Goal: Transaction & Acquisition: Purchase product/service

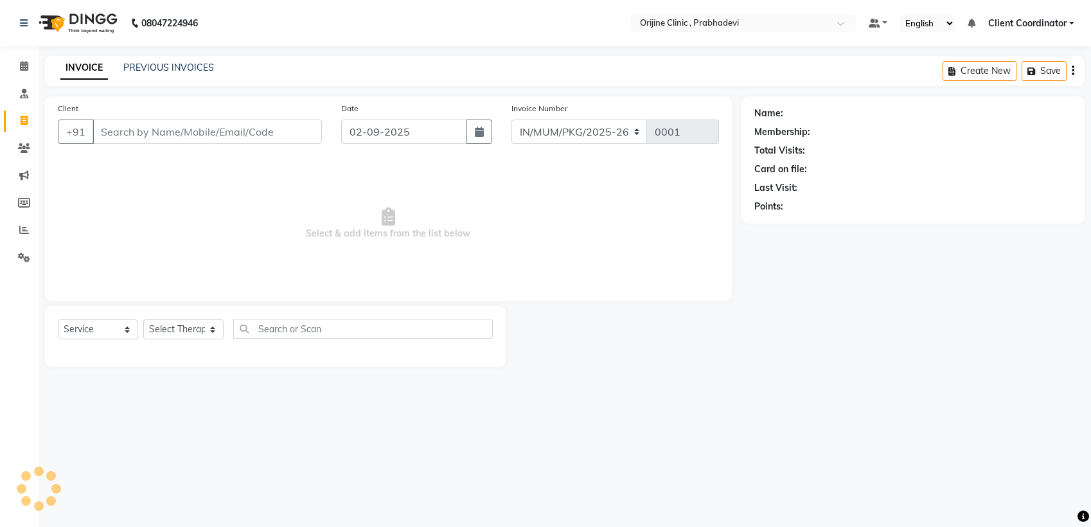
select select "8675"
select select "service"
click at [23, 71] on icon at bounding box center [24, 66] width 8 height 10
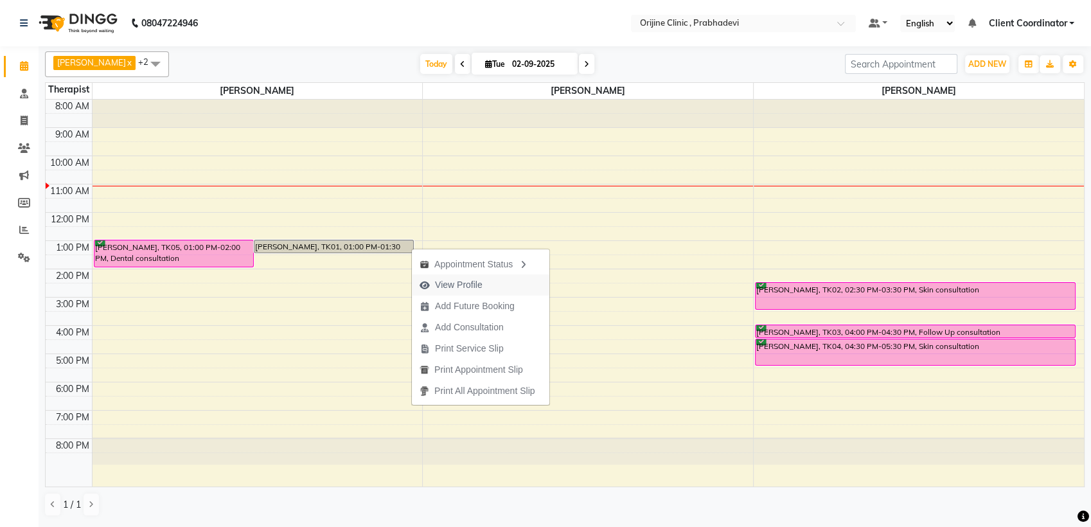
click at [443, 285] on span "View Profile" at bounding box center [459, 284] width 48 height 13
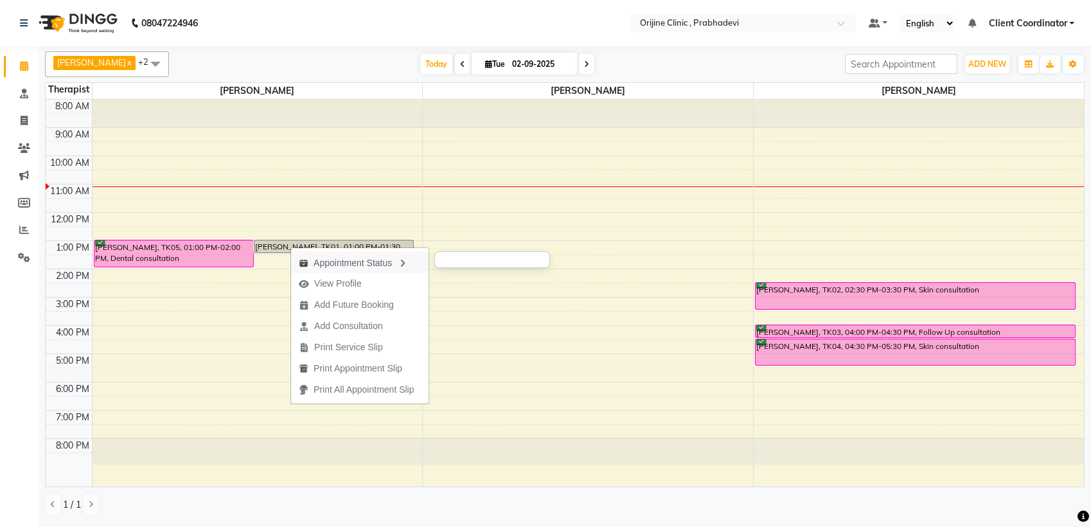
click at [388, 260] on div "Appointment Status" at bounding box center [360, 262] width 138 height 22
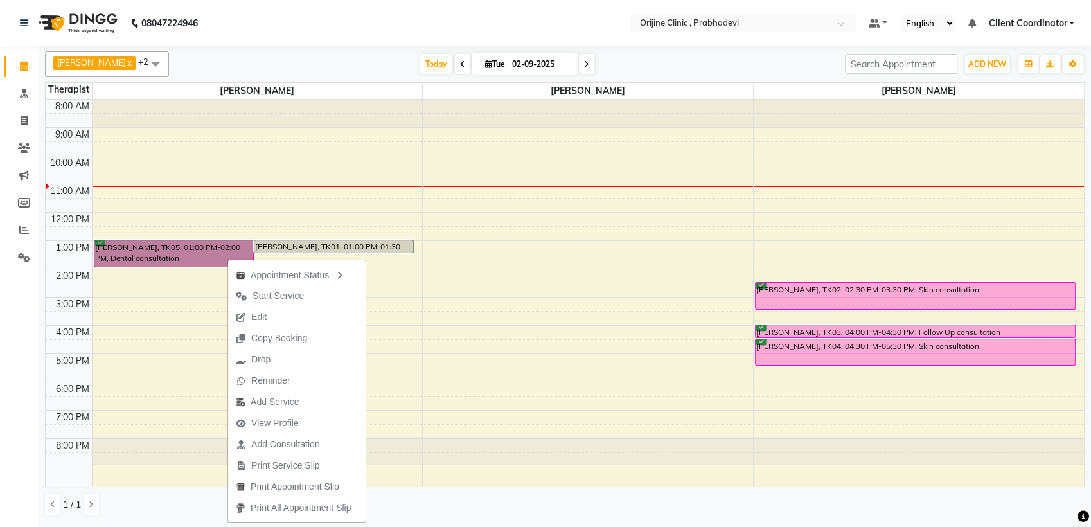
click at [441, 287] on div "8:00 AM 9:00 AM 10:00 AM 11:00 AM 12:00 PM 1:00 PM 2:00 PM 3:00 PM 4:00 PM 5:00…" at bounding box center [565, 294] width 1039 height 388
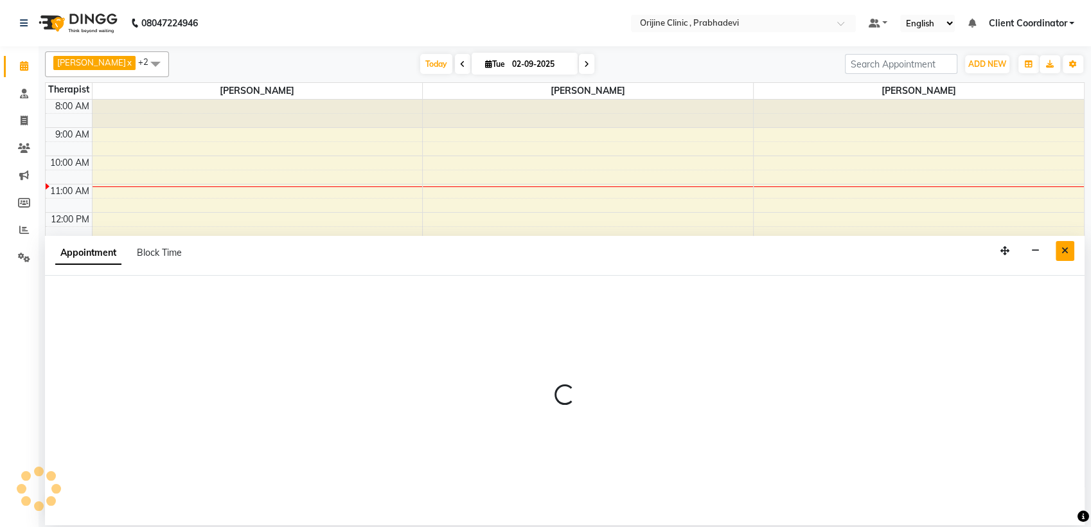
select select "85382"
select select "tentative"
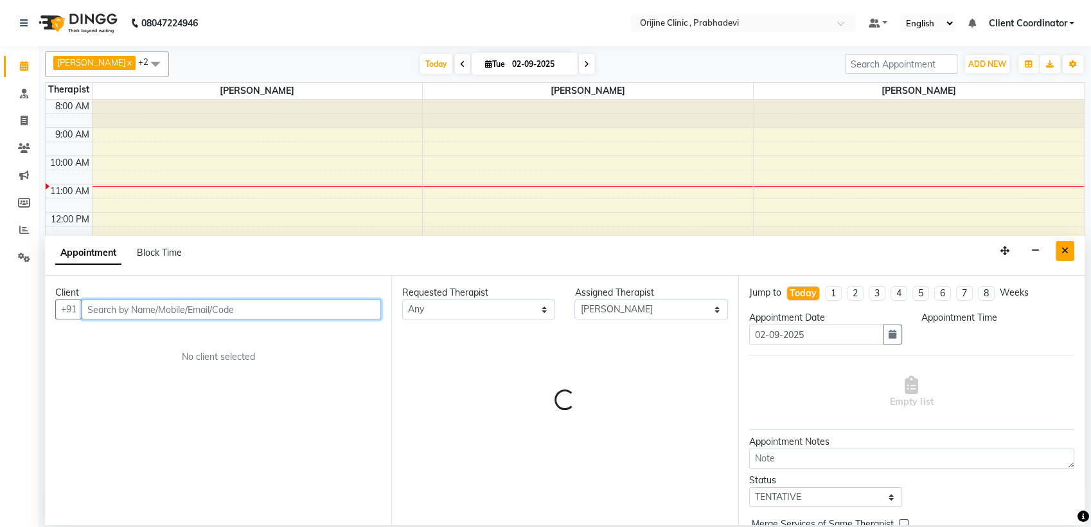
select select "870"
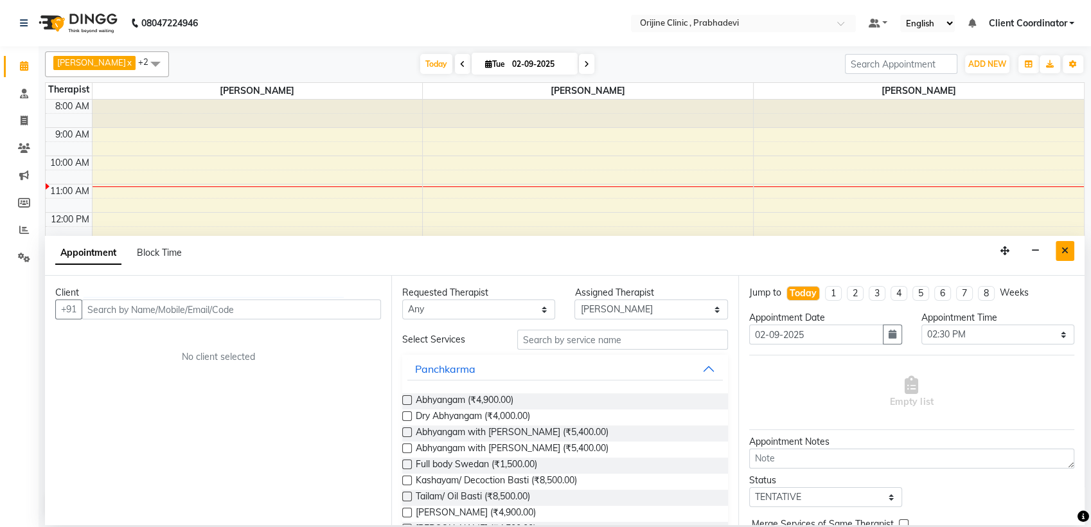
click at [1066, 251] on icon "Close" at bounding box center [1065, 250] width 7 height 9
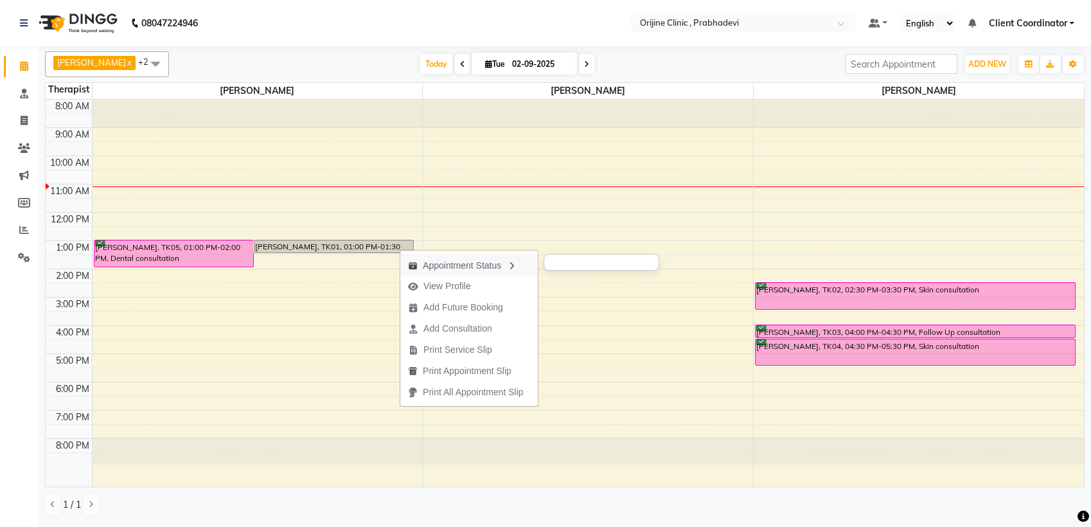
click at [472, 264] on div "Appointment Status" at bounding box center [469, 265] width 138 height 22
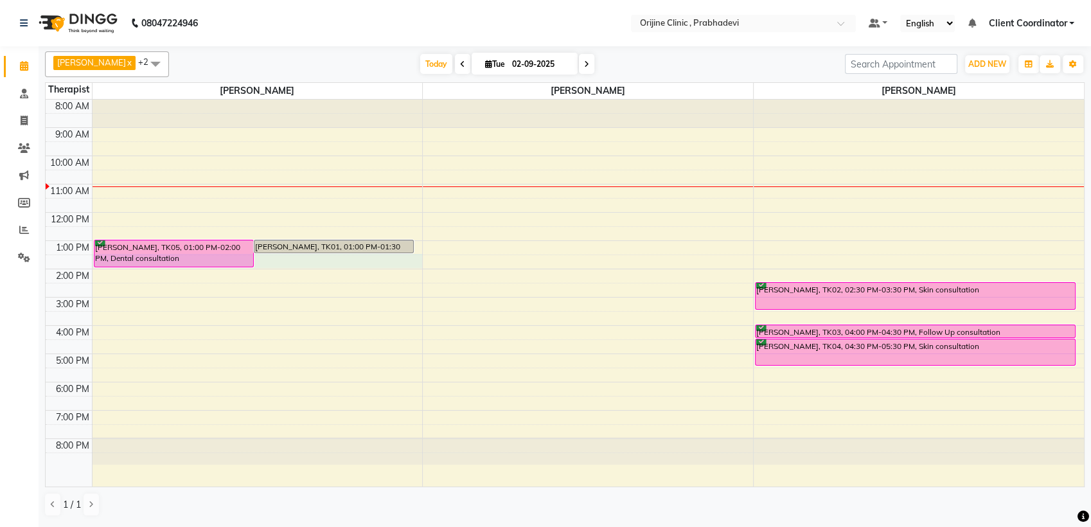
click at [402, 254] on div "8:00 AM 9:00 AM 10:00 AM 11:00 AM 12:00 PM 1:00 PM 2:00 PM 3:00 PM 4:00 PM 5:00…" at bounding box center [565, 294] width 1039 height 388
select select "84752"
select select "tentative"
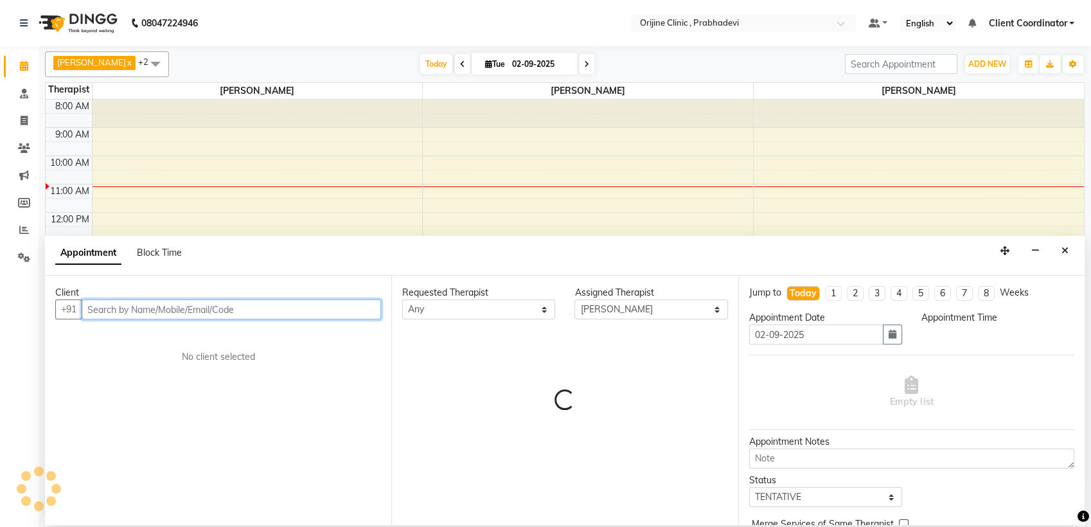
select select "810"
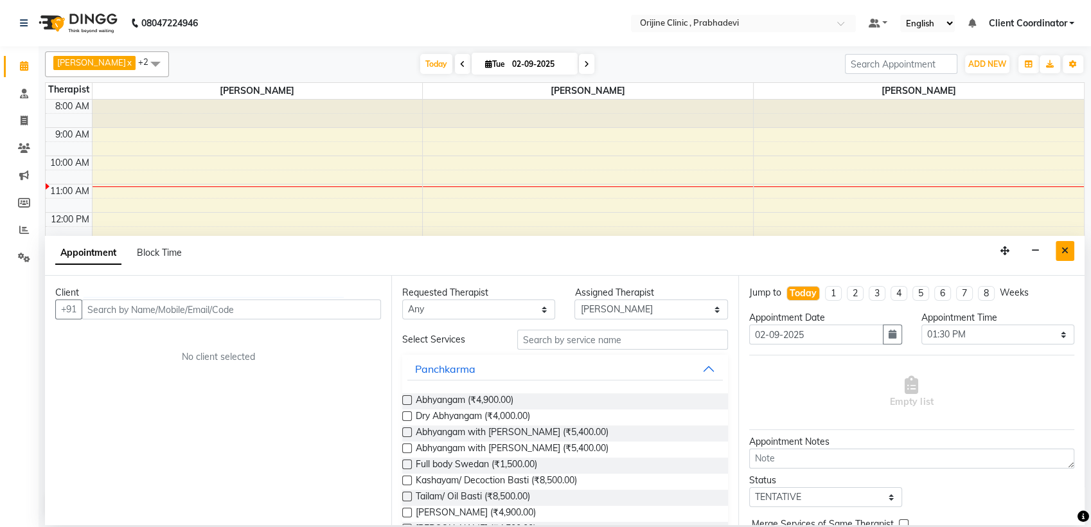
click at [1067, 254] on icon "Close" at bounding box center [1065, 250] width 7 height 9
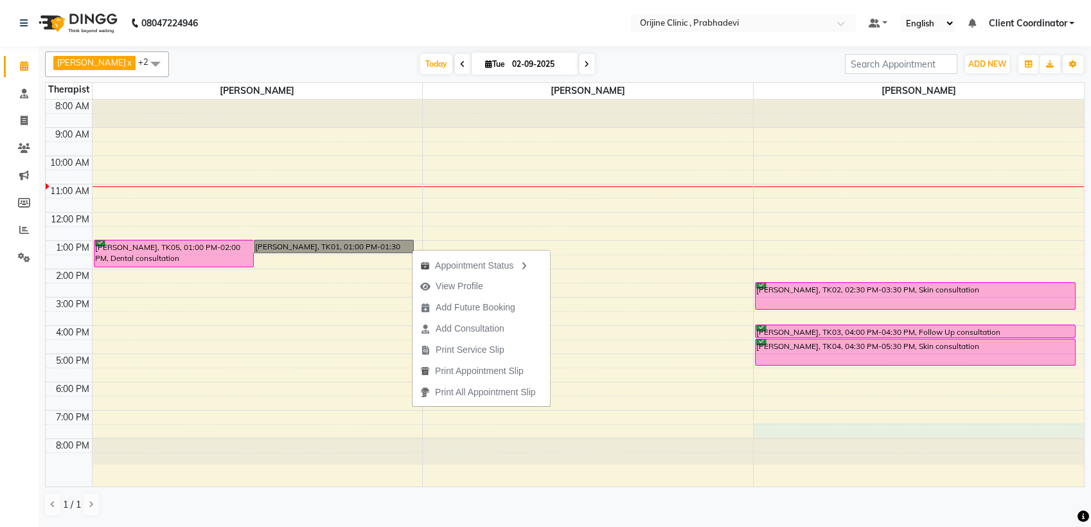
click at [848, 424] on div "8:00 AM 9:00 AM 10:00 AM 11:00 AM 12:00 PM 1:00 PM 2:00 PM 3:00 PM 4:00 PM 5:00…" at bounding box center [565, 294] width 1039 height 388
select select "85383"
select select "tentative"
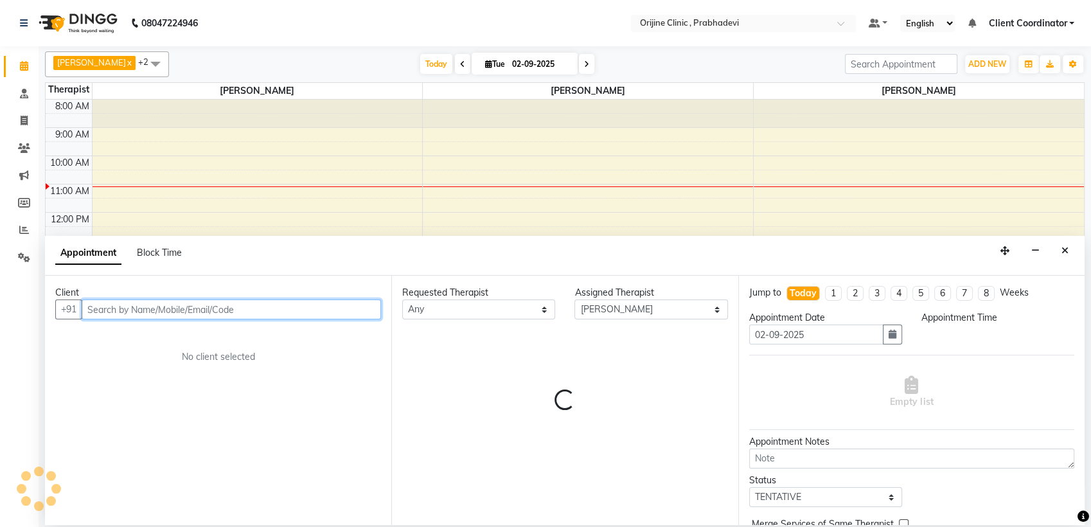
select select "1170"
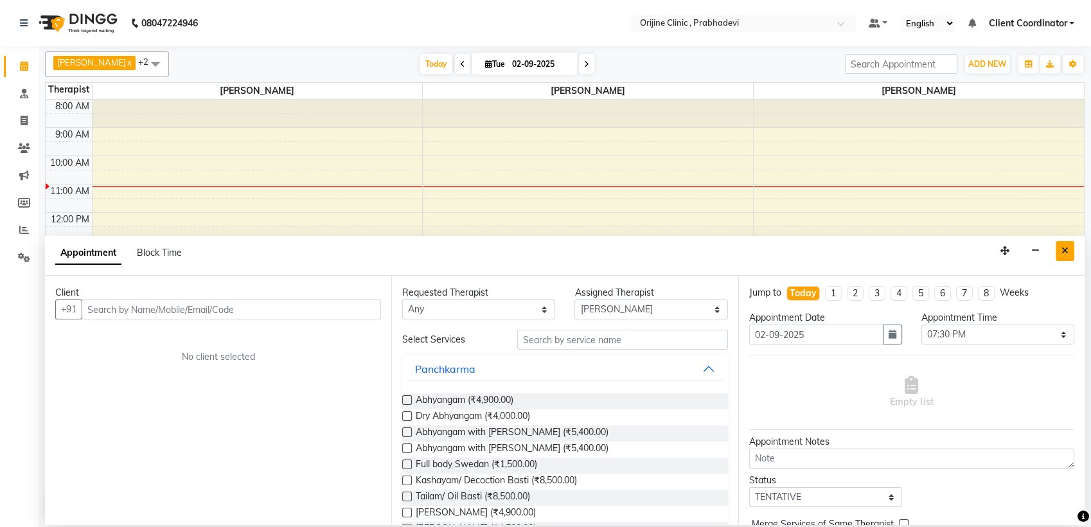
click at [1060, 249] on button "Close" at bounding box center [1065, 251] width 19 height 20
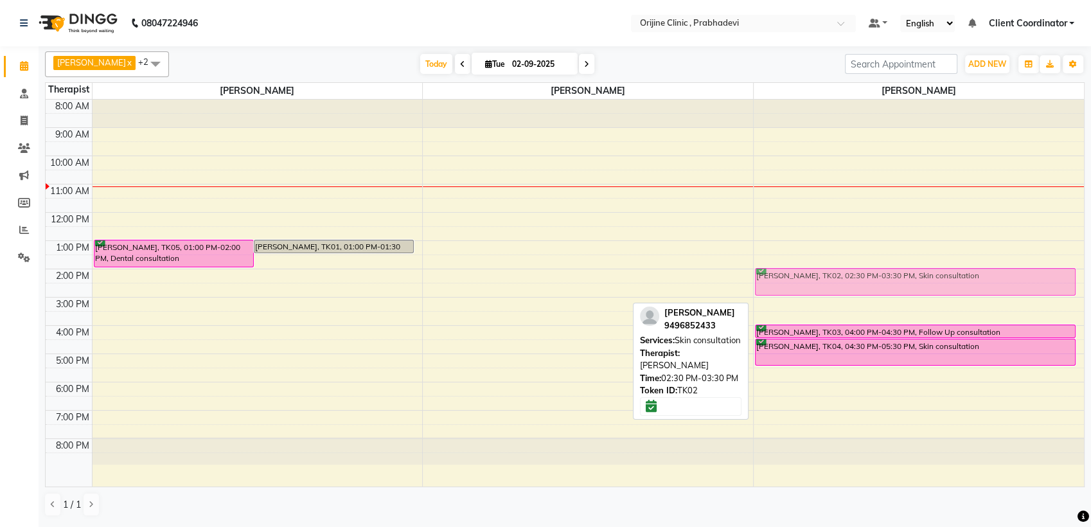
drag, startPoint x: 1018, startPoint y: 287, endPoint x: 1013, endPoint y: 275, distance: 13.0
click at [1013, 275] on div "Sia, TK02, 02:30 PM-03:30 PM, Skin consultation Sejal lonkar, TK03, 04:00 PM-04…" at bounding box center [919, 294] width 330 height 388
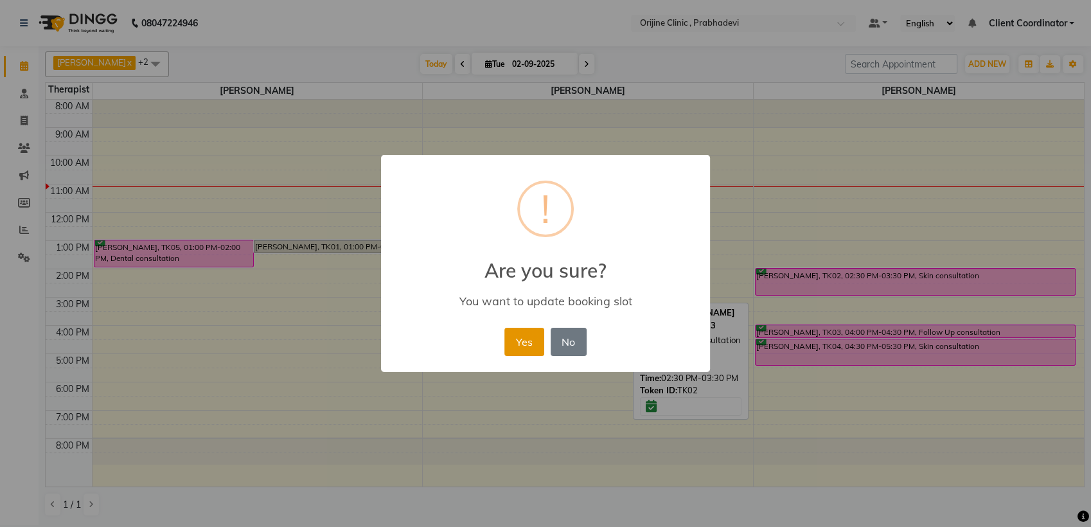
click at [524, 334] on button "Yes" at bounding box center [523, 342] width 39 height 28
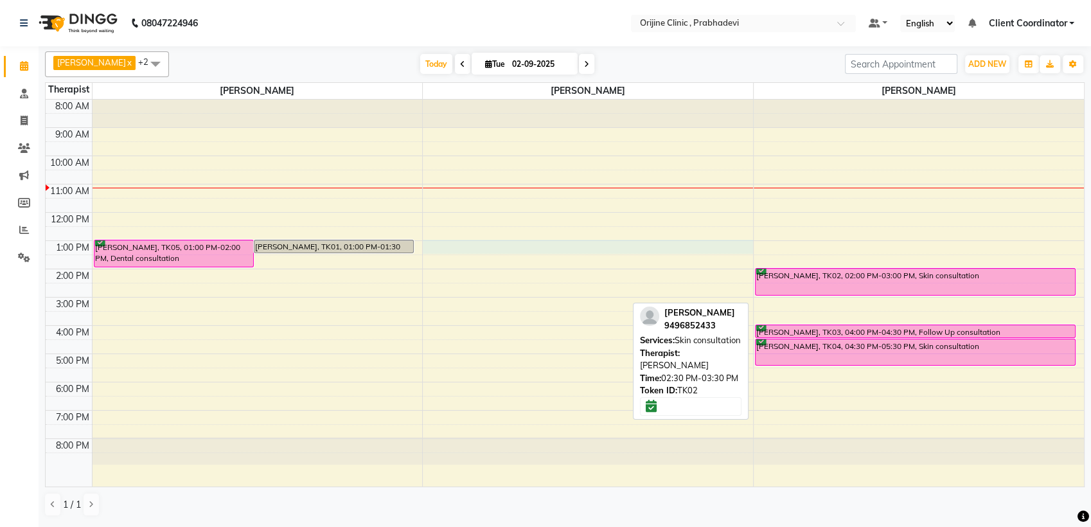
click at [460, 242] on div "8:00 AM 9:00 AM 10:00 AM 11:00 AM 12:00 PM 1:00 PM 2:00 PM 3:00 PM 4:00 PM 5:00…" at bounding box center [565, 294] width 1039 height 388
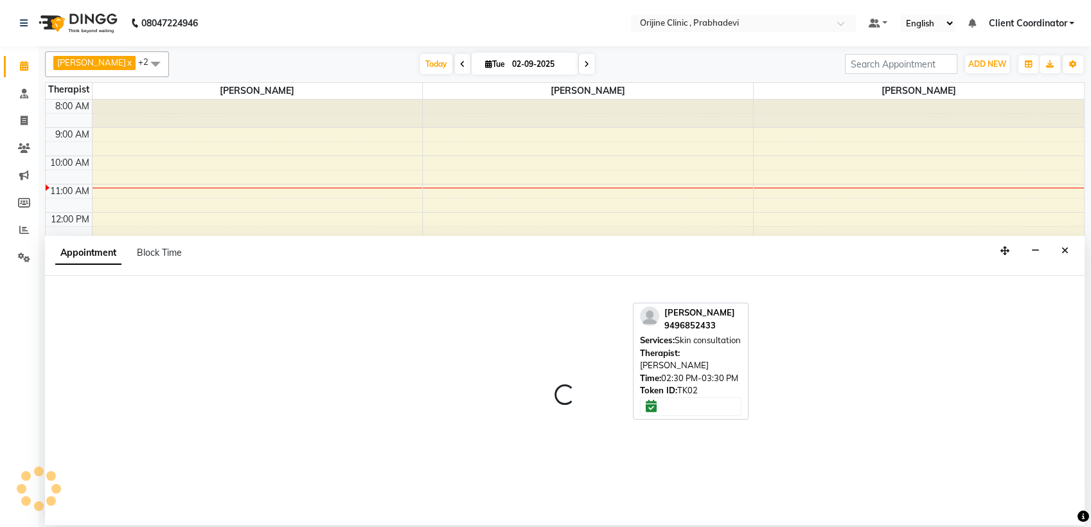
select select "85382"
select select "tentative"
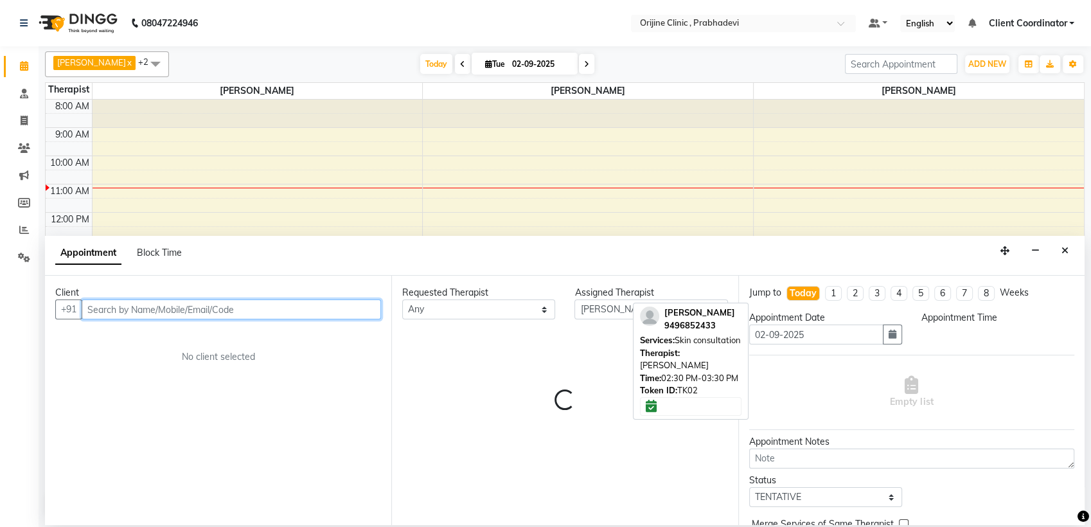
select select "780"
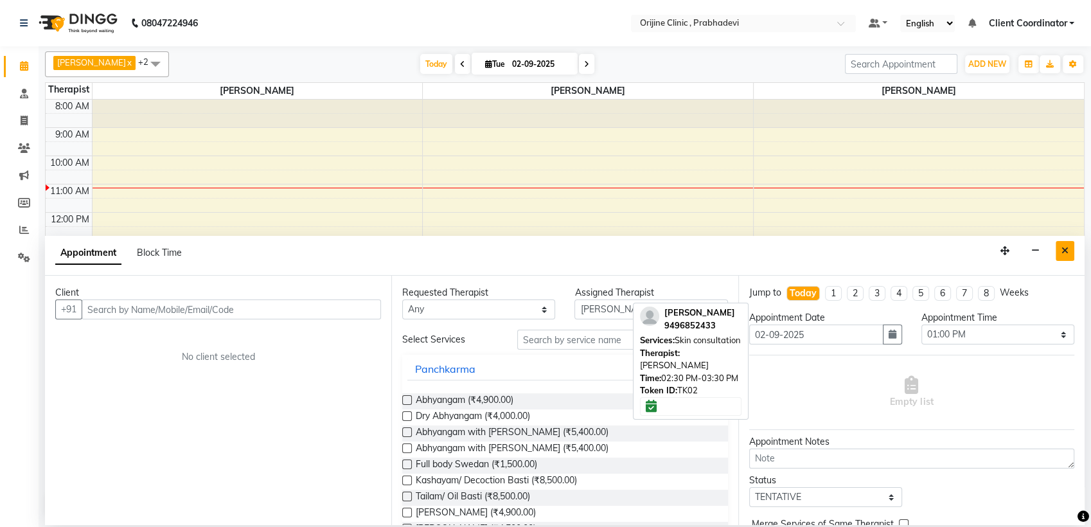
click at [1062, 249] on icon "Close" at bounding box center [1065, 250] width 7 height 9
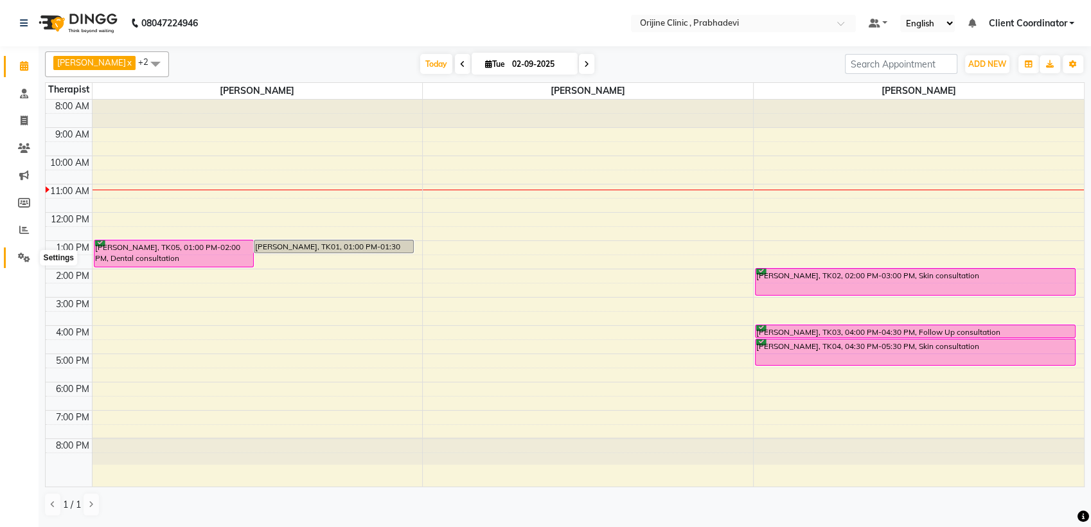
click at [28, 258] on icon at bounding box center [24, 258] width 12 height 10
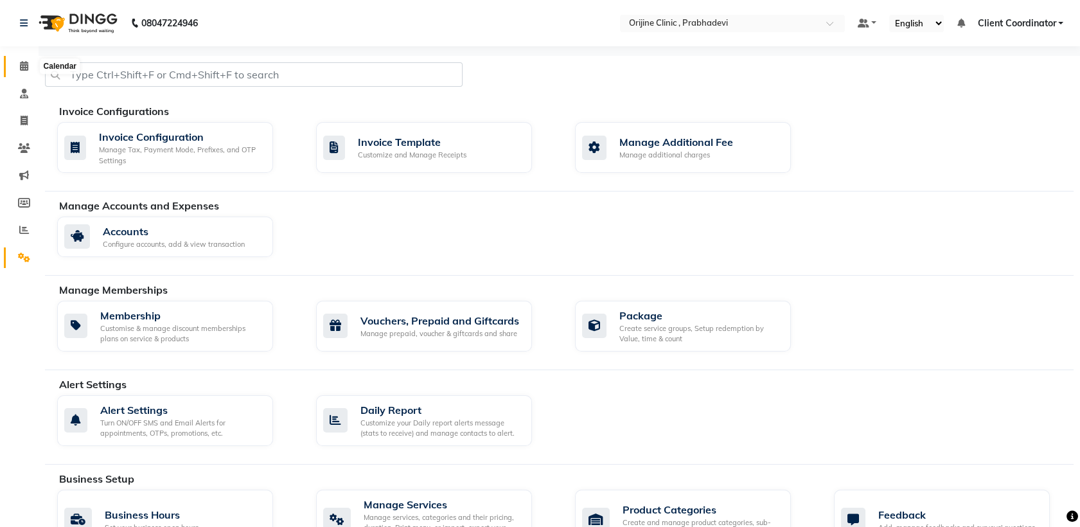
click at [20, 61] on icon at bounding box center [24, 66] width 8 height 10
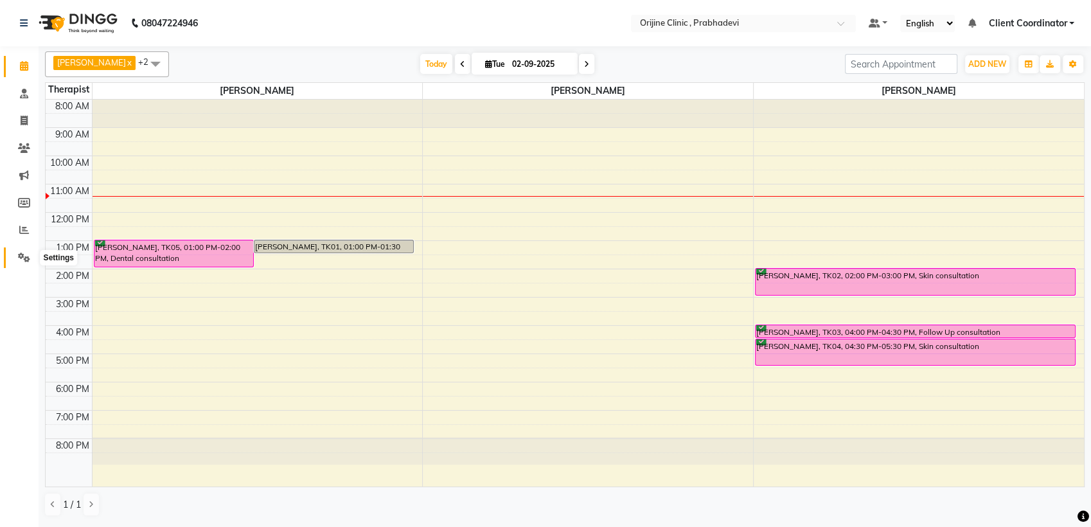
click at [22, 260] on icon at bounding box center [24, 258] width 12 height 10
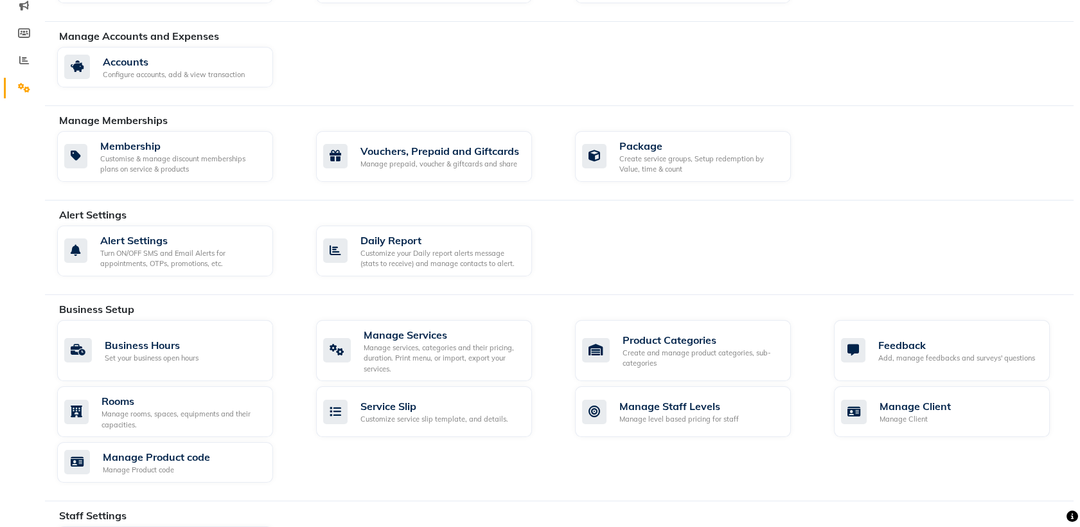
scroll to position [172, 0]
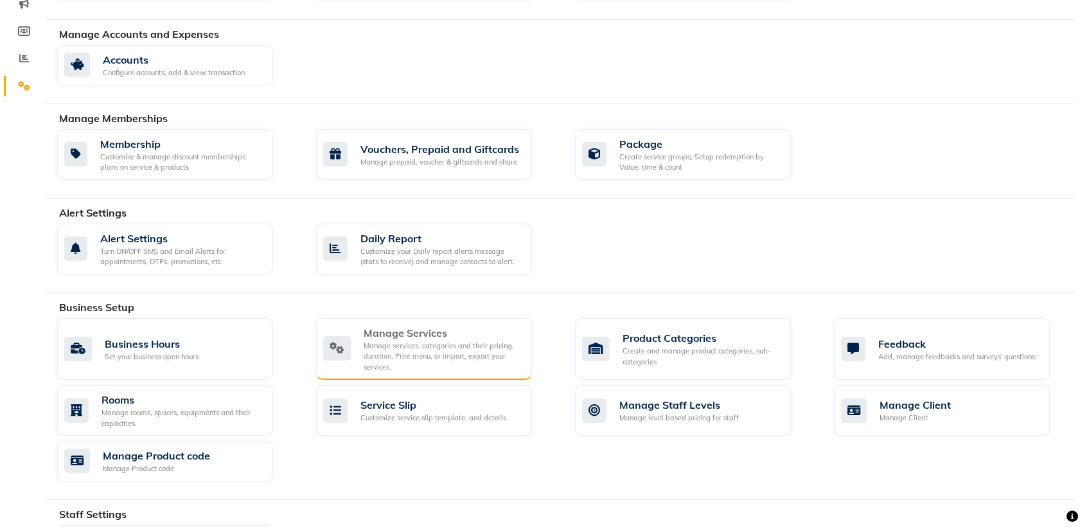
click at [414, 348] on div "Manage services, categories and their pricing, duration. Print menu, or import,…" at bounding box center [443, 357] width 158 height 32
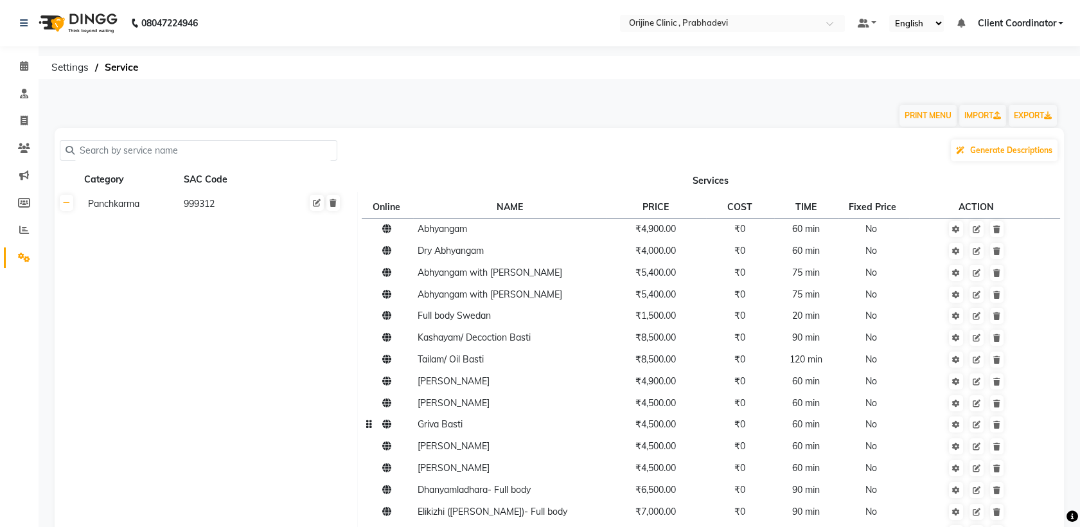
scroll to position [681, 0]
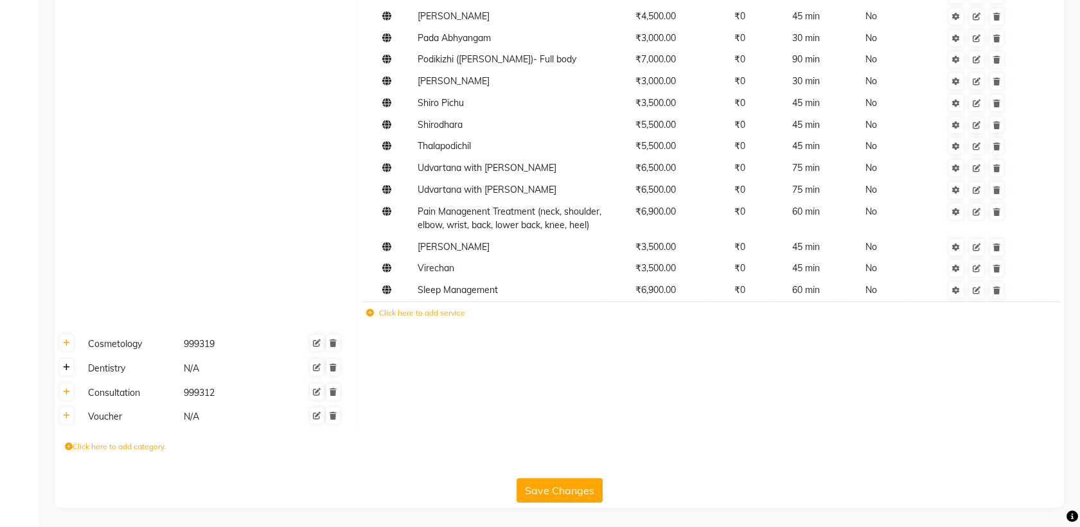
click at [66, 364] on icon at bounding box center [66, 368] width 7 height 8
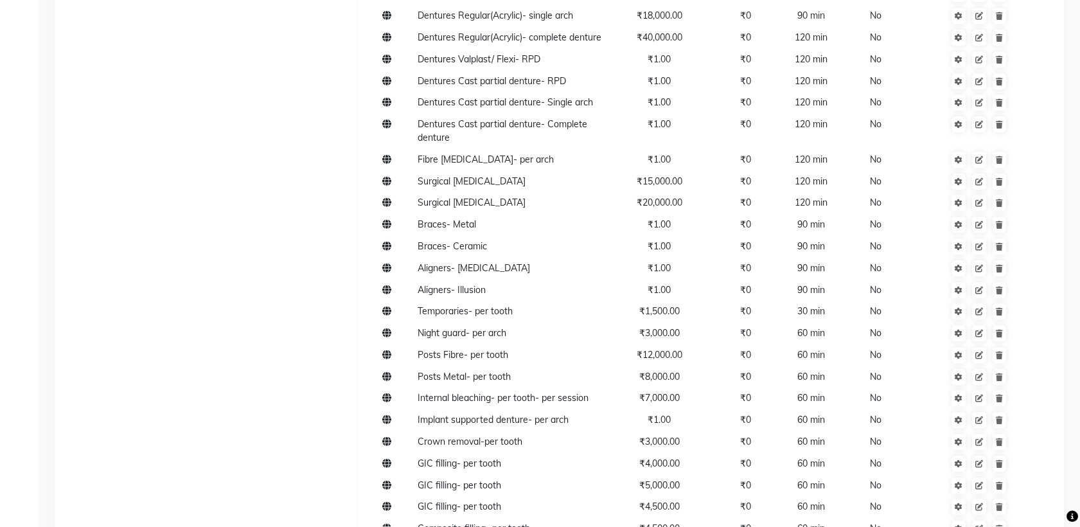
scroll to position [2445, 0]
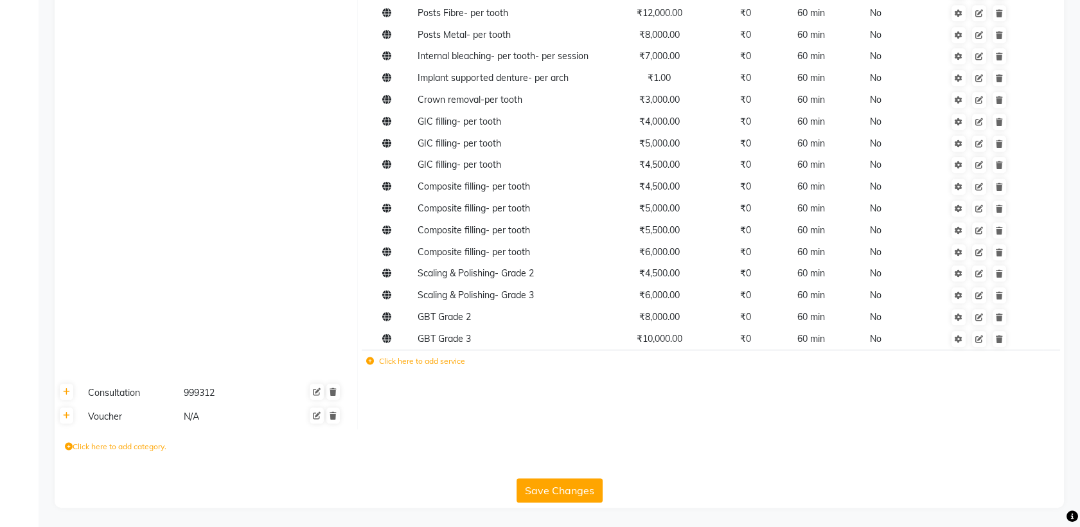
click at [370, 363] on icon at bounding box center [370, 361] width 8 height 8
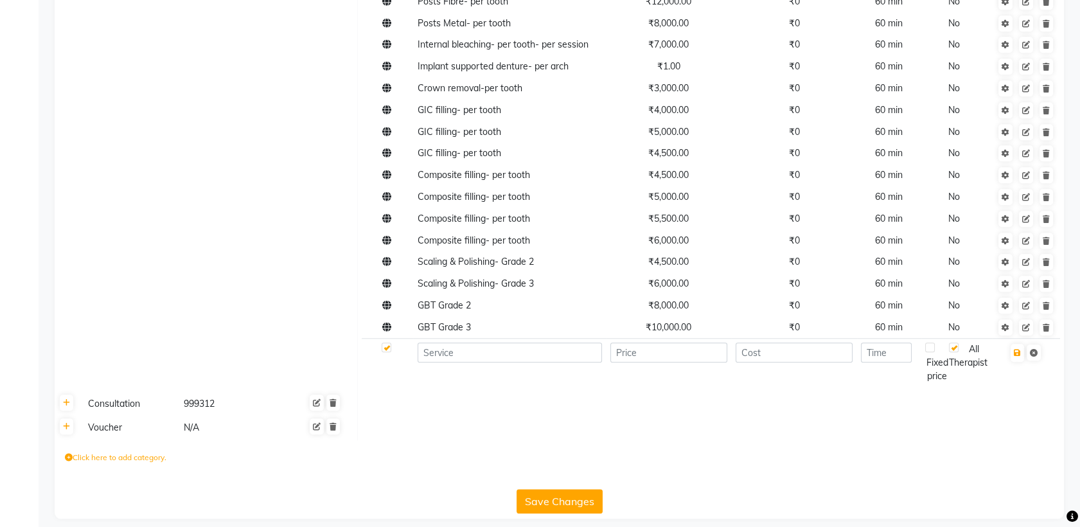
click at [524, 379] on td at bounding box center [509, 363] width 193 height 49
click at [502, 362] on input at bounding box center [510, 353] width 184 height 20
type input "INLAY REMOVED"
click at [690, 362] on input "number" at bounding box center [669, 353] width 117 height 20
type input "3000"
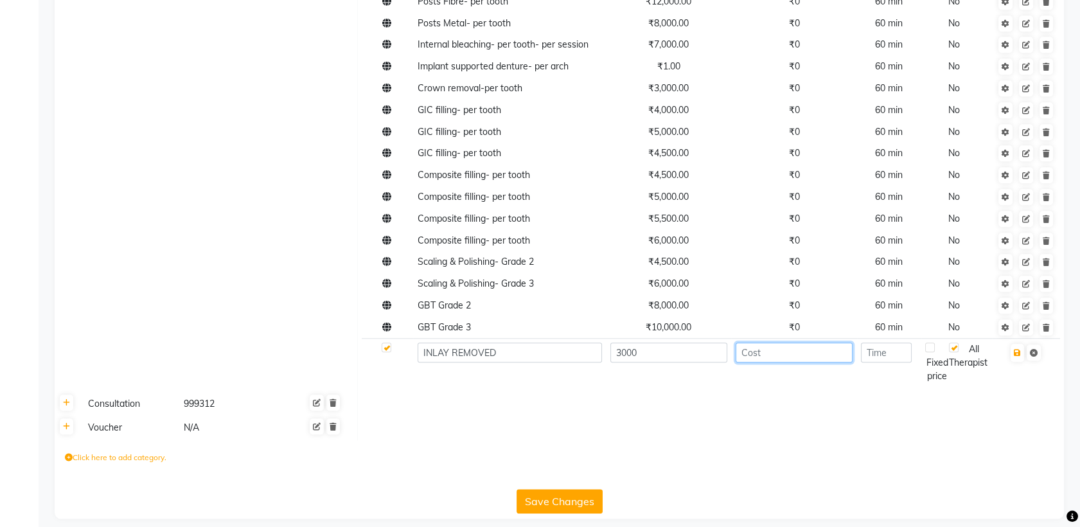
click at [758, 362] on input "number" at bounding box center [794, 353] width 117 height 20
type input "0"
click at [875, 362] on input "number" at bounding box center [886, 353] width 51 height 20
type input "30"
click at [1021, 357] on icon "button" at bounding box center [1017, 353] width 7 height 8
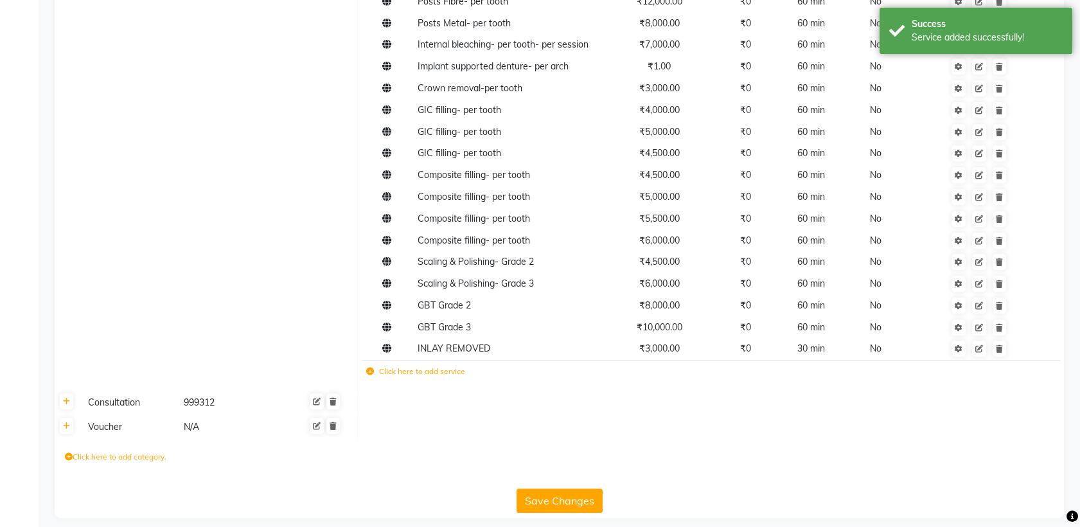
click at [370, 375] on icon at bounding box center [370, 372] width 8 height 8
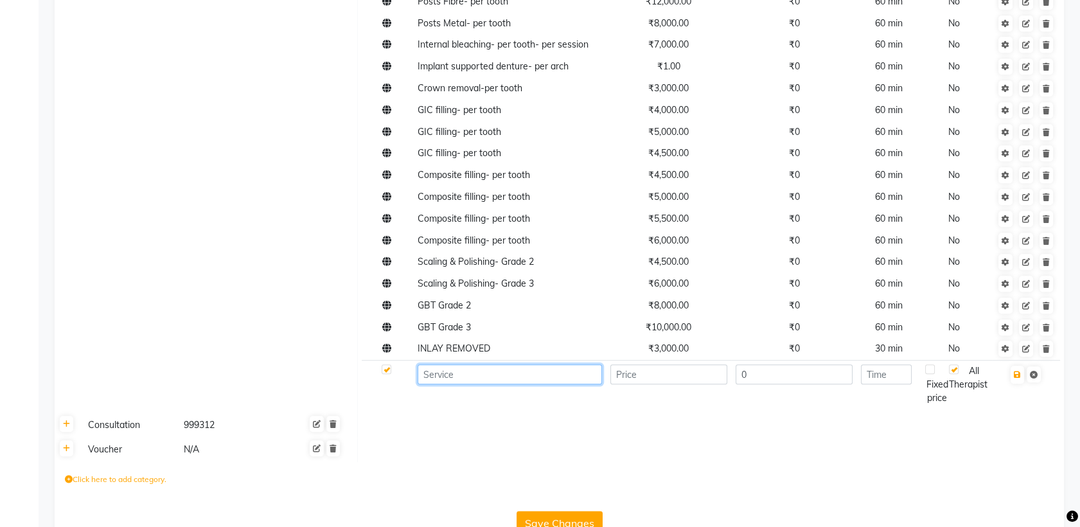
click at [479, 384] on input at bounding box center [510, 374] width 184 height 20
type input "OLD COMPOSITE REMOVED"
click at [686, 384] on input "number" at bounding box center [669, 374] width 117 height 20
type input "3000"
click at [882, 384] on input "number" at bounding box center [886, 374] width 51 height 20
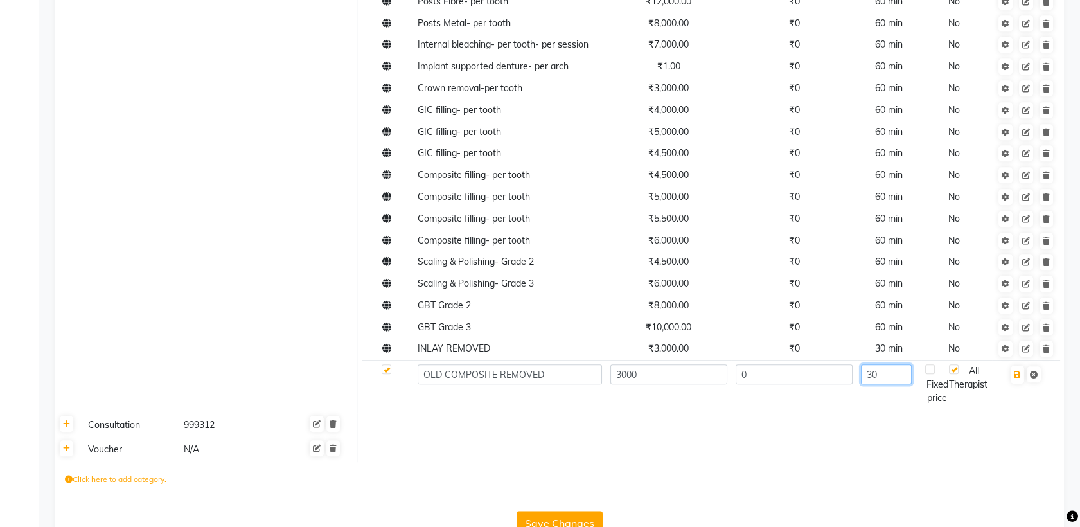
type input "30"
click at [889, 456] on td at bounding box center [710, 450] width 707 height 24
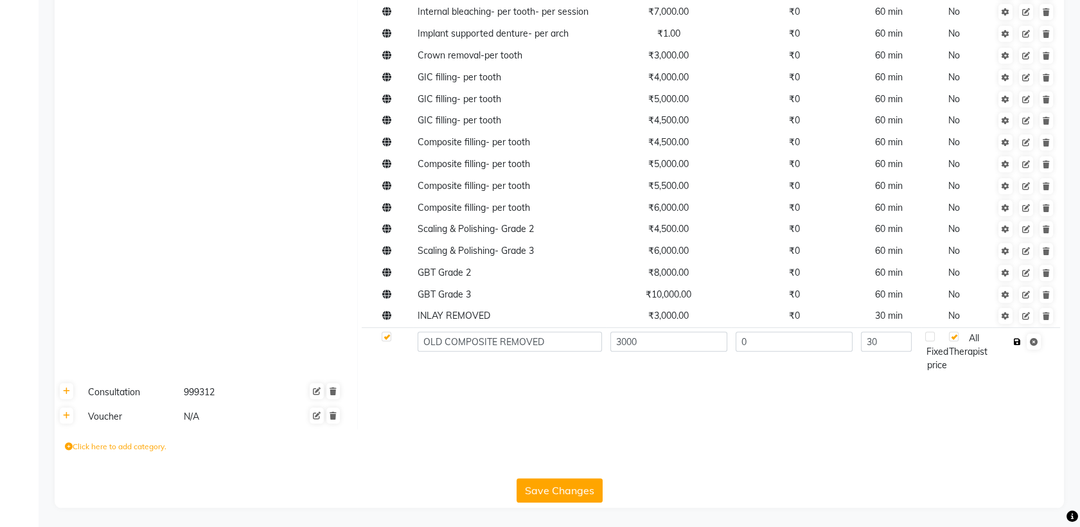
click at [1020, 345] on icon "button" at bounding box center [1017, 342] width 7 height 8
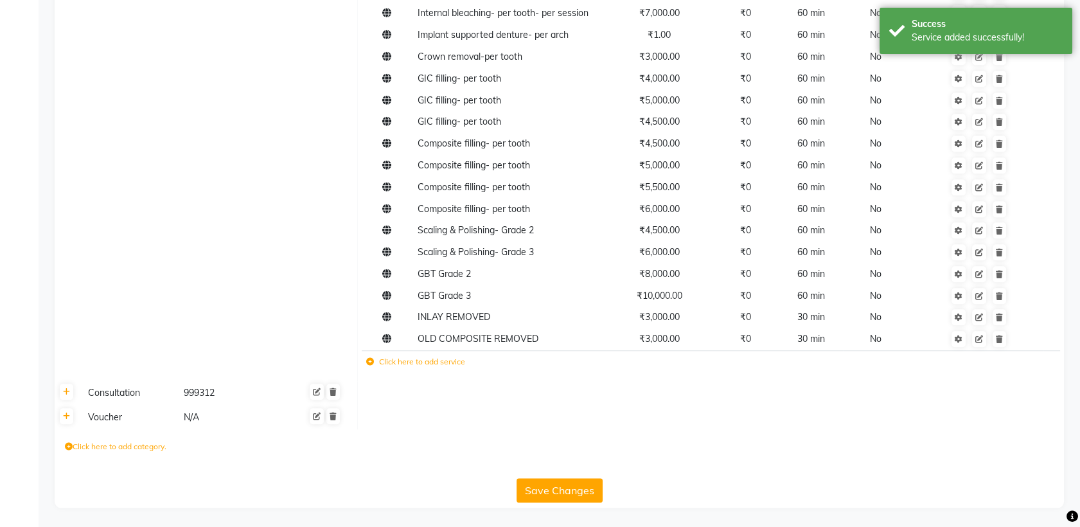
click at [402, 361] on label "Click here to add service" at bounding box center [415, 362] width 99 height 12
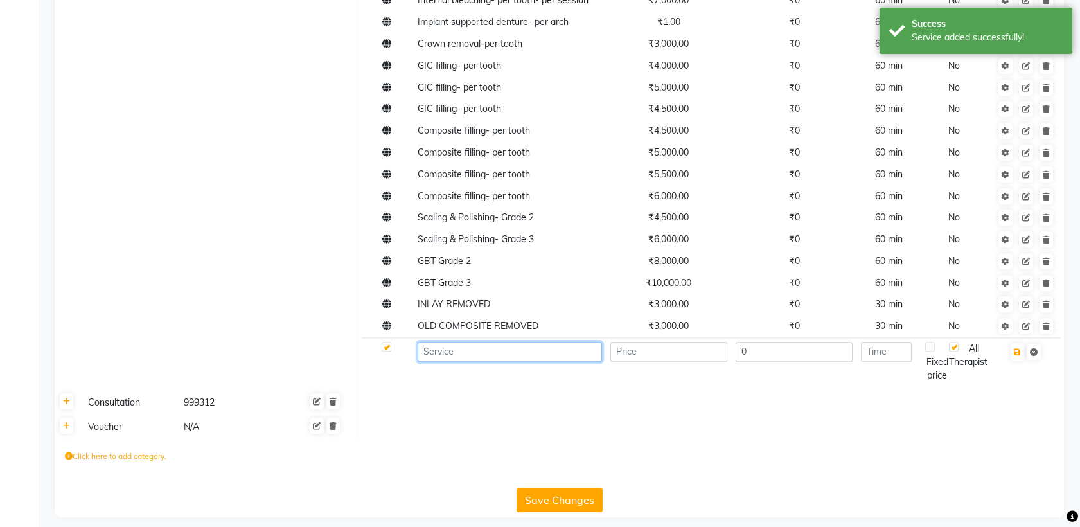
click at [460, 362] on input at bounding box center [510, 352] width 184 height 20
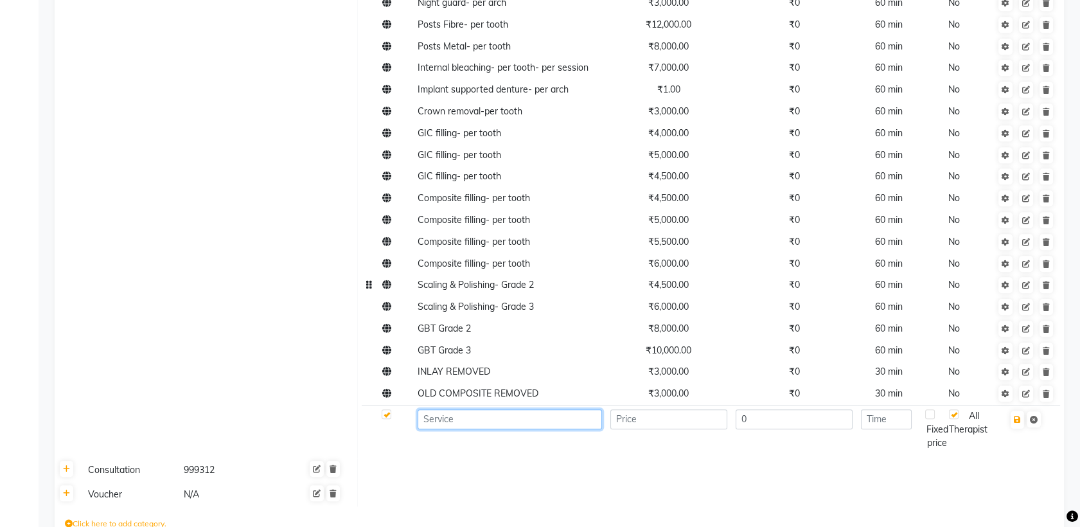
scroll to position [2511, 0]
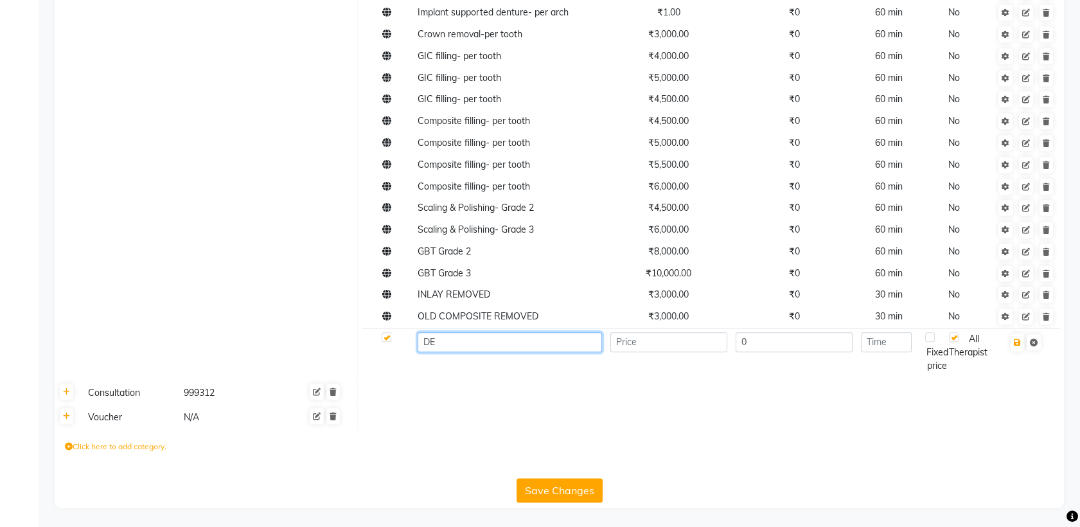
type input "D"
click at [721, 417] on td at bounding box center [710, 418] width 707 height 24
click at [634, 409] on td at bounding box center [710, 418] width 707 height 24
click at [571, 483] on button "Save Changes" at bounding box center [560, 490] width 86 height 24
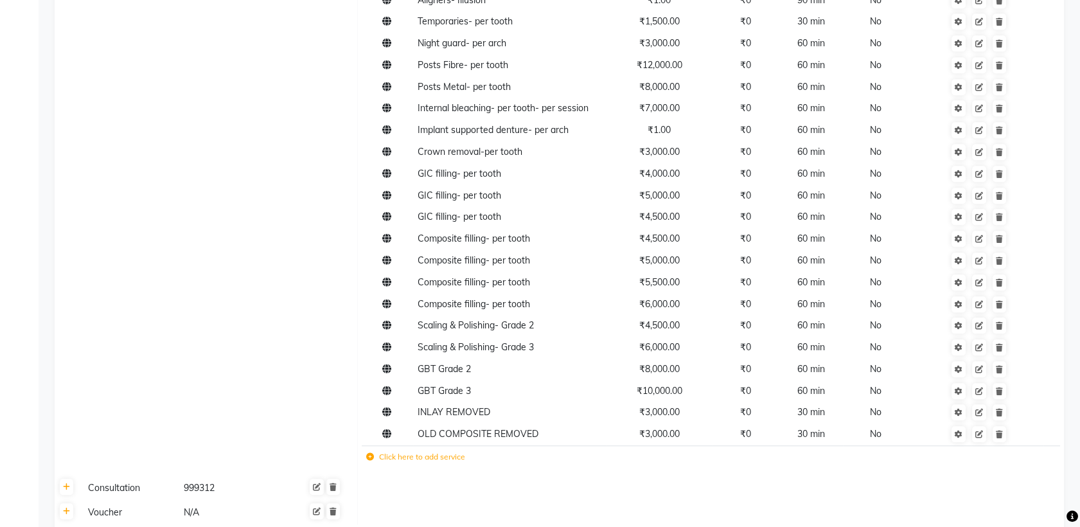
scroll to position [2488, 0]
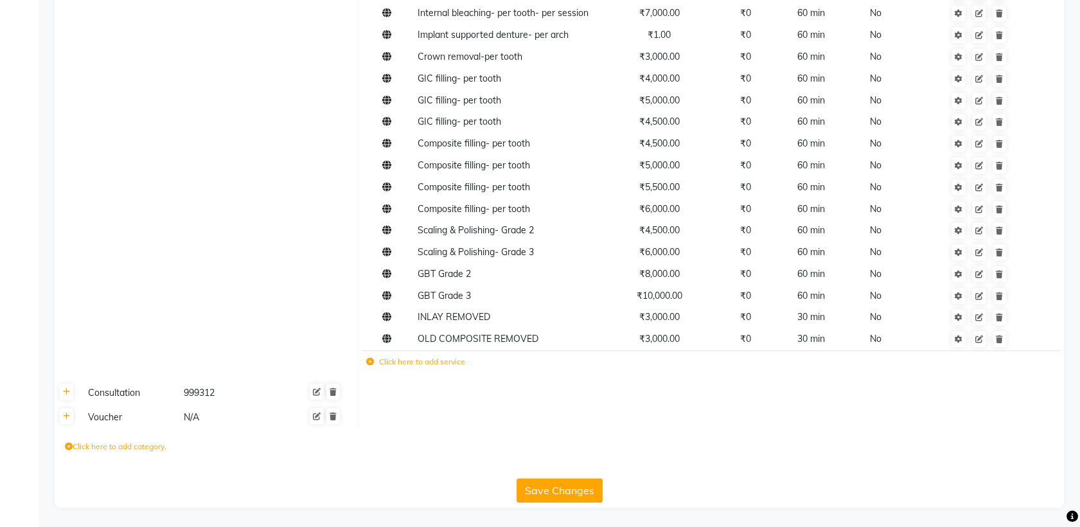
click at [558, 485] on button "Save Changes" at bounding box center [560, 490] width 86 height 24
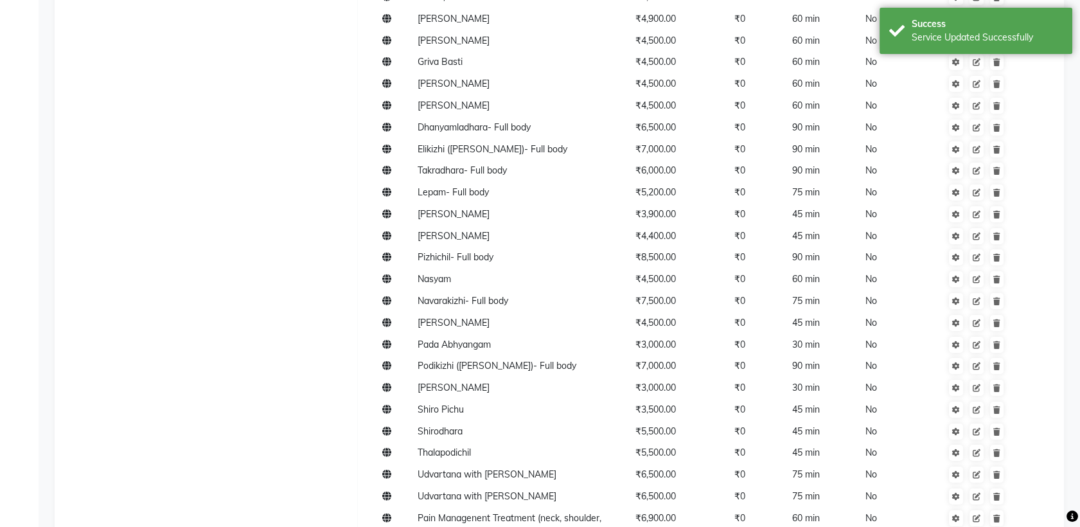
scroll to position [0, 0]
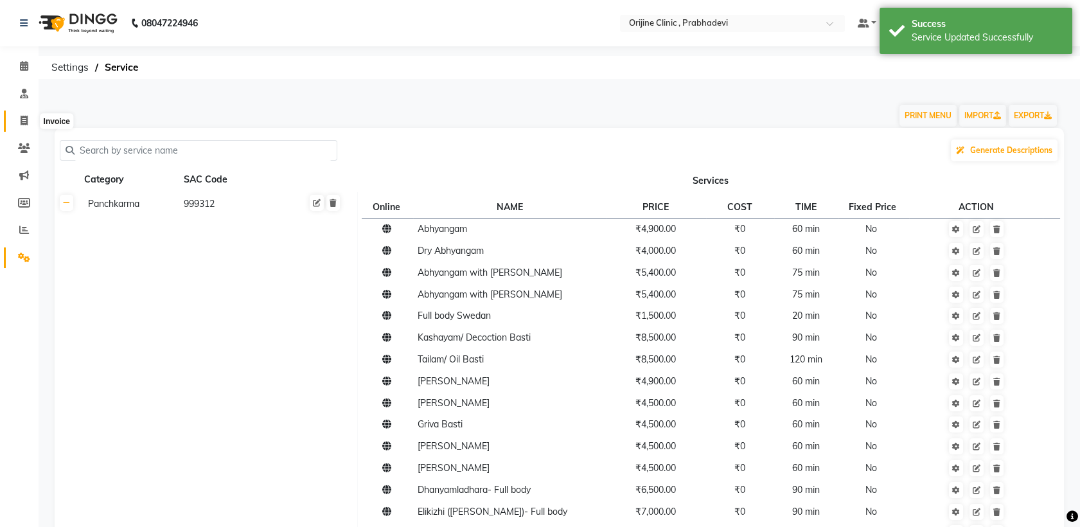
click at [17, 116] on span at bounding box center [24, 121] width 22 height 15
select select "8675"
select select "service"
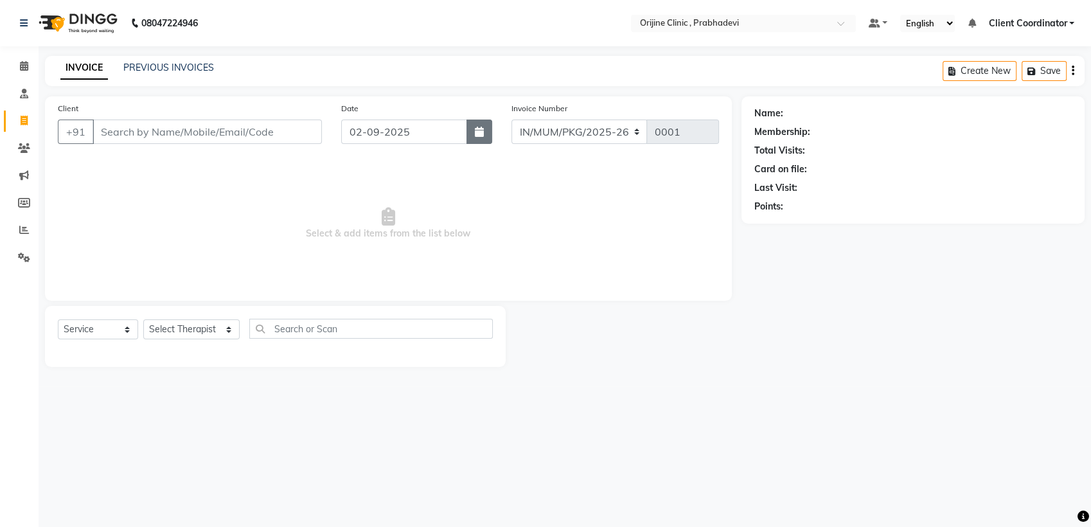
click at [485, 135] on button "button" at bounding box center [480, 132] width 26 height 24
select select "9"
select select "2025"
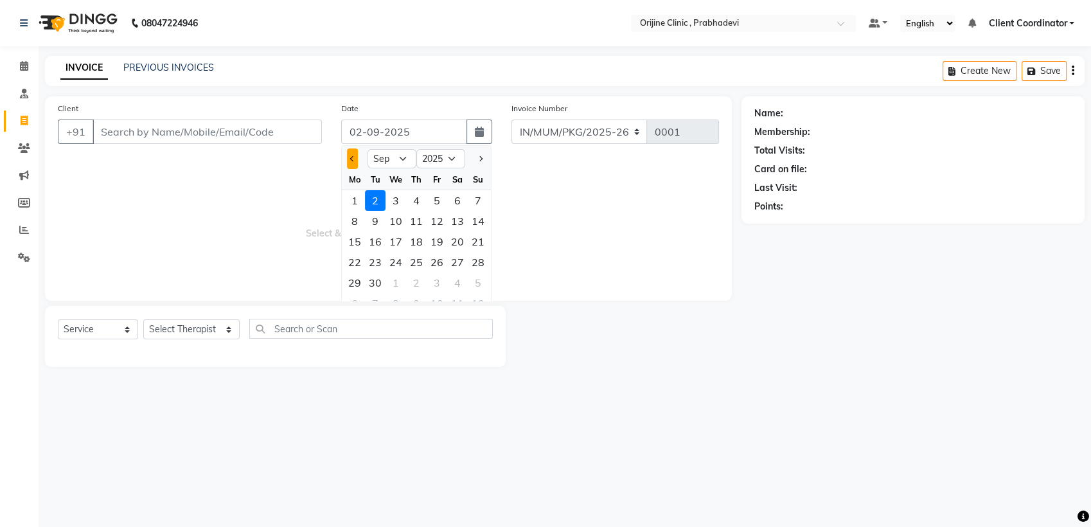
click at [352, 160] on span "Previous month" at bounding box center [352, 158] width 5 height 5
select select "7"
click at [461, 244] on div "19" at bounding box center [457, 241] width 21 height 21
type input "[DATE]"
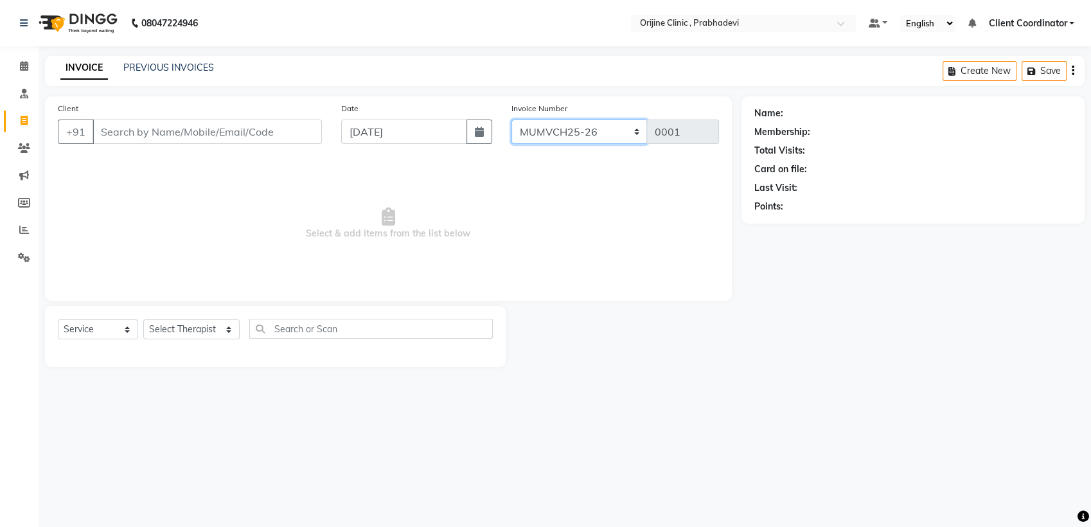
click at [607, 136] on select "MUMVCH25-26 IN/MUM/PKG/2025-26 IN/MUM/V/2025-26" at bounding box center [580, 132] width 136 height 24
select select "8674"
click at [512, 120] on select "MUMVCH25-26 IN/MUM/PKG/2025-26 IN/MUM/V/2025-26" at bounding box center [580, 132] width 136 height 24
type input "0046"
click at [256, 125] on input "Client" at bounding box center [207, 132] width 229 height 24
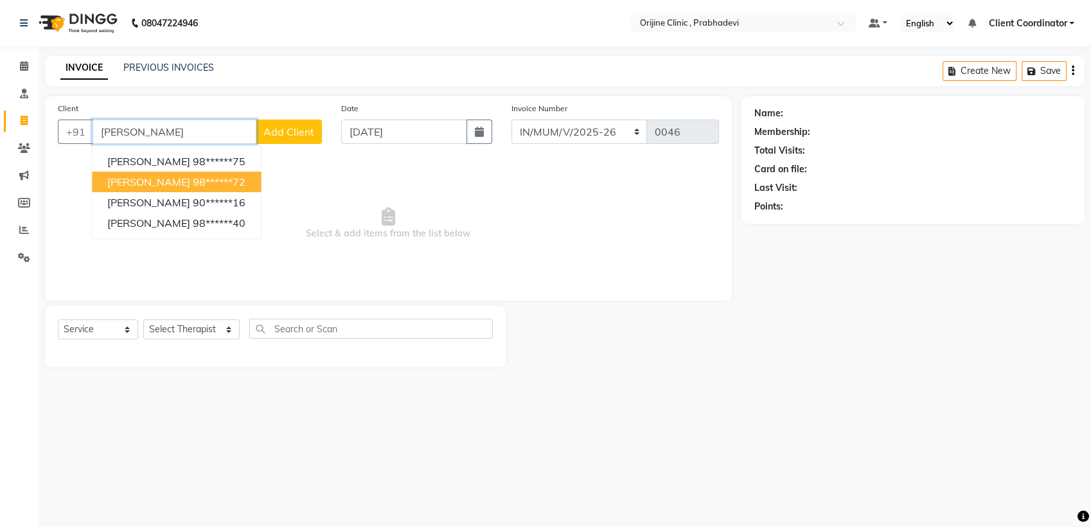
click at [193, 181] on ngb-highlight "98******72" at bounding box center [219, 181] width 53 height 13
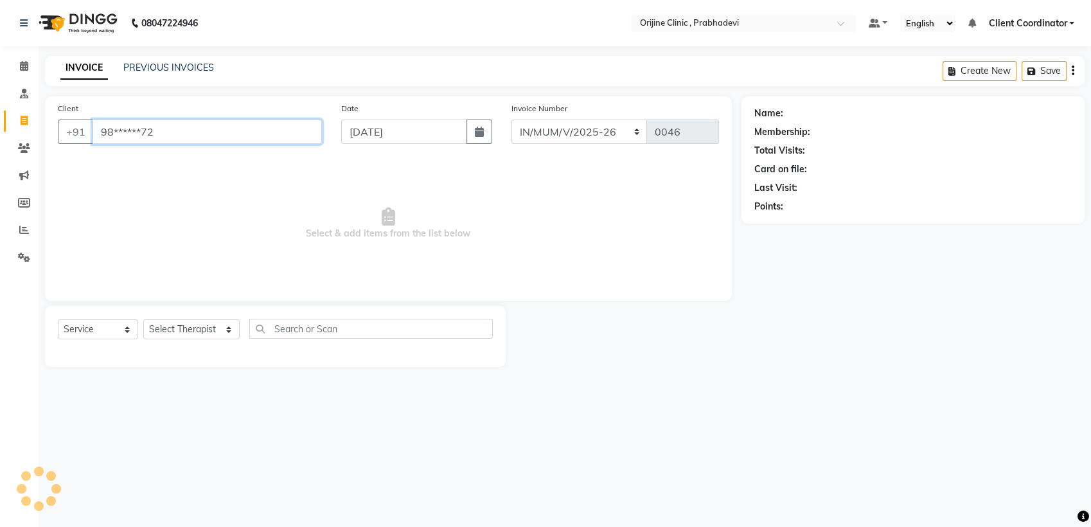
type input "98******72"
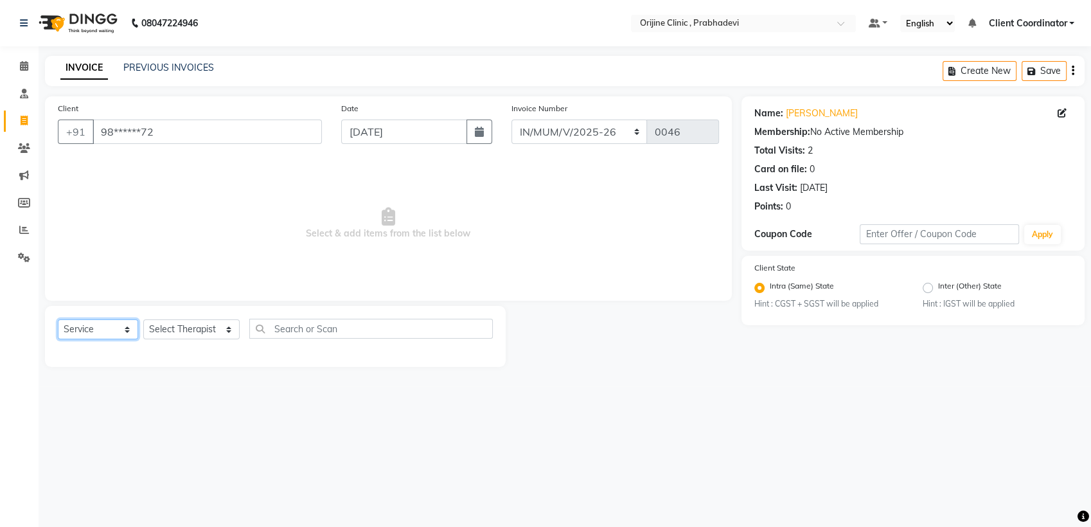
click at [108, 332] on select "Select Service Product Membership Package Voucher Prepaid Gift Card" at bounding box center [98, 329] width 80 height 20
click at [201, 330] on select "Select Therapist [PERSON_NAME] [PERSON_NAME] [PERSON_NAME] [PERSON_NAME] A Assi…" at bounding box center [191, 329] width 96 height 20
select select "84752"
click at [143, 319] on select "Select Therapist [PERSON_NAME] [PERSON_NAME] [PERSON_NAME] [PERSON_NAME] A Assi…" at bounding box center [191, 329] width 96 height 20
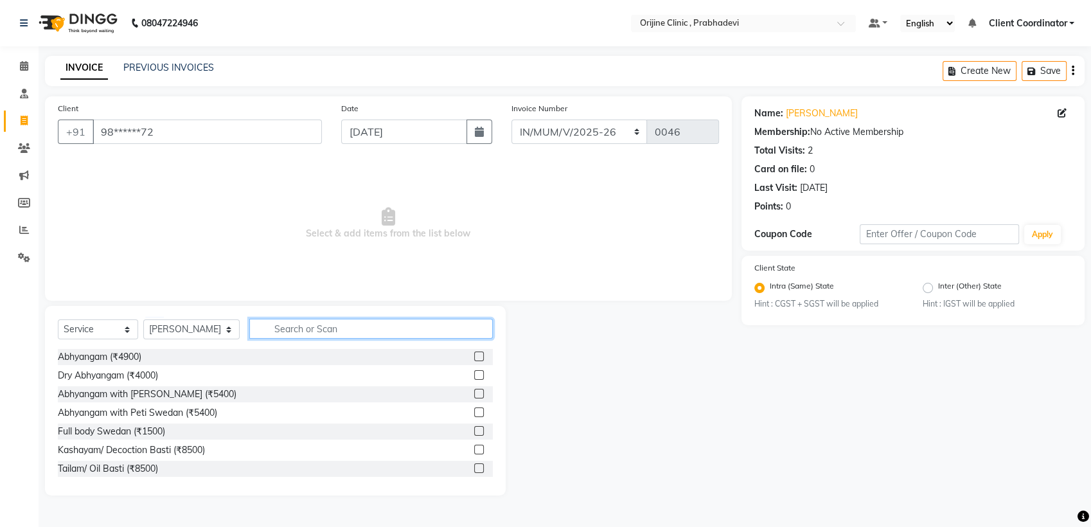
click at [310, 325] on input "text" at bounding box center [371, 329] width 244 height 20
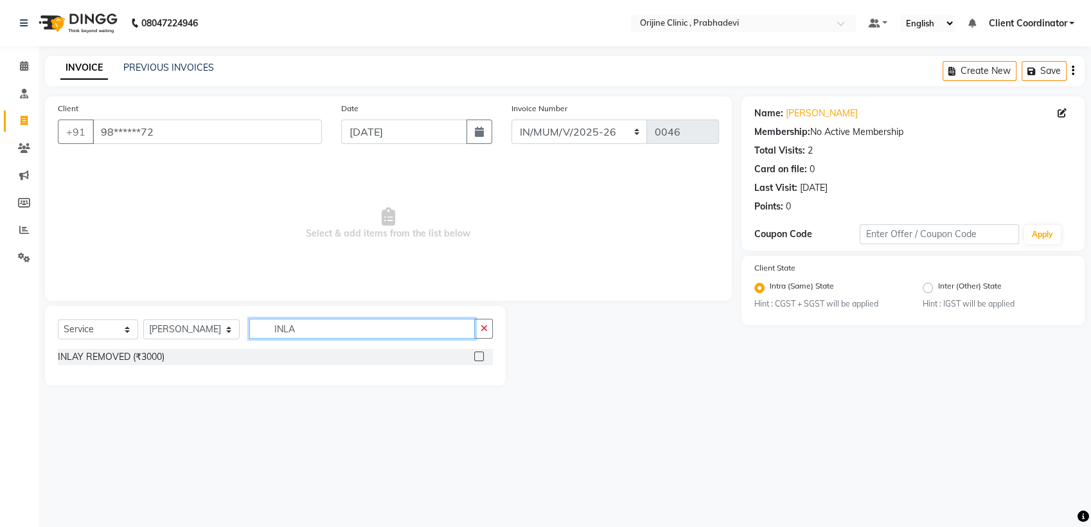
type input "INLA"
click at [480, 357] on label at bounding box center [479, 357] width 10 height 10
click at [480, 357] on input "checkbox" at bounding box center [478, 357] width 8 height 8
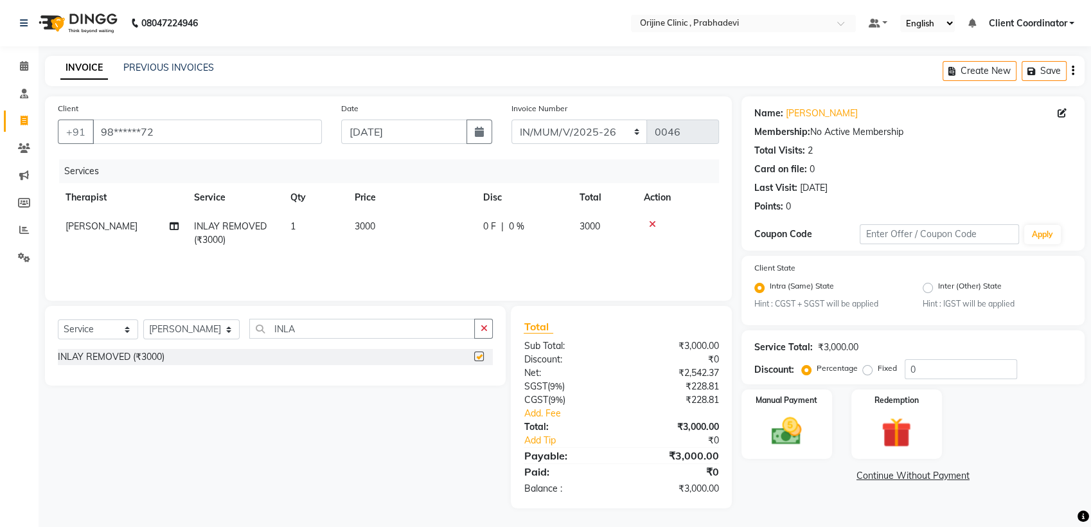
checkbox input "false"
click at [341, 328] on input "INLA" at bounding box center [362, 329] width 226 height 20
type input "I"
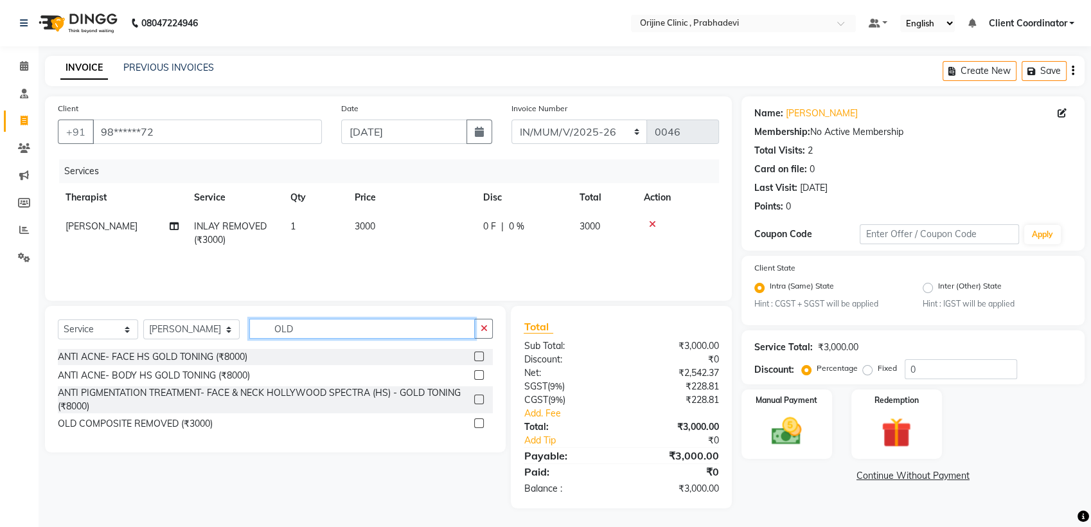
type input "OLD"
click at [479, 421] on label at bounding box center [479, 423] width 10 height 10
click at [479, 421] on input "checkbox" at bounding box center [478, 424] width 8 height 8
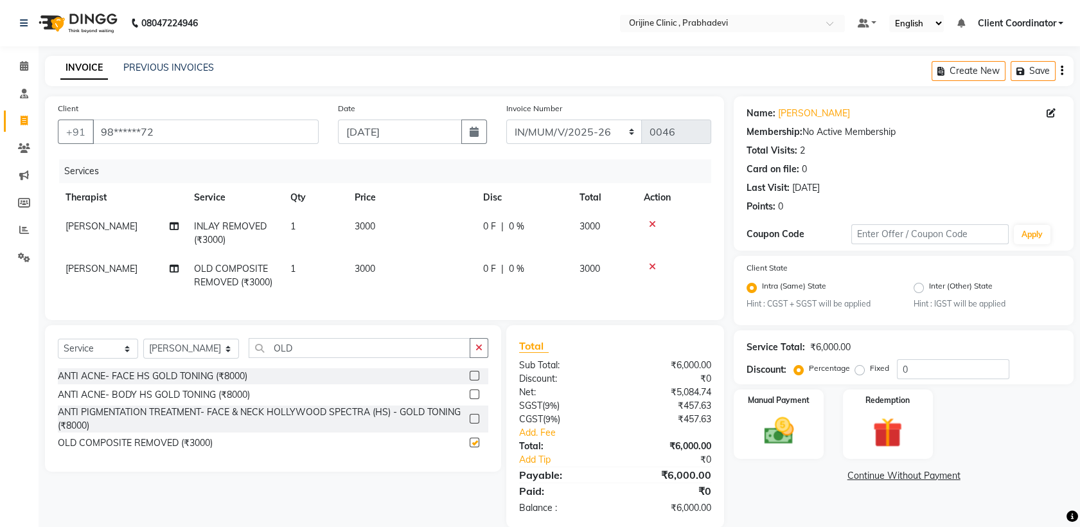
checkbox input "false"
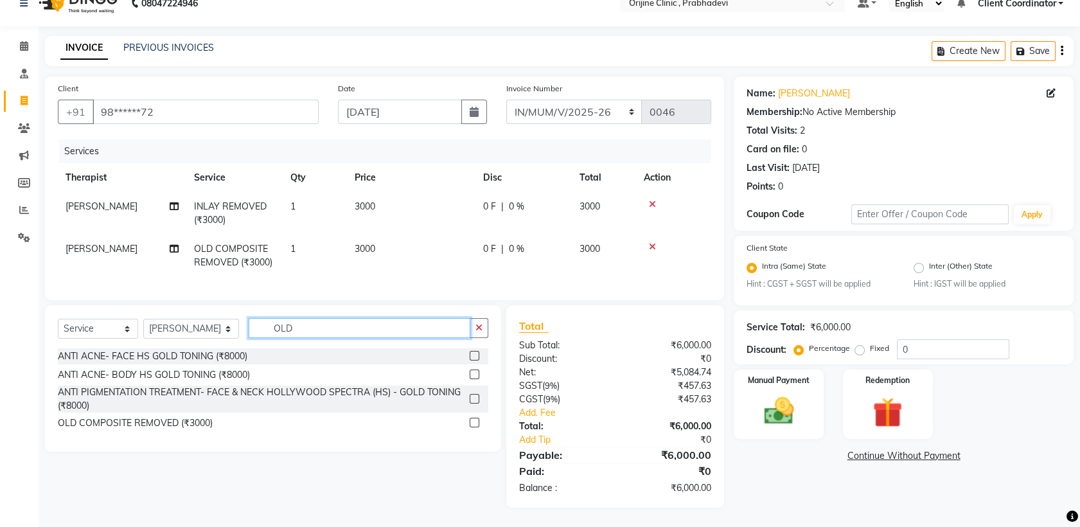
click at [325, 328] on input "OLD" at bounding box center [360, 328] width 222 height 20
type input "O"
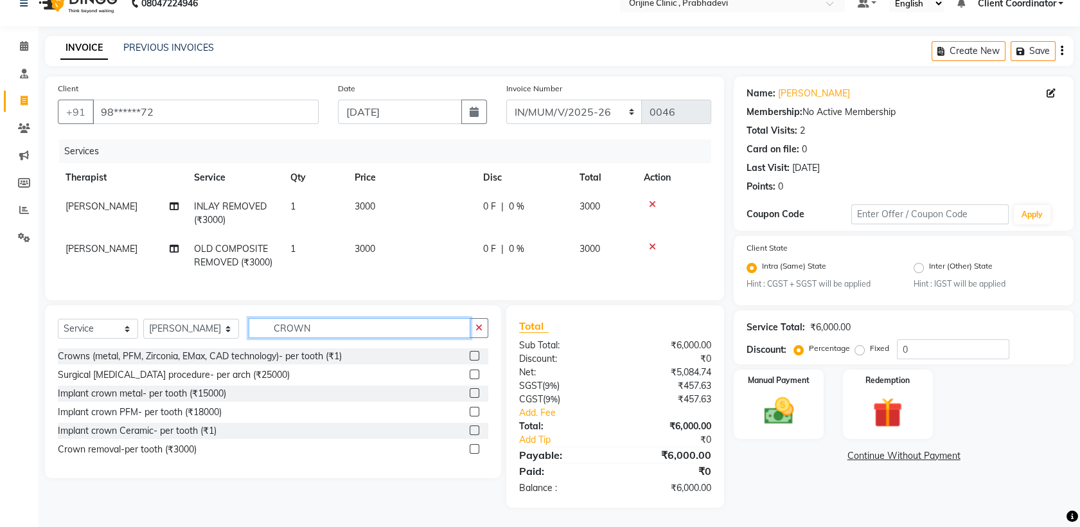
type input "CROWN"
click at [476, 357] on label at bounding box center [475, 356] width 10 height 10
click at [476, 357] on input "checkbox" at bounding box center [474, 356] width 8 height 8
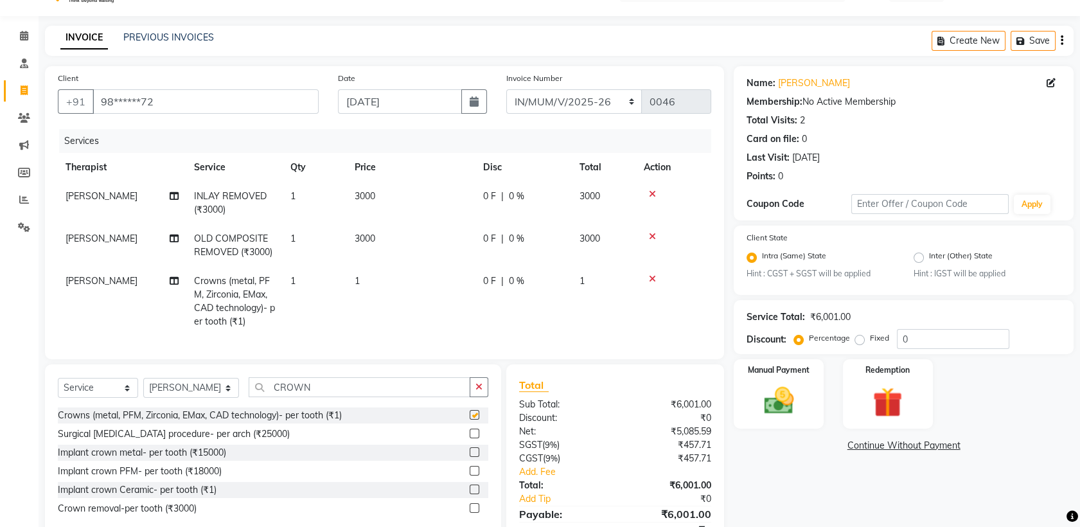
checkbox input "false"
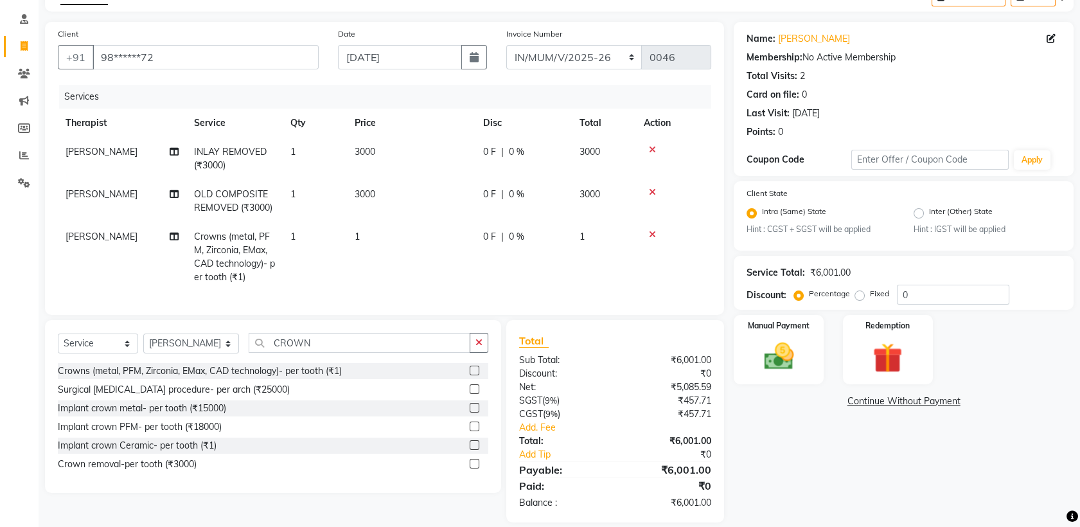
click at [362, 231] on td "1" at bounding box center [411, 256] width 129 height 69
select select "84752"
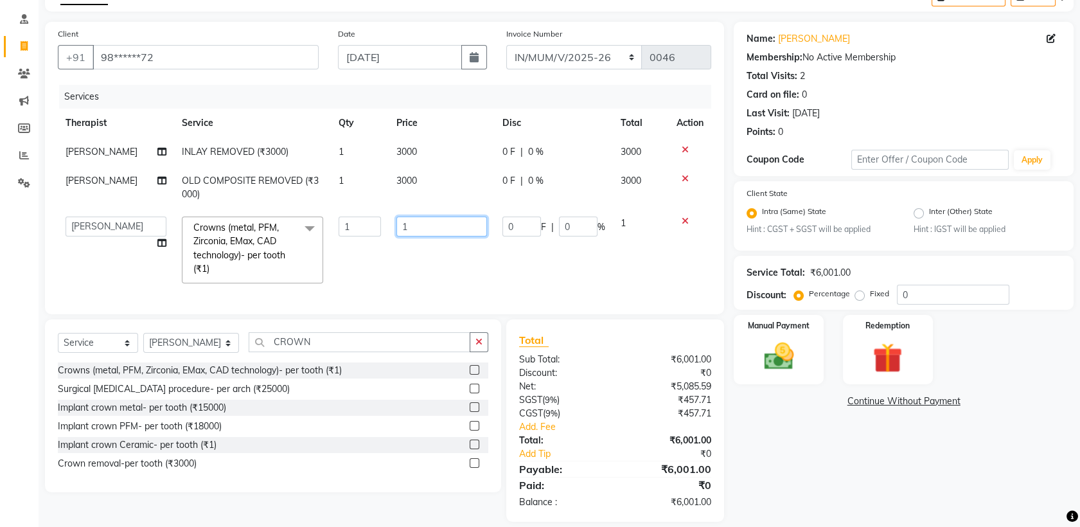
click at [413, 229] on input "1" at bounding box center [442, 227] width 91 height 20
type input "25000"
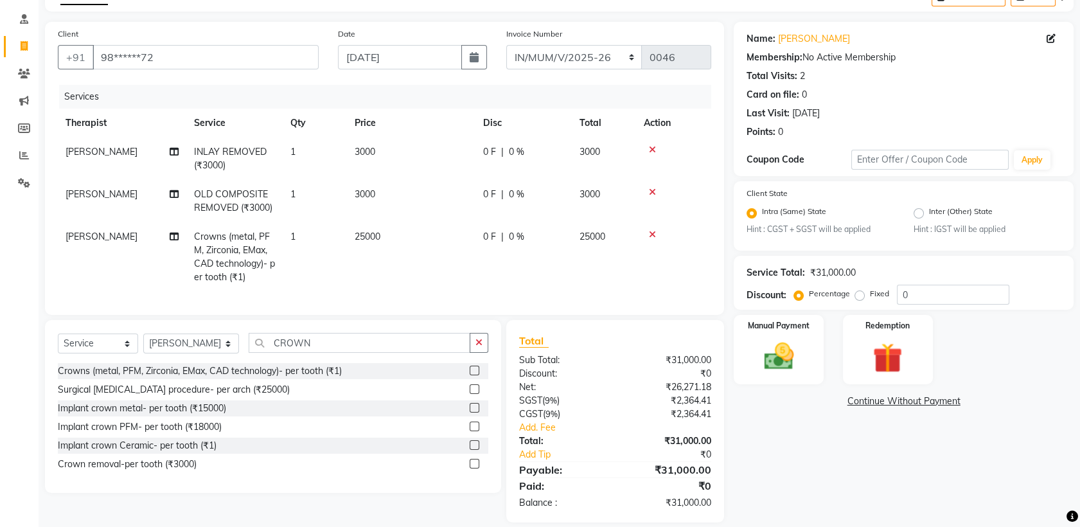
click at [305, 231] on td "1" at bounding box center [315, 256] width 64 height 69
select select "84752"
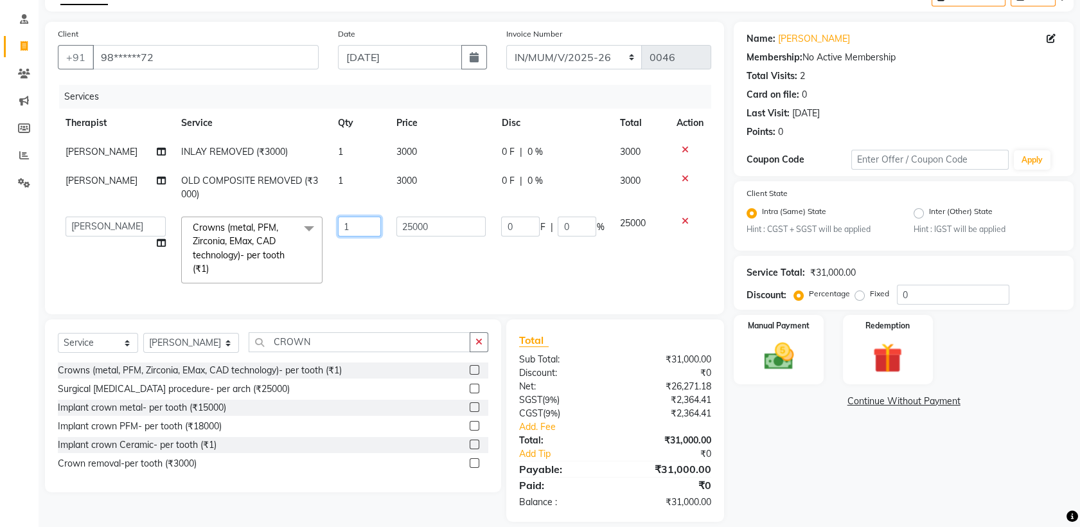
click at [346, 231] on input "1" at bounding box center [359, 227] width 42 height 20
type input "2"
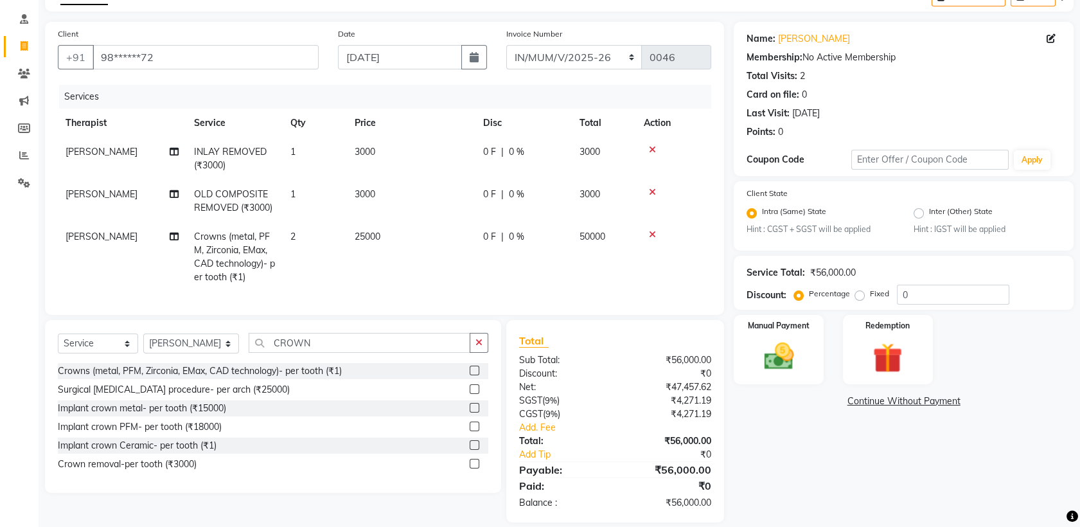
click at [484, 272] on tr "Dr Ragini Parmar Crowns (metal, PFM, Zirconia, EMax, CAD technology)- per tooth…" at bounding box center [385, 256] width 654 height 69
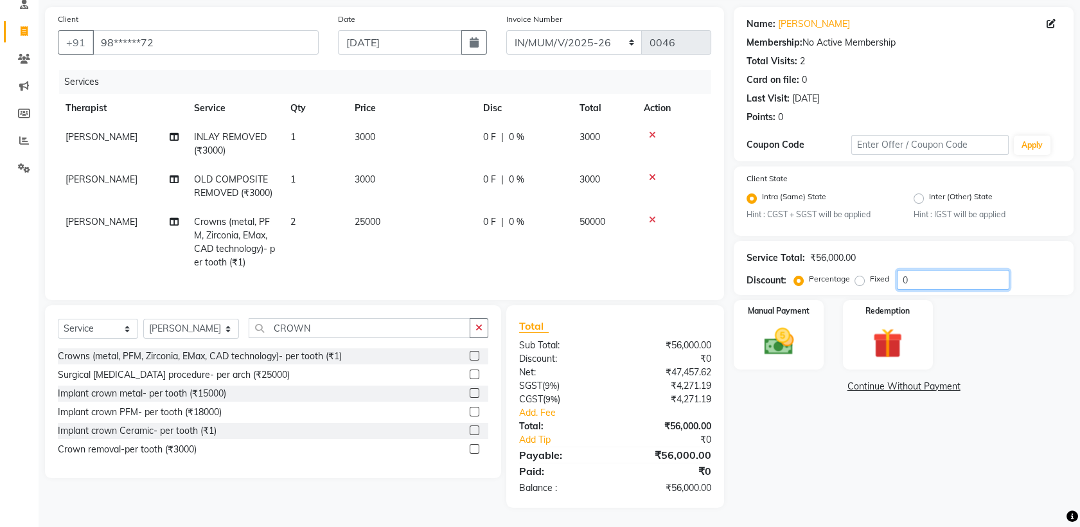
click at [920, 272] on input "0" at bounding box center [953, 280] width 112 height 20
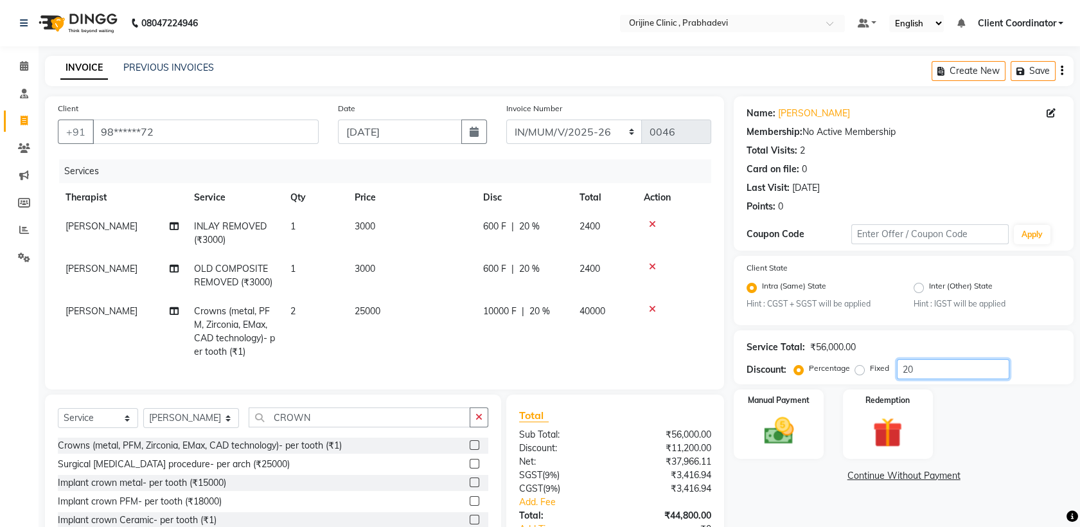
type input "20"
click at [1061, 71] on icon "button" at bounding box center [1062, 71] width 3 height 1
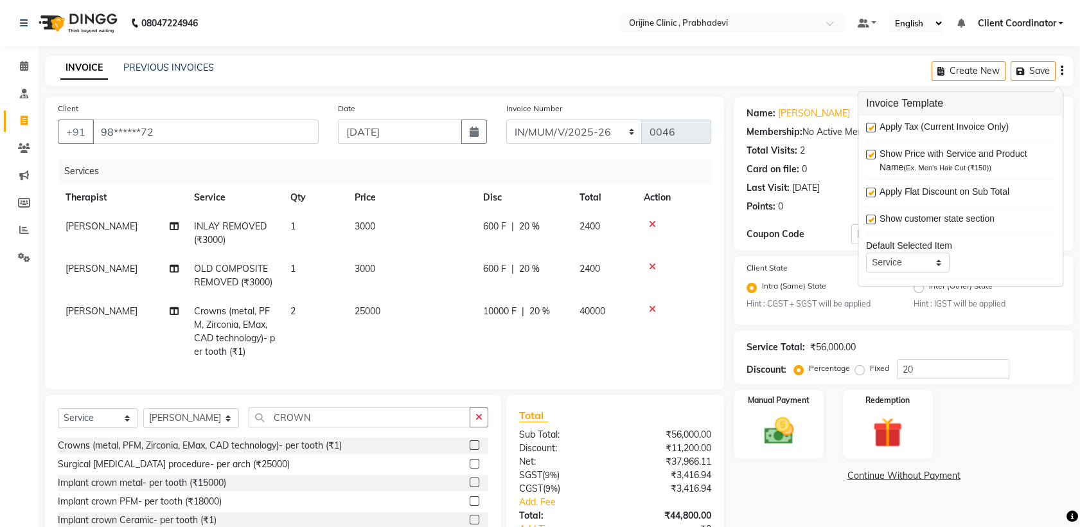
click at [872, 128] on label at bounding box center [871, 128] width 10 height 10
click at [872, 128] on input "checkbox" at bounding box center [870, 128] width 8 height 8
checkbox input "false"
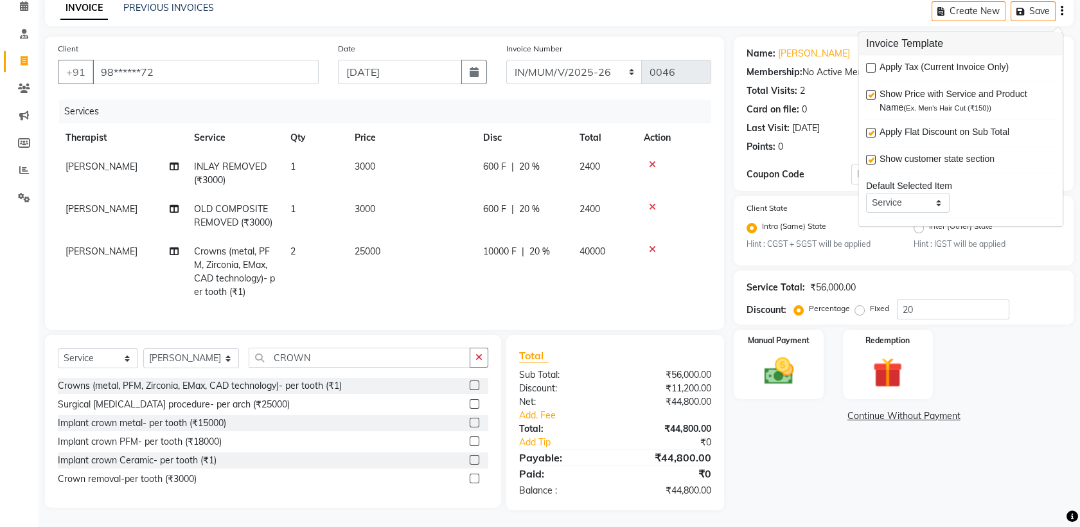
click at [742, 465] on div "Name: Amit Kainya Membership: No Active Membership Total Visits: 2 Card on file…" at bounding box center [909, 274] width 350 height 474
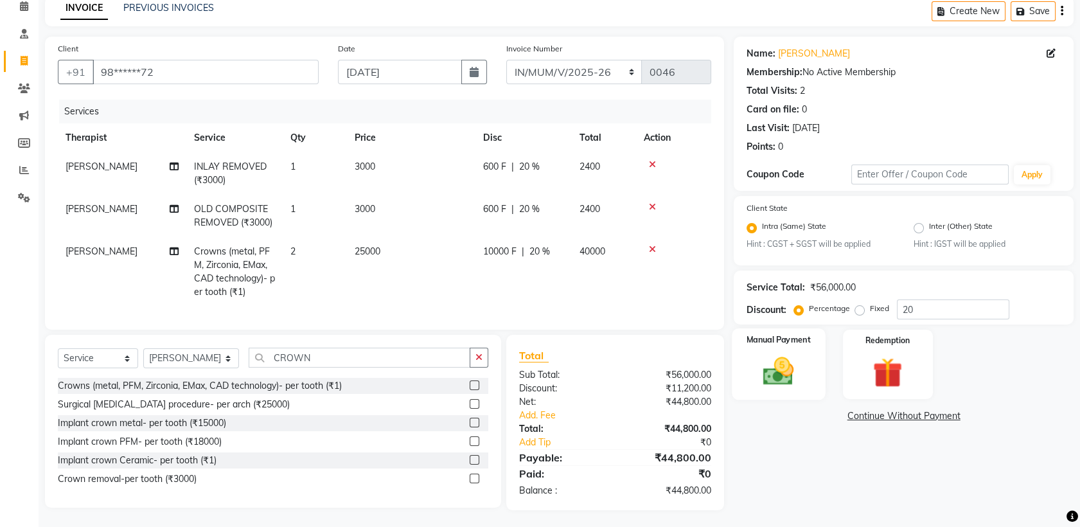
scroll to position [72, 0]
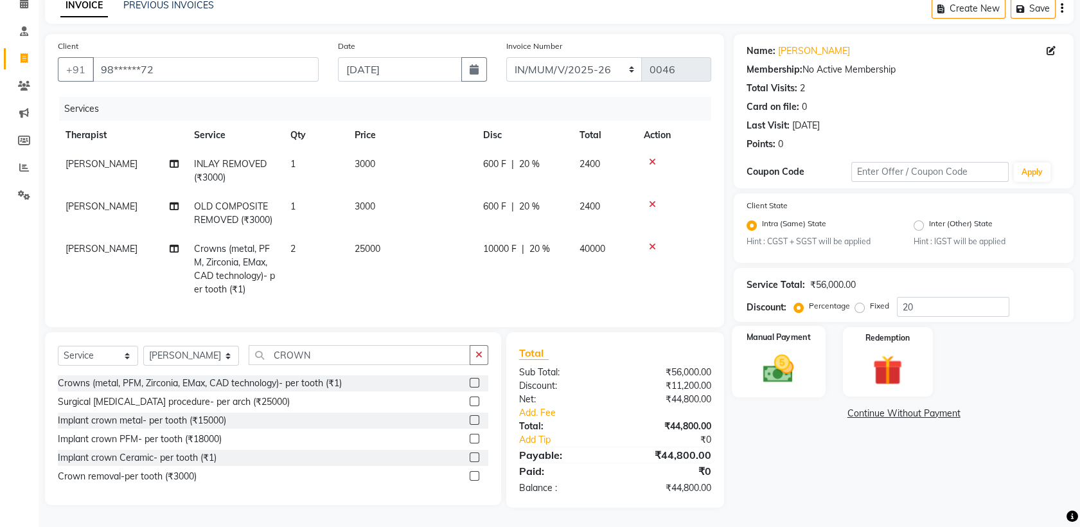
click at [791, 336] on div "Manual Payment" at bounding box center [779, 361] width 93 height 71
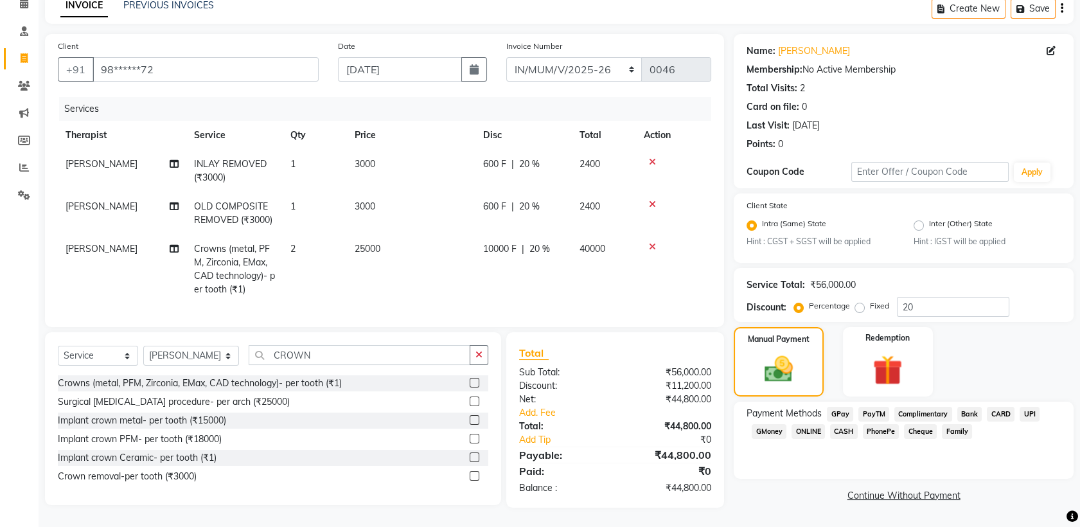
click at [844, 407] on span "GPay" at bounding box center [840, 414] width 26 height 15
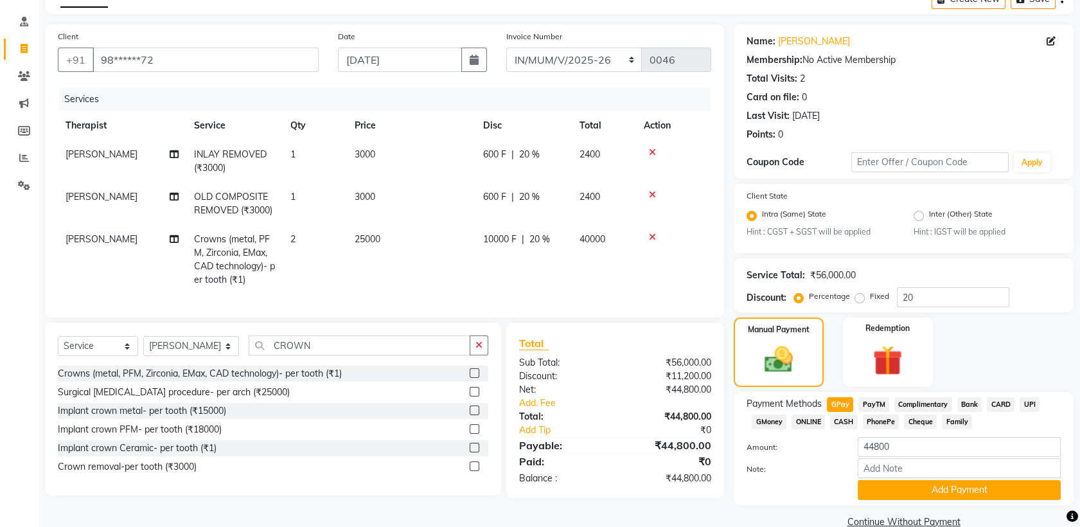
scroll to position [94, 0]
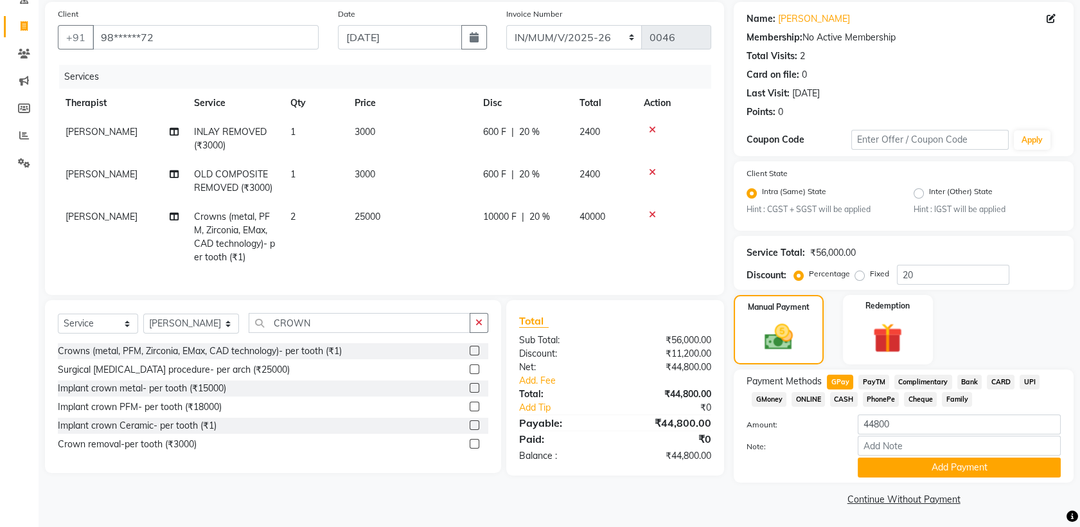
click at [1032, 378] on span "UPI" at bounding box center [1030, 382] width 20 height 15
click at [874, 461] on button "Add Payment" at bounding box center [959, 468] width 203 height 20
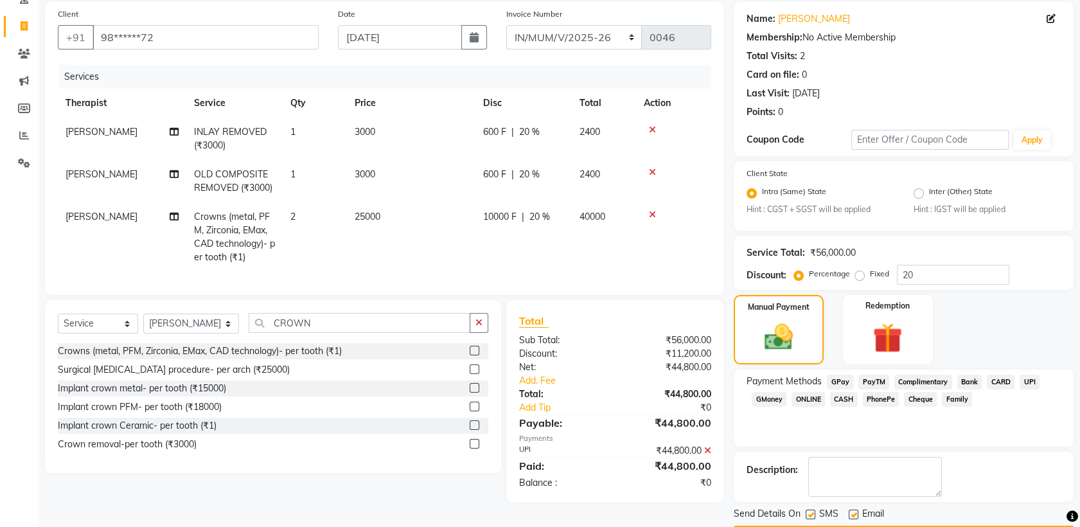
scroll to position [130, 0]
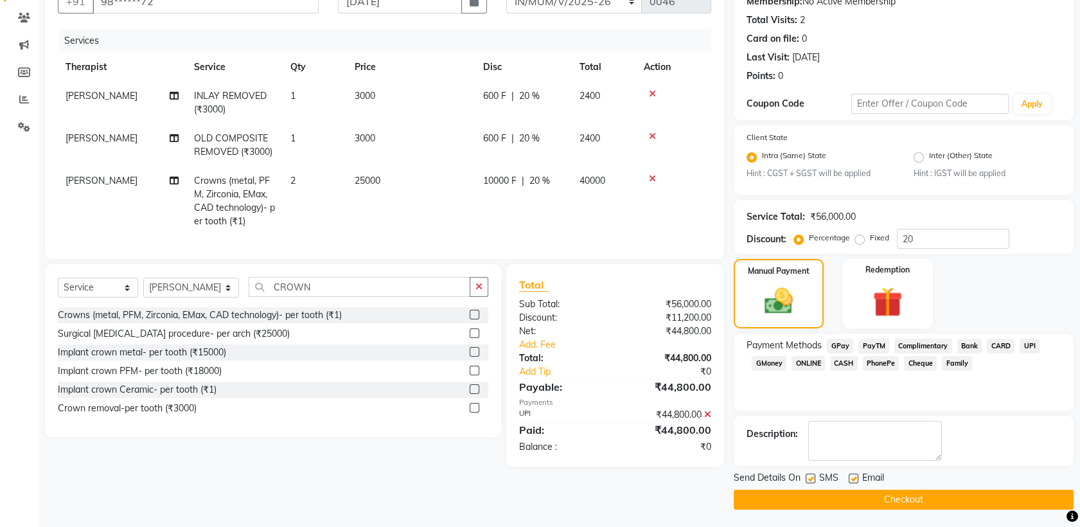
click at [809, 477] on label at bounding box center [811, 479] width 10 height 10
click at [809, 477] on input "checkbox" at bounding box center [810, 479] width 8 height 8
checkbox input "false"
click at [853, 478] on label at bounding box center [854, 479] width 10 height 10
click at [853, 478] on input "checkbox" at bounding box center [853, 479] width 8 height 8
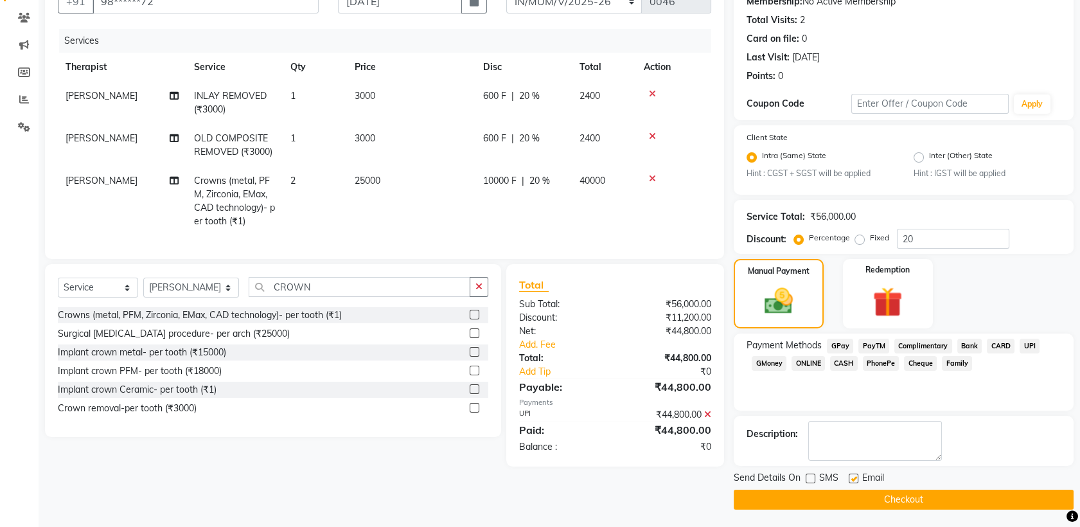
checkbox input "false"
click at [768, 492] on button "Checkout" at bounding box center [904, 500] width 340 height 20
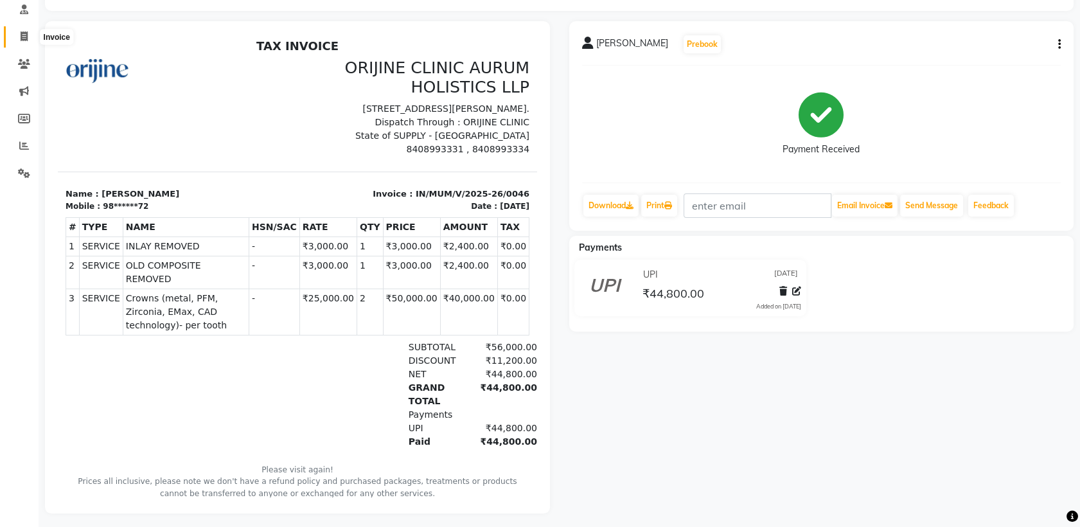
click at [23, 39] on icon at bounding box center [24, 36] width 7 height 10
select select "8675"
select select "service"
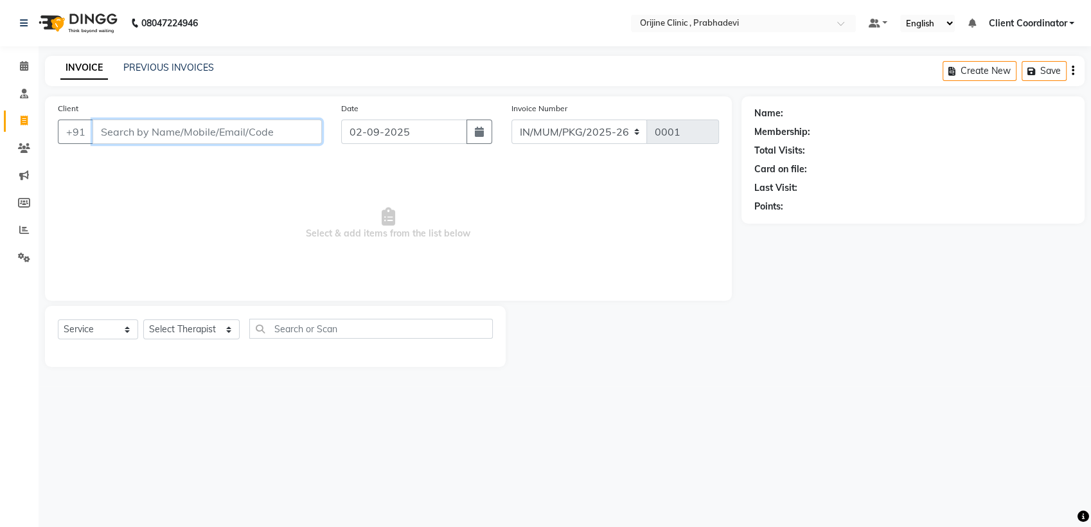
click at [200, 130] on input "Client" at bounding box center [207, 132] width 229 height 24
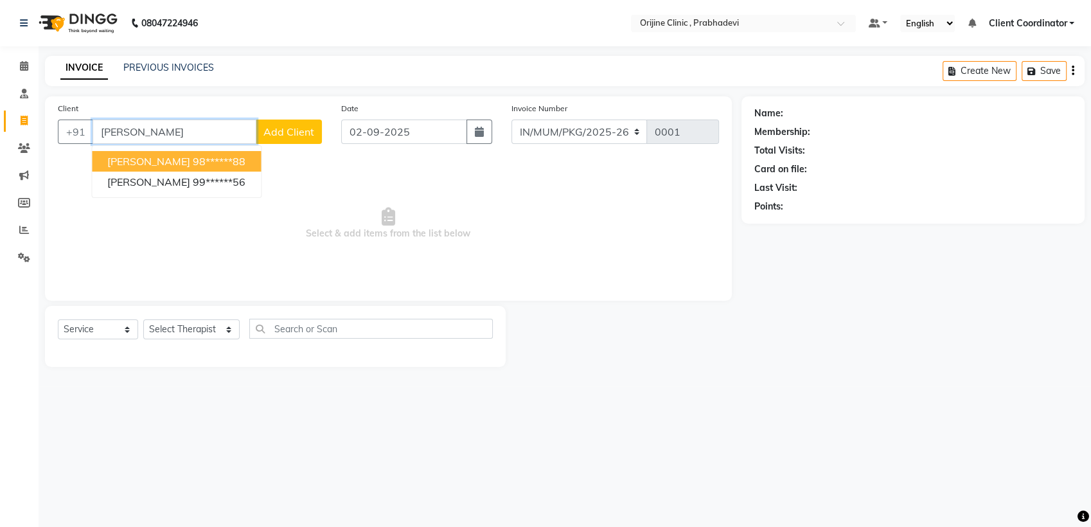
click at [174, 158] on span "[PERSON_NAME]" at bounding box center [148, 161] width 83 height 13
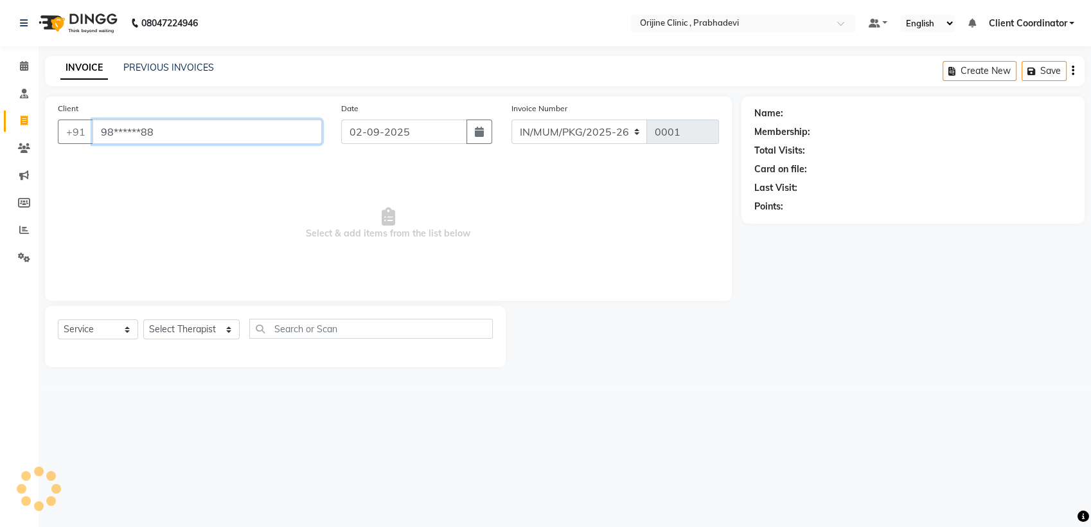
type input "98******88"
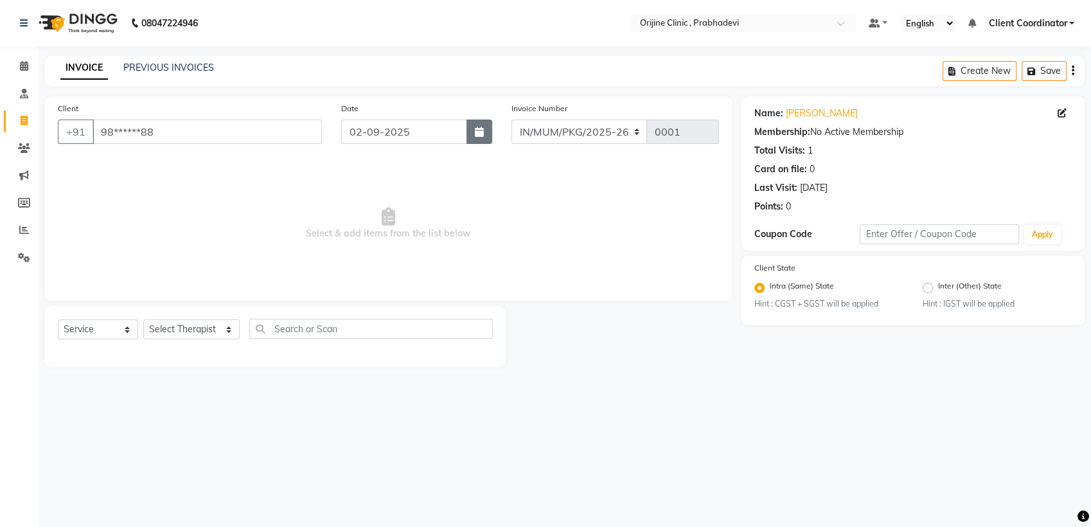
click at [479, 132] on icon "button" at bounding box center [479, 132] width 9 height 10
select select "9"
select select "2025"
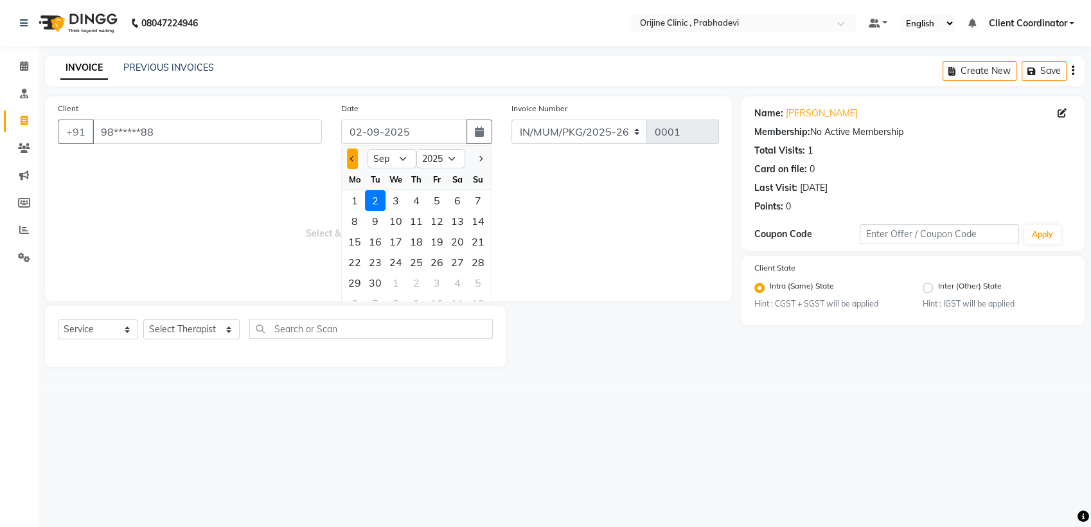
click at [355, 157] on button "Previous month" at bounding box center [352, 158] width 11 height 21
select select "7"
click at [463, 238] on div "19" at bounding box center [457, 241] width 21 height 21
type input "[DATE]"
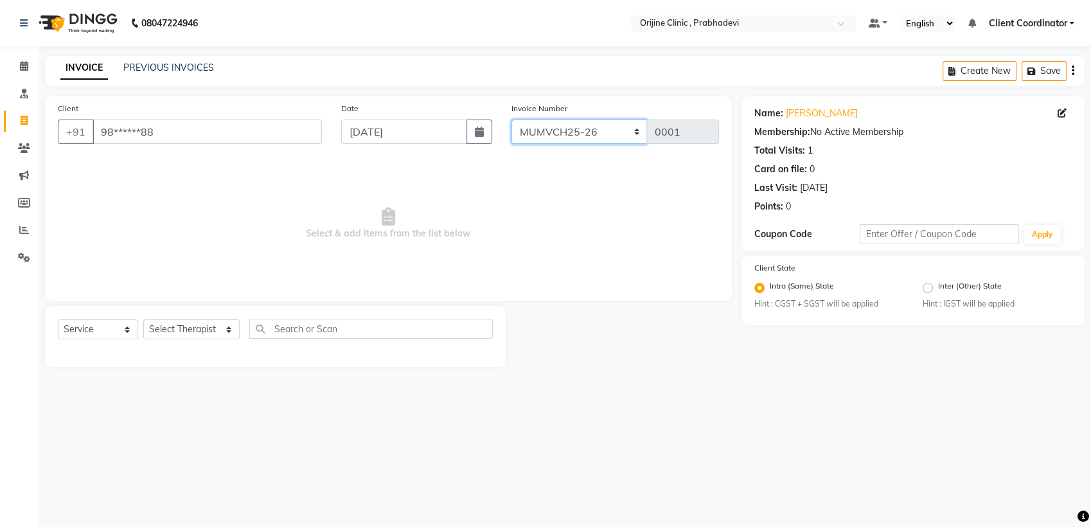
click at [607, 130] on select "MUMVCH25-26 IN/MUM/PKG/2025-26 IN/MUM/V/2025-26" at bounding box center [580, 132] width 136 height 24
select select "8674"
click at [512, 120] on select "MUMVCH25-26 IN/MUM/PKG/2025-26 IN/MUM/V/2025-26" at bounding box center [580, 132] width 136 height 24
type input "0047"
click at [188, 329] on select "Select Therapist [PERSON_NAME] [PERSON_NAME] [PERSON_NAME] [PERSON_NAME] A Assi…" at bounding box center [191, 329] width 96 height 20
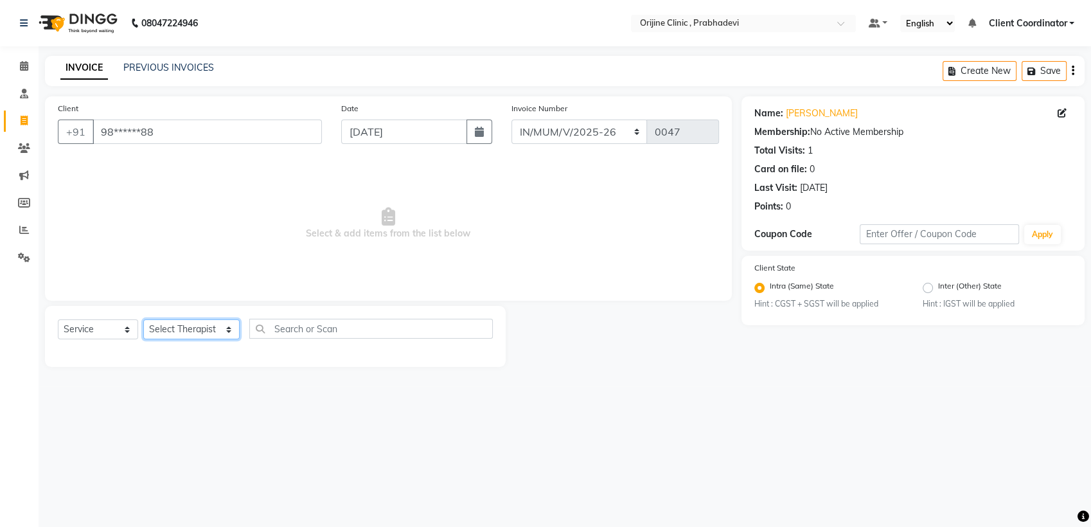
select select "84759"
click at [143, 319] on select "Select Therapist [PERSON_NAME] [PERSON_NAME] [PERSON_NAME] [PERSON_NAME] A Assi…" at bounding box center [191, 329] width 96 height 20
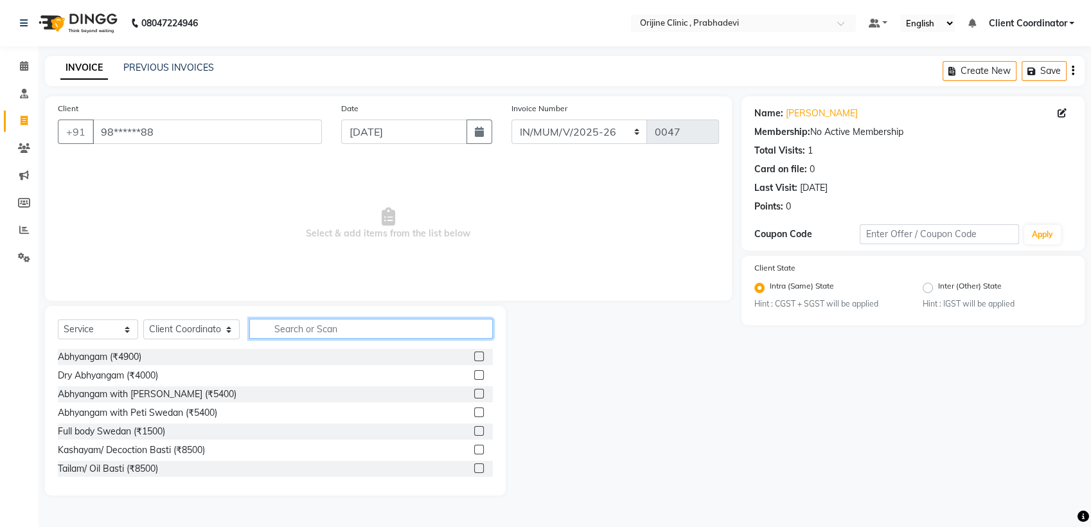
click at [373, 322] on input "text" at bounding box center [371, 329] width 244 height 20
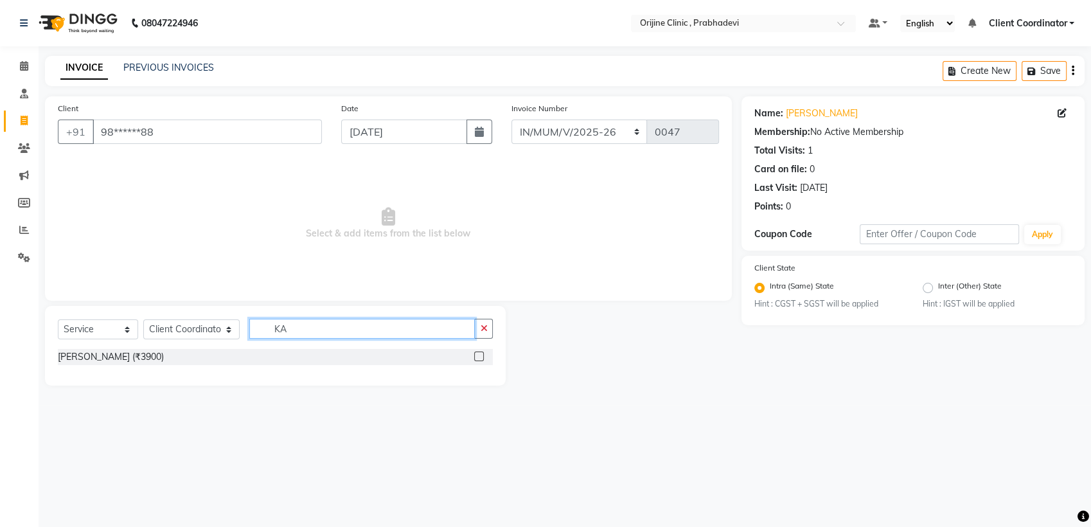
type input "K"
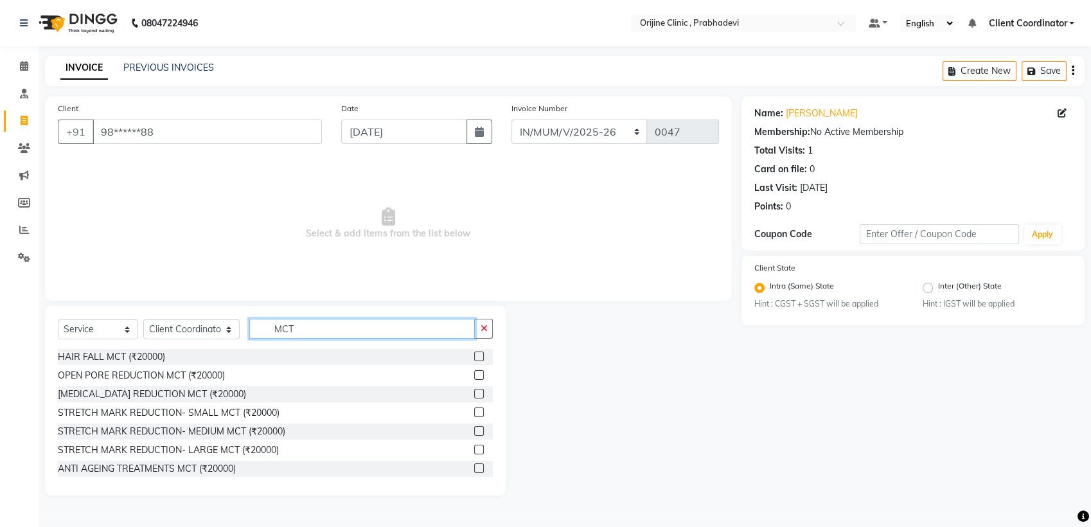
type input "MCT"
click at [474, 354] on label at bounding box center [479, 357] width 10 height 10
click at [474, 354] on input "checkbox" at bounding box center [478, 357] width 8 height 8
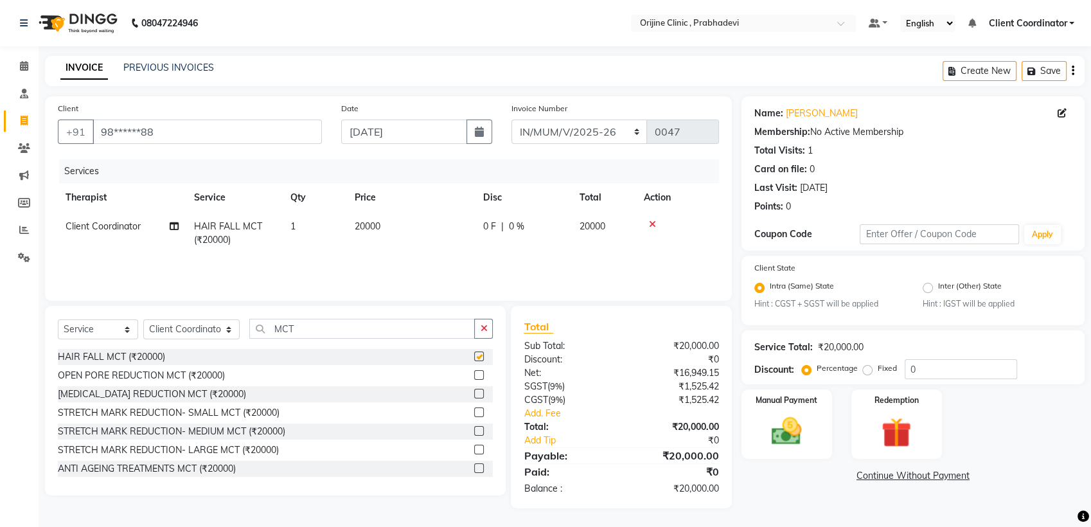
checkbox input "false"
click at [298, 223] on td "1" at bounding box center [315, 233] width 64 height 42
select select "84759"
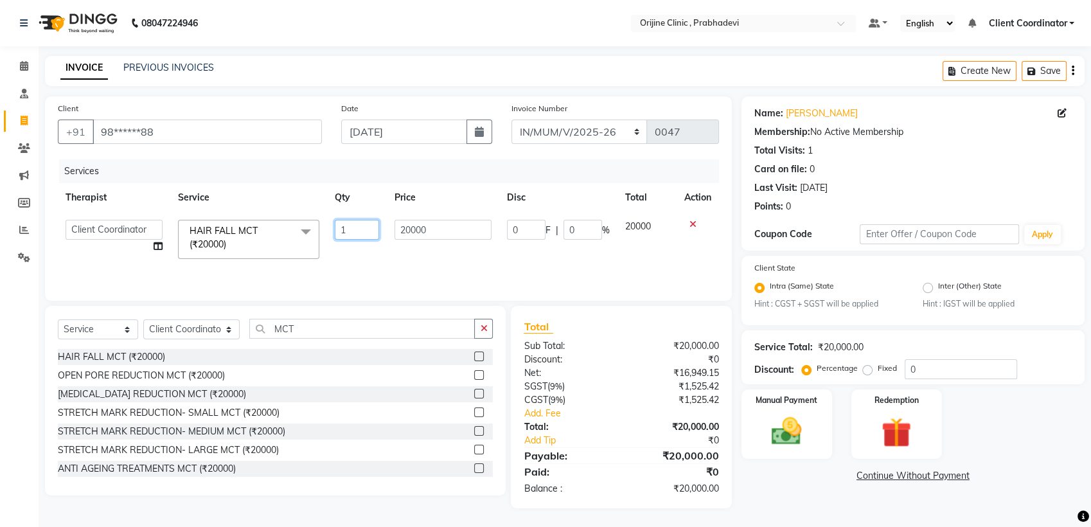
click at [356, 228] on input "1" at bounding box center [357, 230] width 44 height 20
type input "4"
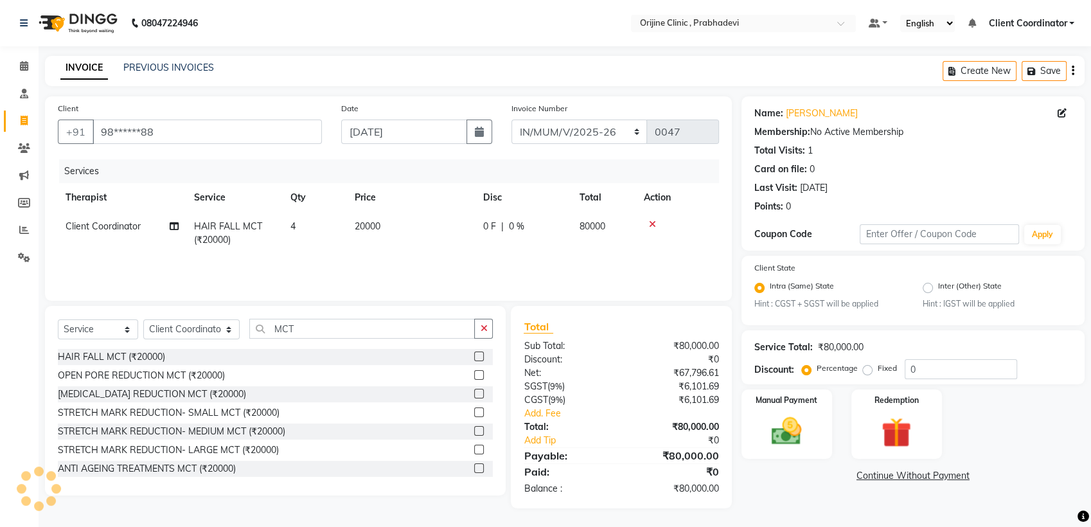
click at [426, 262] on div "Services Therapist Service Qty Price Disc Total Action Client Coordinator HAIR …" at bounding box center [388, 223] width 661 height 129
click at [608, 442] on link "Add Tip" at bounding box center [576, 440] width 125 height 13
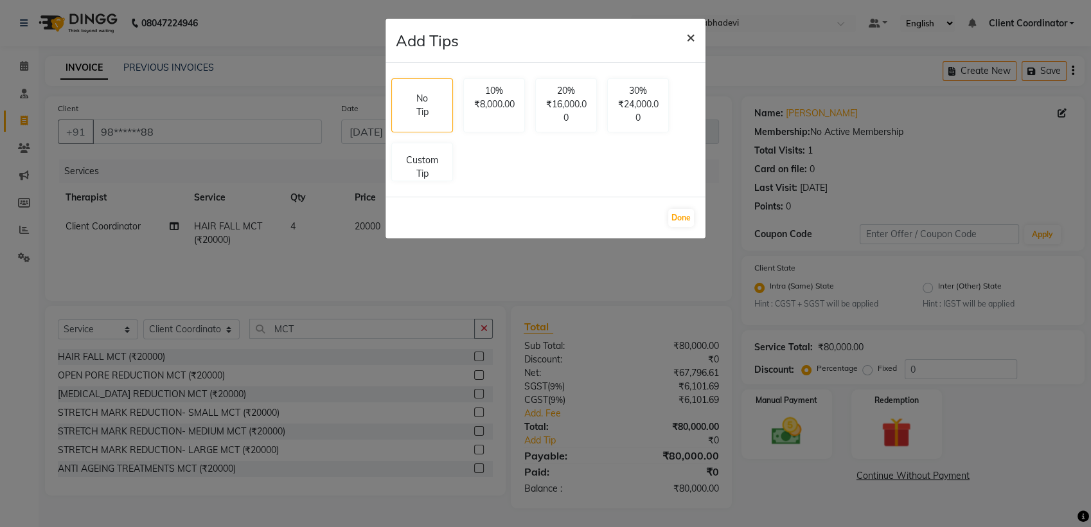
click at [689, 40] on span "×" at bounding box center [690, 36] width 9 height 19
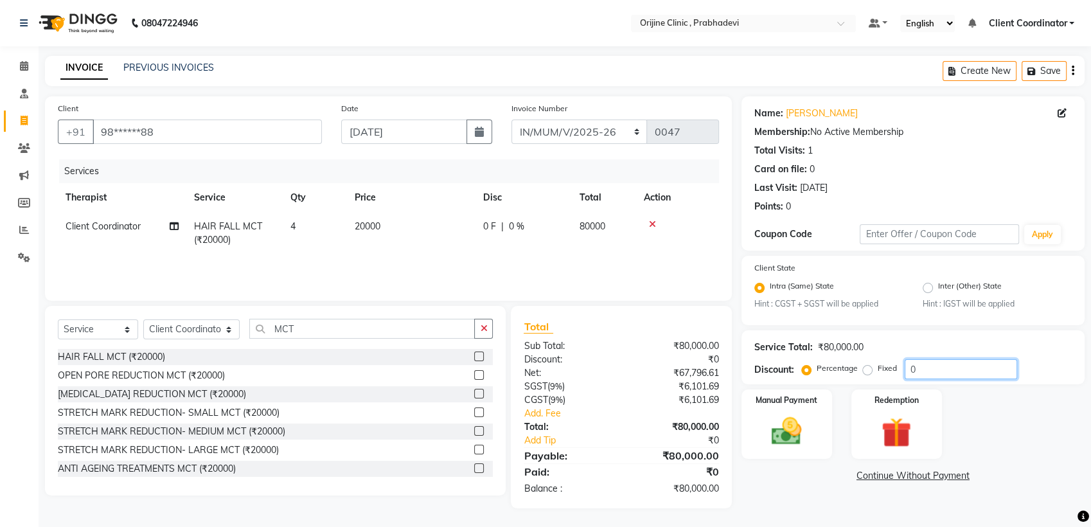
click at [924, 370] on input "0" at bounding box center [961, 369] width 112 height 20
type input "20"
click at [615, 392] on div "SGST ( 9% )" at bounding box center [567, 386] width 107 height 13
click at [694, 377] on div "₹54,237.29" at bounding box center [674, 372] width 107 height 13
click at [1072, 71] on icon "button" at bounding box center [1073, 71] width 3 height 1
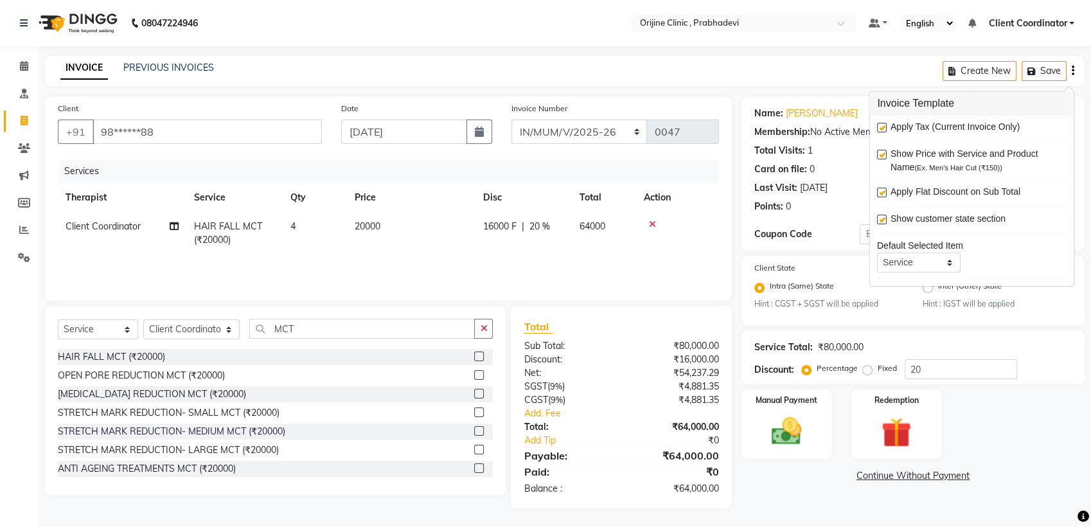
click at [884, 126] on label at bounding box center [882, 128] width 10 height 10
click at [884, 126] on input "checkbox" at bounding box center [881, 128] width 8 height 8
checkbox input "false"
click at [680, 502] on main "INVOICE PREVIOUS INVOICES Create New Save Client +91 98******88 Date 19-07-2025…" at bounding box center [565, 285] width 1053 height 459
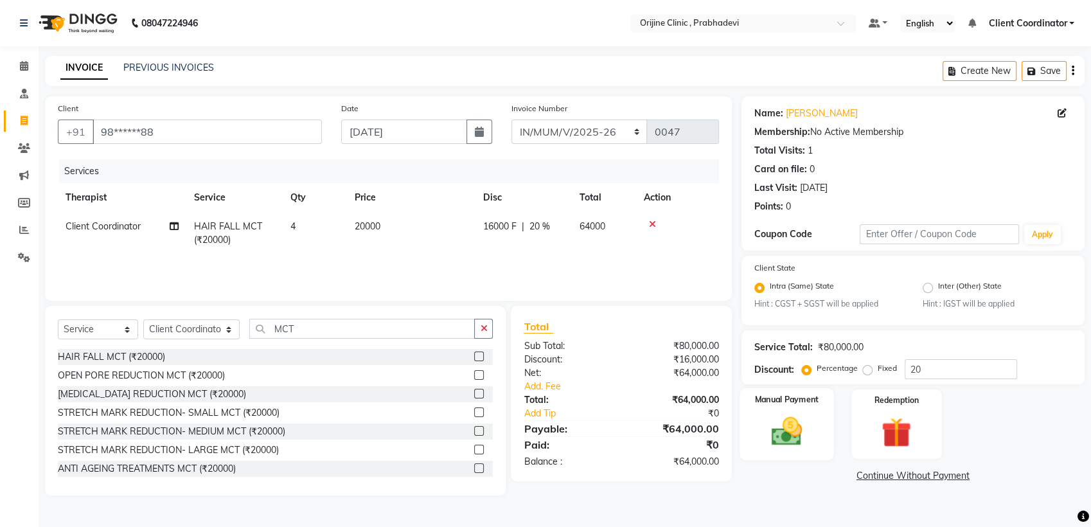
click at [780, 440] on img at bounding box center [787, 432] width 51 height 36
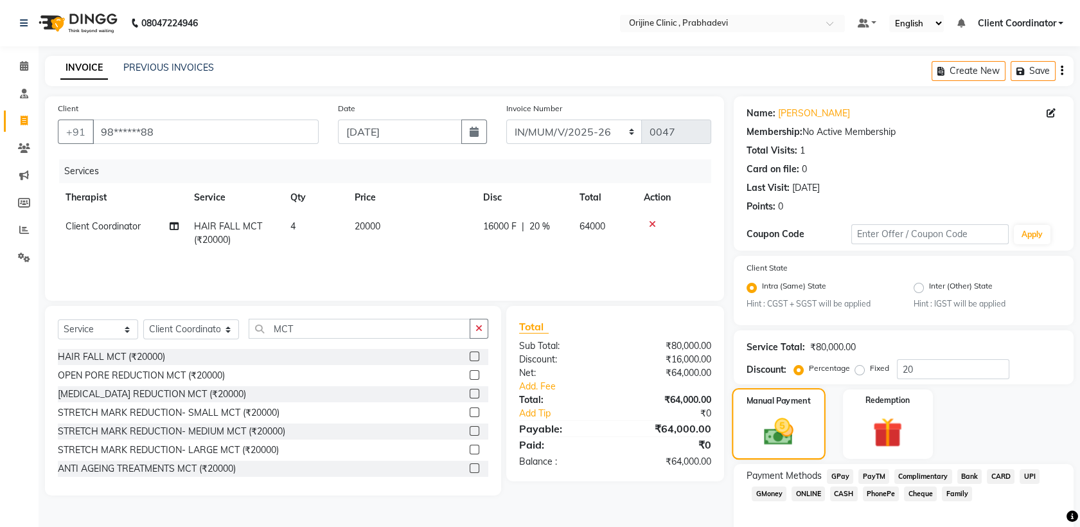
scroll to position [58, 0]
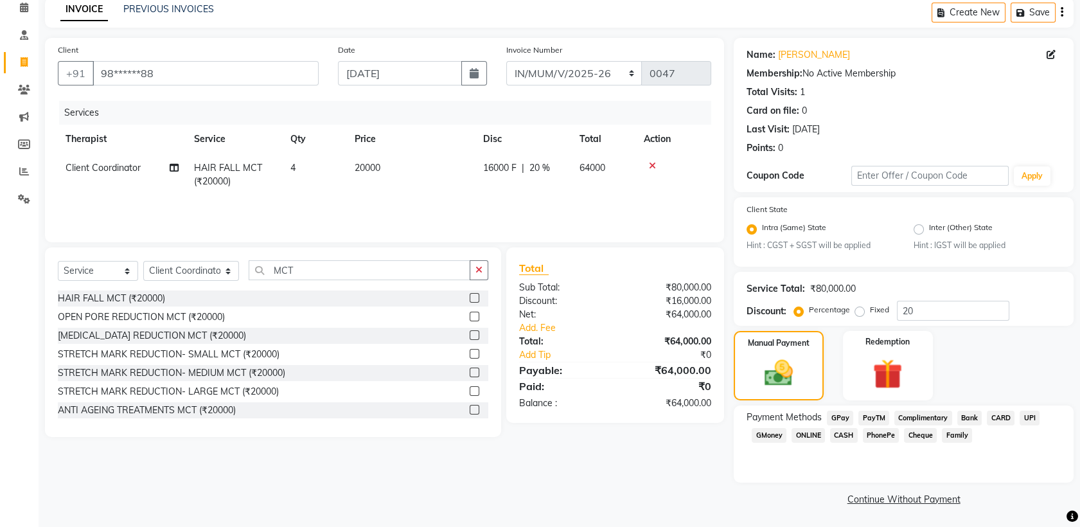
click at [848, 433] on span "CASH" at bounding box center [844, 435] width 28 height 15
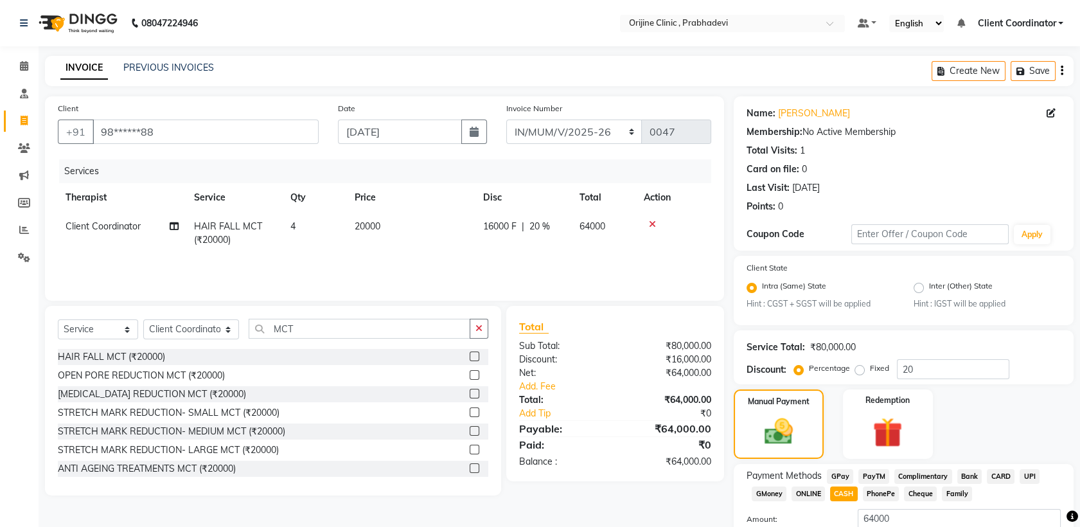
scroll to position [94, 0]
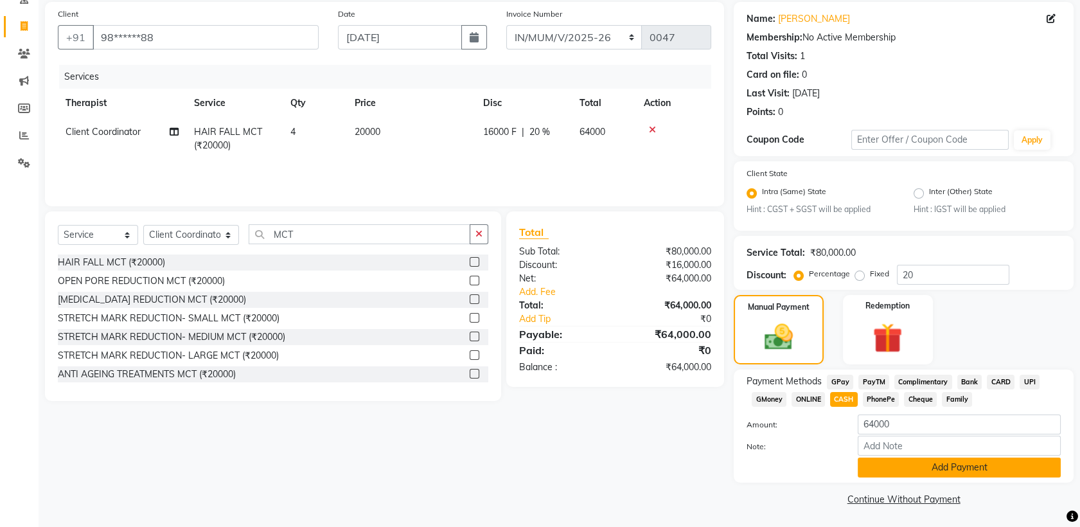
click at [936, 459] on button "Add Payment" at bounding box center [959, 468] width 203 height 20
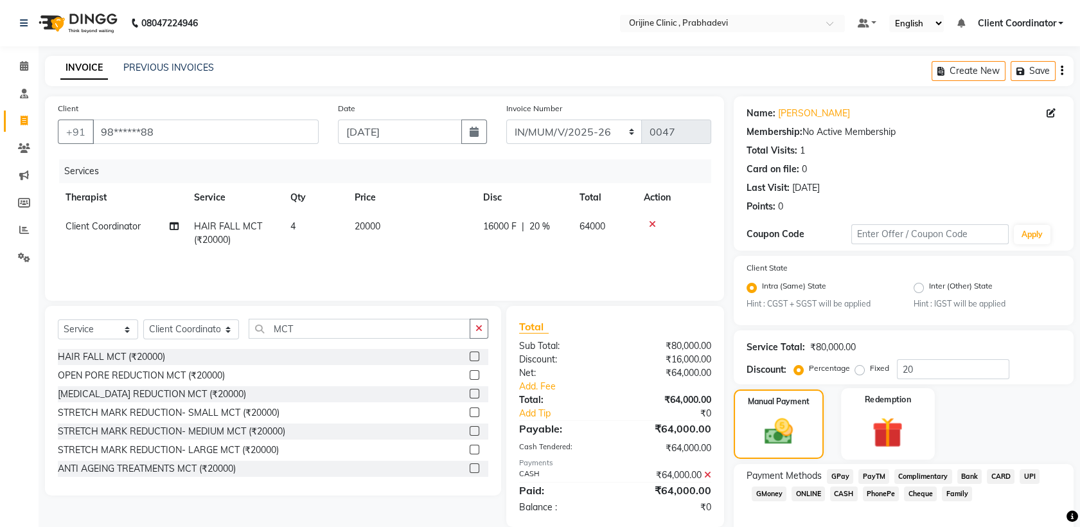
scroll to position [130, 0]
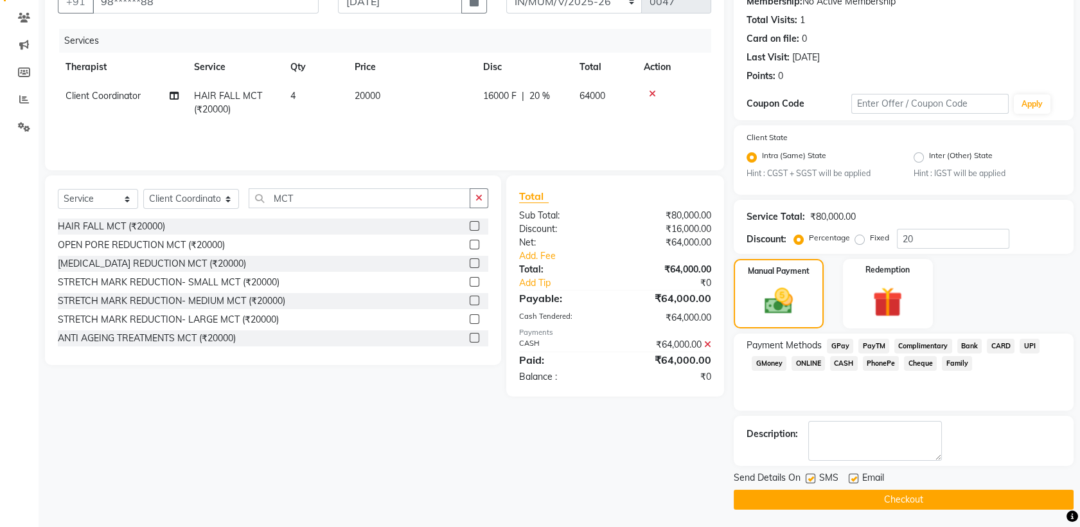
click at [814, 477] on label at bounding box center [811, 479] width 10 height 10
click at [814, 477] on input "checkbox" at bounding box center [810, 479] width 8 height 8
checkbox input "false"
click at [853, 479] on label at bounding box center [854, 479] width 10 height 10
click at [853, 479] on input "checkbox" at bounding box center [853, 479] width 8 height 8
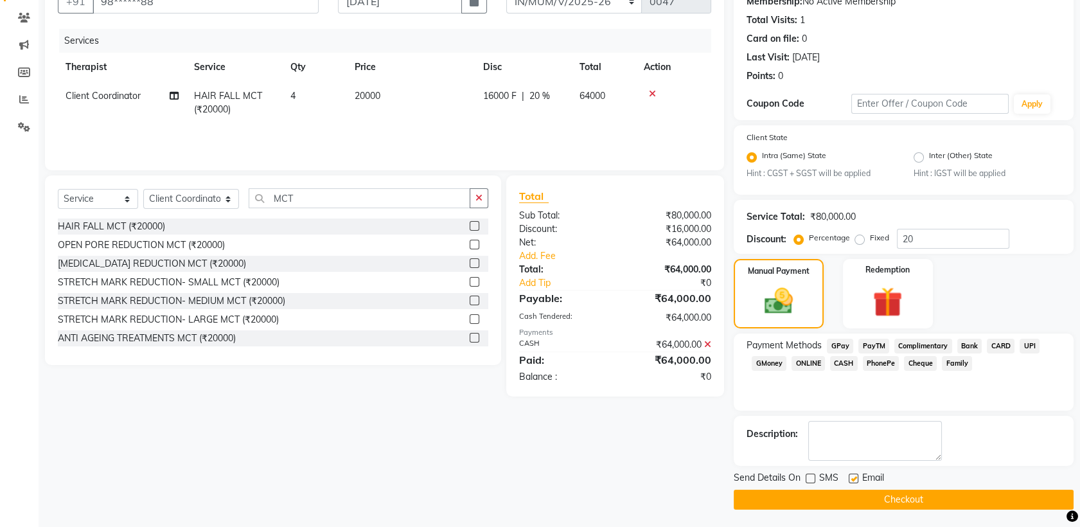
checkbox input "false"
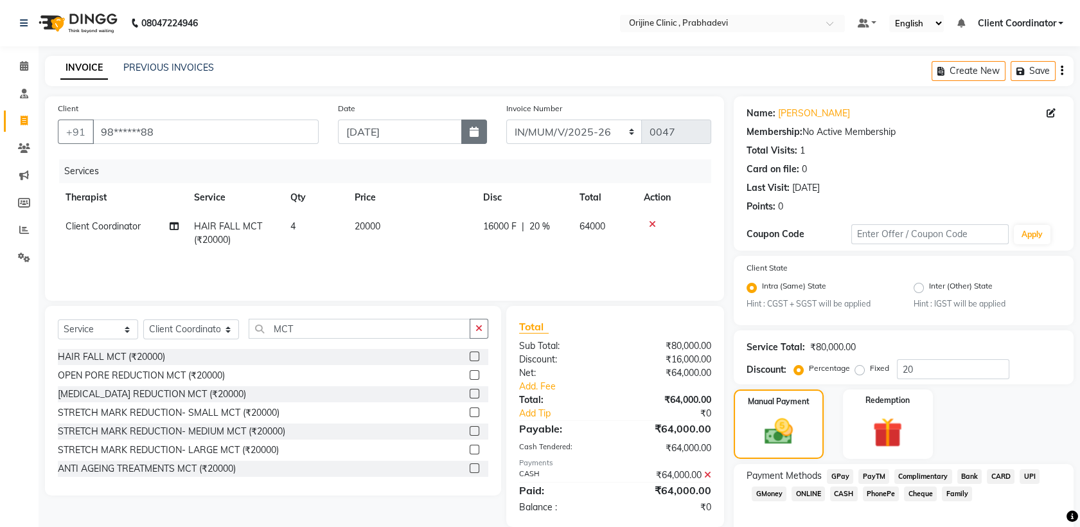
click at [483, 133] on button "button" at bounding box center [474, 132] width 26 height 24
select select "7"
select select "2025"
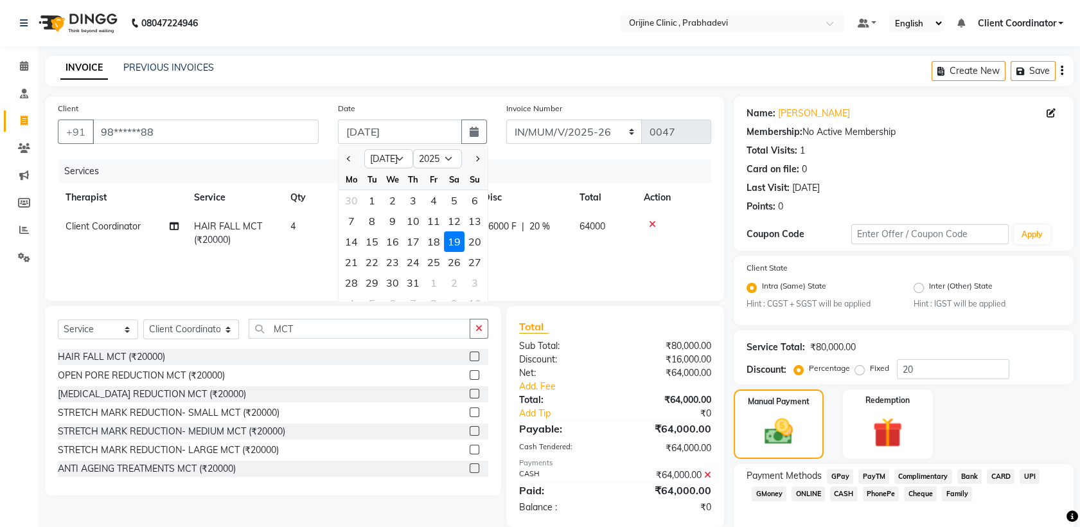
click at [459, 238] on div "19" at bounding box center [454, 241] width 21 height 21
type input "0"
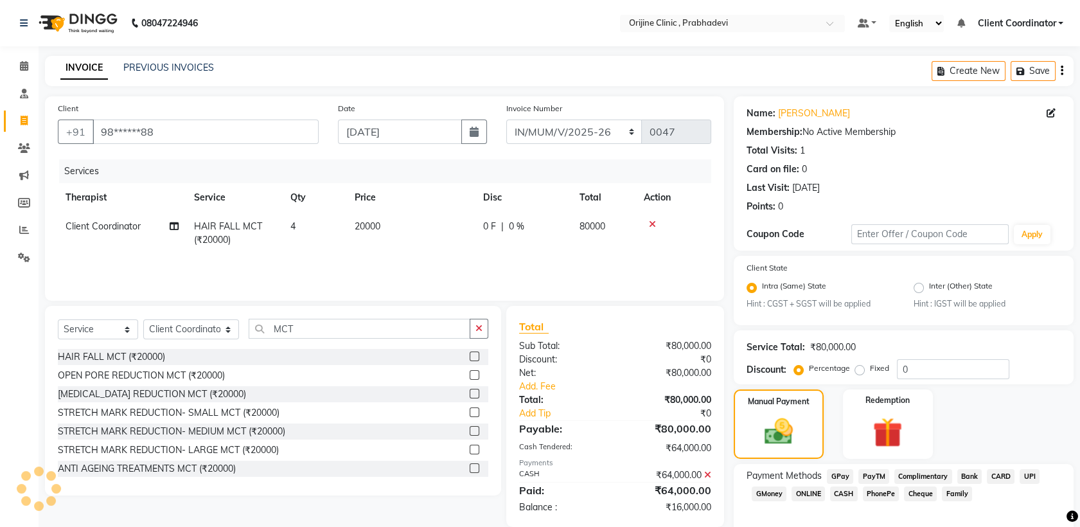
scroll to position [130, 0]
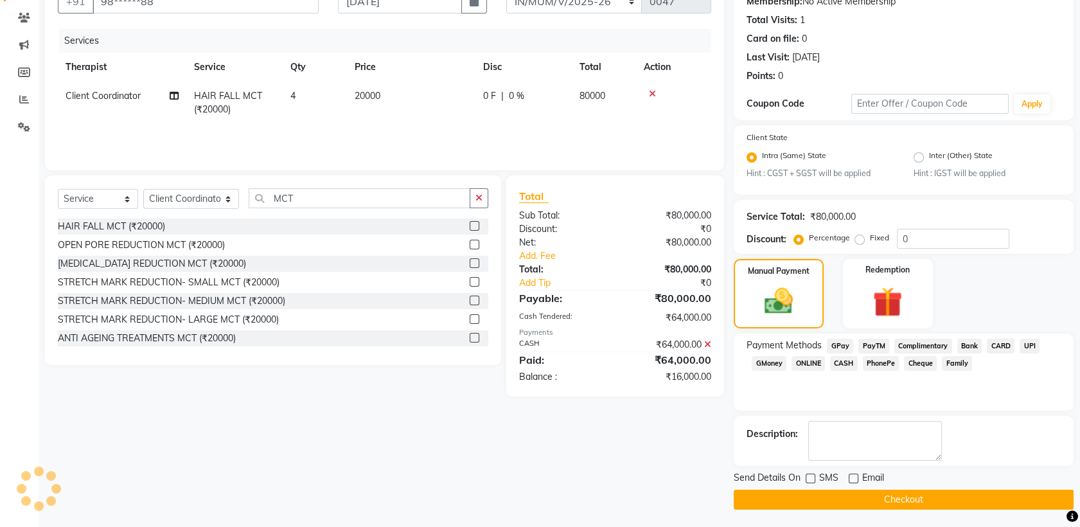
type input "0001"
select select "8675"
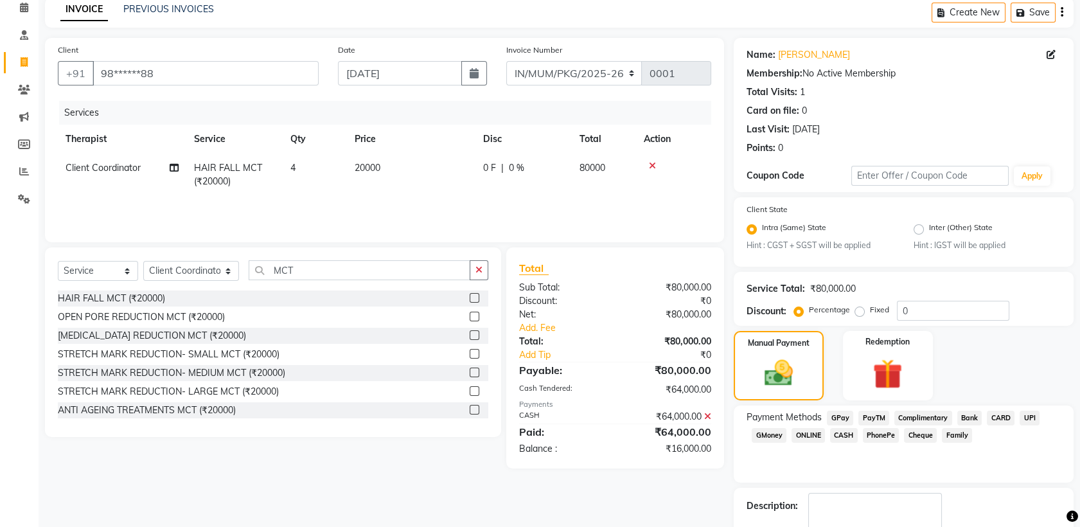
scroll to position [58, 0]
click at [911, 314] on input "0" at bounding box center [953, 311] width 112 height 20
type input "20"
click at [609, 75] on select "MUMVCH25-26 IN/MUM/PKG/2025-26 IN/MUM/V/2025-26" at bounding box center [574, 74] width 136 height 24
select select "8674"
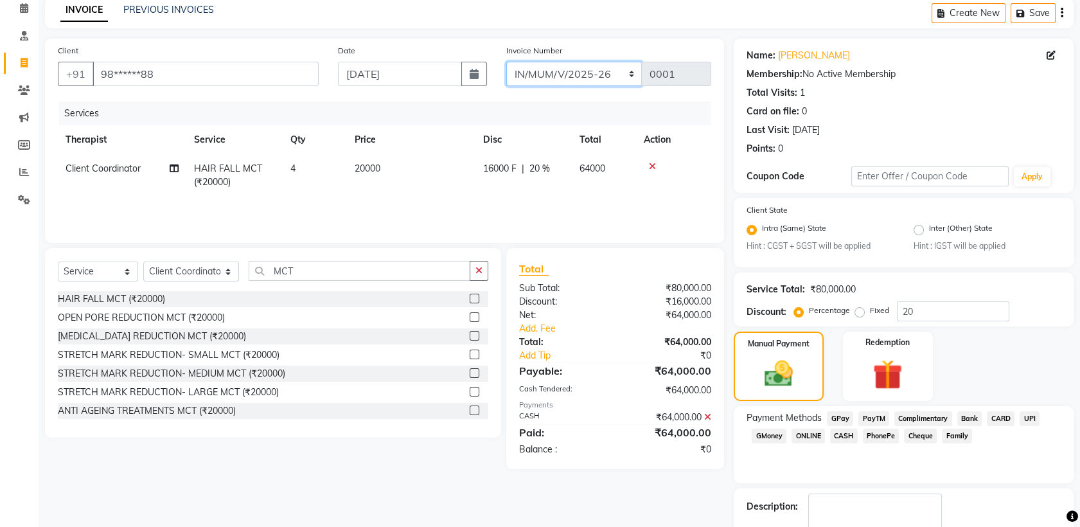
click at [506, 62] on select "MUMVCH25-26 IN/MUM/PKG/2025-26 IN/MUM/V/2025-26" at bounding box center [574, 74] width 136 height 24
type input "0047"
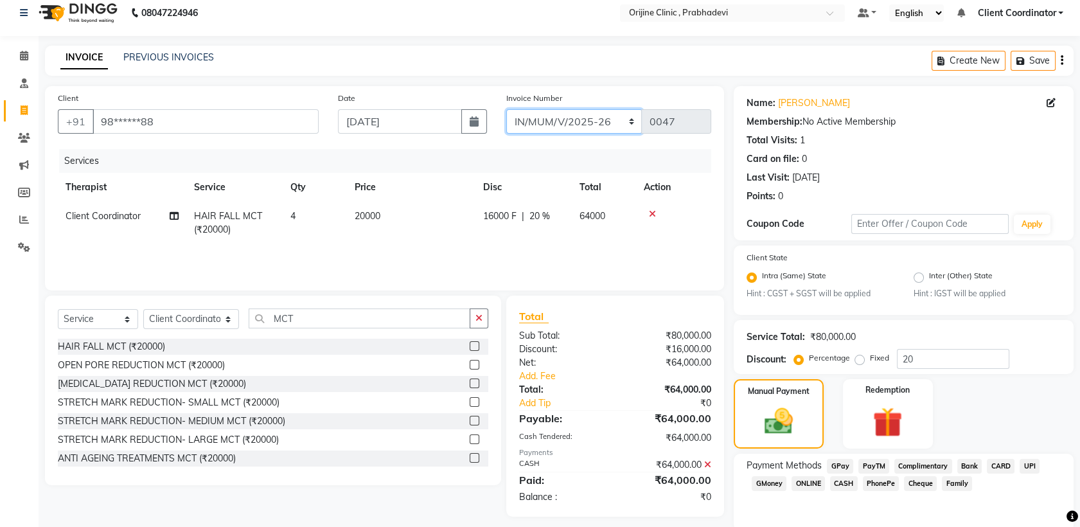
scroll to position [130, 0]
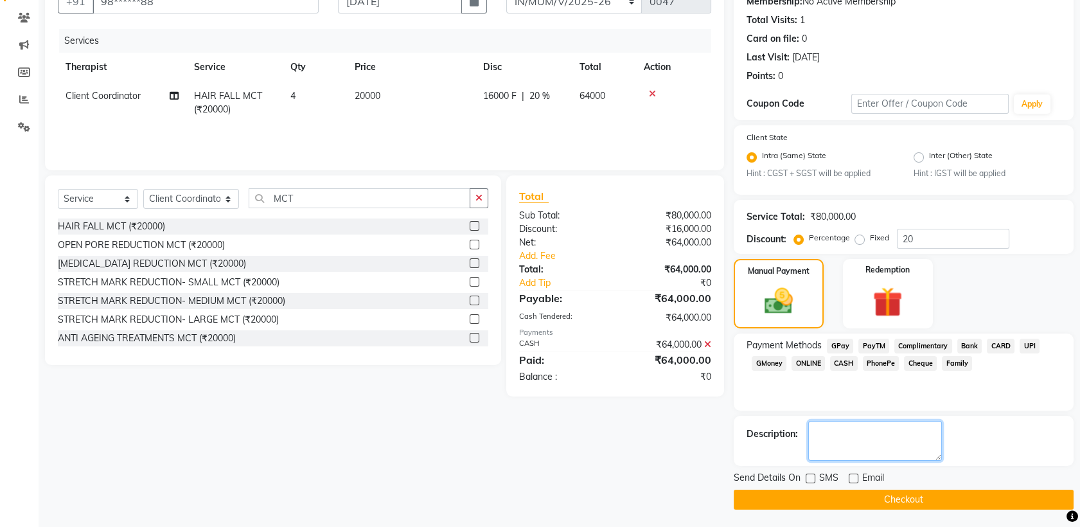
click at [810, 421] on textarea at bounding box center [875, 441] width 134 height 40
click at [832, 500] on button "Checkout" at bounding box center [904, 500] width 340 height 20
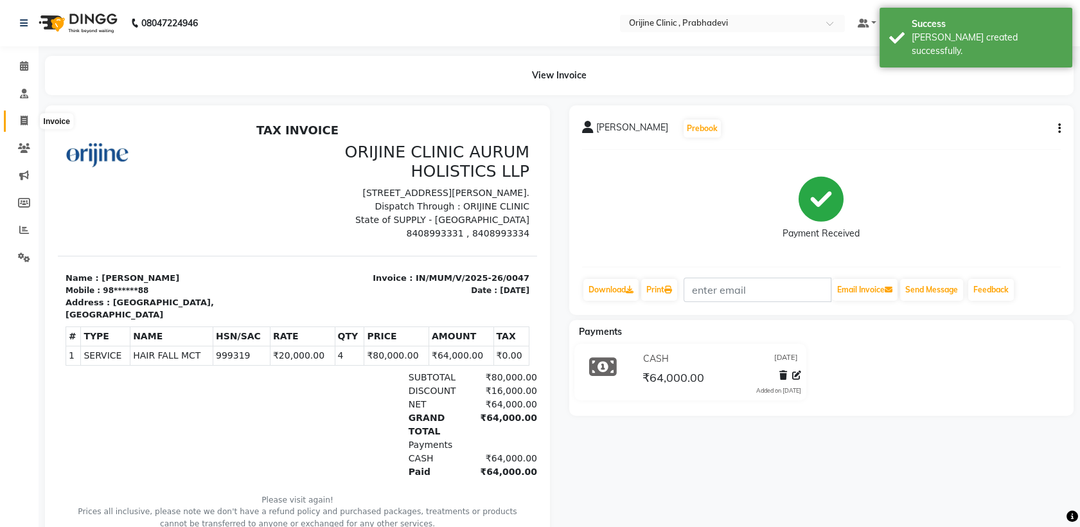
click at [21, 122] on icon at bounding box center [24, 121] width 7 height 10
select select "service"
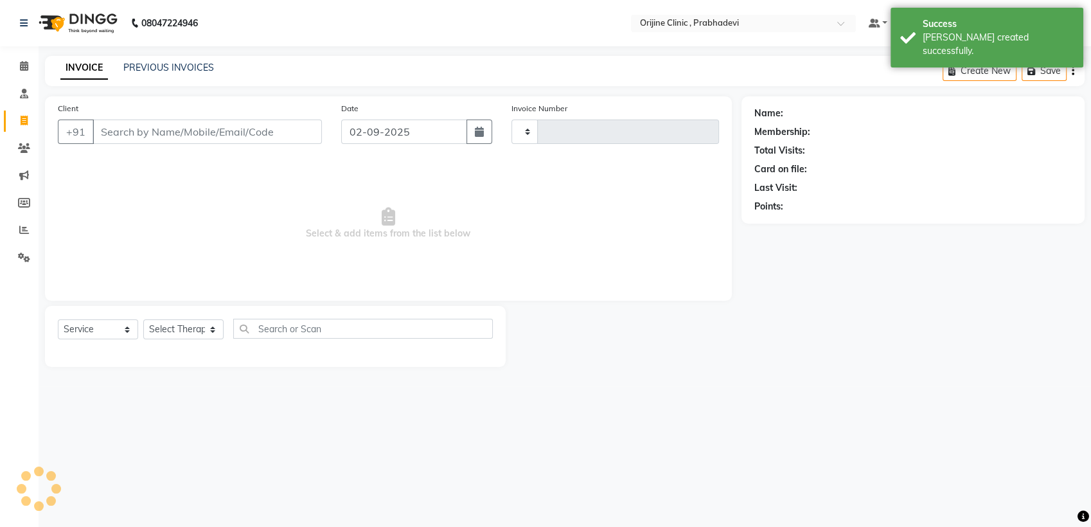
type input "0001"
select select "8675"
click at [210, 132] on input "Client" at bounding box center [207, 132] width 229 height 24
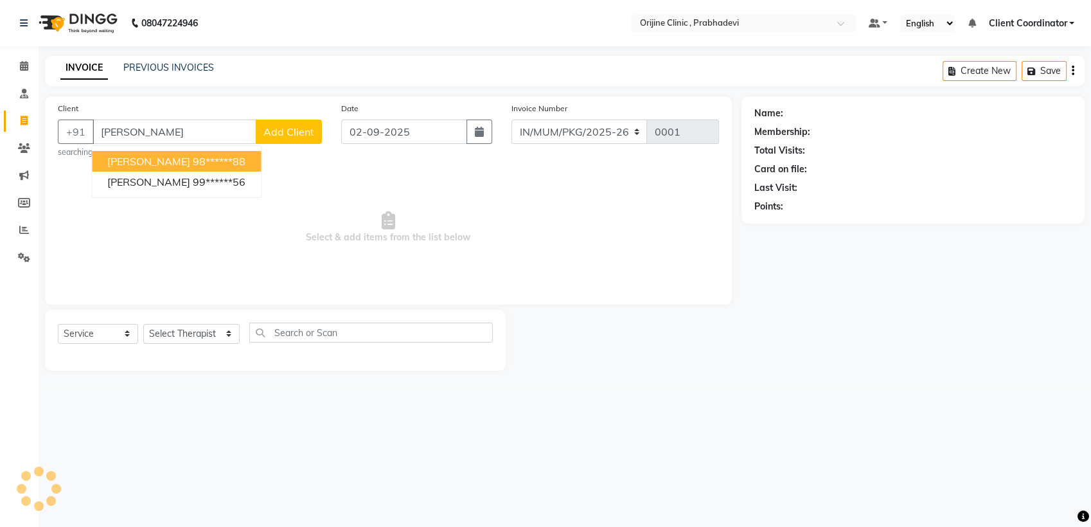
click at [216, 159] on ngb-highlight "98******88" at bounding box center [219, 161] width 53 height 13
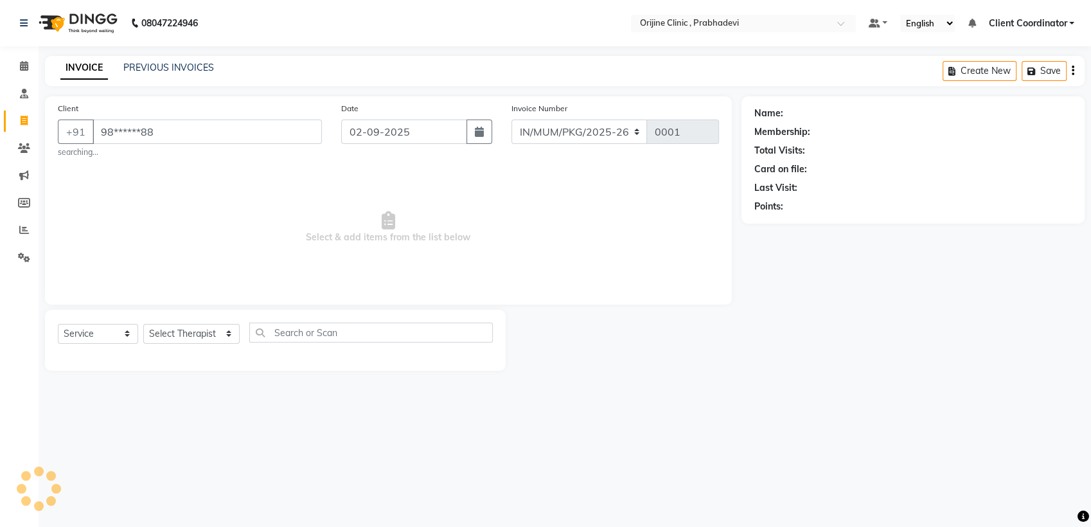
type input "98******88"
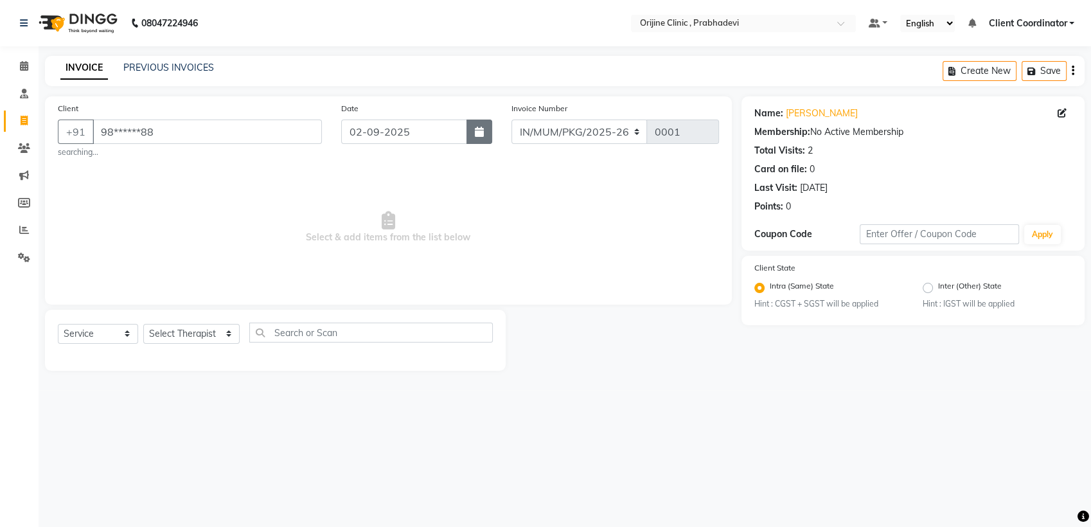
click at [473, 131] on button "button" at bounding box center [480, 132] width 26 height 24
select select "9"
select select "2025"
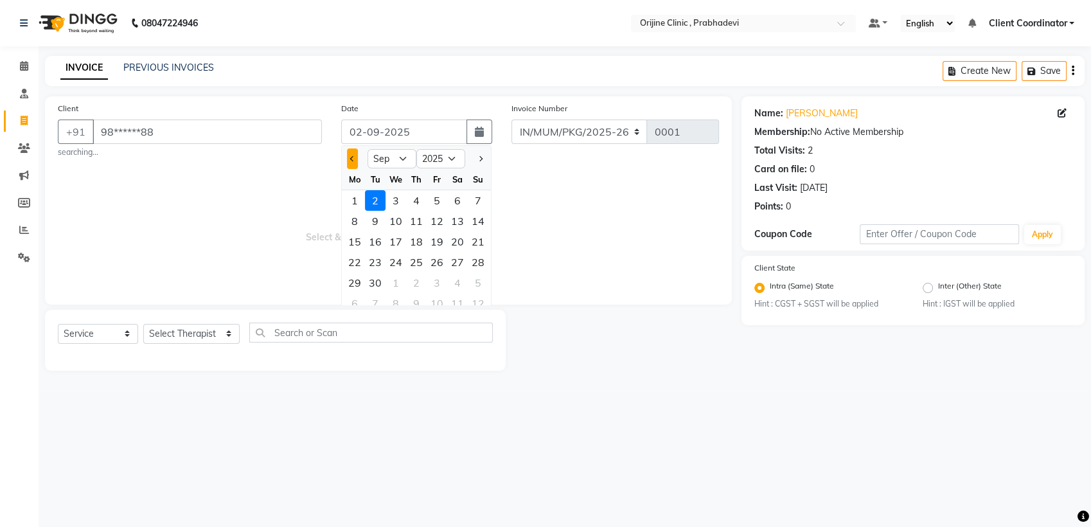
click at [354, 155] on button "Previous month" at bounding box center [352, 158] width 11 height 21
select select "7"
click at [458, 240] on div "19" at bounding box center [457, 241] width 21 height 21
type input "[DATE]"
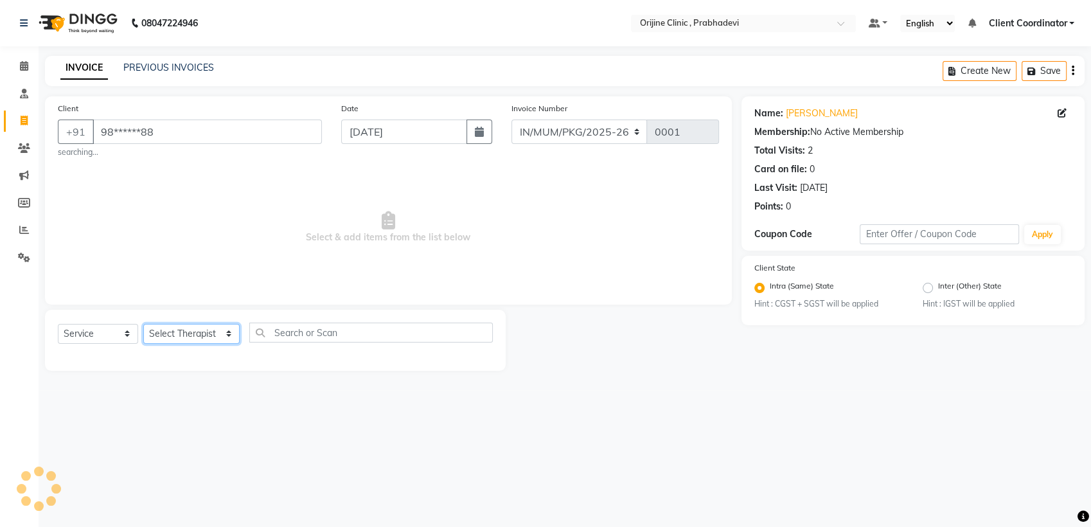
click at [188, 337] on select "Select Therapist [PERSON_NAME] [PERSON_NAME] [PERSON_NAME] [PERSON_NAME] A Assi…" at bounding box center [191, 334] width 96 height 20
select select "85383"
click at [143, 324] on select "Select Therapist [PERSON_NAME] [PERSON_NAME] [PERSON_NAME] [PERSON_NAME] A Assi…" at bounding box center [191, 334] width 96 height 20
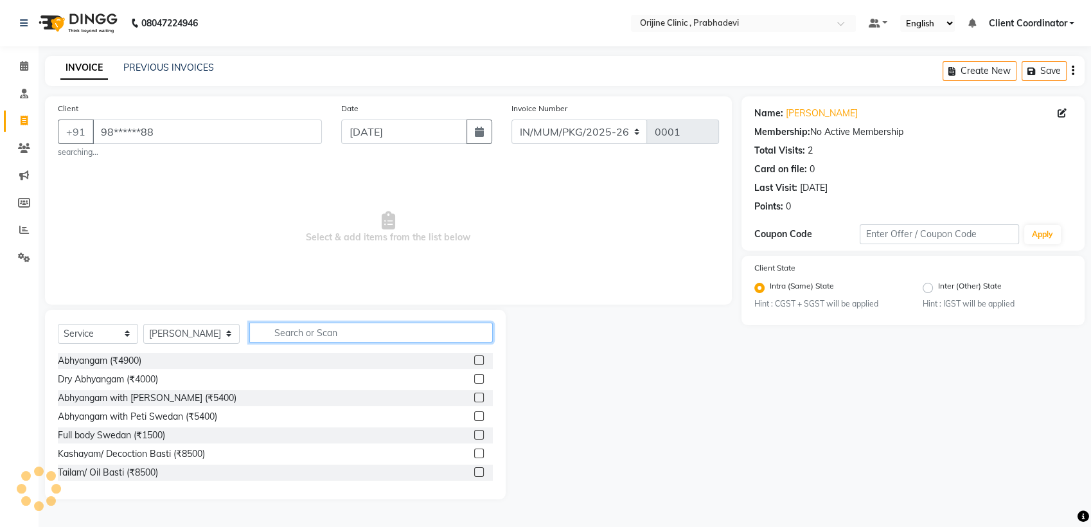
click at [317, 333] on input "text" at bounding box center [371, 333] width 244 height 20
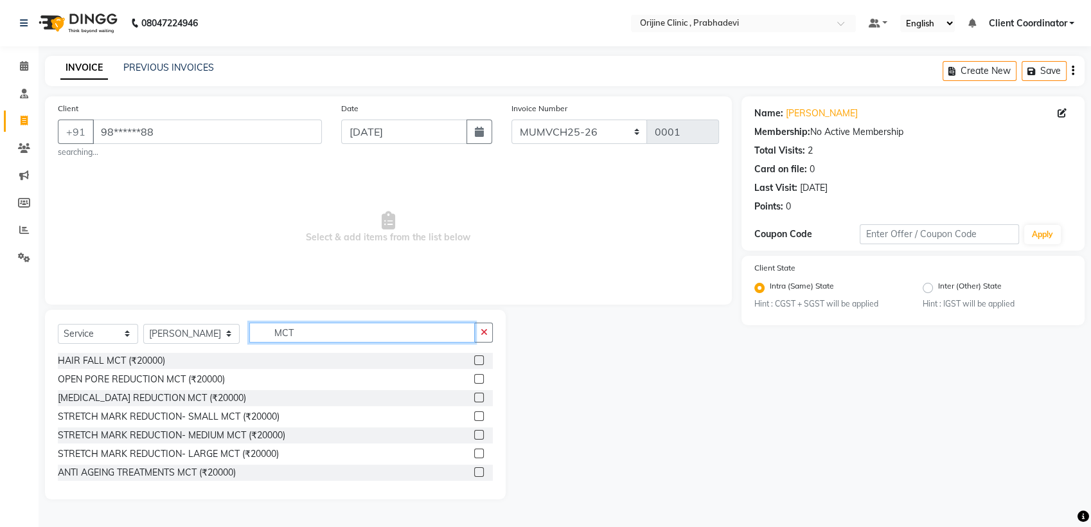
type input "MCT"
click at [474, 359] on label at bounding box center [479, 360] width 10 height 10
click at [474, 359] on input "checkbox" at bounding box center [478, 361] width 8 height 8
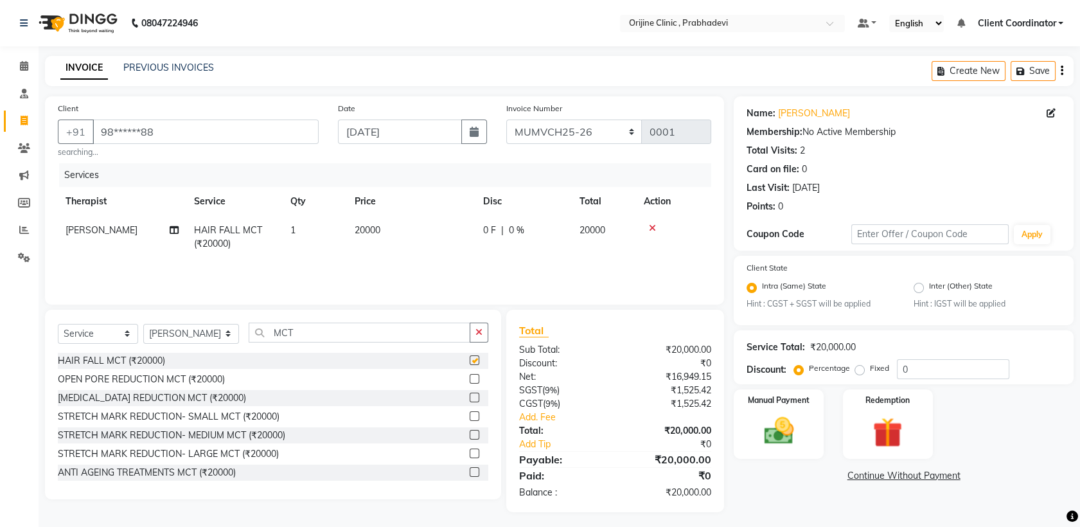
checkbox input "false"
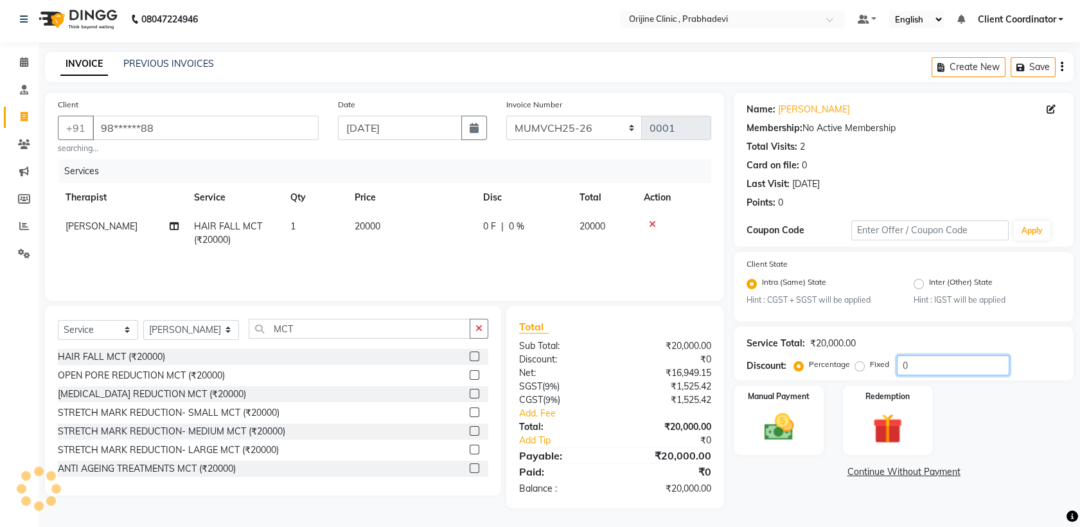
click at [925, 366] on input "0" at bounding box center [953, 365] width 112 height 20
type input "20"
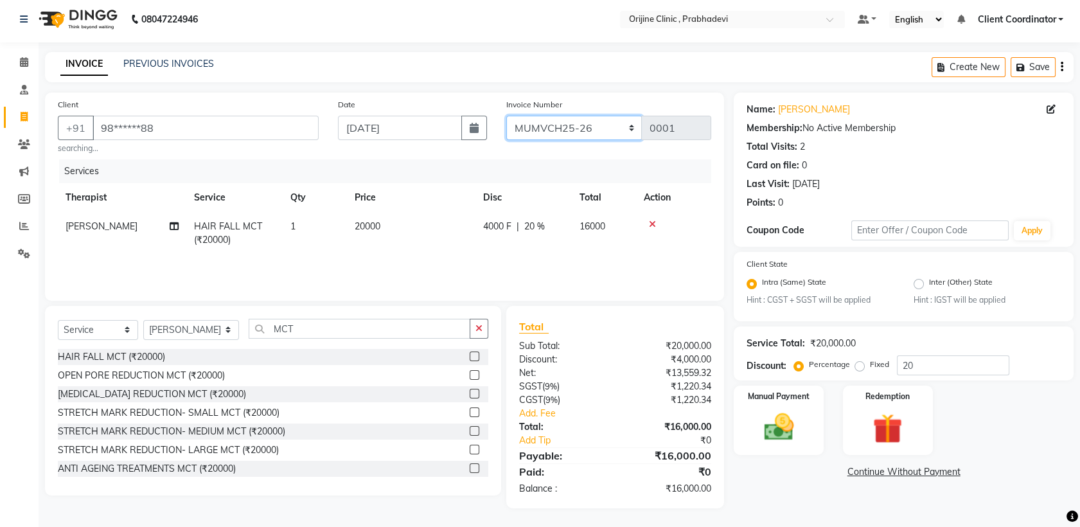
click at [611, 129] on select "MUMVCH25-26 IN/MUM/PKG/2025-26 IN/MUM/V/2025-26" at bounding box center [574, 128] width 136 height 24
select select "8675"
click at [506, 116] on select "MUMVCH25-26 IN/MUM/PKG/2025-26 IN/MUM/V/2025-26" at bounding box center [574, 128] width 136 height 24
click at [901, 407] on div "Redemption" at bounding box center [887, 419] width 93 height 71
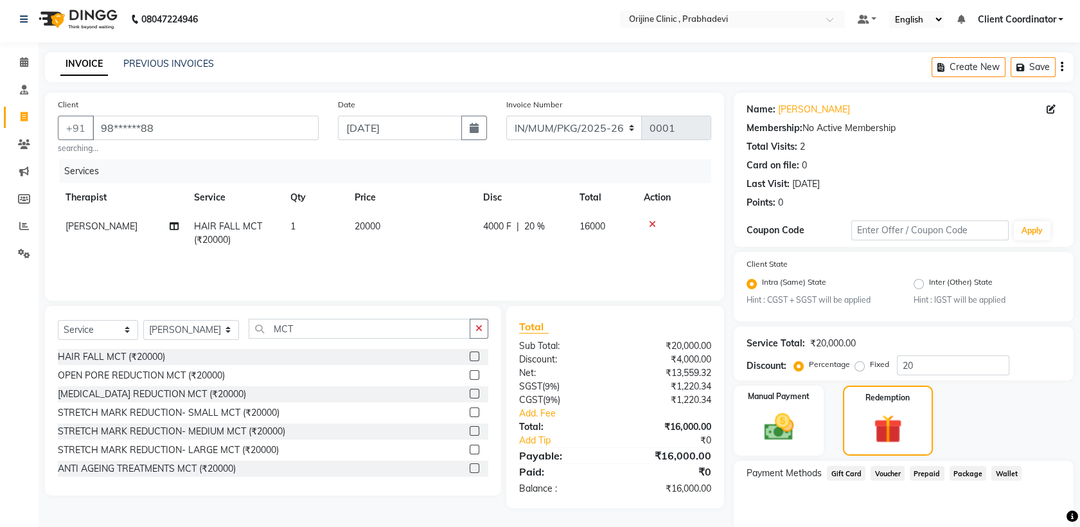
scroll to position [60, 0]
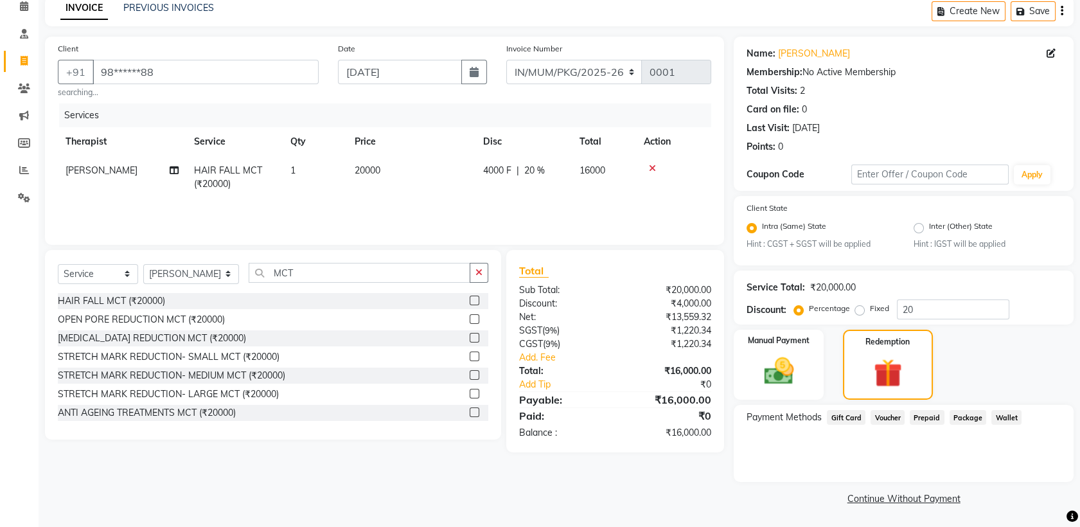
click at [937, 414] on span "Prepaid" at bounding box center [927, 417] width 35 height 15
click at [972, 415] on span "Package" at bounding box center [968, 417] width 37 height 15
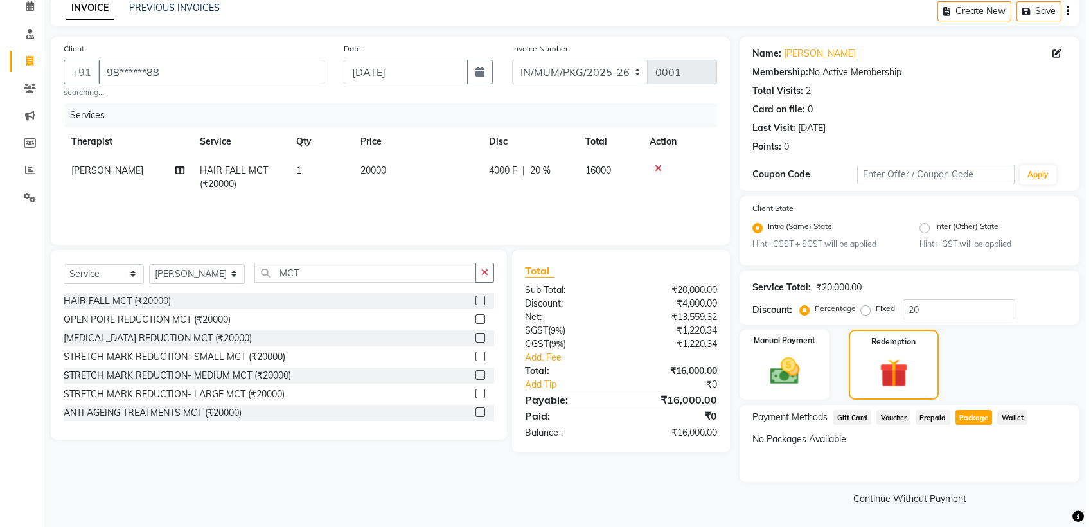
scroll to position [0, 0]
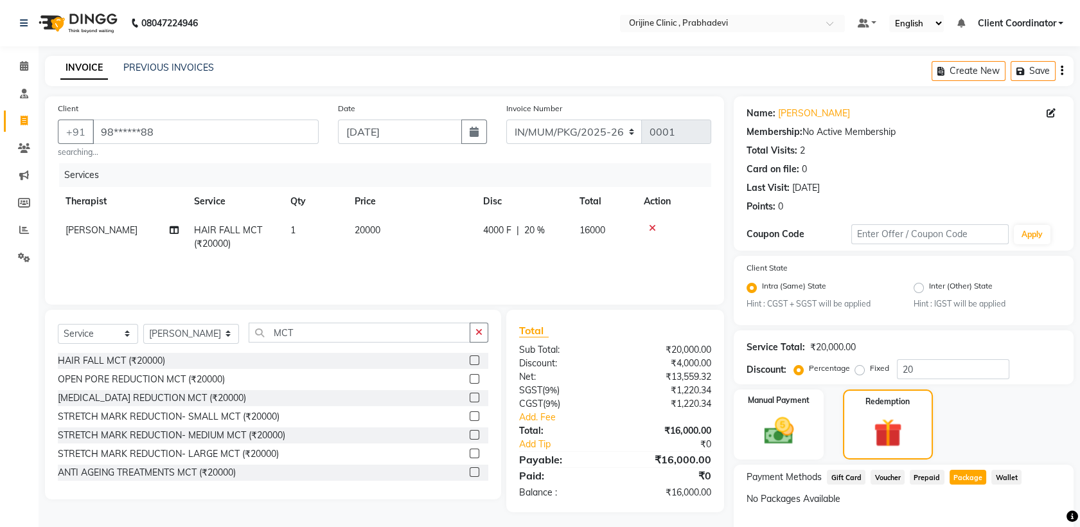
click at [656, 228] on icon at bounding box center [652, 228] width 7 height 9
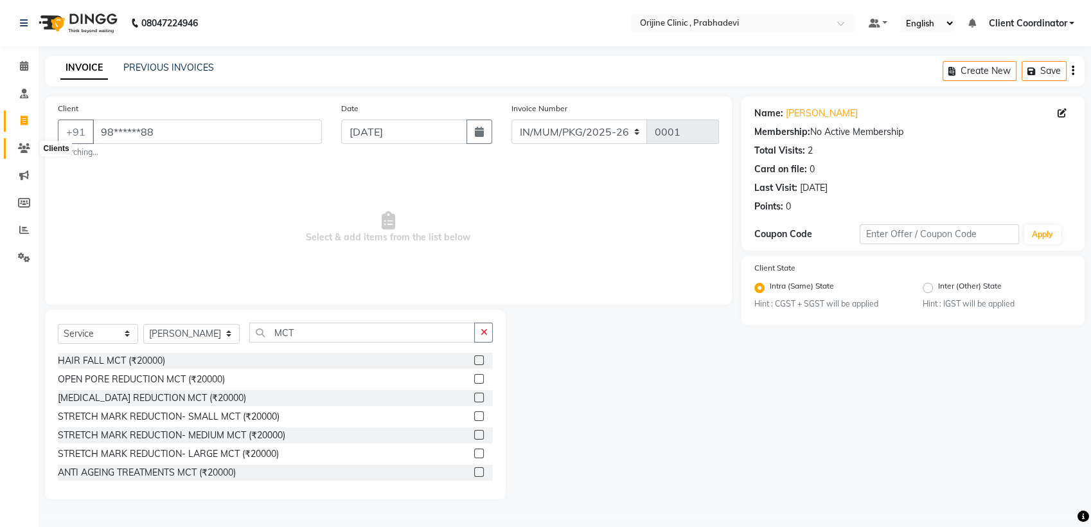
click at [28, 146] on icon at bounding box center [24, 148] width 12 height 10
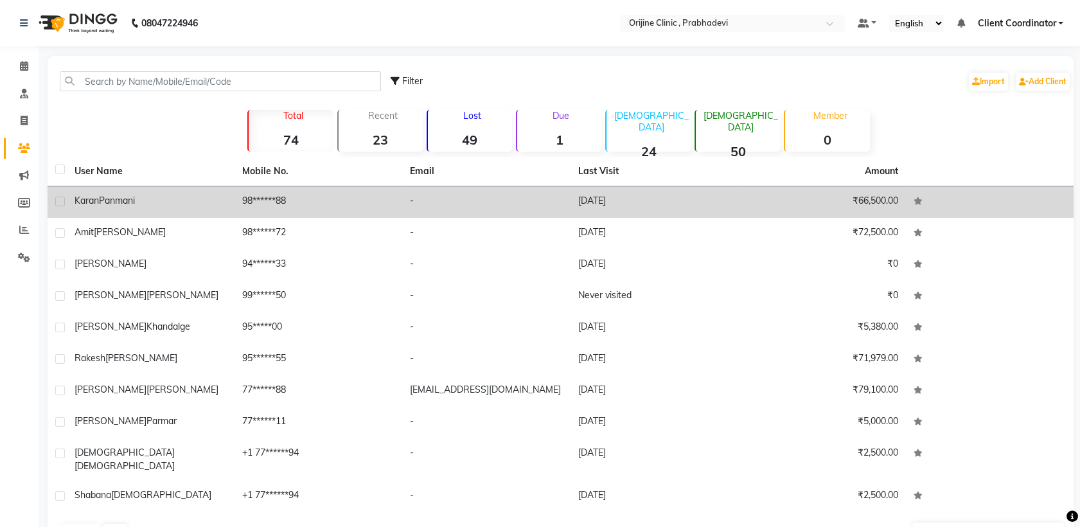
click at [381, 197] on td "98******88" at bounding box center [319, 201] width 168 height 31
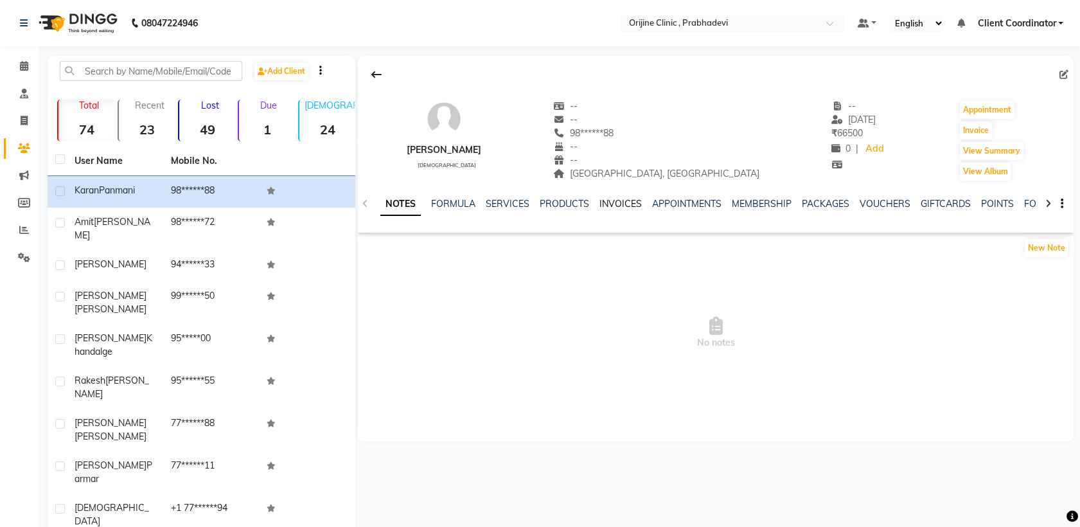
click at [621, 203] on link "INVOICES" at bounding box center [621, 204] width 42 height 12
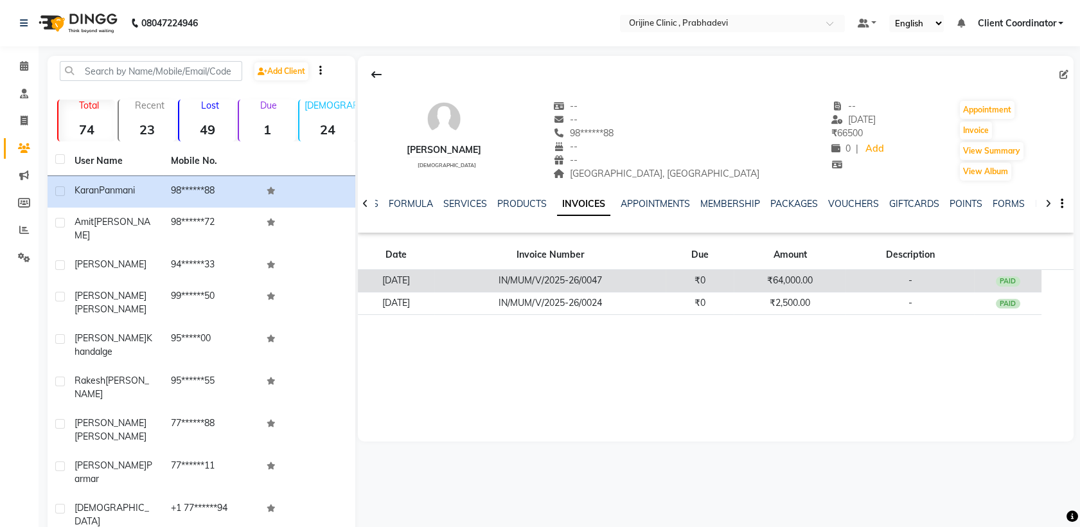
click at [645, 275] on td "IN/MUM/V/2025-26/0047" at bounding box center [550, 281] width 232 height 22
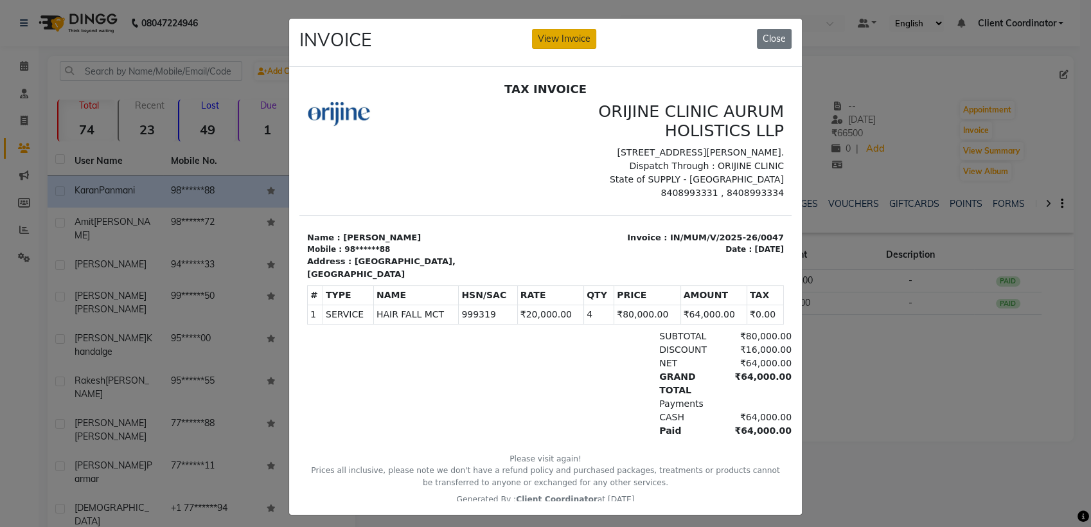
click at [548, 33] on button "View Invoice" at bounding box center [564, 39] width 64 height 20
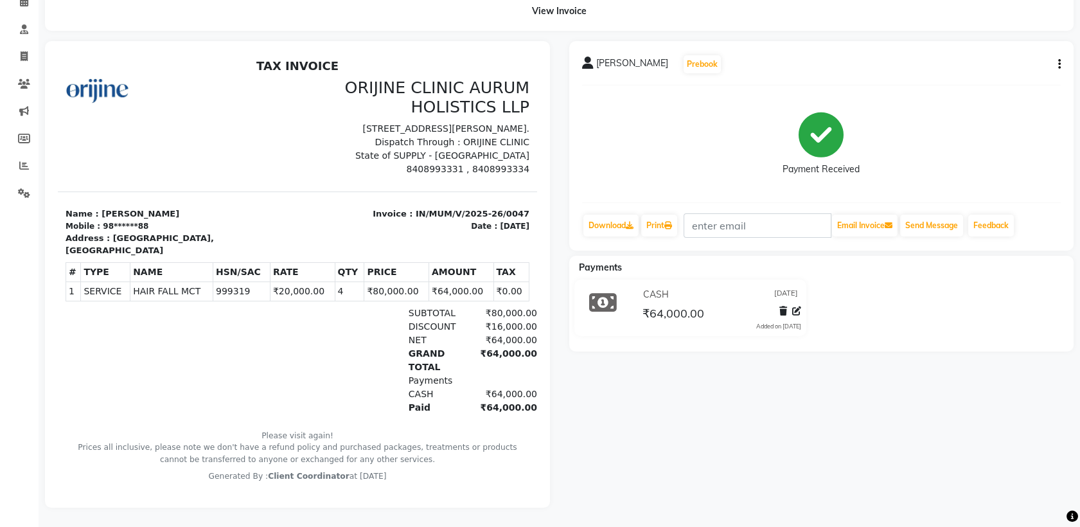
scroll to position [75, 0]
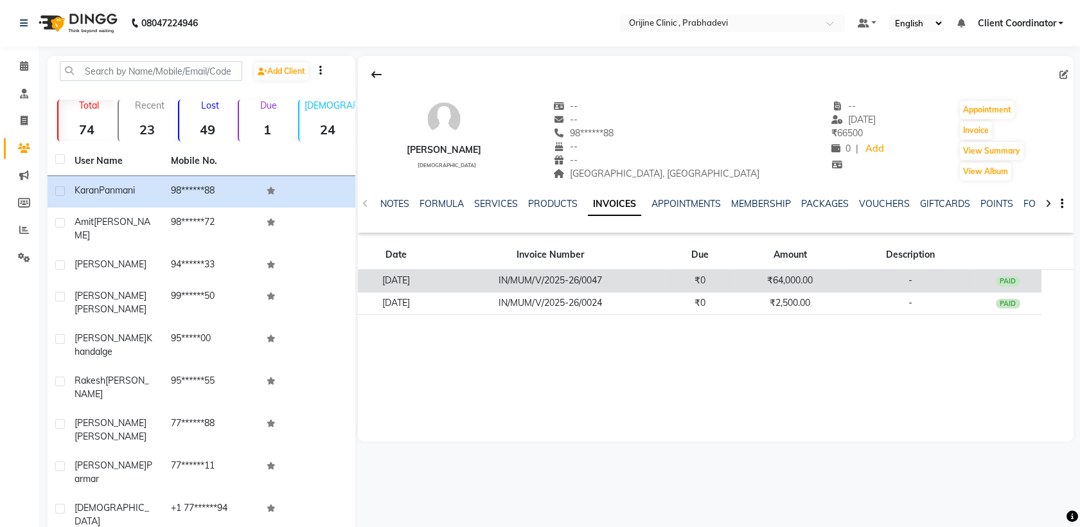
click at [580, 283] on td "IN/MUM/V/2025-26/0047" at bounding box center [550, 281] width 232 height 22
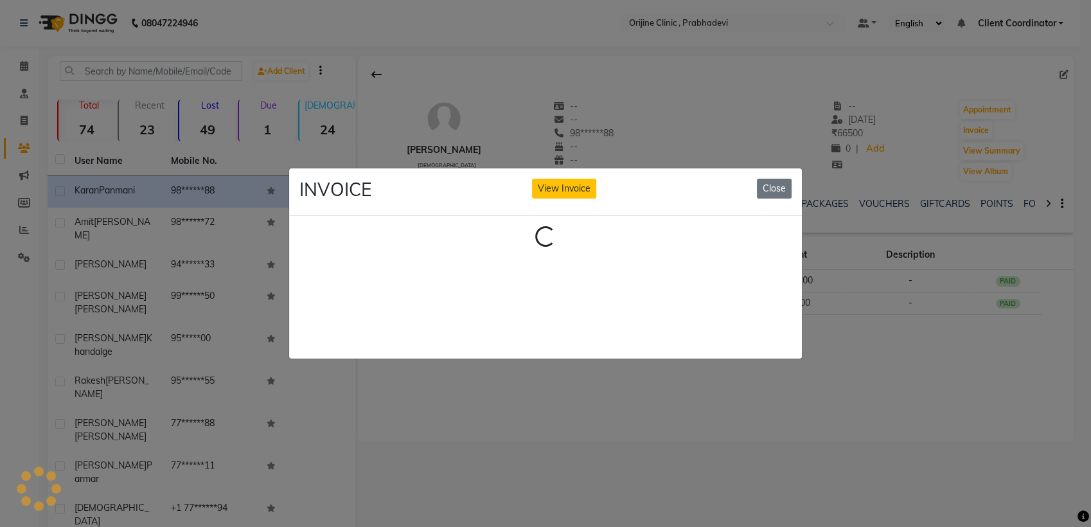
drag, startPoint x: 797, startPoint y: 240, endPoint x: 665, endPoint y: 190, distance: 141.0
click at [665, 190] on app-view-invoice-on-modal "INVOICE View Invoice Close Loading..." at bounding box center [545, 263] width 513 height 191
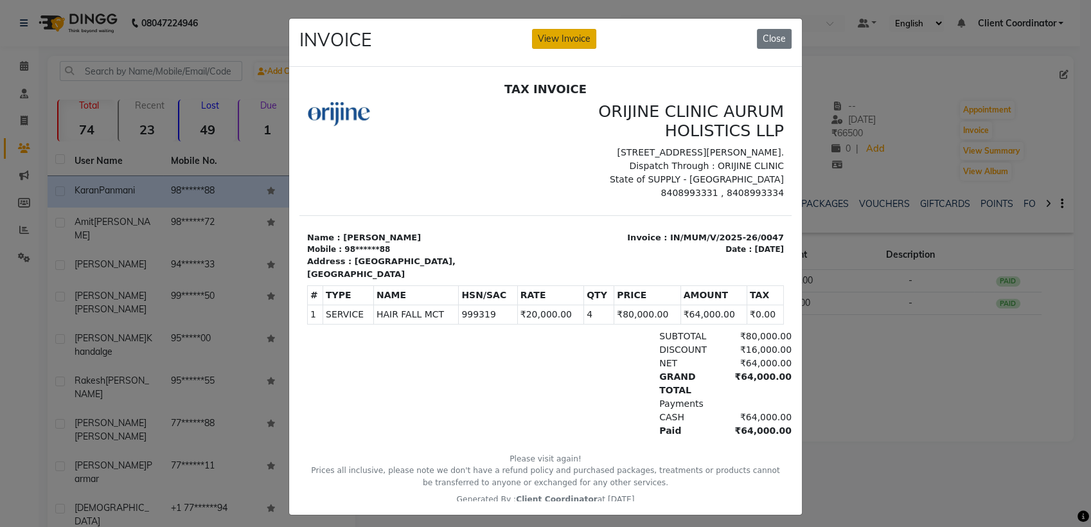
drag, startPoint x: 665, startPoint y: 190, endPoint x: 565, endPoint y: 39, distance: 181.3
click at [565, 39] on button "View Invoice" at bounding box center [564, 39] width 64 height 20
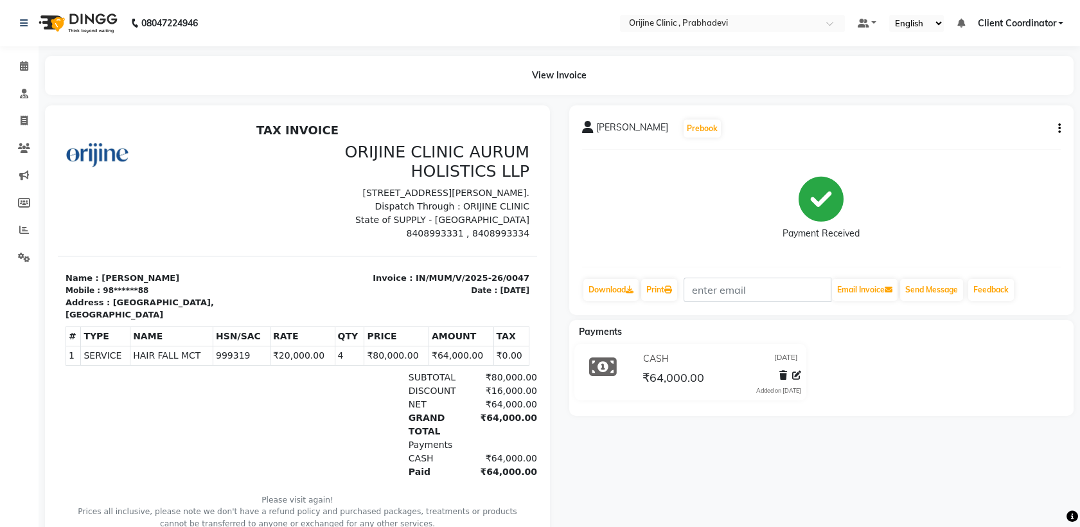
click at [1060, 129] on icon "button" at bounding box center [1059, 129] width 3 height 1
click at [990, 146] on div "Edit Invoice" at bounding box center [995, 145] width 88 height 16
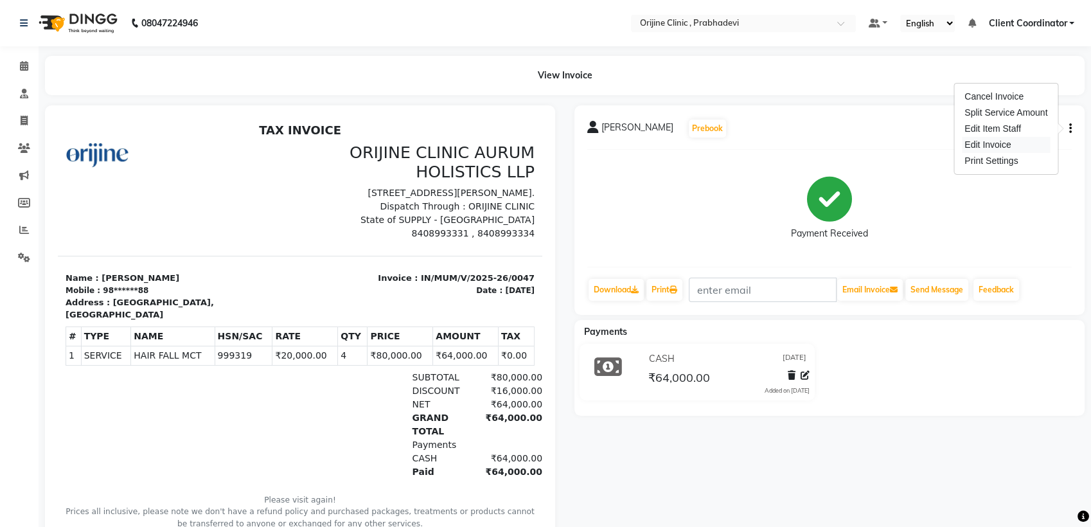
select select "service"
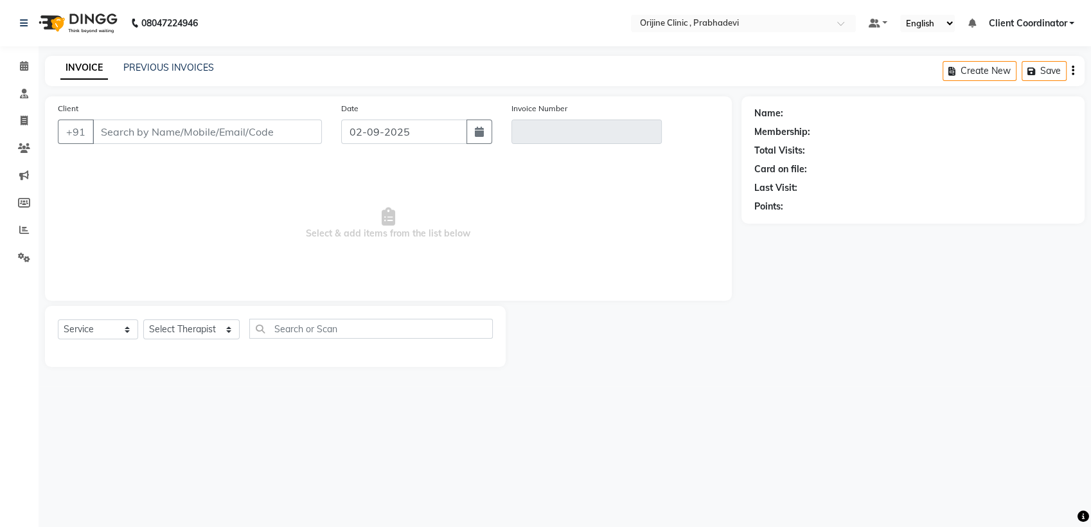
type input "98******88"
type input "IN/MUM/V/2025-26/0047"
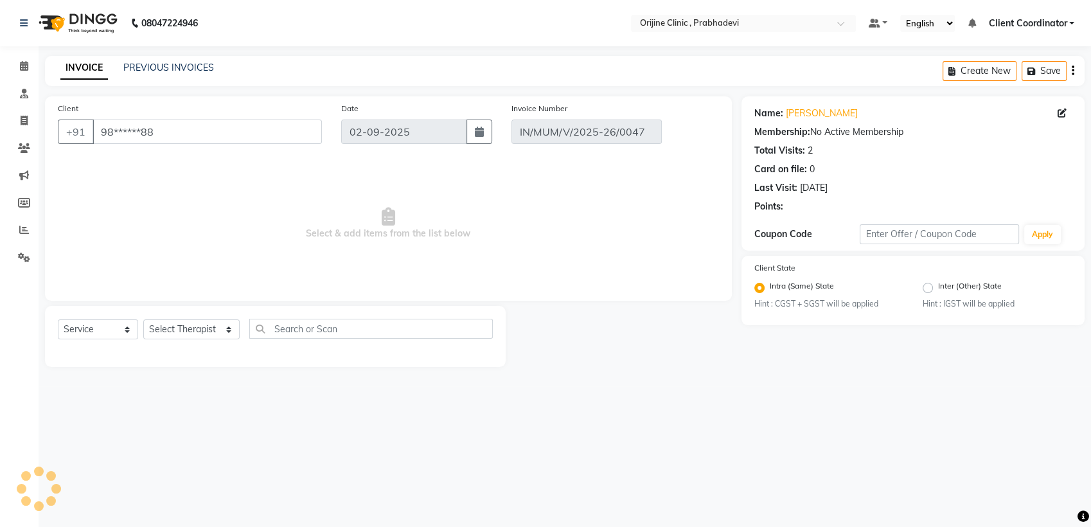
type input "[DATE]"
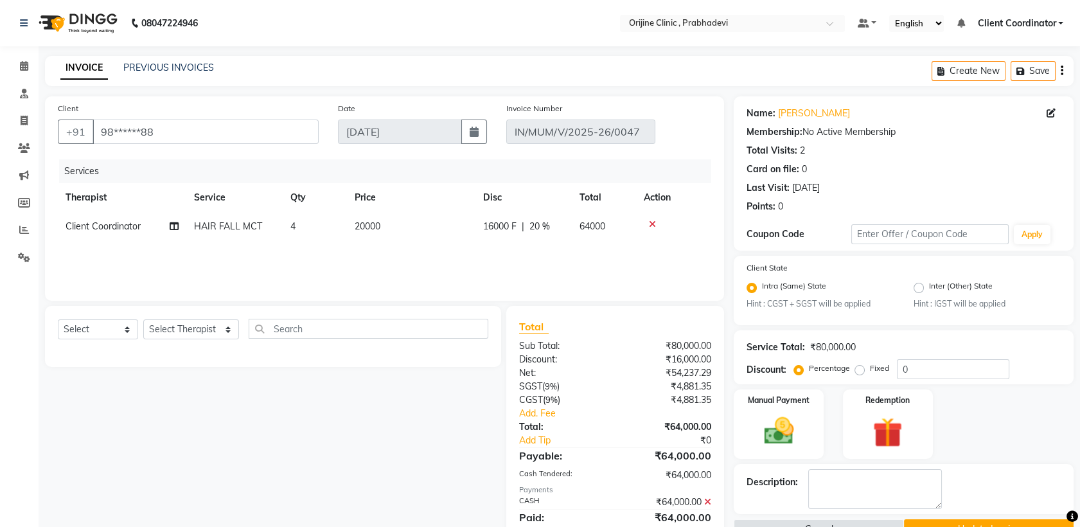
click at [652, 224] on icon at bounding box center [652, 224] width 7 height 9
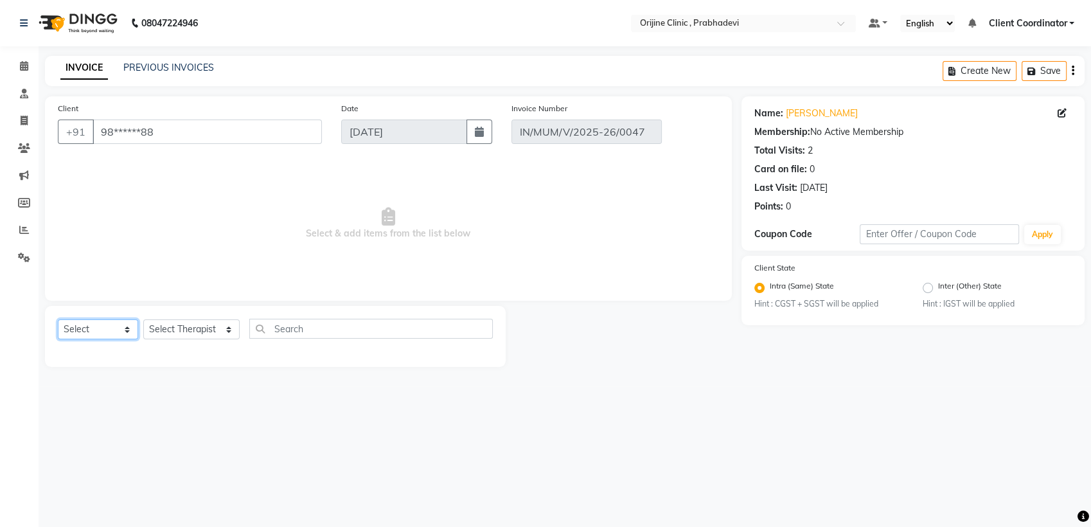
click at [118, 326] on select "Select Service Product Membership Package Voucher Prepaid Gift Card" at bounding box center [98, 329] width 80 height 20
select select "package"
click at [58, 319] on select "Select Service Product Membership Package Voucher Prepaid Gift Card" at bounding box center [98, 329] width 80 height 20
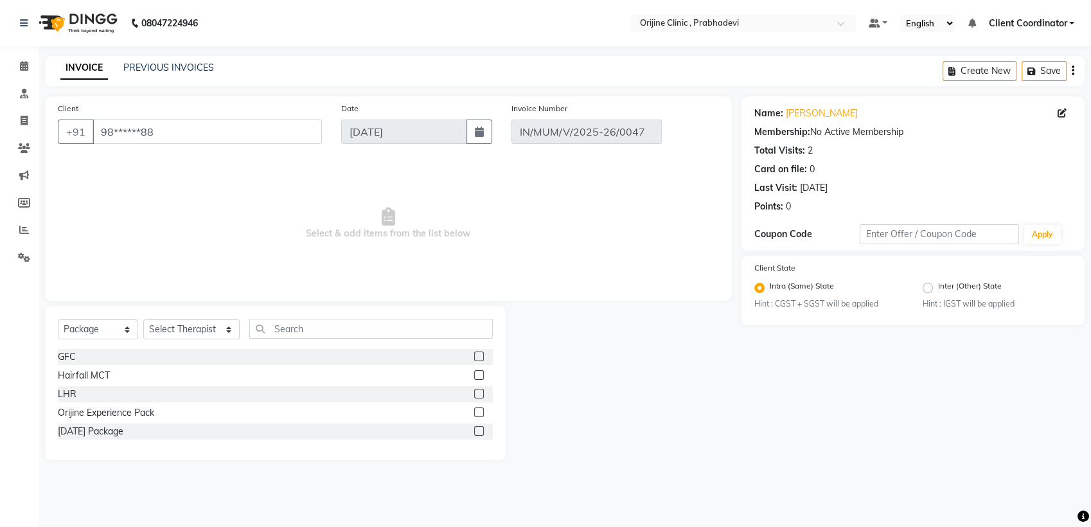
click at [479, 375] on label at bounding box center [479, 375] width 10 height 10
click at [479, 375] on input "checkbox" at bounding box center [478, 375] width 8 height 8
checkbox input "false"
click at [194, 328] on select "Select Therapist [PERSON_NAME] [PERSON_NAME] [PERSON_NAME] [PERSON_NAME] A Assi…" at bounding box center [191, 329] width 96 height 20
select select "84759"
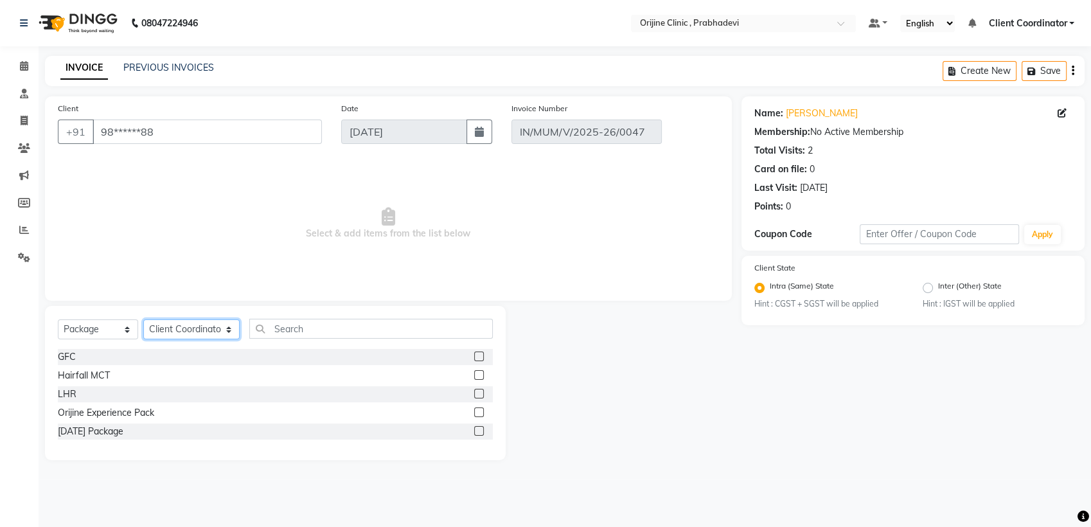
click at [143, 319] on select "Select Therapist [PERSON_NAME] [PERSON_NAME] [PERSON_NAME] [PERSON_NAME] A Assi…" at bounding box center [191, 329] width 96 height 20
click at [482, 373] on label at bounding box center [479, 375] width 10 height 10
click at [482, 373] on input "checkbox" at bounding box center [478, 375] width 8 height 8
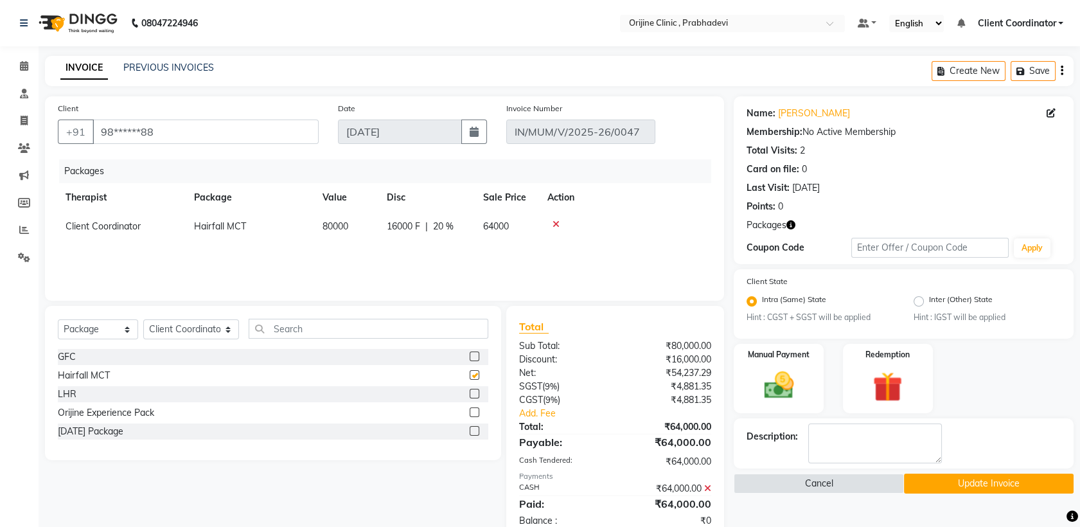
checkbox input "false"
click at [1062, 71] on icon "button" at bounding box center [1062, 71] width 3 height 1
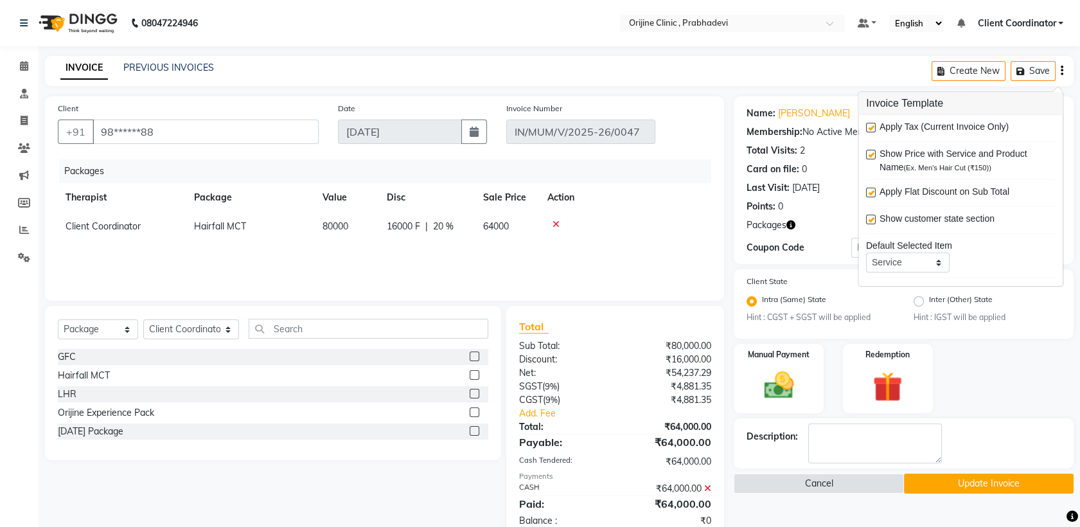
click at [874, 129] on label at bounding box center [871, 128] width 10 height 10
click at [874, 129] on input "checkbox" at bounding box center [870, 128] width 8 height 8
checkbox input "false"
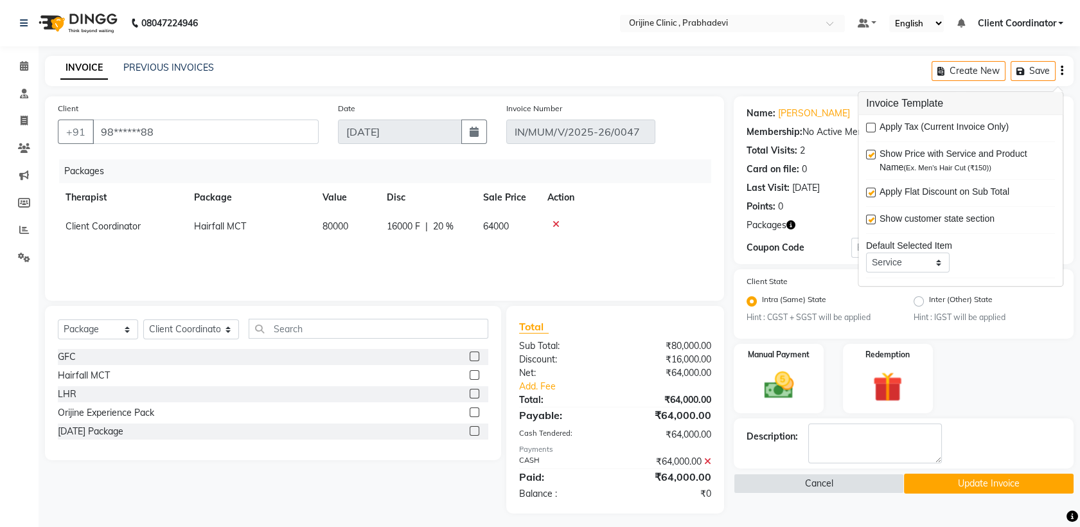
scroll to position [5, 0]
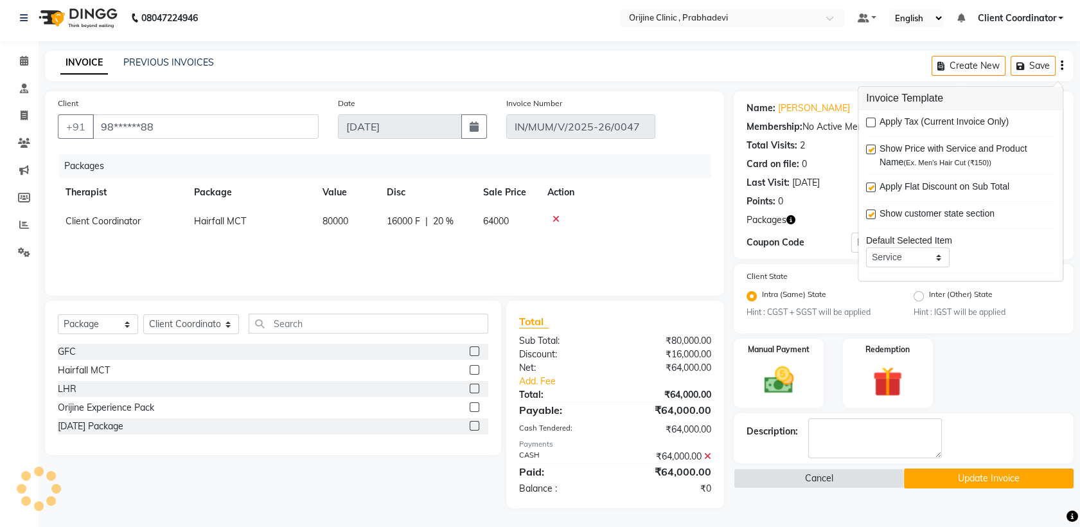
click at [968, 481] on button "Update Invoice" at bounding box center [989, 478] width 170 height 20
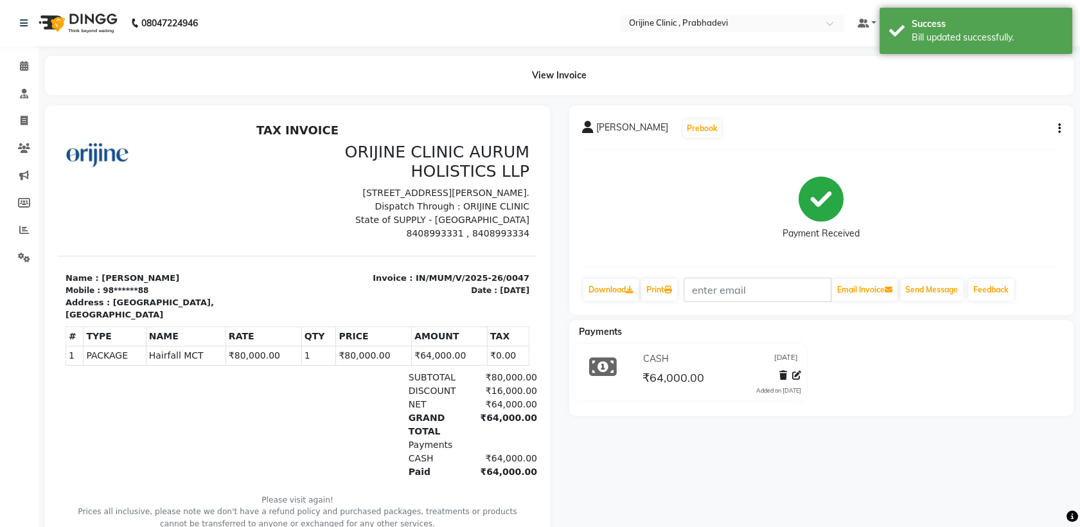
scroll to position [24, 0]
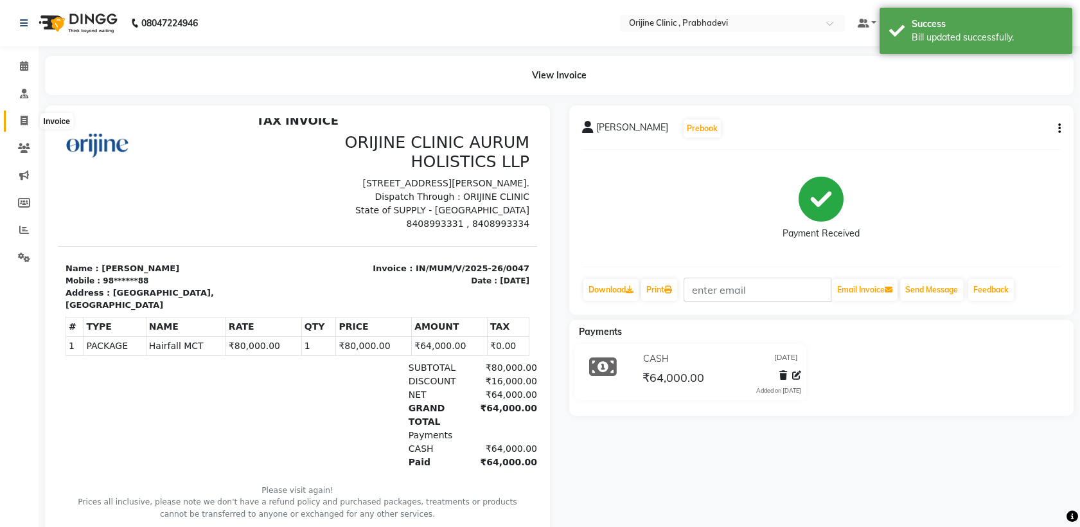
click at [21, 121] on icon at bounding box center [24, 121] width 7 height 10
select select "8675"
select select "service"
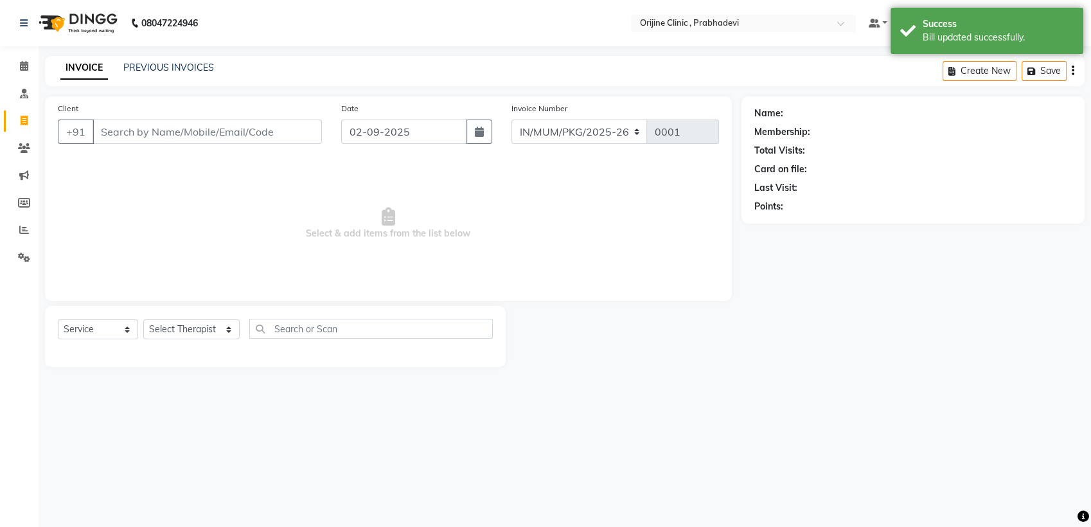
click at [272, 136] on input "Client" at bounding box center [207, 132] width 229 height 24
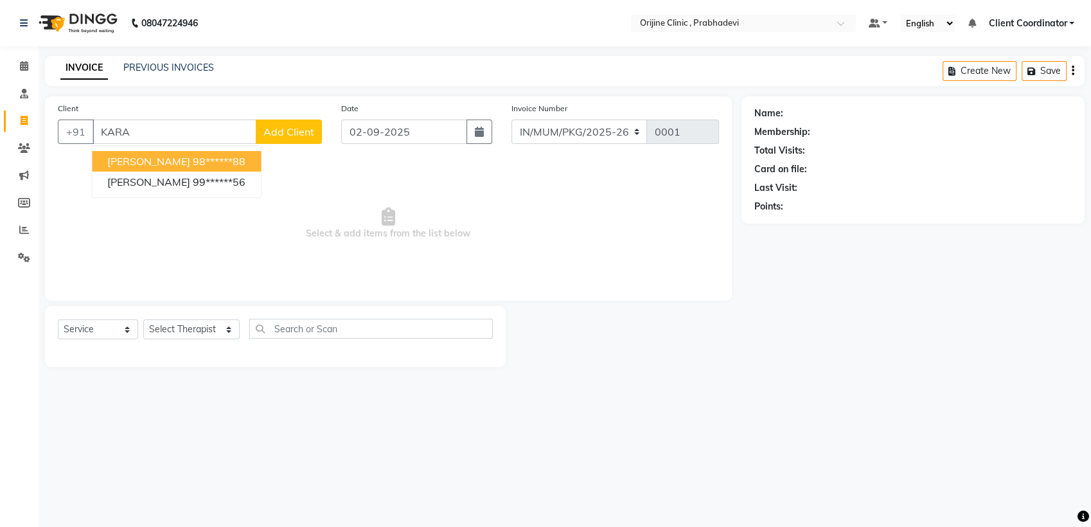
click at [231, 157] on ngb-highlight "98******88" at bounding box center [219, 161] width 53 height 13
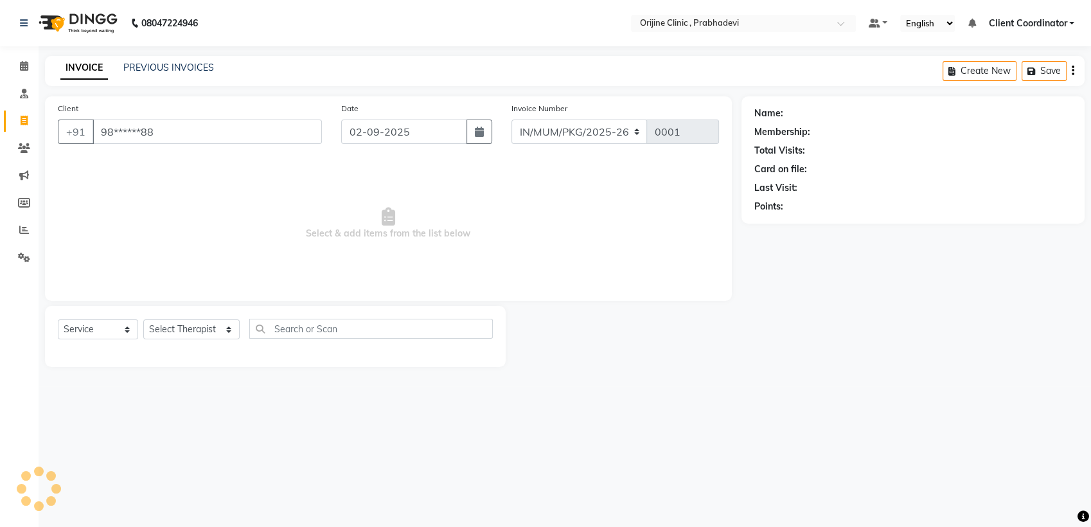
type input "98******88"
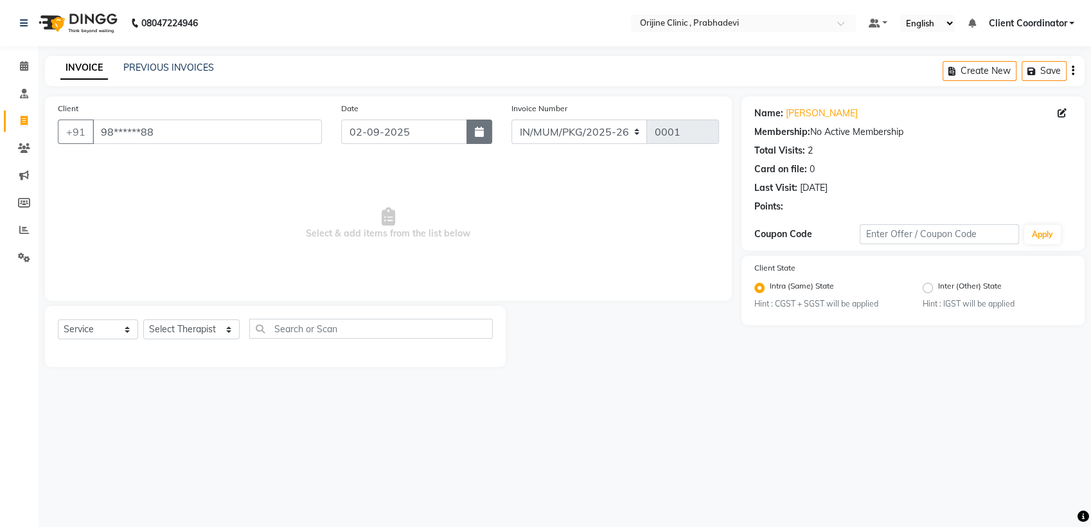
click at [479, 138] on button "button" at bounding box center [480, 132] width 26 height 24
select select "9"
select select "2025"
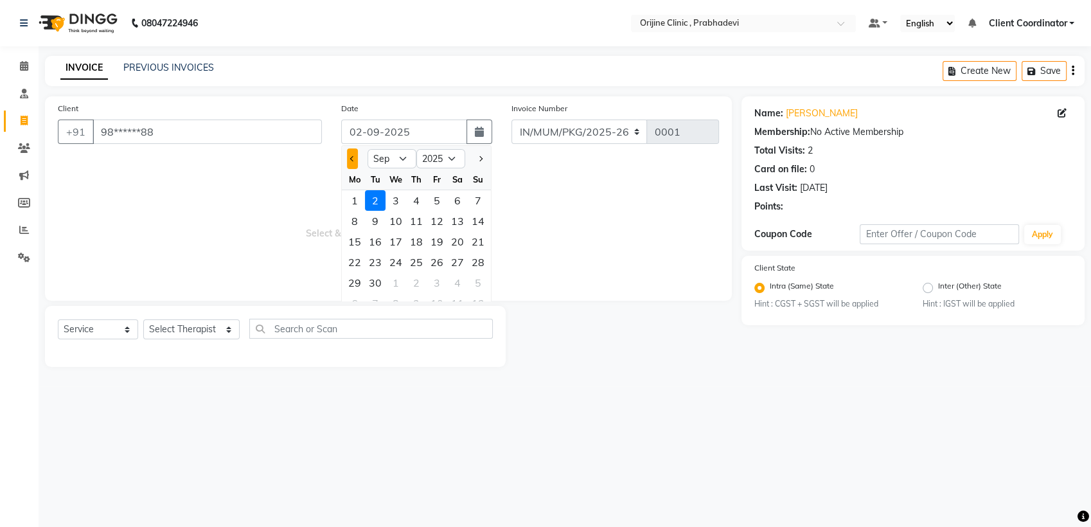
click at [352, 162] on button "Previous month" at bounding box center [352, 158] width 11 height 21
select select "7"
click at [460, 240] on div "19" at bounding box center [457, 241] width 21 height 21
type input "[DATE]"
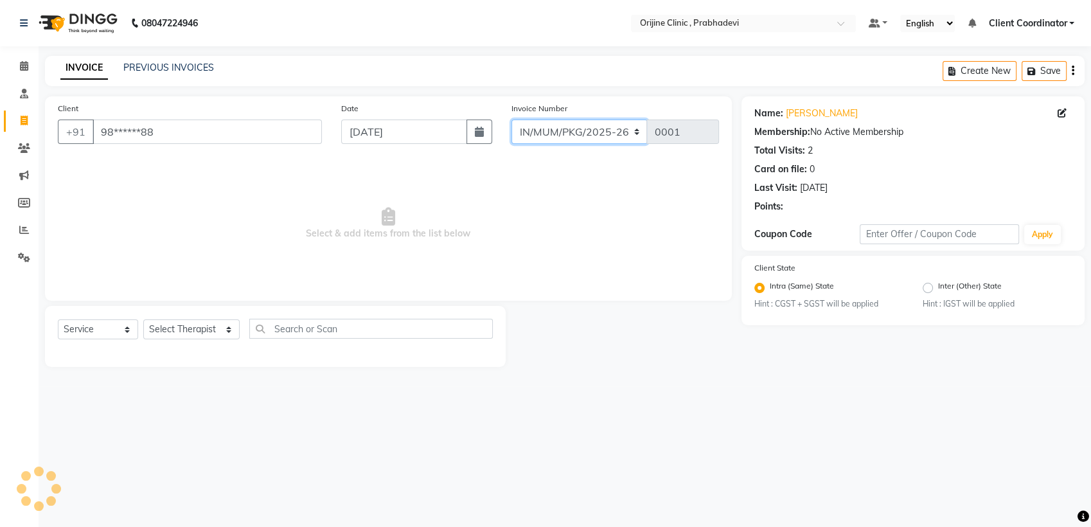
click at [615, 132] on select "MUMVCH25-26 IN/MUM/PKG/2025-26 IN/MUM/V/2025-26" at bounding box center [580, 132] width 136 height 24
click at [595, 263] on span "Select & add items from the list below" at bounding box center [388, 223] width 661 height 129
click at [114, 329] on select "Select Service Product Membership Package Voucher Prepaid Gift Card" at bounding box center [98, 329] width 80 height 20
click at [189, 329] on select "Select Therapist [PERSON_NAME] [PERSON_NAME] [PERSON_NAME] [PERSON_NAME] A Assi…" at bounding box center [191, 329] width 96 height 20
select select "85383"
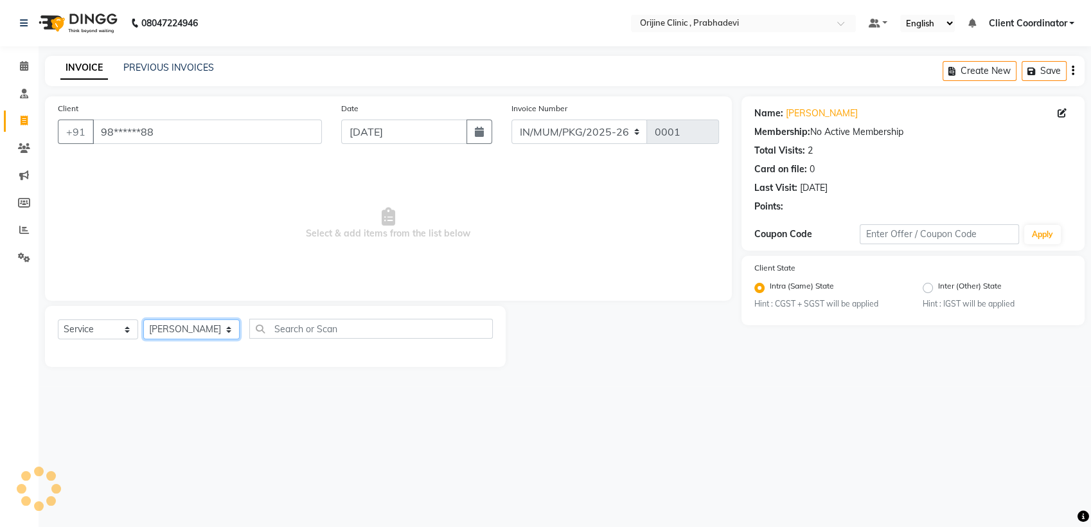
click at [143, 319] on select "Select Therapist [PERSON_NAME] [PERSON_NAME] [PERSON_NAME] [PERSON_NAME] A Assi…" at bounding box center [191, 329] width 96 height 20
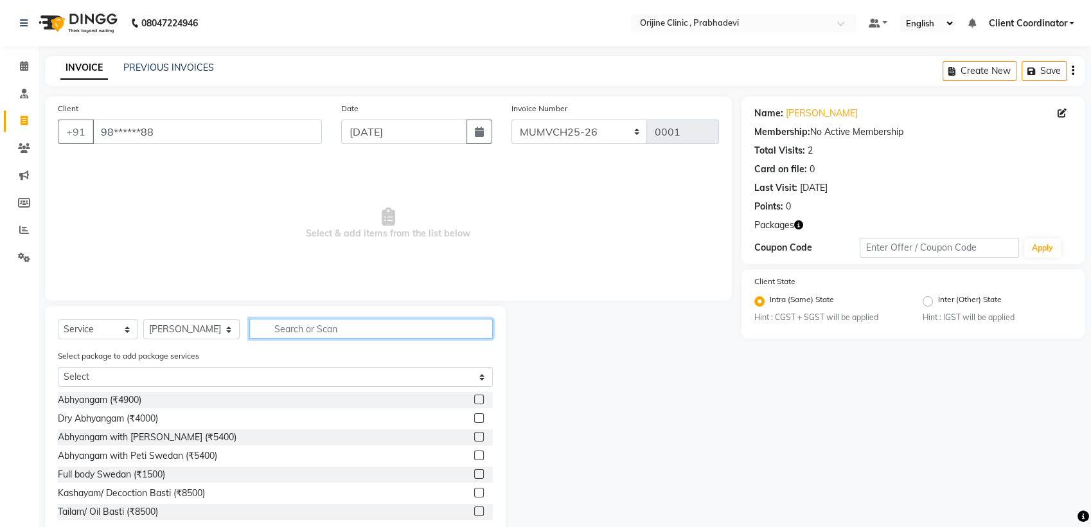
click at [307, 332] on input "text" at bounding box center [371, 329] width 244 height 20
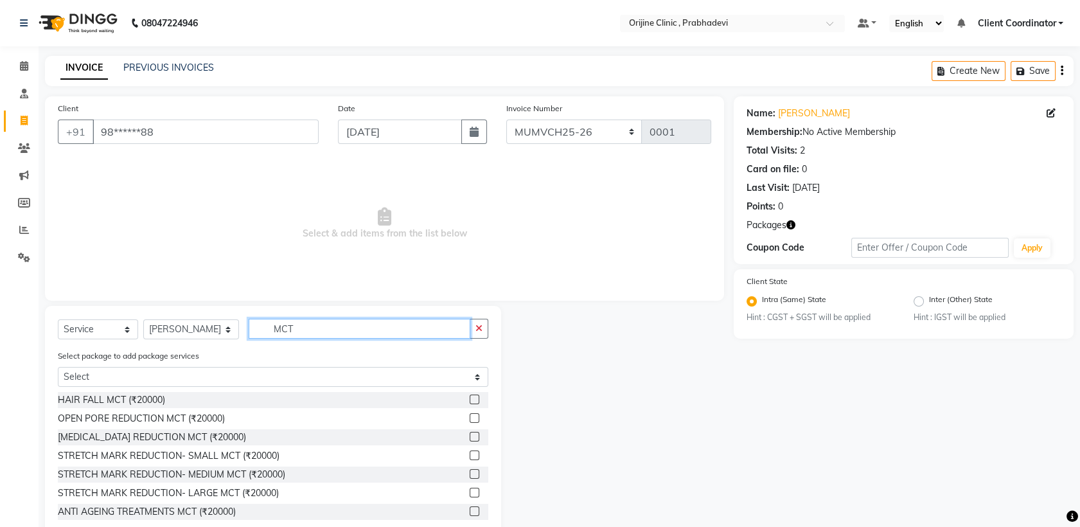
type input "MCT"
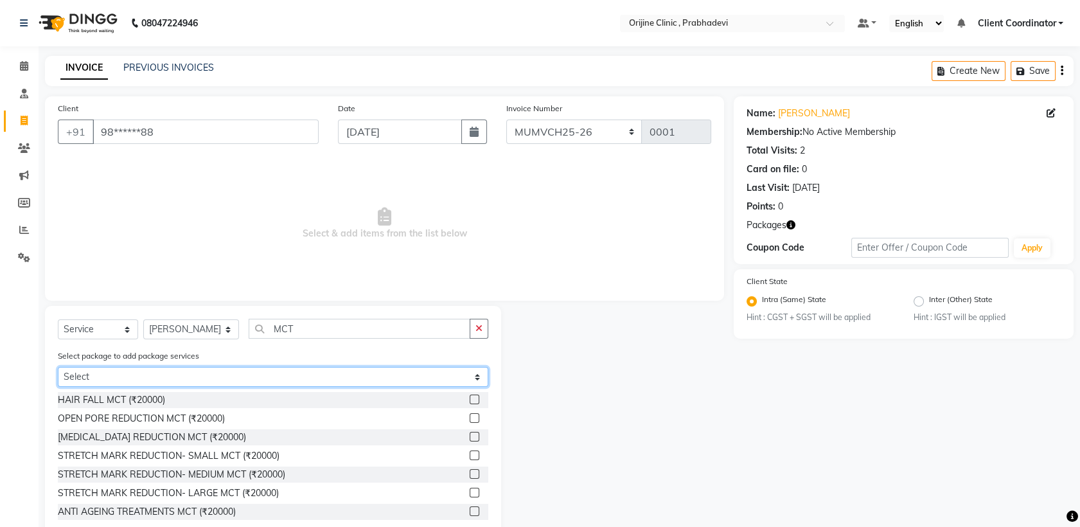
click at [480, 378] on select "Select Hairfall MCT" at bounding box center [273, 377] width 431 height 20
select select "1: Object"
click at [58, 367] on select "Select Hairfall MCT" at bounding box center [273, 377] width 431 height 20
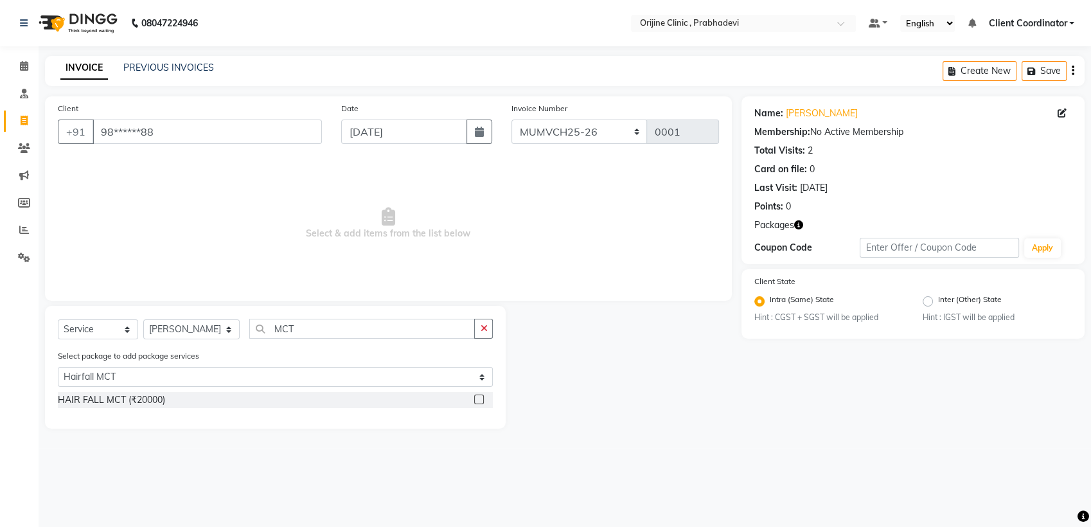
click at [480, 398] on label at bounding box center [479, 400] width 10 height 10
click at [480, 398] on input "checkbox" at bounding box center [478, 400] width 8 height 8
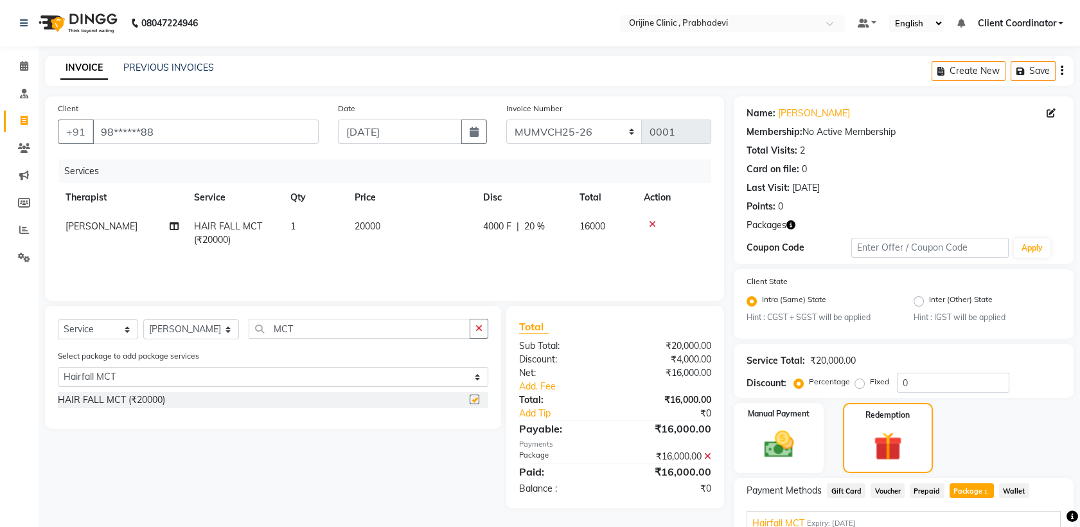
checkbox input "false"
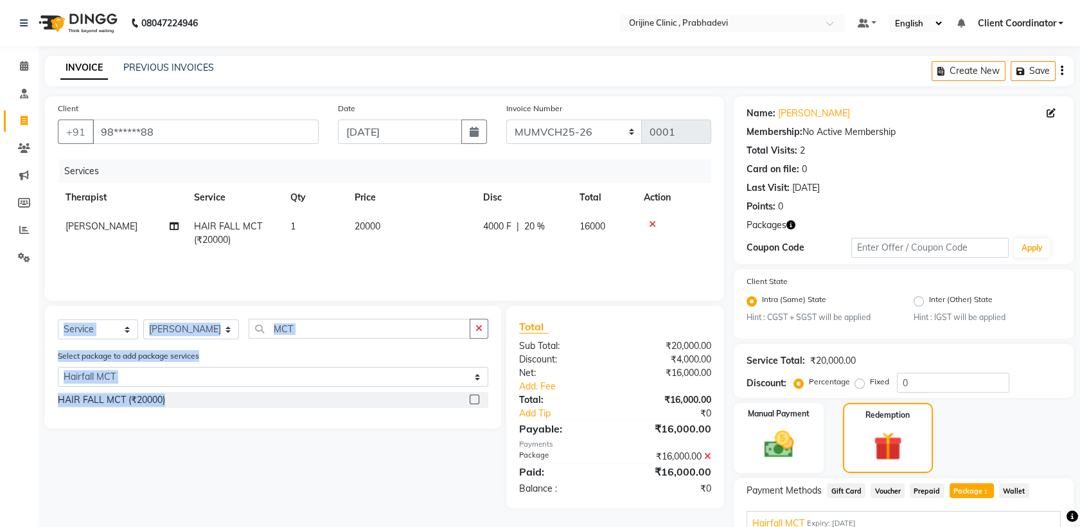
drag, startPoint x: 480, startPoint y: 398, endPoint x: 662, endPoint y: 219, distance: 255.4
click at [662, 219] on div "Client +91 98******88 Date 19-07-2025 Invoice Number MUMVCH25-26 IN/MUM/PKG/202…" at bounding box center [384, 391] width 699 height 590
click at [425, 478] on div "Select Service Product Membership Package Voucher Prepaid Gift Card Select Ther…" at bounding box center [268, 407] width 466 height 202
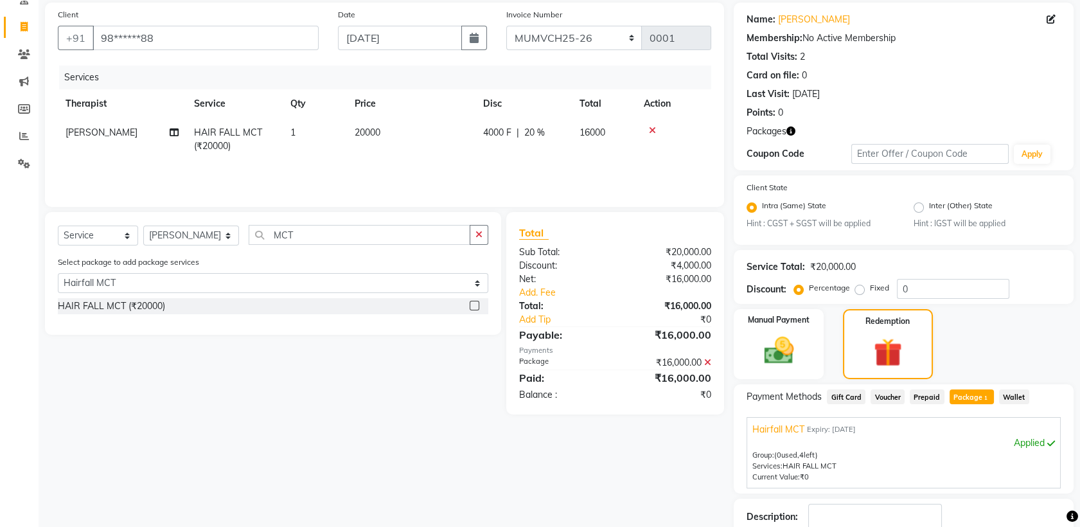
scroll to position [177, 0]
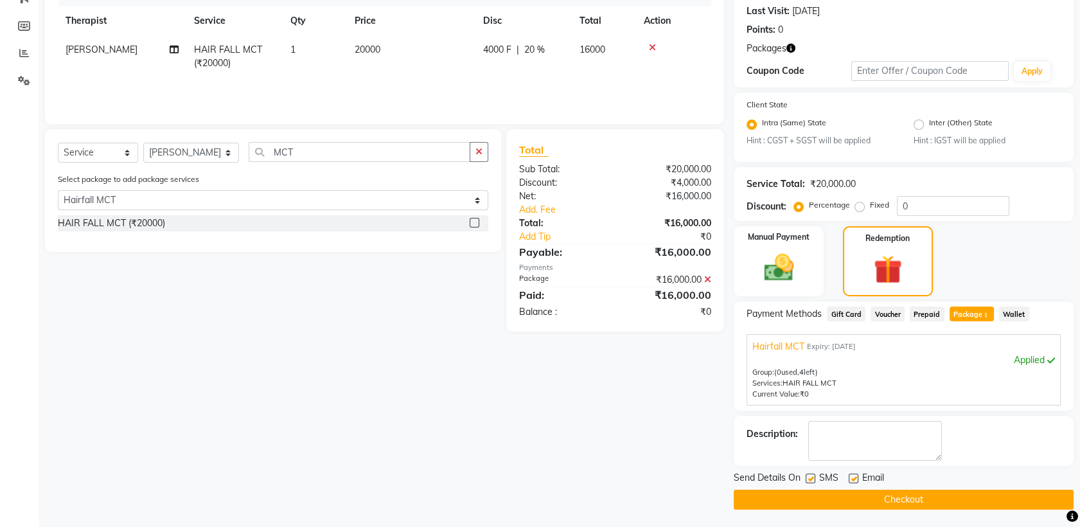
click at [812, 480] on label at bounding box center [811, 479] width 10 height 10
click at [812, 480] on input "checkbox" at bounding box center [810, 479] width 8 height 8
checkbox input "false"
click at [853, 477] on label at bounding box center [854, 479] width 10 height 10
click at [853, 477] on input "checkbox" at bounding box center [853, 479] width 8 height 8
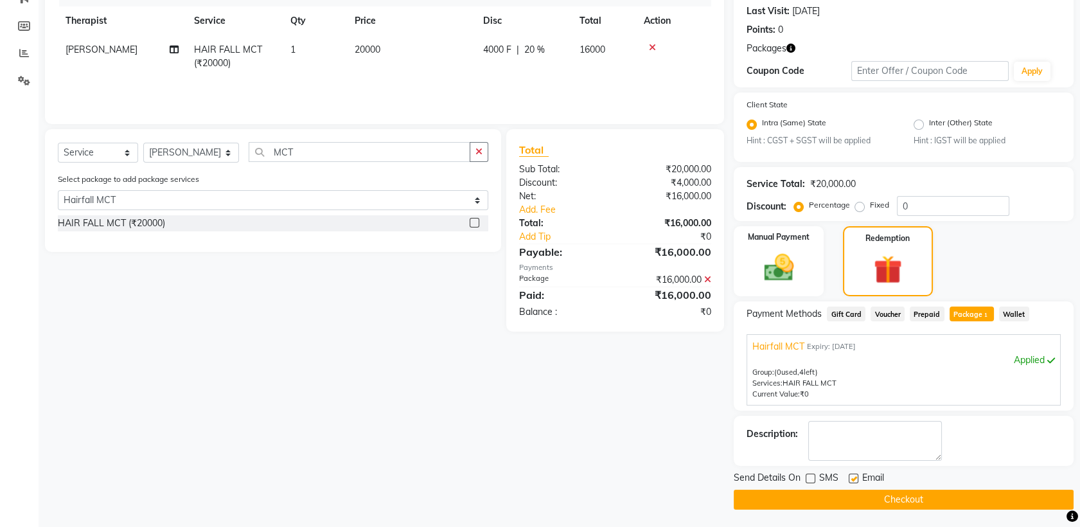
checkbox input "false"
click at [832, 499] on button "Checkout" at bounding box center [904, 500] width 340 height 20
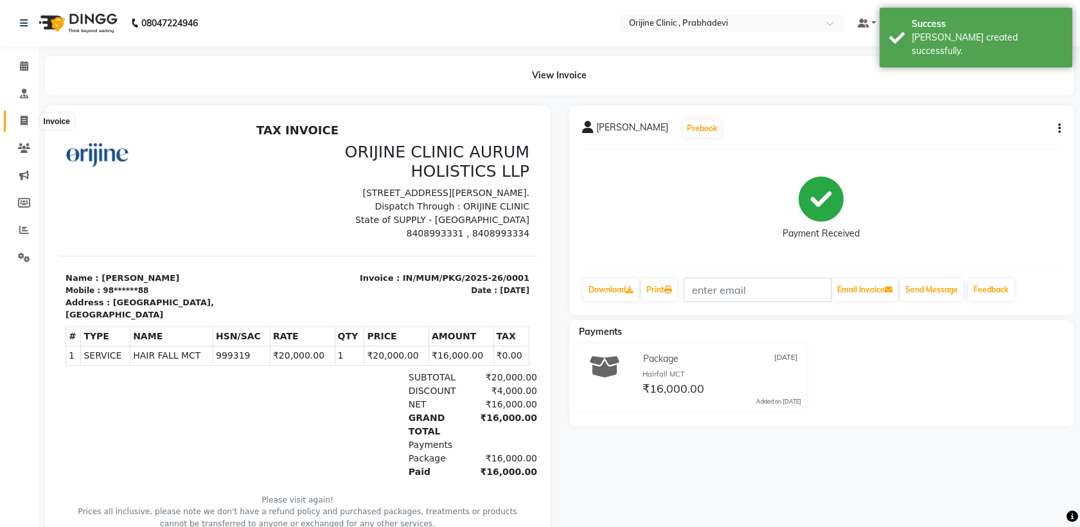
click at [26, 118] on icon at bounding box center [24, 121] width 7 height 10
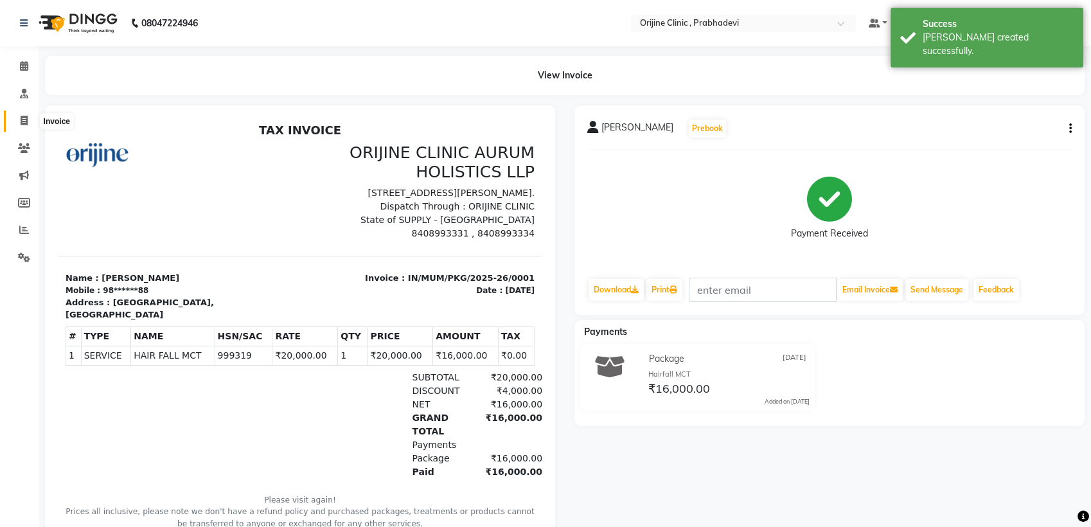
select select "service"
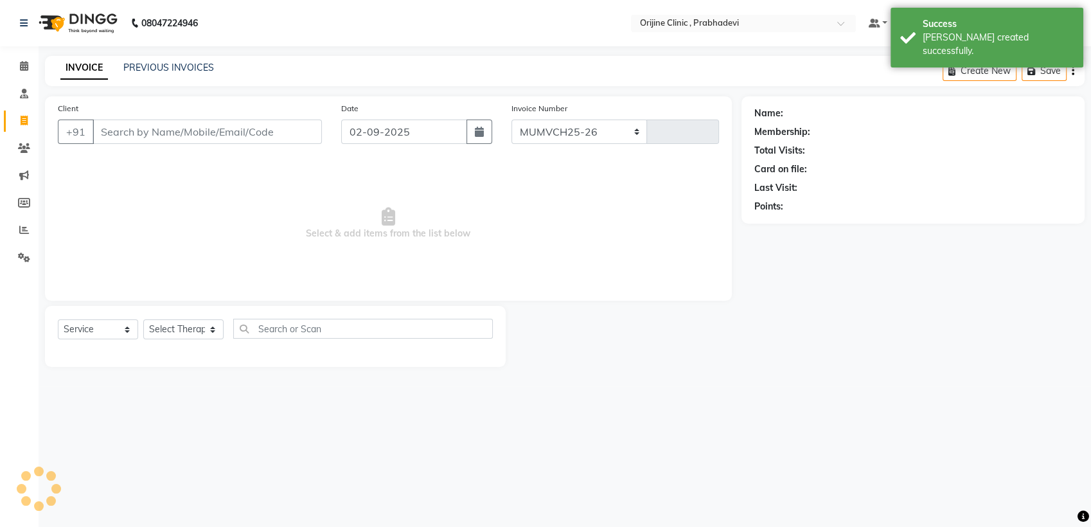
select select "8675"
type input "0002"
click at [216, 134] on input "Client" at bounding box center [207, 132] width 229 height 24
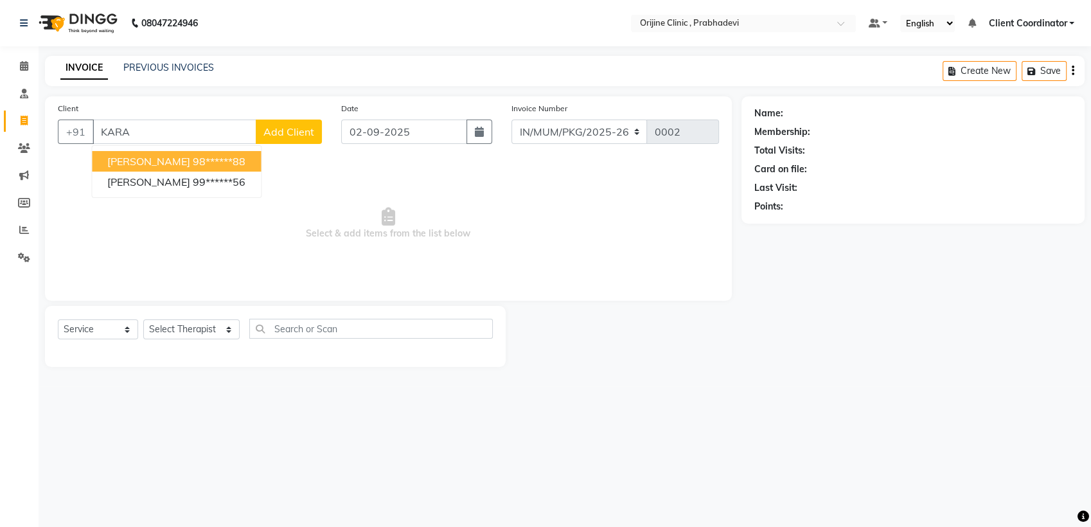
click at [202, 162] on ngb-highlight "98******88" at bounding box center [219, 161] width 53 height 13
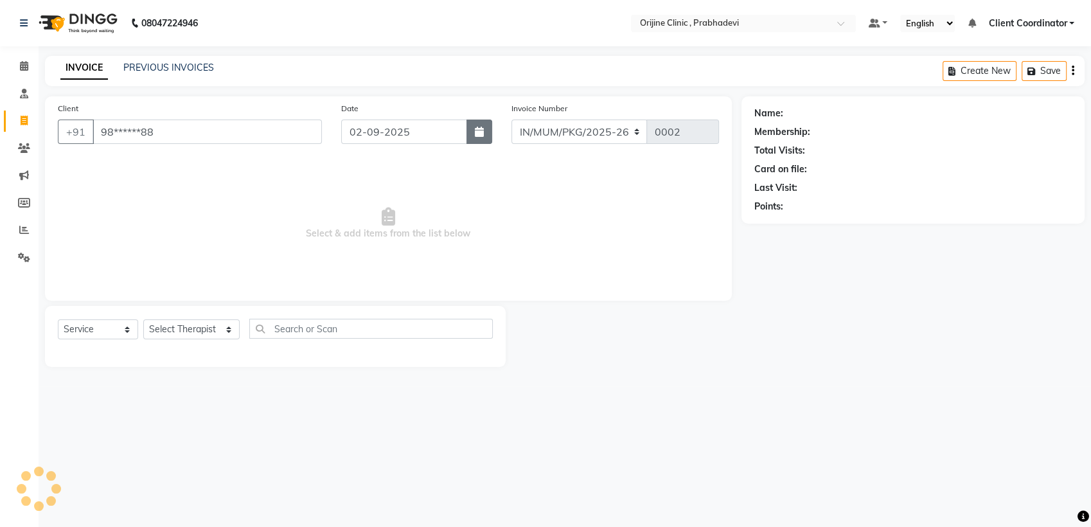
type input "98******88"
click at [479, 136] on icon "button" at bounding box center [479, 132] width 9 height 10
select select "9"
select select "2025"
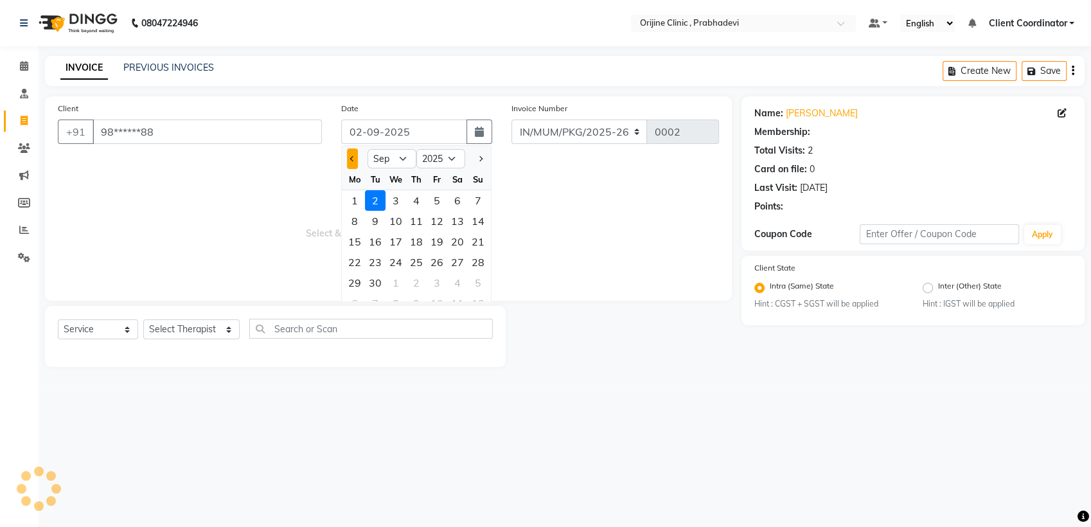
click at [352, 158] on span "Previous month" at bounding box center [352, 158] width 5 height 5
select select "8"
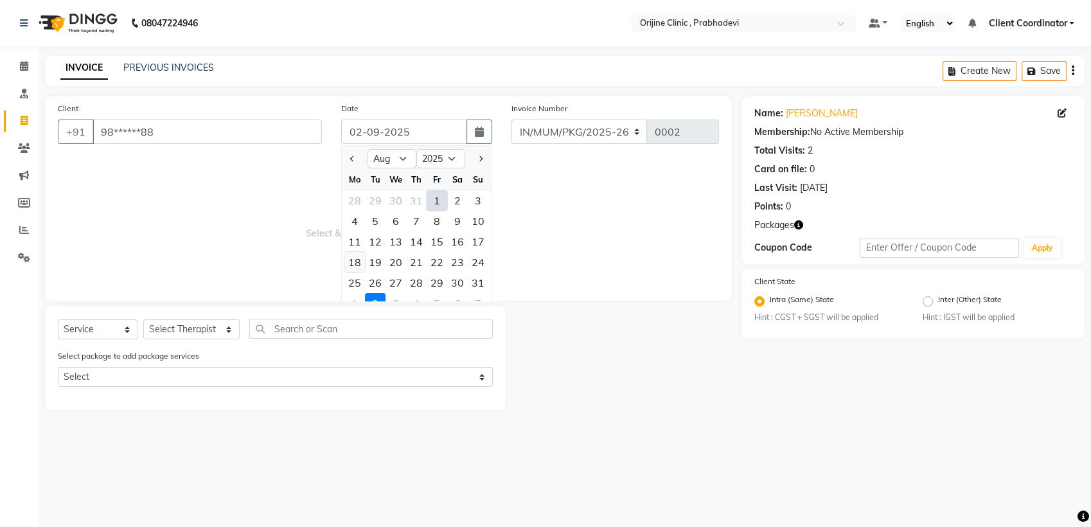
click at [358, 260] on div "18" at bounding box center [354, 262] width 21 height 21
type input "18-08-2025"
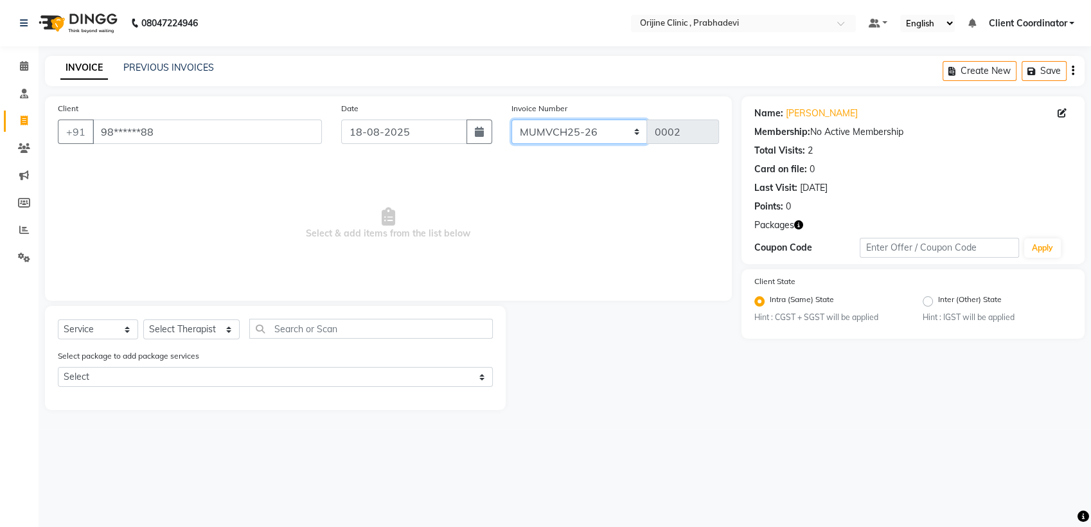
click at [612, 126] on select "MUMVCH25-26 IN/MUM/PKG/2025-26 IN/MUM/V/2025-26" at bounding box center [580, 132] width 136 height 24
select select "8675"
click at [512, 120] on select "MUMVCH25-26 IN/MUM/PKG/2025-26 IN/MUM/V/2025-26" at bounding box center [580, 132] width 136 height 24
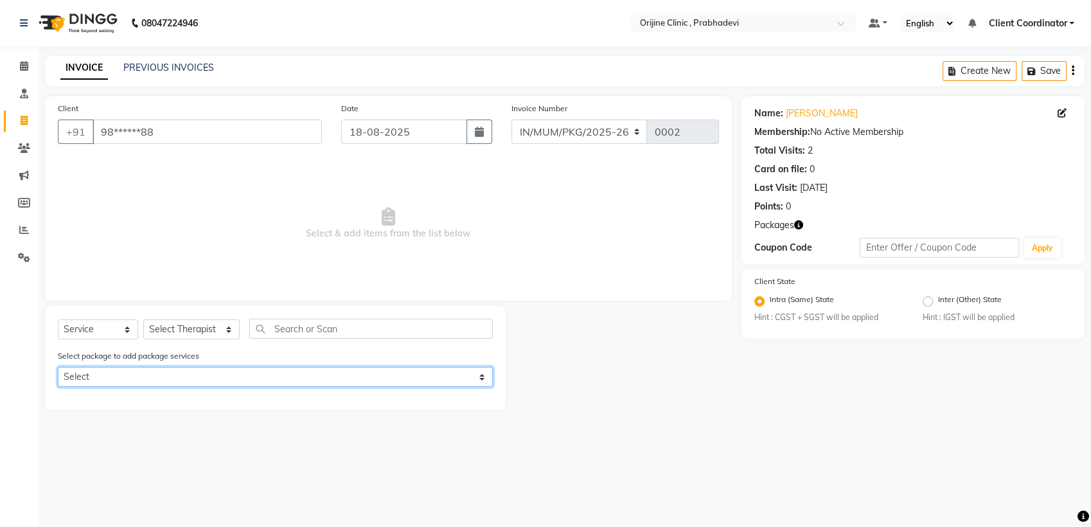
click at [355, 384] on select "Select Hairfall MCT" at bounding box center [275, 377] width 435 height 20
select select "1: Object"
click at [58, 367] on select "Select Hairfall MCT" at bounding box center [275, 377] width 435 height 20
click at [175, 331] on select "Select Therapist [PERSON_NAME] [PERSON_NAME] [PERSON_NAME] [PERSON_NAME] A Assi…" at bounding box center [191, 329] width 96 height 20
select select "85383"
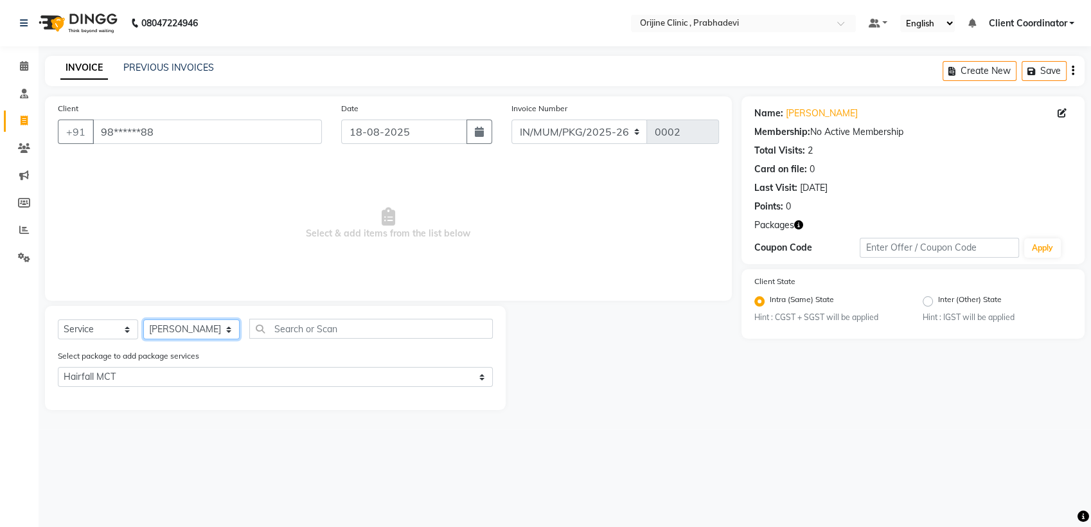
click at [143, 319] on select "Select Therapist [PERSON_NAME] [PERSON_NAME] [PERSON_NAME] [PERSON_NAME] A Assi…" at bounding box center [191, 329] width 96 height 20
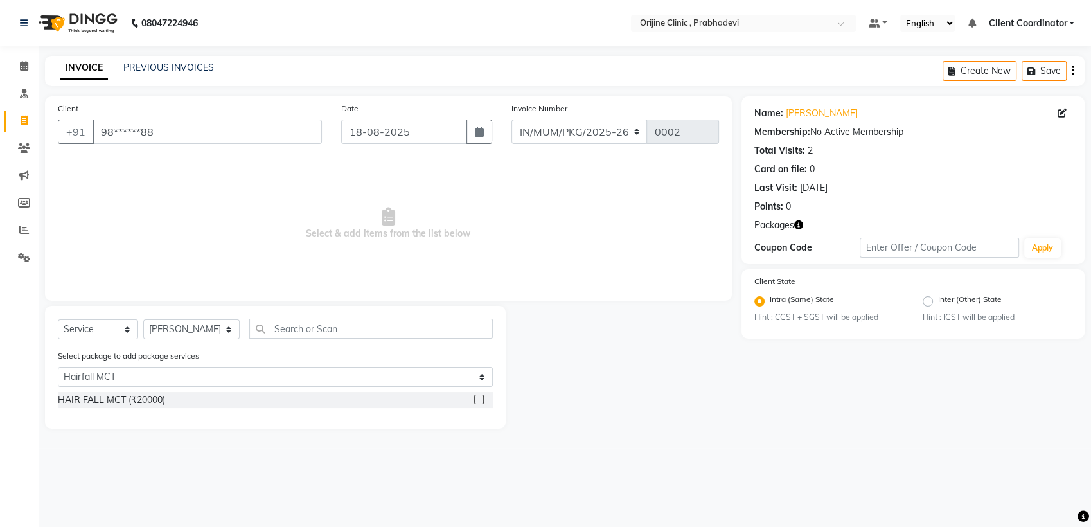
click at [476, 398] on label at bounding box center [479, 400] width 10 height 10
click at [476, 398] on input "checkbox" at bounding box center [478, 400] width 8 height 8
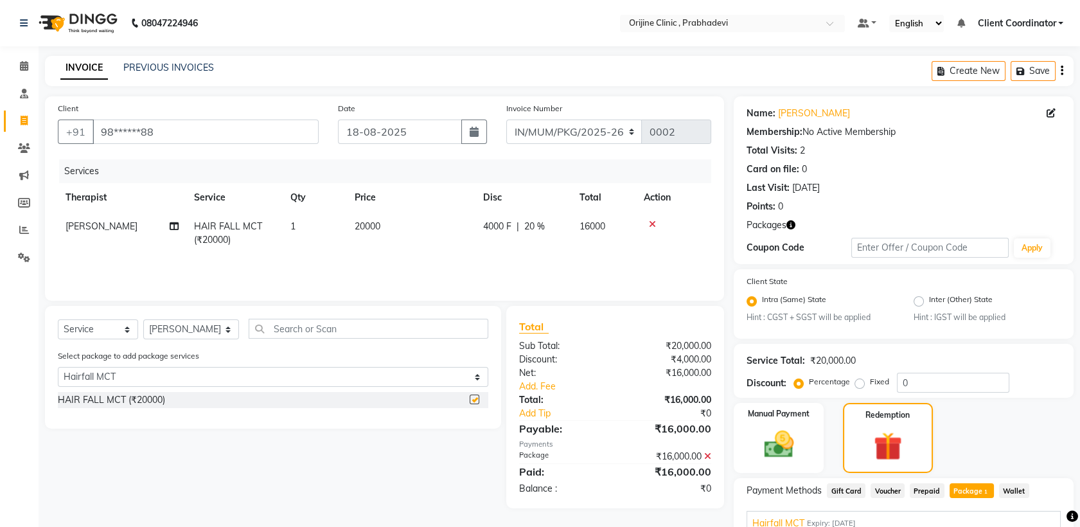
checkbox input "false"
click at [1061, 69] on button "button" at bounding box center [1062, 71] width 3 height 30
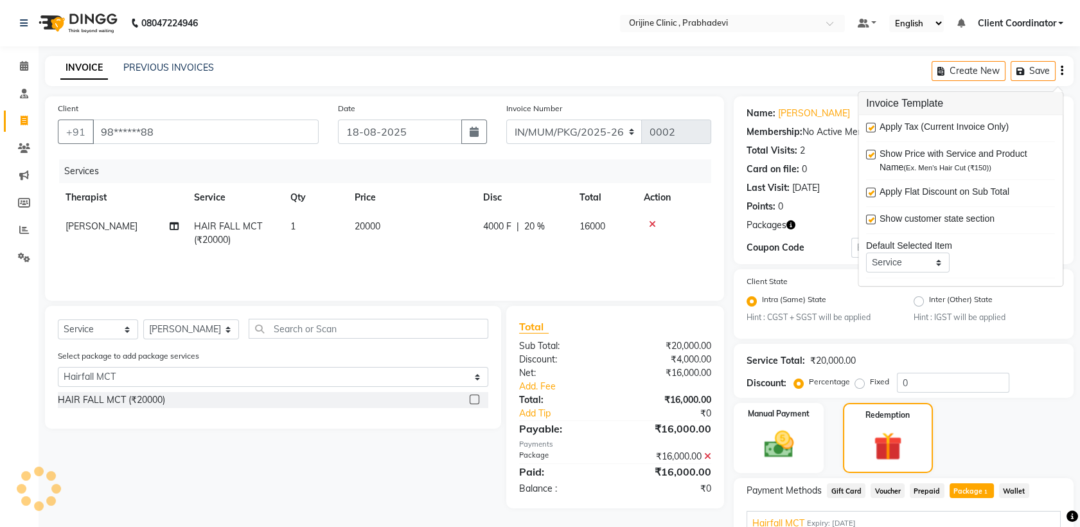
click at [874, 128] on label at bounding box center [871, 128] width 10 height 10
click at [874, 128] on input "checkbox" at bounding box center [870, 128] width 8 height 8
checkbox input "false"
click at [485, 440] on div "Select Service Product Membership Package Voucher Prepaid Gift Card Select Ther…" at bounding box center [268, 407] width 466 height 202
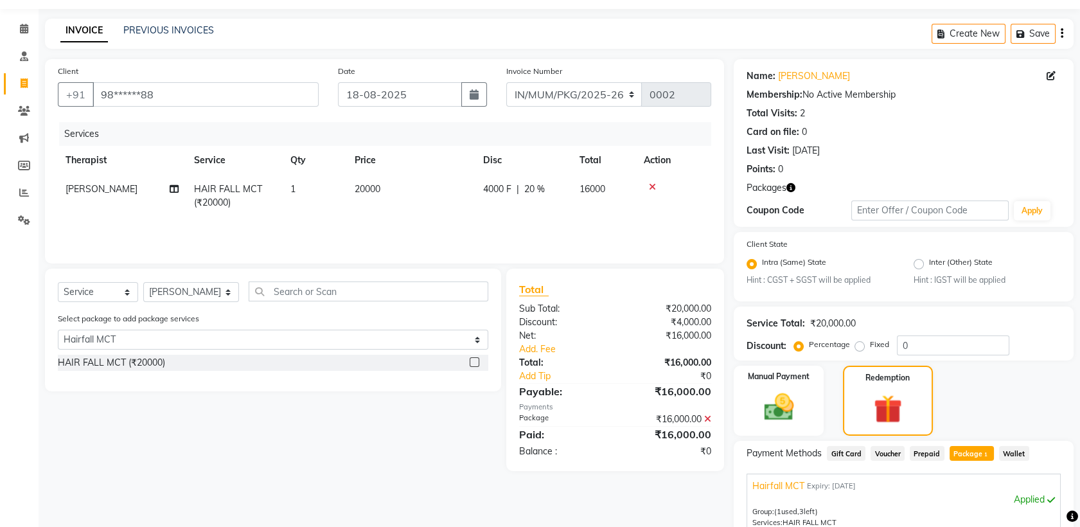
scroll to position [177, 0]
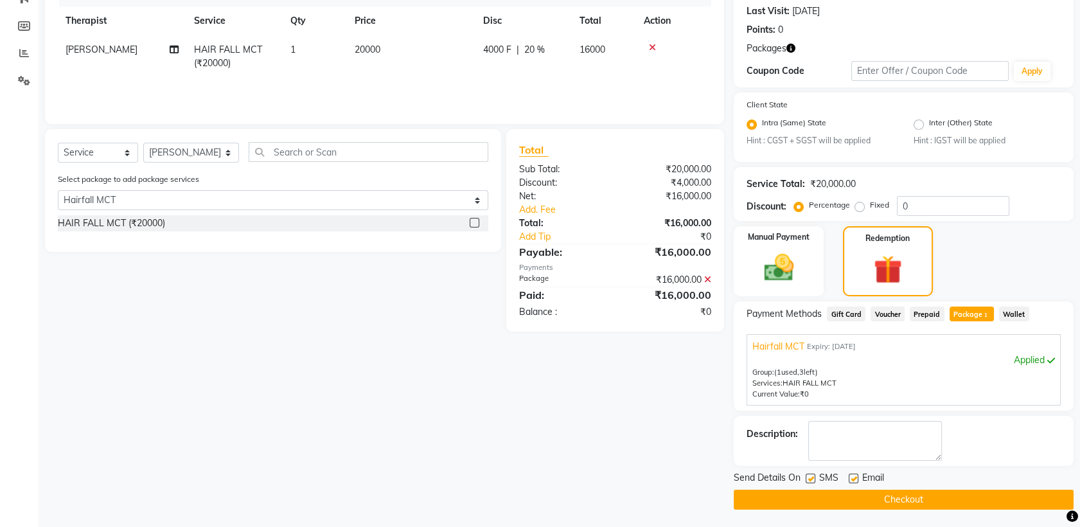
click at [812, 477] on label at bounding box center [811, 479] width 10 height 10
click at [812, 477] on input "checkbox" at bounding box center [810, 479] width 8 height 8
checkbox input "false"
click at [853, 478] on label at bounding box center [854, 479] width 10 height 10
click at [853, 478] on input "checkbox" at bounding box center [853, 479] width 8 height 8
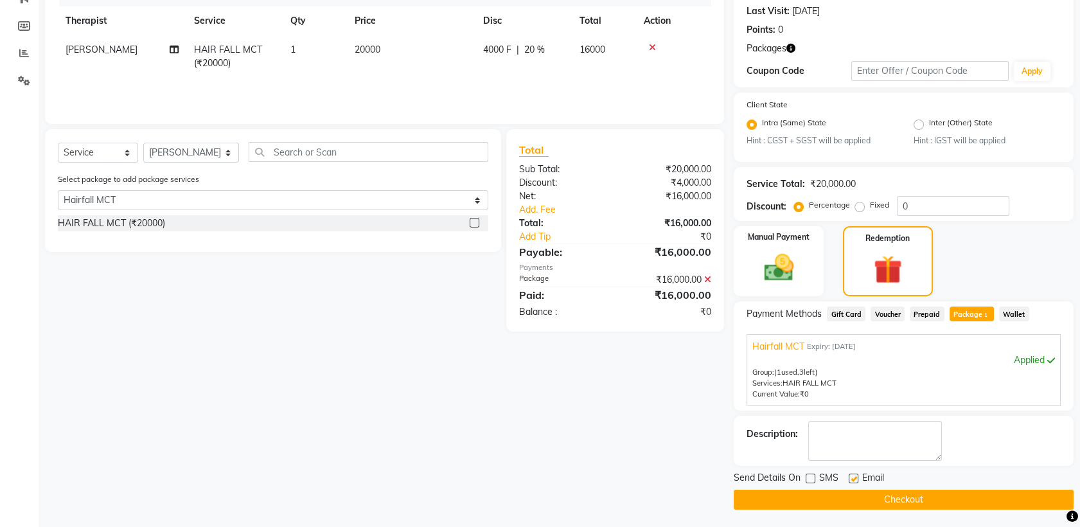
checkbox input "false"
click at [803, 491] on button "Checkout" at bounding box center [904, 500] width 340 height 20
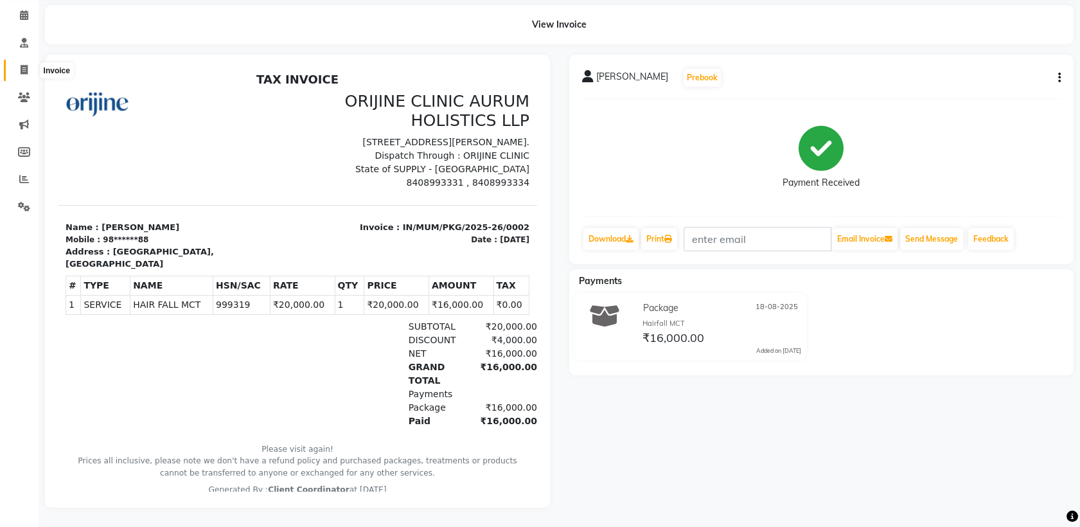
click at [24, 65] on icon at bounding box center [24, 70] width 7 height 10
select select "service"
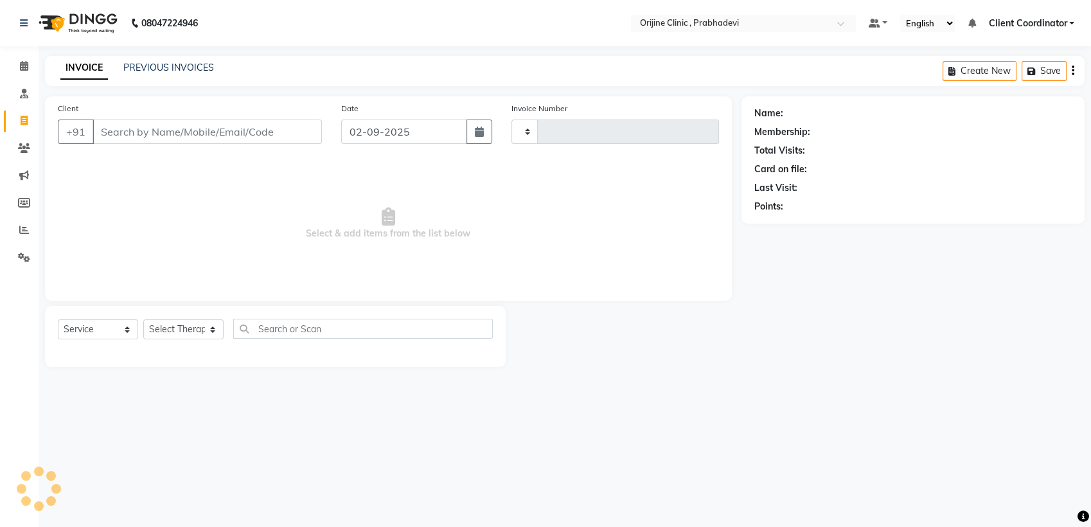
type input "0003"
select select "8675"
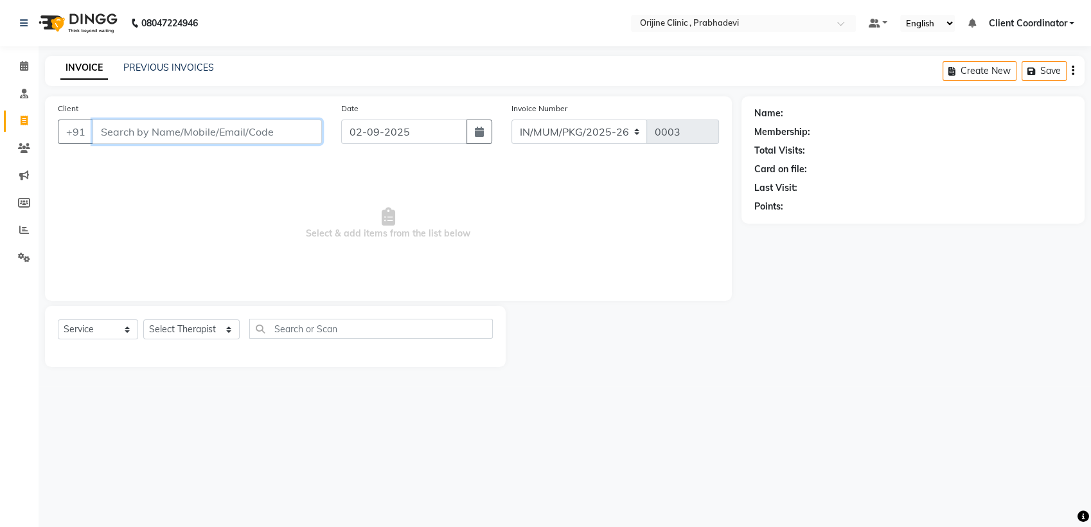
click at [207, 136] on input "Client" at bounding box center [207, 132] width 229 height 24
type input "T"
type input "A"
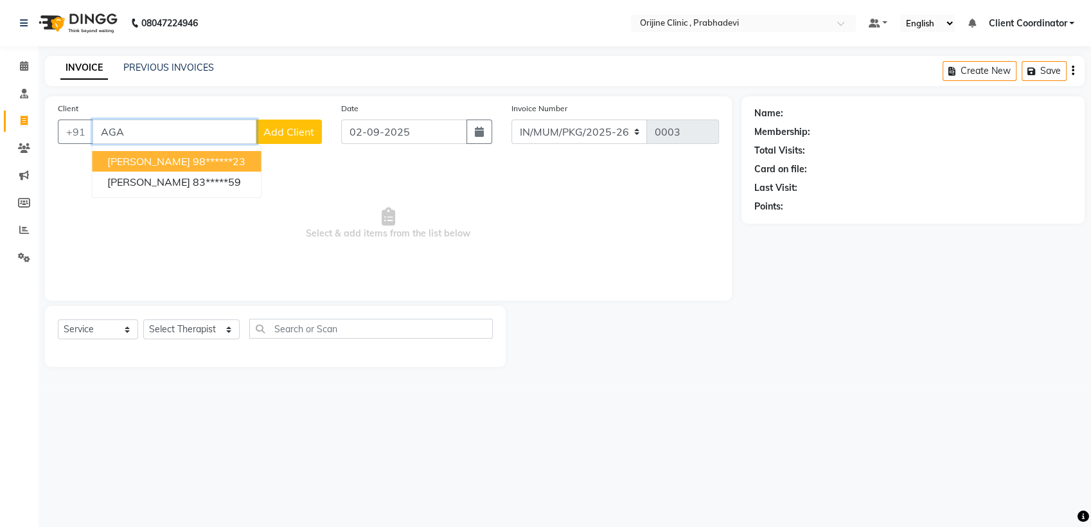
click at [201, 157] on ngb-highlight "98******23" at bounding box center [219, 161] width 53 height 13
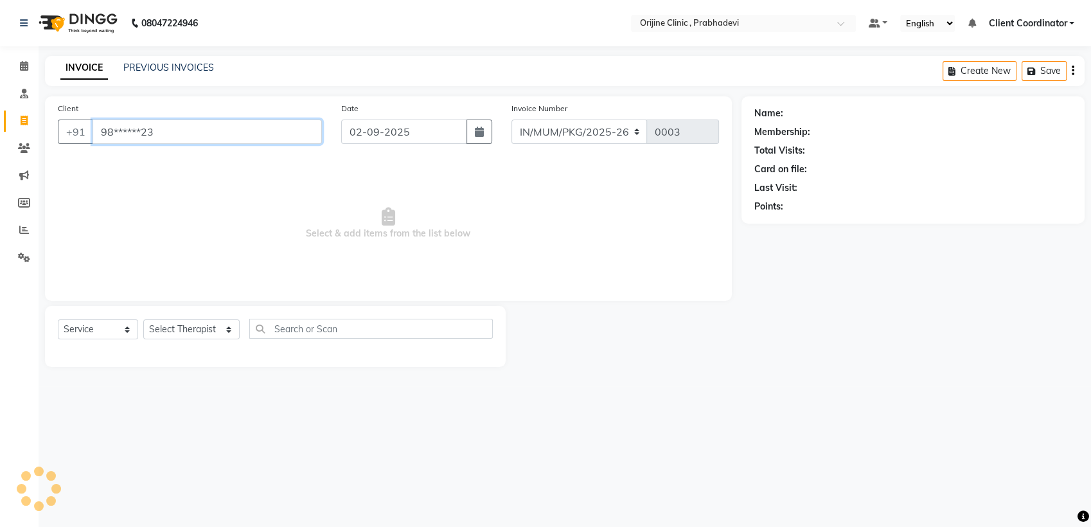
type input "98******23"
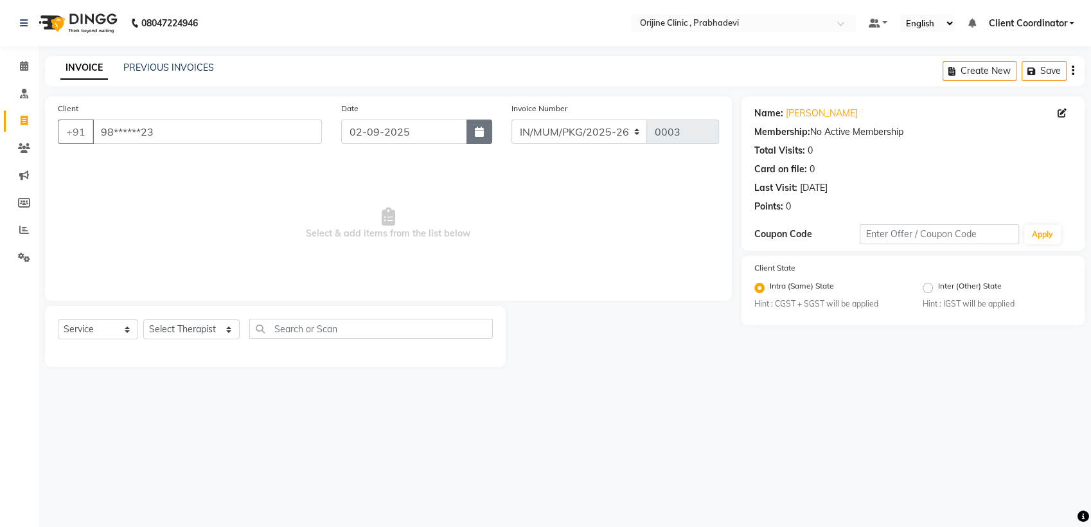
click at [481, 138] on button "button" at bounding box center [480, 132] width 26 height 24
select select "9"
select select "2025"
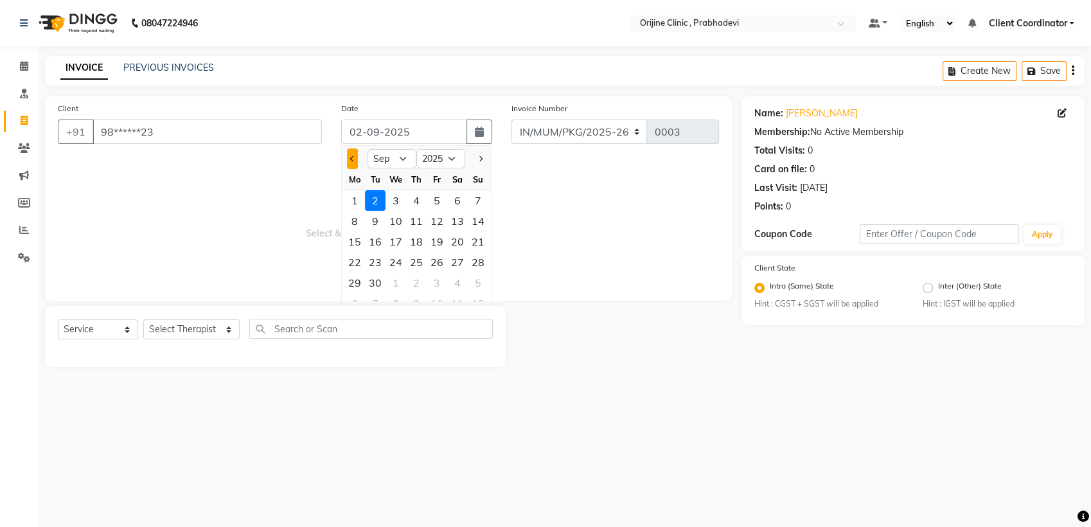
click at [351, 161] on button "Previous month" at bounding box center [352, 158] width 11 height 21
select select "7"
click at [460, 244] on div "19" at bounding box center [457, 241] width 21 height 21
type input "[DATE]"
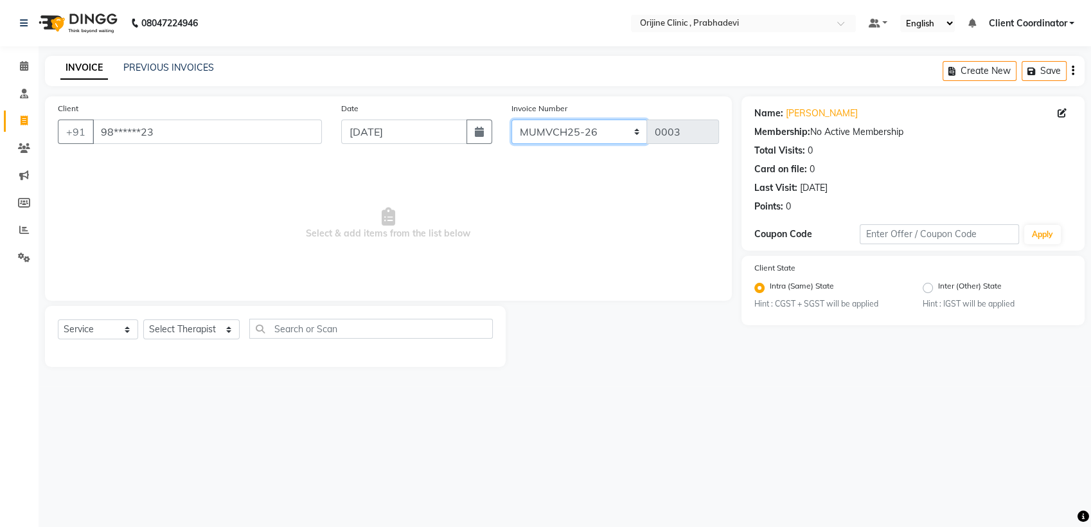
click at [621, 130] on select "MUMVCH25-26 IN/MUM/PKG/2025-26 IN/MUM/V/2025-26" at bounding box center [580, 132] width 136 height 24
select select "8674"
click at [512, 120] on select "MUMVCH25-26 IN/MUM/PKG/2025-26 IN/MUM/V/2025-26" at bounding box center [580, 132] width 136 height 24
type input "0048"
click at [128, 327] on select "Select Service Product Membership Package Voucher Prepaid Gift Card" at bounding box center [98, 329] width 80 height 20
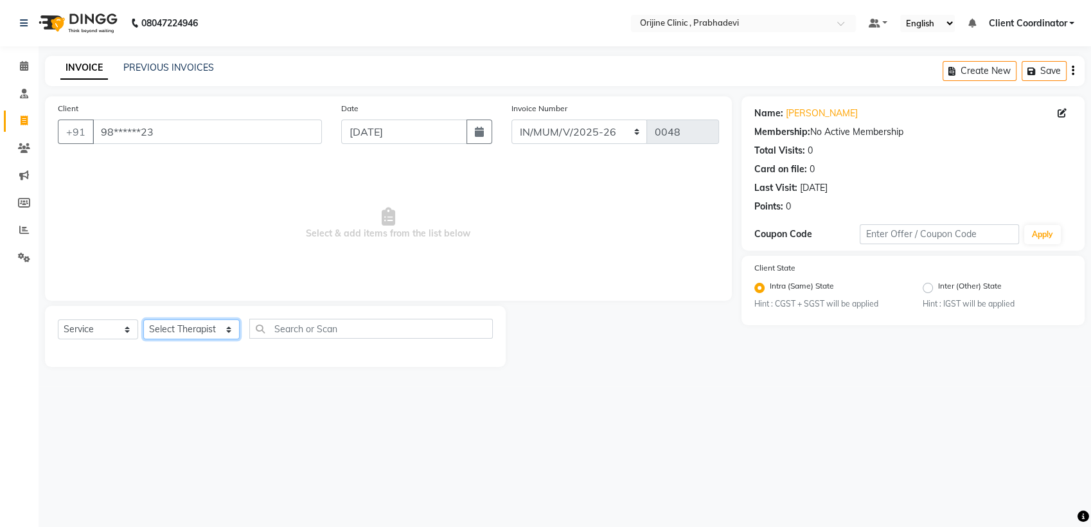
click at [184, 331] on select "Select Therapist [PERSON_NAME] [PERSON_NAME] [PERSON_NAME] [PERSON_NAME] A Assi…" at bounding box center [191, 329] width 96 height 20
select select "84752"
click at [143, 319] on select "Select Therapist [PERSON_NAME] [PERSON_NAME] [PERSON_NAME] [PERSON_NAME] A Assi…" at bounding box center [191, 329] width 96 height 20
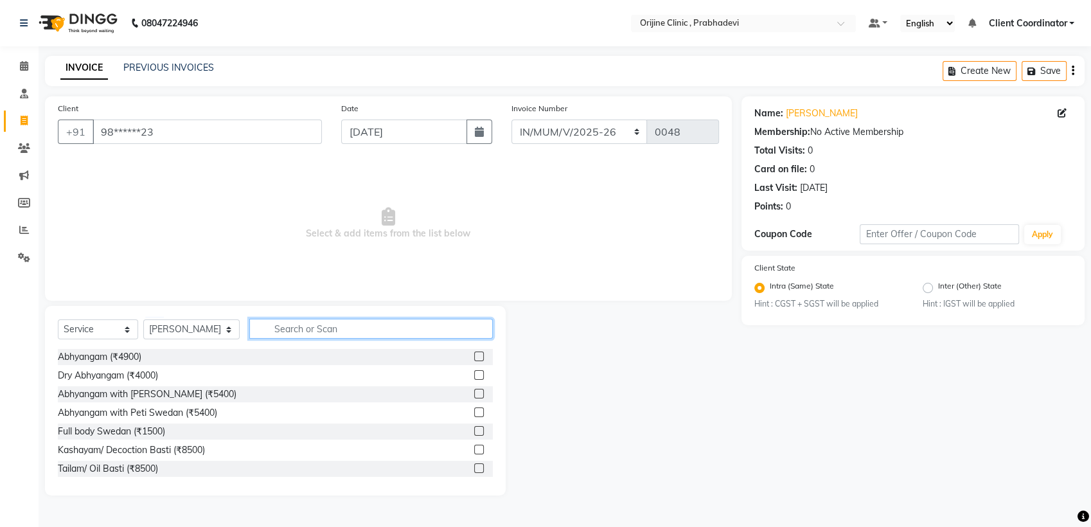
click at [314, 331] on input "text" at bounding box center [371, 329] width 244 height 20
type input "CONS"
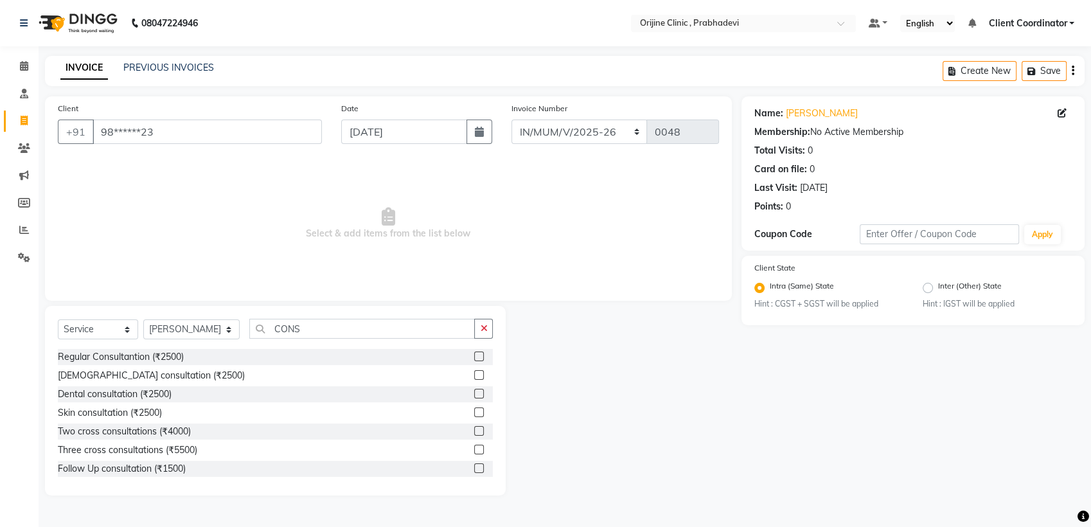
click at [474, 393] on label at bounding box center [479, 394] width 10 height 10
click at [474, 393] on input "checkbox" at bounding box center [478, 394] width 8 height 8
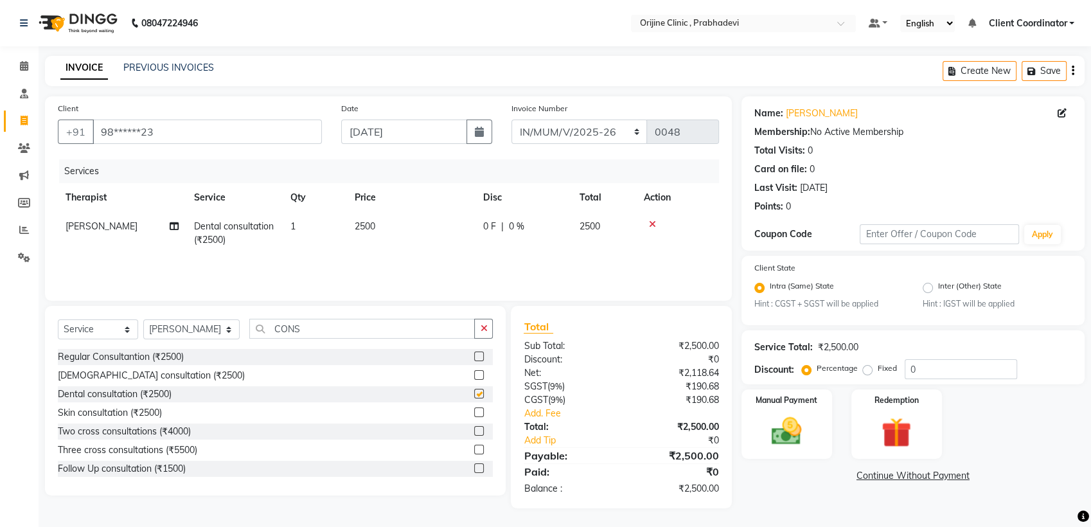
checkbox input "false"
click at [365, 224] on span "2500" at bounding box center [365, 226] width 21 height 12
select select "84752"
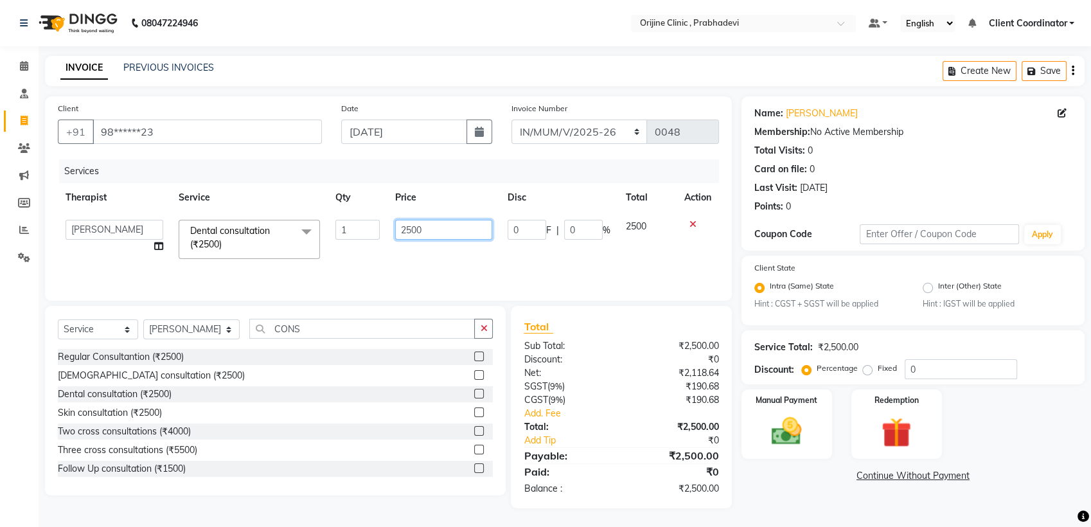
click at [405, 231] on input "2500" at bounding box center [443, 230] width 97 height 20
type input "3500"
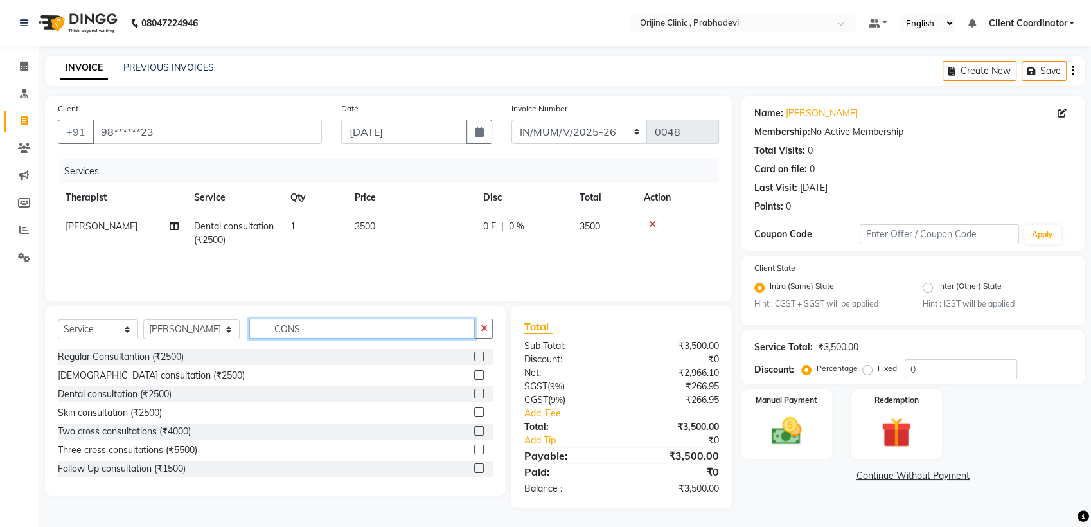
click at [420, 329] on input "CONS" at bounding box center [362, 329] width 226 height 20
type input "C"
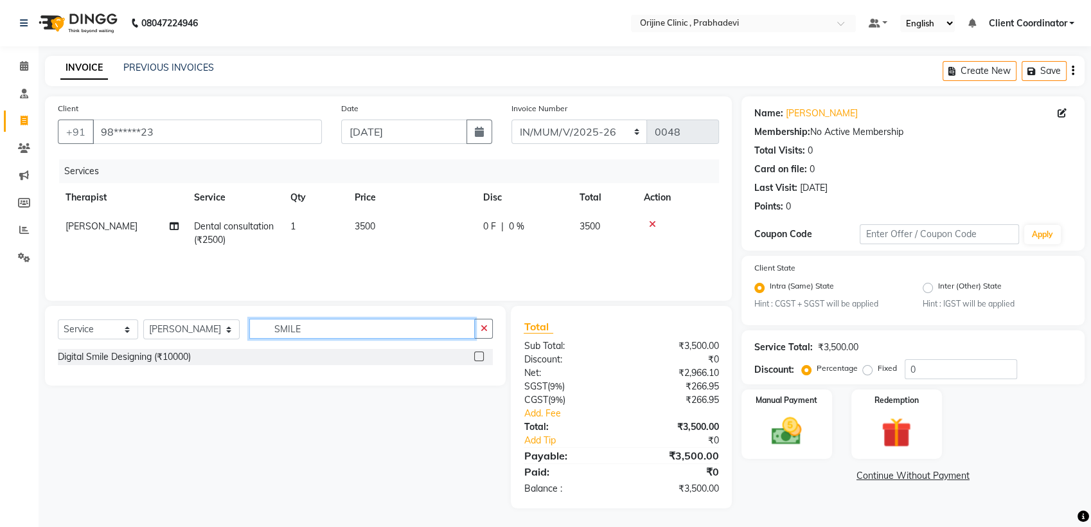
type input "SMILE"
click at [477, 355] on label at bounding box center [479, 357] width 10 height 10
click at [477, 355] on input "checkbox" at bounding box center [478, 357] width 8 height 8
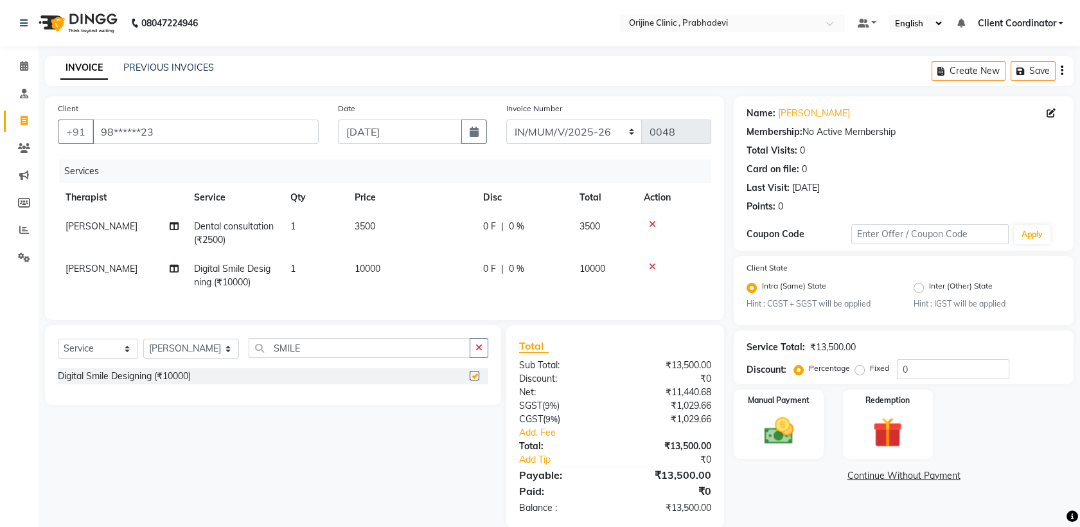
checkbox input "false"
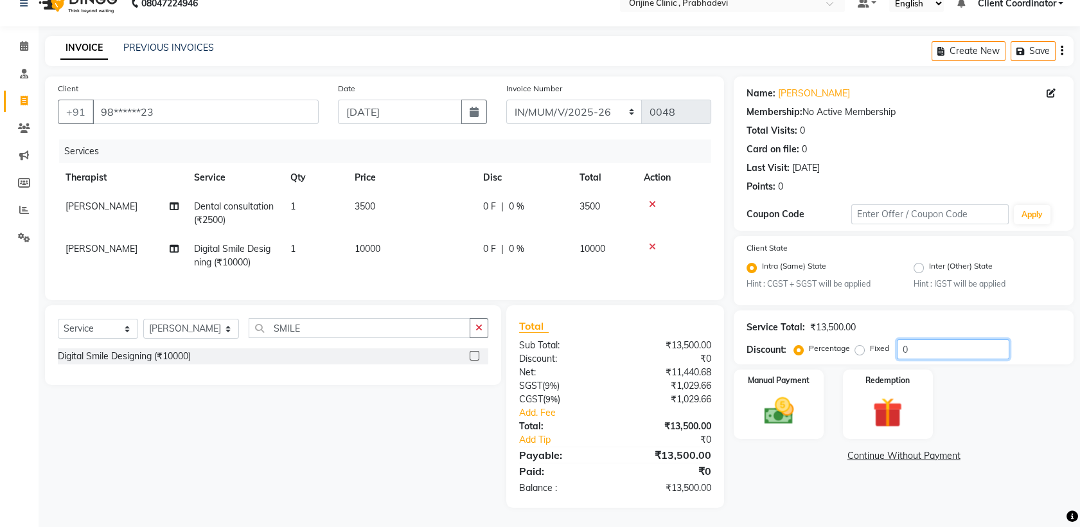
click at [929, 339] on input "0" at bounding box center [953, 349] width 112 height 20
click at [515, 242] on span "0 %" at bounding box center [516, 248] width 15 height 13
select select "84752"
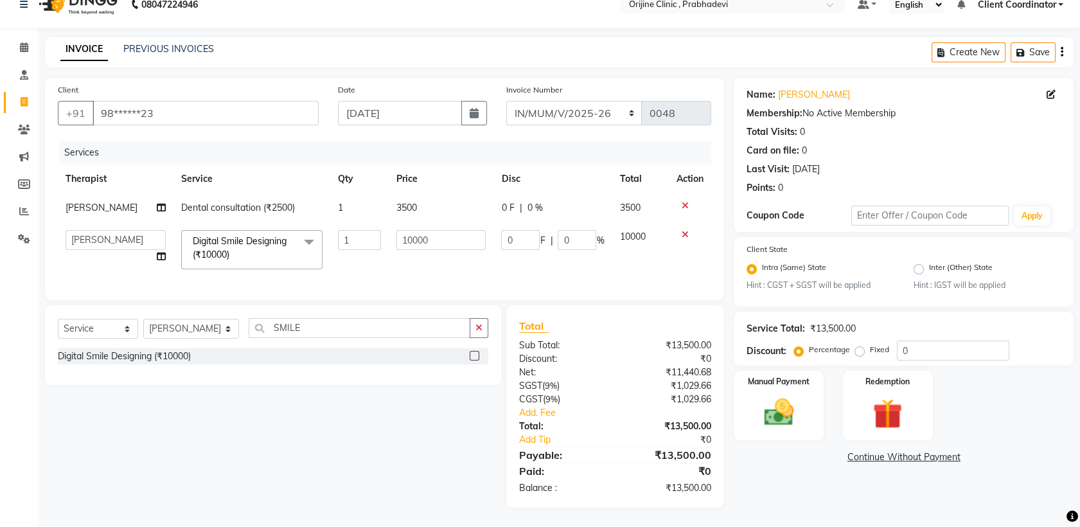
scroll to position [28, 0]
click at [566, 232] on input "0" at bounding box center [577, 240] width 39 height 20
type input "20"
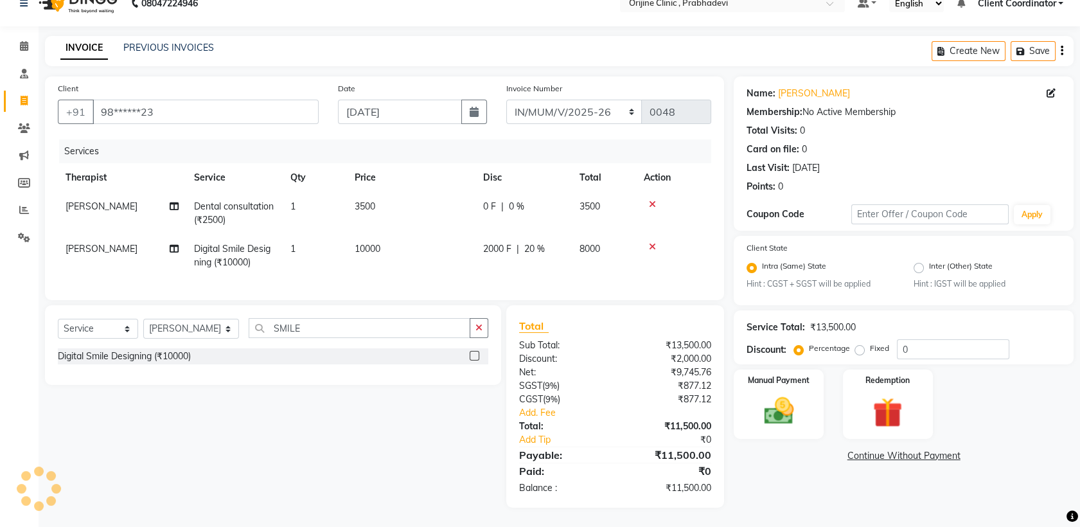
scroll to position [30, 0]
click at [787, 394] on img at bounding box center [779, 411] width 50 height 35
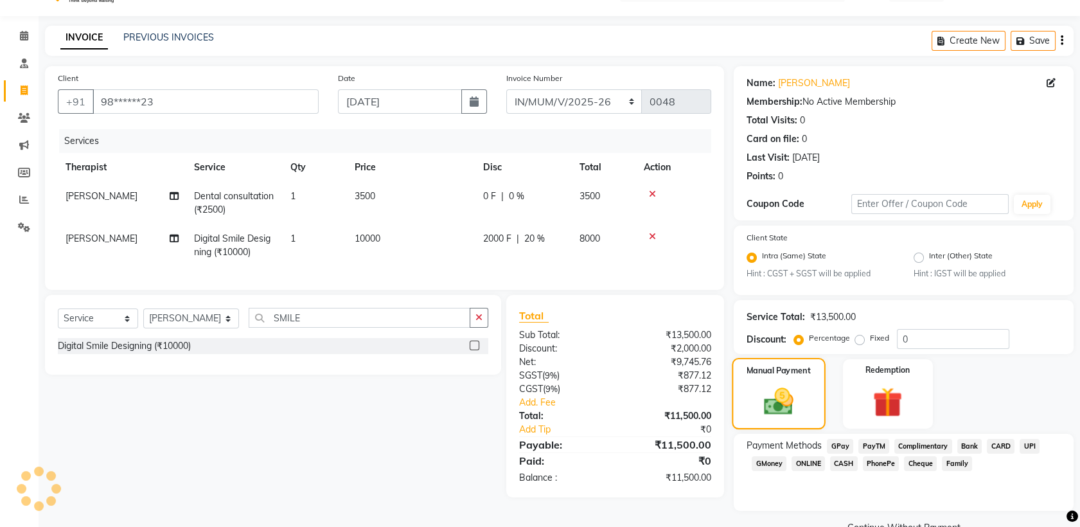
scroll to position [58, 0]
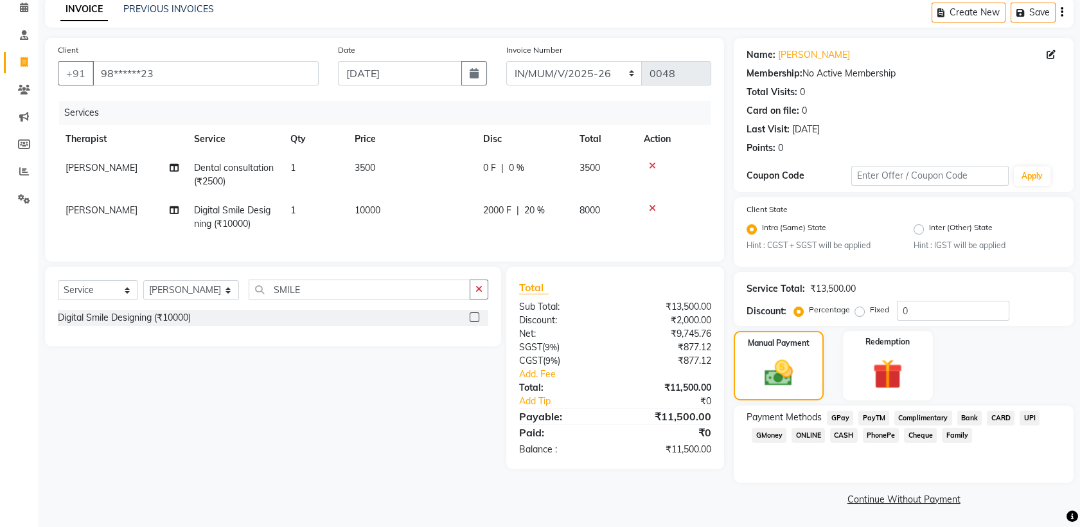
click at [1022, 417] on span "UPI" at bounding box center [1030, 418] width 20 height 15
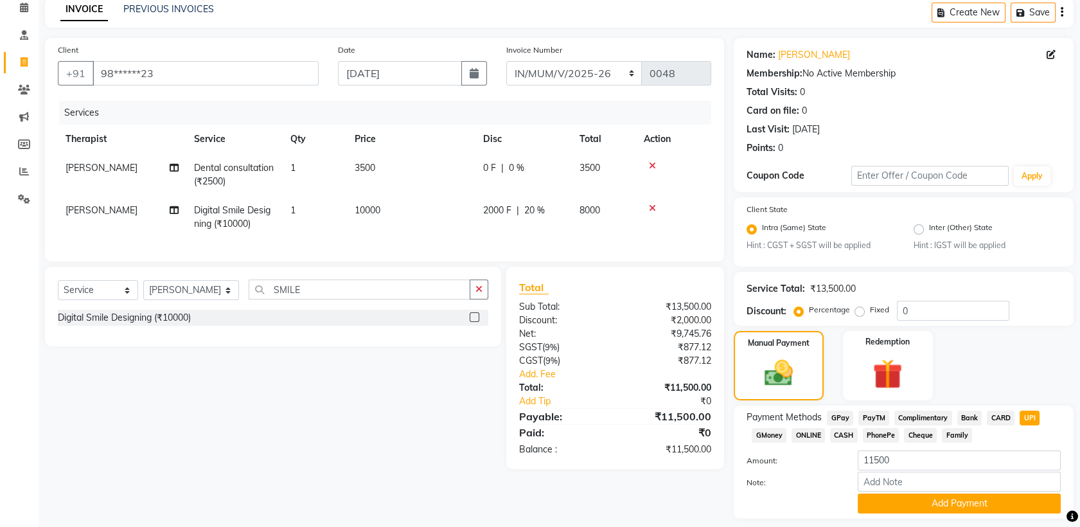
scroll to position [94, 0]
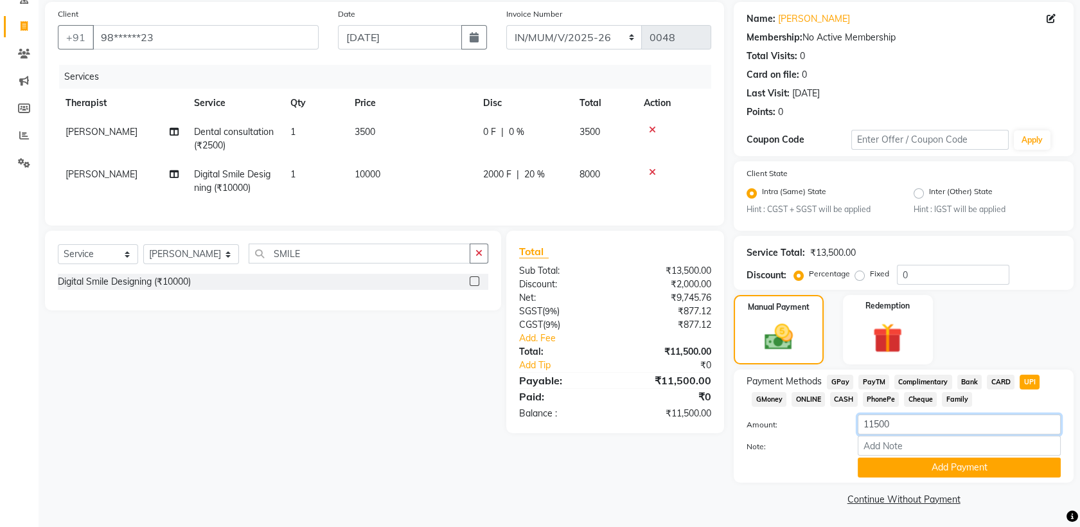
click at [936, 426] on input "11500" at bounding box center [959, 425] width 203 height 20
type input "1"
click at [956, 465] on button "Add Payment" at bounding box center [959, 468] width 203 height 20
click at [936, 501] on link "Continue Without Payment" at bounding box center [903, 499] width 335 height 13
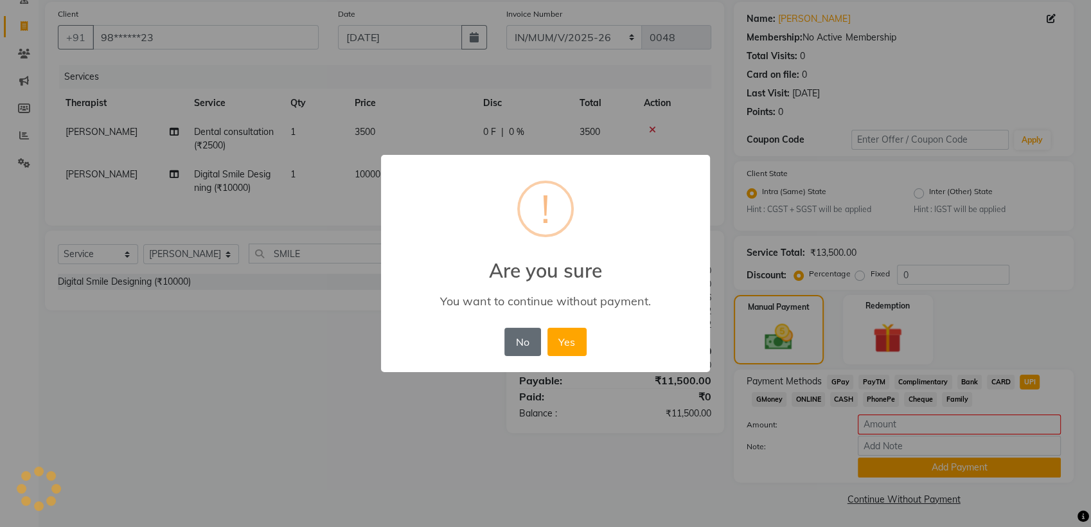
click at [519, 330] on button "No" at bounding box center [522, 342] width 36 height 28
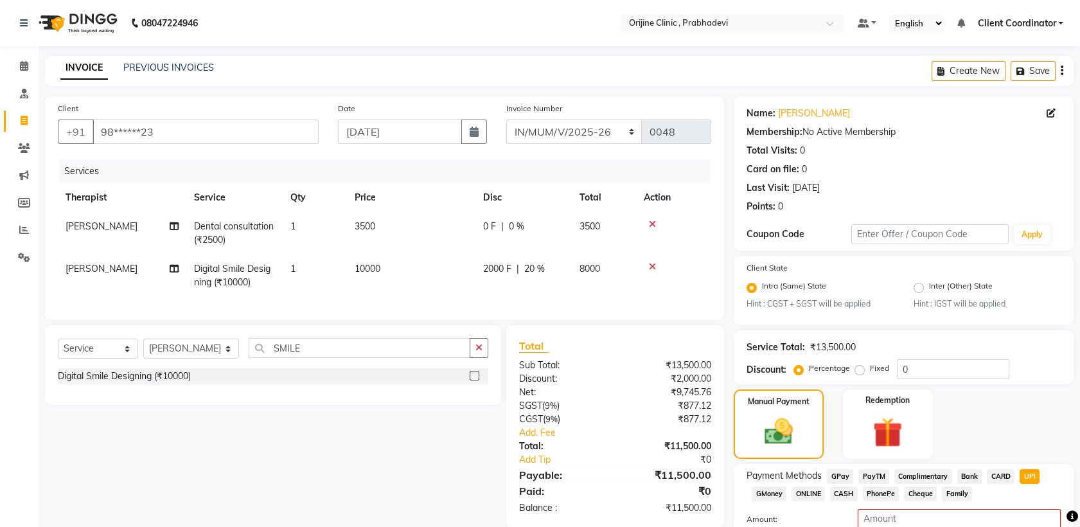
scroll to position [0, 0]
click at [1064, 65] on div "Create New Save" at bounding box center [1003, 71] width 142 height 30
click at [1061, 71] on icon "button" at bounding box center [1062, 71] width 3 height 1
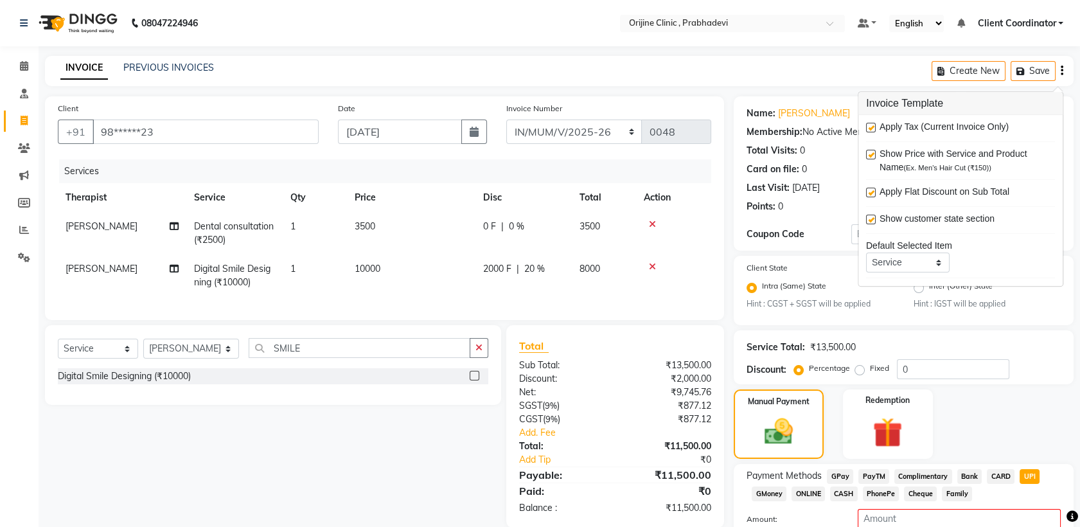
click at [871, 128] on label at bounding box center [871, 128] width 10 height 10
click at [871, 128] on input "checkbox" at bounding box center [870, 128] width 8 height 8
checkbox input "false"
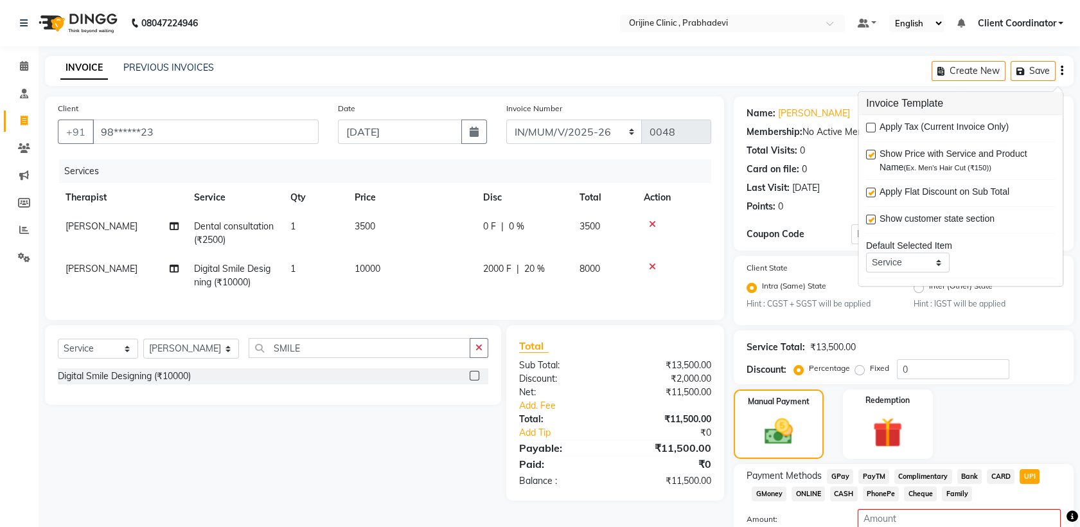
click at [473, 433] on div "Select Service Product Membership Package Voucher Prepaid Gift Card Select Ther…" at bounding box center [268, 412] width 466 height 175
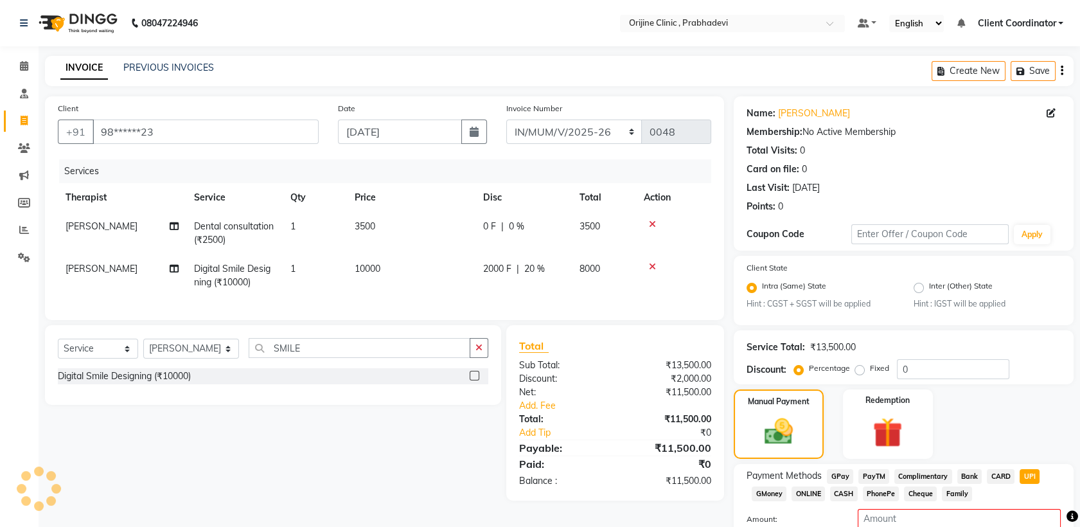
scroll to position [94, 0]
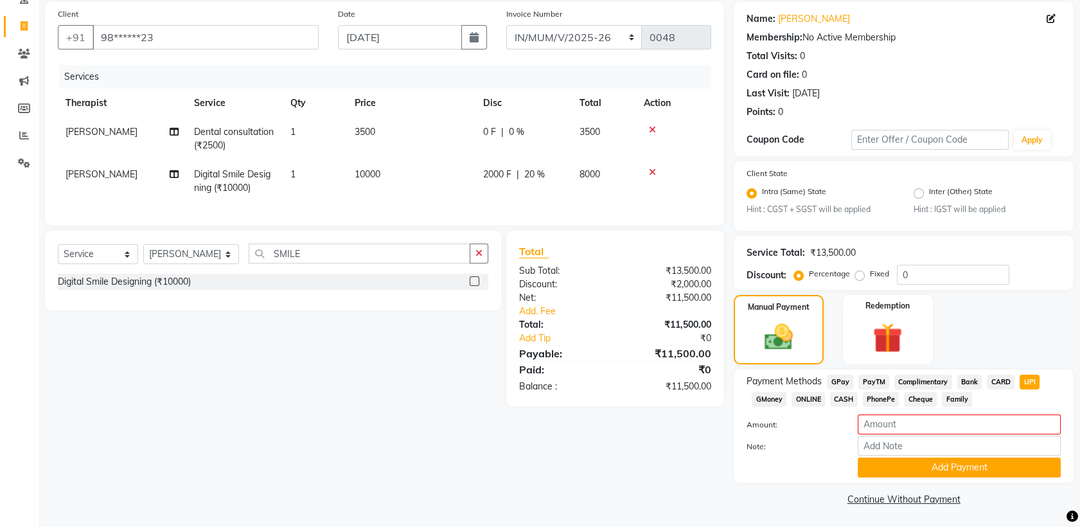
click at [859, 496] on link "Continue Without Payment" at bounding box center [903, 499] width 335 height 13
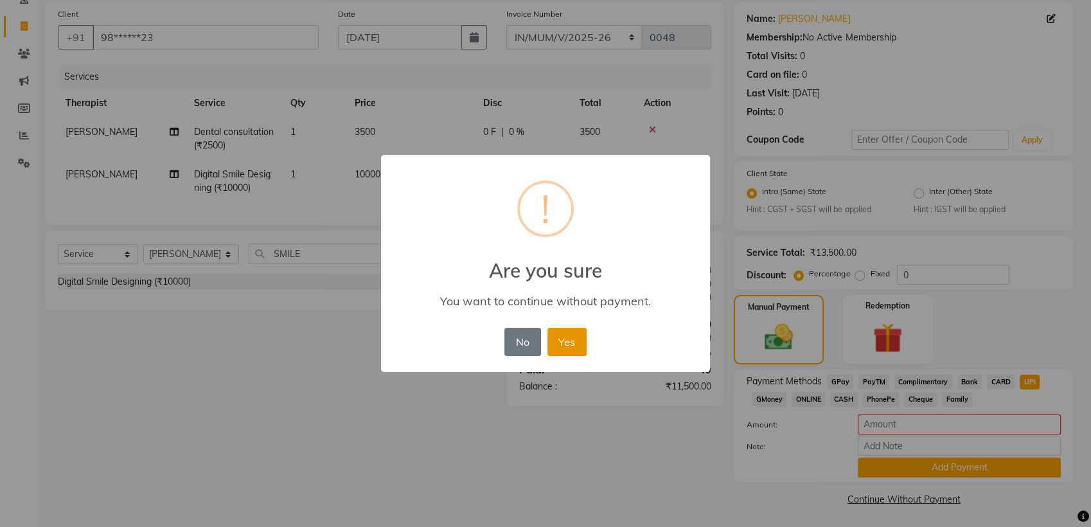
click at [572, 334] on button "Yes" at bounding box center [567, 342] width 39 height 28
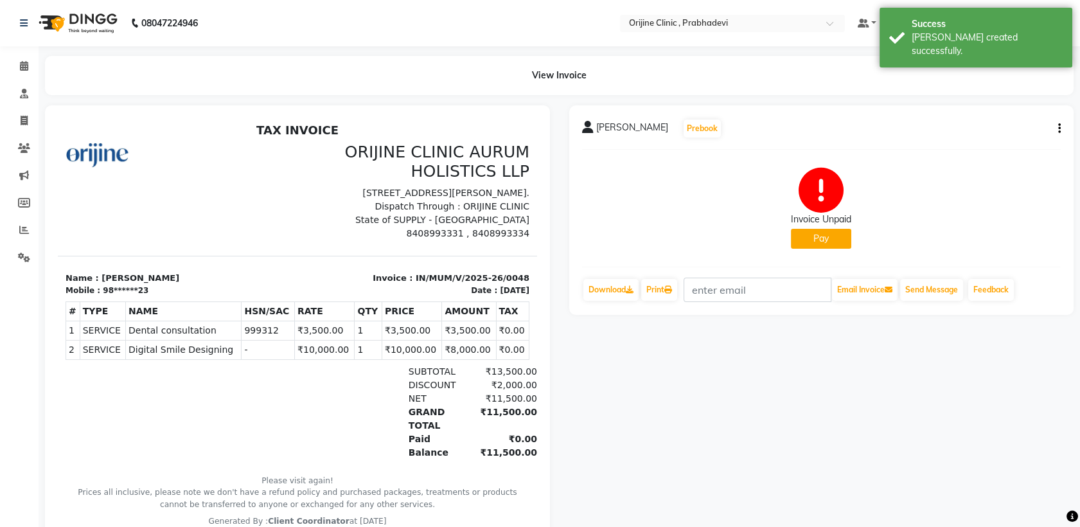
scroll to position [55, 0]
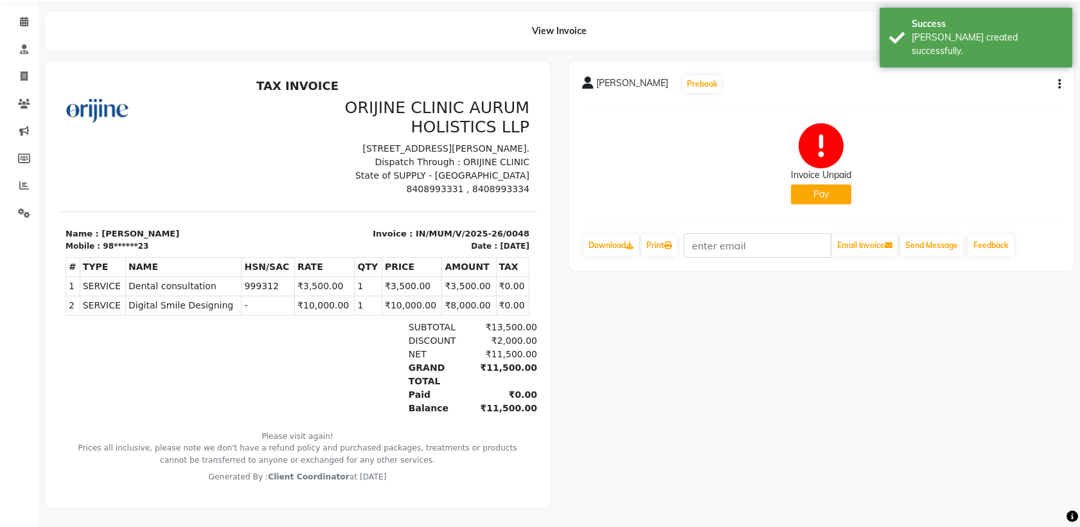
click at [816, 186] on button "Pay" at bounding box center [821, 194] width 60 height 20
select select "1"
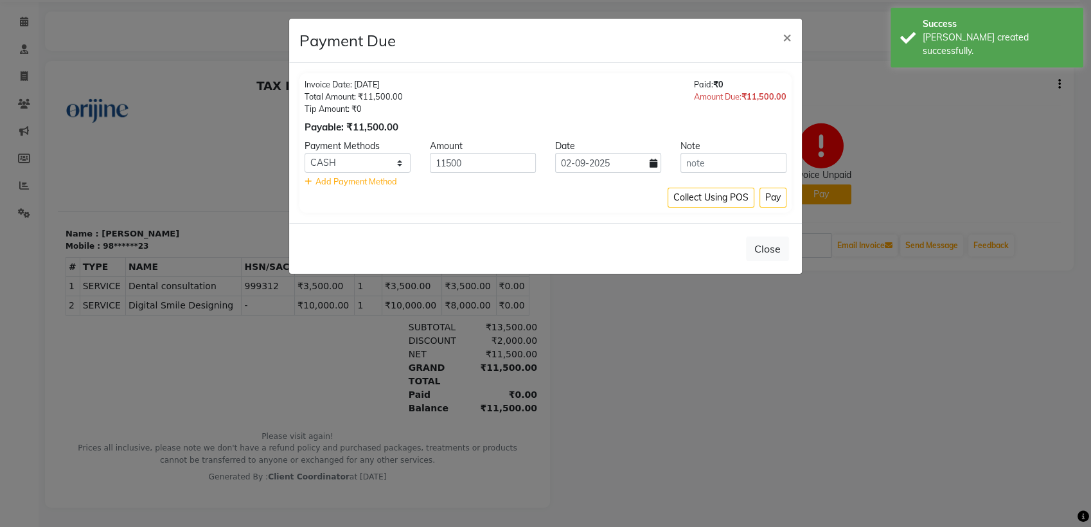
click at [654, 161] on icon at bounding box center [654, 163] width 8 height 9
select select "9"
select select "2025"
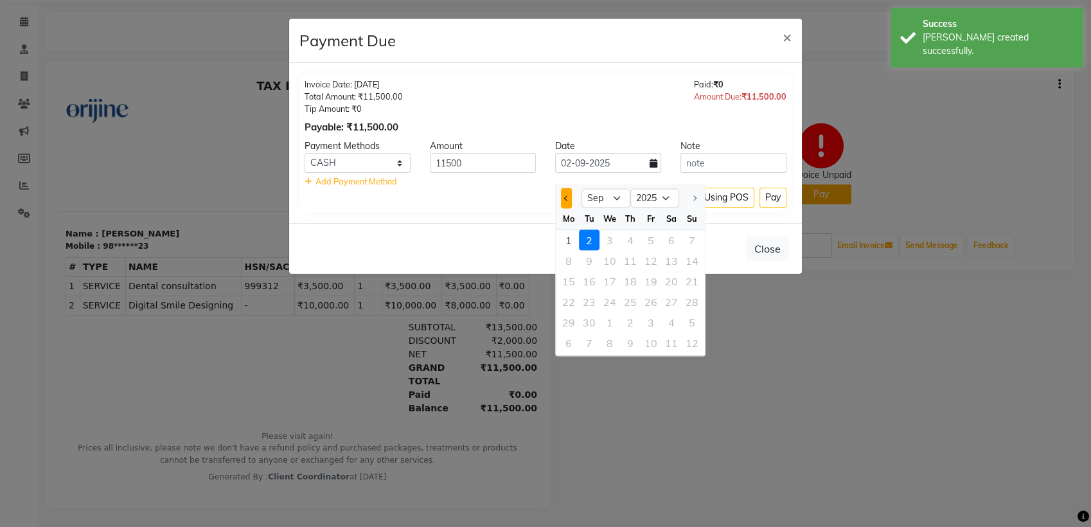
click at [566, 195] on span "Previous month" at bounding box center [566, 197] width 5 height 5
select select "8"
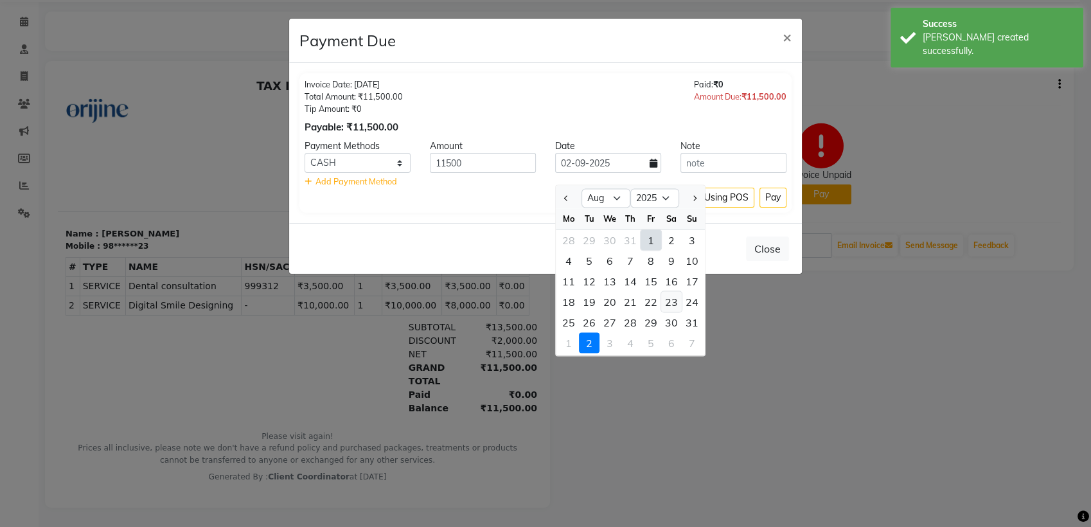
click at [669, 291] on div "23" at bounding box center [671, 301] width 21 height 21
type input "23-08-2025"
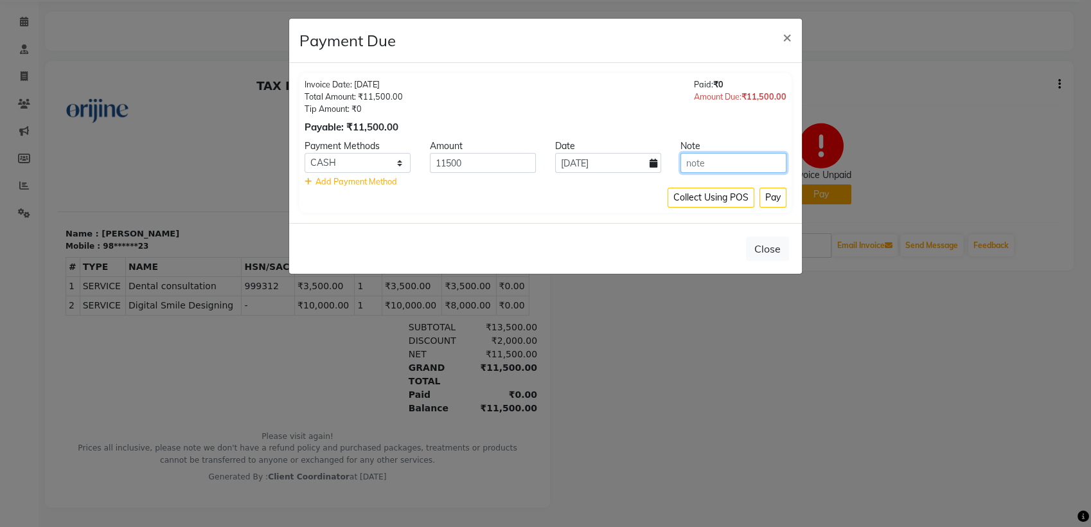
click at [710, 163] on input "text" at bounding box center [734, 163] width 106 height 20
type input "PAID BY AMIT KAINYA"
click at [395, 165] on select "GPay PayTM Complimentary Bank CARD UPI GMoney ONLINE CASH PhonePe Cheque Family" at bounding box center [358, 163] width 106 height 20
select select "8"
click at [305, 153] on select "GPay PayTM Complimentary Bank CARD UPI GMoney ONLINE CASH PhonePe Cheque Family" at bounding box center [358, 163] width 106 height 20
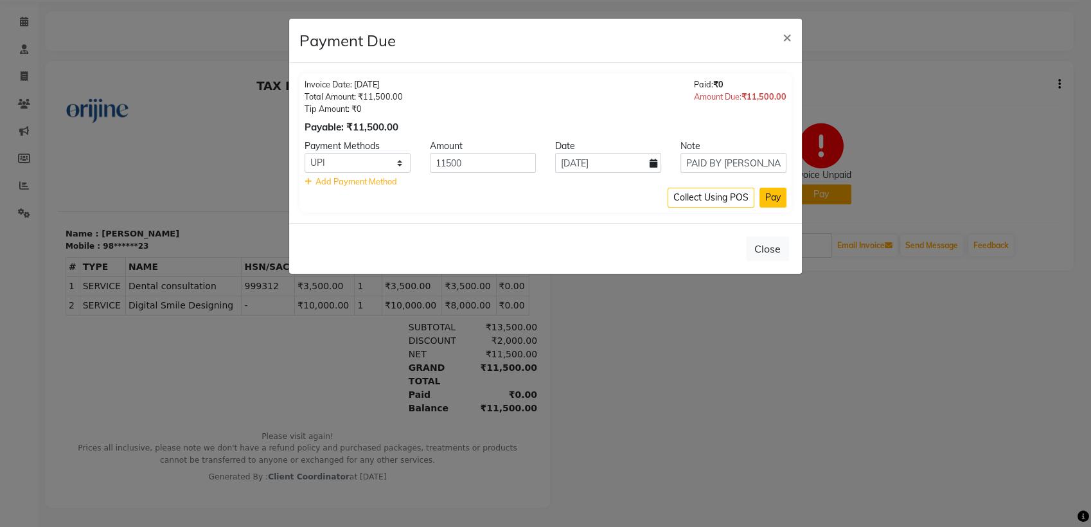
click at [775, 203] on button "Pay" at bounding box center [773, 198] width 27 height 20
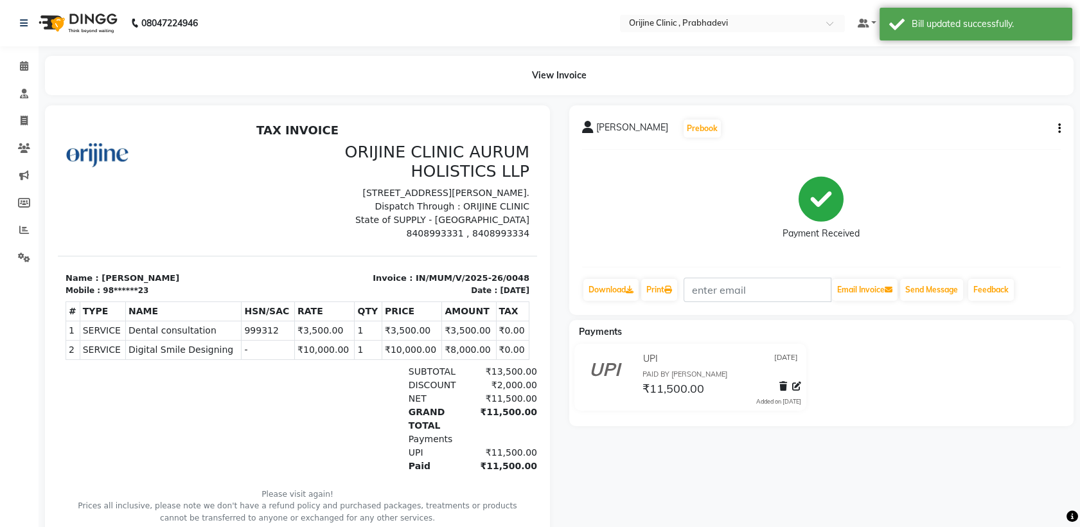
scroll to position [10, 0]
click at [21, 118] on icon at bounding box center [24, 121] width 7 height 10
select select "service"
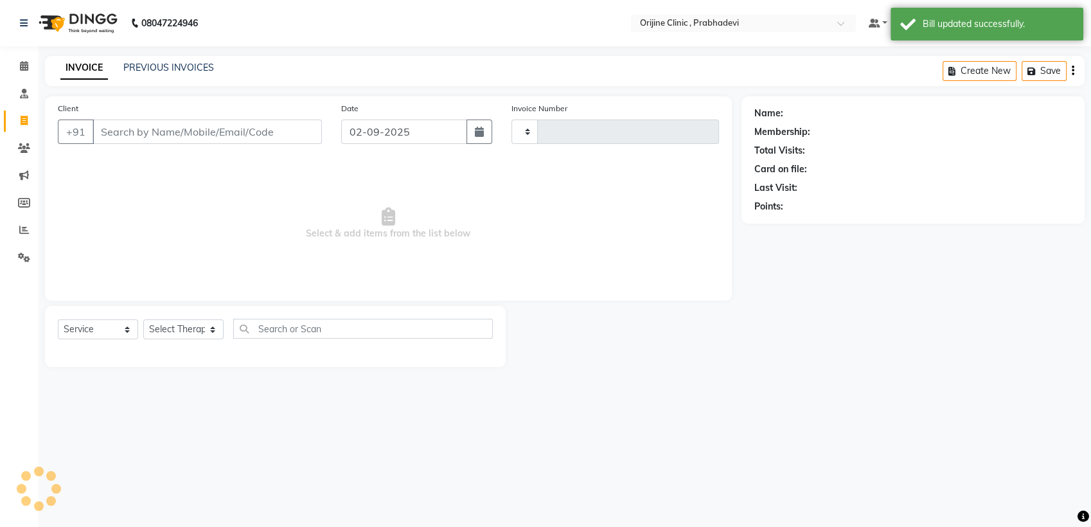
type input "0003"
select select "8675"
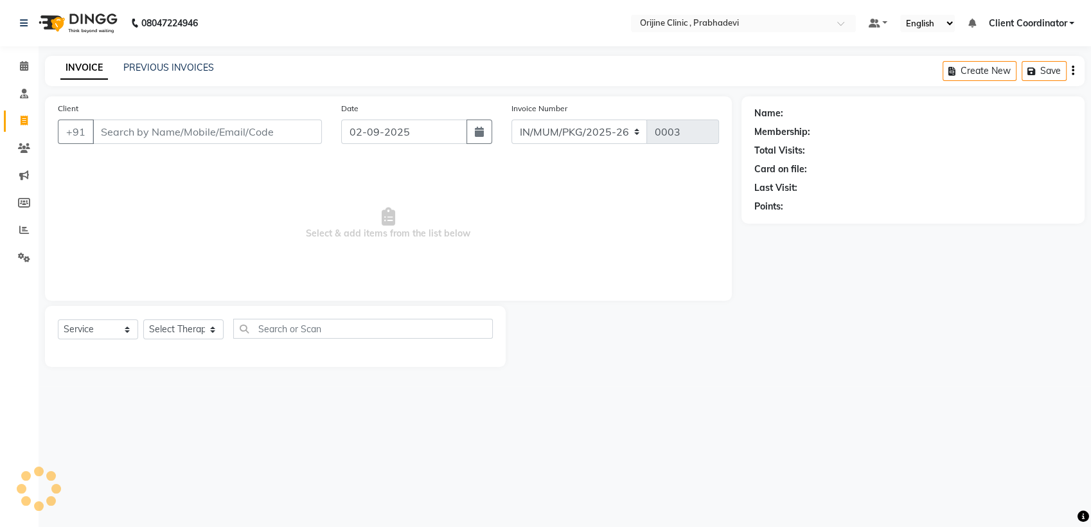
click at [193, 131] on input "Client" at bounding box center [207, 132] width 229 height 24
click at [186, 123] on input "NIDDHI" at bounding box center [175, 132] width 164 height 24
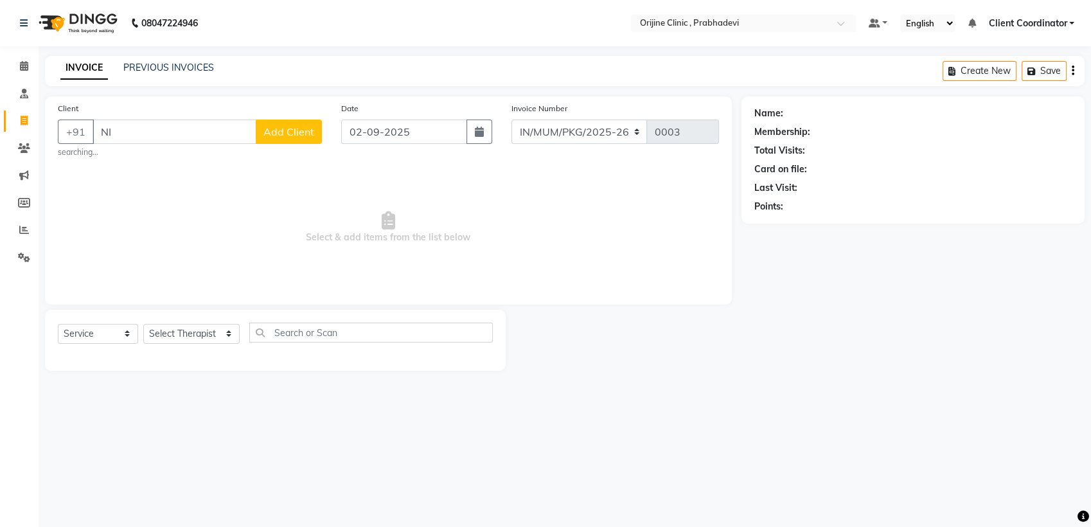
type input "N"
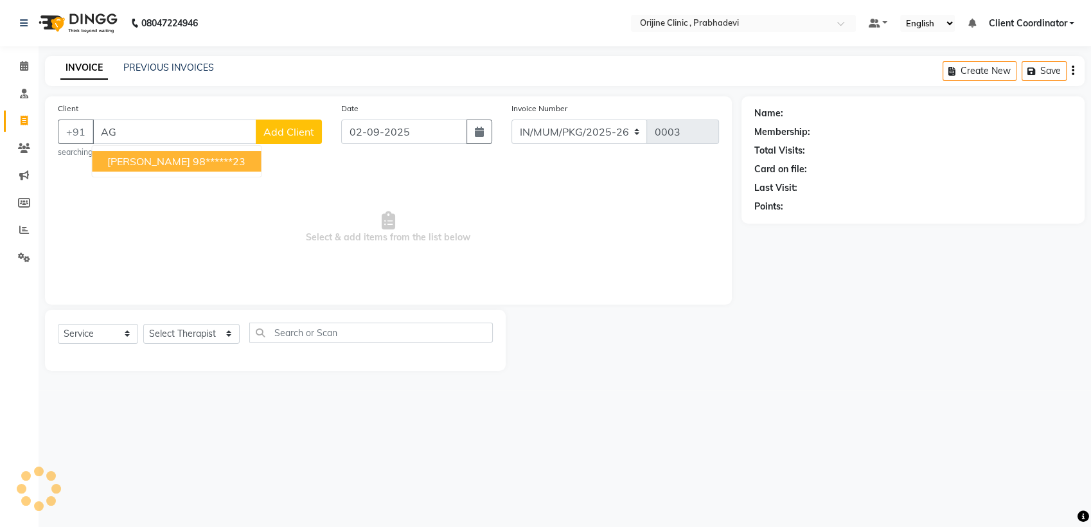
type input "A"
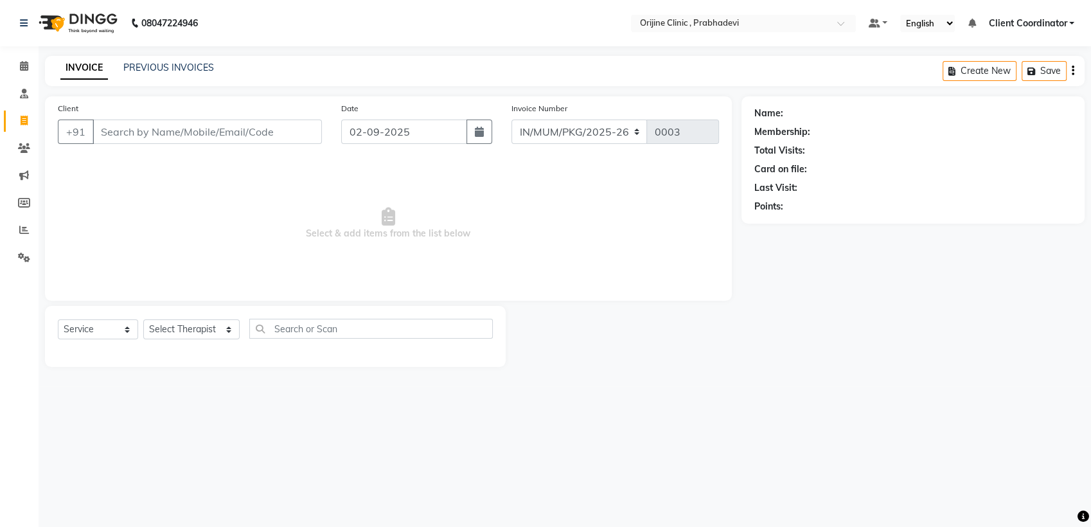
click at [228, 126] on input "Client" at bounding box center [207, 132] width 229 height 24
click at [19, 263] on span at bounding box center [24, 258] width 22 height 15
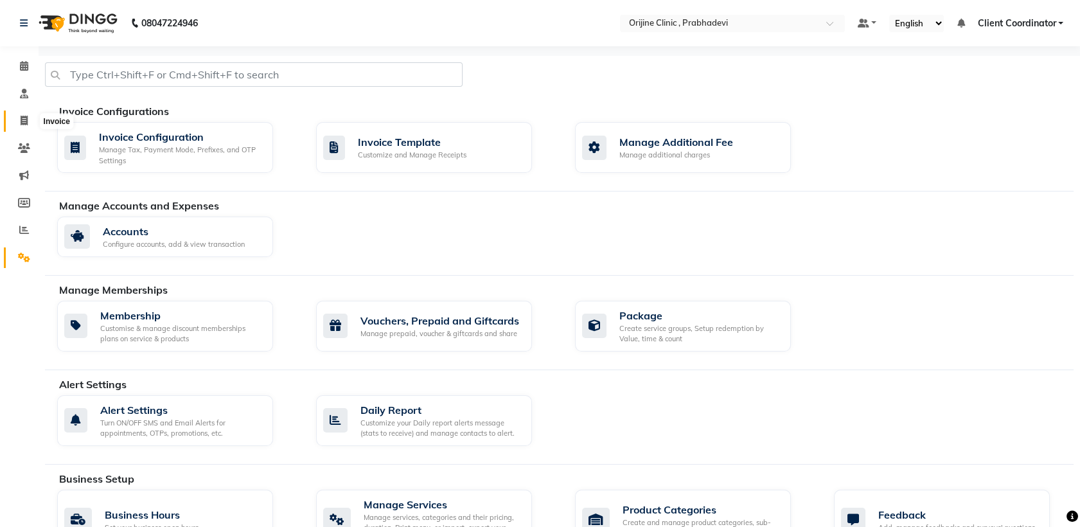
click at [21, 122] on icon at bounding box center [24, 121] width 7 height 10
select select "service"
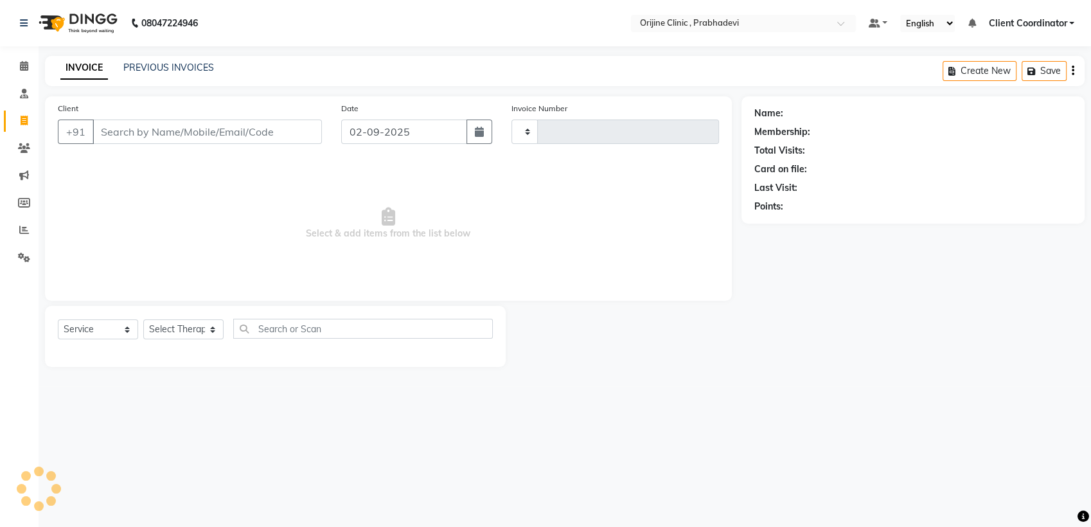
type input "0003"
select select "8675"
click at [229, 126] on input "Client" at bounding box center [207, 132] width 229 height 24
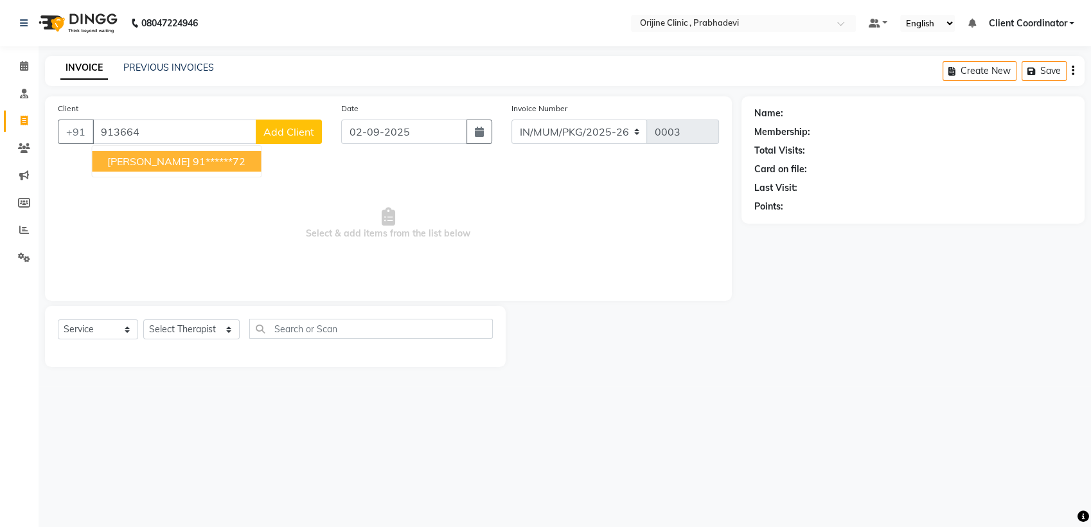
click at [222, 157] on ngb-highlight "91******72" at bounding box center [219, 161] width 53 height 13
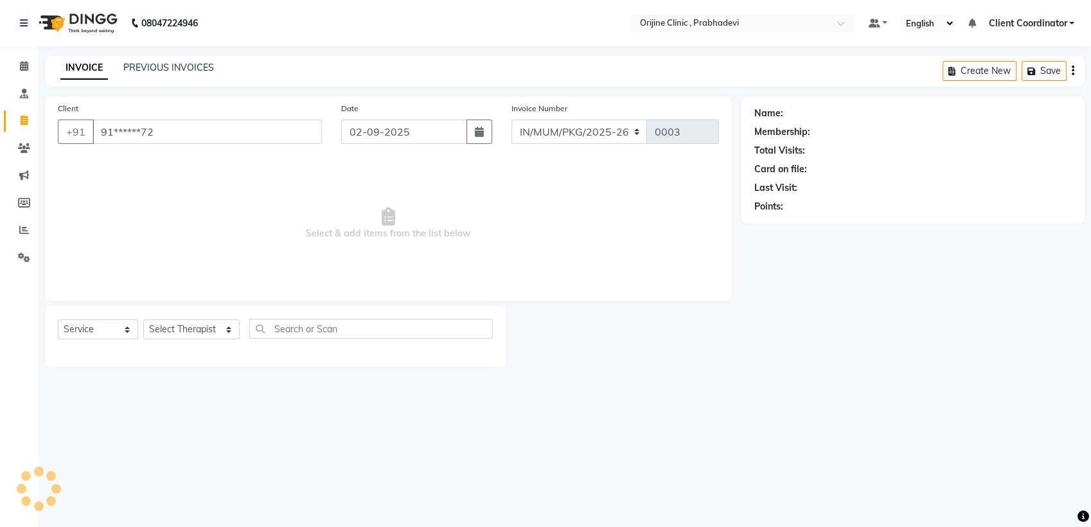
type input "91******72"
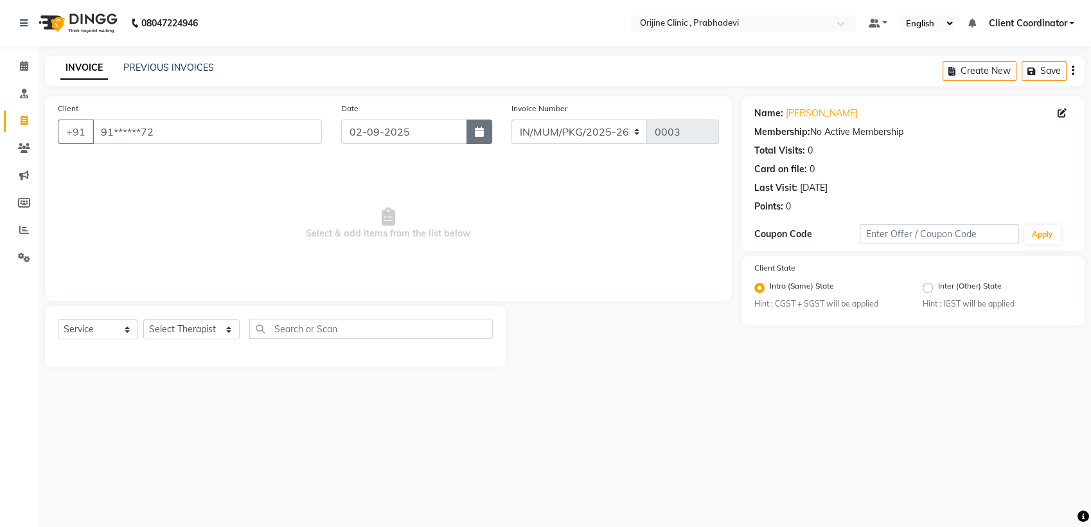
click at [483, 136] on icon "button" at bounding box center [479, 132] width 9 height 10
select select "9"
select select "2025"
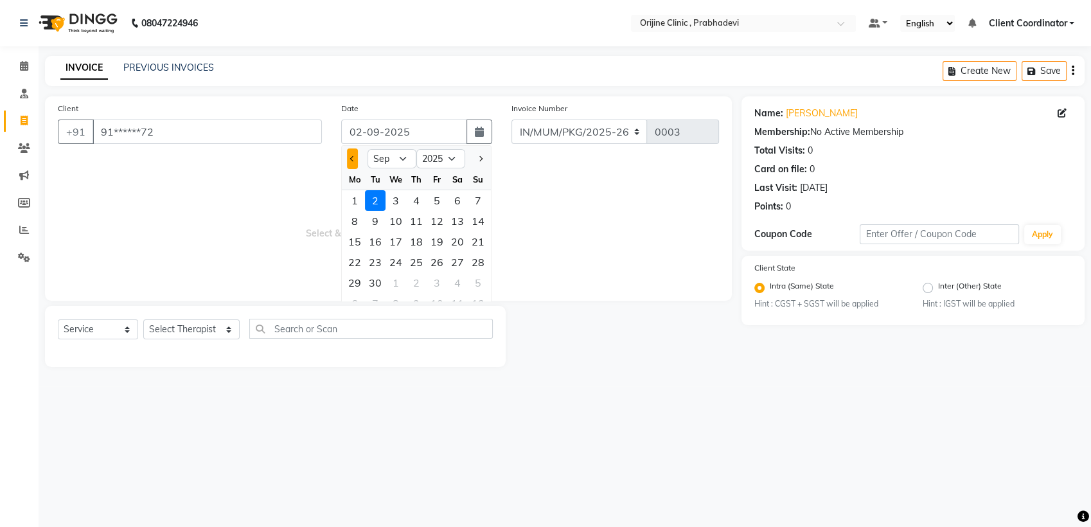
click at [349, 160] on button "Previous month" at bounding box center [352, 158] width 11 height 21
select select "7"
click at [459, 242] on div "19" at bounding box center [457, 241] width 21 height 21
type input "[DATE]"
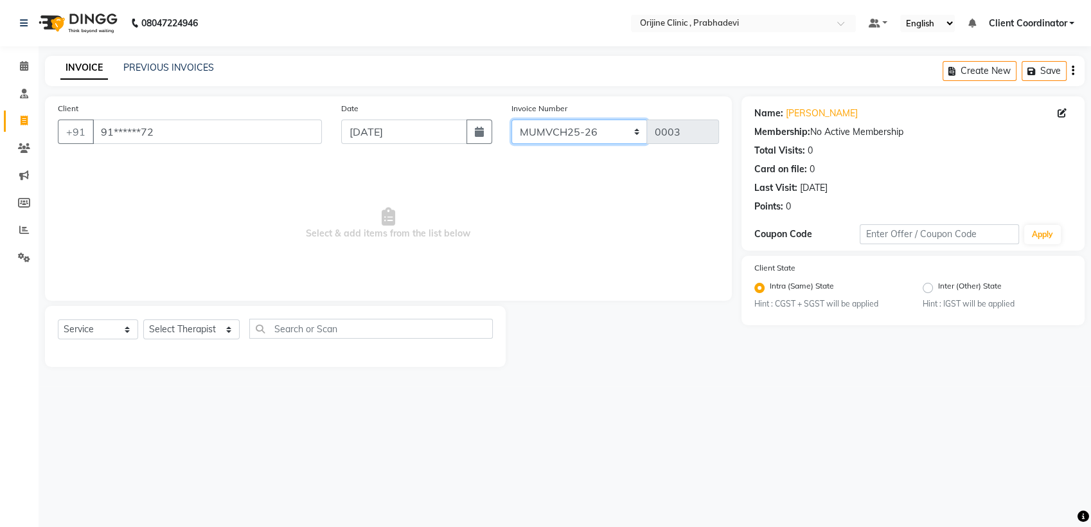
click at [585, 128] on select "MUMVCH25-26 IN/MUM/PKG/2025-26 IN/MUM/V/2025-26" at bounding box center [580, 132] width 136 height 24
select select "8674"
click at [512, 120] on select "MUMVCH25-26 IN/MUM/PKG/2025-26 IN/MUM/V/2025-26" at bounding box center [580, 132] width 136 height 24
type input "0049"
click at [195, 326] on select "Select Therapist [PERSON_NAME] [PERSON_NAME] [PERSON_NAME] [PERSON_NAME] A Assi…" at bounding box center [191, 329] width 96 height 20
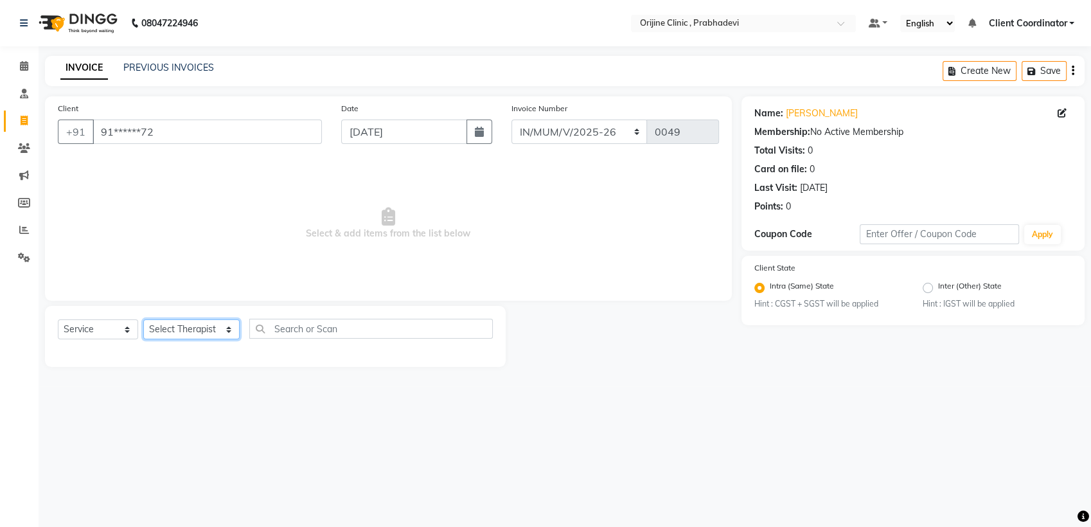
select select "84752"
click at [143, 319] on select "Select Therapist [PERSON_NAME] [PERSON_NAME] [PERSON_NAME] [PERSON_NAME] A Assi…" at bounding box center [191, 329] width 96 height 20
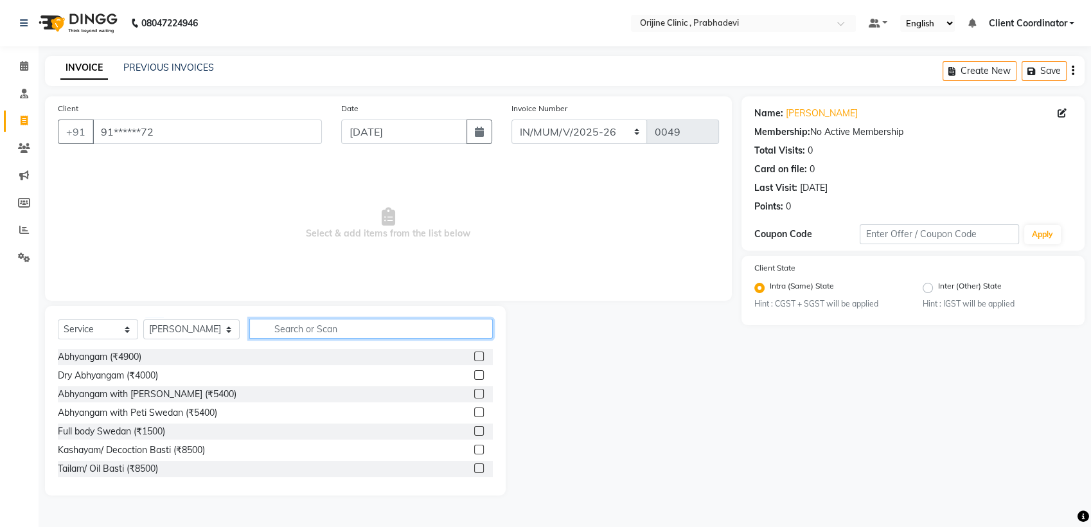
click at [293, 328] on input "text" at bounding box center [371, 329] width 244 height 20
type input "CONSUL"
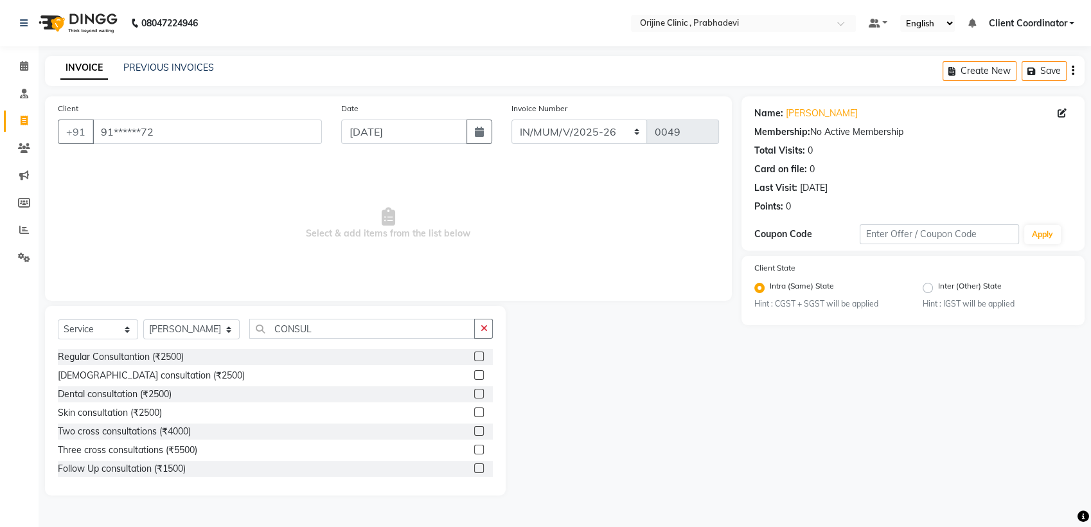
click at [474, 392] on label at bounding box center [479, 394] width 10 height 10
click at [474, 392] on input "checkbox" at bounding box center [478, 394] width 8 height 8
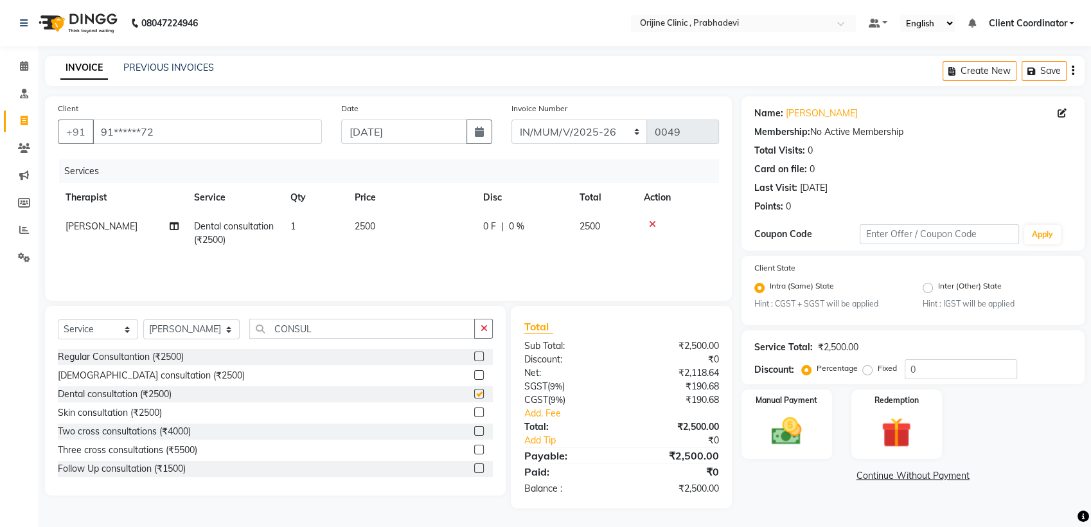
checkbox input "false"
click at [794, 402] on label "Manual Payment" at bounding box center [786, 400] width 64 height 12
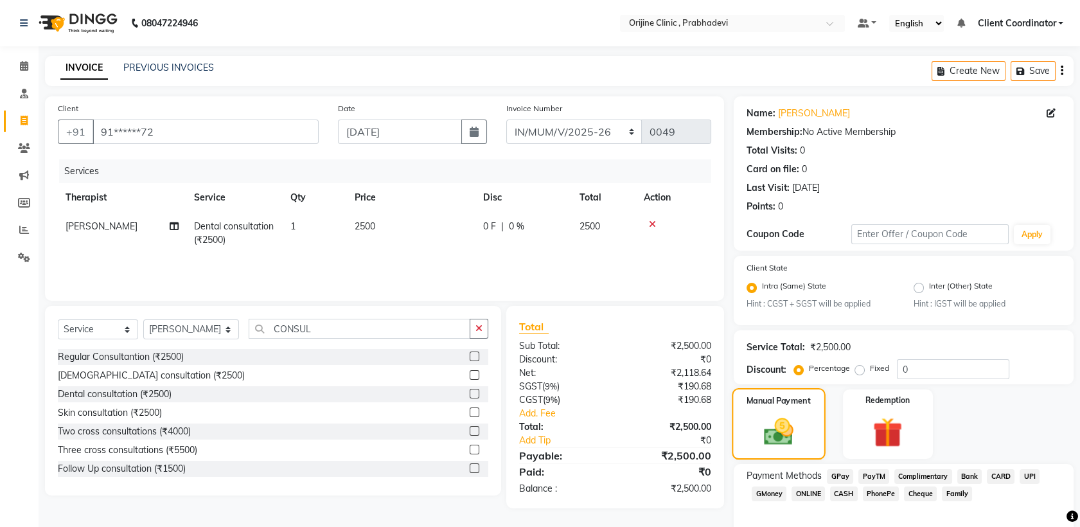
scroll to position [58, 0]
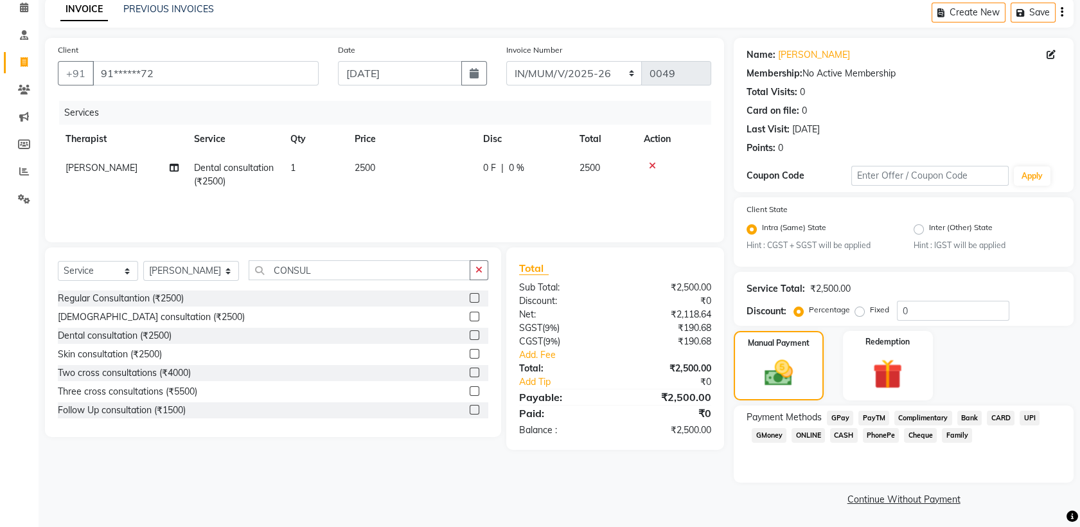
click at [1032, 413] on span "UPI" at bounding box center [1030, 418] width 20 height 15
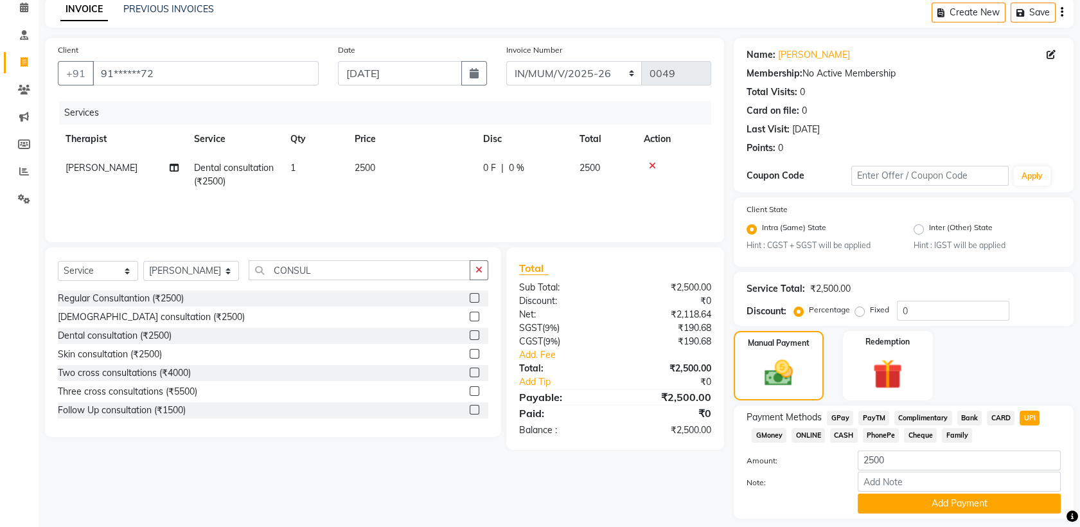
scroll to position [94, 0]
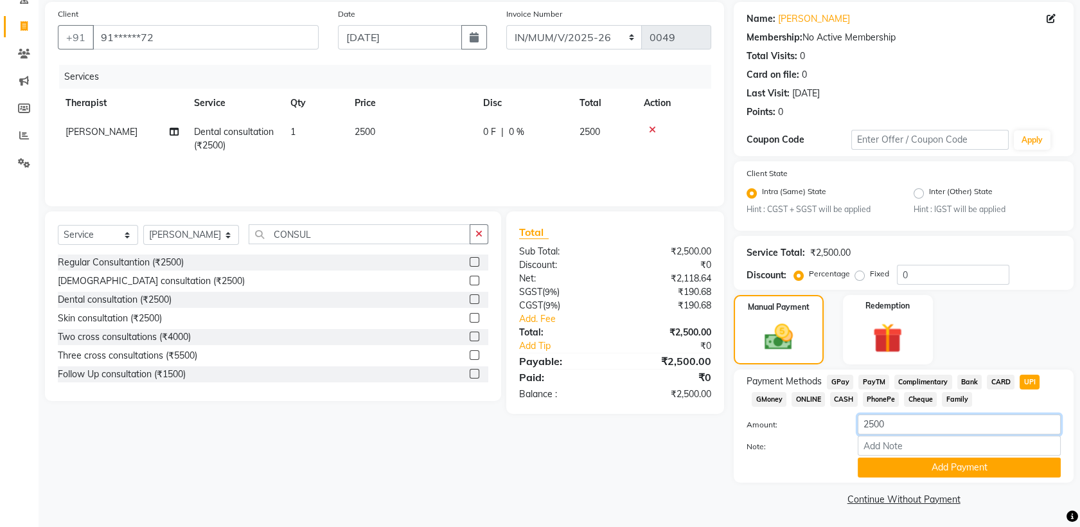
click at [929, 424] on input "2500" at bounding box center [959, 425] width 203 height 20
type input "2"
click at [921, 499] on link "Continue Without Payment" at bounding box center [903, 499] width 335 height 13
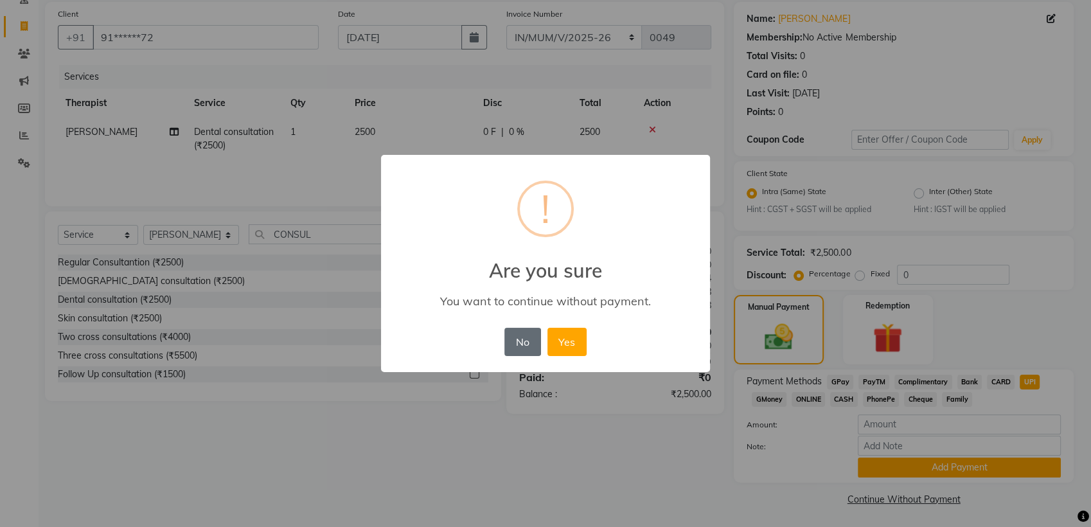
click at [521, 343] on button "No" at bounding box center [522, 342] width 36 height 28
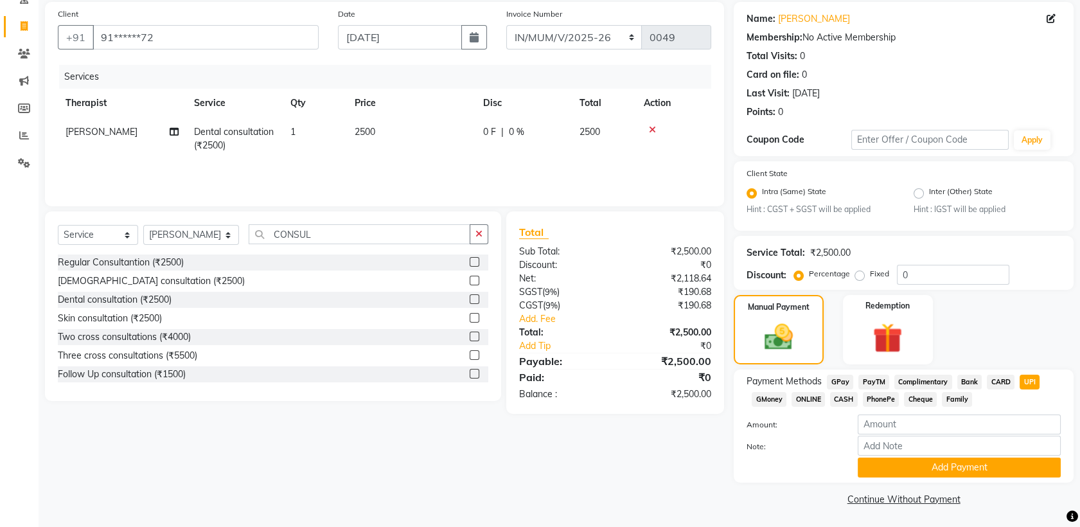
scroll to position [0, 0]
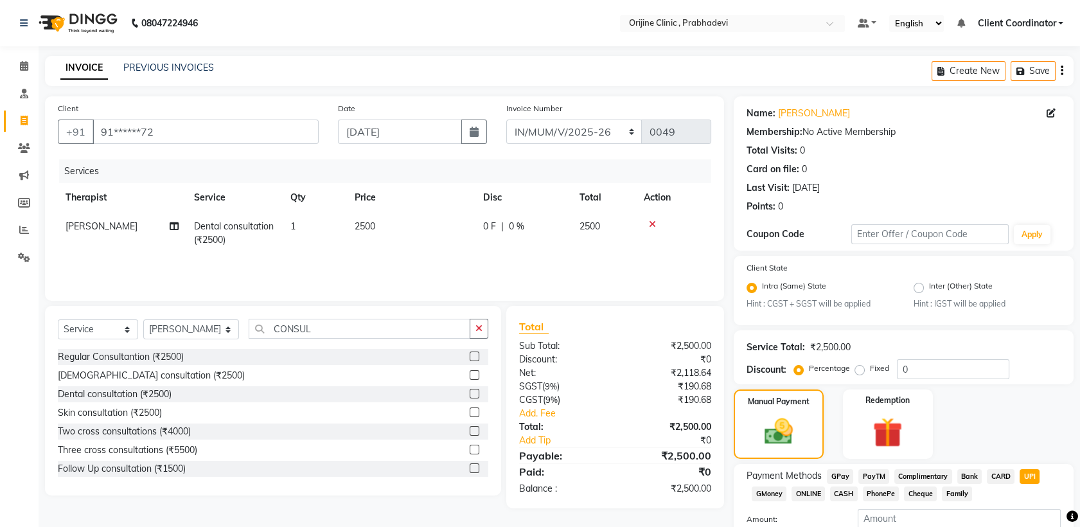
click at [1061, 71] on icon "button" at bounding box center [1062, 71] width 3 height 1
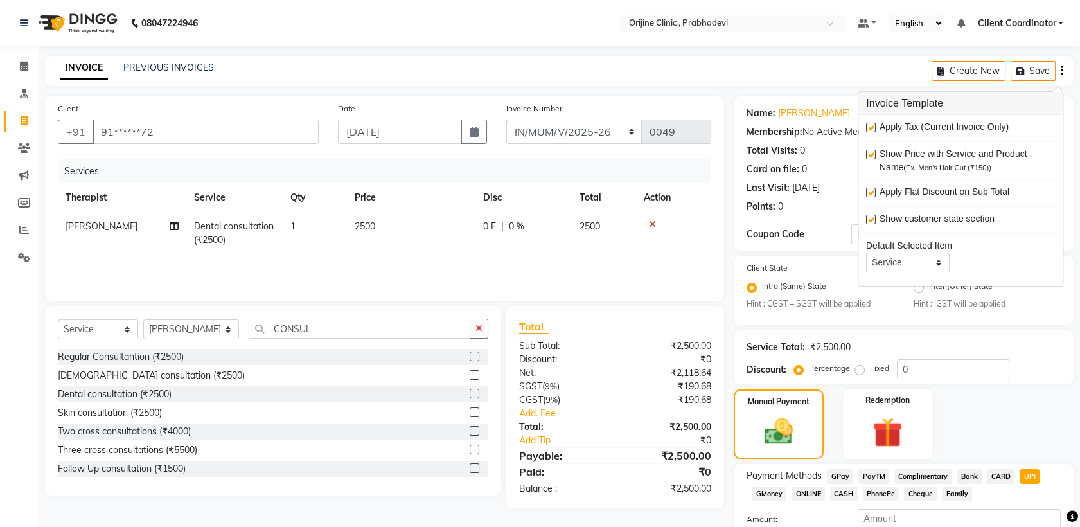
click at [868, 125] on label at bounding box center [871, 128] width 10 height 10
click at [868, 125] on input "checkbox" at bounding box center [870, 128] width 8 height 8
checkbox input "false"
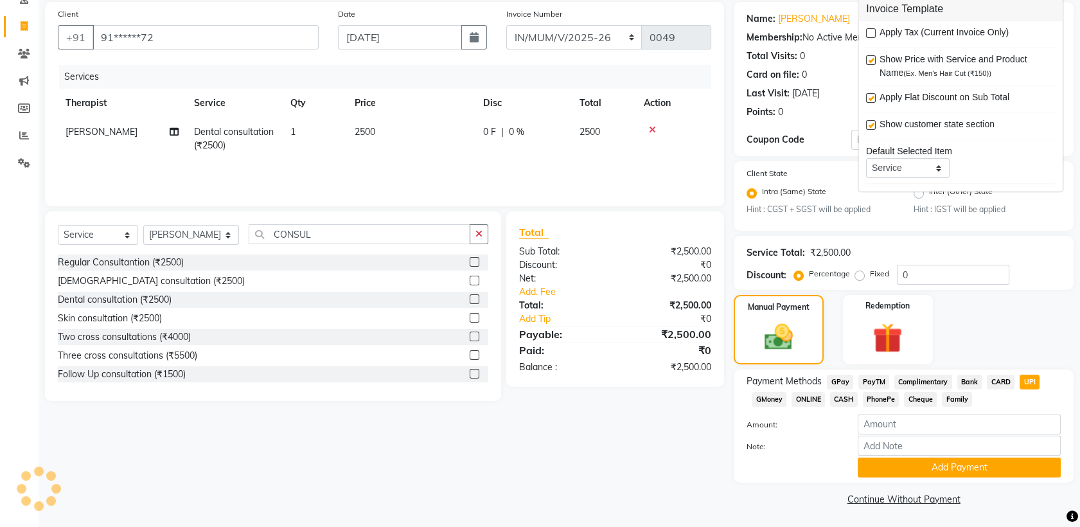
click at [875, 497] on link "Continue Without Payment" at bounding box center [903, 499] width 335 height 13
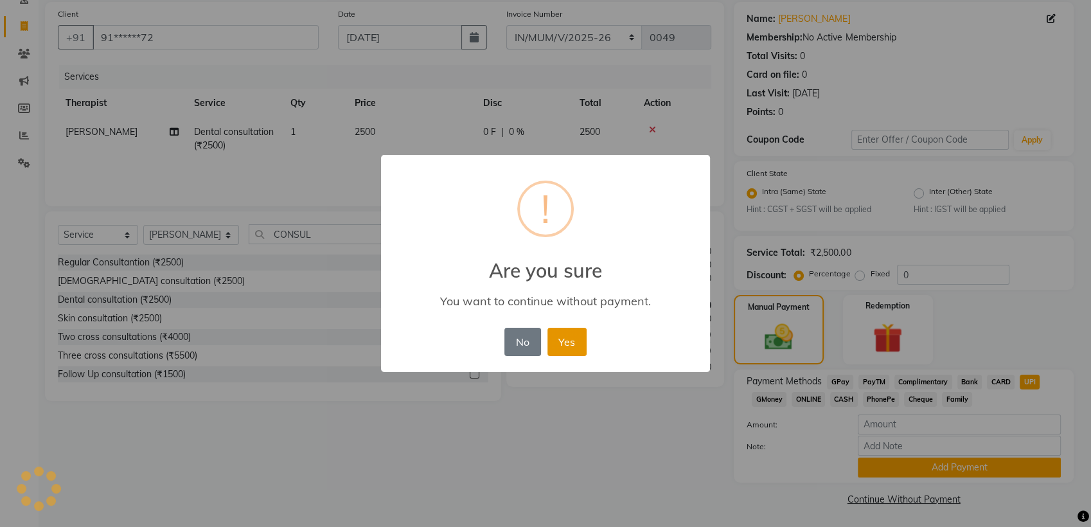
click at [554, 332] on button "Yes" at bounding box center [567, 342] width 39 height 28
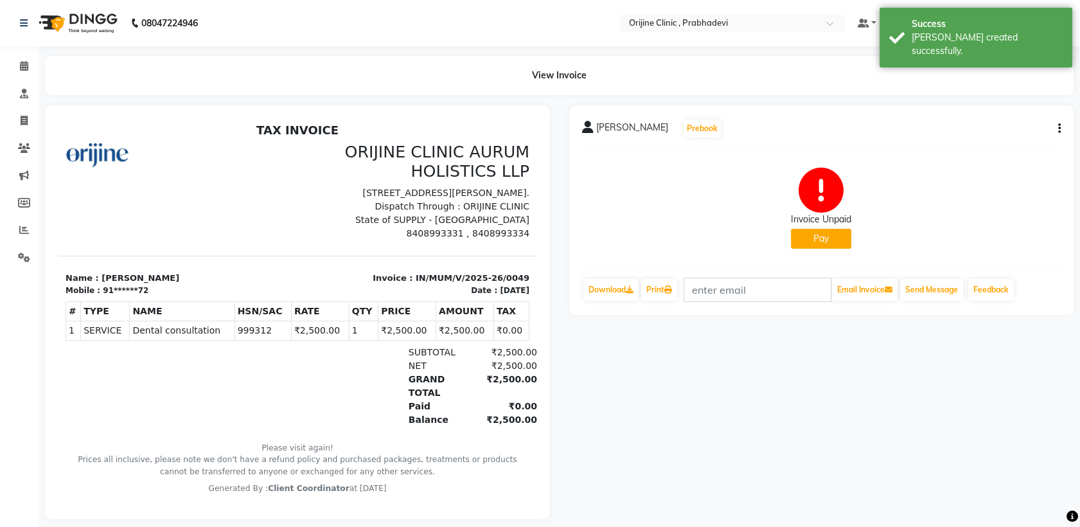
click at [836, 236] on button "Pay" at bounding box center [821, 239] width 60 height 20
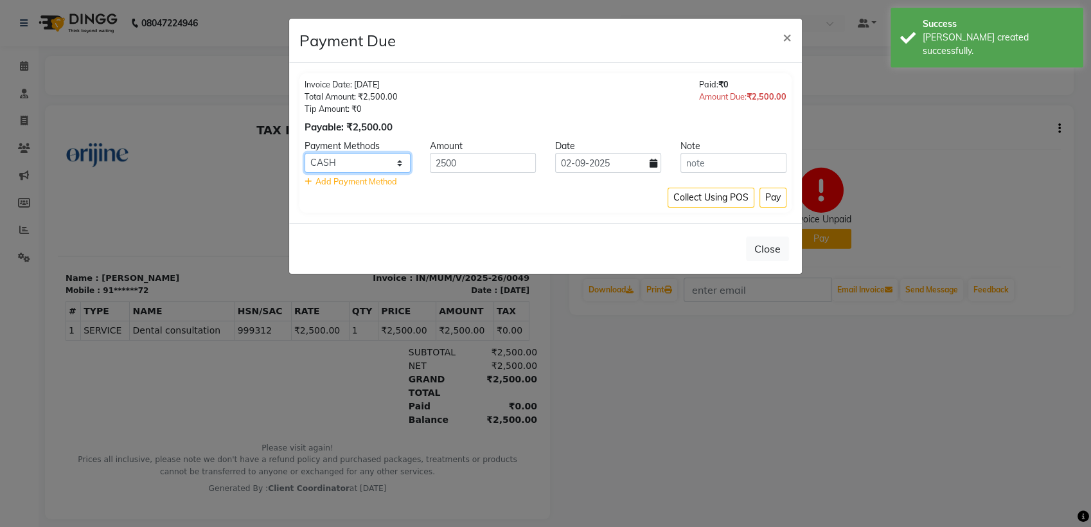
click at [388, 165] on select "GPay PayTM Complimentary Bank CARD UPI GMoney ONLINE CASH PhonePe Cheque Family" at bounding box center [358, 163] width 106 height 20
select select "8"
click at [305, 153] on select "GPay PayTM Complimentary Bank CARD UPI GMoney ONLINE CASH PhonePe Cheque Family" at bounding box center [358, 163] width 106 height 20
click at [653, 160] on icon at bounding box center [654, 163] width 8 height 9
select select "9"
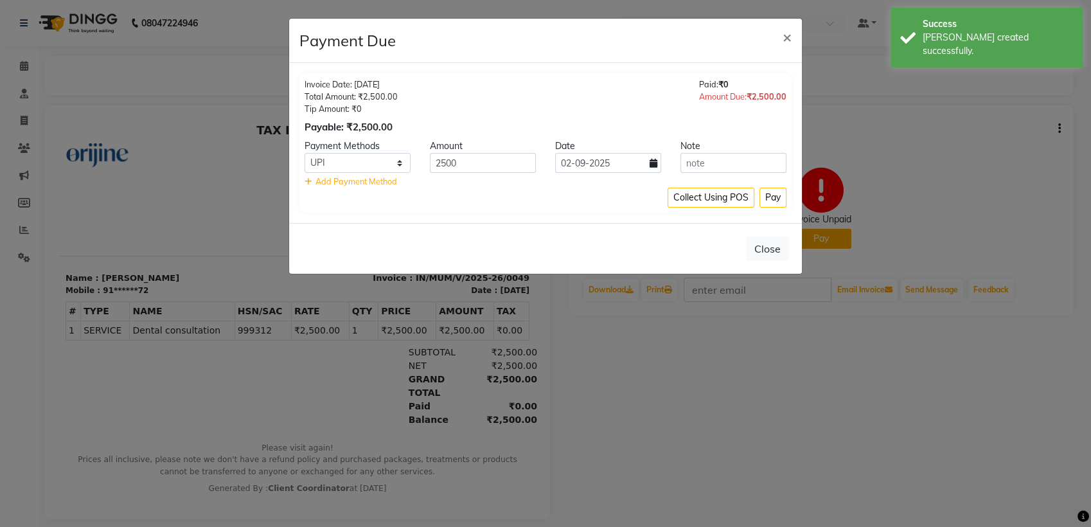
select select "2025"
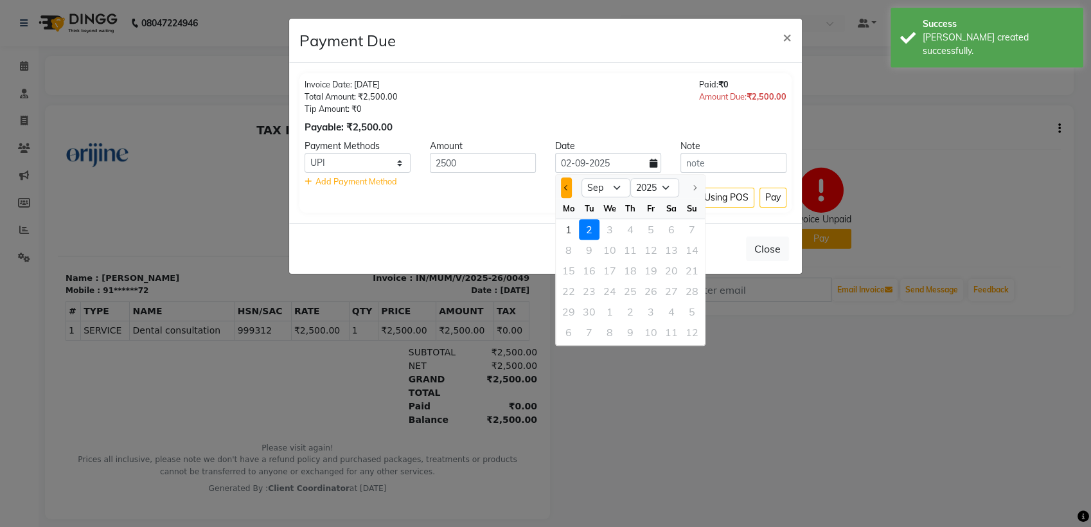
click at [566, 191] on button "Previous month" at bounding box center [566, 187] width 11 height 21
select select "8"
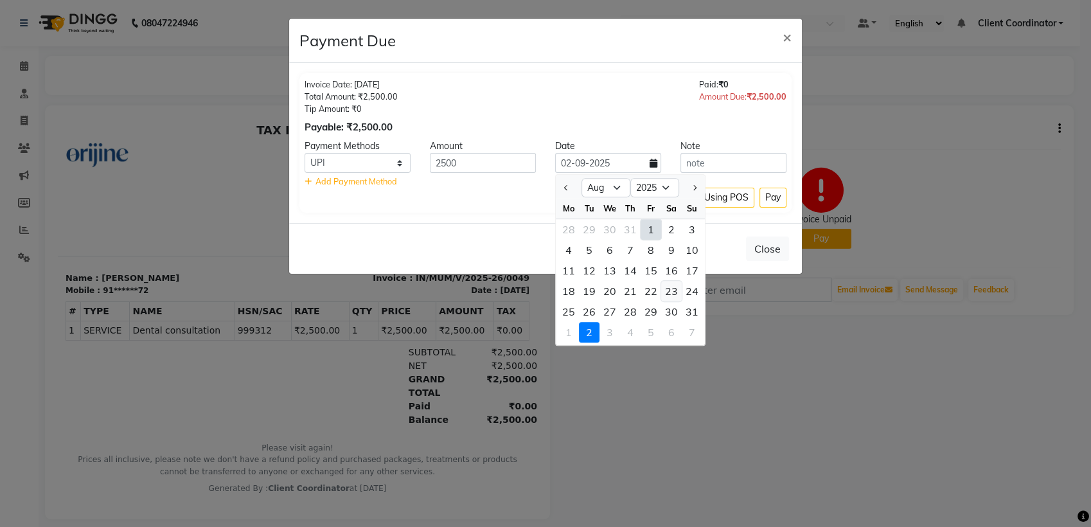
click at [674, 289] on div "23" at bounding box center [671, 291] width 21 height 21
type input "23-08-2025"
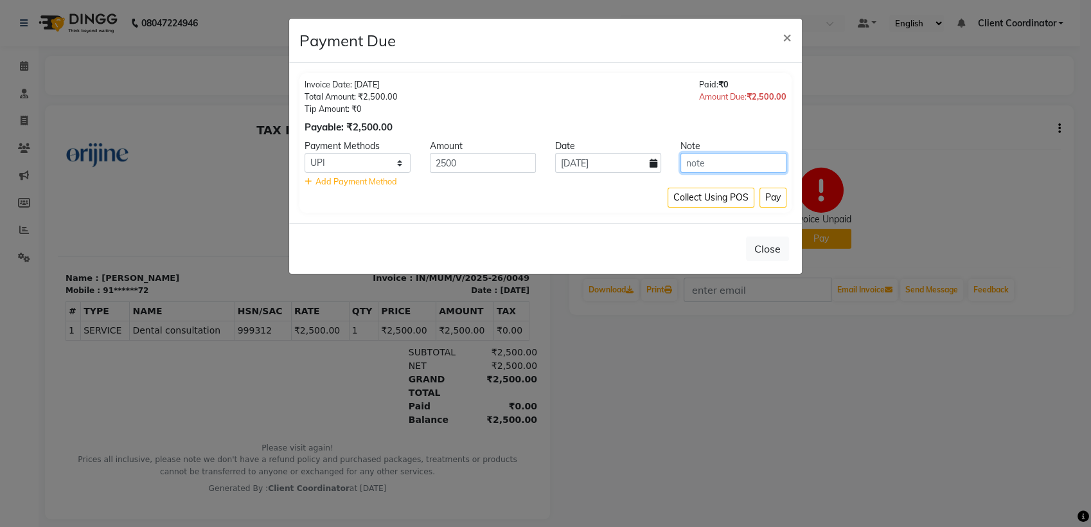
click at [736, 166] on input "text" at bounding box center [734, 163] width 106 height 20
type input "PAID BY AMIT KAINYA"
click at [775, 197] on button "Pay" at bounding box center [773, 198] width 27 height 20
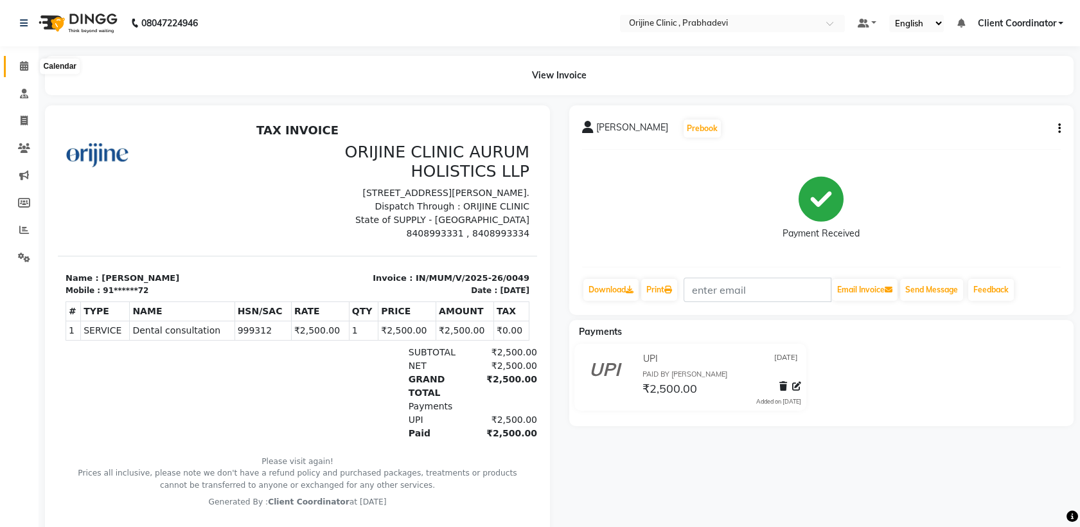
click at [21, 67] on icon at bounding box center [24, 66] width 8 height 10
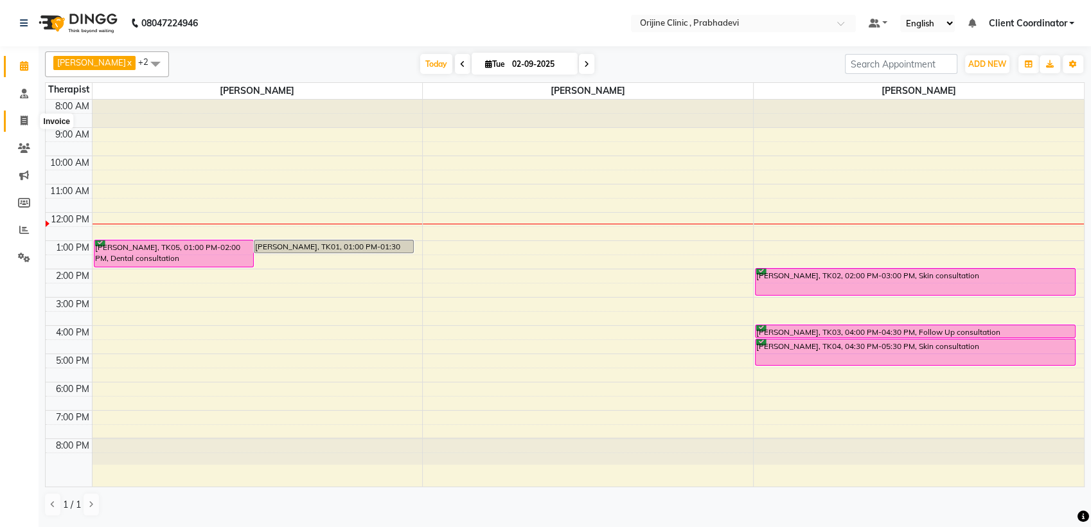
click at [26, 118] on icon at bounding box center [24, 121] width 7 height 10
select select "service"
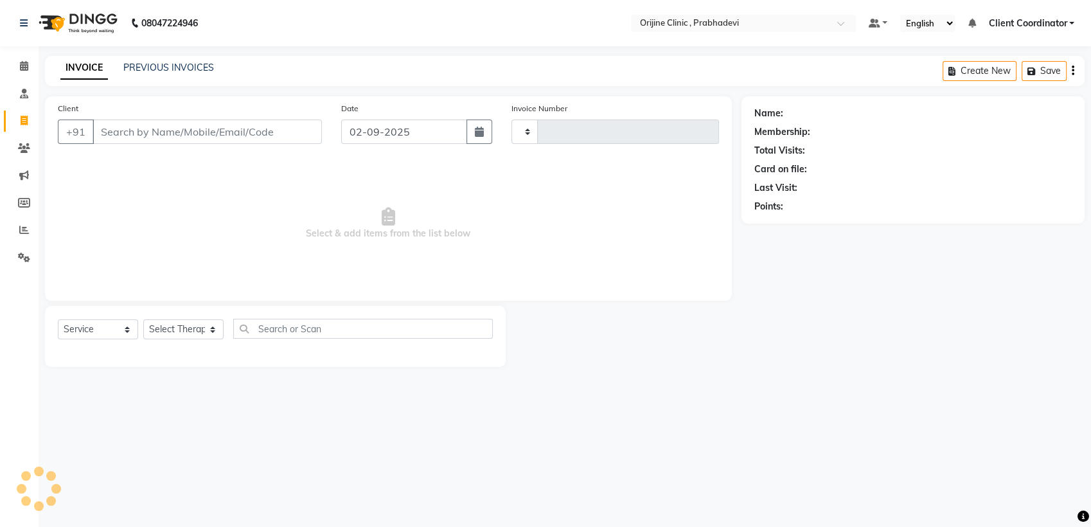
click at [204, 133] on input "Client" at bounding box center [207, 132] width 229 height 24
type input "0003"
select select "8675"
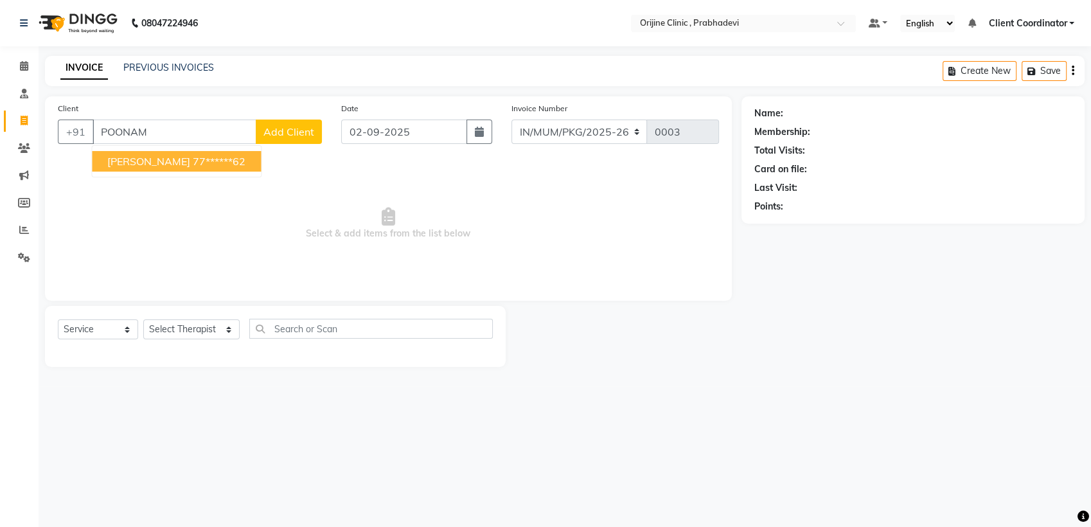
click at [201, 159] on ngb-highlight "77******62" at bounding box center [219, 161] width 53 height 13
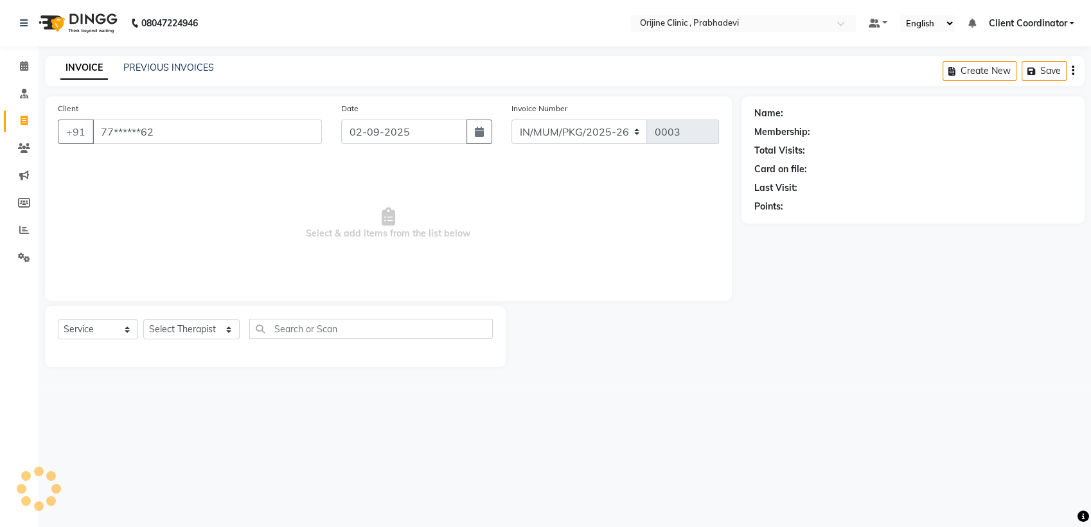
type input "77******62"
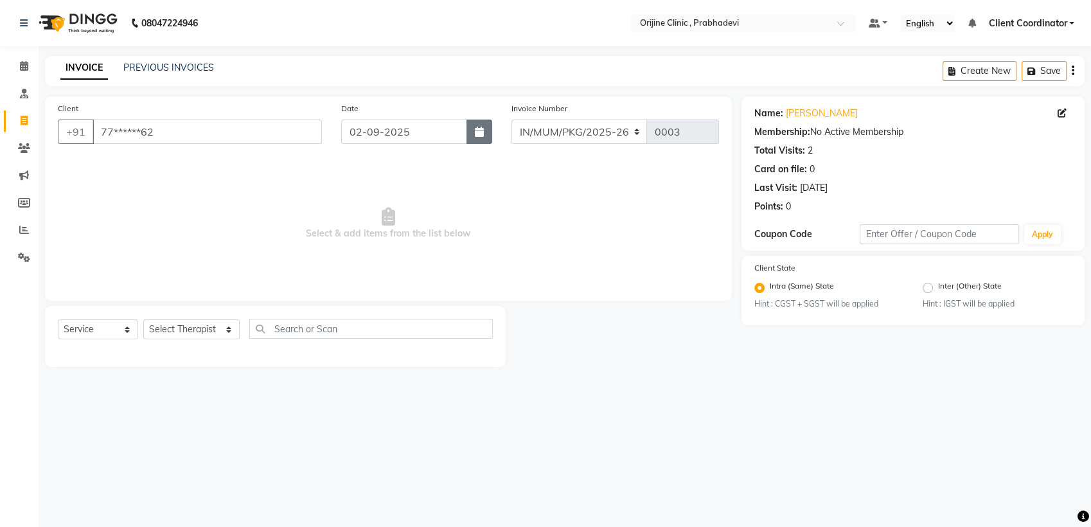
click at [481, 129] on icon "button" at bounding box center [479, 132] width 9 height 10
select select "9"
select select "2025"
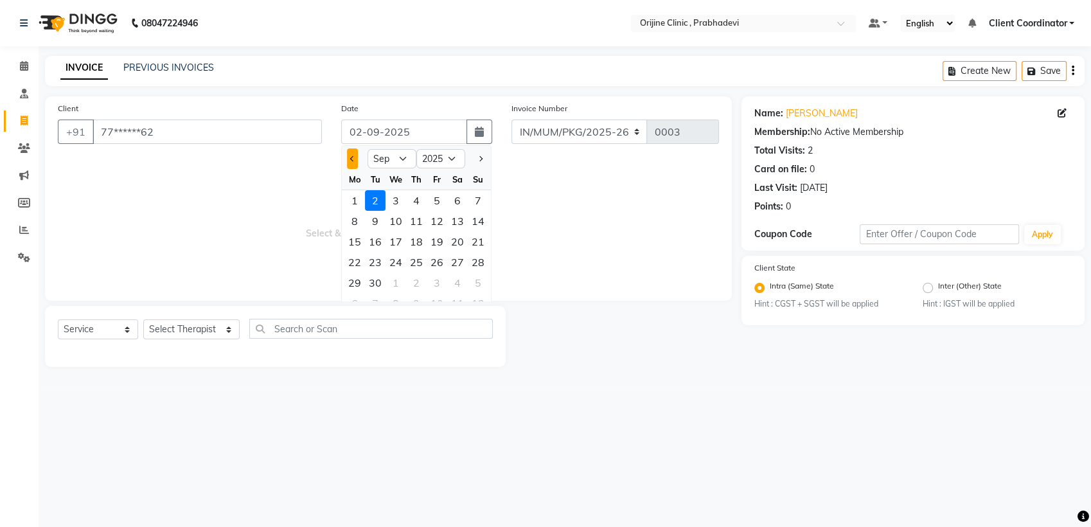
click at [353, 159] on span "Previous month" at bounding box center [352, 158] width 5 height 5
select select "7"
click at [369, 263] on div "22" at bounding box center [375, 262] width 21 height 21
type input "[DATE]"
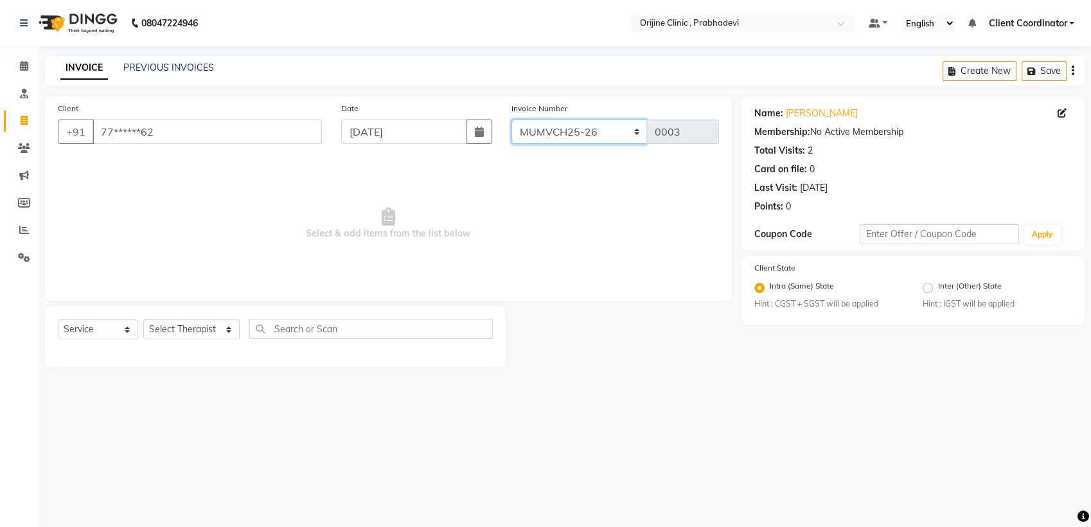
click at [592, 127] on select "MUMVCH25-26 IN/MUM/PKG/2025-26 IN/MUM/V/2025-26" at bounding box center [580, 132] width 136 height 24
select select "8674"
click at [512, 120] on select "MUMVCH25-26 IN/MUM/PKG/2025-26 IN/MUM/V/2025-26" at bounding box center [580, 132] width 136 height 24
type input "0050"
click at [177, 332] on select "Select Therapist [PERSON_NAME] [PERSON_NAME] [PERSON_NAME] [PERSON_NAME] A Assi…" at bounding box center [191, 329] width 96 height 20
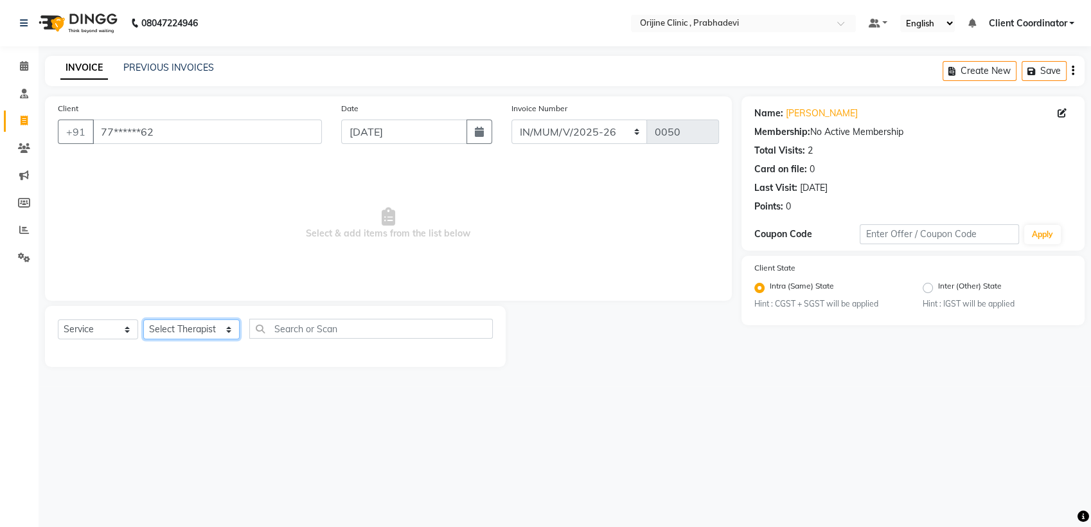
select select "85383"
click at [143, 319] on select "Select Therapist [PERSON_NAME] [PERSON_NAME] [PERSON_NAME] [PERSON_NAME] A Assi…" at bounding box center [191, 329] width 96 height 20
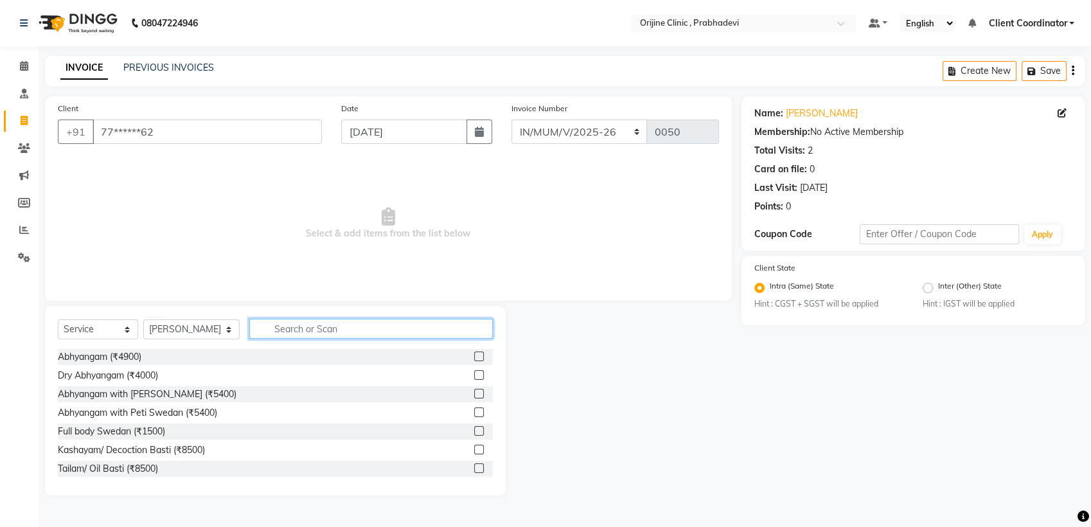
click at [312, 325] on input "text" at bounding box center [371, 329] width 244 height 20
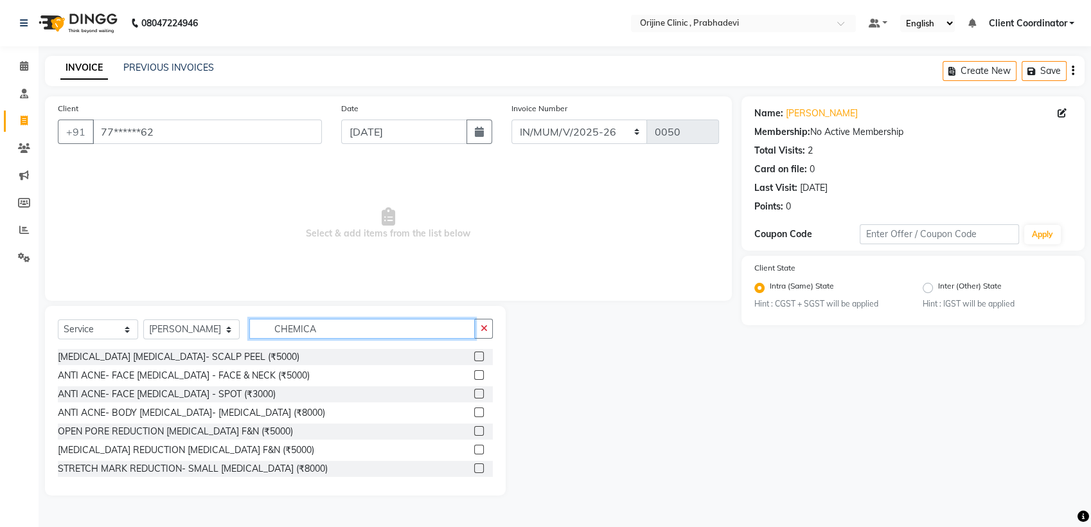
type input "CHEMICA"
click at [474, 375] on label at bounding box center [479, 375] width 10 height 10
click at [474, 375] on input "checkbox" at bounding box center [478, 375] width 8 height 8
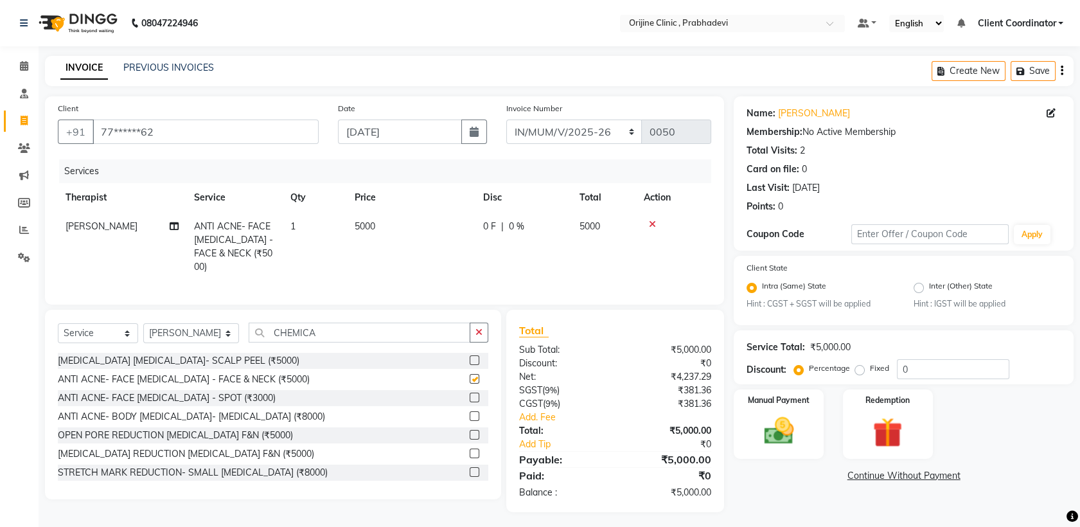
checkbox input "false"
click at [923, 372] on input "0" at bounding box center [953, 369] width 112 height 20
click at [665, 407] on div "₹305.08" at bounding box center [669, 403] width 106 height 13
click at [1061, 71] on icon "button" at bounding box center [1062, 71] width 3 height 1
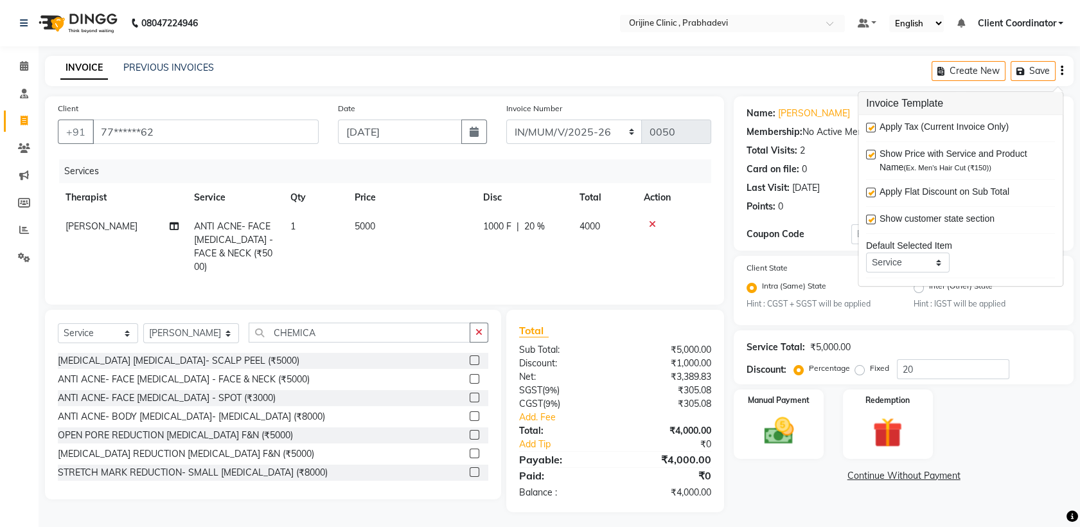
click at [872, 130] on label at bounding box center [871, 128] width 10 height 10
click at [872, 130] on input "checkbox" at bounding box center [870, 128] width 8 height 8
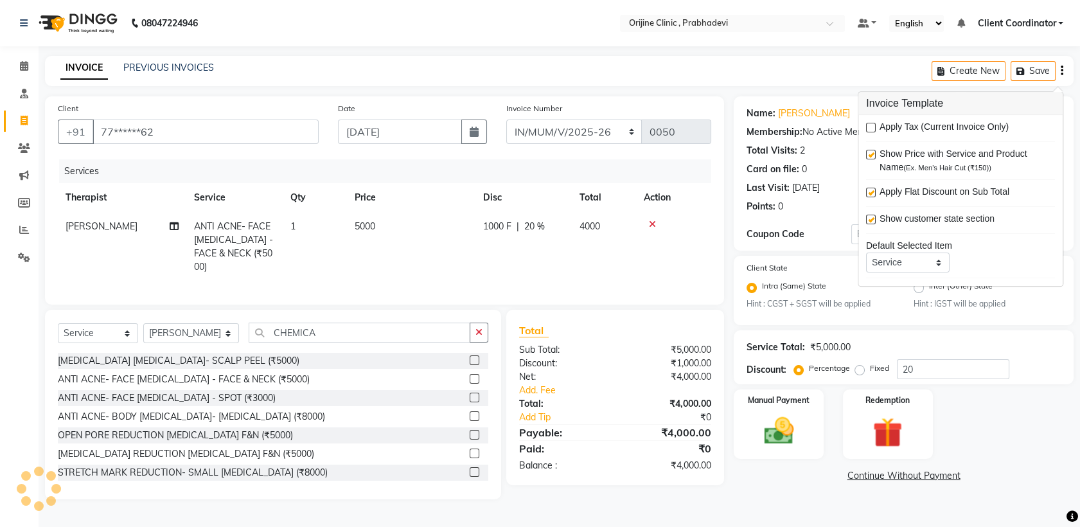
click at [778, 511] on main "INVOICE PREVIOUS INVOICES Create New Save Client +91 77******62 Date 22-07-2025…" at bounding box center [560, 287] width 1042 height 463
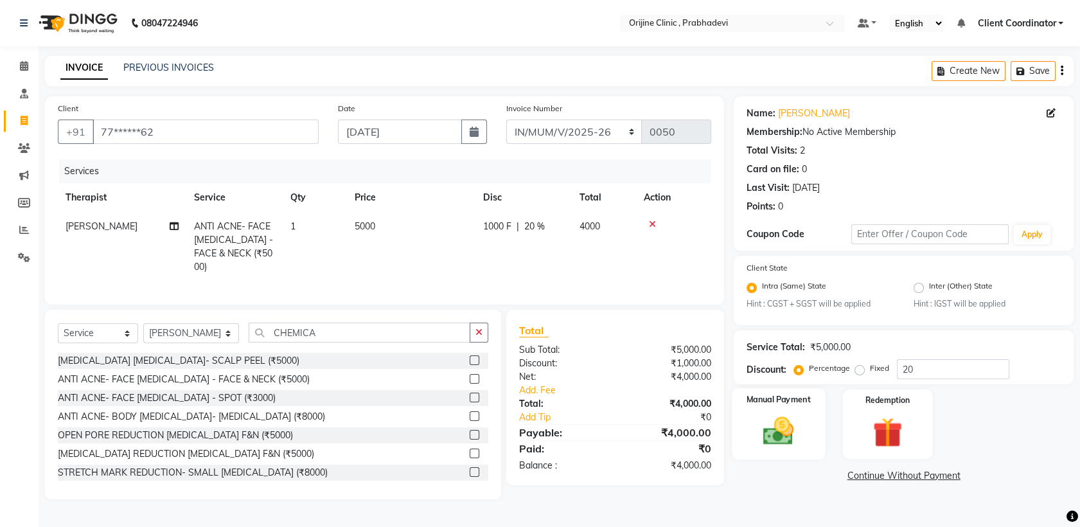
click at [781, 433] on img at bounding box center [779, 431] width 50 height 35
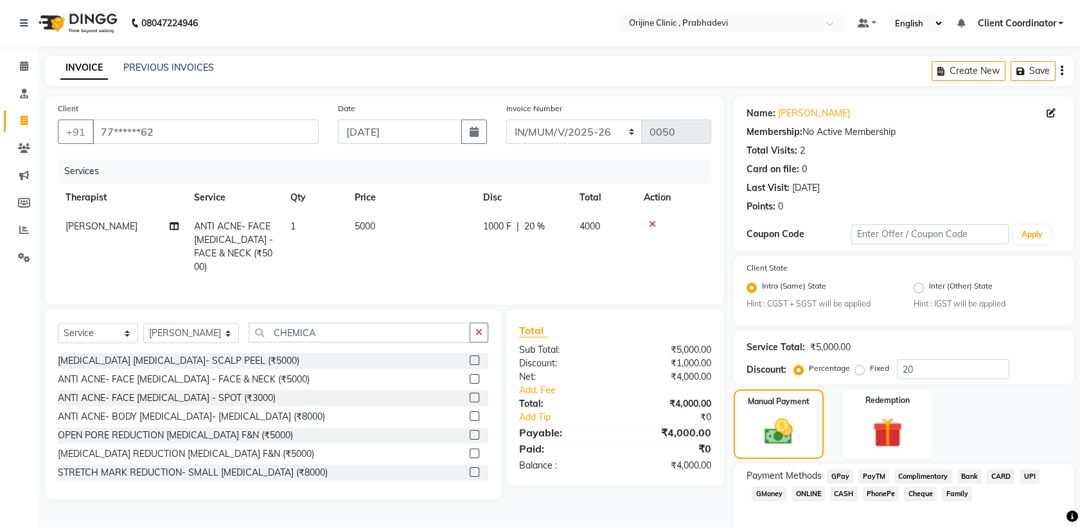
scroll to position [58, 0]
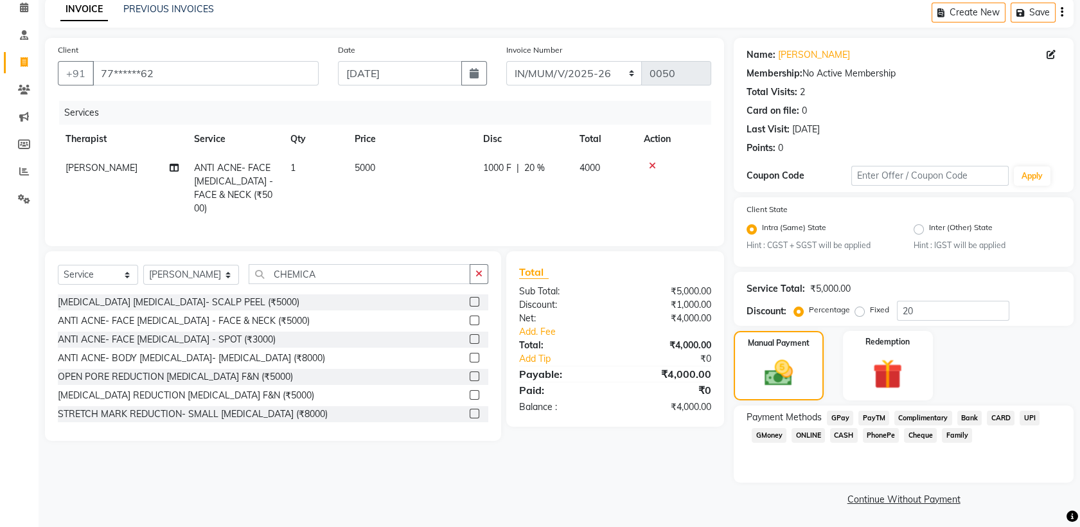
click at [1008, 415] on span "CARD" at bounding box center [1001, 418] width 28 height 15
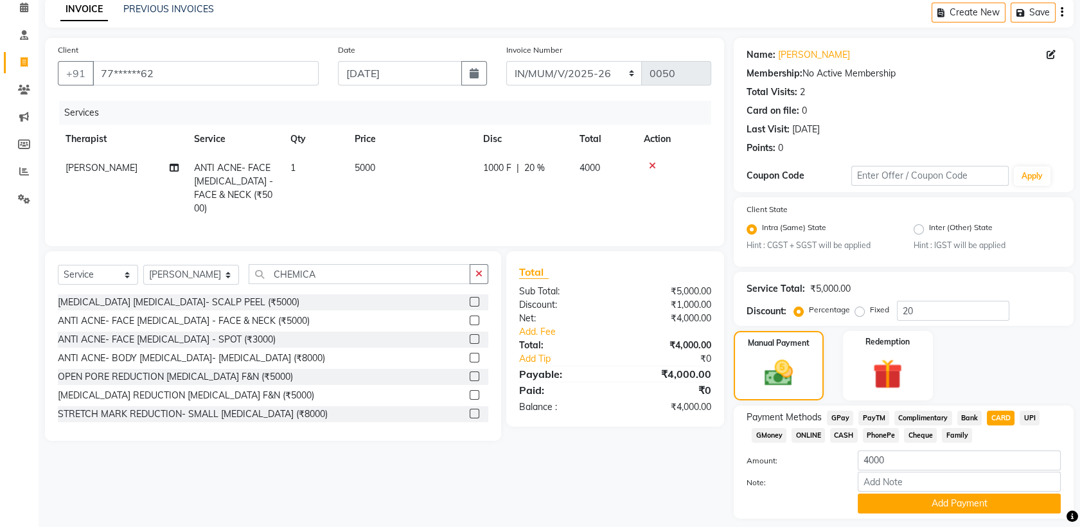
scroll to position [94, 0]
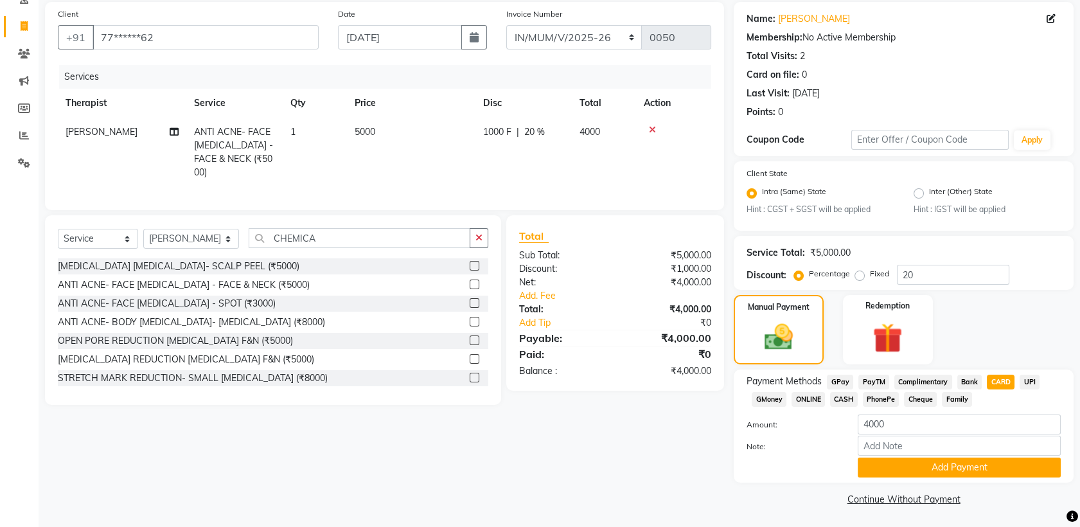
click at [922, 498] on link "Continue Without Payment" at bounding box center [903, 499] width 335 height 13
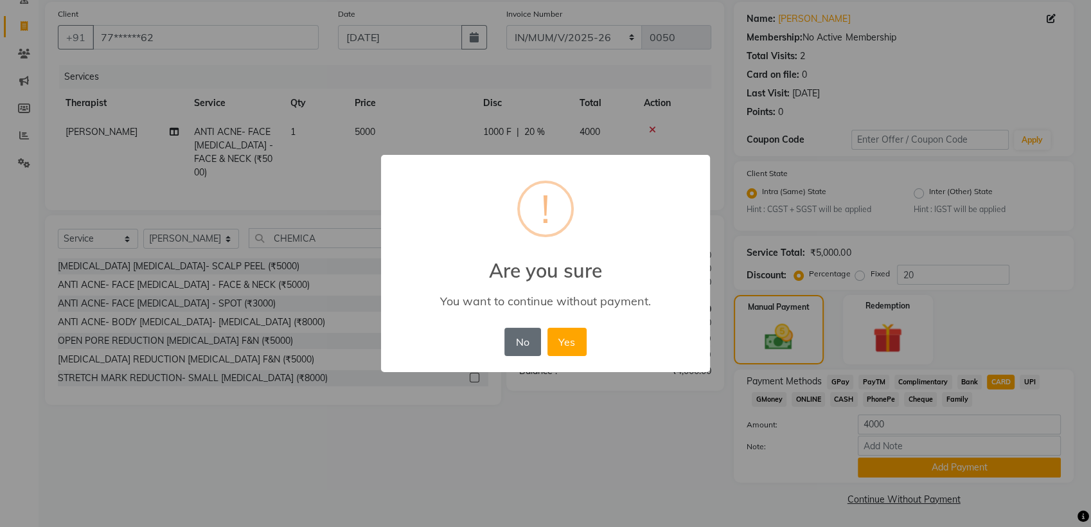
click at [527, 336] on button "No" at bounding box center [522, 342] width 36 height 28
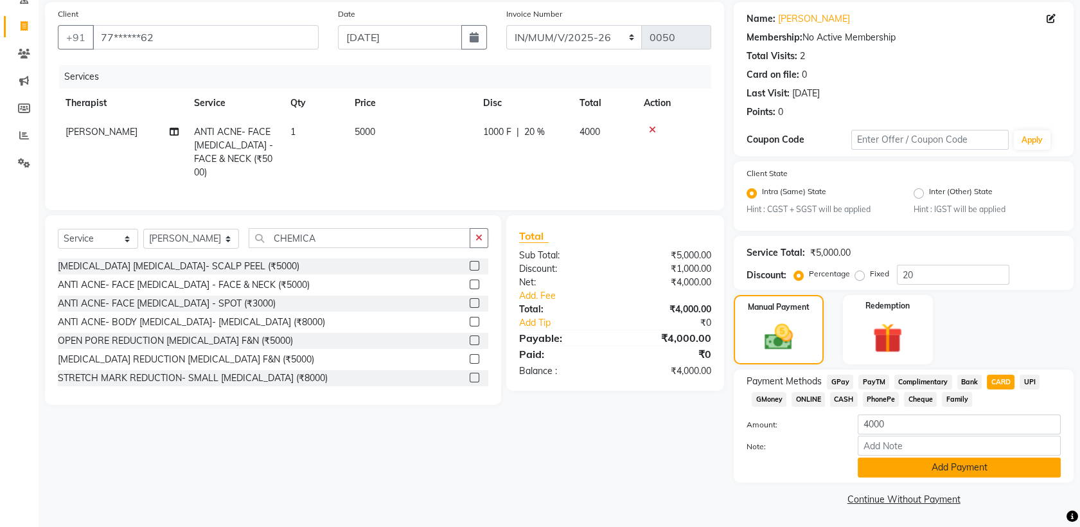
click at [932, 468] on button "Add Payment" at bounding box center [959, 468] width 203 height 20
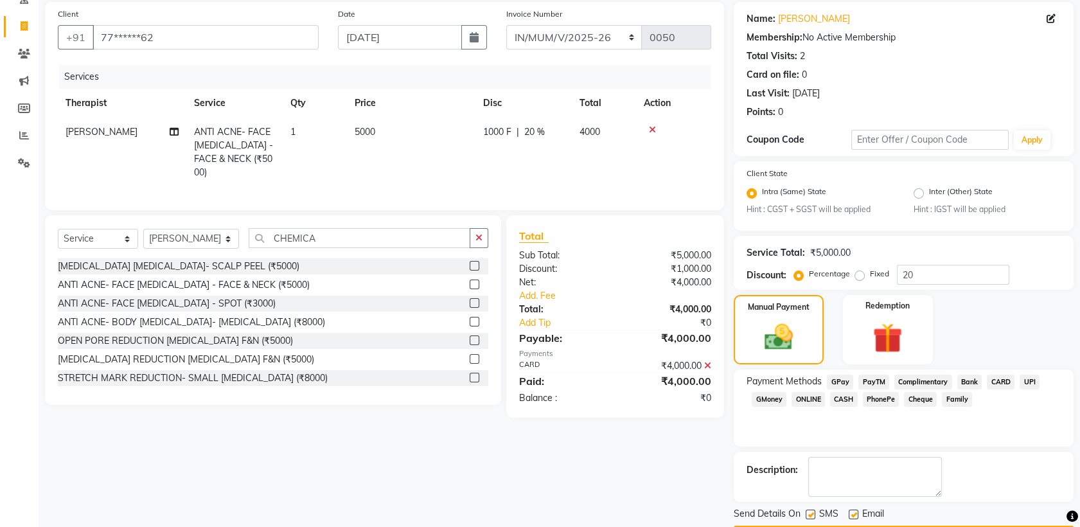
scroll to position [130, 0]
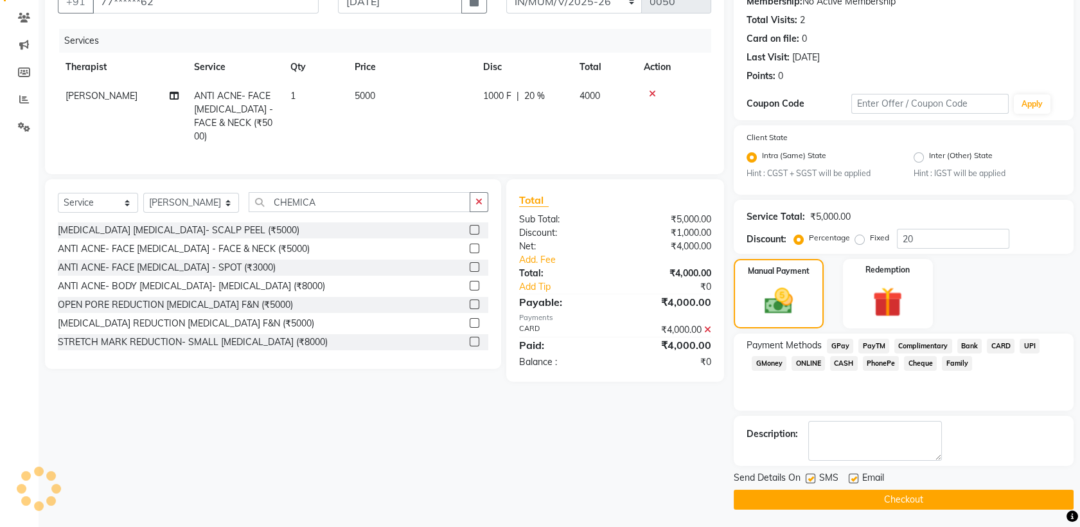
click at [809, 478] on label at bounding box center [811, 479] width 10 height 10
click at [809, 478] on input "checkbox" at bounding box center [810, 479] width 8 height 8
click at [850, 474] on label at bounding box center [854, 479] width 10 height 10
click at [850, 475] on input "checkbox" at bounding box center [853, 479] width 8 height 8
click at [856, 492] on button "Checkout" at bounding box center [904, 500] width 340 height 20
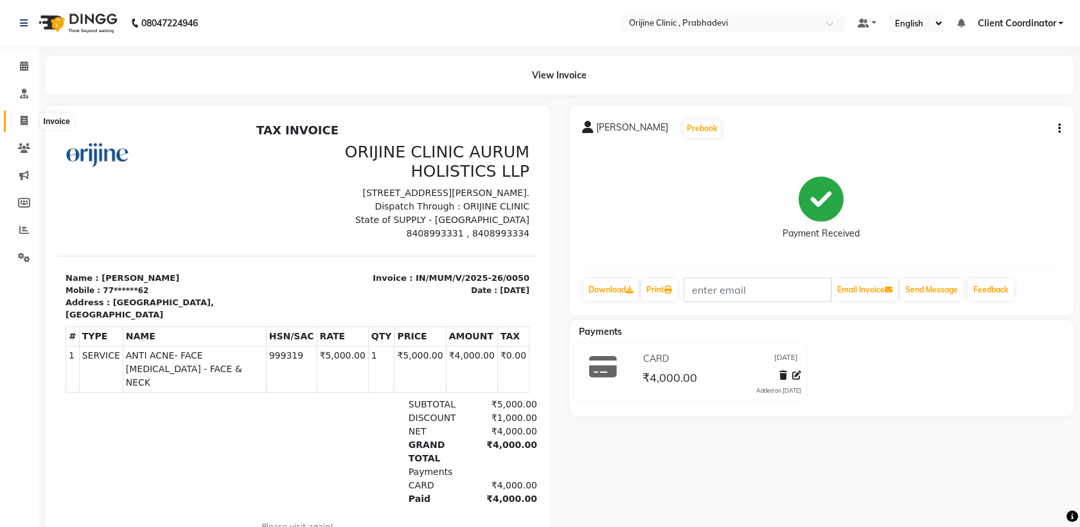
click at [21, 116] on icon at bounding box center [24, 121] width 7 height 10
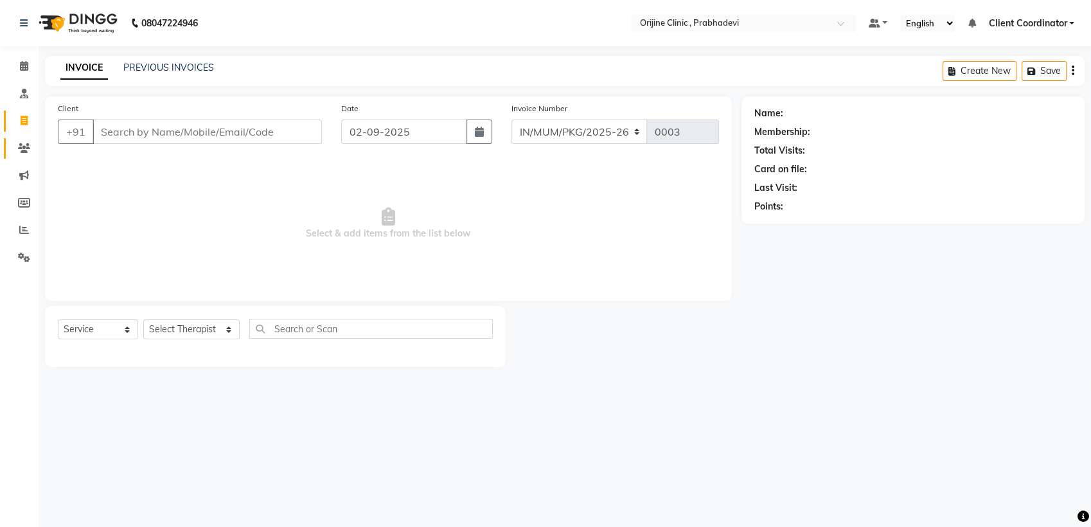
click at [20, 147] on icon at bounding box center [24, 148] width 12 height 10
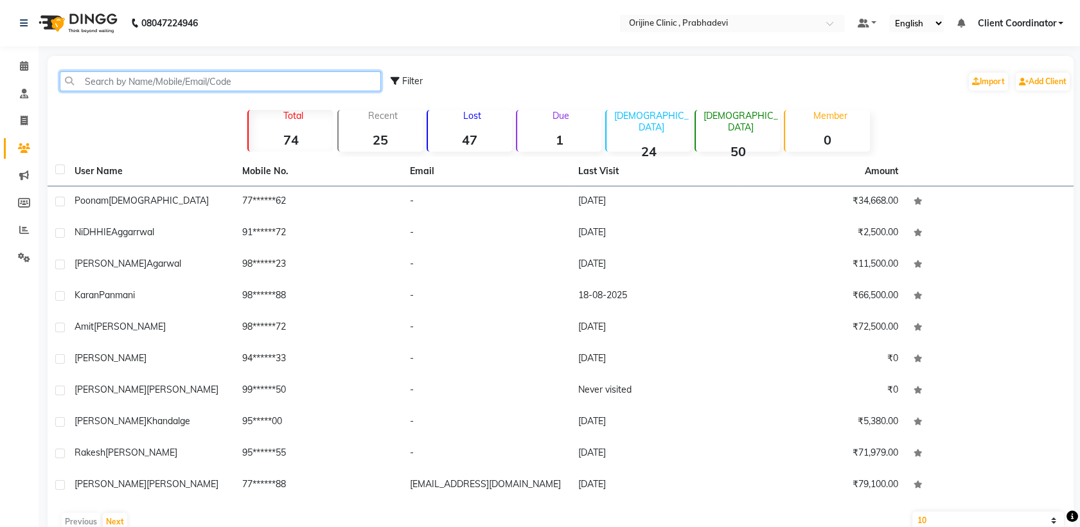
click at [184, 80] on input "text" at bounding box center [220, 81] width 321 height 20
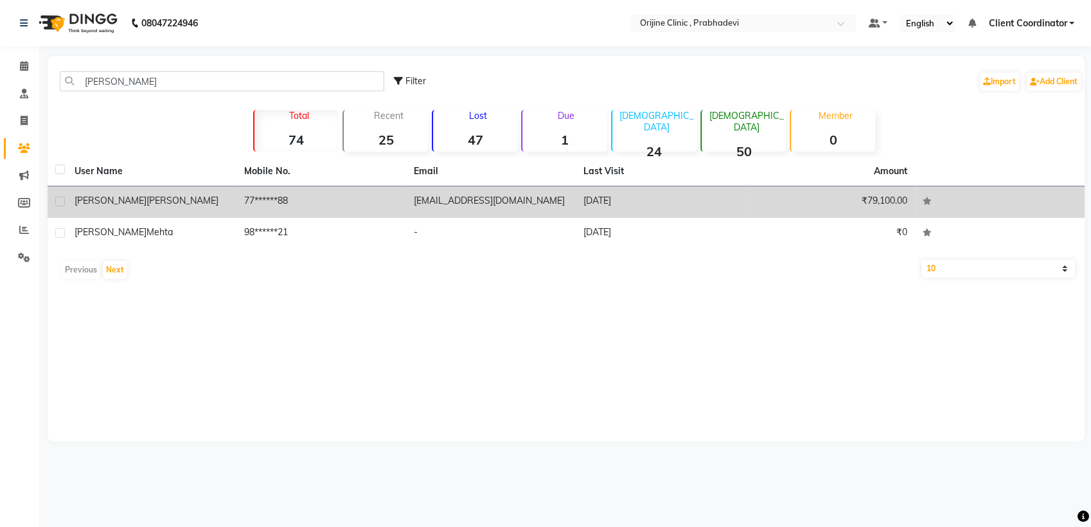
click at [189, 206] on div "Sonal Ghadge" at bounding box center [152, 200] width 154 height 13
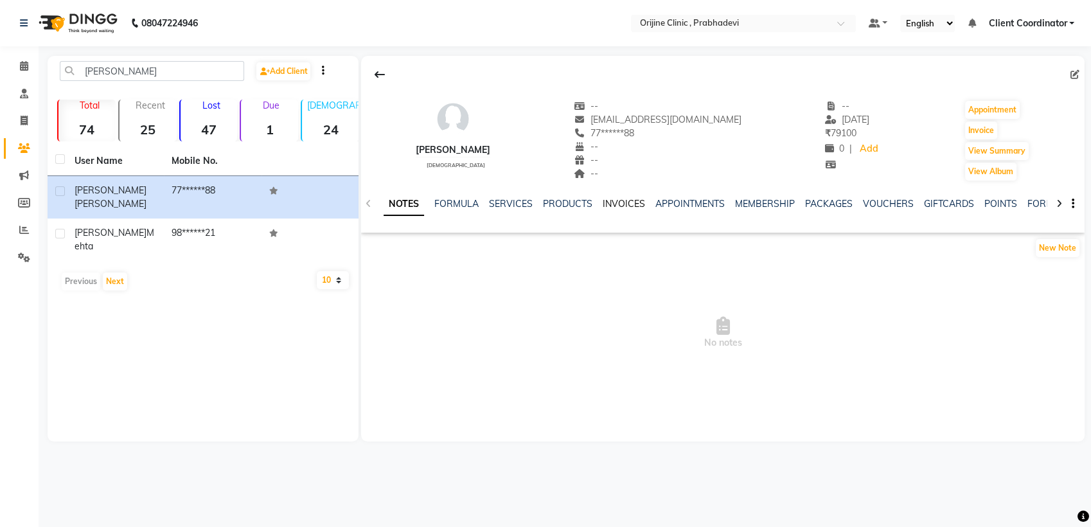
click at [614, 198] on link "INVOICES" at bounding box center [624, 204] width 42 height 12
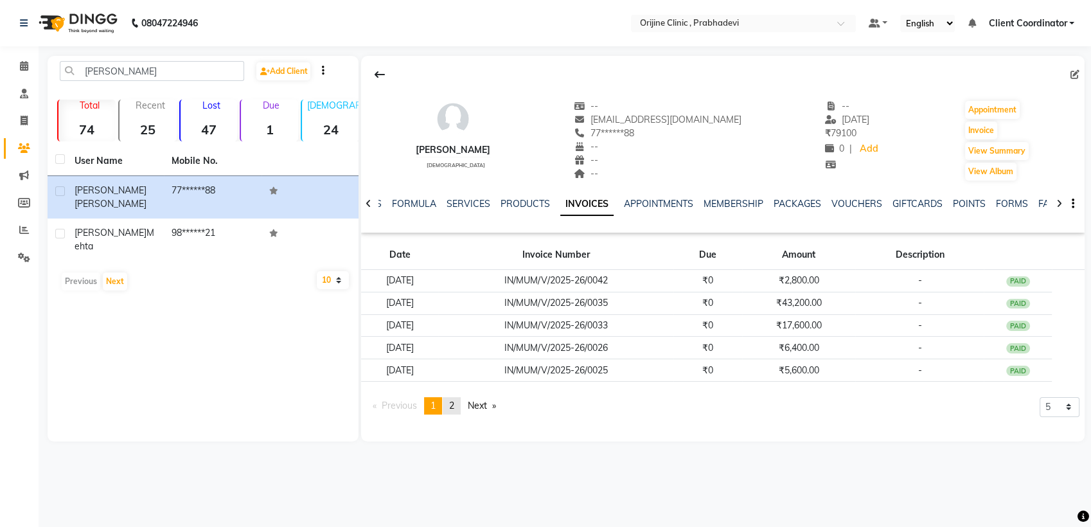
click at [454, 404] on span "2" at bounding box center [451, 406] width 5 height 12
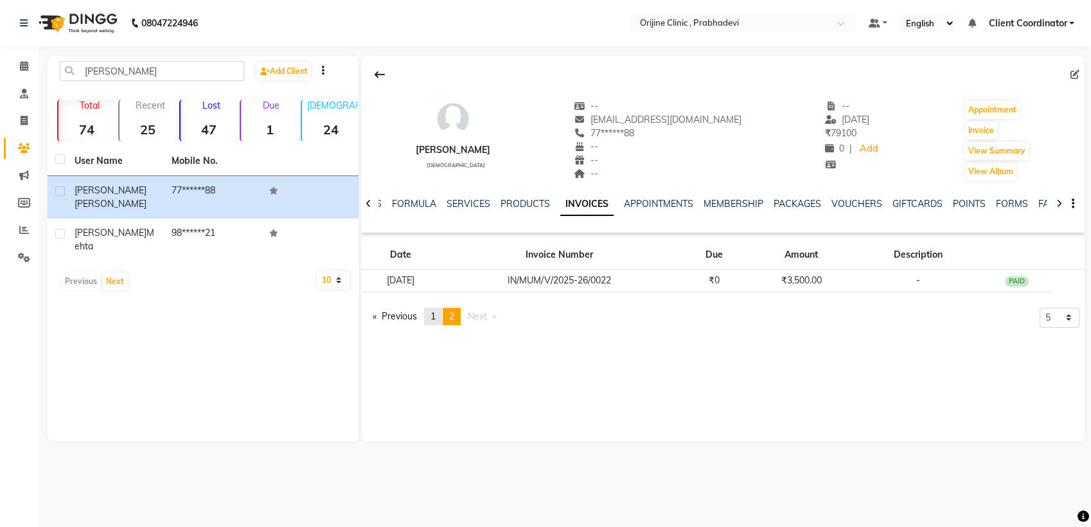
click at [436, 316] on span "1" at bounding box center [433, 316] width 5 height 12
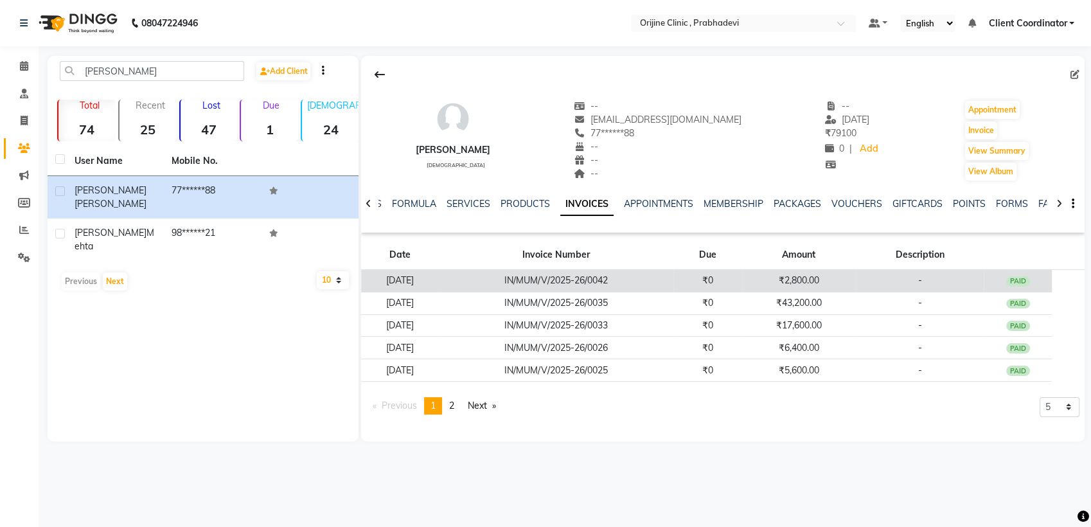
click at [801, 273] on td "₹2,800.00" at bounding box center [798, 281] width 113 height 22
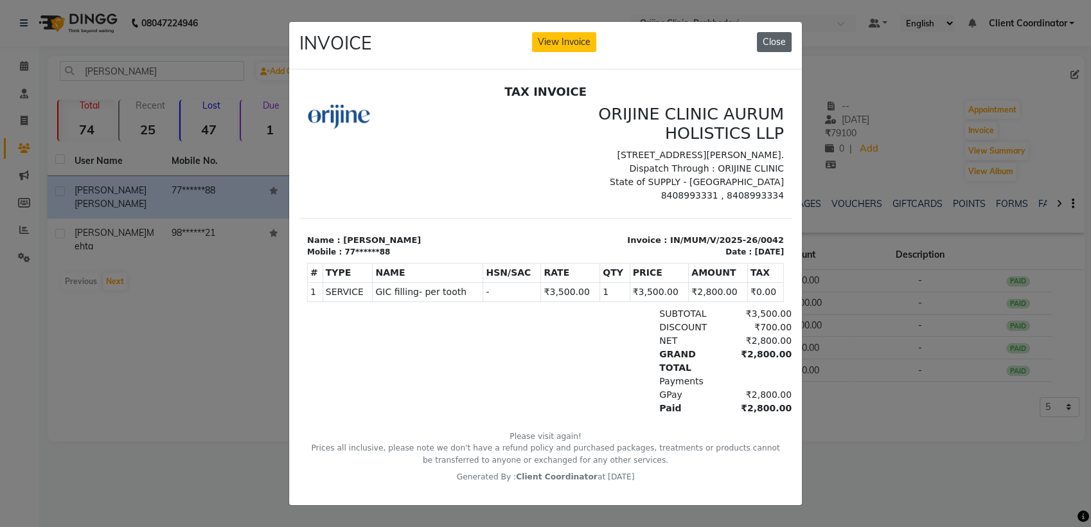
click at [763, 39] on button "Close" at bounding box center [774, 42] width 35 height 20
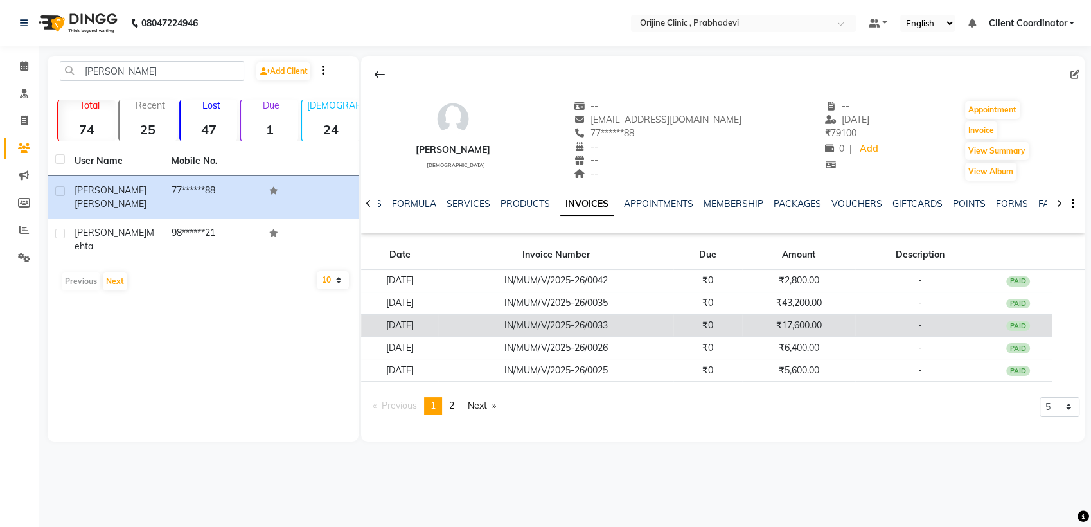
click at [801, 322] on td "₹17,600.00" at bounding box center [798, 325] width 113 height 22
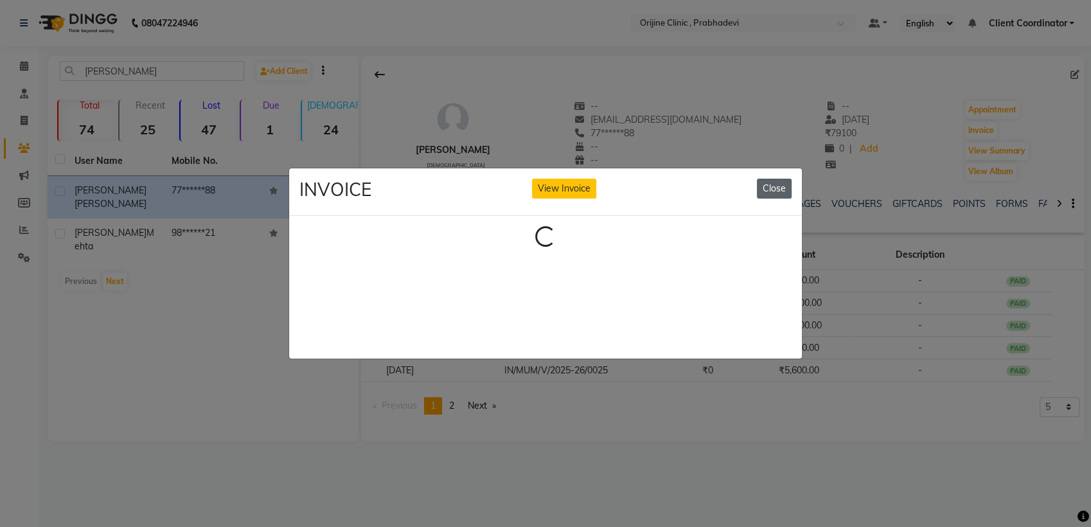
click at [763, 183] on button "Close" at bounding box center [774, 189] width 35 height 20
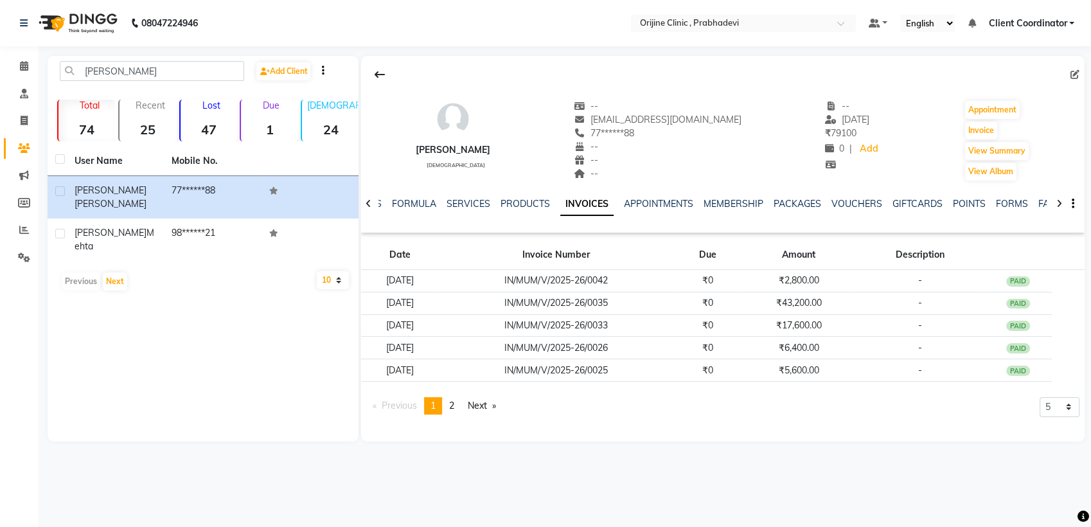
click at [897, 170] on div "Sonal Ghadge female -- sonalghadge77@gmail.com 77******88 -- -- -- -- 16-07-202…" at bounding box center [723, 134] width 724 height 95
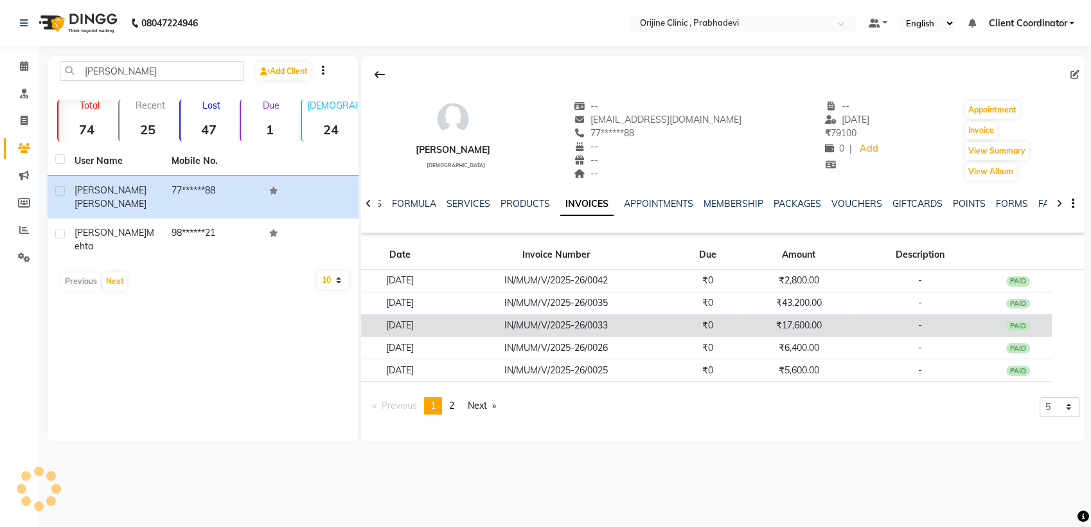
click at [870, 327] on td "-" at bounding box center [919, 325] width 129 height 22
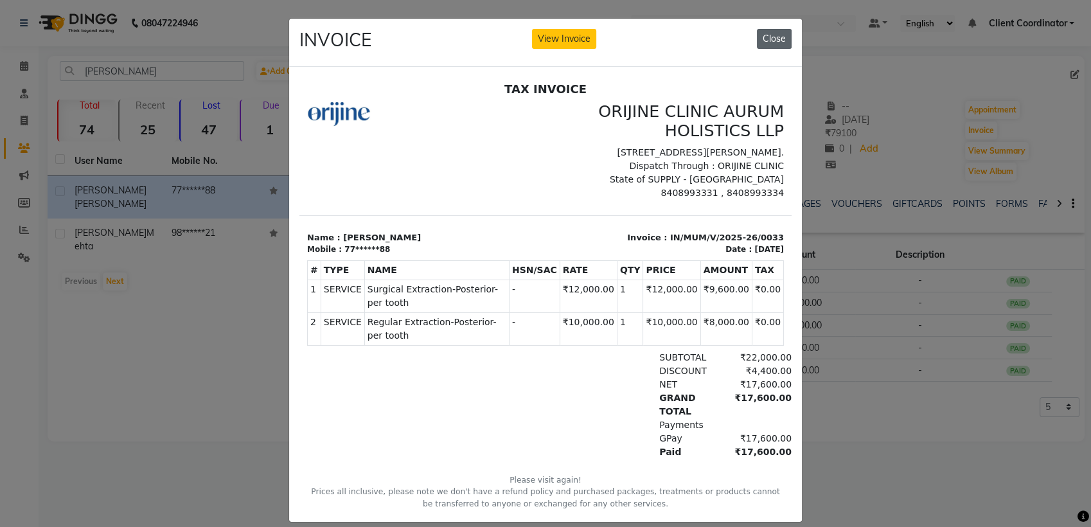
click at [765, 39] on button "Close" at bounding box center [774, 39] width 35 height 20
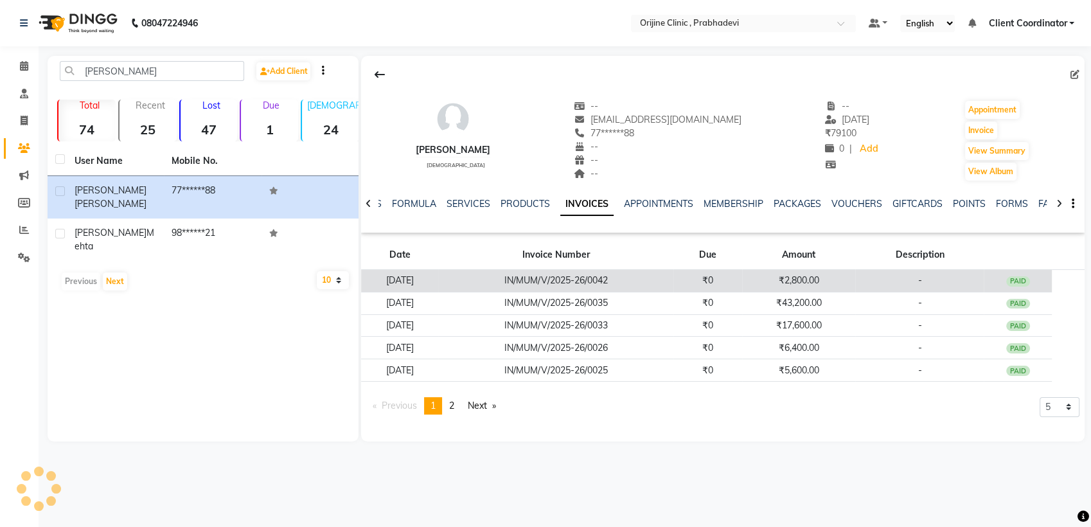
click at [651, 287] on td "IN/MUM/V/2025-26/0042" at bounding box center [555, 281] width 235 height 22
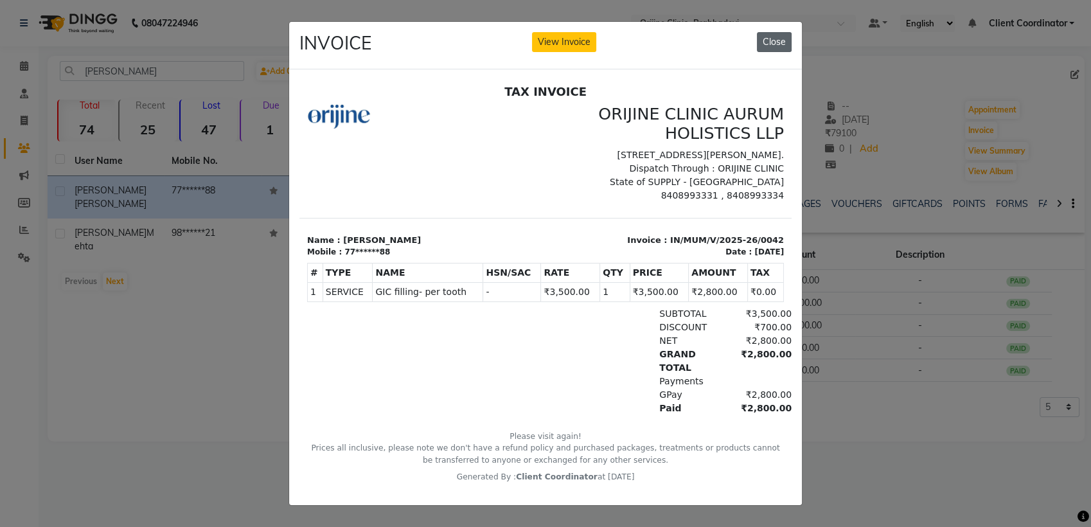
click at [762, 33] on button "Close" at bounding box center [774, 42] width 35 height 20
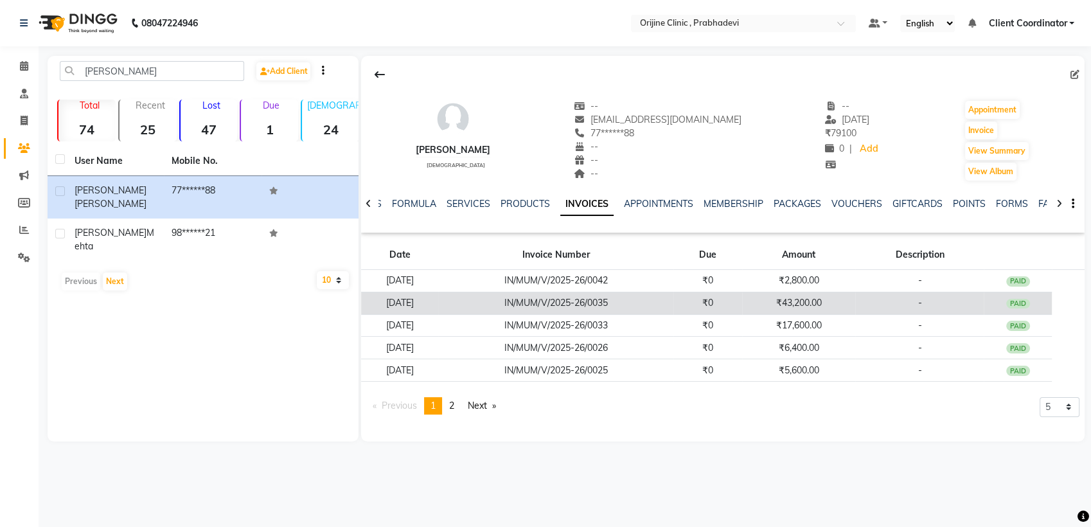
click at [718, 309] on td "₹0" at bounding box center [708, 303] width 69 height 22
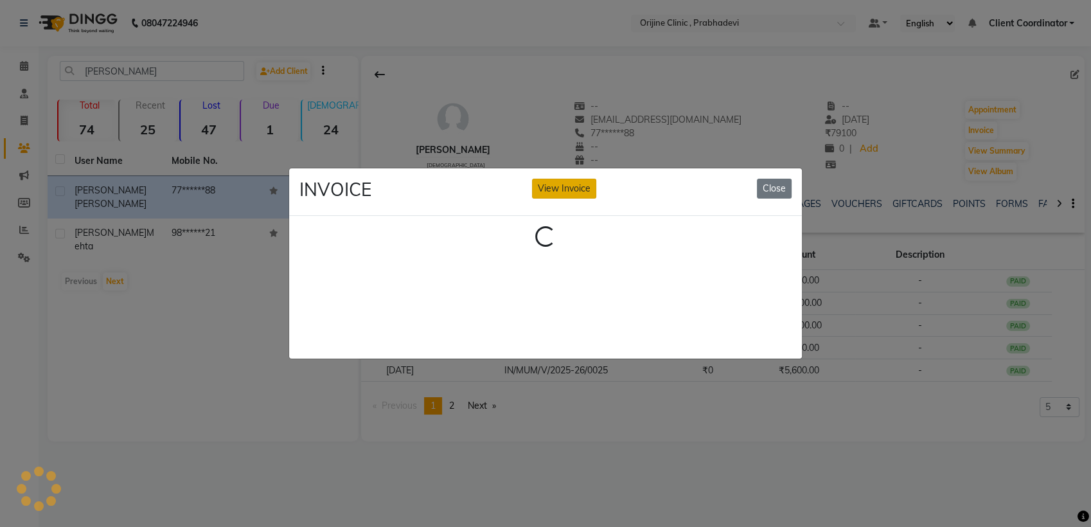
click at [573, 186] on button "View Invoice" at bounding box center [564, 189] width 64 height 20
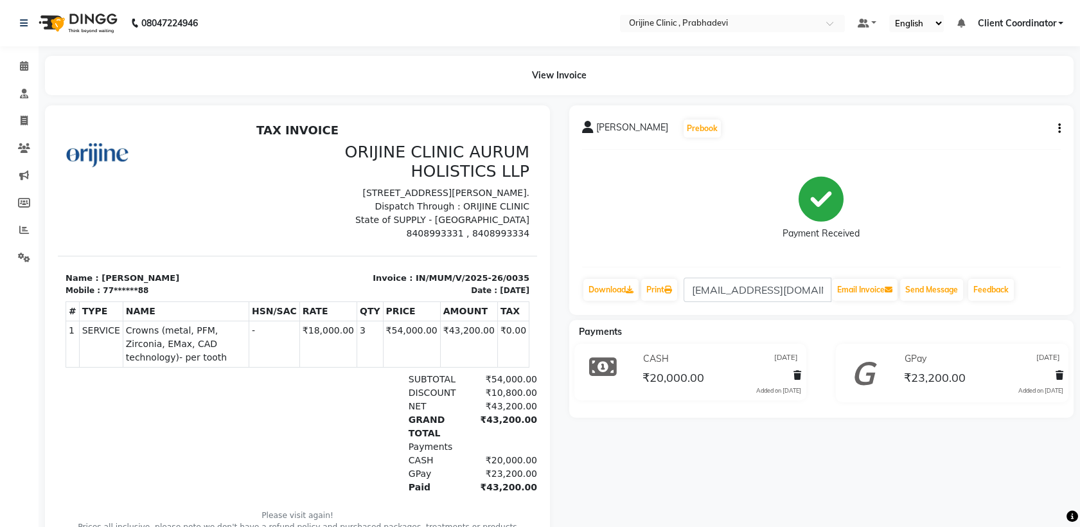
scroll to position [76, 0]
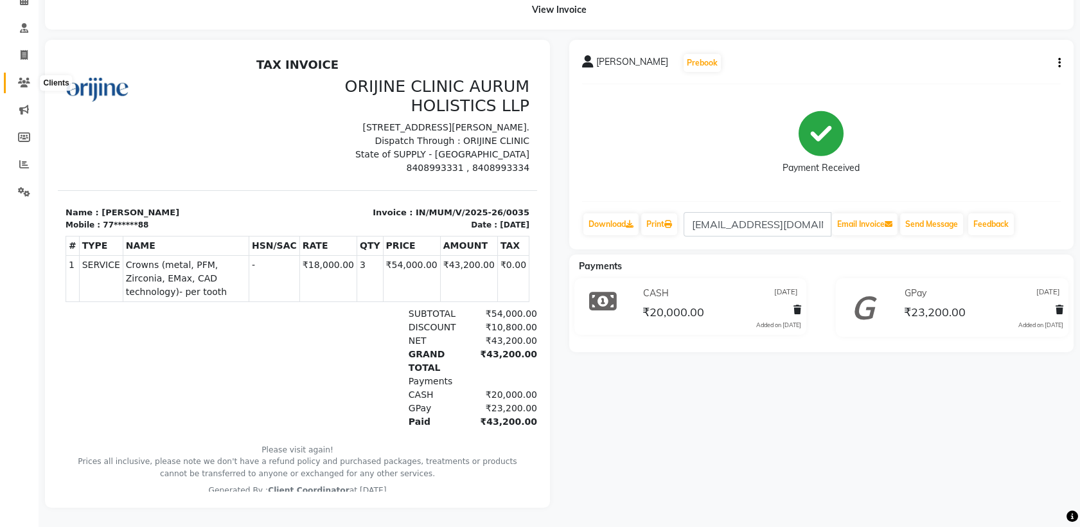
click at [25, 78] on icon at bounding box center [24, 83] width 12 height 10
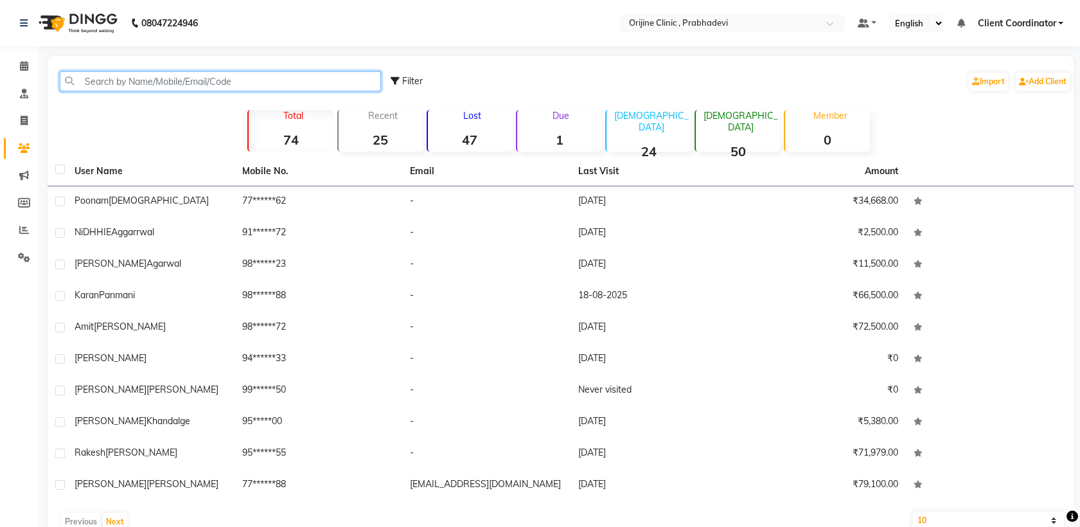
click at [289, 80] on input "text" at bounding box center [220, 81] width 321 height 20
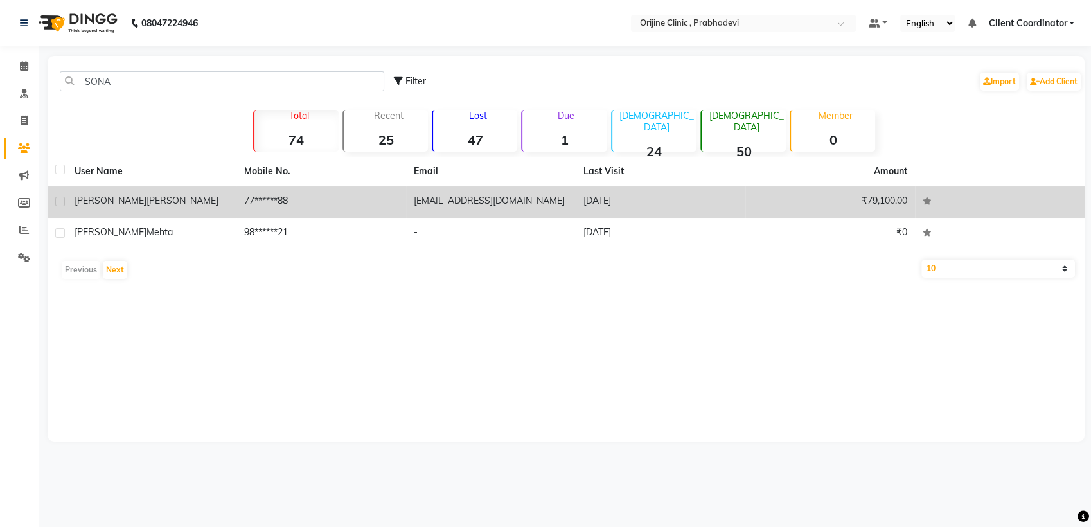
click at [387, 207] on td "77******88" at bounding box center [321, 201] width 170 height 31
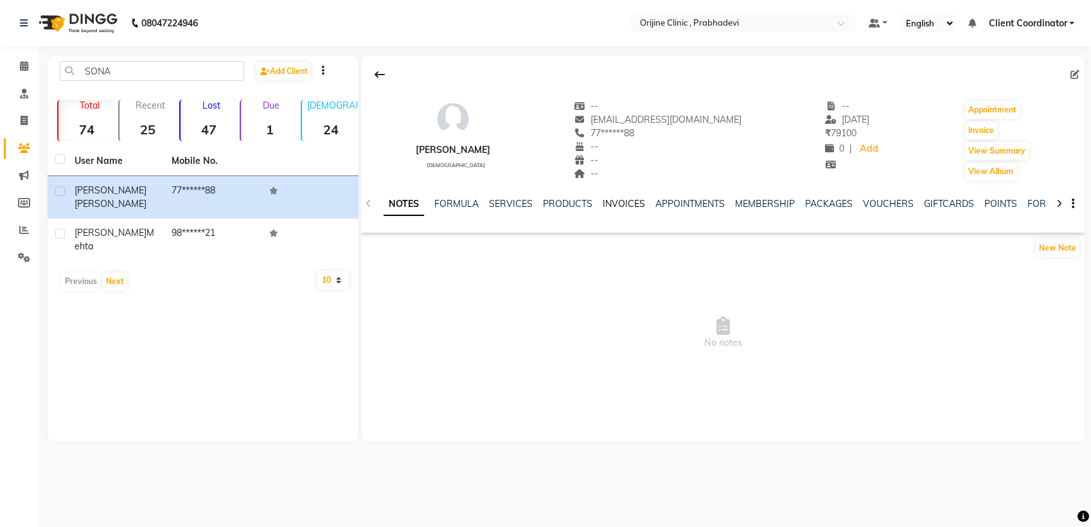
click at [629, 203] on link "INVOICES" at bounding box center [624, 204] width 42 height 12
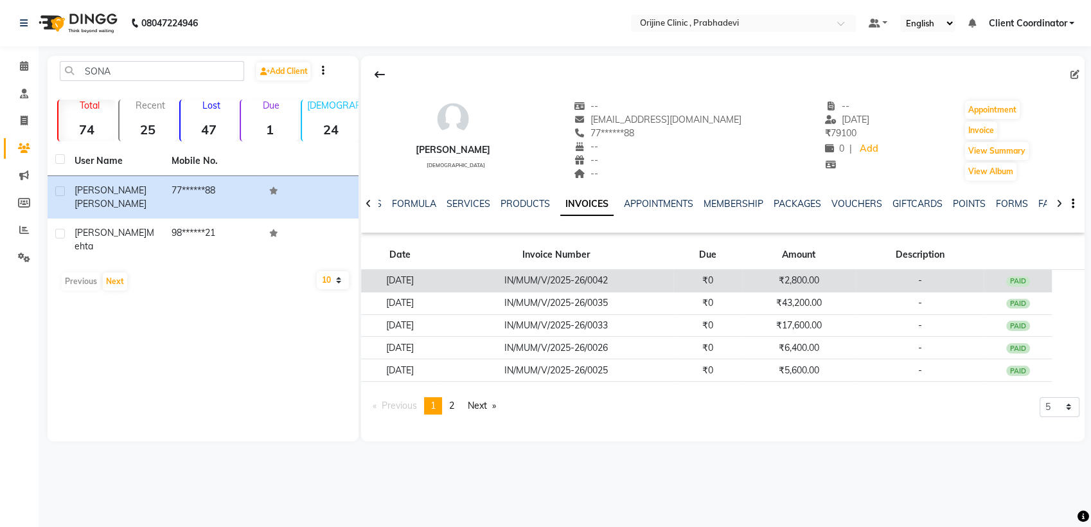
click at [644, 276] on td "IN/MUM/V/2025-26/0042" at bounding box center [555, 281] width 235 height 22
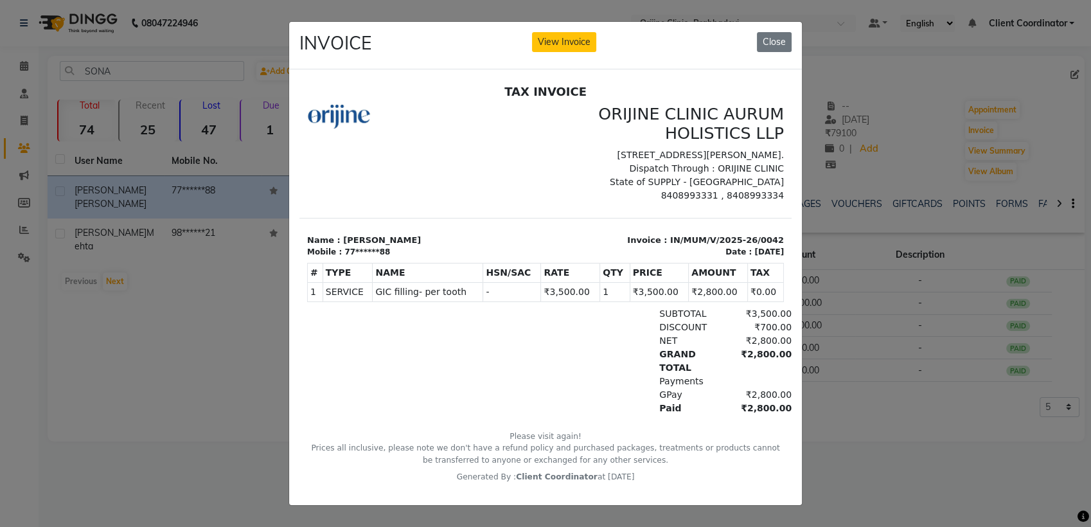
scroll to position [10, 0]
click at [770, 35] on button "Close" at bounding box center [774, 42] width 35 height 20
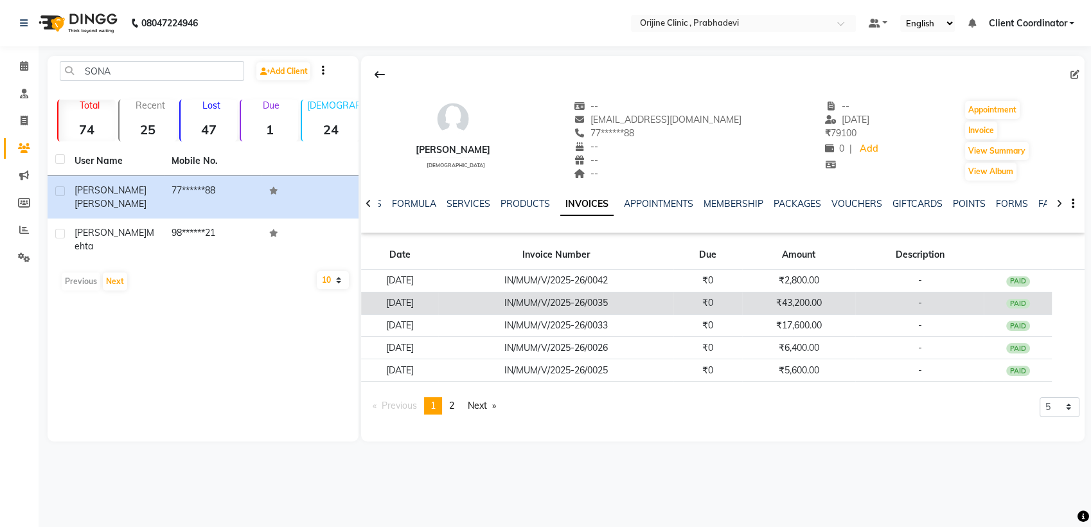
click at [674, 305] on td "IN/MUM/V/2025-26/0035" at bounding box center [555, 303] width 235 height 22
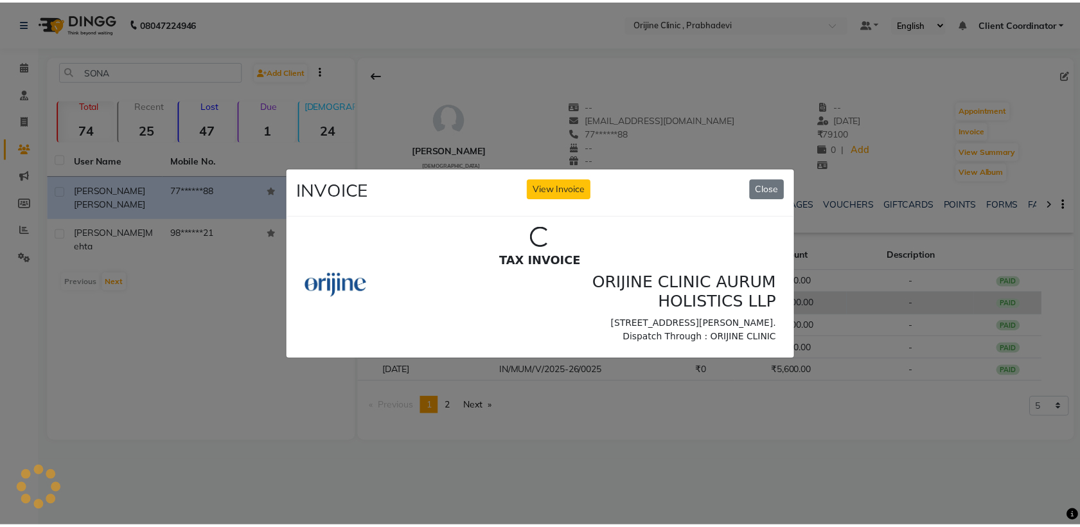
scroll to position [0, 0]
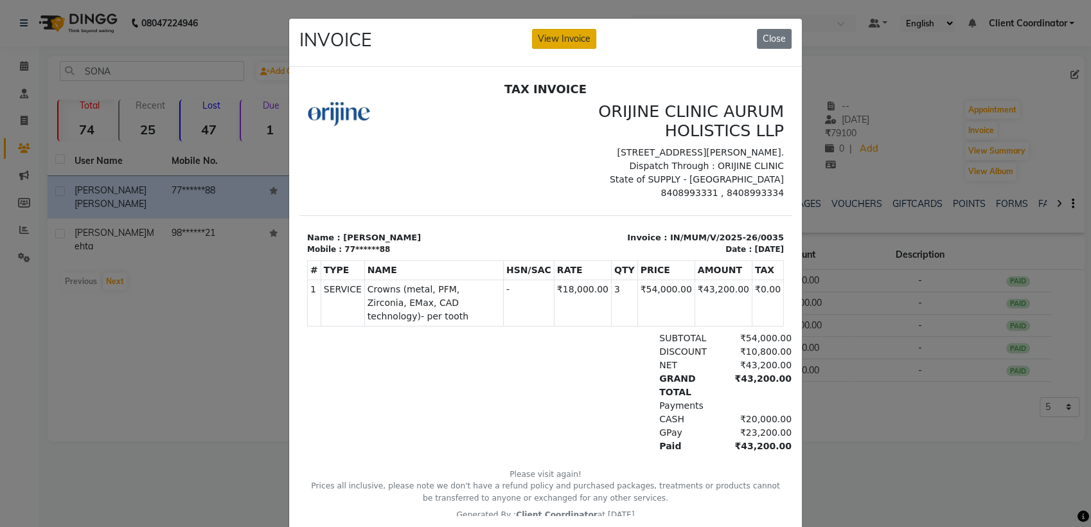
click at [573, 43] on button "View Invoice" at bounding box center [564, 39] width 64 height 20
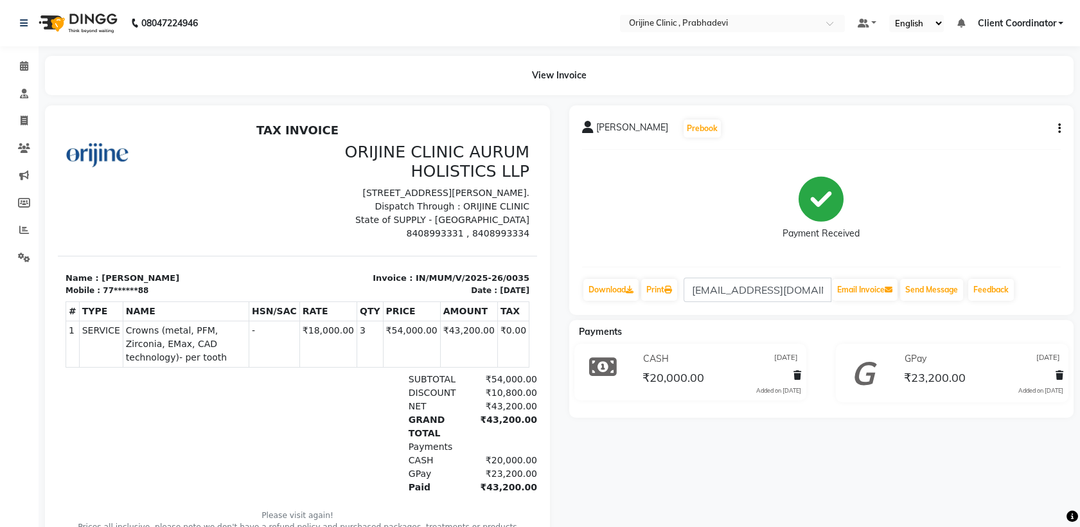
click at [1058, 129] on icon "button" at bounding box center [1059, 129] width 3 height 1
click at [1011, 184] on div "Payment Received" at bounding box center [821, 208] width 479 height 96
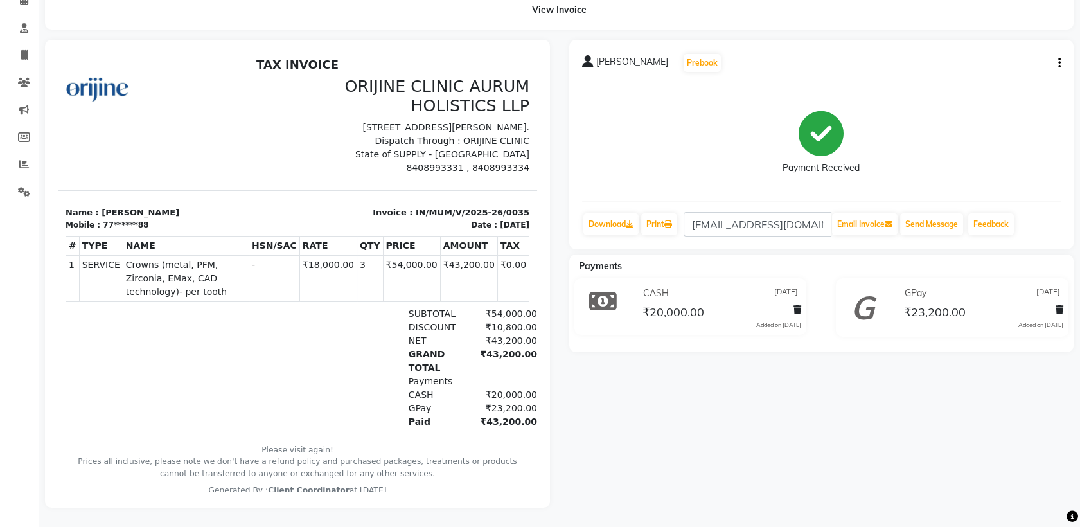
click at [1058, 63] on icon "button" at bounding box center [1059, 63] width 3 height 1
drag, startPoint x: 1018, startPoint y: 143, endPoint x: 477, endPoint y: 252, distance: 552.0
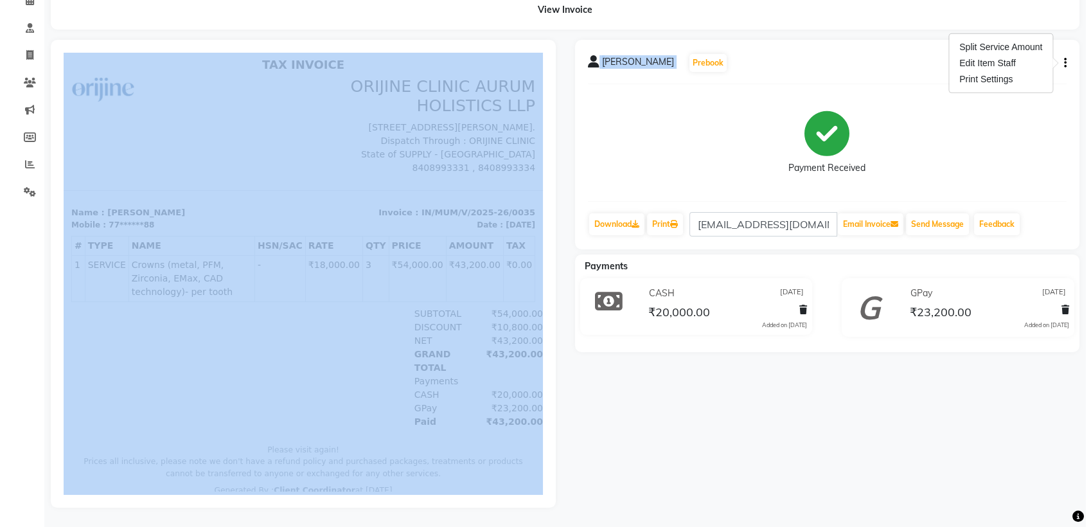
scroll to position [0, 0]
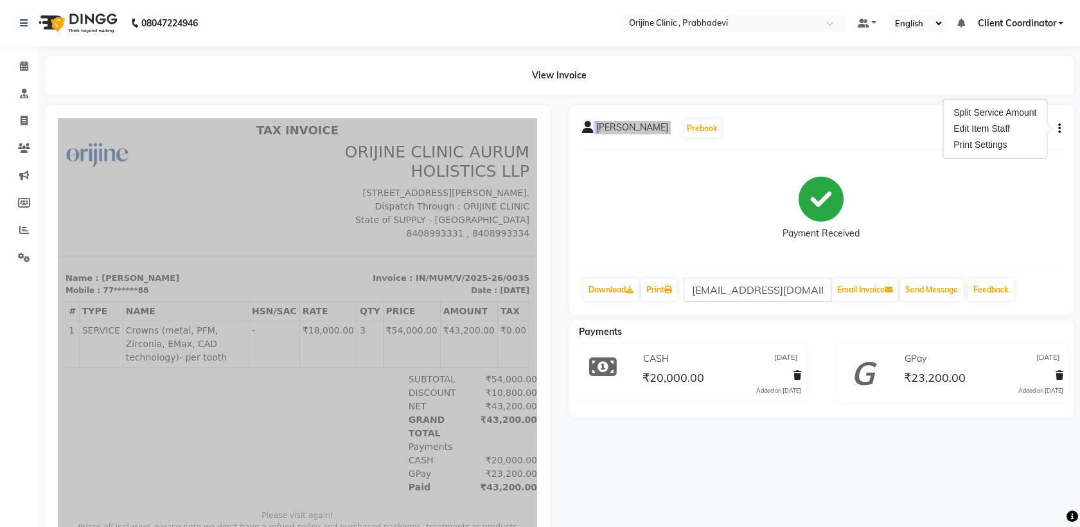
click at [138, 443] on div at bounding box center [143, 433] width 155 height 121
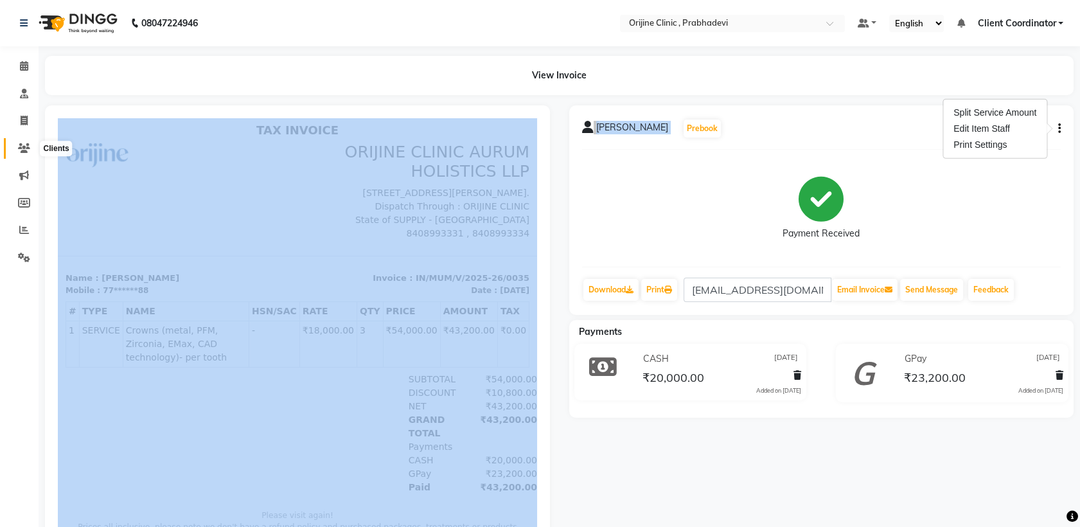
click at [25, 148] on icon at bounding box center [24, 148] width 12 height 10
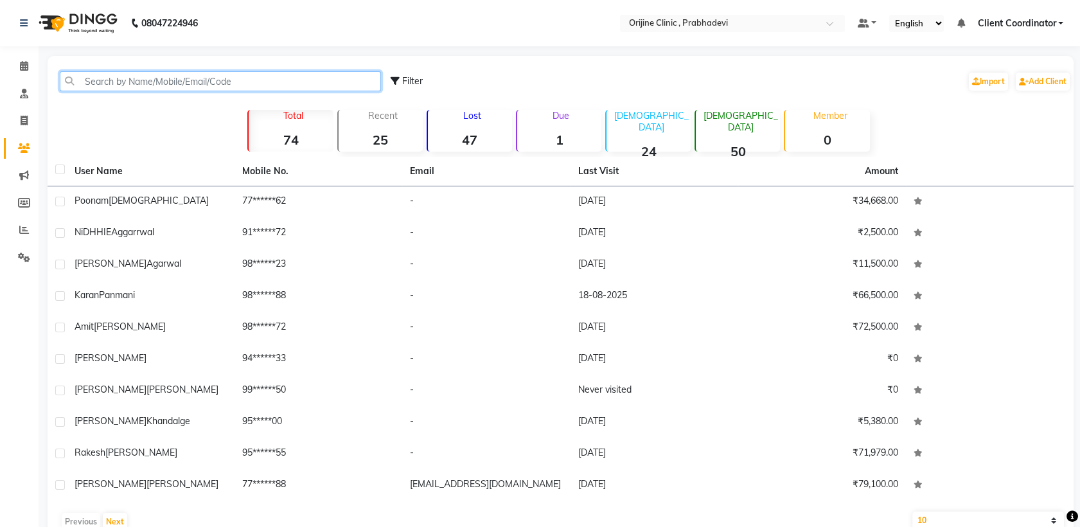
click at [220, 80] on input "text" at bounding box center [220, 81] width 321 height 20
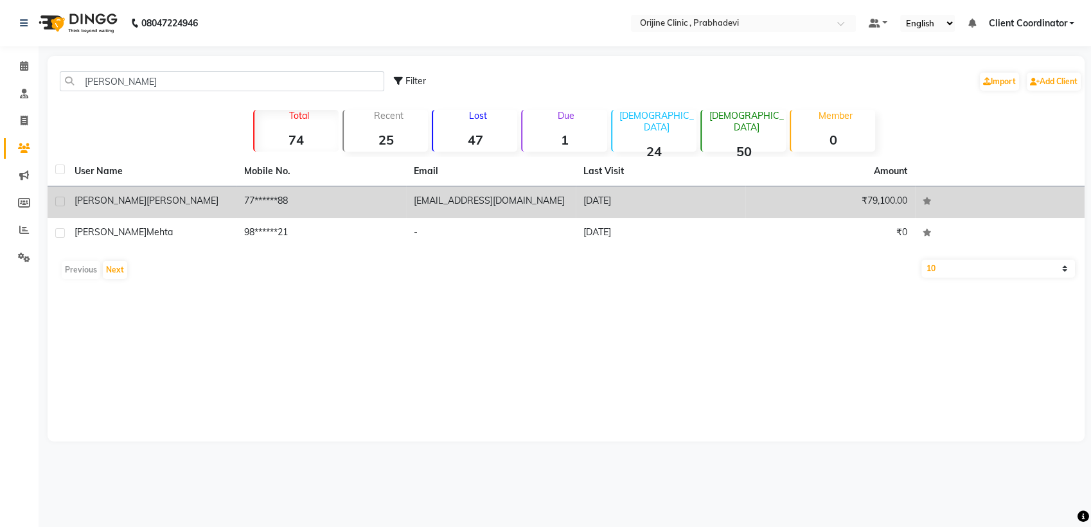
click at [183, 202] on div "Sonal Ghadge" at bounding box center [152, 200] width 154 height 13
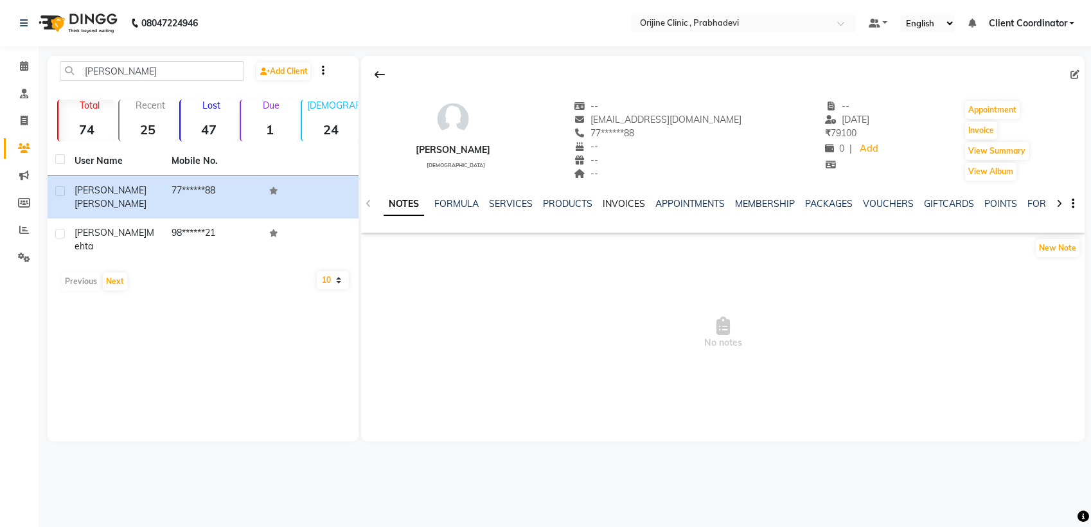
click at [622, 203] on link "INVOICES" at bounding box center [624, 204] width 42 height 12
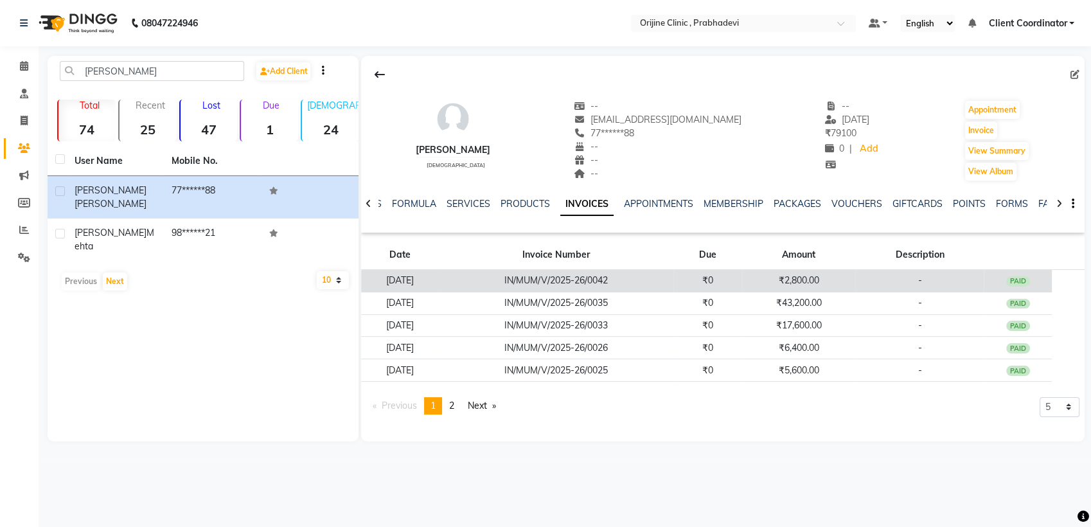
click at [674, 288] on td "IN/MUM/V/2025-26/0042" at bounding box center [555, 281] width 235 height 22
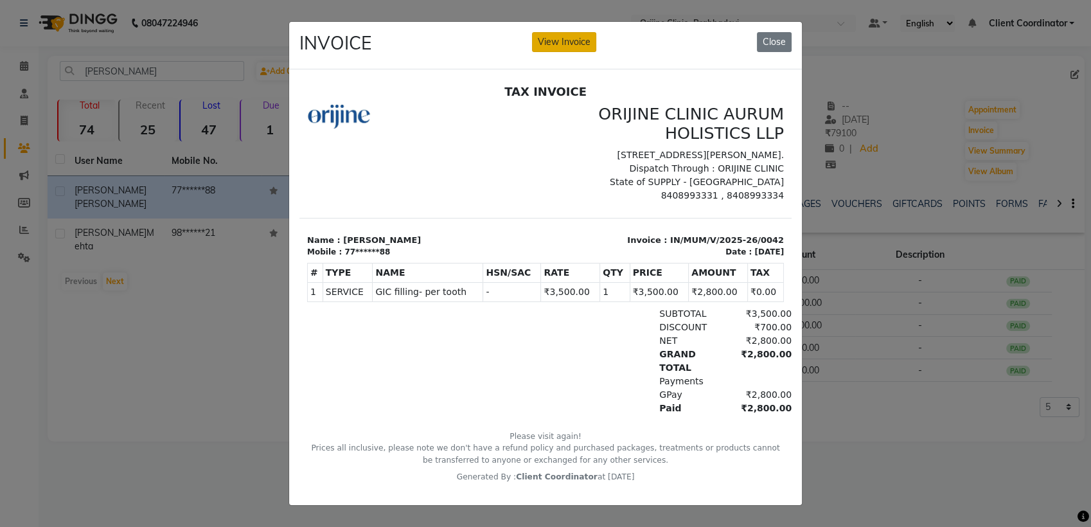
click at [565, 39] on button "View Invoice" at bounding box center [564, 42] width 64 height 20
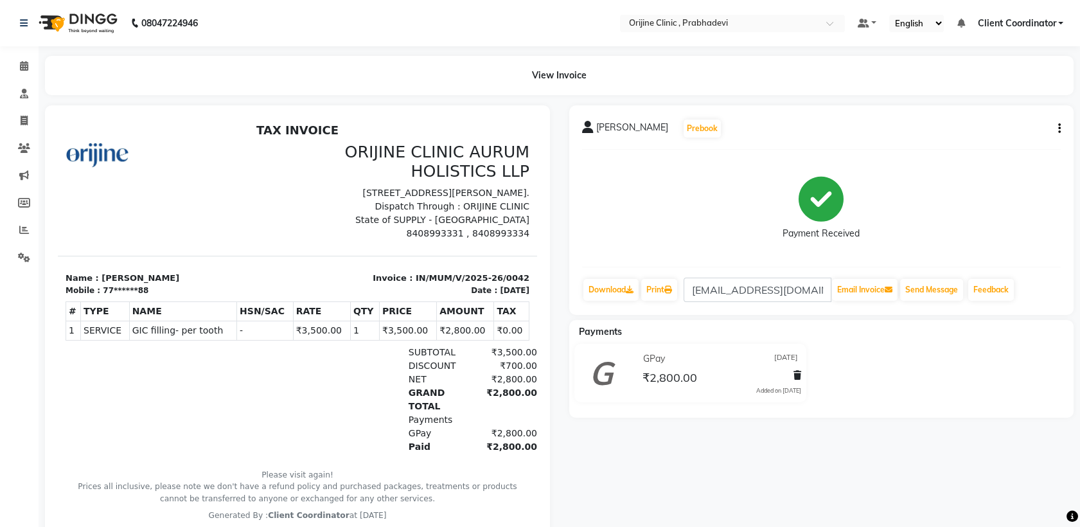
click at [1060, 129] on button "button" at bounding box center [1057, 128] width 8 height 13
click at [1003, 141] on div "Edit Invoice" at bounding box center [995, 145] width 88 height 16
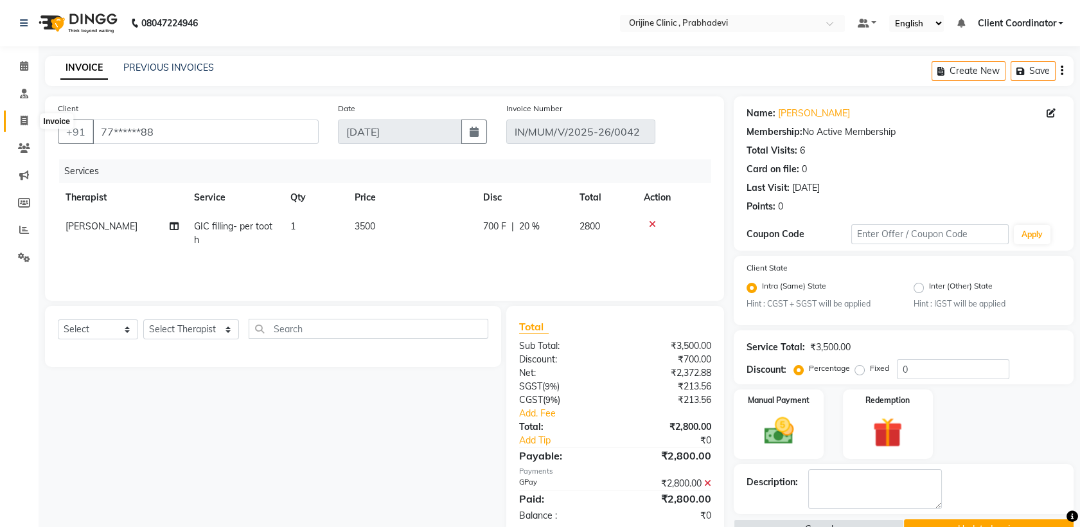
click at [22, 121] on icon at bounding box center [24, 121] width 7 height 10
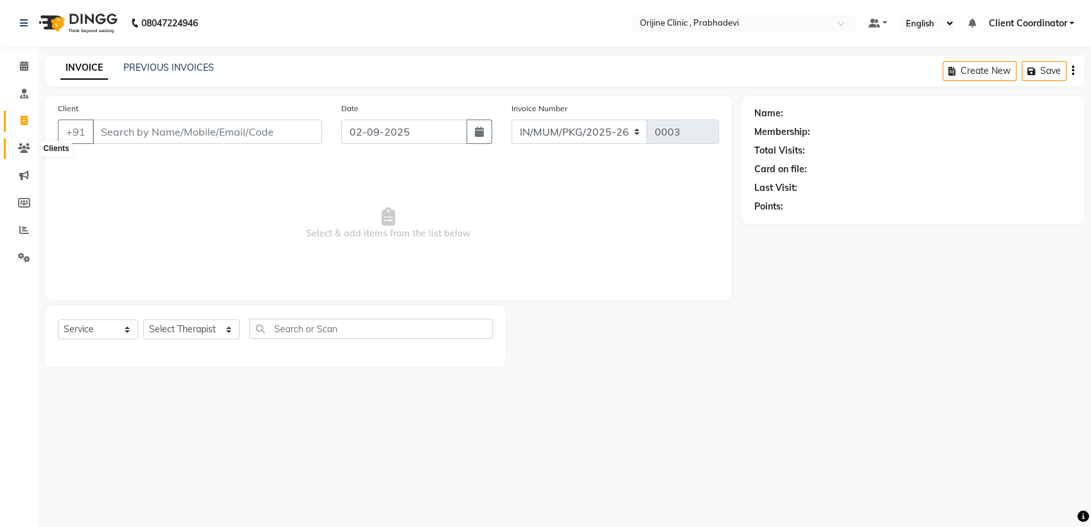
click at [24, 148] on icon at bounding box center [24, 148] width 12 height 10
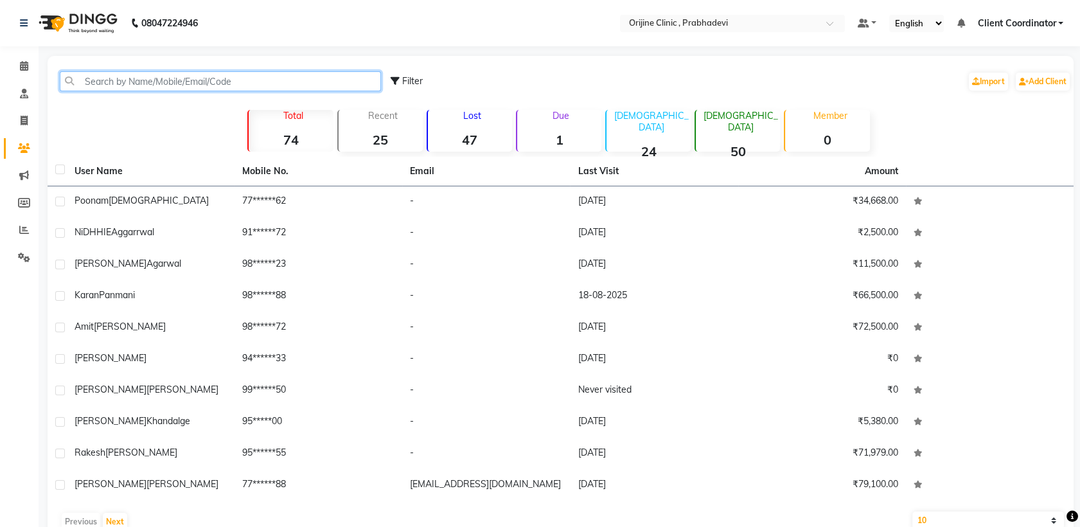
click at [202, 85] on input "text" at bounding box center [220, 81] width 321 height 20
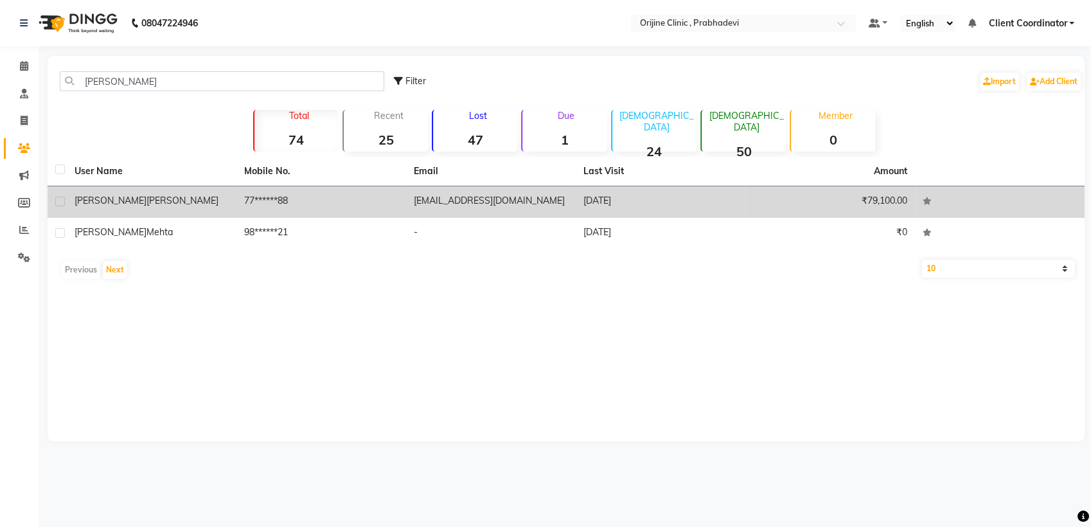
click at [339, 198] on td "77******88" at bounding box center [321, 201] width 170 height 31
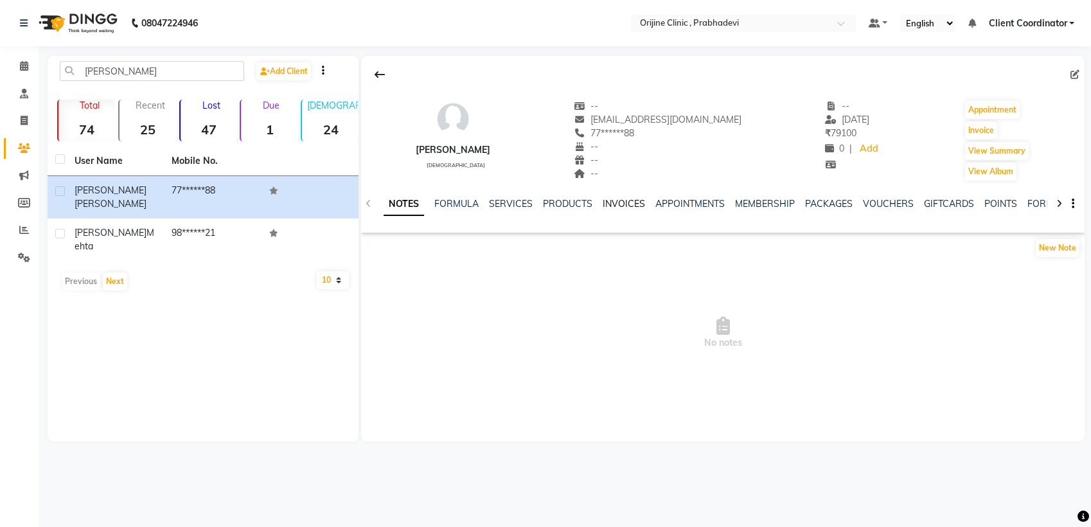
click at [627, 201] on link "INVOICES" at bounding box center [624, 204] width 42 height 12
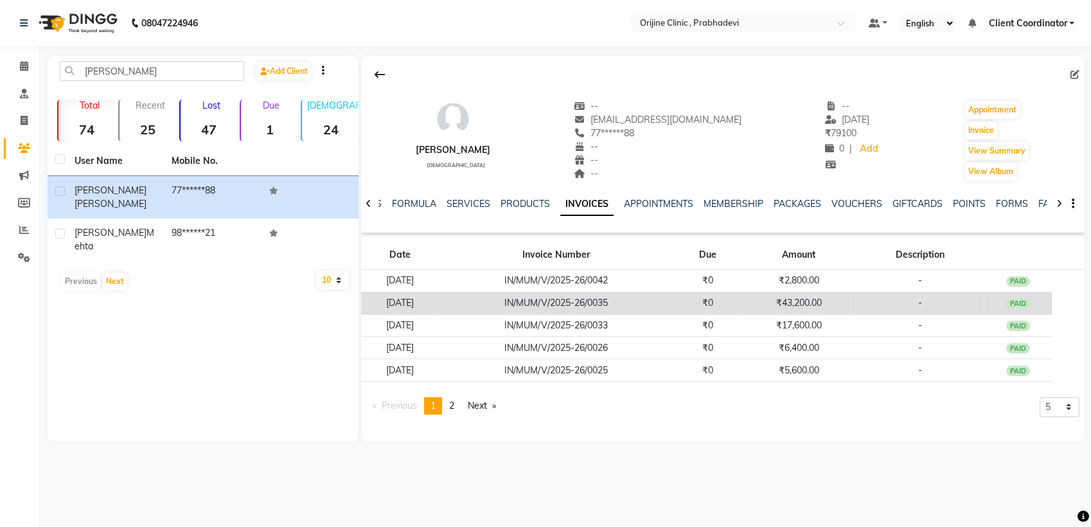
click at [620, 305] on td "IN/MUM/V/2025-26/0035" at bounding box center [555, 303] width 235 height 22
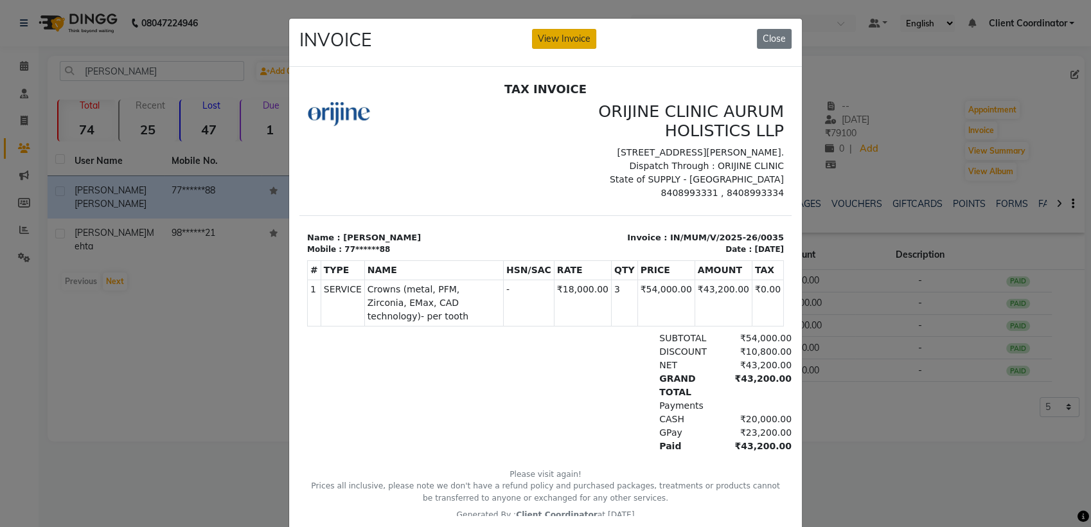
click at [552, 39] on button "View Invoice" at bounding box center [564, 39] width 64 height 20
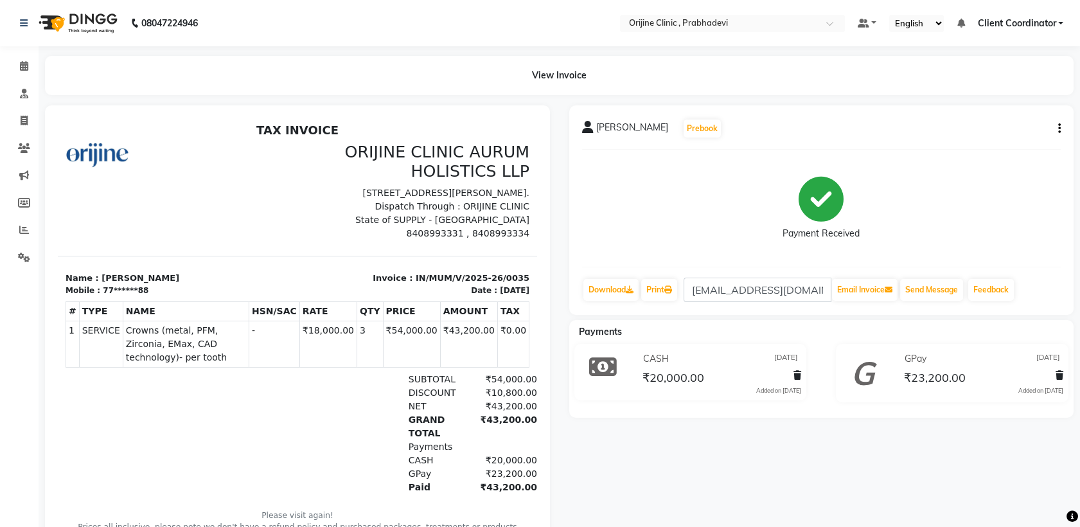
click at [1057, 129] on button "button" at bounding box center [1057, 128] width 8 height 13
click at [1003, 125] on div "Edit Item Staff" at bounding box center [995, 129] width 88 height 16
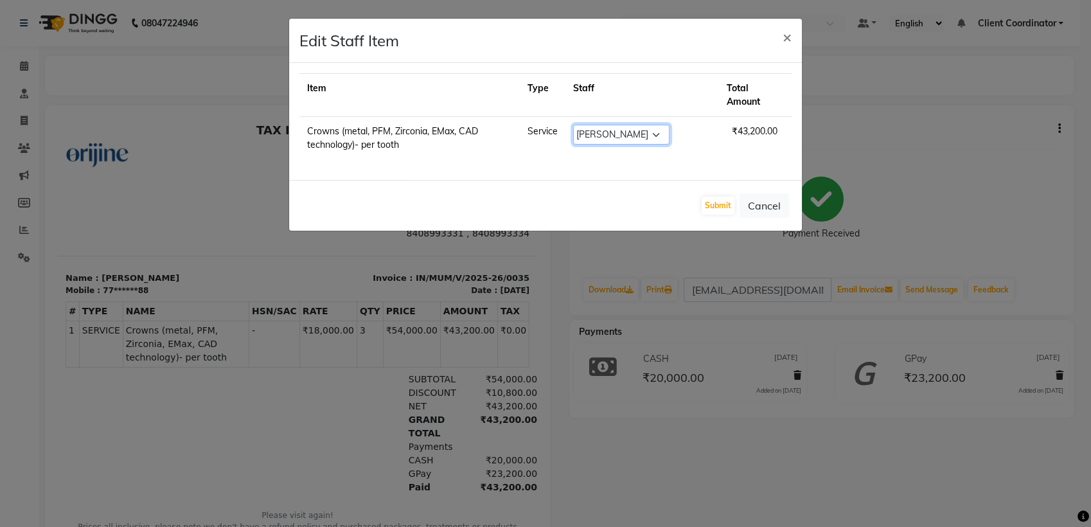
click at [670, 132] on select "Select Ajit Singh Amita Jaiswal Anupriya KT Asrith A Assistant Clinic Manager C…" at bounding box center [621, 135] width 96 height 20
click at [526, 183] on div "Submit Cancel" at bounding box center [545, 205] width 513 height 51
click at [788, 35] on span "×" at bounding box center [787, 36] width 9 height 19
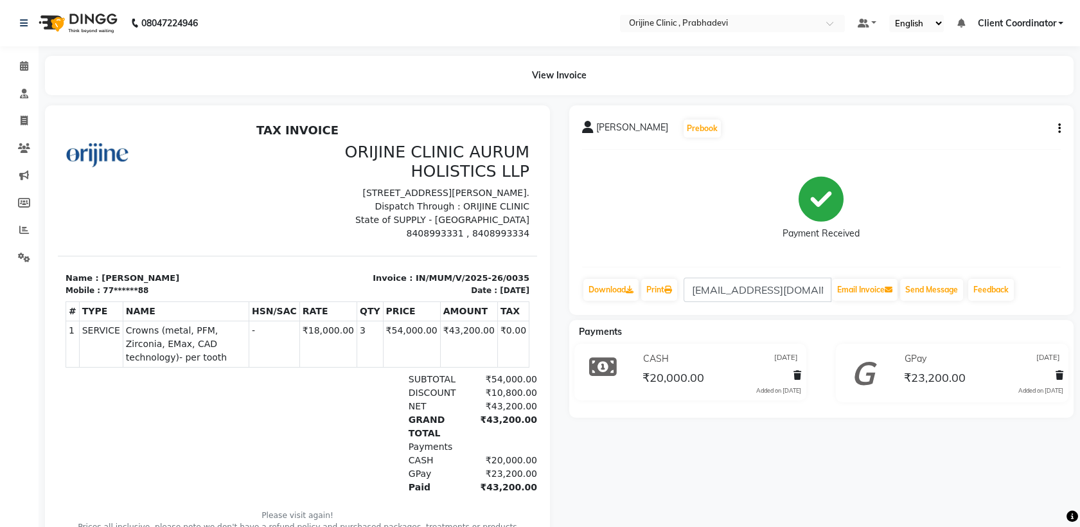
click at [1060, 129] on button "button" at bounding box center [1057, 128] width 8 height 13
click at [1012, 116] on div "Split Service Amount" at bounding box center [995, 113] width 88 height 16
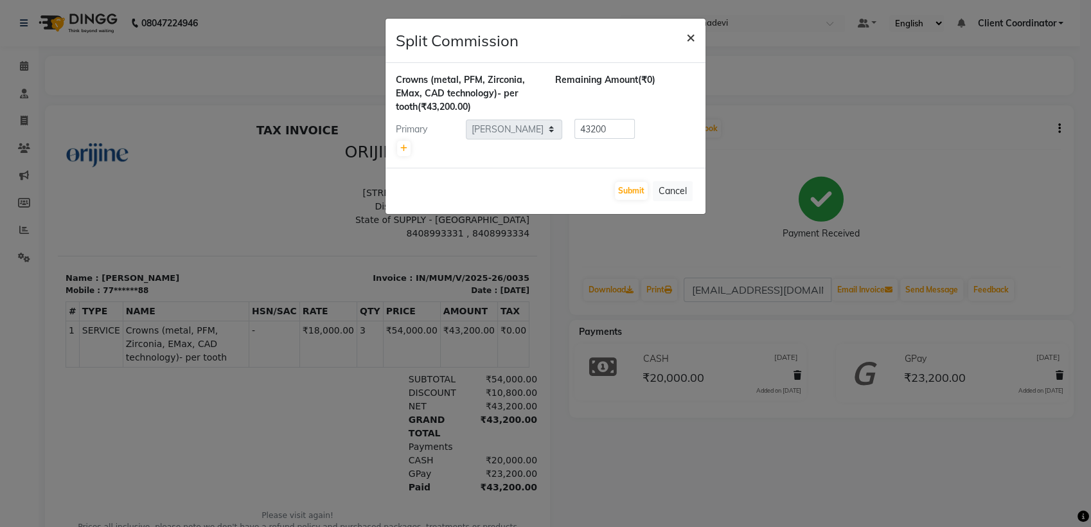
click at [688, 46] on button "×" at bounding box center [691, 37] width 30 height 36
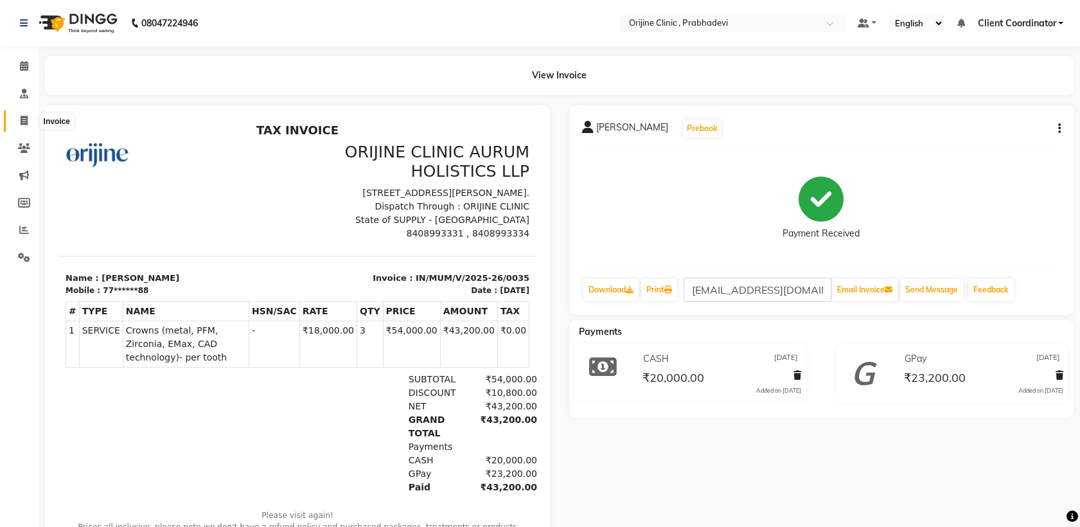
click at [22, 125] on icon at bounding box center [24, 121] width 7 height 10
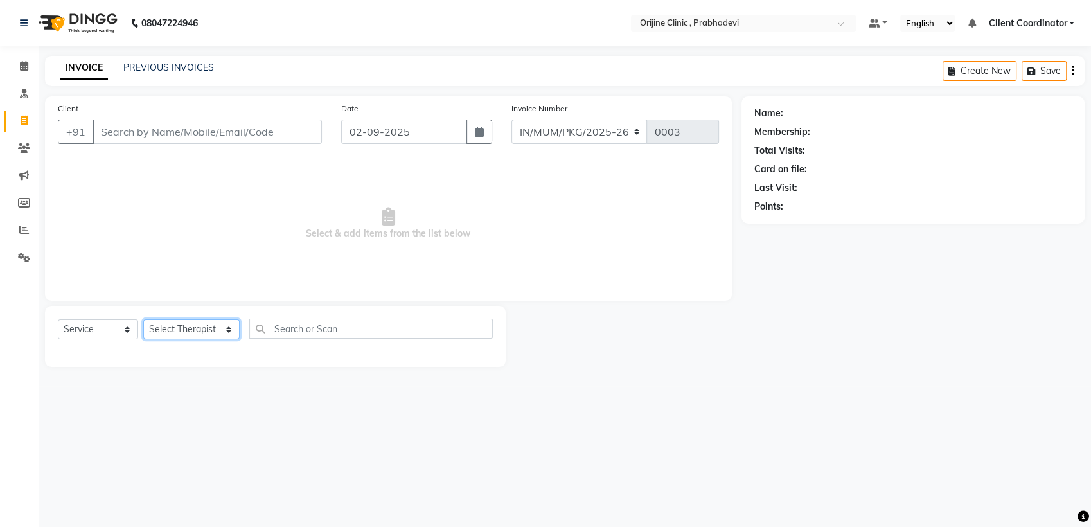
click at [192, 330] on select "Select Therapist [PERSON_NAME] [PERSON_NAME] [PERSON_NAME] [PERSON_NAME] A Assi…" at bounding box center [191, 329] width 96 height 20
click at [213, 404] on div "08047224946 Select Location × Orijine Clinic , Prabhadevi Default Panel My Pane…" at bounding box center [545, 263] width 1091 height 527
click at [187, 331] on select "Select Therapist [PERSON_NAME] [PERSON_NAME] [PERSON_NAME] [PERSON_NAME] A Assi…" at bounding box center [191, 329] width 96 height 20
click at [184, 393] on div "08047224946 Select Location × Orijine Clinic , Prabhadevi Default Panel My Pane…" at bounding box center [545, 263] width 1091 height 527
click at [15, 150] on span at bounding box center [24, 148] width 22 height 15
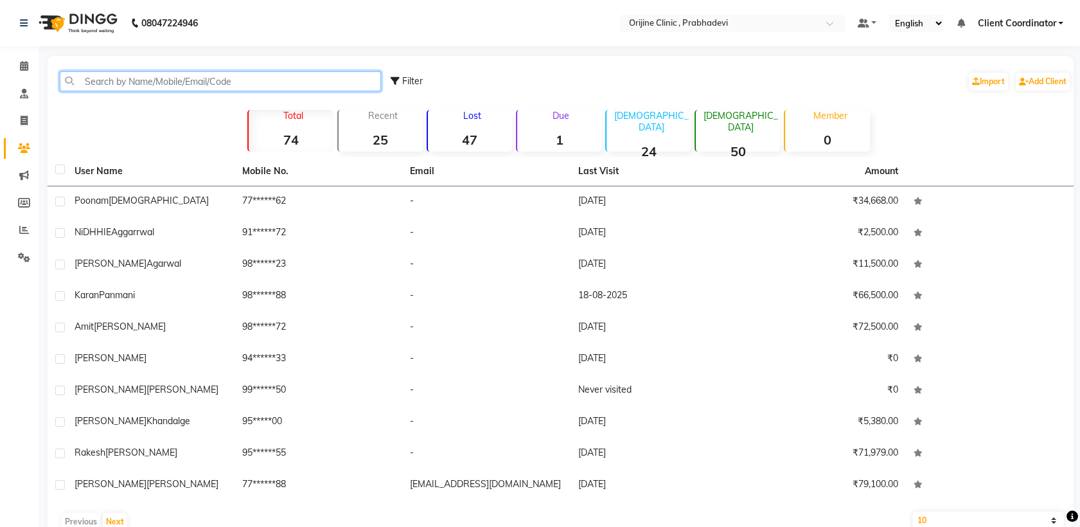
click at [172, 76] on input "text" at bounding box center [220, 81] width 321 height 20
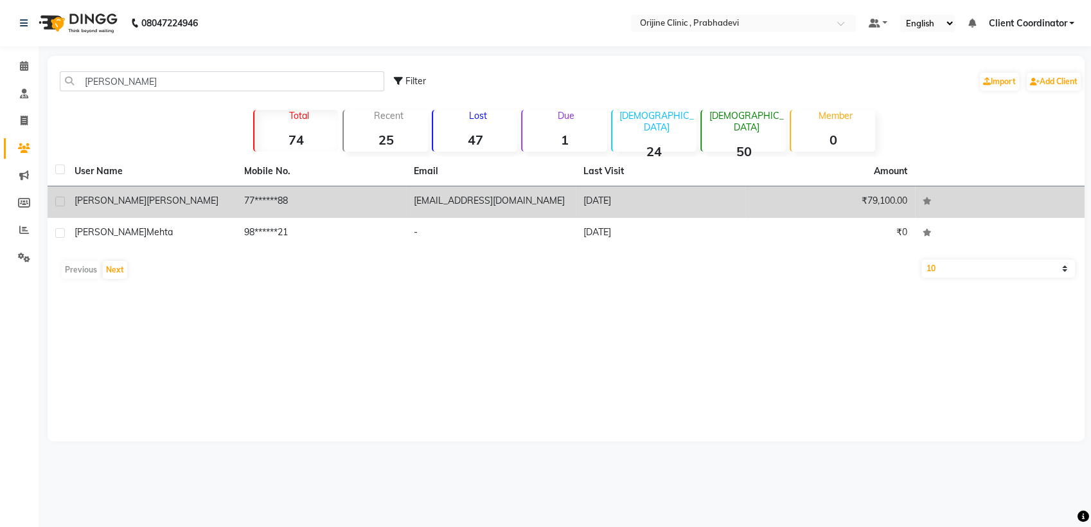
click at [412, 208] on td "[EMAIL_ADDRESS][DOMAIN_NAME]" at bounding box center [491, 201] width 170 height 31
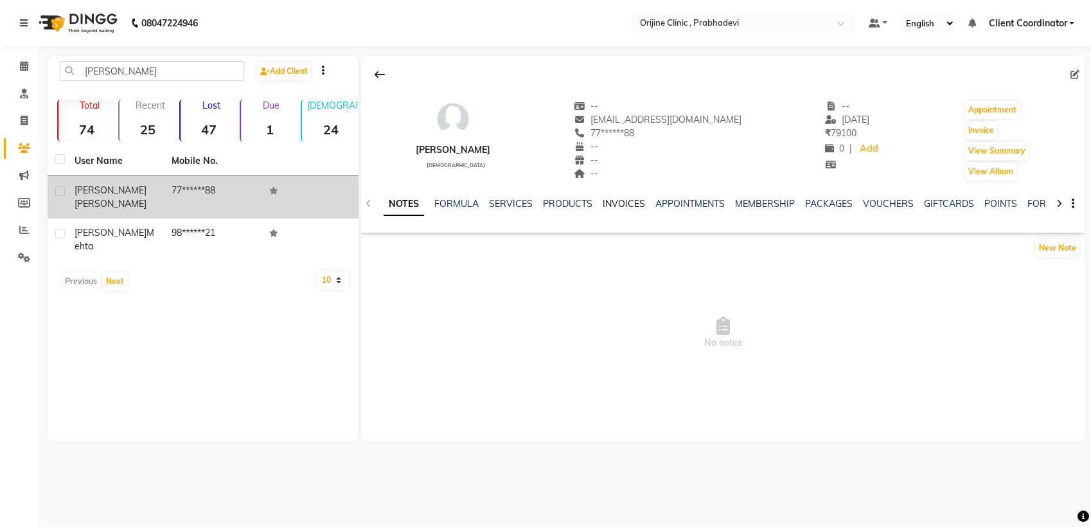
click at [629, 205] on link "INVOICES" at bounding box center [624, 204] width 42 height 12
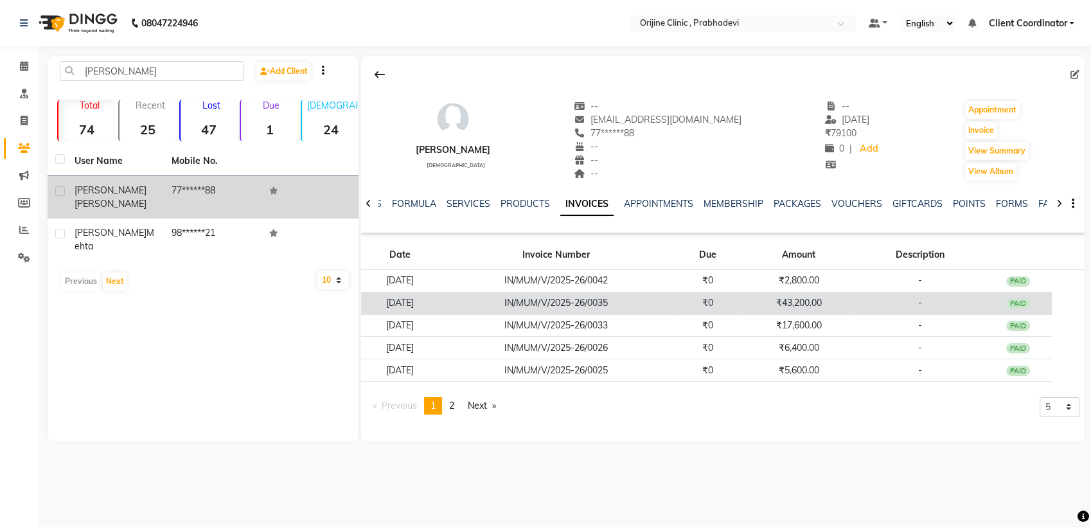
click at [562, 296] on td "IN/MUM/V/2025-26/0035" at bounding box center [555, 303] width 235 height 22
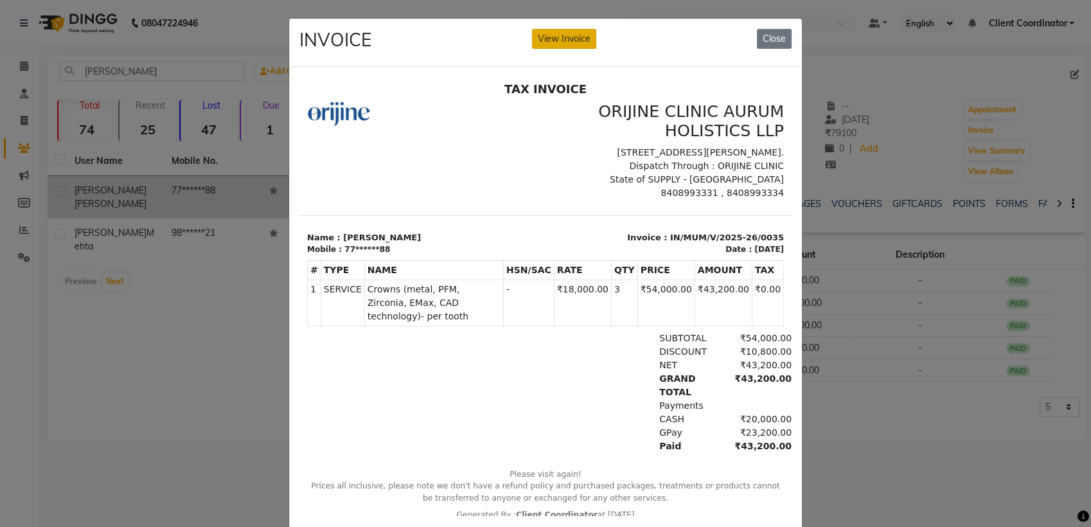
click at [566, 29] on button "View Invoice" at bounding box center [564, 39] width 64 height 20
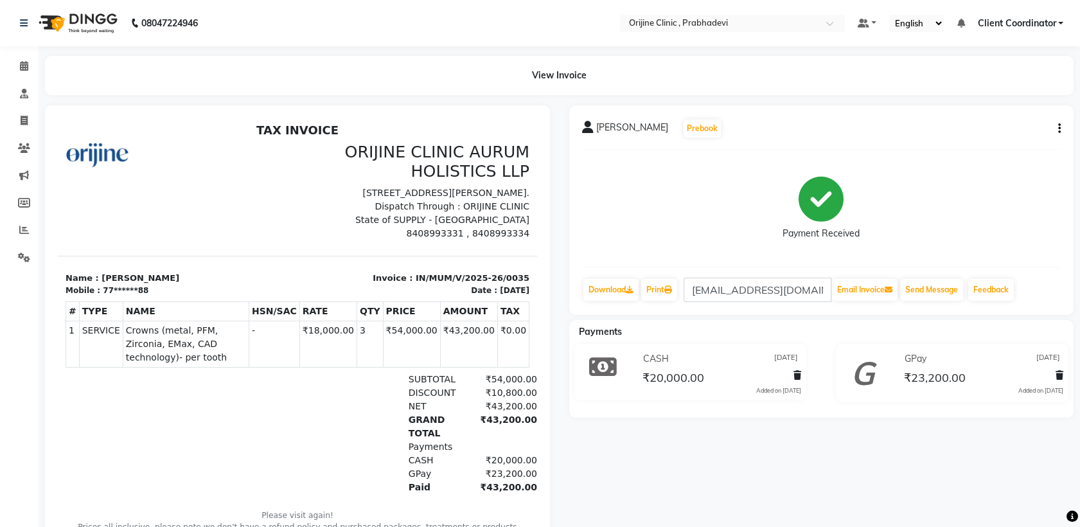
click at [1059, 129] on icon "button" at bounding box center [1059, 129] width 3 height 1
click at [961, 193] on div "Payment Received" at bounding box center [821, 208] width 479 height 96
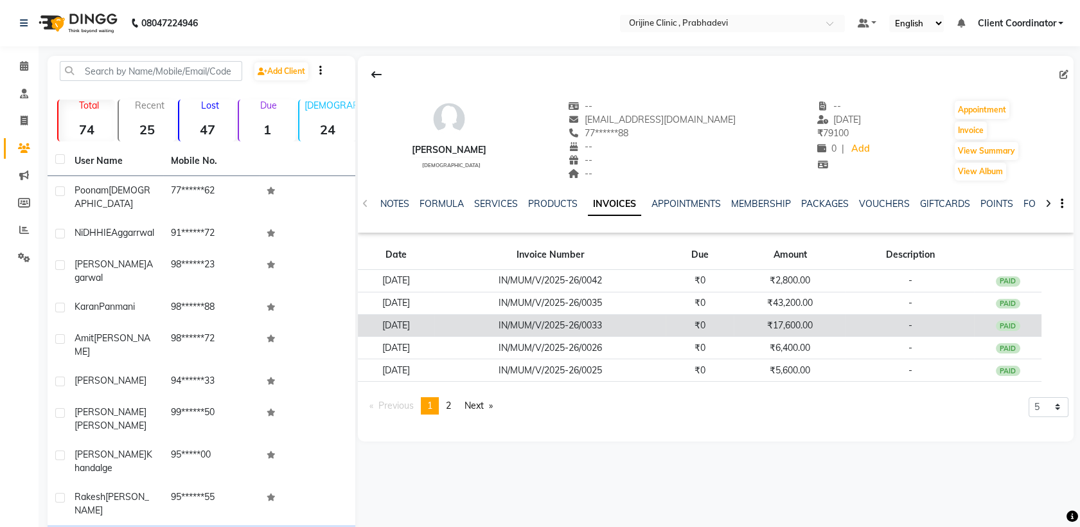
click at [621, 332] on td "IN/MUM/V/2025-26/0033" at bounding box center [550, 325] width 232 height 22
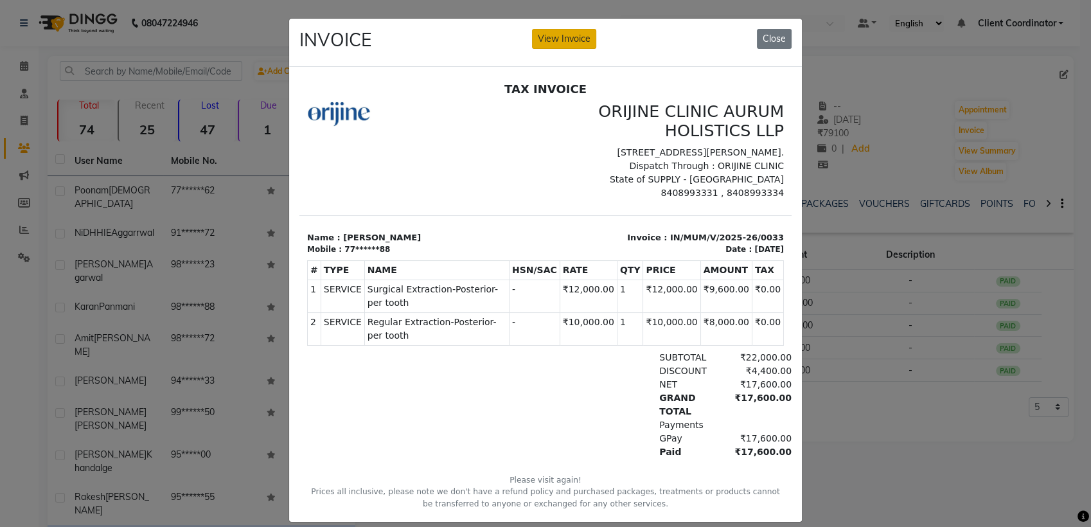
click at [560, 42] on button "View Invoice" at bounding box center [564, 39] width 64 height 20
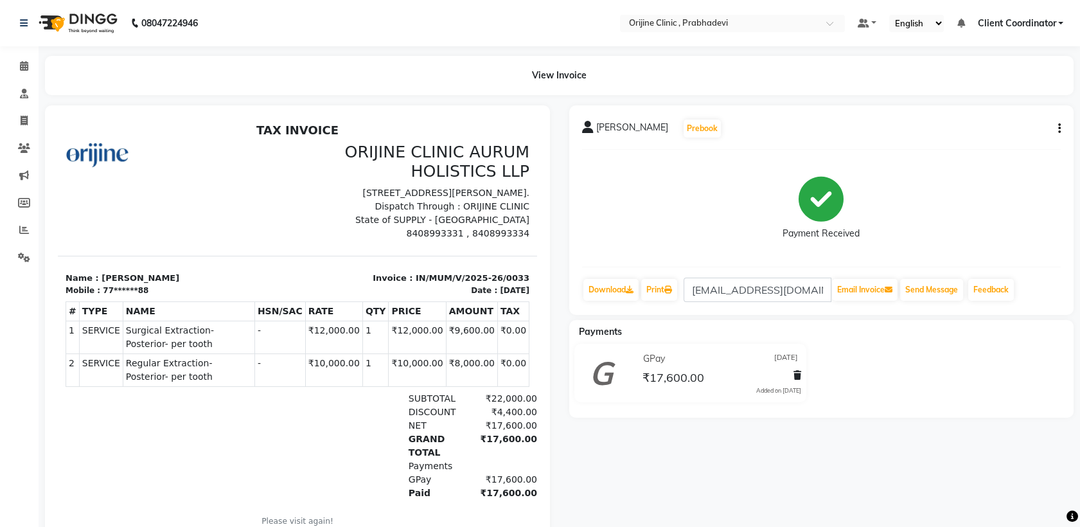
click at [1057, 132] on button "button" at bounding box center [1057, 128] width 8 height 13
click at [983, 150] on div "Edit Invoice" at bounding box center [995, 145] width 88 height 16
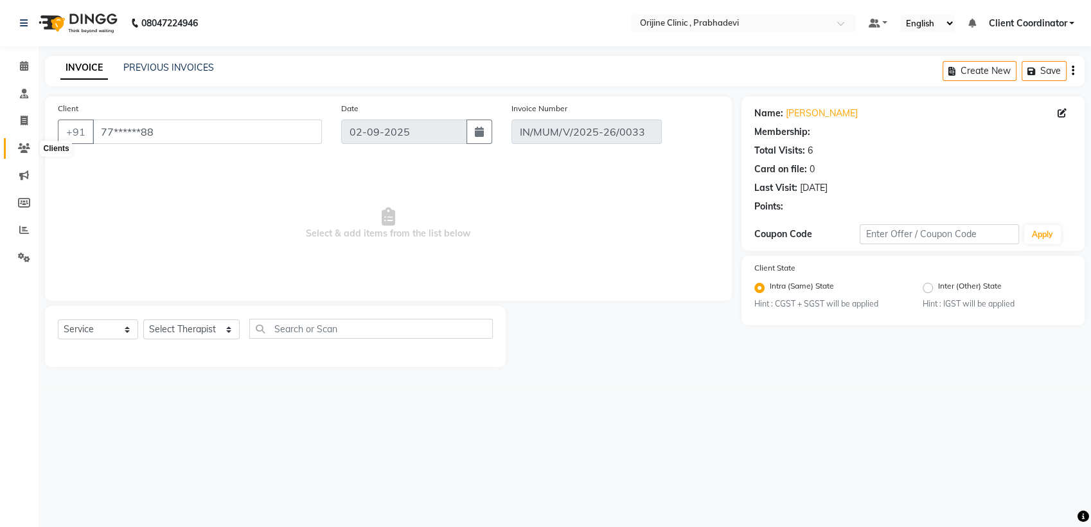
click at [26, 144] on icon at bounding box center [24, 148] width 12 height 10
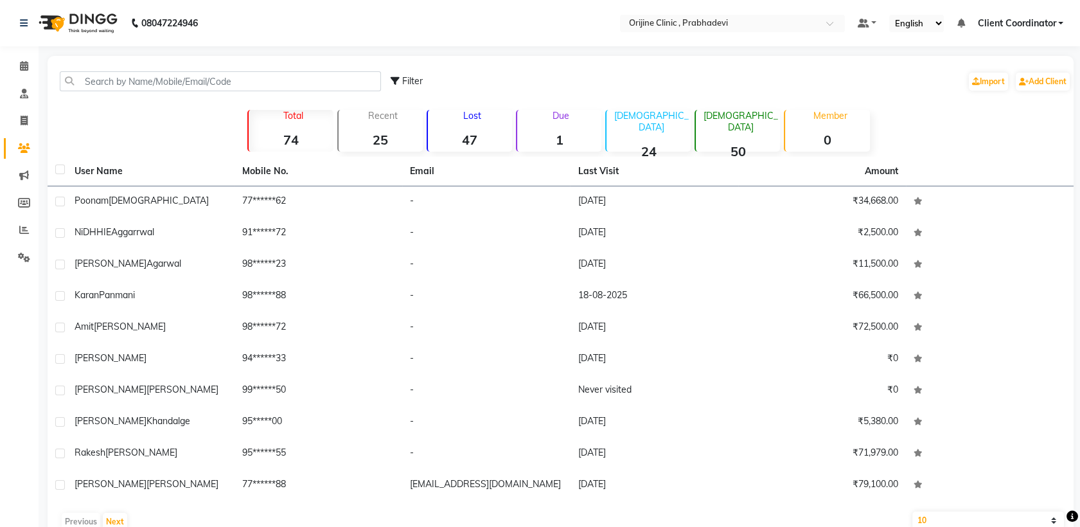
click at [1046, 18] on span "Client Coordinator" at bounding box center [1016, 23] width 78 height 13
click at [906, 155] on div "Filter Import Add Client Total 74 Recent 25 Lost 47 Due 1 Male 24 Female 50 Mem…" at bounding box center [561, 296] width 1026 height 481
click at [161, 77] on input "text" at bounding box center [220, 81] width 321 height 20
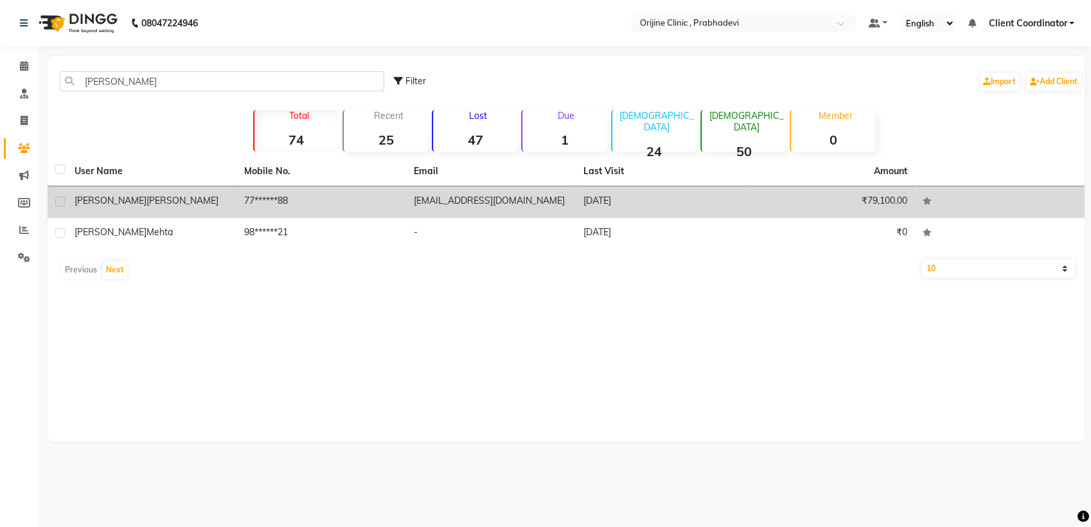
click at [233, 201] on td "Sonal Ghadge" at bounding box center [152, 201] width 170 height 31
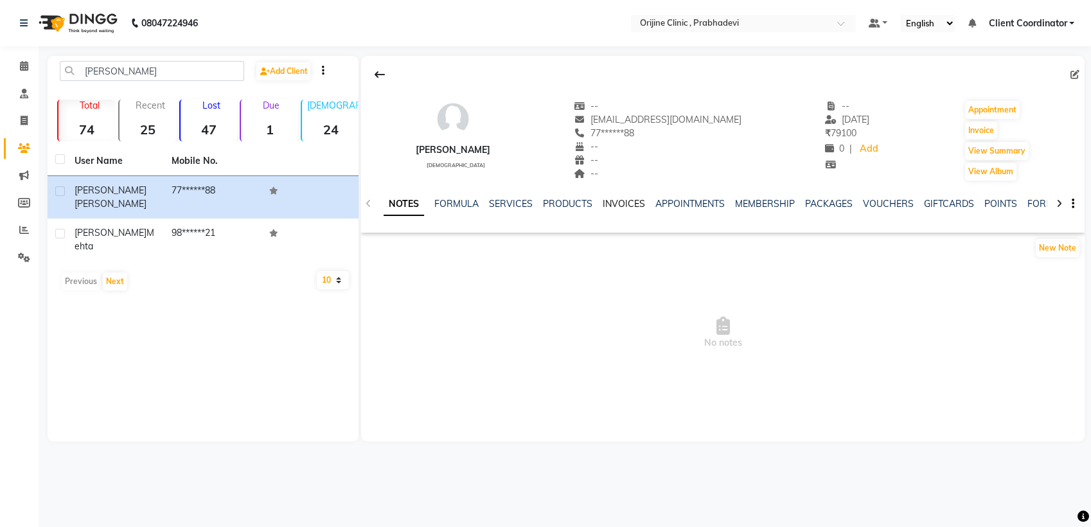
click at [625, 204] on link "INVOICES" at bounding box center [624, 204] width 42 height 12
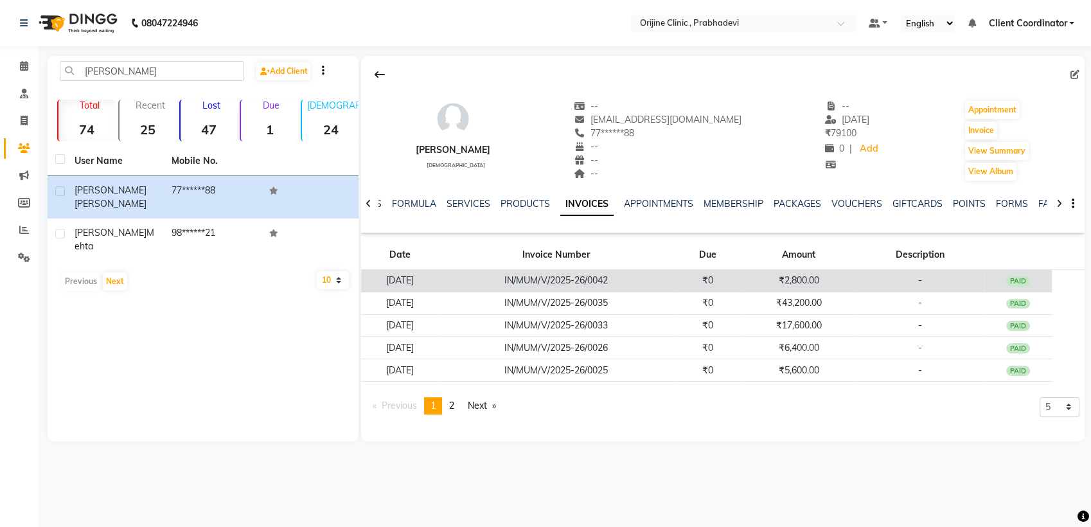
click at [762, 278] on td "₹2,800.00" at bounding box center [798, 281] width 113 height 22
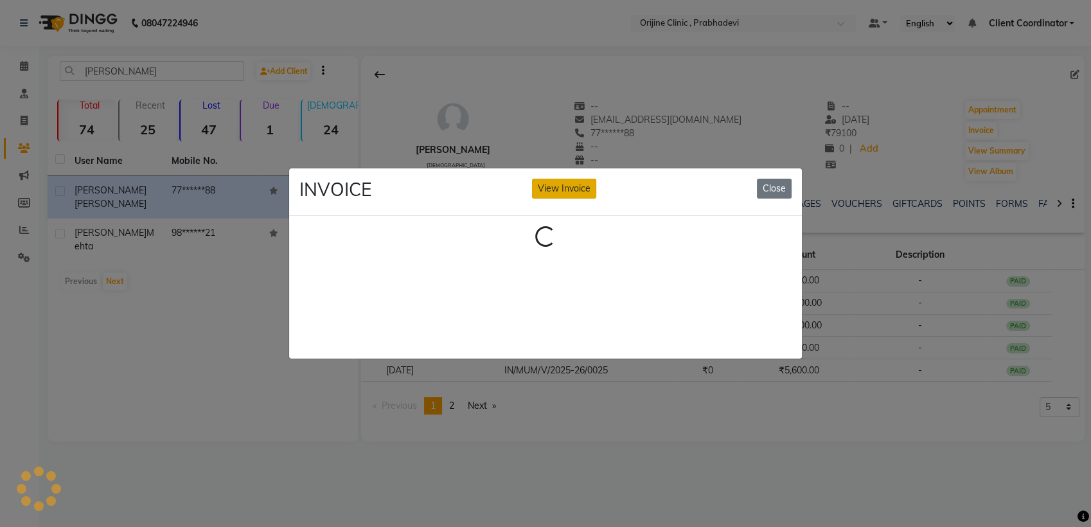
click at [551, 180] on button "View Invoice" at bounding box center [564, 189] width 64 height 20
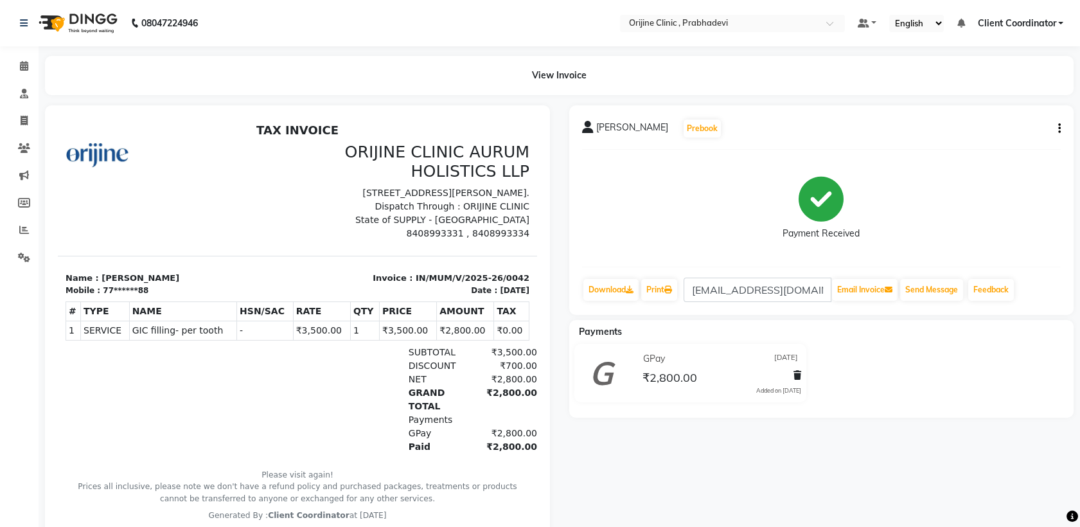
click at [1058, 129] on icon "button" at bounding box center [1059, 129] width 3 height 1
click at [977, 148] on div "Edit Invoice" at bounding box center [995, 145] width 88 height 16
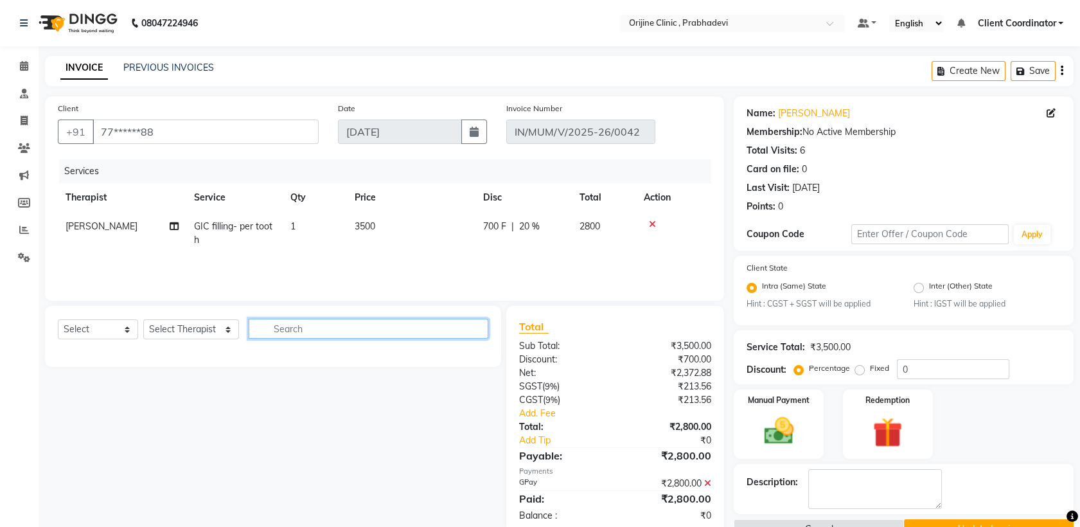
click at [310, 333] on input "text" at bounding box center [369, 329] width 240 height 20
click at [199, 329] on select "Select Therapist [PERSON_NAME] [PERSON_NAME] [PERSON_NAME] [PERSON_NAME] A Assi…" at bounding box center [191, 329] width 96 height 20
click at [143, 319] on select "Select Therapist [PERSON_NAME] [PERSON_NAME] [PERSON_NAME] [PERSON_NAME] A Assi…" at bounding box center [191, 329] width 96 height 20
click at [321, 326] on input "text" at bounding box center [369, 329] width 240 height 20
click at [1062, 71] on icon "button" at bounding box center [1062, 71] width 3 height 1
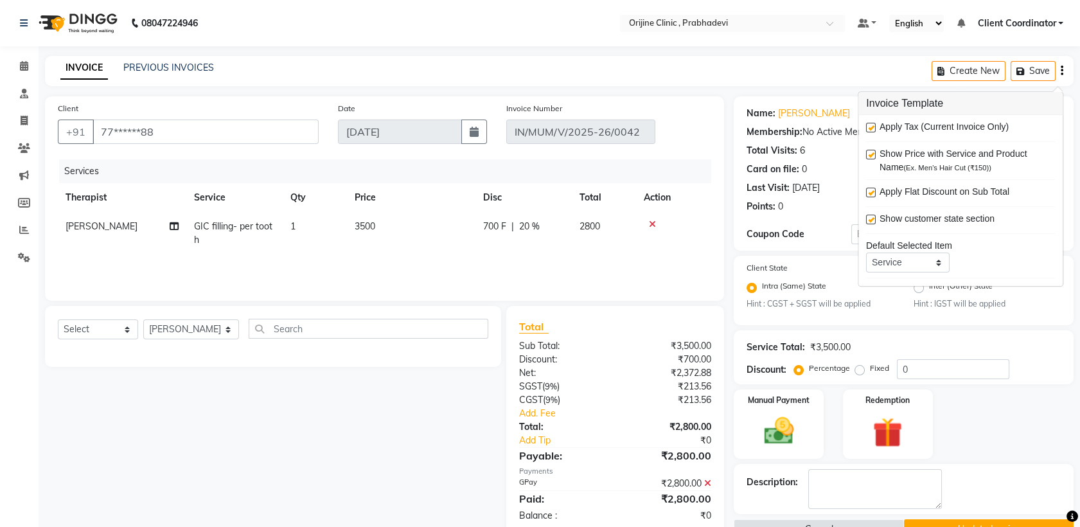
click at [871, 127] on label at bounding box center [871, 128] width 10 height 10
click at [871, 127] on input "checkbox" at bounding box center [870, 128] width 8 height 8
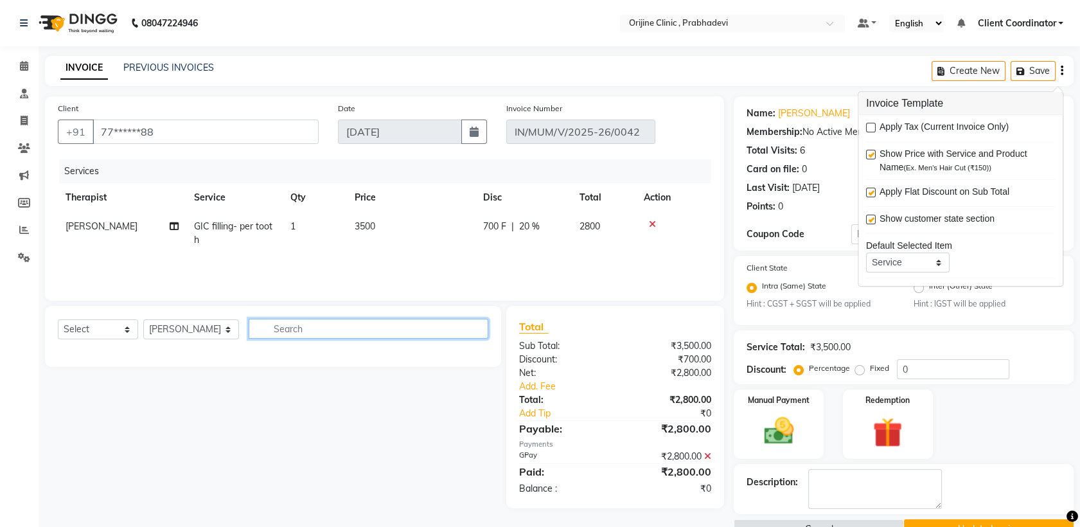
click at [401, 331] on input "text" at bounding box center [369, 329] width 240 height 20
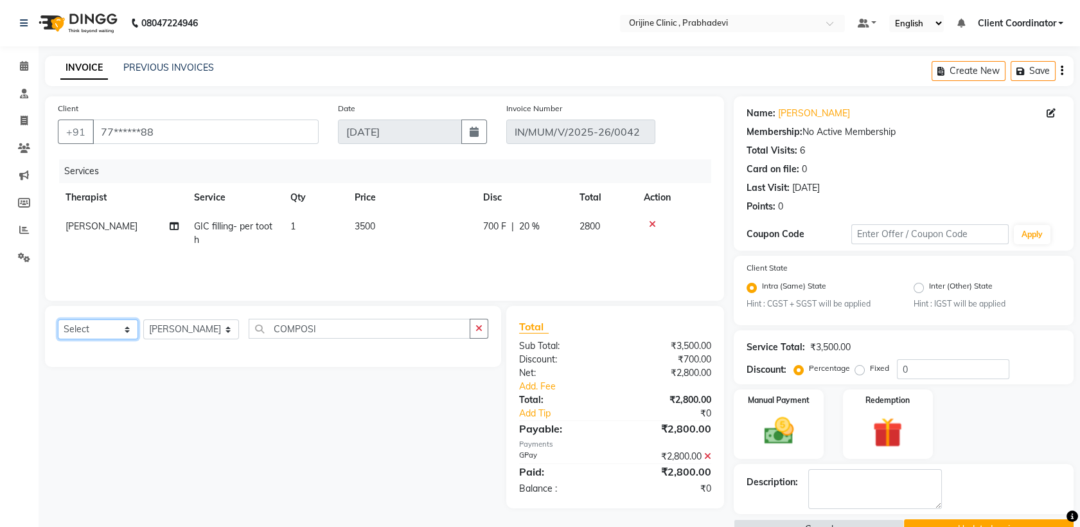
click at [117, 330] on select "Select Service Product Membership Package Voucher Prepaid Gift Card" at bounding box center [98, 329] width 80 height 20
click at [58, 319] on select "Select Service Product Membership Package Voucher Prepaid Gift Card" at bounding box center [98, 329] width 80 height 20
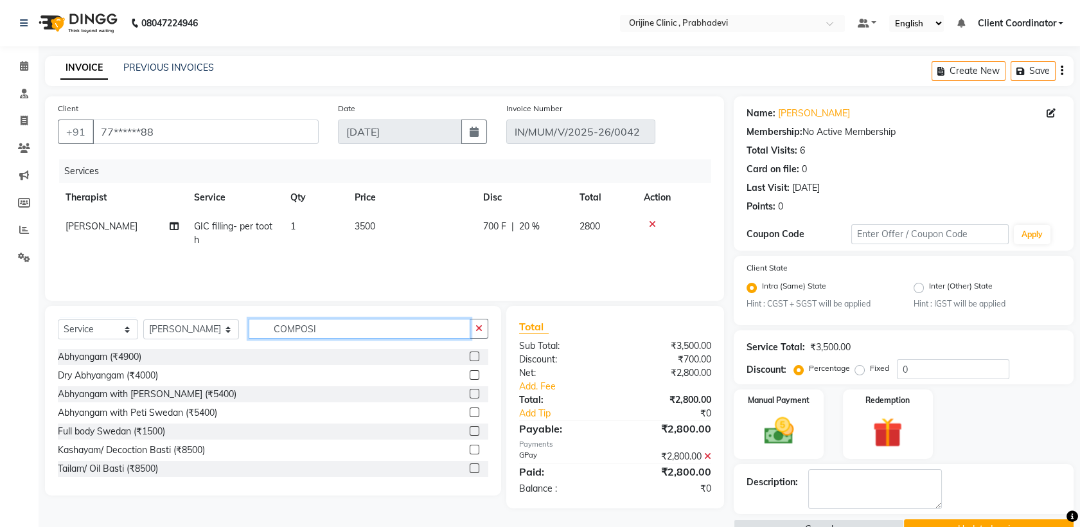
click at [343, 330] on input "COMPOSI" at bounding box center [360, 329] width 222 height 20
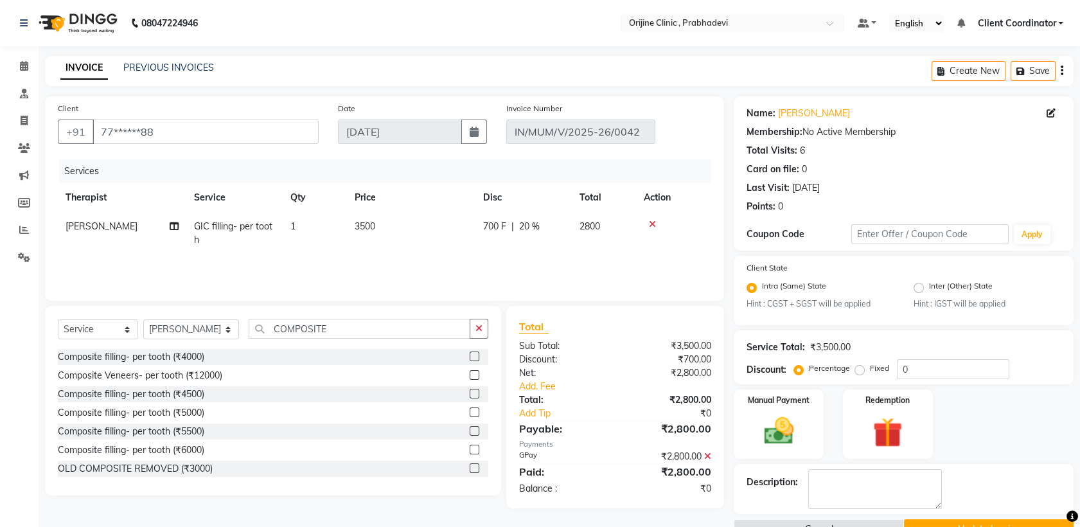
click at [470, 353] on label at bounding box center [475, 357] width 10 height 10
click at [470, 353] on input "checkbox" at bounding box center [474, 357] width 8 height 8
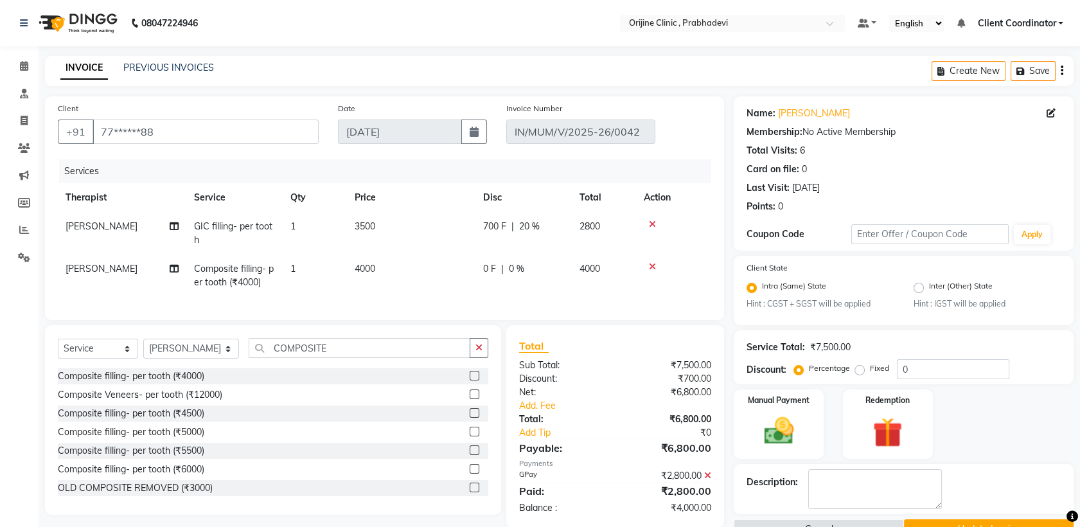
click at [375, 273] on span "4000" at bounding box center [365, 269] width 21 height 12
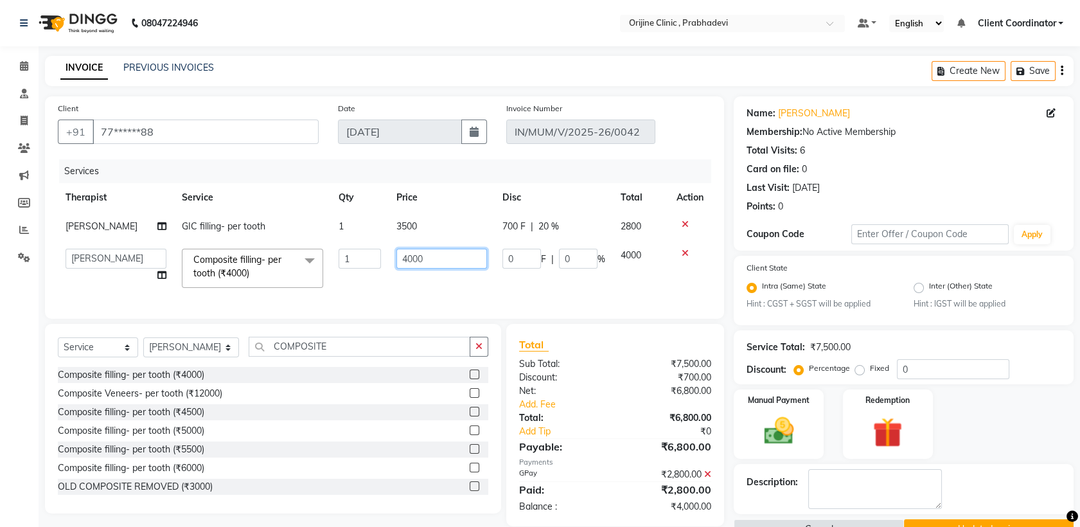
click at [401, 258] on input "4000" at bounding box center [442, 259] width 91 height 20
click at [404, 260] on input "000" at bounding box center [442, 259] width 91 height 20
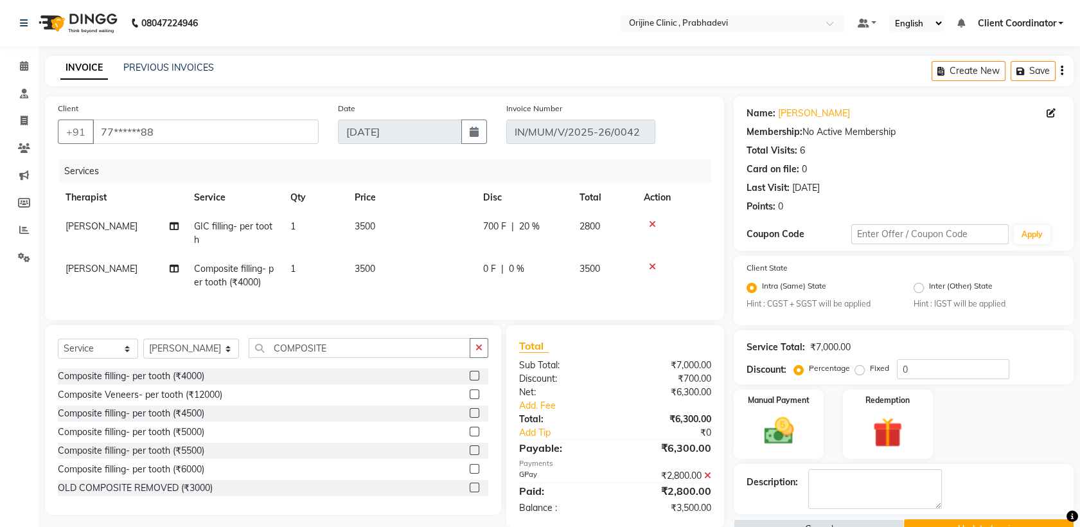
click at [333, 261] on td "1" at bounding box center [315, 275] width 64 height 42
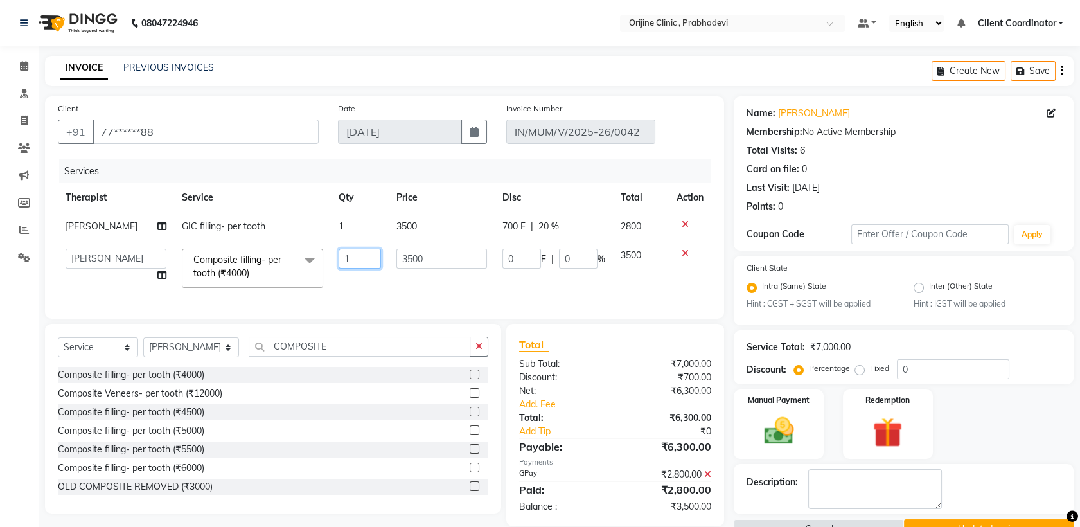
click at [350, 260] on input "1" at bounding box center [360, 259] width 43 height 20
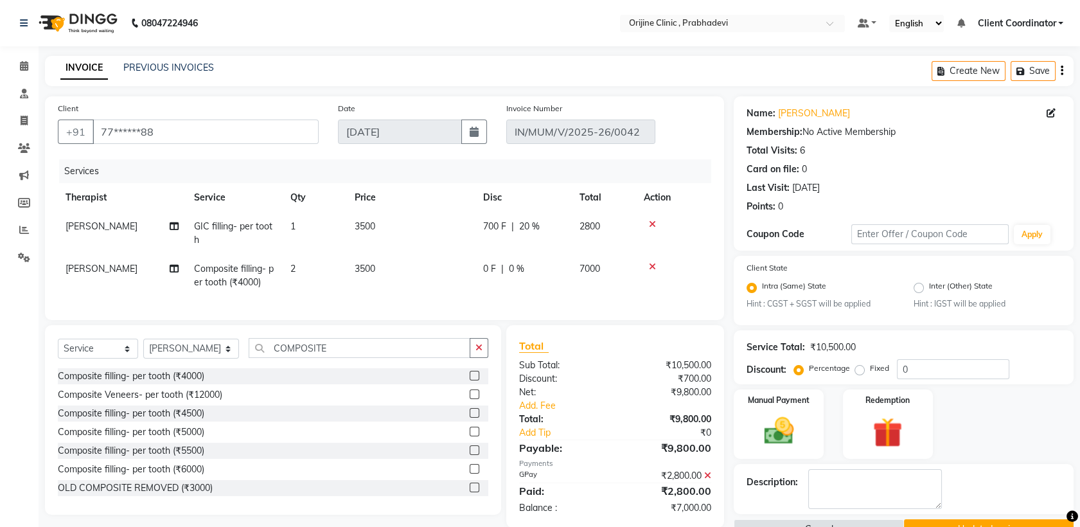
click at [551, 270] on td "0 F | 0 %" at bounding box center [524, 275] width 96 height 42
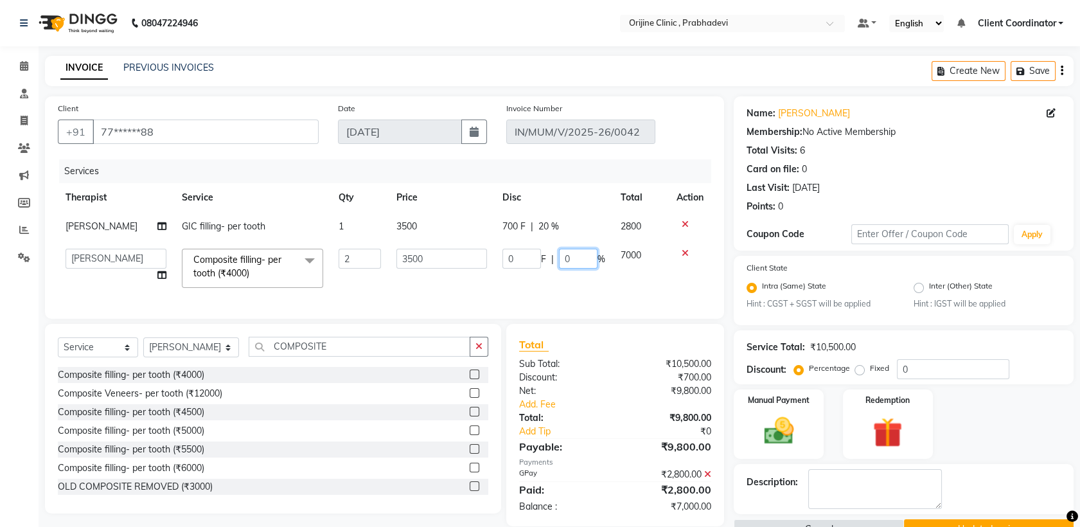
click at [578, 257] on input "0" at bounding box center [578, 259] width 39 height 20
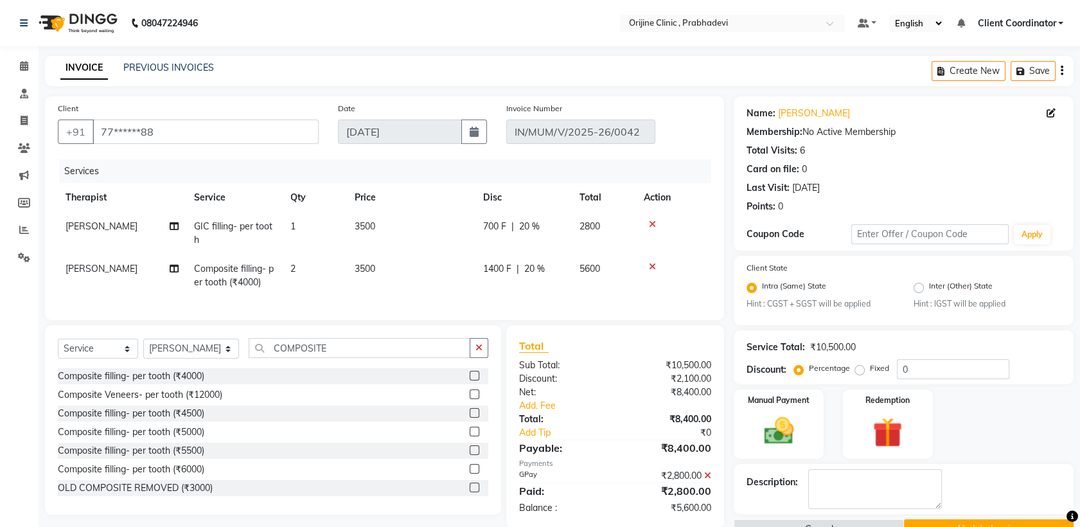
click at [610, 499] on div "Paid:" at bounding box center [563, 490] width 106 height 15
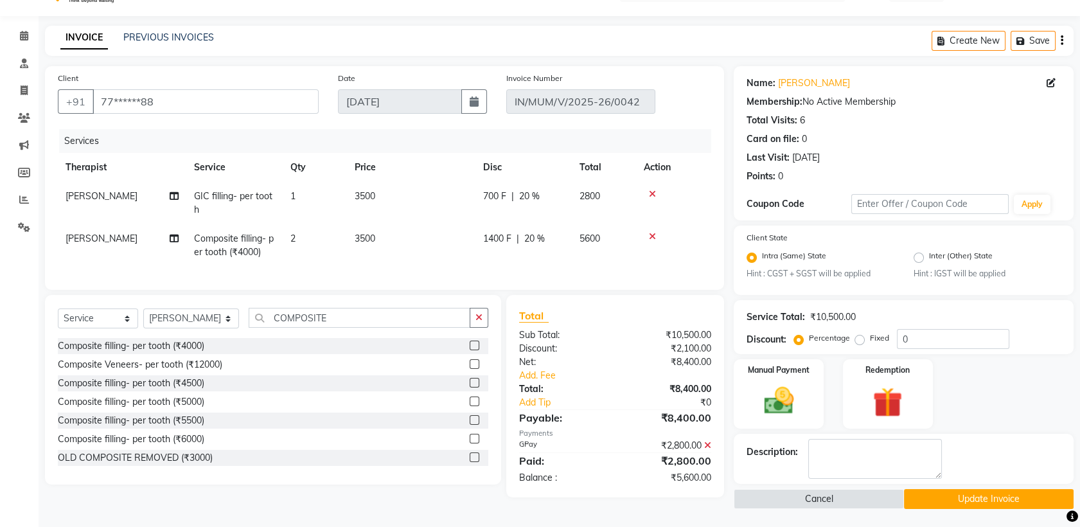
click at [708, 450] on icon at bounding box center [707, 445] width 7 height 9
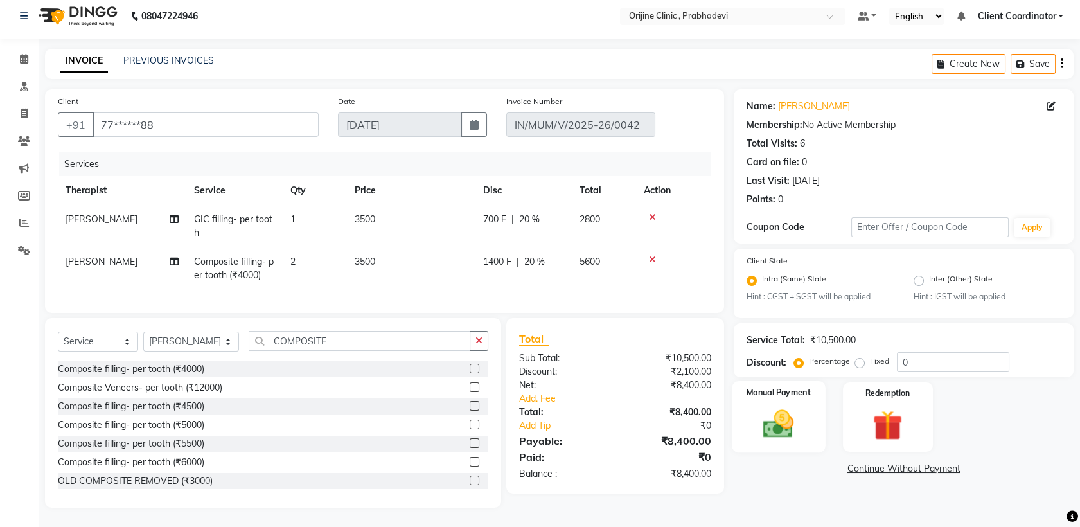
click at [774, 407] on img at bounding box center [779, 424] width 50 height 35
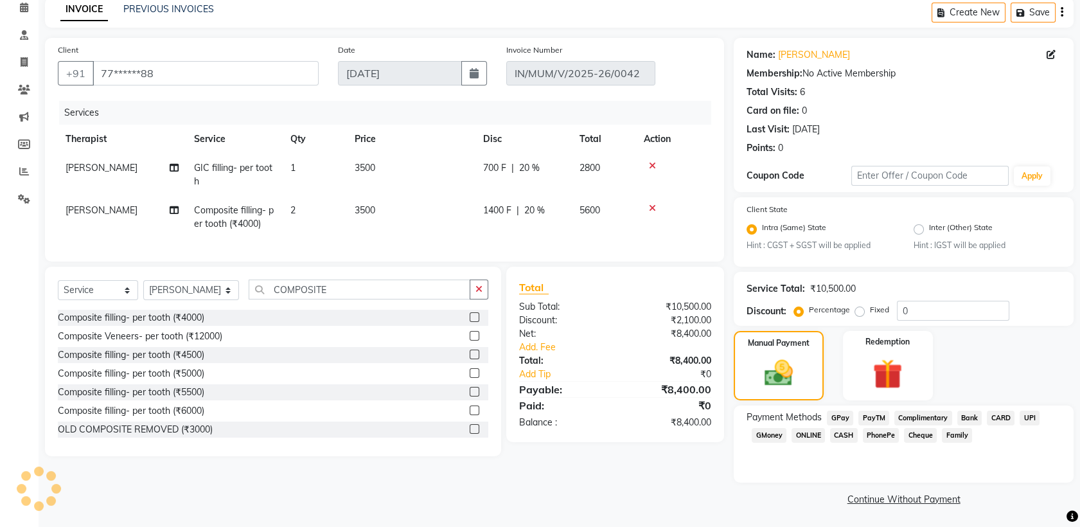
scroll to position [48, 0]
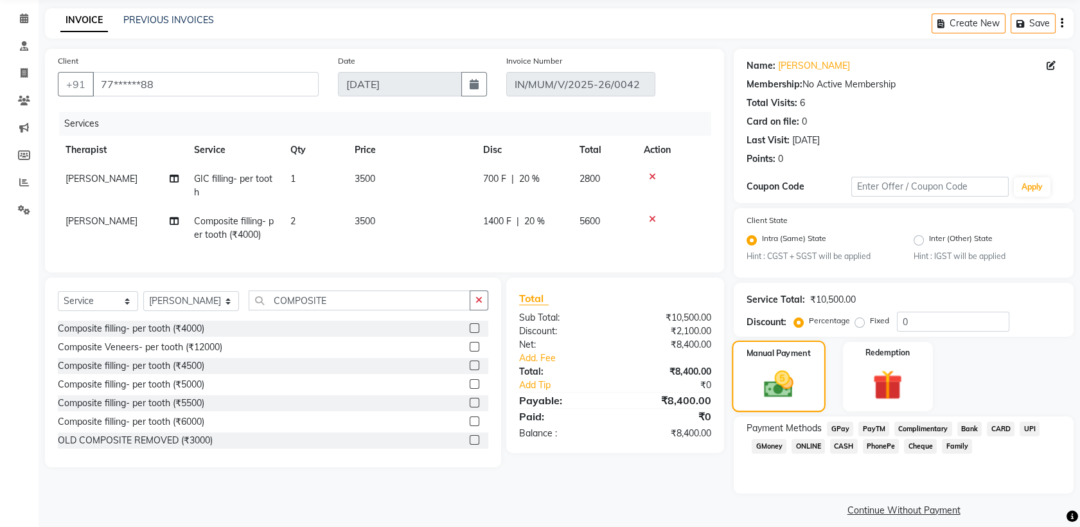
click at [800, 357] on label "Manual Payment" at bounding box center [779, 354] width 64 height 12
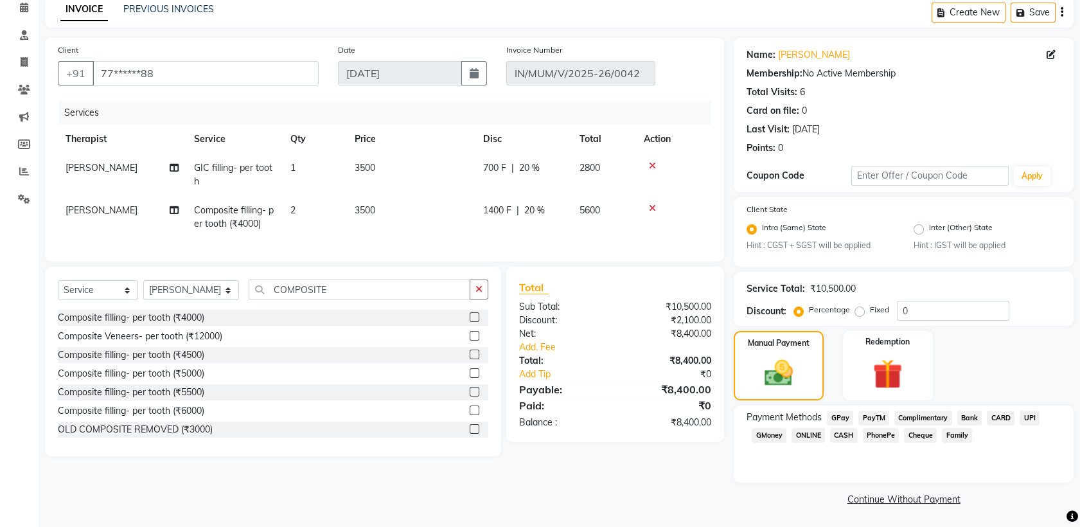
click at [1029, 419] on span "UPI" at bounding box center [1030, 418] width 20 height 15
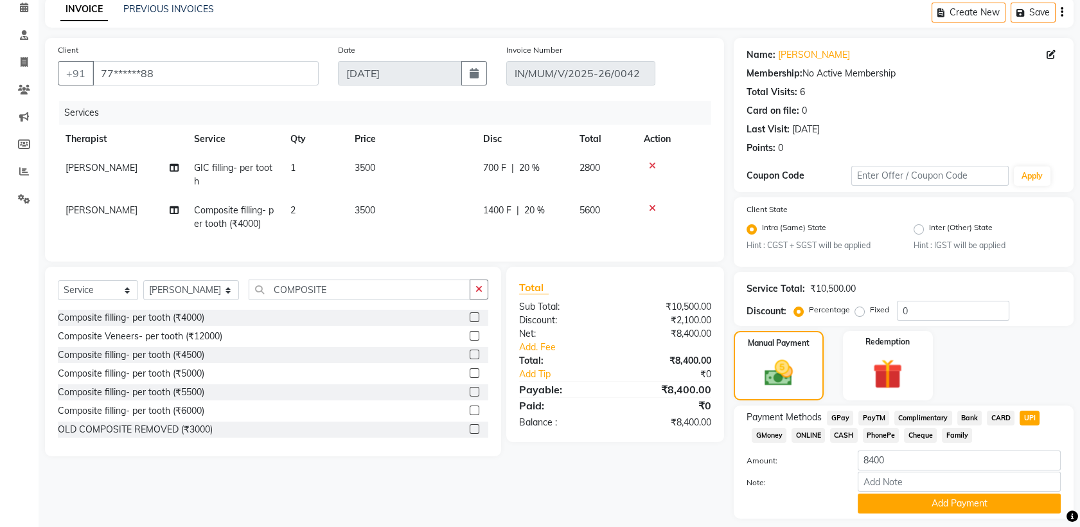
scroll to position [94, 0]
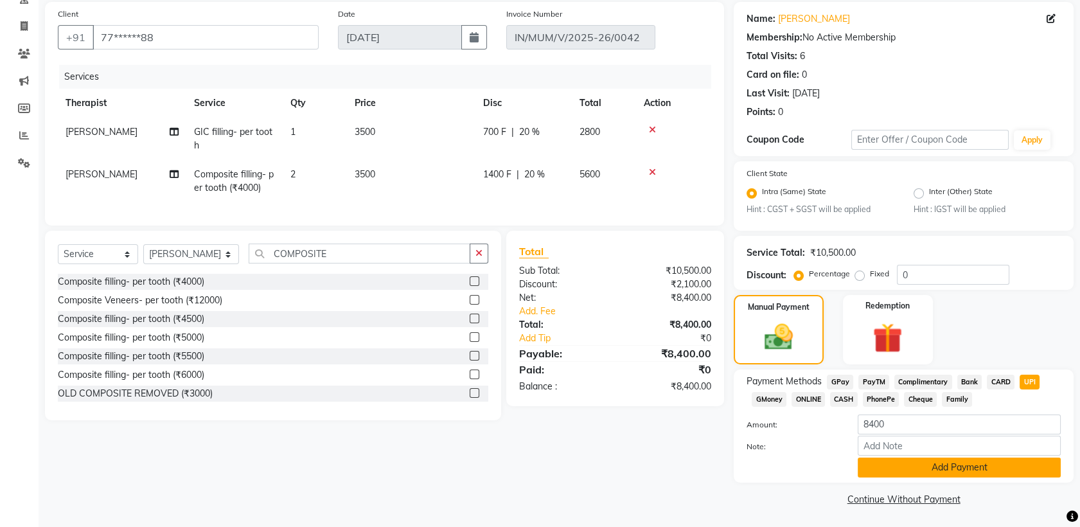
click at [957, 473] on button "Add Payment" at bounding box center [959, 468] width 203 height 20
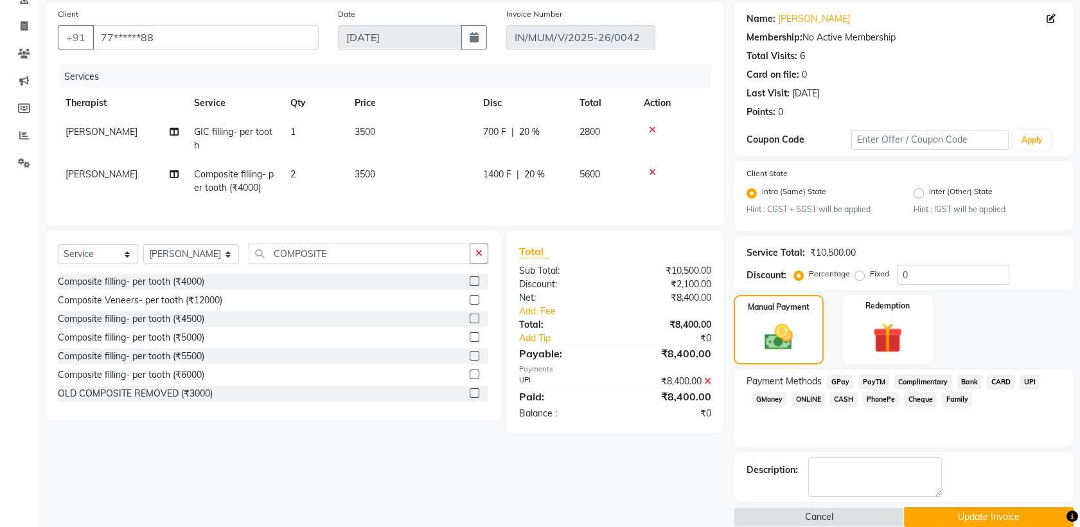
scroll to position [112, 0]
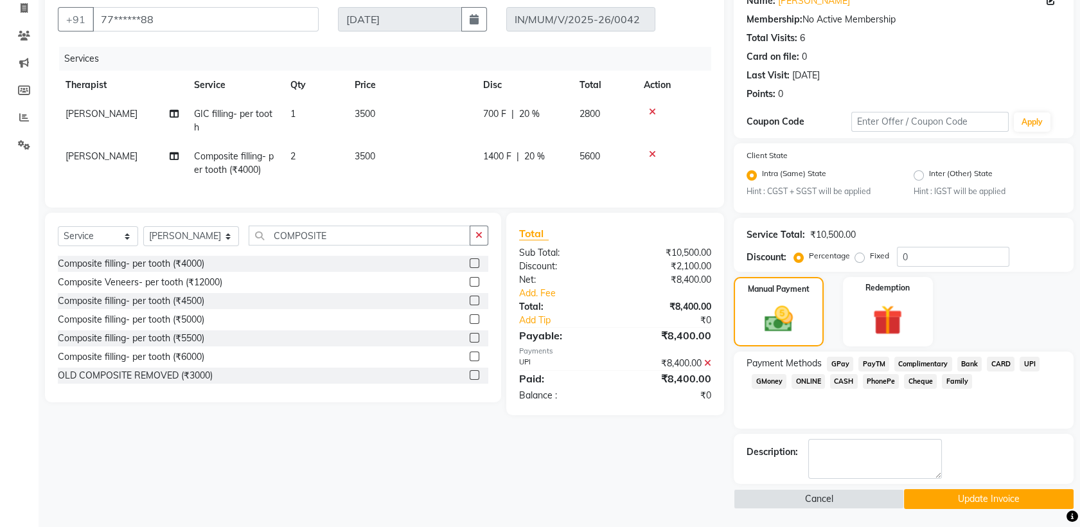
click at [965, 499] on button "Update Invoice" at bounding box center [989, 499] width 170 height 20
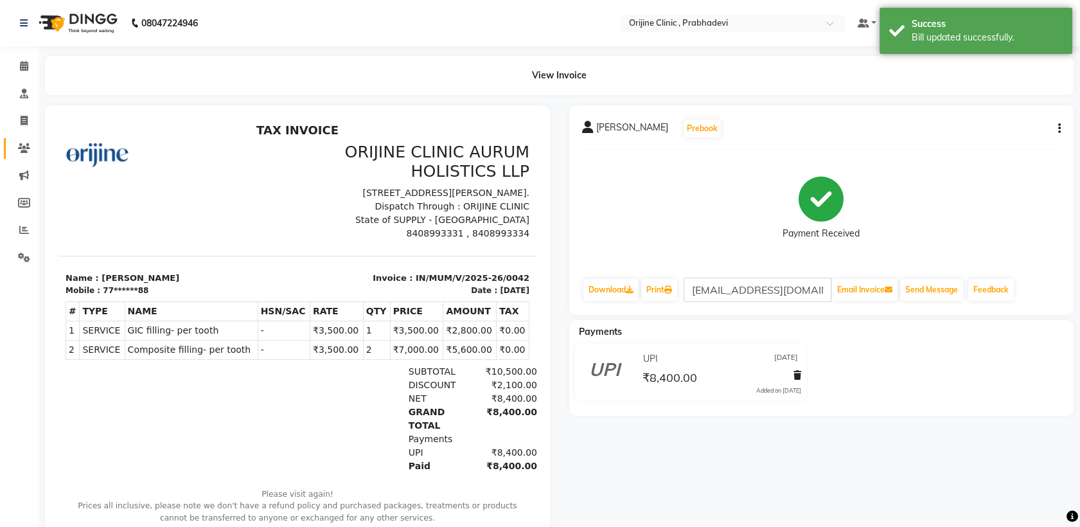
click at [26, 139] on link "Clients" at bounding box center [19, 148] width 31 height 21
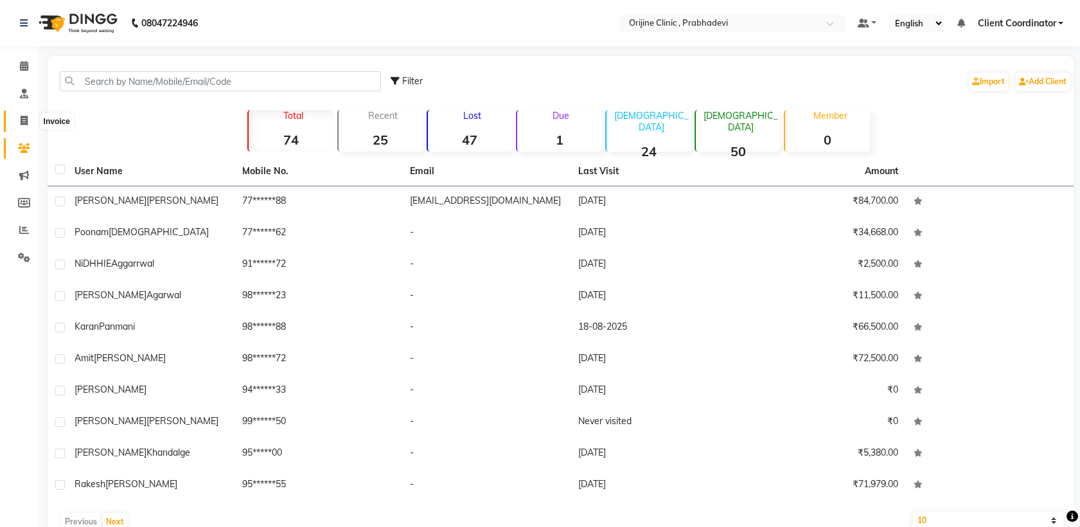
click at [19, 125] on span at bounding box center [24, 121] width 22 height 15
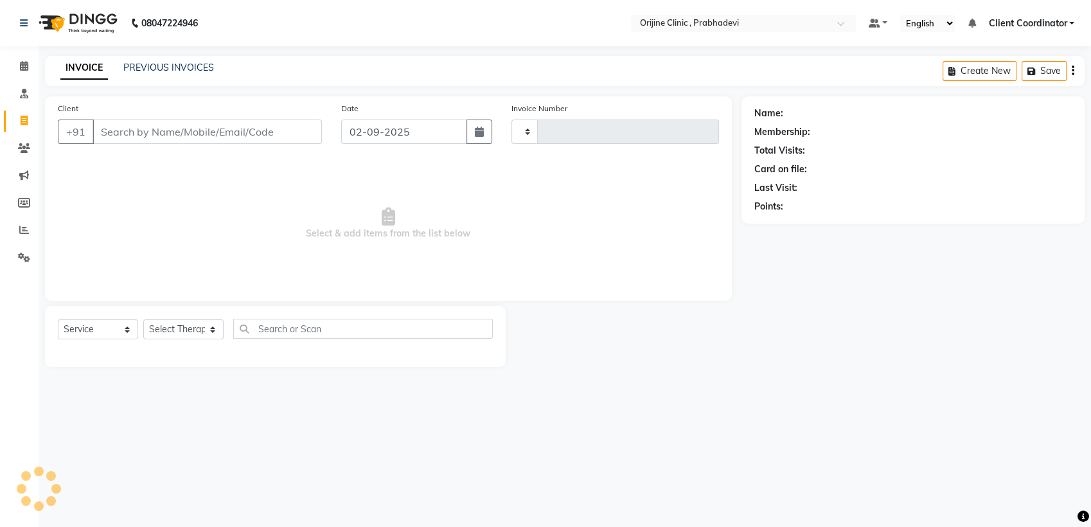
click at [138, 127] on input "Client" at bounding box center [207, 132] width 229 height 24
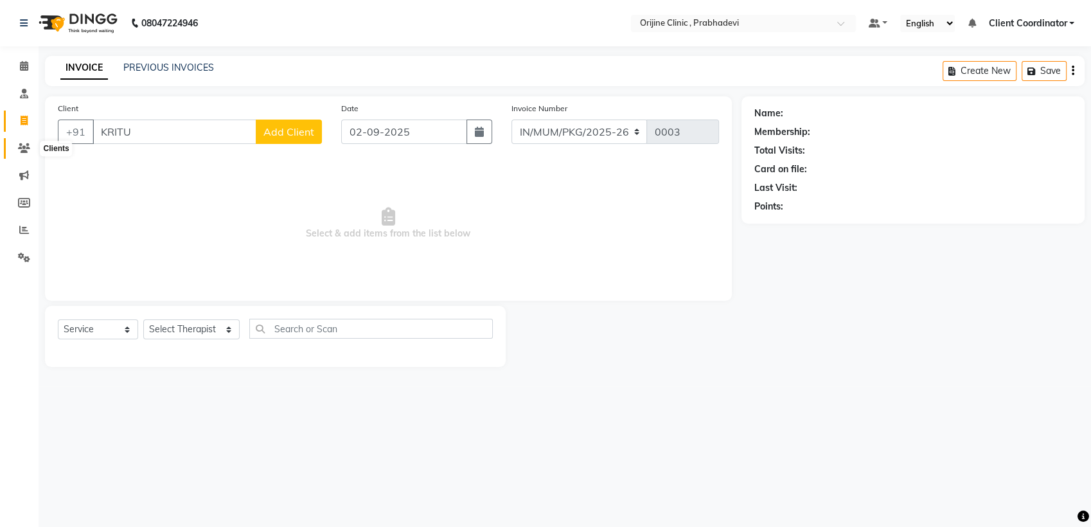
click at [28, 145] on icon at bounding box center [24, 148] width 12 height 10
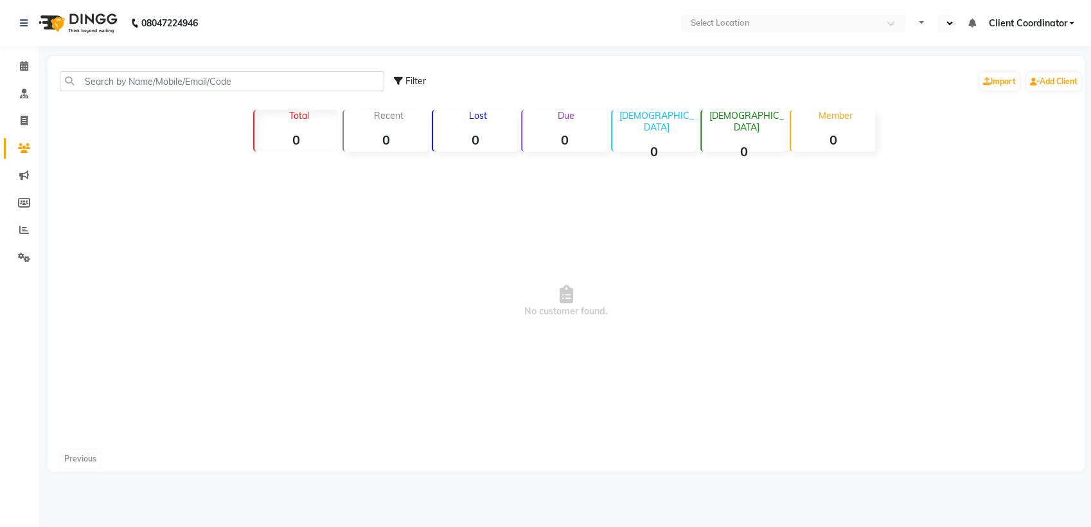
select select "en"
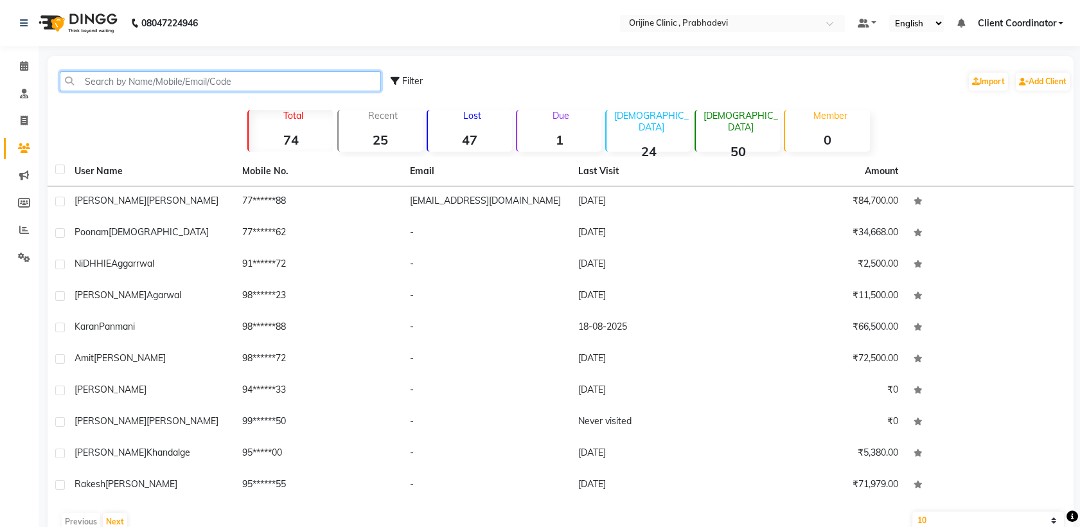
click at [263, 83] on input "text" at bounding box center [220, 81] width 321 height 20
type input "D"
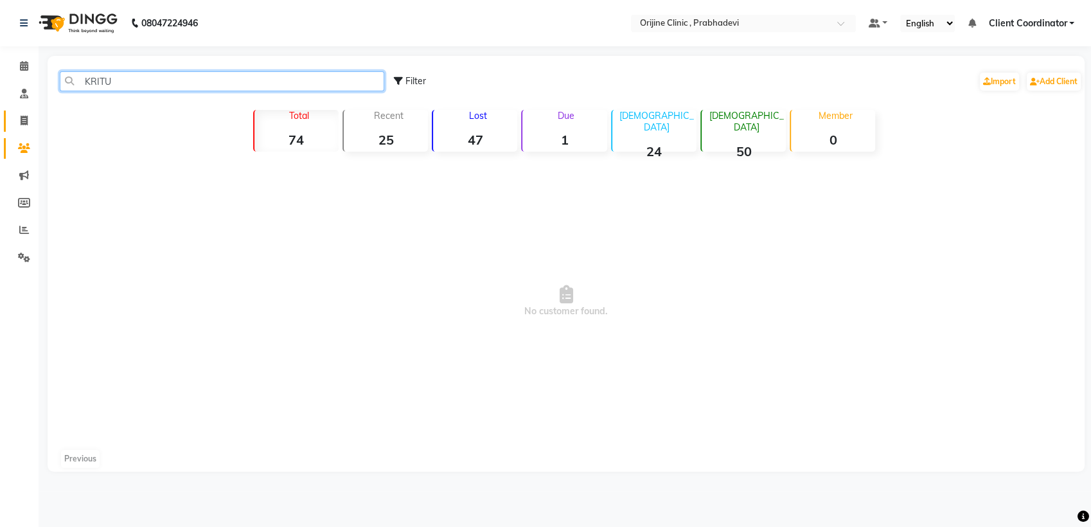
type input "KRITU"
click at [21, 121] on icon at bounding box center [24, 121] width 7 height 10
select select "service"
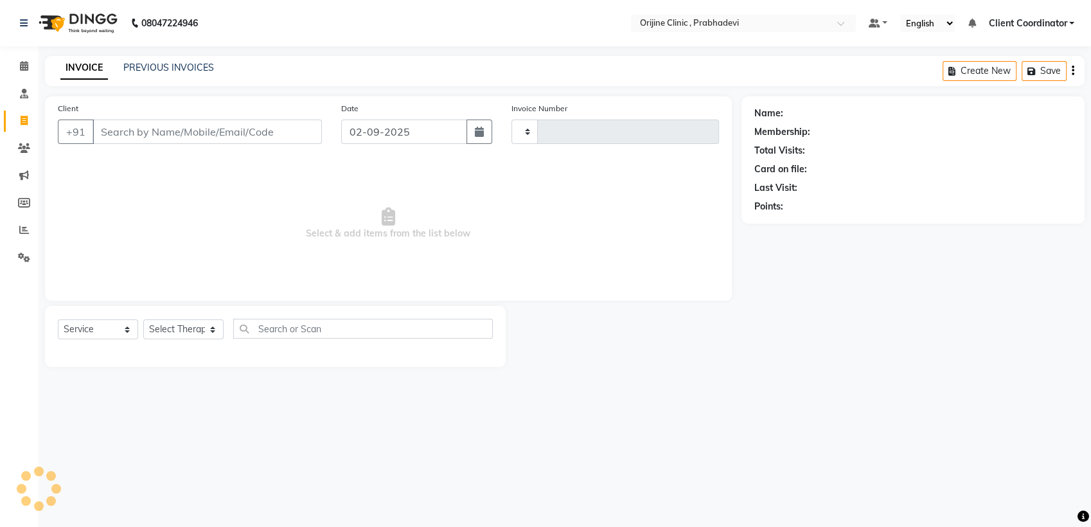
type input "0003"
select select "8675"
click at [163, 134] on input "Client" at bounding box center [207, 132] width 229 height 24
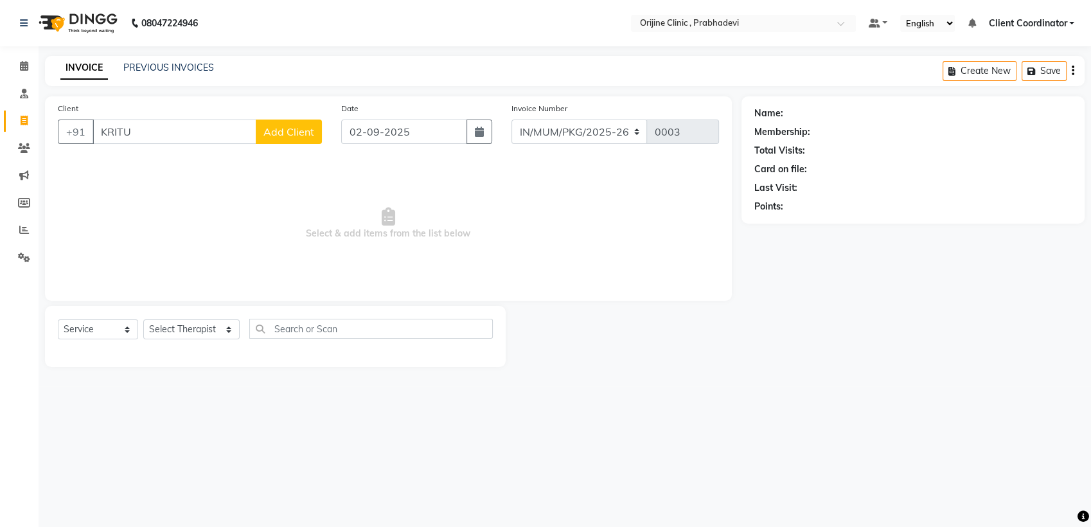
type input "KRITU"
click at [298, 137] on span "Add Client" at bounding box center [288, 131] width 51 height 13
select select
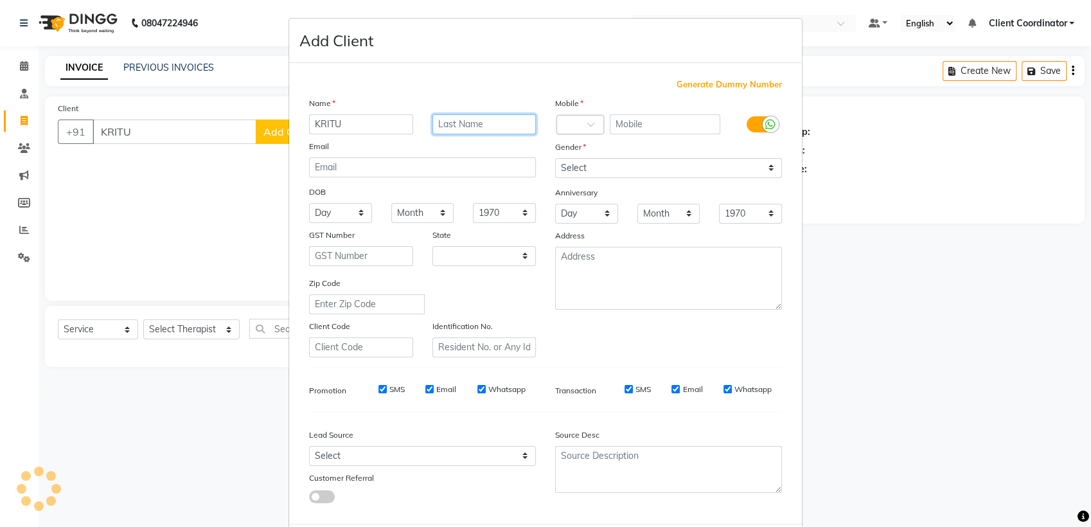
click at [487, 121] on input "text" at bounding box center [485, 124] width 104 height 20
type input "BHANDA"
select select "22"
type input "BHANDARI"
click at [630, 118] on input "text" at bounding box center [665, 124] width 111 height 20
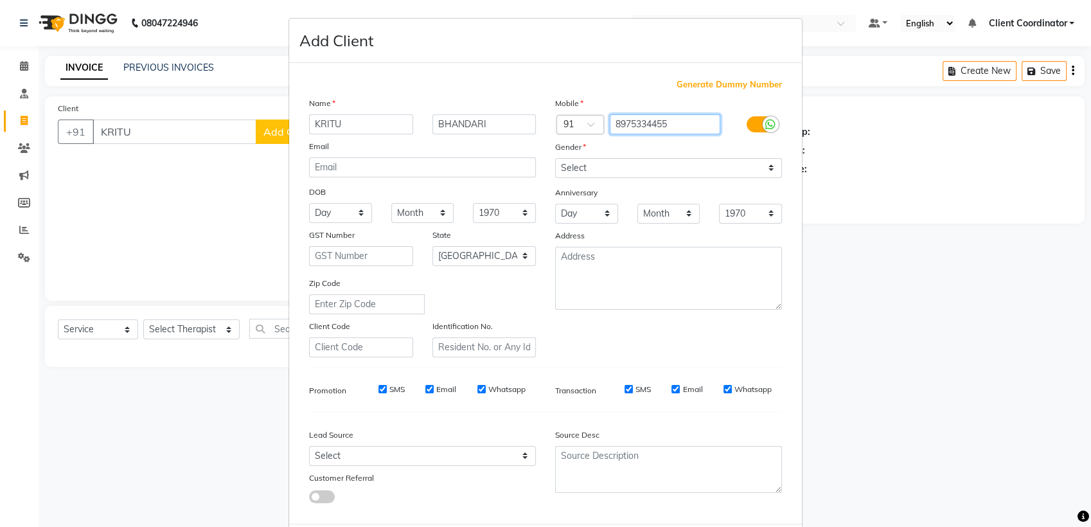
type input "8975334455"
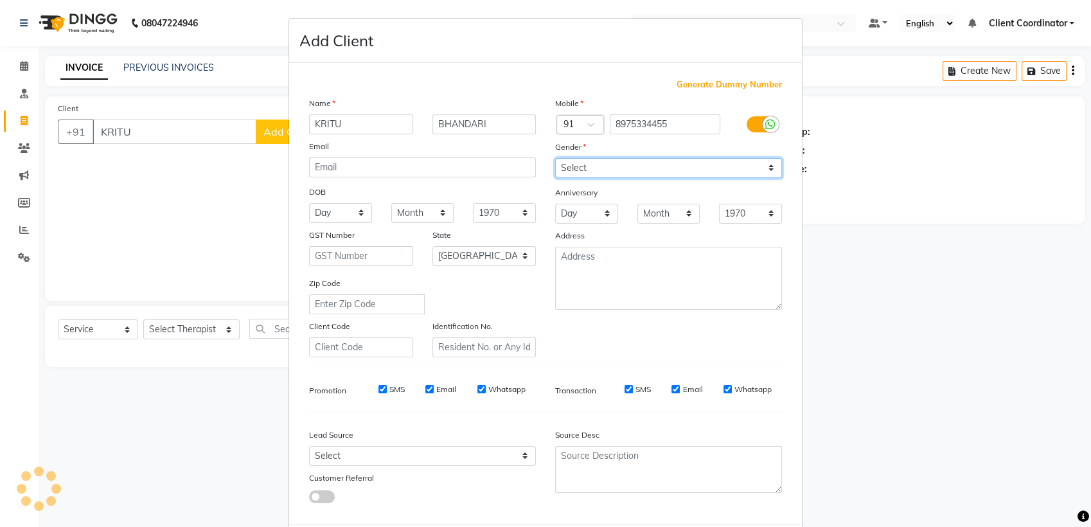
click at [675, 159] on select "Select [DEMOGRAPHIC_DATA] [DEMOGRAPHIC_DATA] Other Prefer Not To Say" at bounding box center [668, 168] width 227 height 20
select select "[DEMOGRAPHIC_DATA]"
click at [555, 158] on select "Select [DEMOGRAPHIC_DATA] [DEMOGRAPHIC_DATA] Other Prefer Not To Say" at bounding box center [668, 168] width 227 height 20
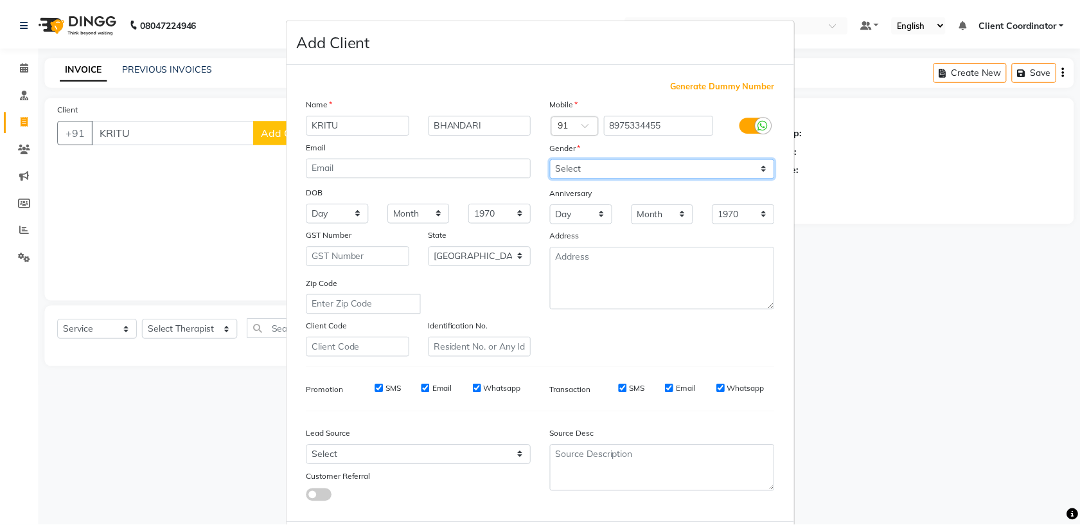
scroll to position [63, 0]
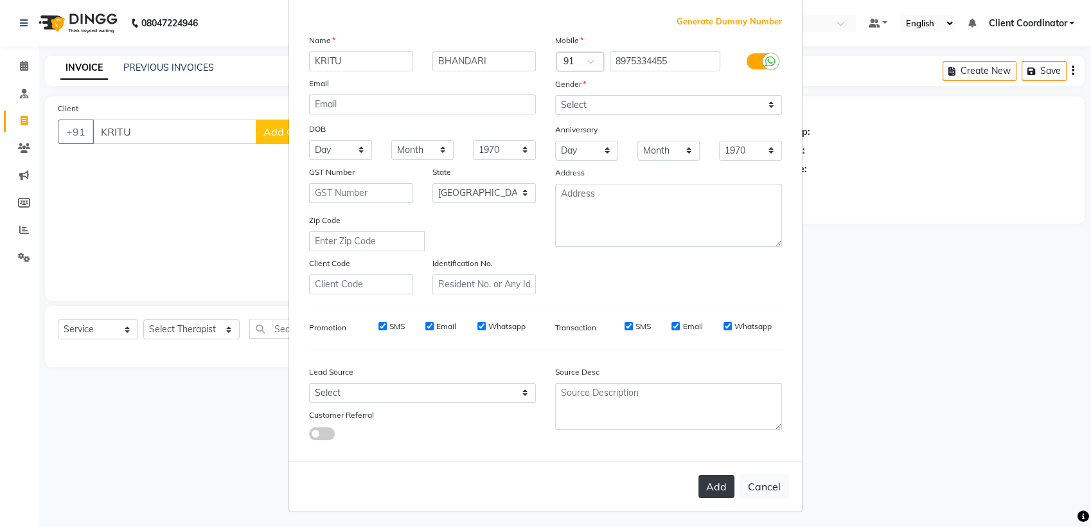
click at [708, 478] on button "Add" at bounding box center [717, 486] width 36 height 23
type input "89******55"
select select
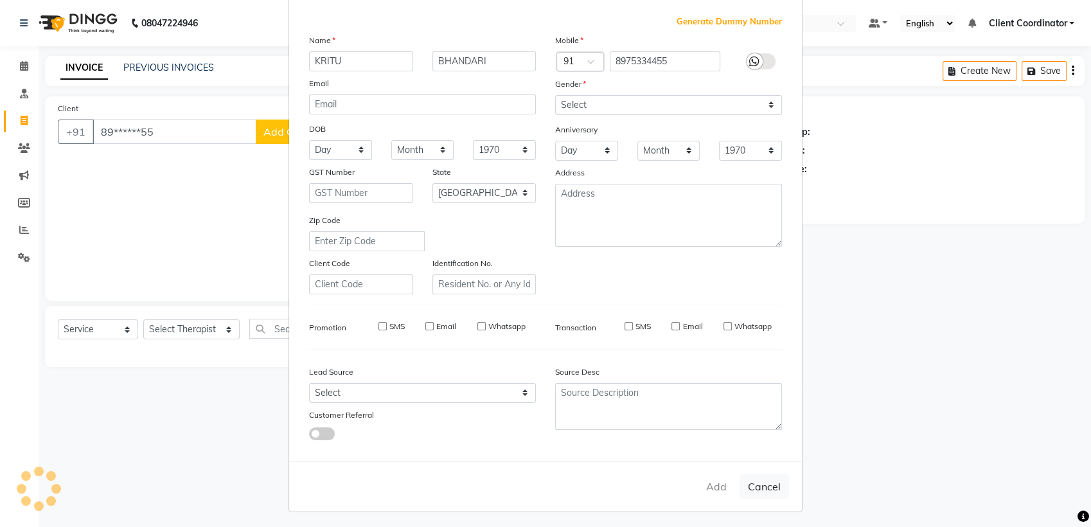
select select "null"
select select
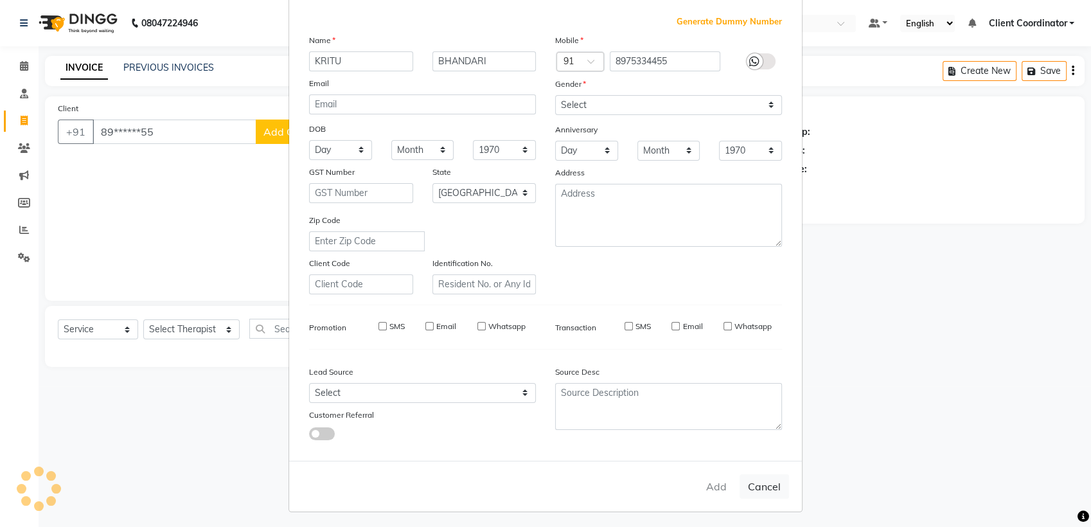
checkbox input "false"
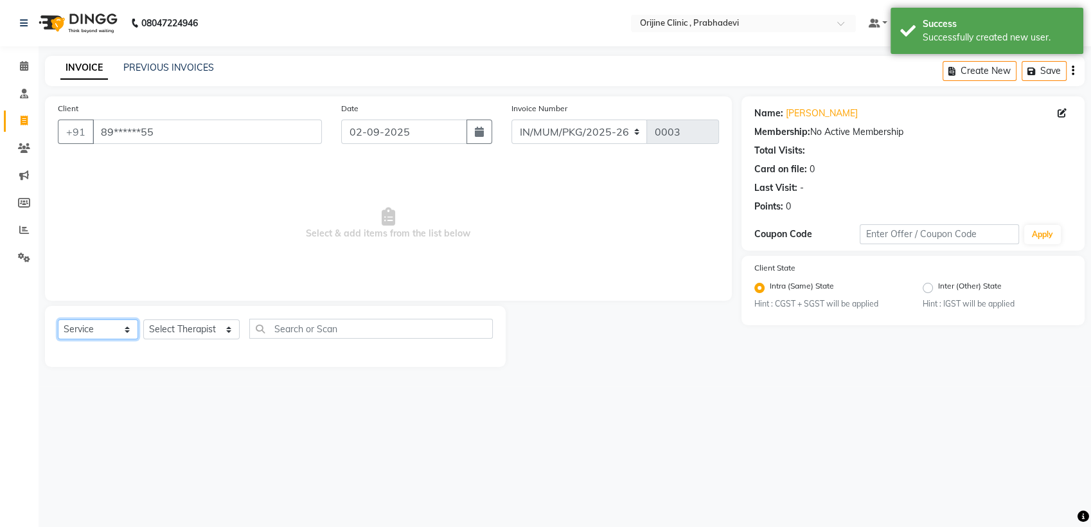
click at [103, 322] on select "Select Service Product Membership Package Voucher Prepaid Gift Card" at bounding box center [98, 329] width 80 height 20
select select "product"
click at [58, 319] on select "Select Service Product Membership Package Voucher Prepaid Gift Card" at bounding box center [98, 329] width 80 height 20
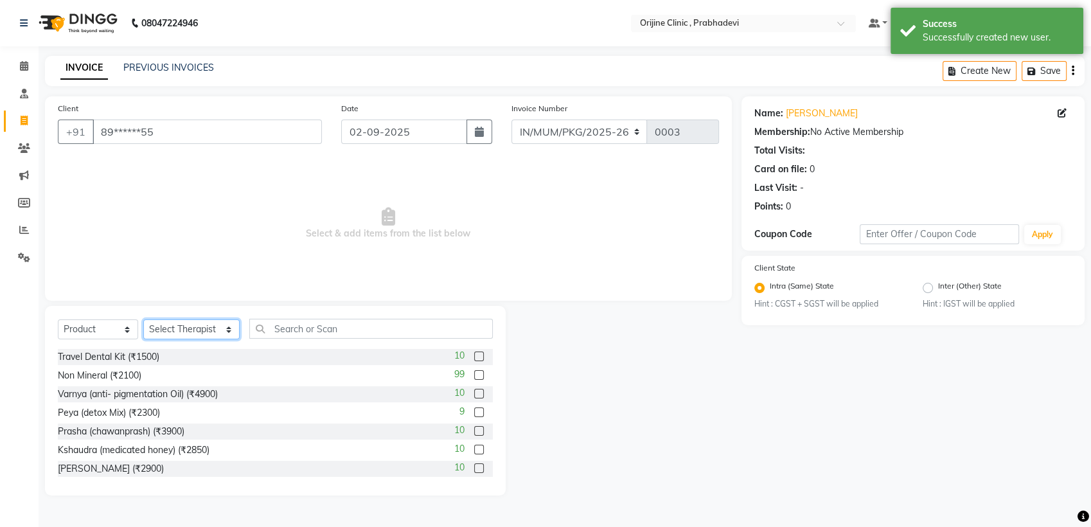
click at [207, 326] on select "Select Therapist [PERSON_NAME] [PERSON_NAME] [PERSON_NAME] [PERSON_NAME] A Assi…" at bounding box center [191, 329] width 96 height 20
select select "85383"
click at [143, 319] on select "Select Therapist [PERSON_NAME] [PERSON_NAME] [PERSON_NAME] [PERSON_NAME] A Assi…" at bounding box center [191, 329] width 96 height 20
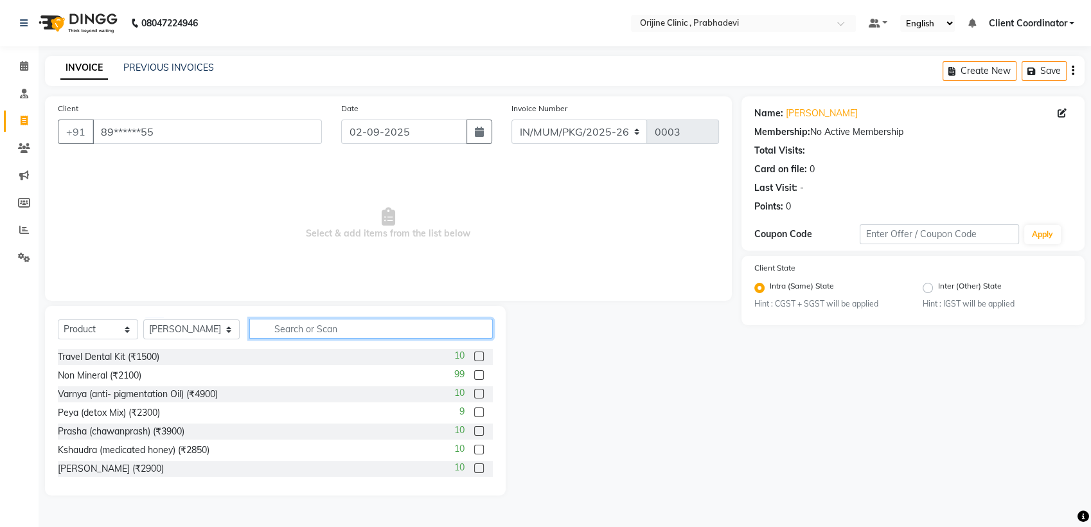
click at [352, 330] on input "text" at bounding box center [371, 329] width 244 height 20
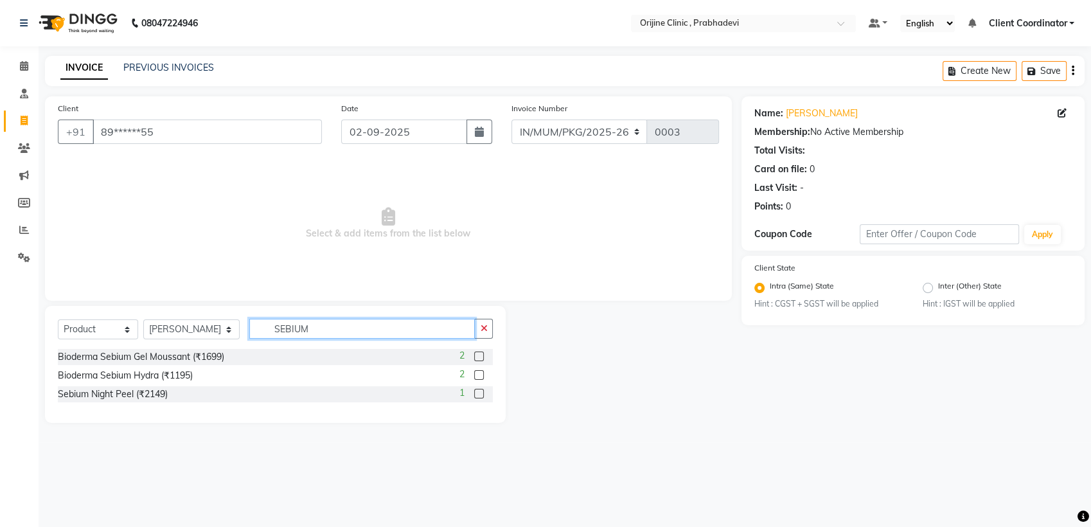
type input "SEBIUM"
click at [481, 375] on label at bounding box center [479, 375] width 10 height 10
click at [481, 375] on input "checkbox" at bounding box center [478, 375] width 8 height 8
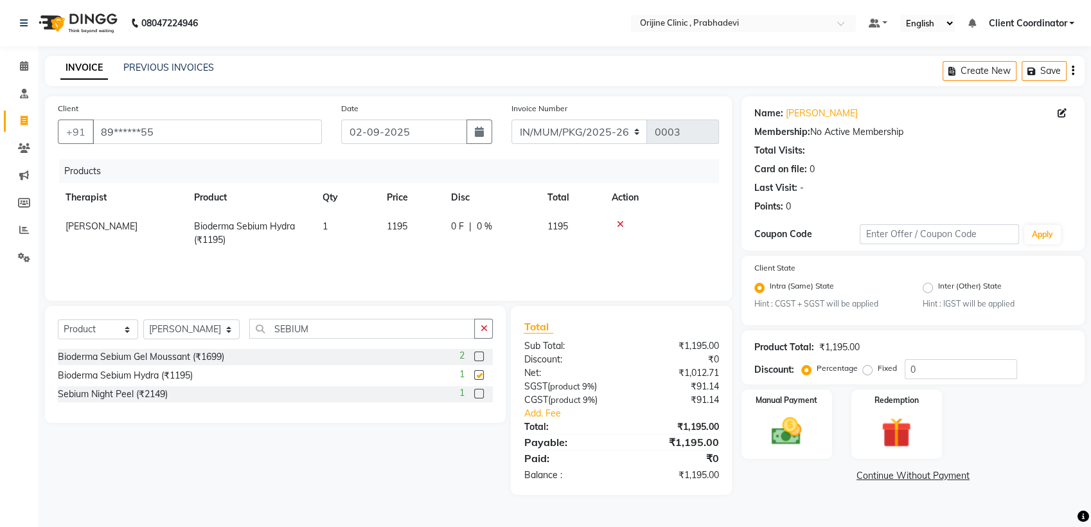
checkbox input "false"
click at [618, 130] on select "MUMVCH25-26 IN/MUM/PKG/2025-26 IN/MUM/V/2025-26" at bounding box center [580, 132] width 136 height 24
select select "8674"
click at [512, 120] on select "MUMVCH25-26 IN/MUM/PKG/2025-26 IN/MUM/V/2025-26" at bounding box center [580, 132] width 136 height 24
type input "0051"
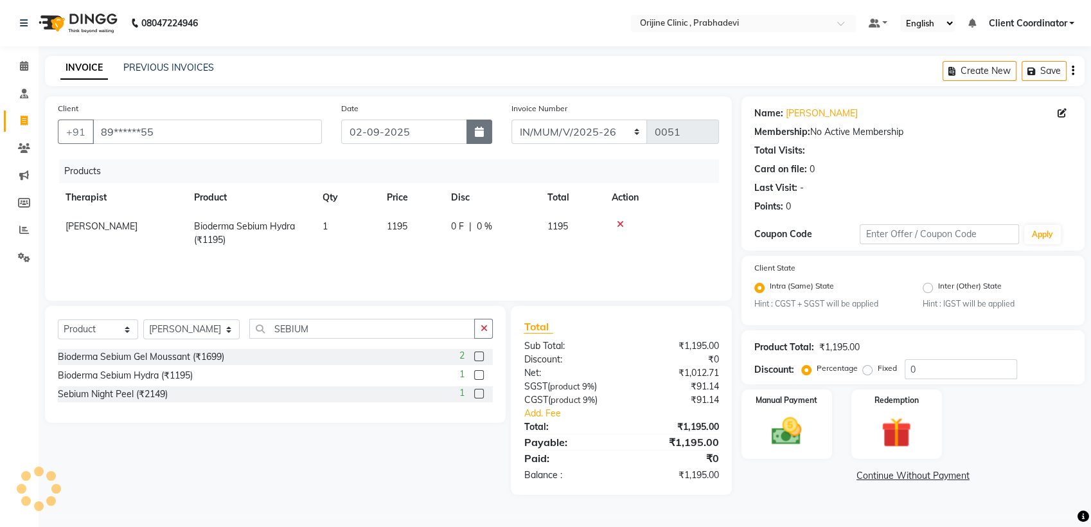
click at [477, 129] on icon "button" at bounding box center [479, 132] width 9 height 10
select select "9"
select select "2025"
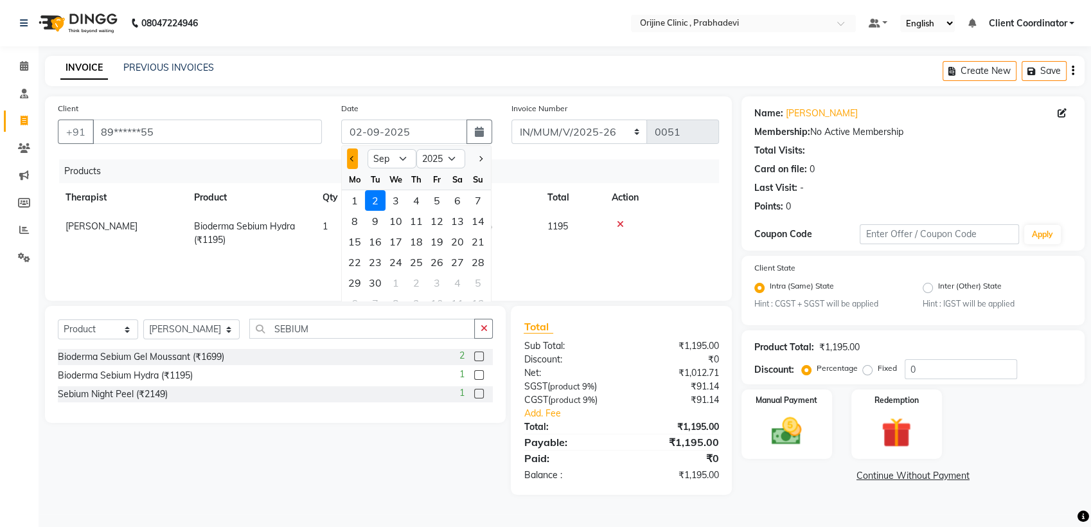
click at [353, 156] on span "Previous month" at bounding box center [352, 158] width 5 height 5
select select "7"
click at [402, 257] on div "23" at bounding box center [396, 262] width 21 height 21
type input "[DATE]"
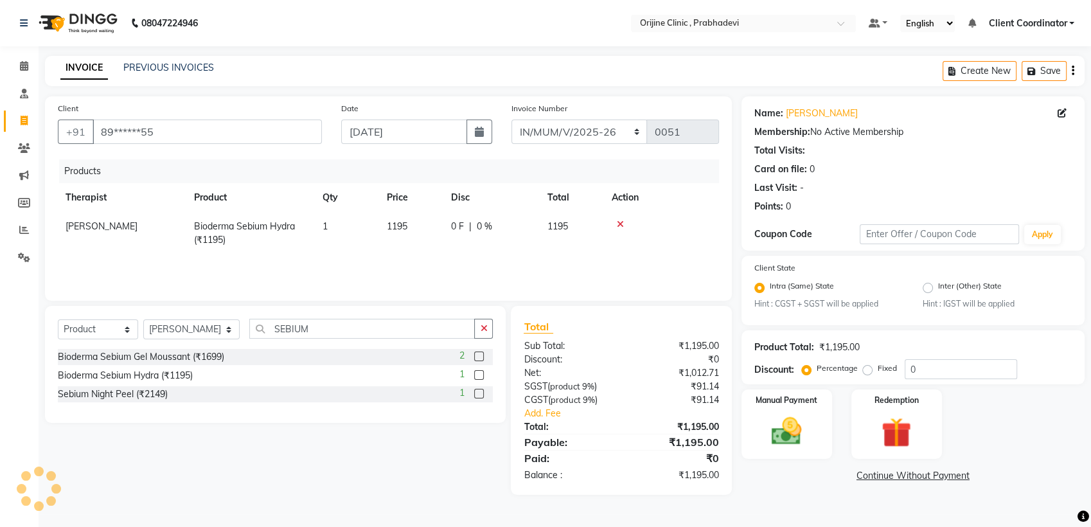
type input "0003"
click at [629, 126] on select "MUMVCH25-26 IN/MUM/PKG/2025-26 IN/MUM/V/2025-26" at bounding box center [580, 132] width 136 height 24
select select "8674"
click at [512, 120] on select "MUMVCH25-26 IN/MUM/PKG/2025-26 IN/MUM/V/2025-26" at bounding box center [580, 132] width 136 height 24
type input "0051"
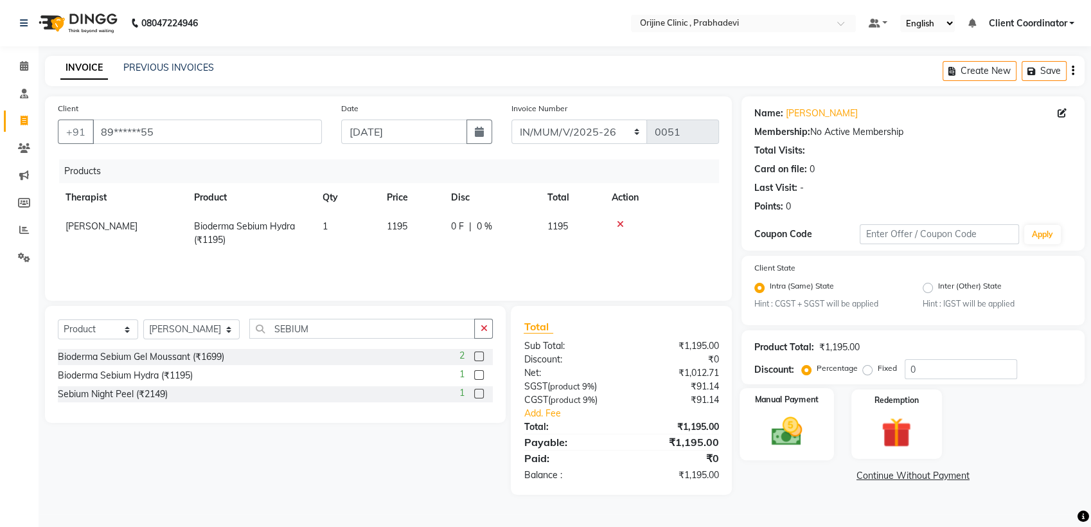
click at [798, 424] on img at bounding box center [787, 432] width 51 height 36
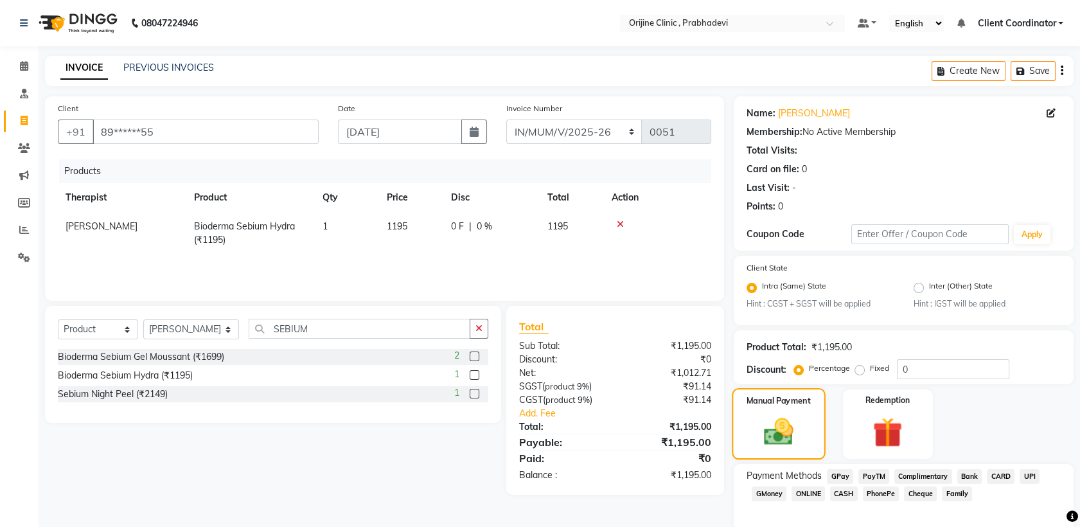
scroll to position [58, 0]
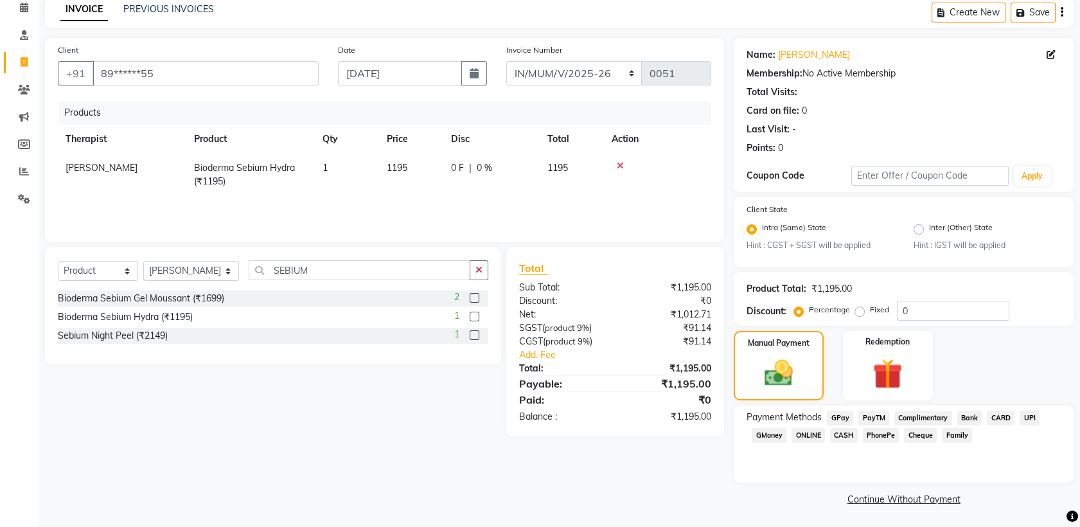
click at [841, 419] on span "GPay" at bounding box center [840, 418] width 26 height 15
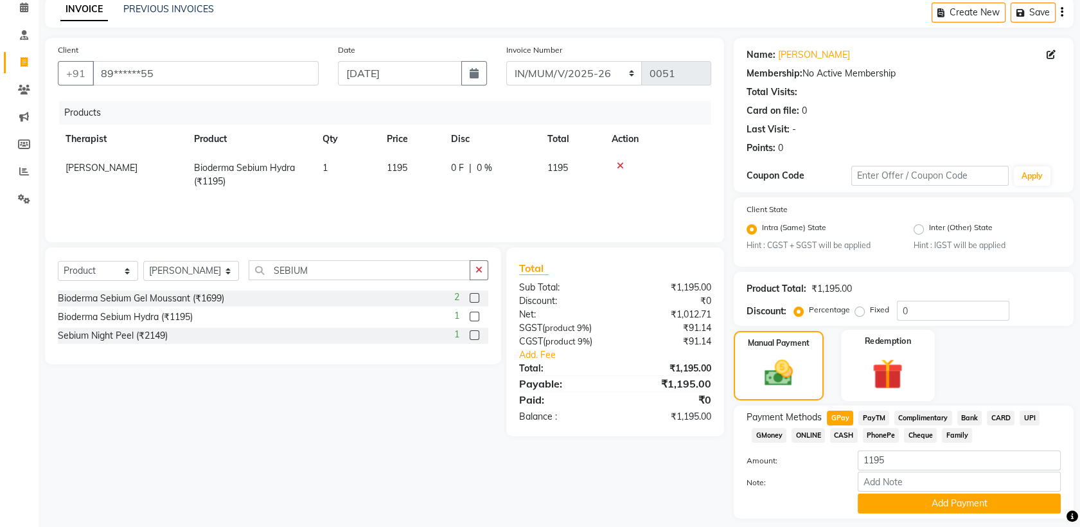
scroll to position [94, 0]
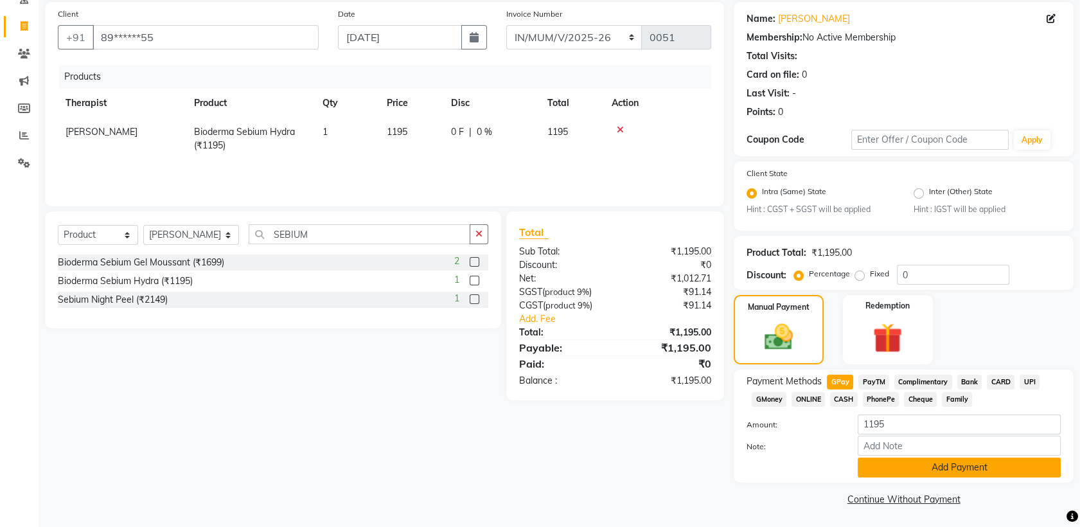
click at [910, 468] on button "Add Payment" at bounding box center [959, 468] width 203 height 20
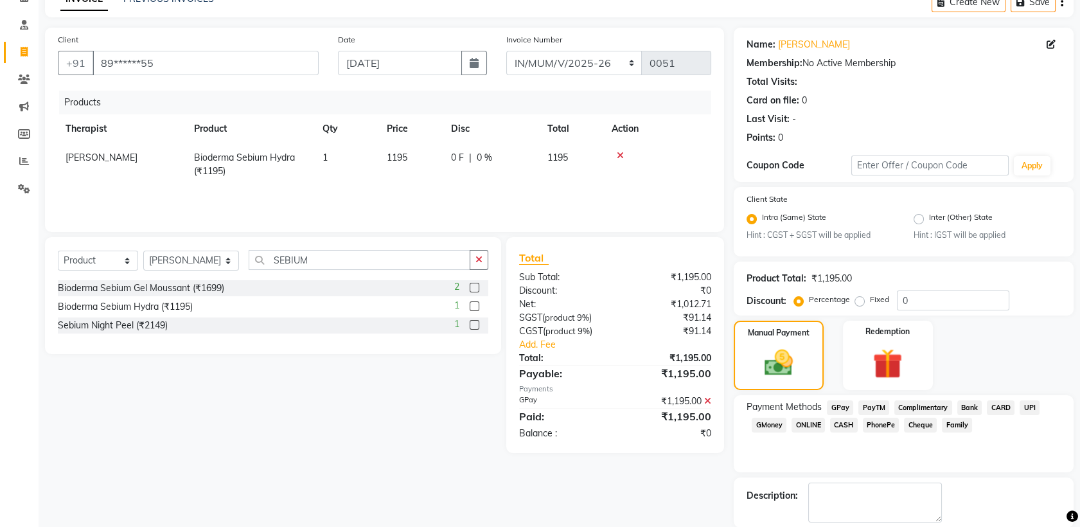
scroll to position [130, 0]
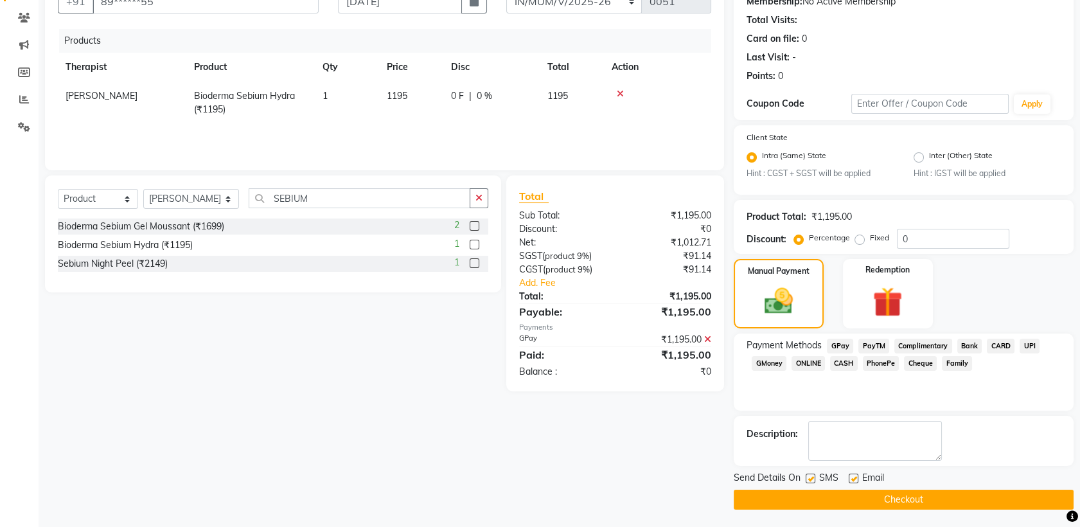
click at [808, 474] on label at bounding box center [811, 479] width 10 height 10
click at [808, 475] on input "checkbox" at bounding box center [810, 479] width 8 height 8
checkbox input "false"
click at [856, 477] on label at bounding box center [854, 479] width 10 height 10
click at [856, 477] on input "checkbox" at bounding box center [853, 479] width 8 height 8
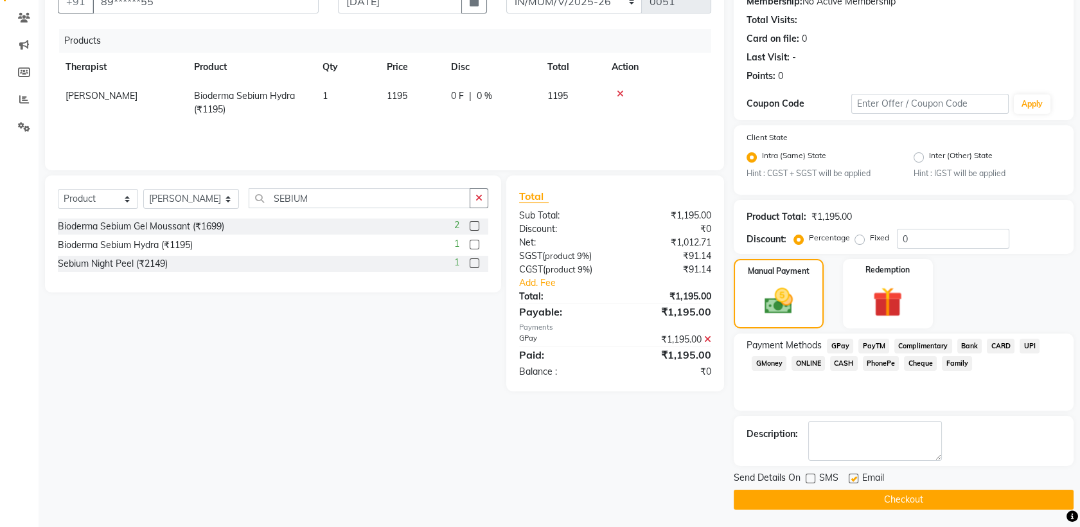
checkbox input "false"
click at [853, 494] on button "Checkout" at bounding box center [904, 500] width 340 height 20
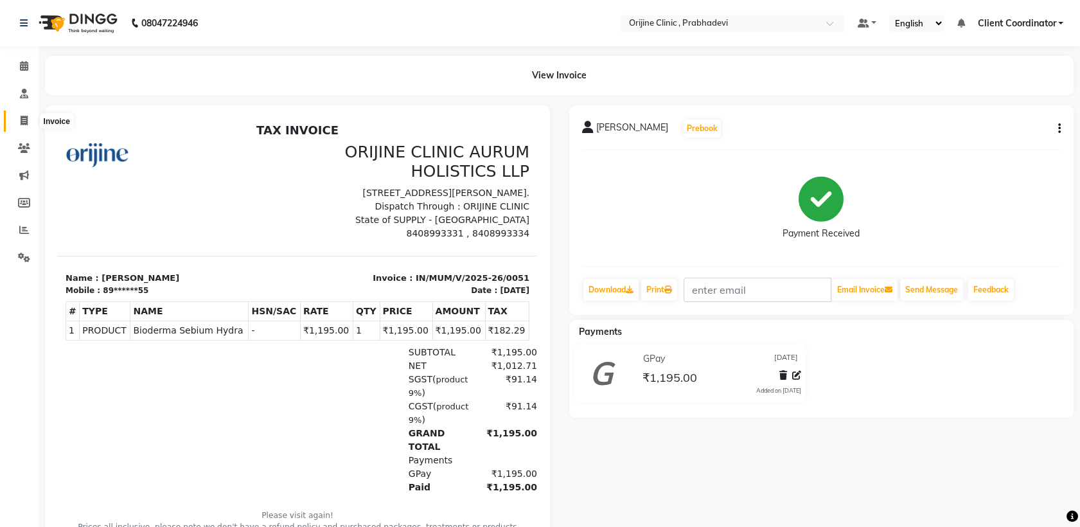
click at [24, 123] on icon at bounding box center [24, 121] width 7 height 10
select select "service"
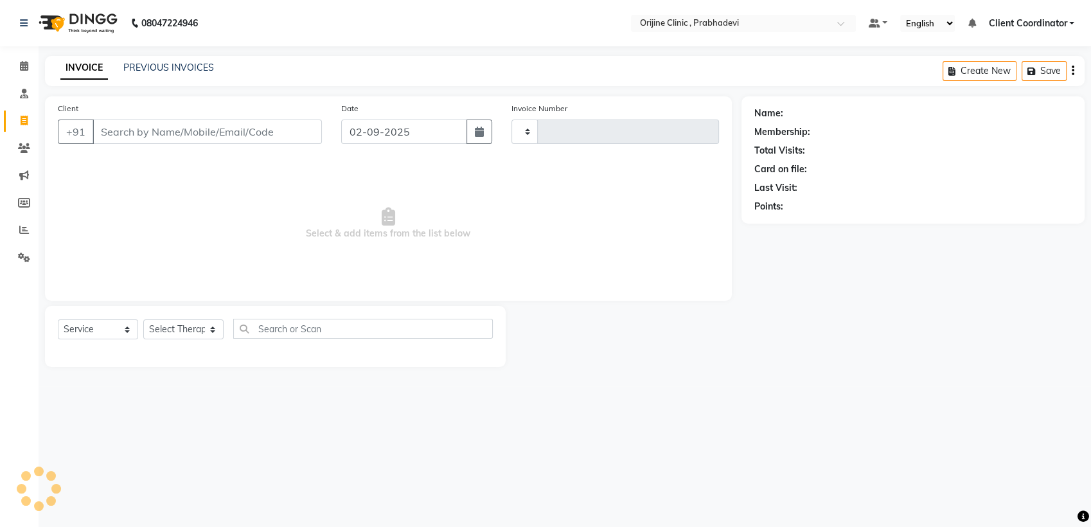
click at [136, 125] on input "Client" at bounding box center [207, 132] width 229 height 24
type input "0003"
select select "8675"
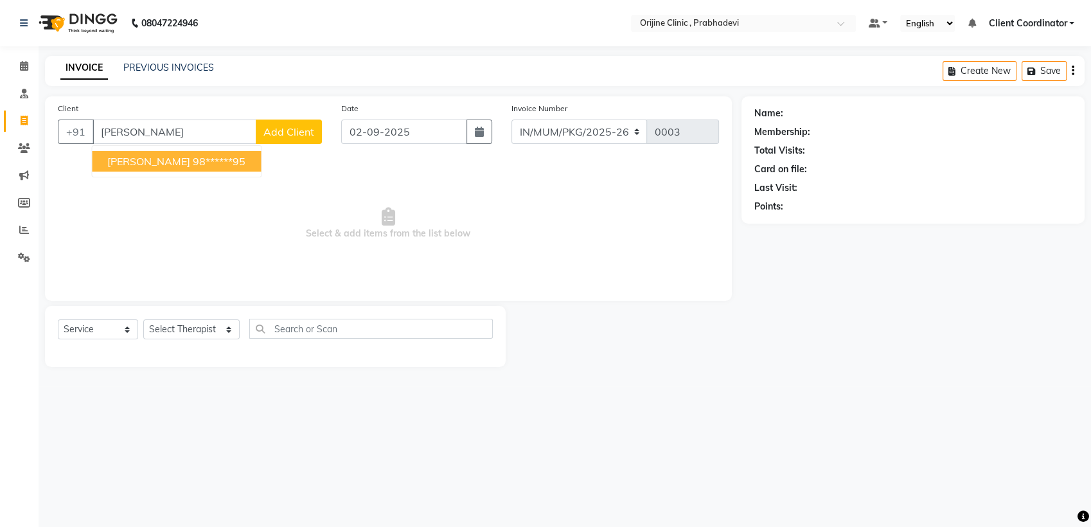
click at [148, 163] on span "[PERSON_NAME]" at bounding box center [148, 161] width 83 height 13
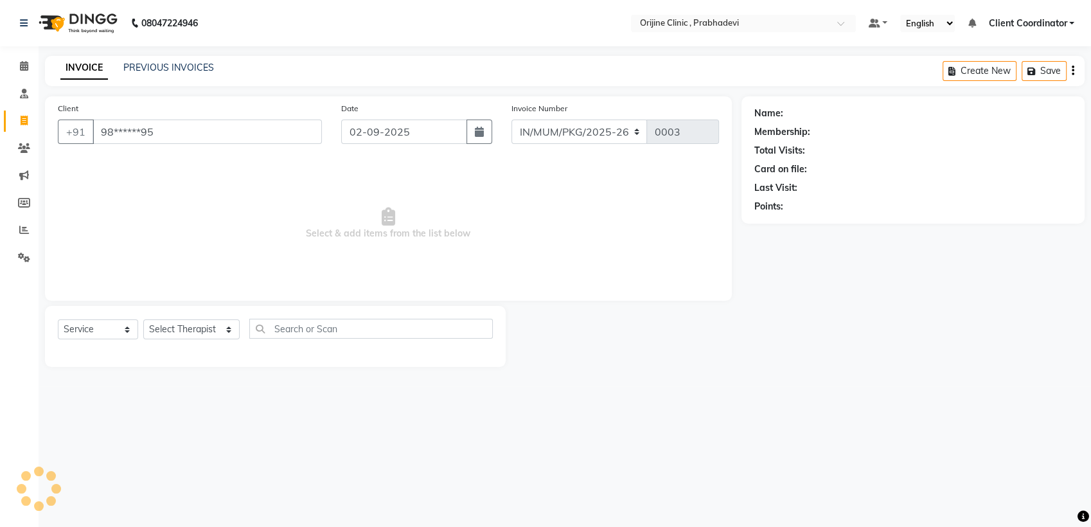
type input "98******95"
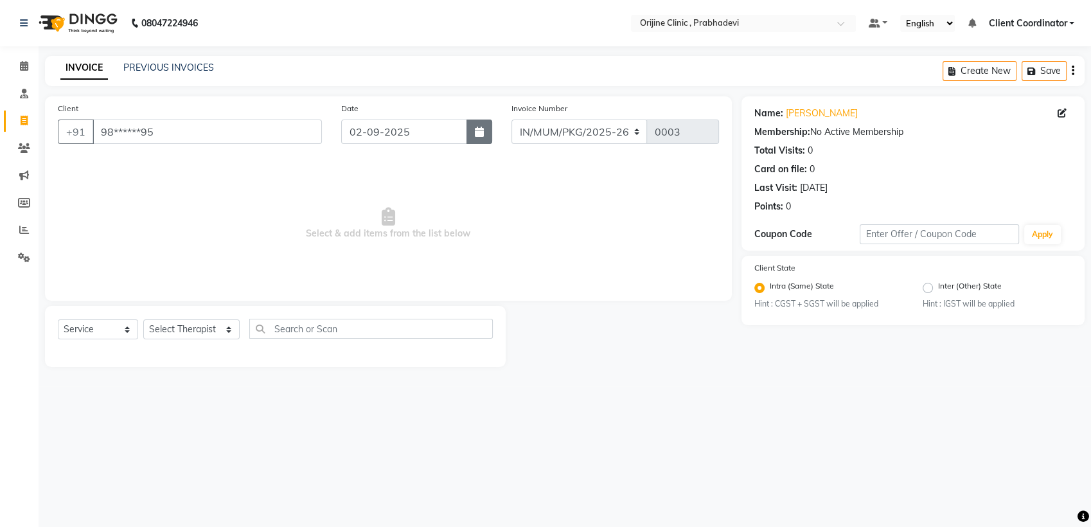
click at [479, 139] on button "button" at bounding box center [480, 132] width 26 height 24
select select "9"
select select "2025"
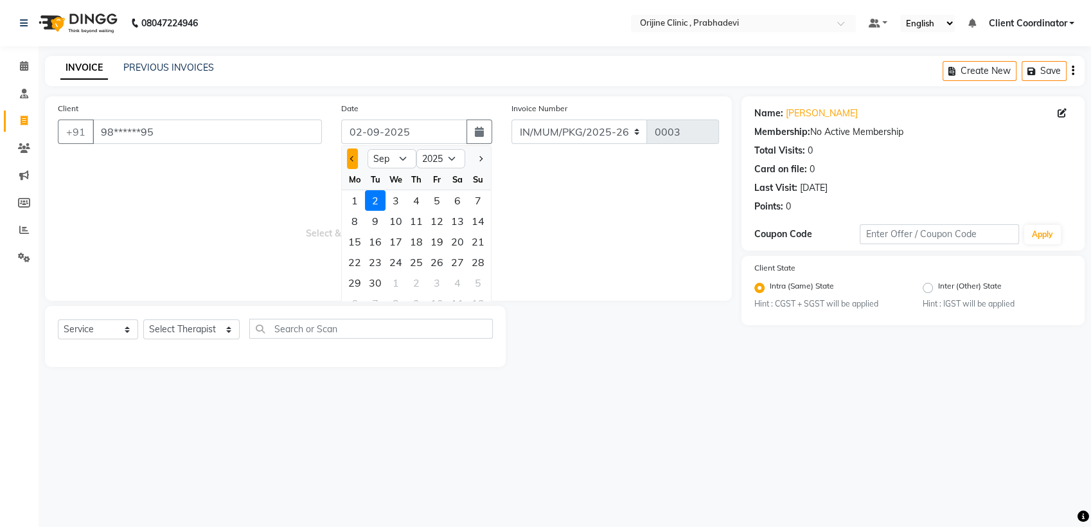
click at [353, 152] on button "Previous month" at bounding box center [352, 158] width 11 height 21
select select "7"
click at [437, 263] on div "25" at bounding box center [437, 262] width 21 height 21
type input "[DATE]"
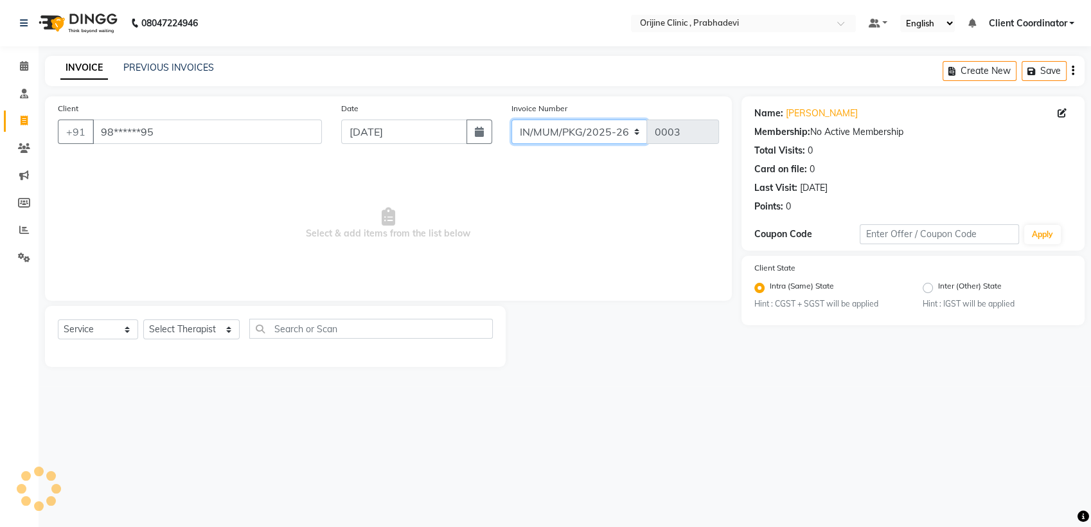
click at [618, 132] on select "MUMVCH25-26 IN/MUM/PKG/2025-26 IN/MUM/V/2025-26" at bounding box center [580, 132] width 136 height 24
select select "8674"
click at [512, 120] on select "MUMVCH25-26 IN/MUM/PKG/2025-26 IN/MUM/V/2025-26" at bounding box center [580, 132] width 136 height 24
click at [204, 332] on select "Select Therapist [PERSON_NAME] [PERSON_NAME] [PERSON_NAME] [PERSON_NAME] A Assi…" at bounding box center [191, 329] width 96 height 20
type input "0003"
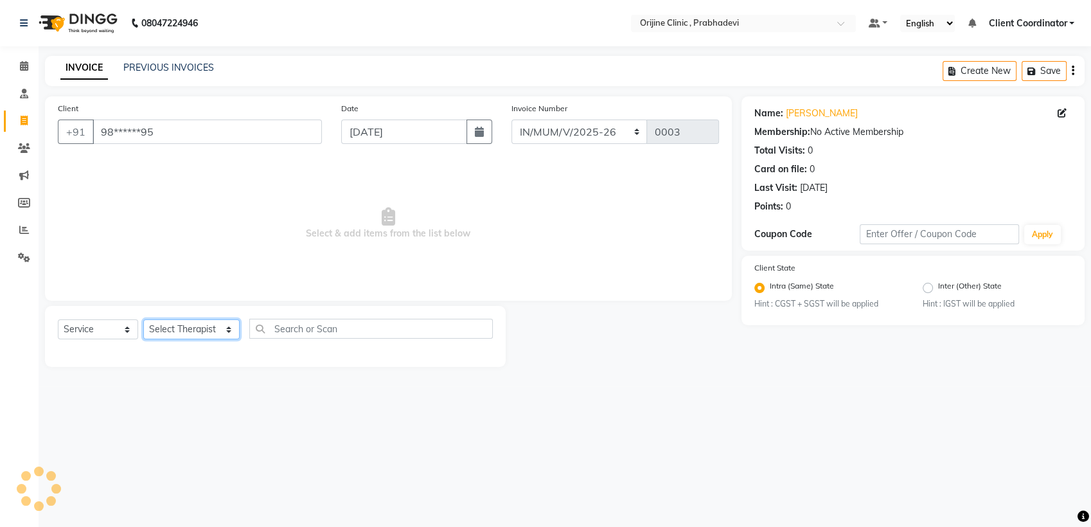
select select "8675"
select select "85336"
click at [143, 319] on select "Select Therapist [PERSON_NAME] [PERSON_NAME] [PERSON_NAME] [PERSON_NAME] A Assi…" at bounding box center [191, 329] width 96 height 20
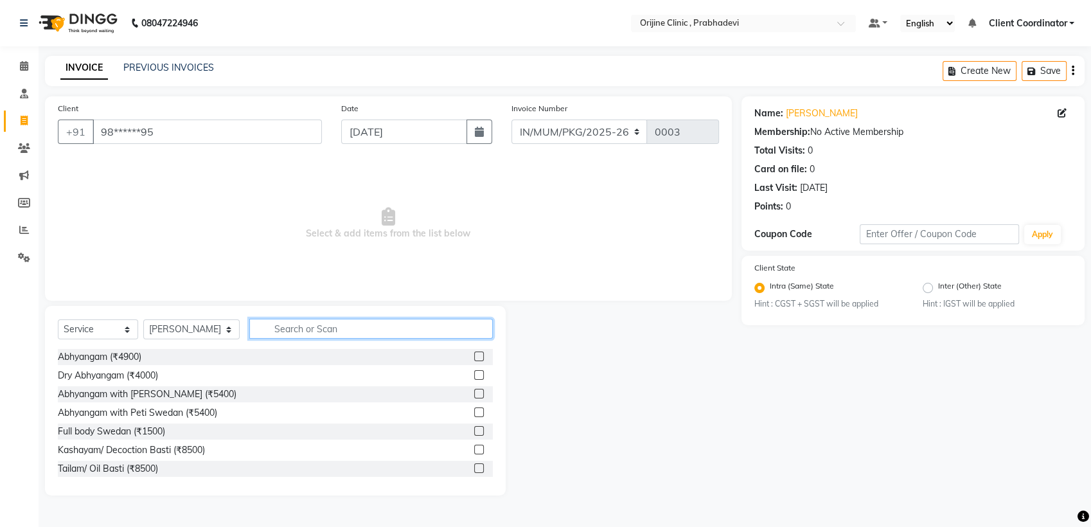
click at [287, 328] on input "text" at bounding box center [371, 329] width 244 height 20
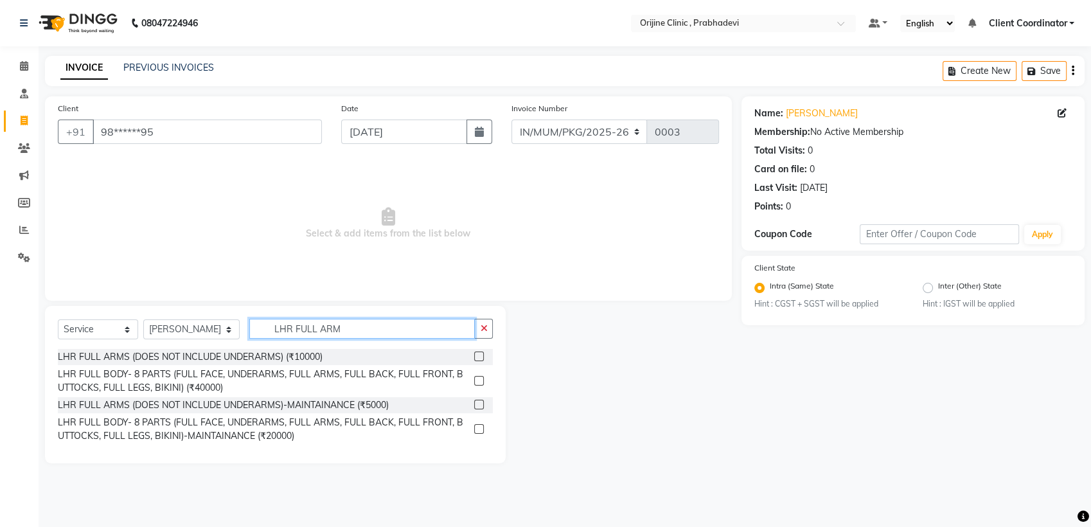
type input "LHR FULL ARM"
click at [479, 354] on label at bounding box center [479, 357] width 10 height 10
click at [479, 354] on input "checkbox" at bounding box center [478, 357] width 8 height 8
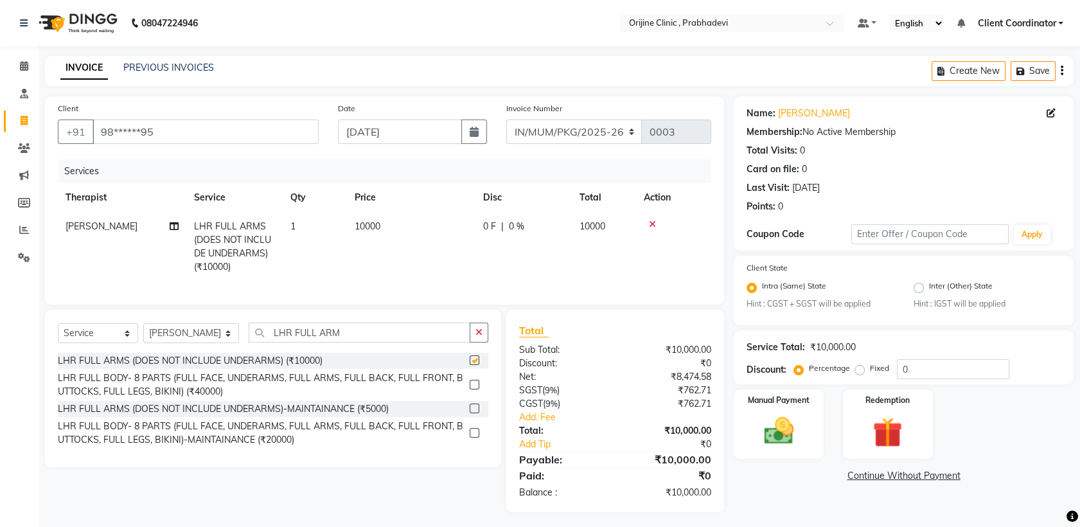
checkbox input "false"
click at [396, 343] on input "LHR FULL ARM" at bounding box center [360, 333] width 222 height 20
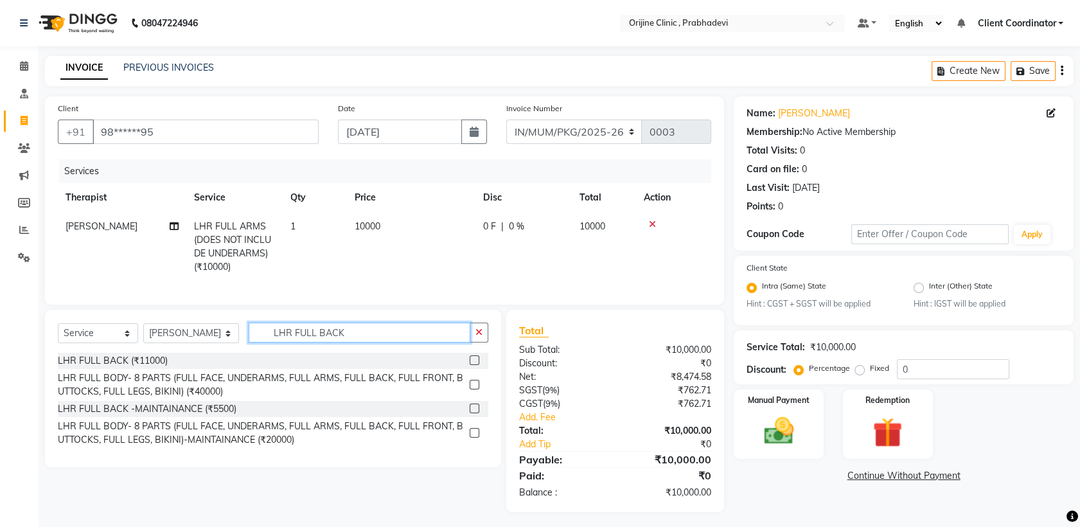
type input "LHR FULL BACK"
click at [477, 365] on label at bounding box center [475, 360] width 10 height 10
click at [477, 365] on input "checkbox" at bounding box center [474, 361] width 8 height 8
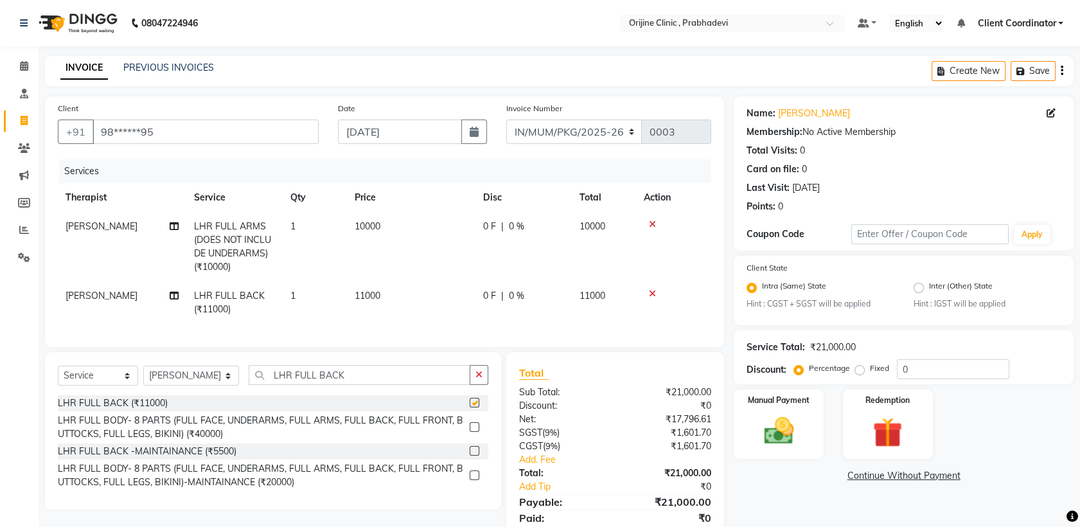
checkbox input "false"
click at [359, 385] on input "LHR FULL BACK" at bounding box center [360, 375] width 222 height 20
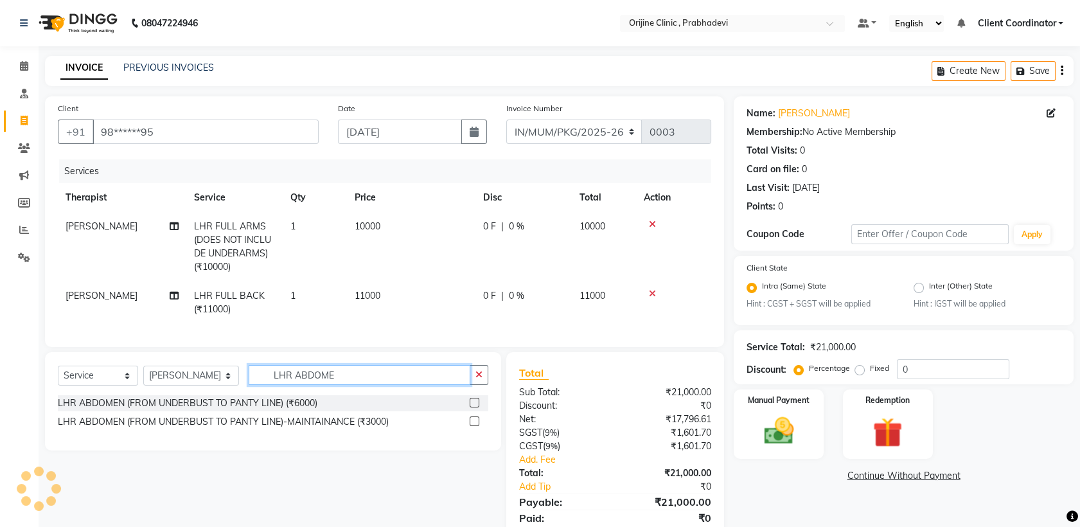
type input "LHR ABDOME"
click at [476, 407] on label at bounding box center [475, 403] width 10 height 10
click at [476, 407] on input "checkbox" at bounding box center [474, 403] width 8 height 8
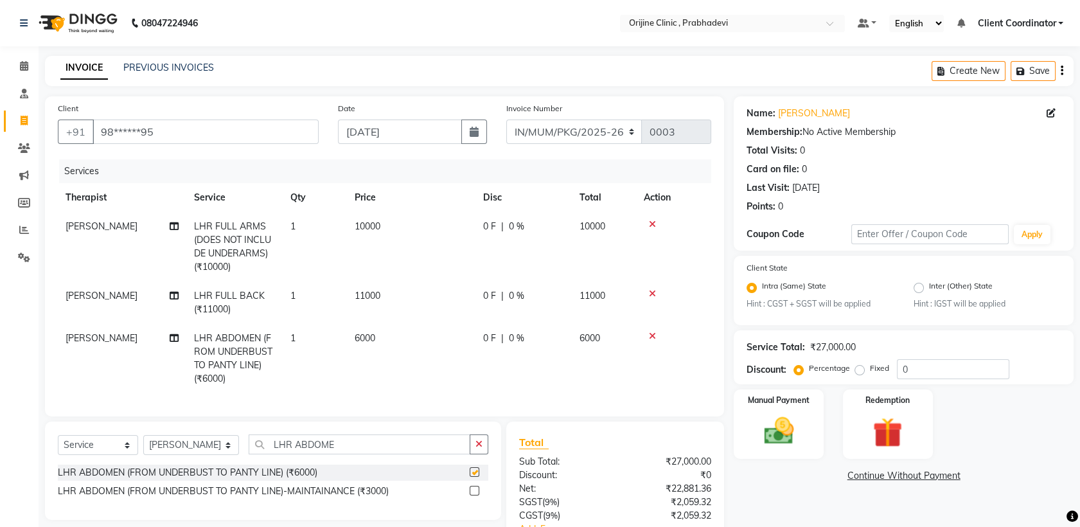
checkbox input "false"
click at [355, 452] on input "LHR ABDOME" at bounding box center [360, 444] width 222 height 20
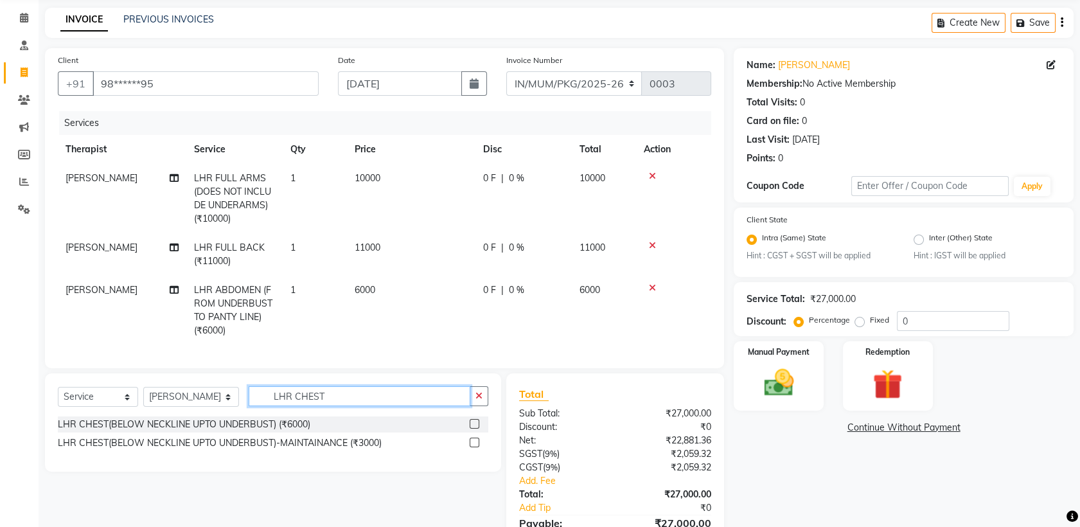
scroll to position [126, 0]
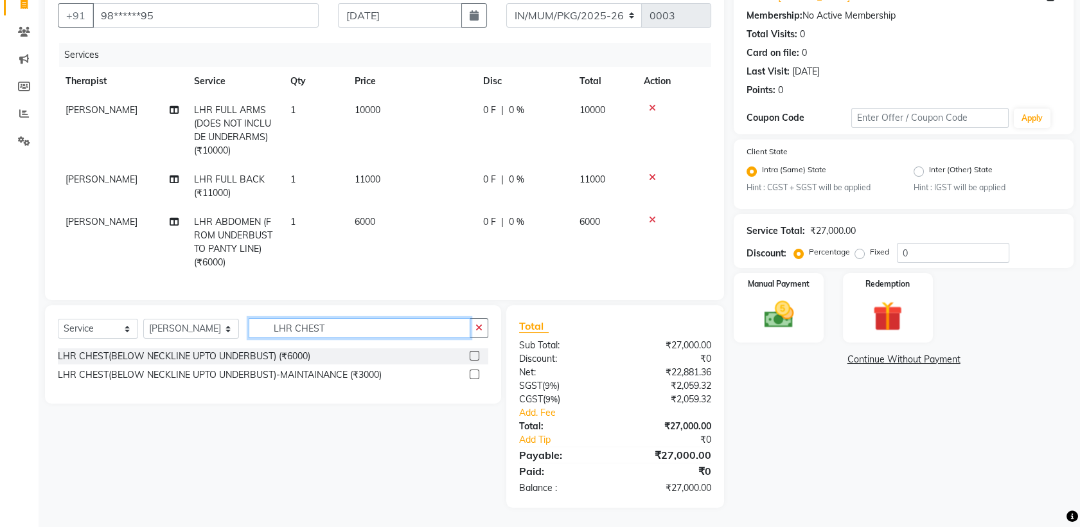
type input "LHR CHEST"
click at [475, 358] on label at bounding box center [475, 356] width 10 height 10
click at [475, 358] on input "checkbox" at bounding box center [474, 356] width 8 height 8
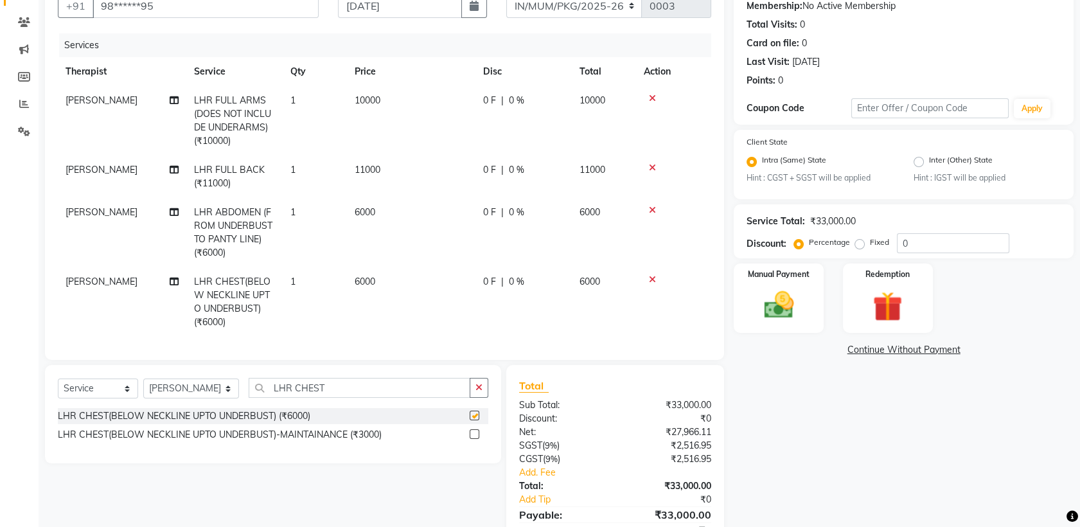
checkbox input "false"
click at [356, 398] on input "LHR CHEST" at bounding box center [360, 388] width 222 height 20
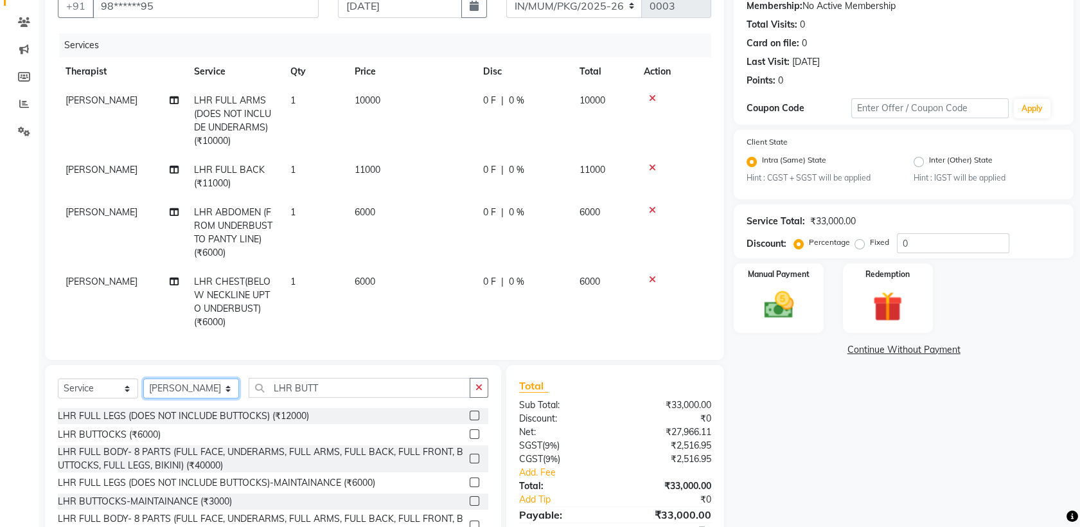
click at [193, 392] on select "Select Therapist [PERSON_NAME] [PERSON_NAME] [PERSON_NAME] [PERSON_NAME] A Assi…" at bounding box center [191, 389] width 96 height 20
click at [368, 398] on input "LHR BUTT" at bounding box center [360, 388] width 222 height 20
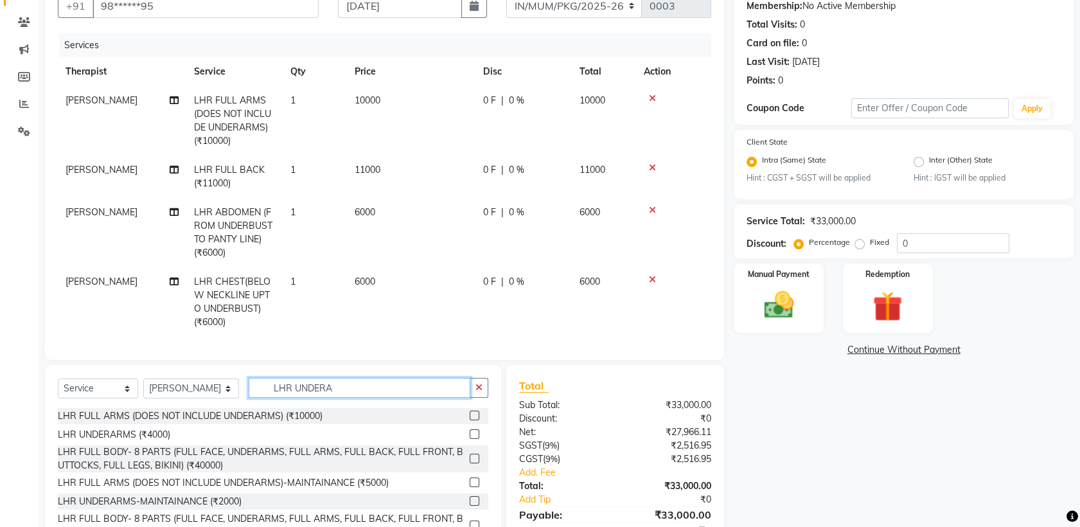
type input "LHR UNDERA"
click at [470, 438] on label at bounding box center [475, 434] width 10 height 10
click at [470, 438] on input "checkbox" at bounding box center [474, 435] width 8 height 8
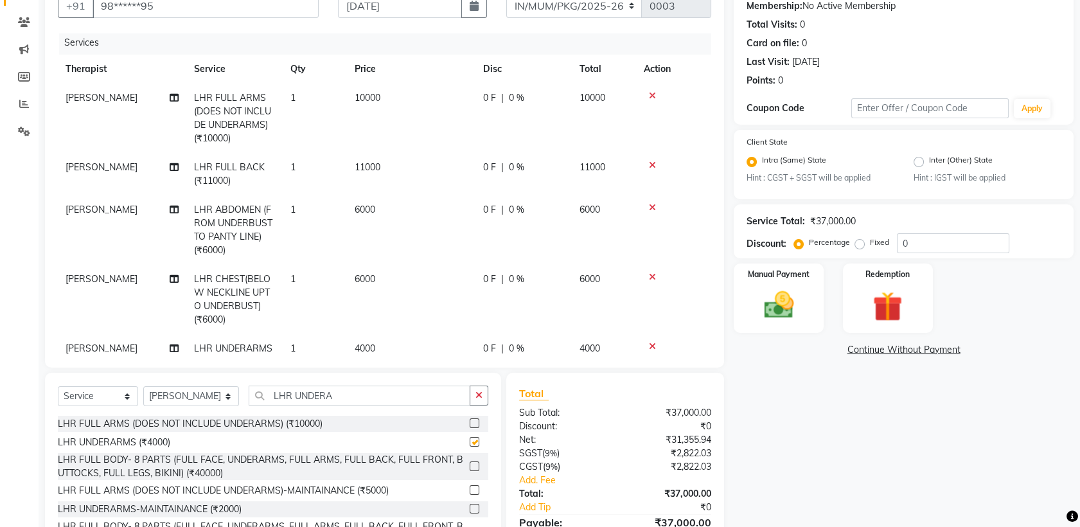
checkbox input "false"
click at [195, 396] on select "Select Therapist [PERSON_NAME] [PERSON_NAME] [PERSON_NAME] [PERSON_NAME] A Assi…" at bounding box center [191, 396] width 96 height 20
select select "85341"
click at [143, 386] on select "Select Therapist [PERSON_NAME] [PERSON_NAME] [PERSON_NAME] [PERSON_NAME] A Assi…" at bounding box center [191, 396] width 96 height 20
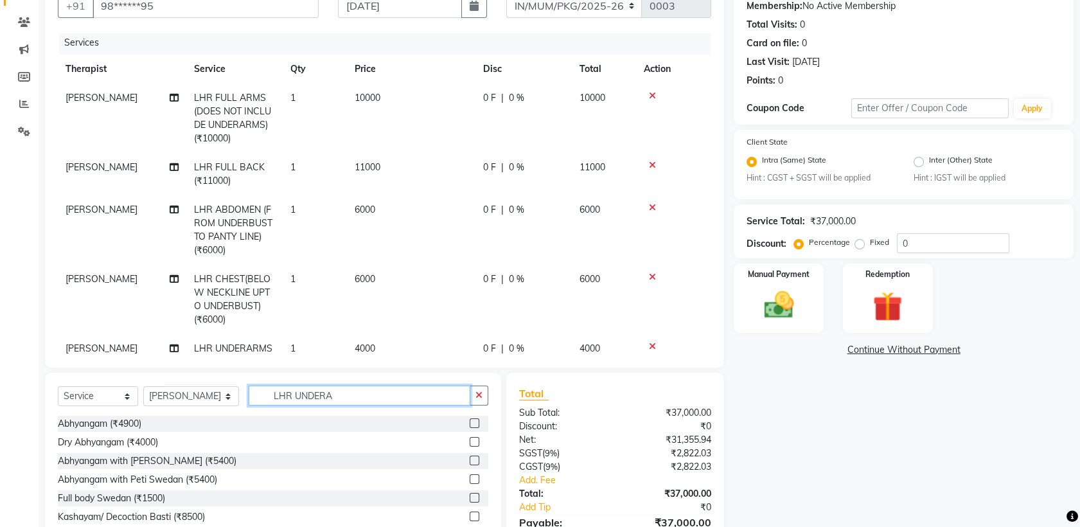
click at [334, 396] on input "LHR UNDERA" at bounding box center [360, 396] width 222 height 20
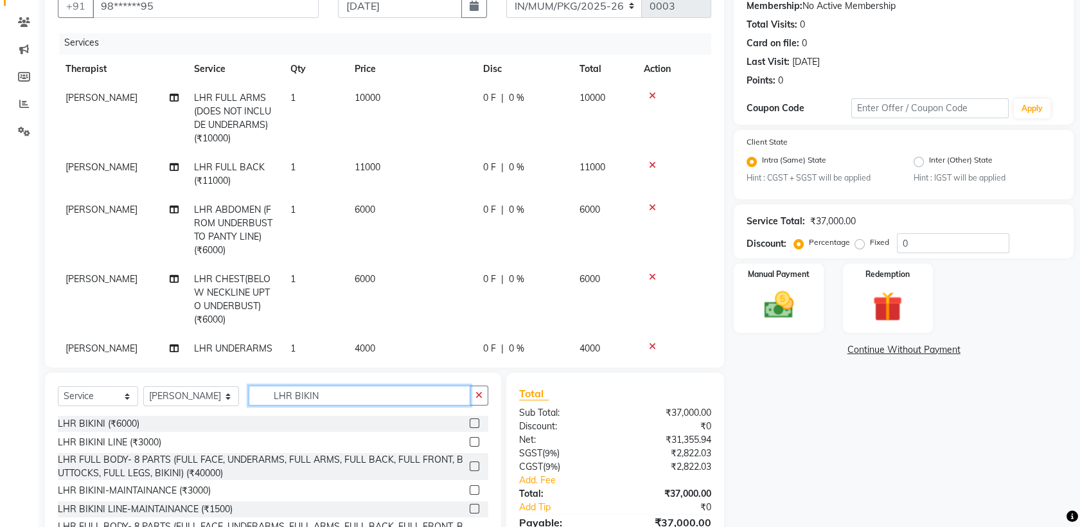
type input "LHR BIKIN"
click at [470, 439] on label at bounding box center [475, 442] width 10 height 10
click at [470, 439] on input "checkbox" at bounding box center [474, 442] width 8 height 8
checkbox input "false"
click at [360, 398] on input "LHR BIKIN" at bounding box center [360, 396] width 222 height 20
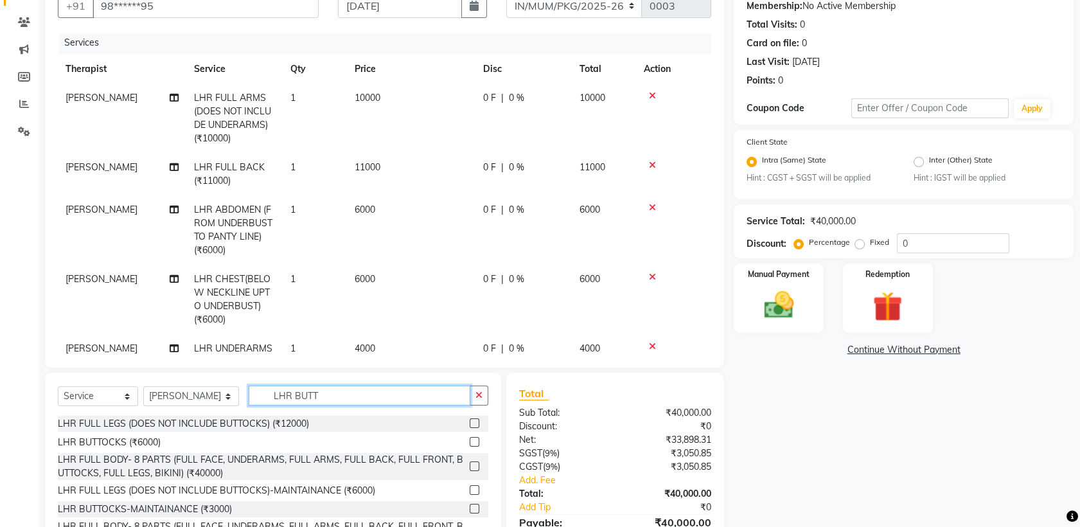
type input "LHR BUTT"
click at [470, 440] on label at bounding box center [475, 442] width 10 height 10
click at [470, 440] on input "checkbox" at bounding box center [474, 442] width 8 height 8
checkbox input "false"
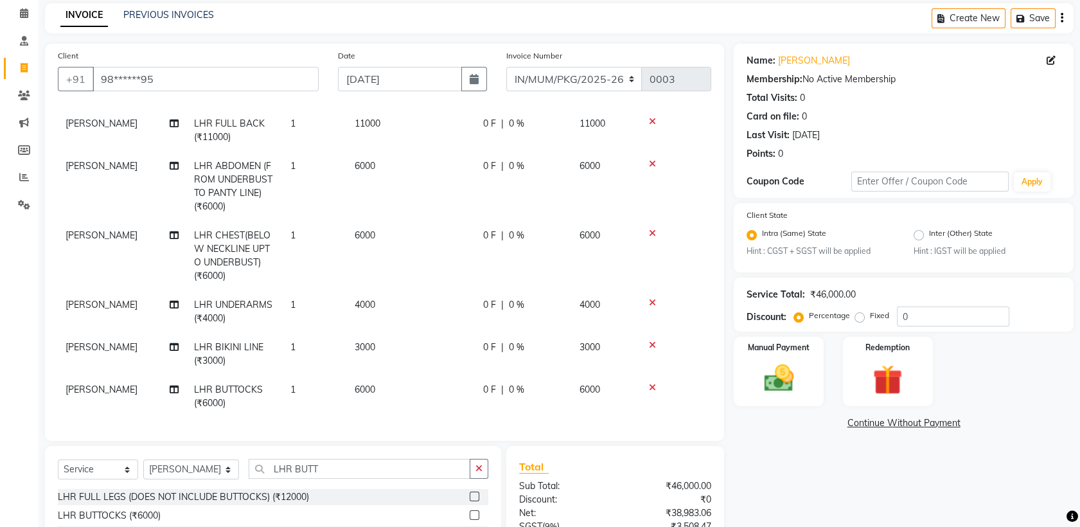
scroll to position [0, 0]
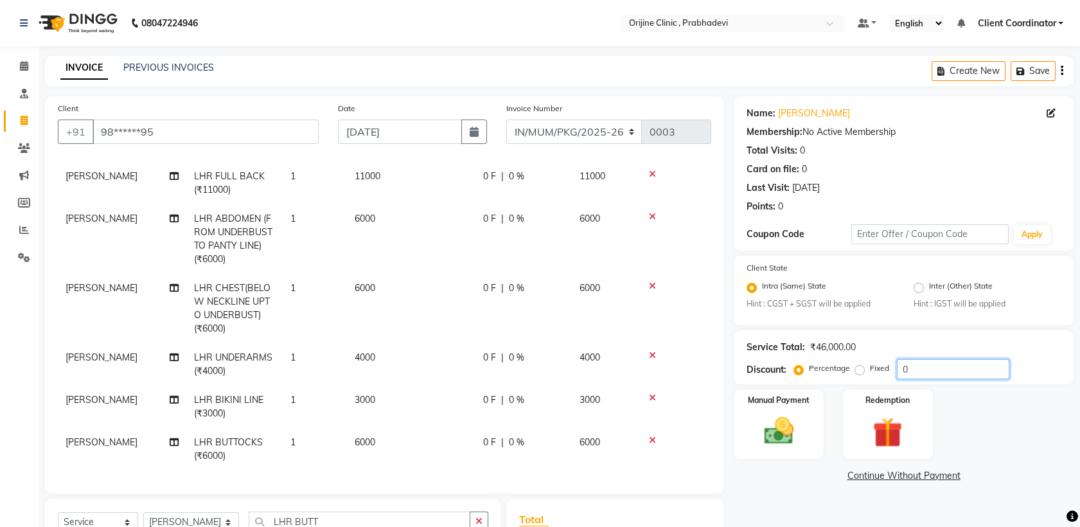
click at [940, 370] on input "0" at bounding box center [953, 369] width 112 height 20
type input "20"
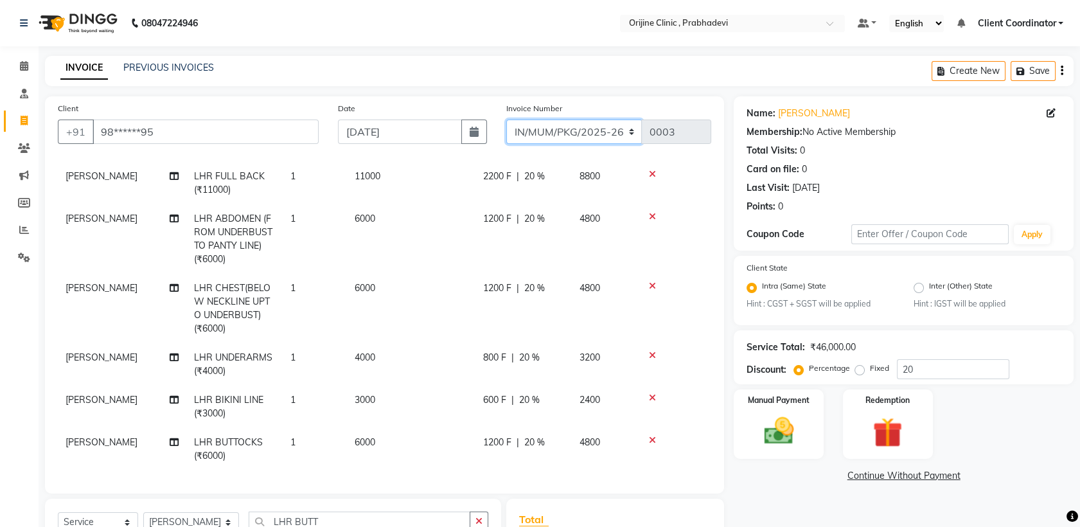
click at [607, 129] on select "MUMVCH25-26 IN/MUM/PKG/2025-26 IN/MUM/V/2025-26" at bounding box center [574, 132] width 136 height 24
select select "8674"
click at [506, 120] on select "MUMVCH25-26 IN/MUM/PKG/2025-26 IN/MUM/V/2025-26" at bounding box center [574, 132] width 136 height 24
type input "0052"
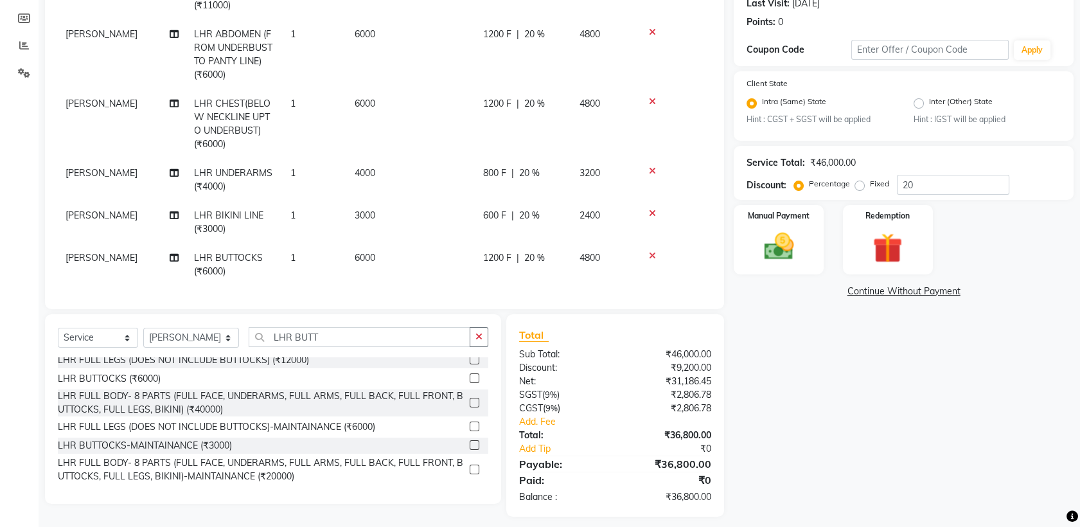
scroll to position [192, 0]
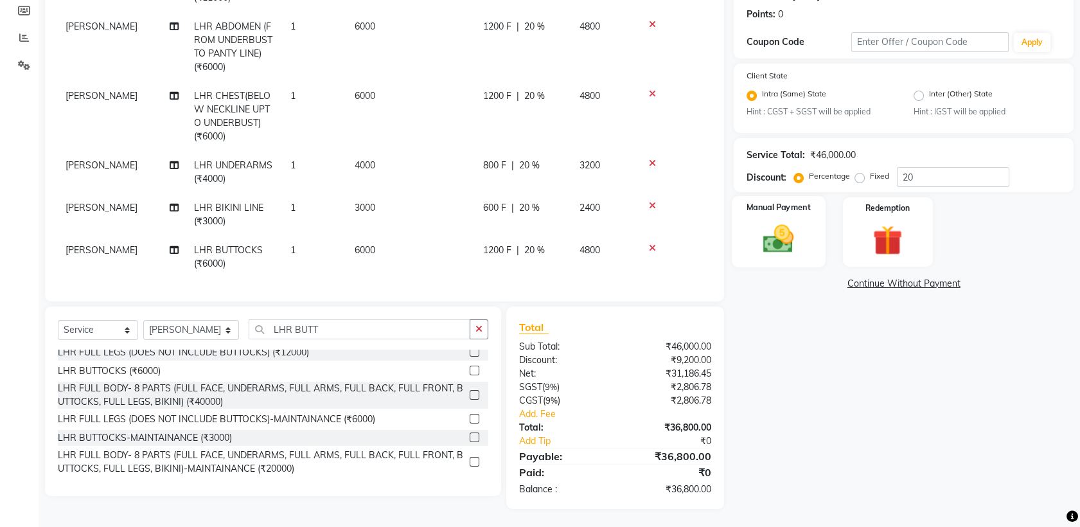
click at [787, 233] on img at bounding box center [779, 239] width 50 height 35
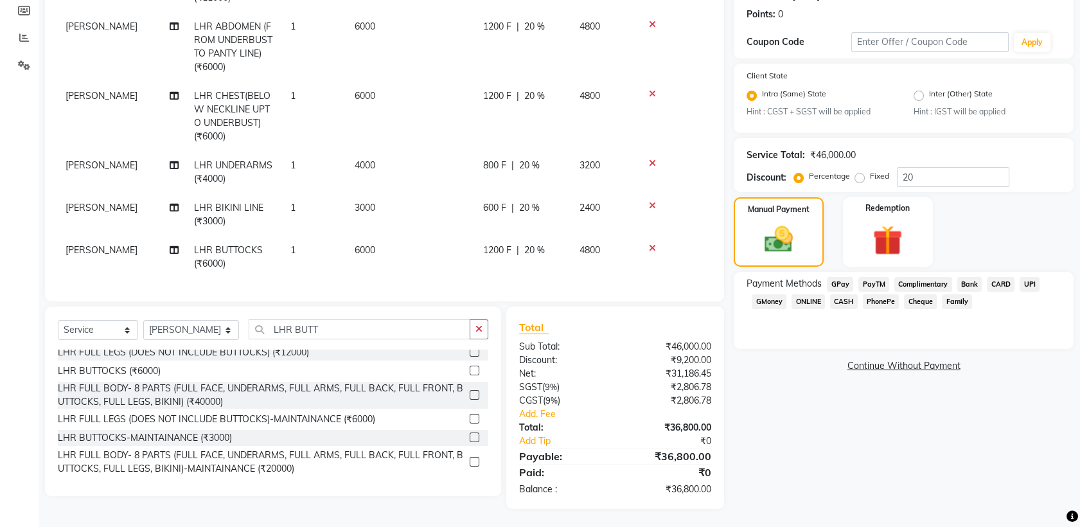
click at [842, 301] on span "CASH" at bounding box center [844, 301] width 28 height 15
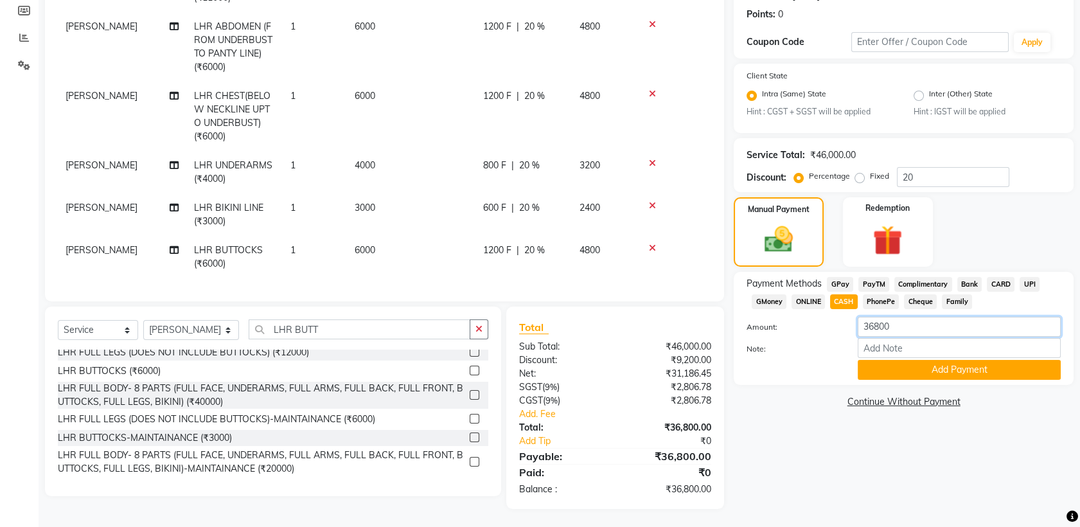
click at [920, 317] on input "36800" at bounding box center [959, 327] width 203 height 20
type input "3"
click at [904, 403] on link "Continue Without Payment" at bounding box center [903, 401] width 335 height 13
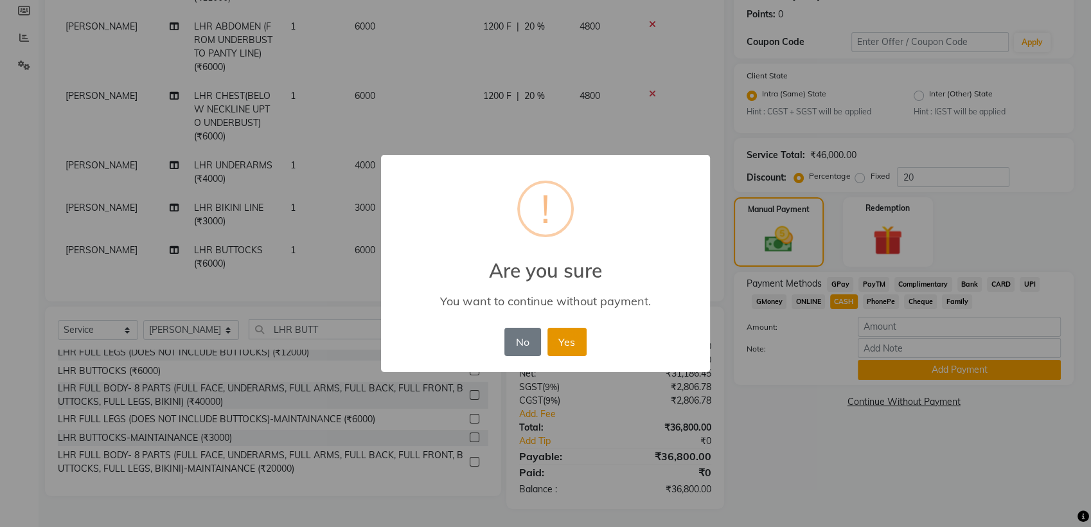
click at [574, 330] on button "Yes" at bounding box center [567, 342] width 39 height 28
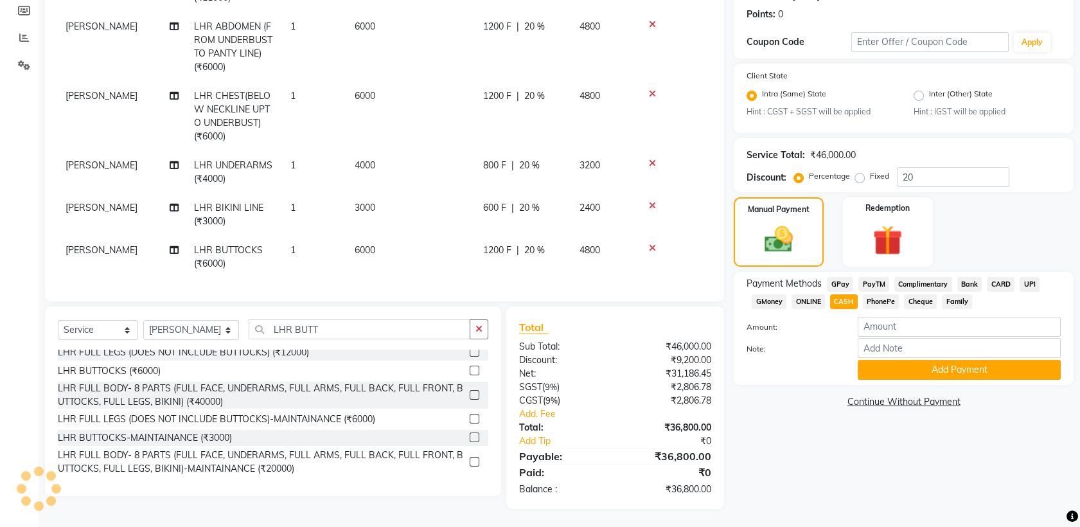
scroll to position [0, 0]
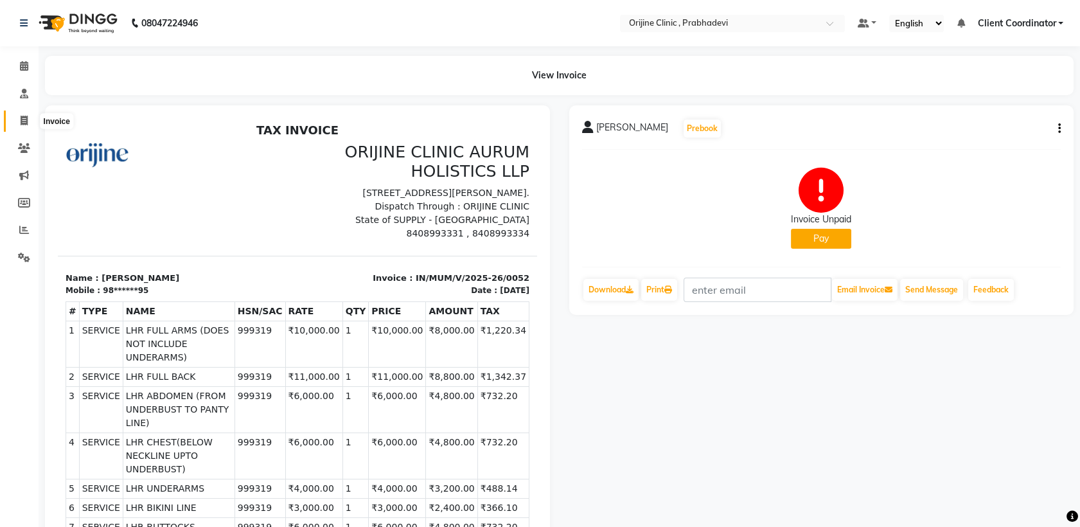
click at [26, 121] on icon at bounding box center [24, 121] width 7 height 10
select select "service"
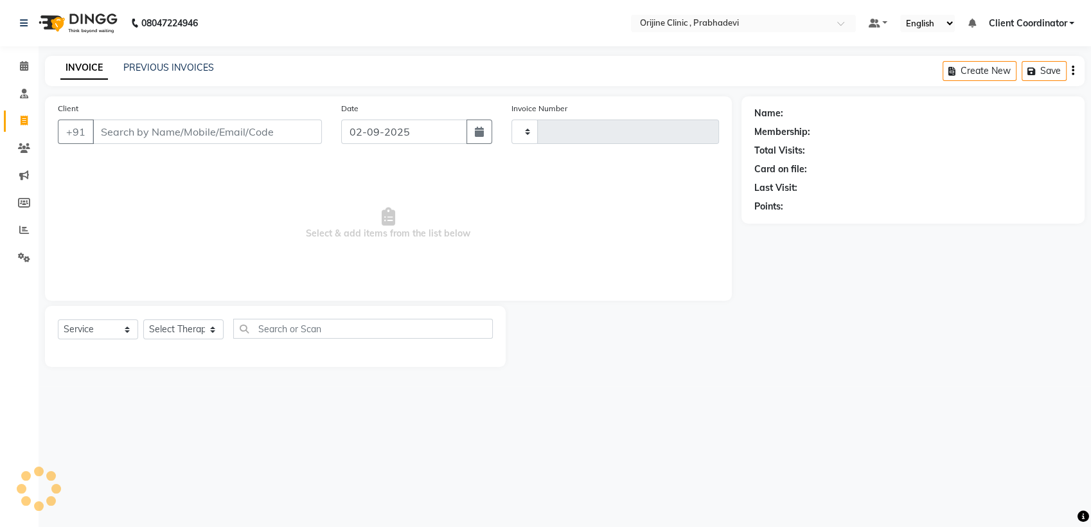
type input "0003"
select select "8675"
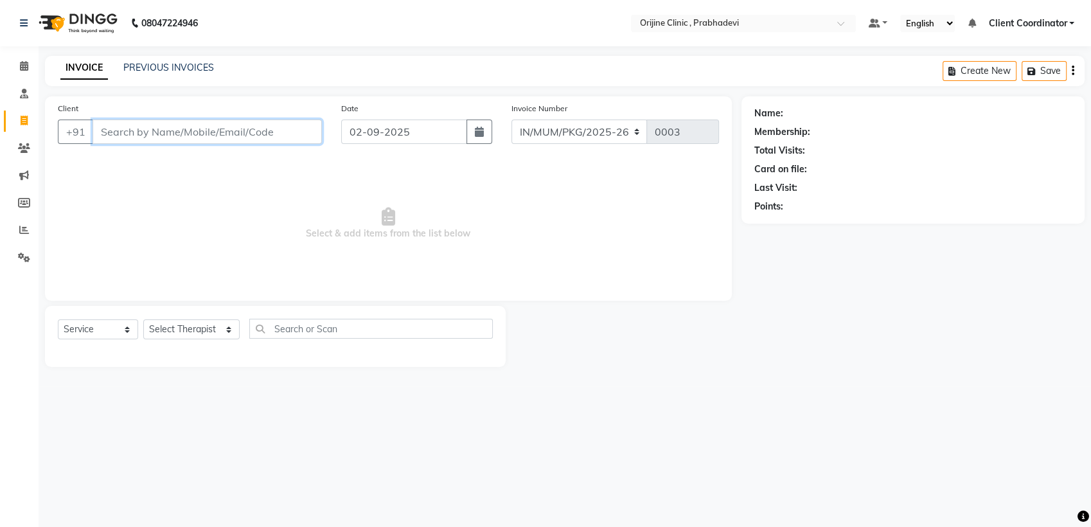
click at [162, 130] on input "Client" at bounding box center [207, 132] width 229 height 24
type input "M"
click at [25, 147] on icon at bounding box center [24, 148] width 12 height 10
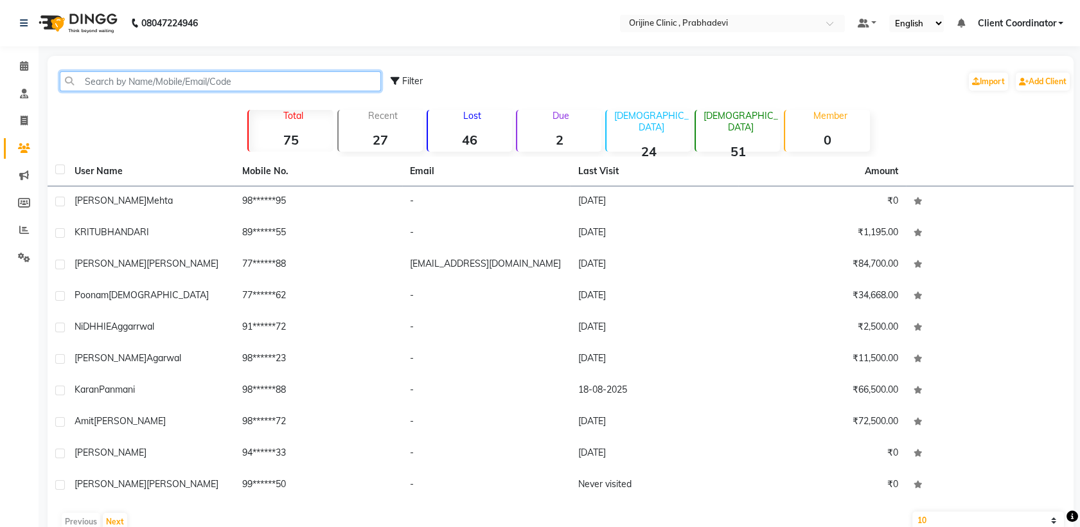
click at [179, 75] on input "text" at bounding box center [220, 81] width 321 height 20
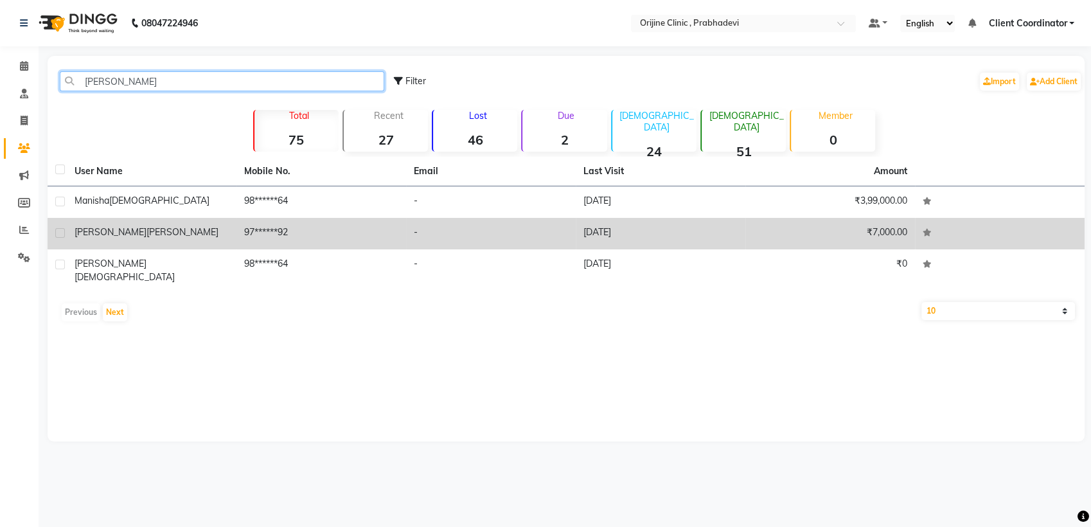
type input "[PERSON_NAME]"
click at [174, 231] on div "[PERSON_NAME]" at bounding box center [152, 232] width 154 height 13
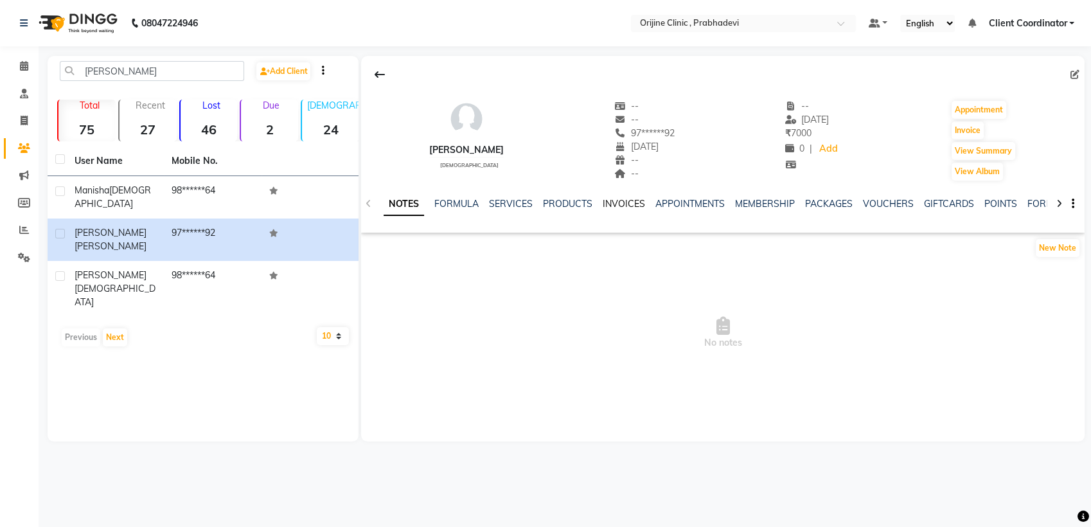
click at [629, 202] on link "INVOICES" at bounding box center [624, 204] width 42 height 12
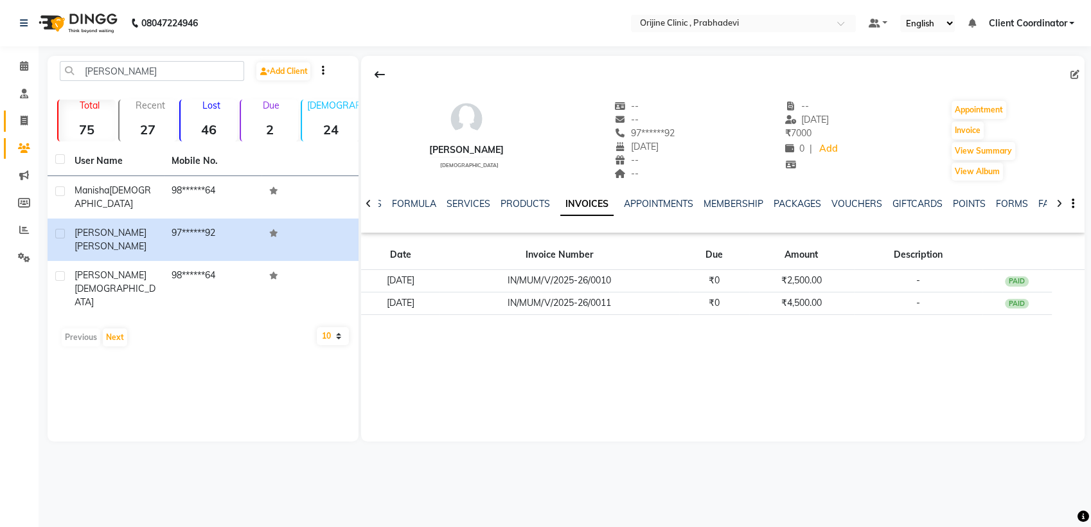
click at [24, 122] on icon at bounding box center [24, 121] width 7 height 10
select select "service"
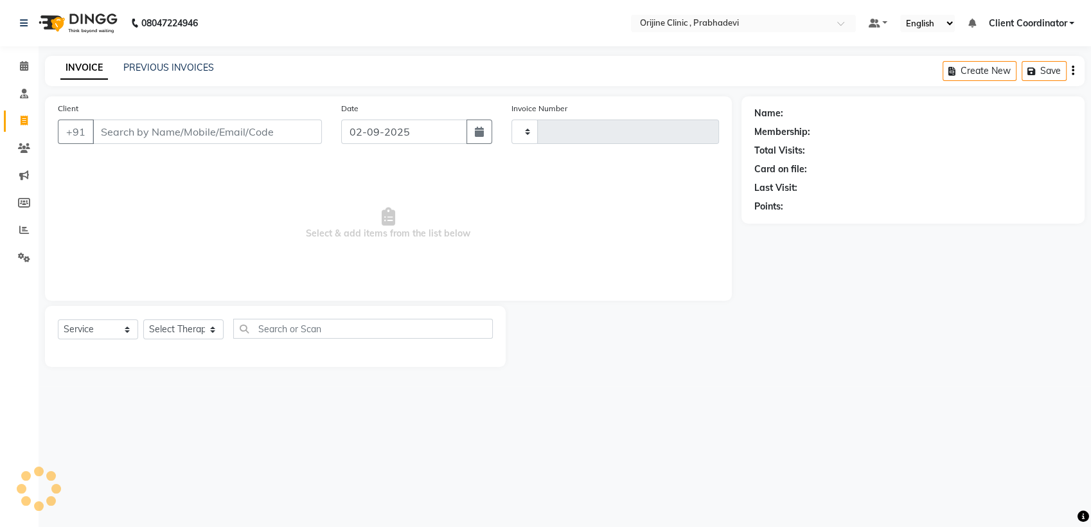
click at [172, 134] on input "Client" at bounding box center [207, 132] width 229 height 24
type input "MAN"
type input "0003"
select select "8675"
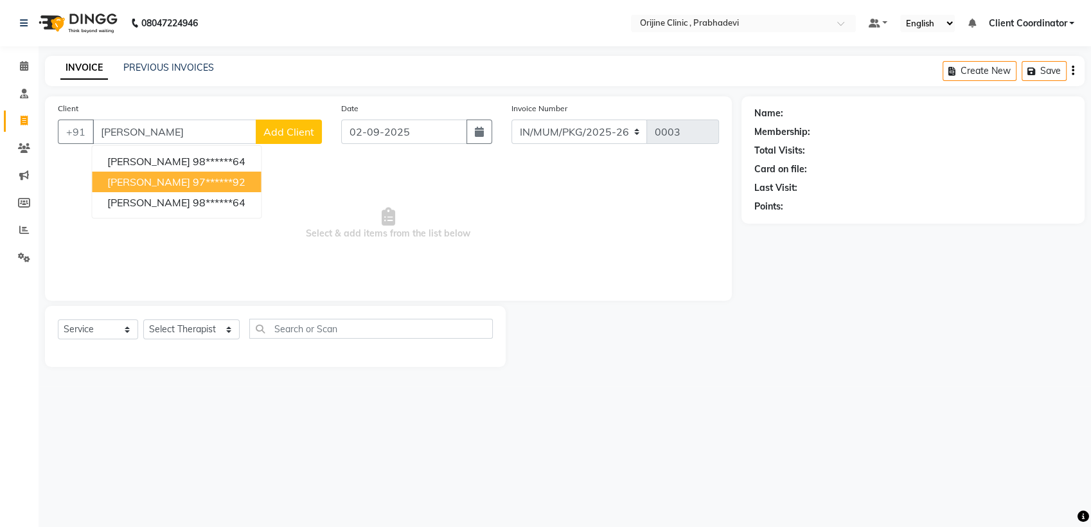
click at [197, 181] on ngb-highlight "97******92" at bounding box center [219, 181] width 53 height 13
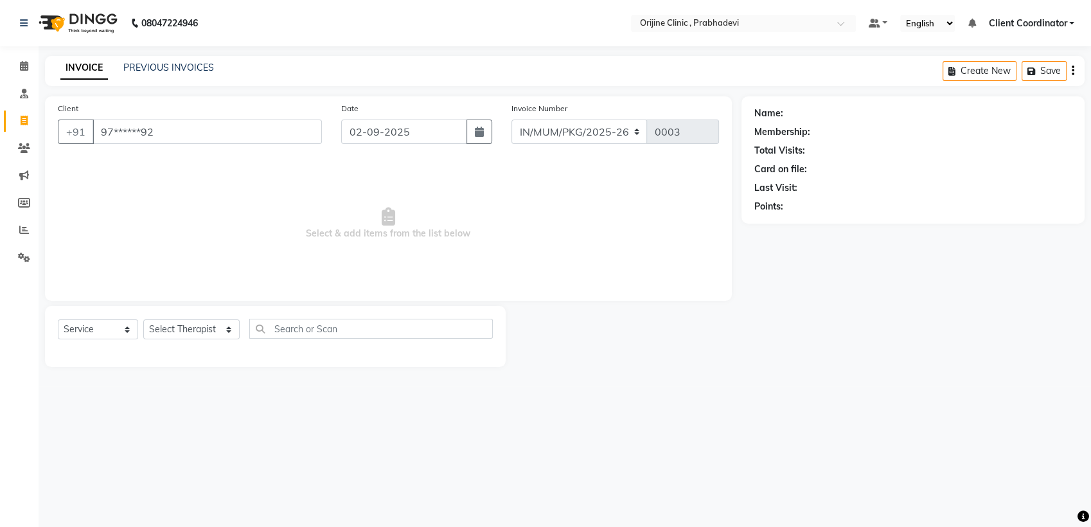
type input "97******92"
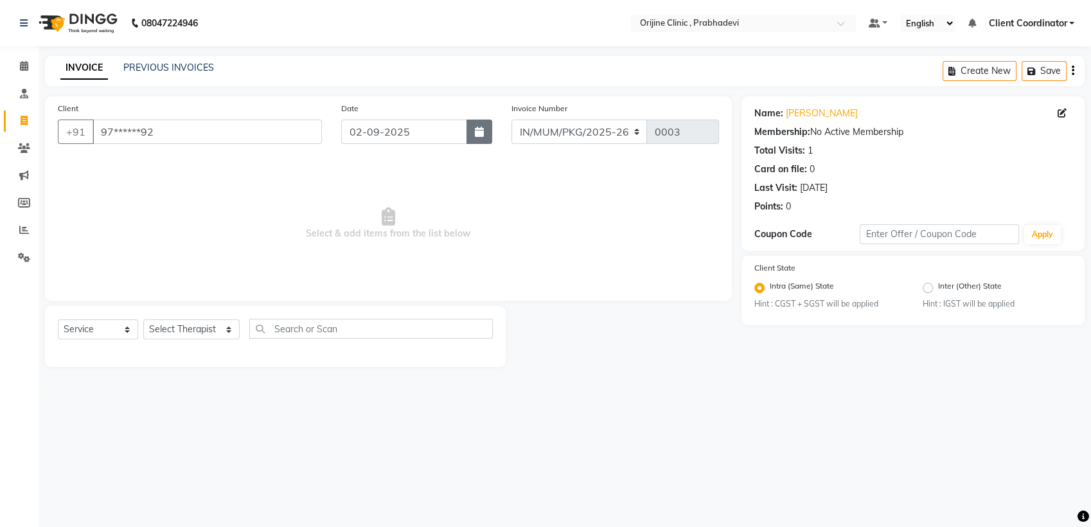
click at [490, 141] on button "button" at bounding box center [480, 132] width 26 height 24
select select "9"
select select "2025"
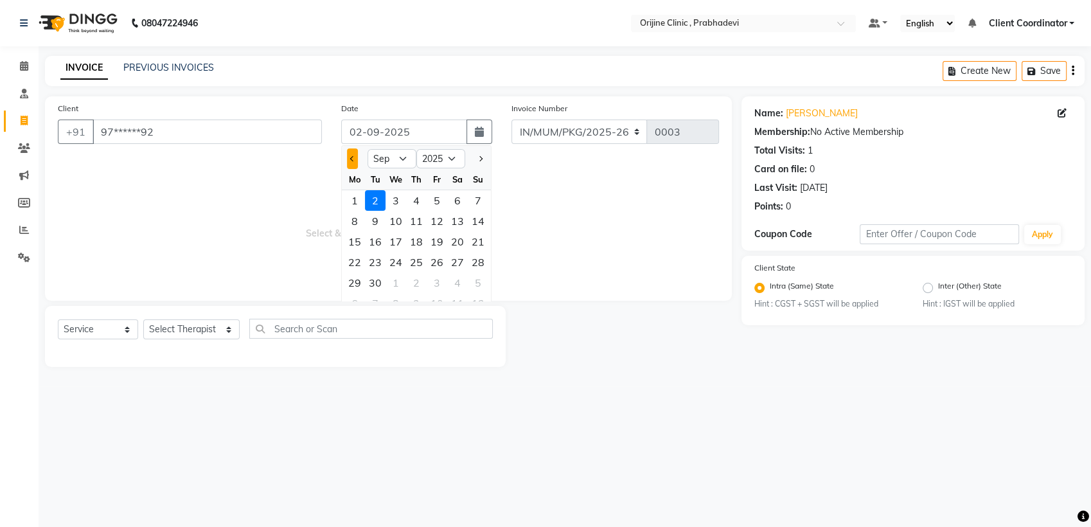
click at [353, 161] on button "Previous month" at bounding box center [352, 158] width 11 height 21
select select "7"
click at [358, 280] on div "28" at bounding box center [354, 282] width 21 height 21
type input "[DATE]"
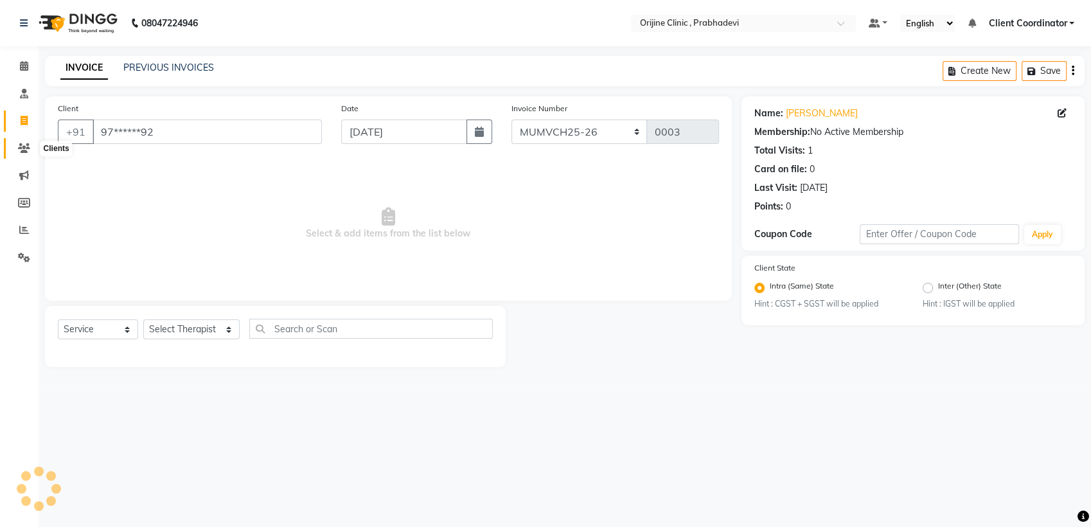
click at [18, 147] on icon at bounding box center [24, 148] width 12 height 10
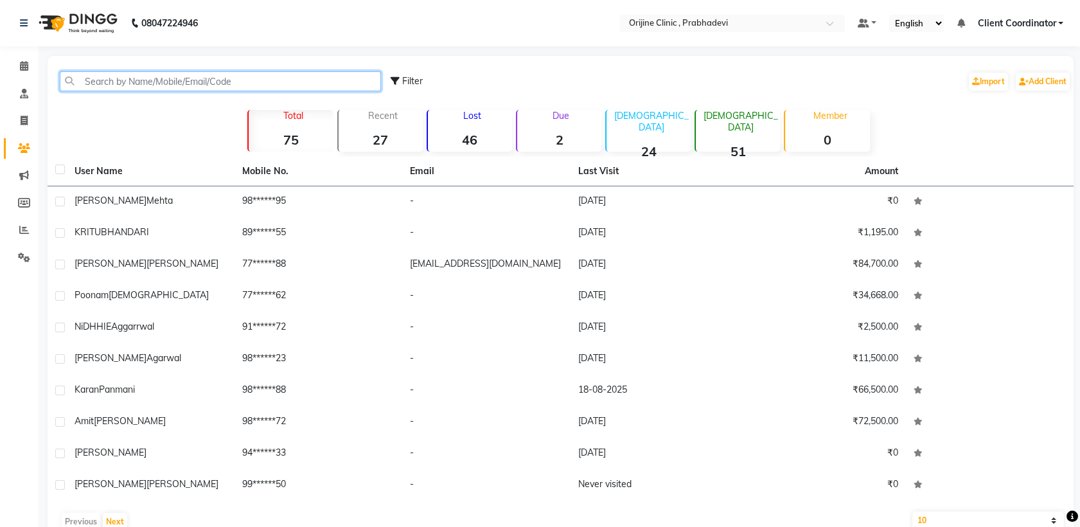
click at [312, 78] on input "text" at bounding box center [220, 81] width 321 height 20
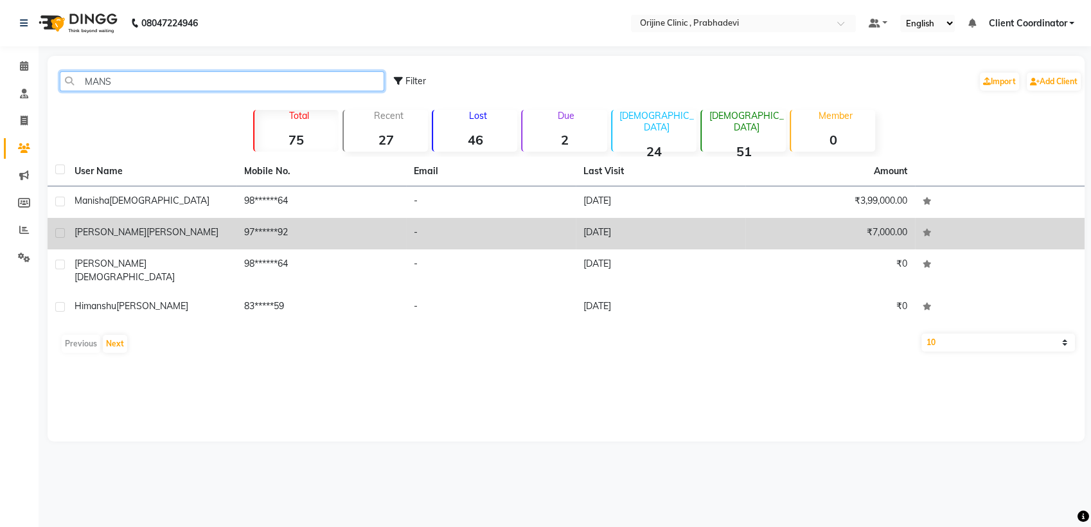
type input "MANS"
click at [349, 219] on td "97******92" at bounding box center [321, 233] width 170 height 31
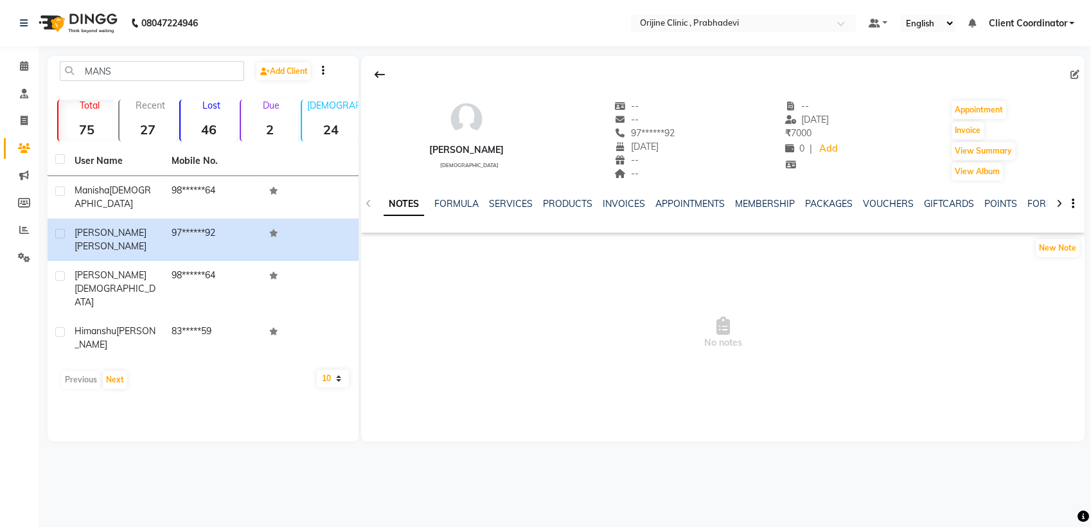
click at [627, 210] on div "INVOICES" at bounding box center [624, 203] width 42 height 13
click at [627, 203] on link "INVOICES" at bounding box center [624, 204] width 42 height 12
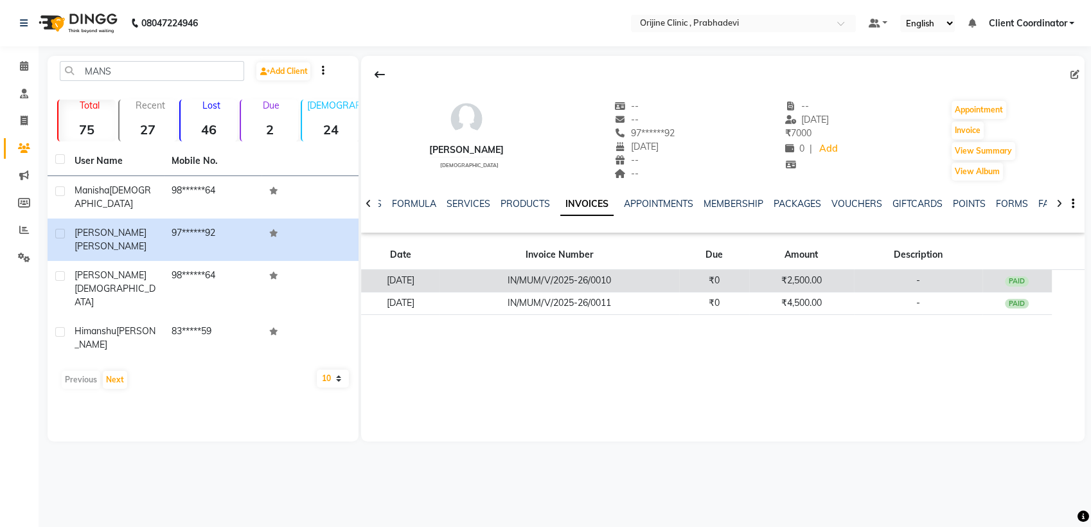
click at [749, 288] on td "₹0" at bounding box center [714, 281] width 70 height 22
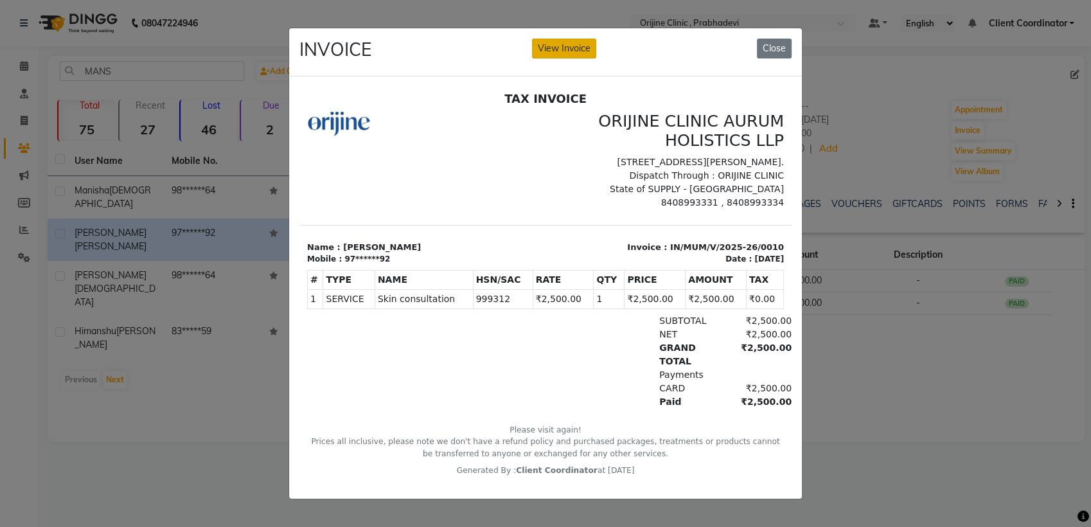
click at [577, 42] on button "View Invoice" at bounding box center [564, 49] width 64 height 20
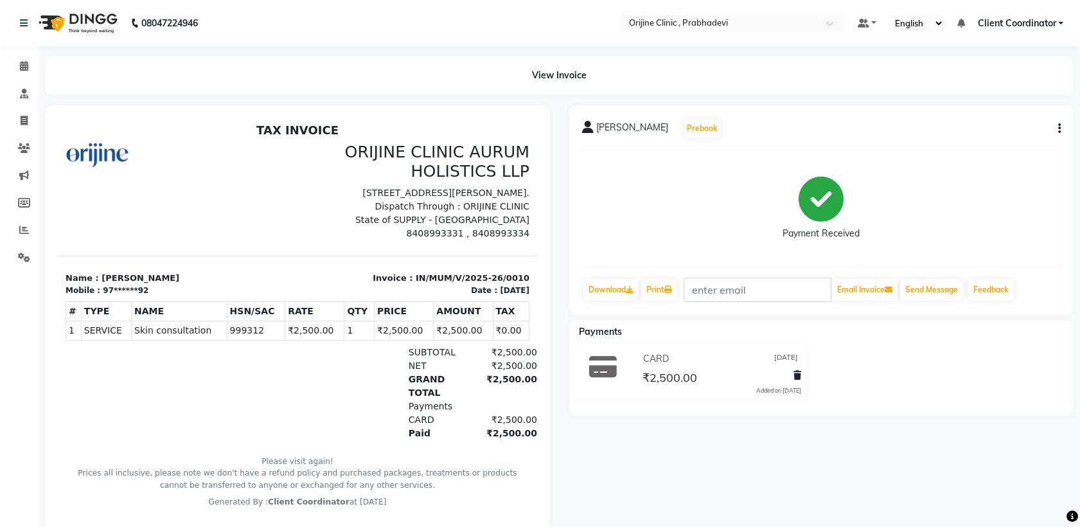
scroll to position [35, 0]
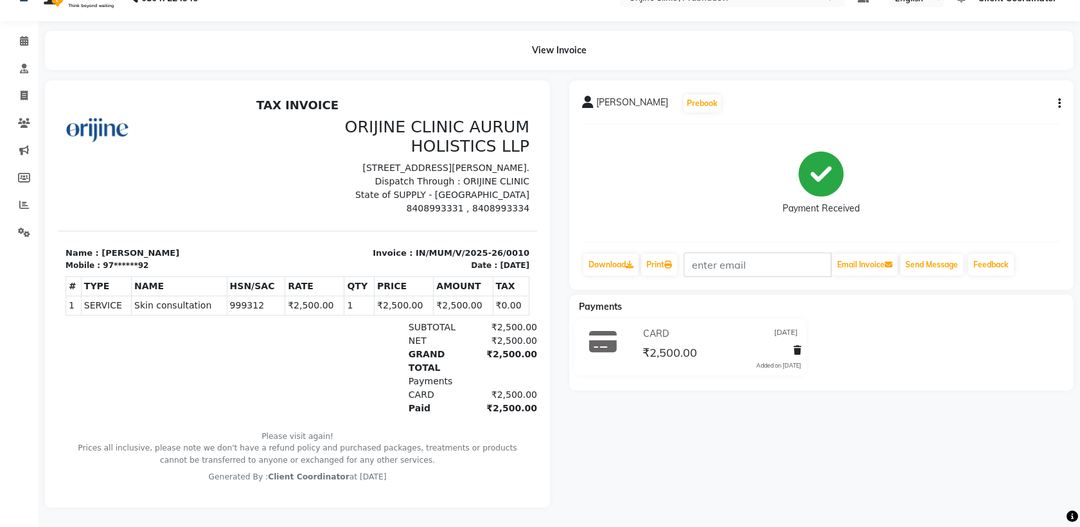
click at [493, 296] on th "TAX" at bounding box center [511, 285] width 37 height 19
click at [23, 91] on icon at bounding box center [24, 96] width 7 height 10
select select "service"
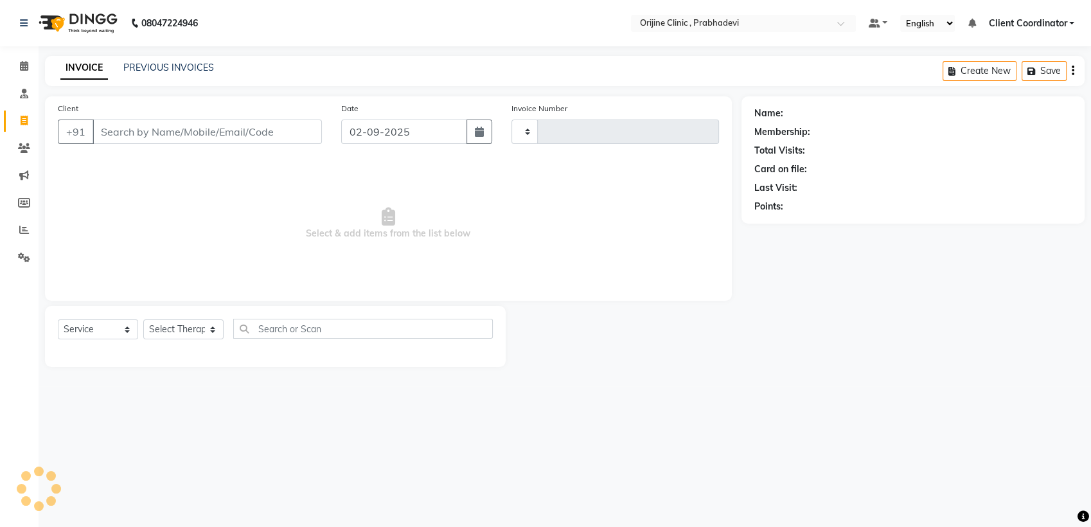
type input "0003"
select select "8675"
click at [190, 136] on input "Client" at bounding box center [207, 132] width 229 height 24
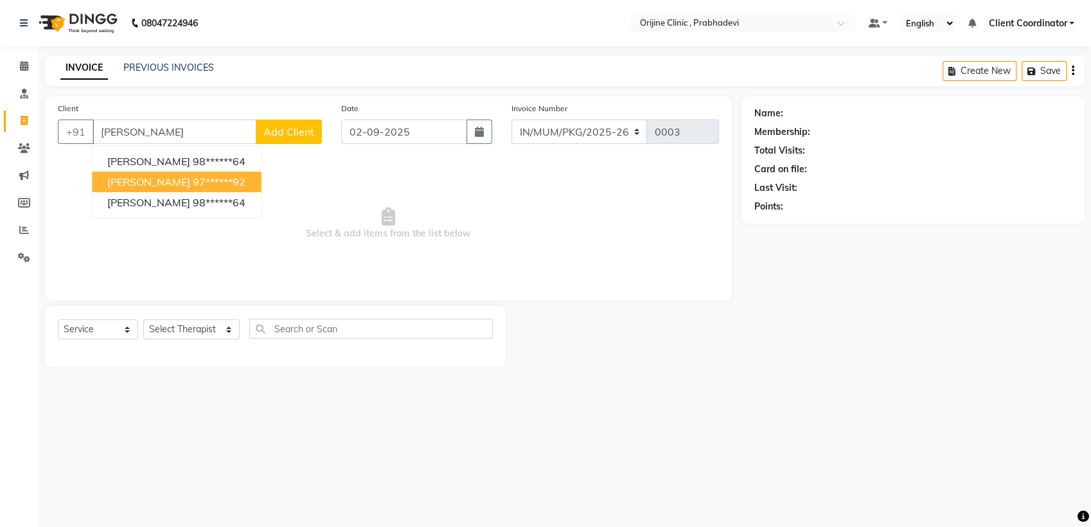
click at [193, 180] on ngb-highlight "97******92" at bounding box center [219, 181] width 53 height 13
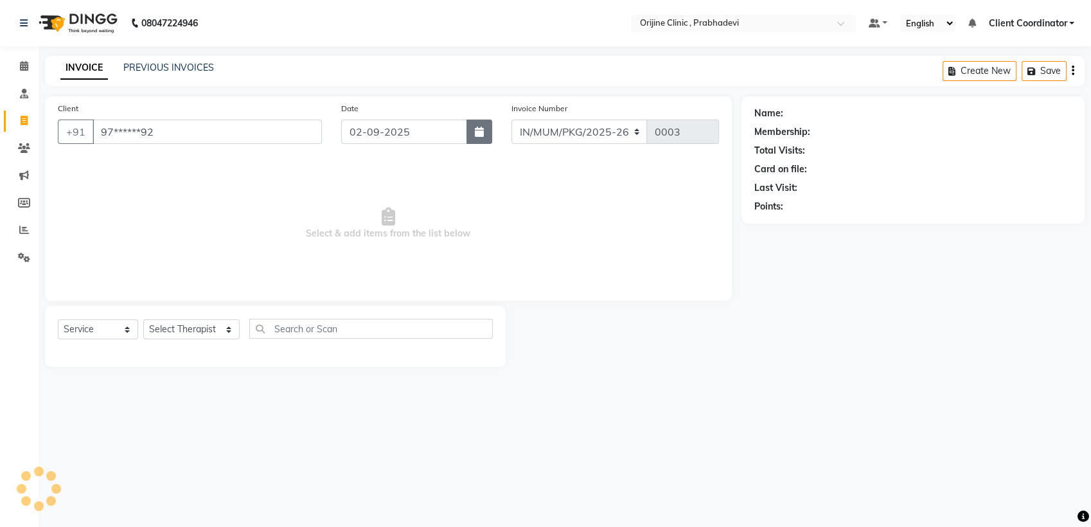
type input "97******92"
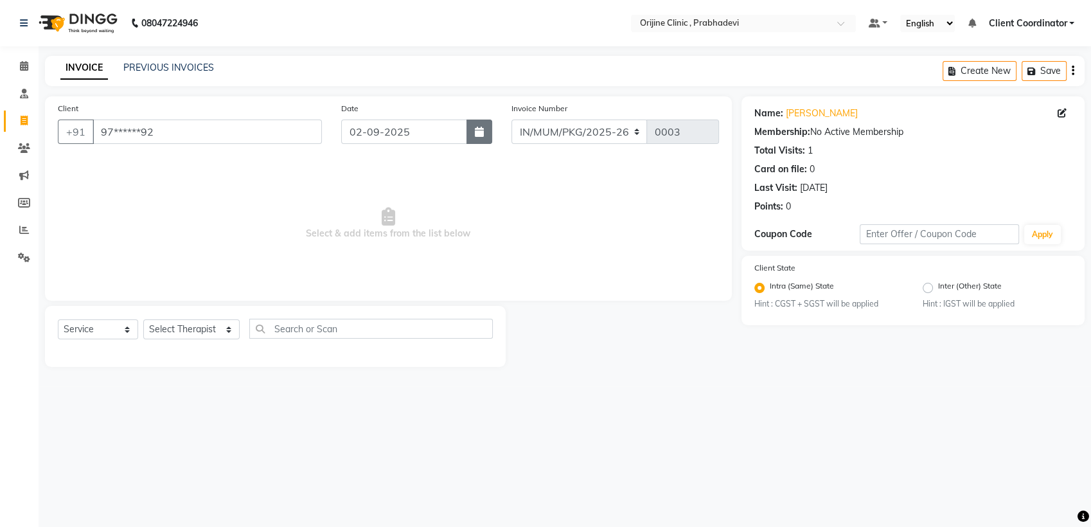
click at [477, 128] on icon "button" at bounding box center [479, 132] width 9 height 10
select select "9"
select select "2025"
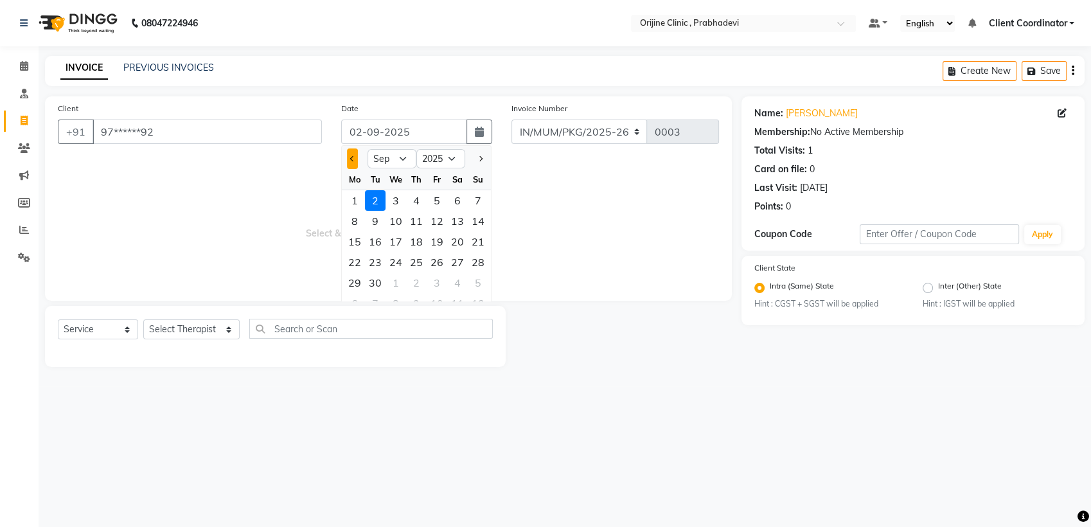
click at [353, 158] on span "Previous month" at bounding box center [352, 158] width 5 height 5
select select "7"
click at [357, 278] on div "28" at bounding box center [354, 282] width 21 height 21
type input "[DATE]"
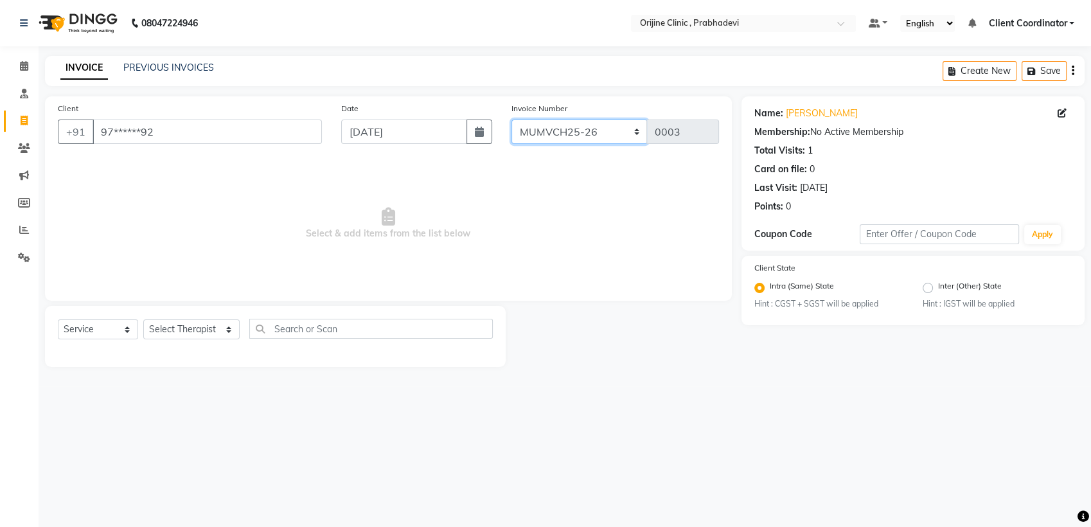
click at [586, 132] on select "MUMVCH25-26 IN/MUM/PKG/2025-26 IN/MUM/V/2025-26" at bounding box center [580, 132] width 136 height 24
select select "8674"
click at [512, 120] on select "MUMVCH25-26 IN/MUM/PKG/2025-26 IN/MUM/V/2025-26" at bounding box center [580, 132] width 136 height 24
type input "0053"
click at [98, 332] on select "Select Service Product Membership Package Voucher Prepaid Gift Card" at bounding box center [98, 329] width 80 height 20
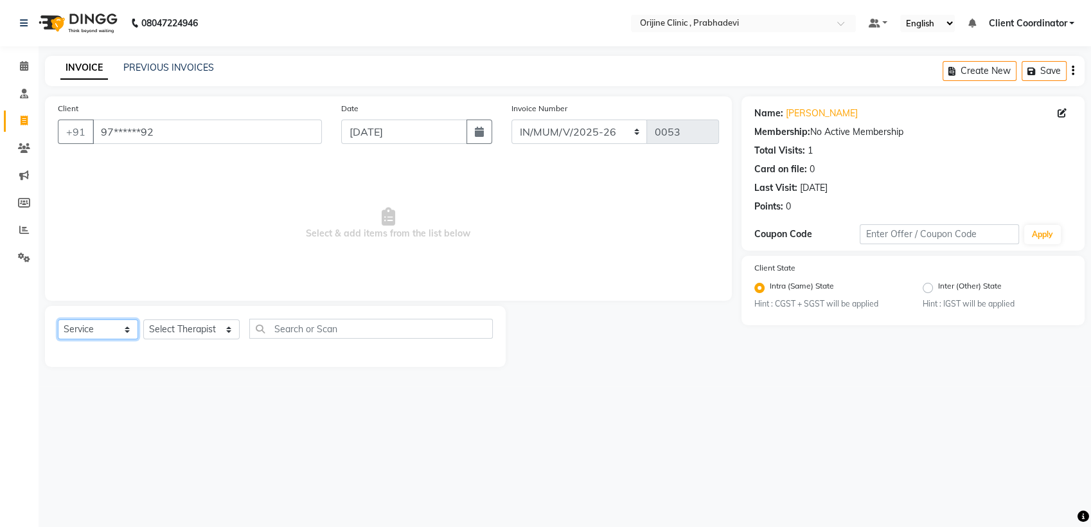
select select "package"
click at [58, 319] on select "Select Service Product Membership Package Voucher Prepaid Gift Card" at bounding box center [98, 329] width 80 height 20
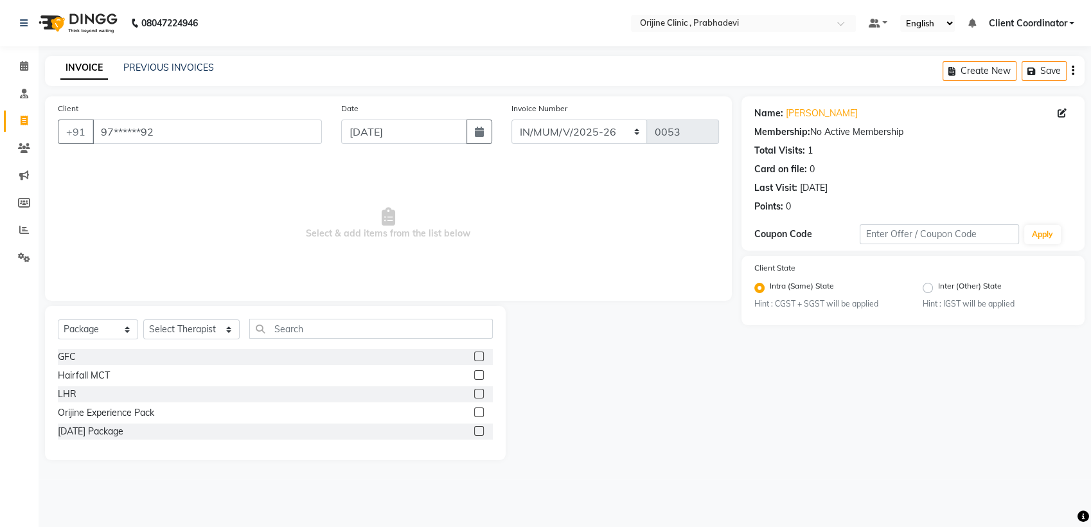
click at [480, 389] on label at bounding box center [479, 394] width 10 height 10
click at [480, 390] on input "checkbox" at bounding box center [478, 394] width 8 height 8
checkbox input "false"
click at [176, 327] on select "Select Therapist [PERSON_NAME] [PERSON_NAME] [PERSON_NAME] [PERSON_NAME] A Assi…" at bounding box center [191, 329] width 96 height 20
select select "84759"
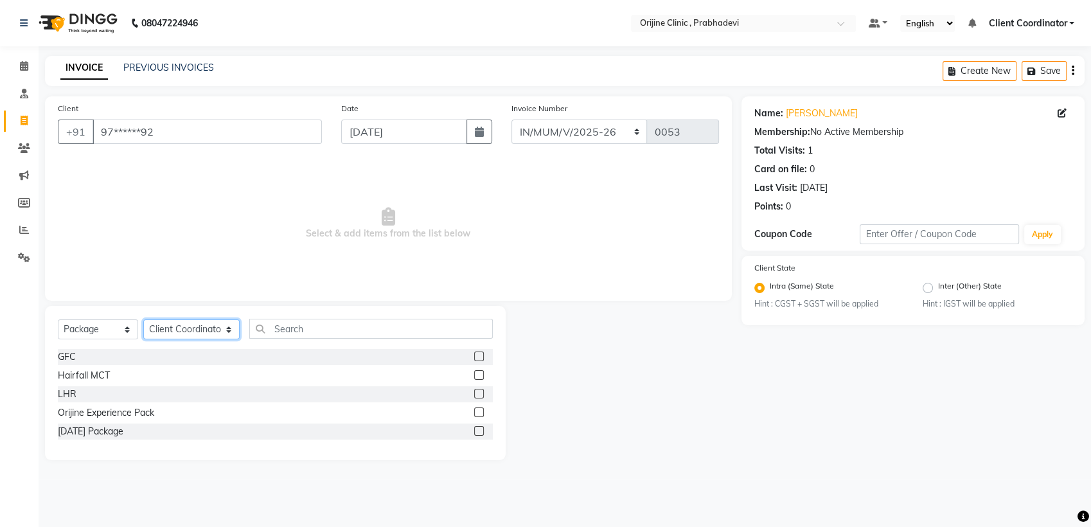
click at [143, 319] on select "Select Therapist [PERSON_NAME] [PERSON_NAME] [PERSON_NAME] [PERSON_NAME] A Assi…" at bounding box center [191, 329] width 96 height 20
click at [480, 393] on label at bounding box center [479, 394] width 10 height 10
click at [480, 393] on input "checkbox" at bounding box center [478, 394] width 8 height 8
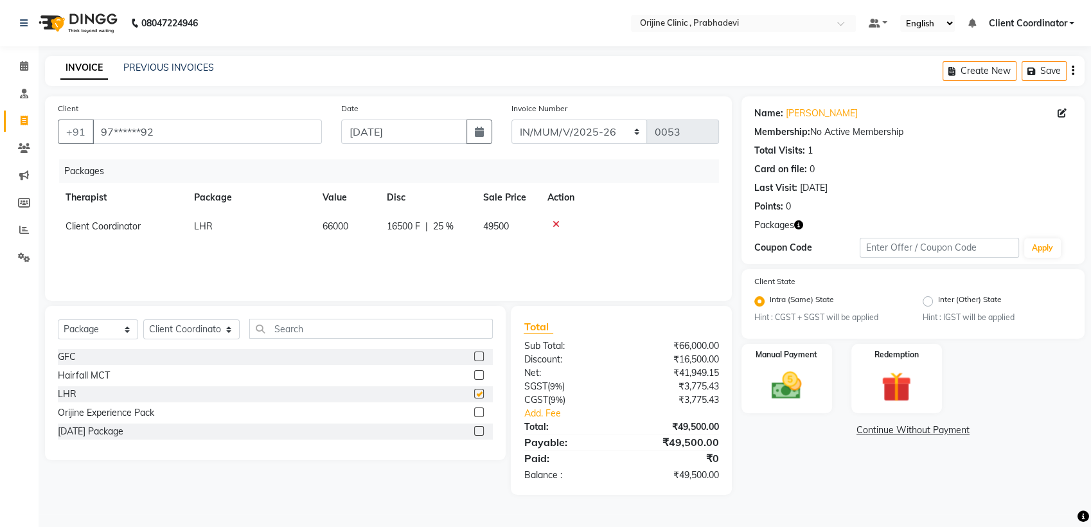
checkbox input "false"
click at [1073, 71] on icon "button" at bounding box center [1073, 71] width 3 height 1
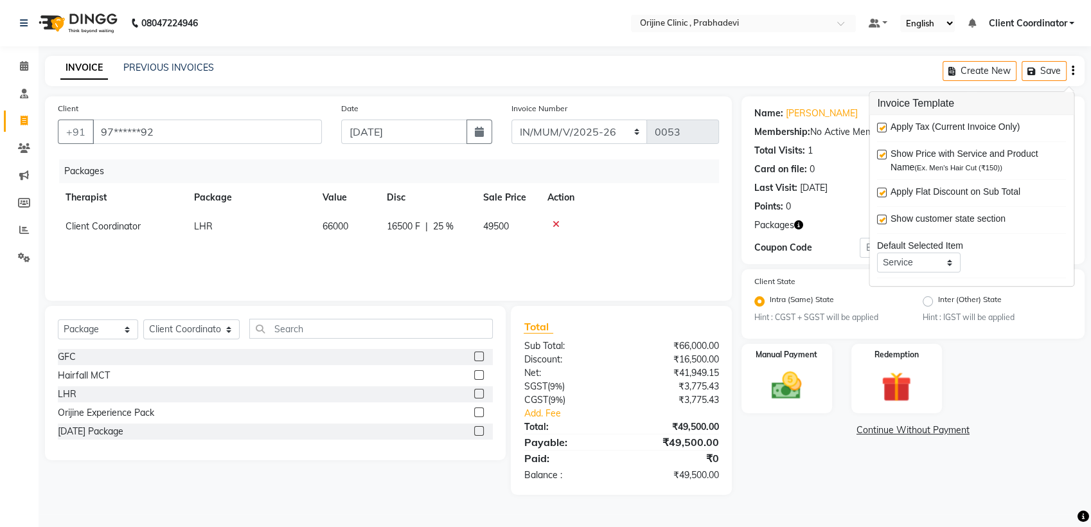
click at [879, 127] on label at bounding box center [882, 128] width 10 height 10
click at [879, 127] on input "checkbox" at bounding box center [881, 128] width 8 height 8
checkbox input "false"
click at [816, 464] on div "Name: [PERSON_NAME] Membership: No Active Membership Total Visits: 1 Card on fi…" at bounding box center [918, 281] width 353 height 371
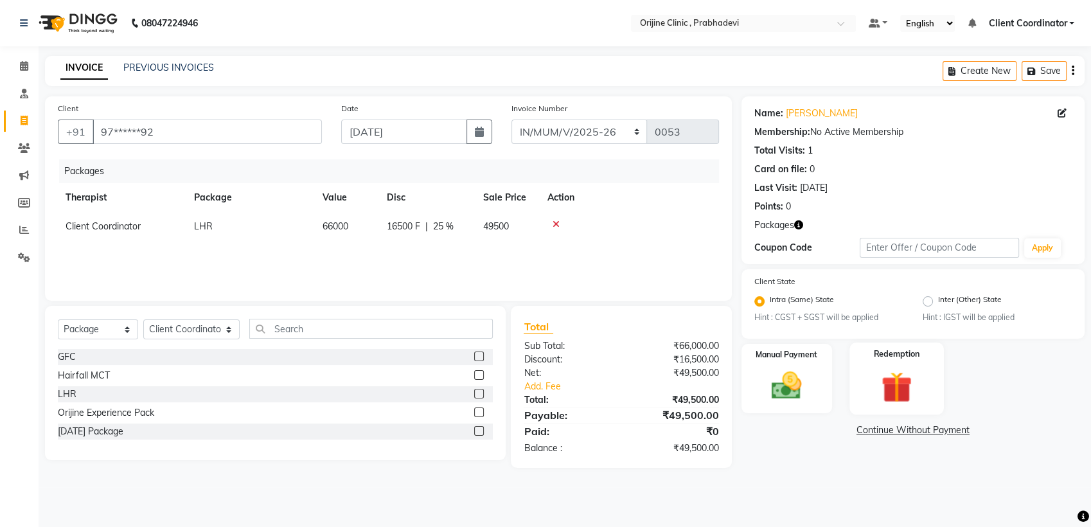
click at [898, 383] on img at bounding box center [896, 387] width 51 height 39
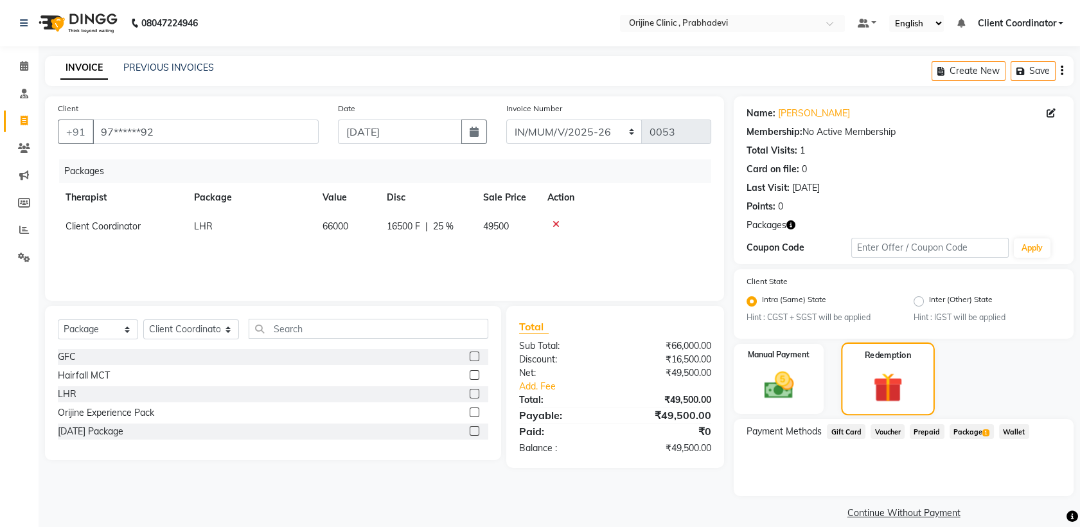
scroll to position [14, 0]
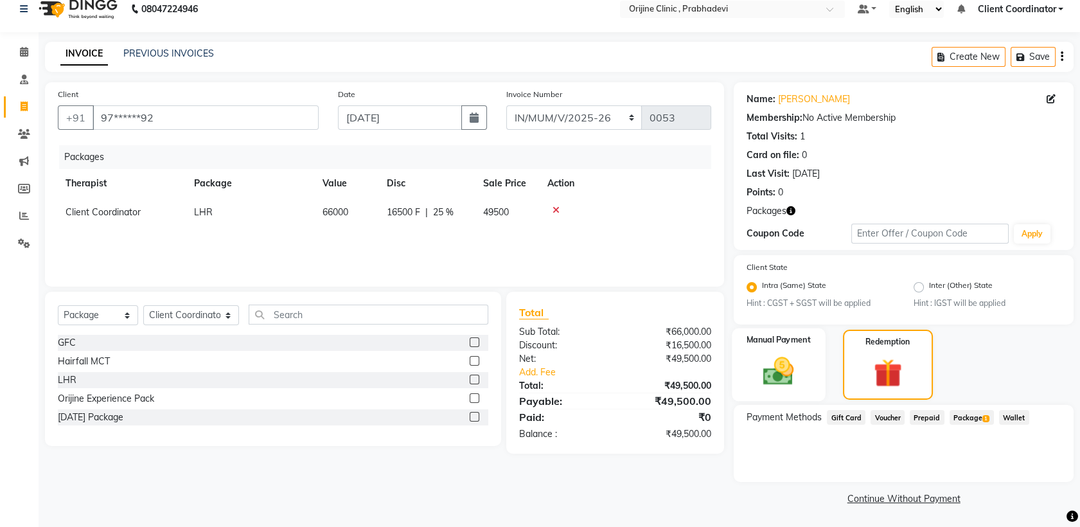
click at [750, 382] on div "Manual Payment" at bounding box center [779, 364] width 93 height 73
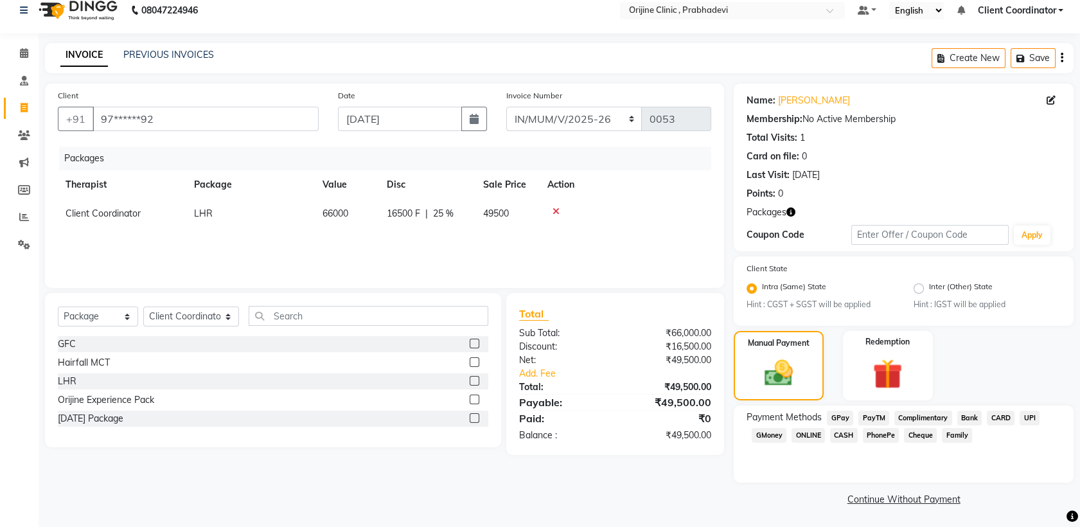
click at [997, 420] on span "CARD" at bounding box center [1001, 418] width 28 height 15
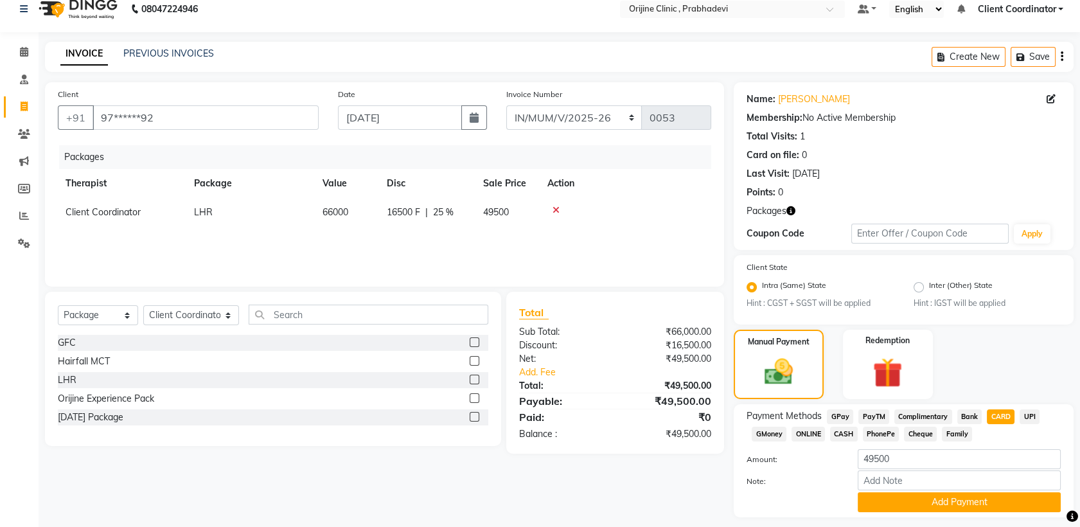
scroll to position [49, 0]
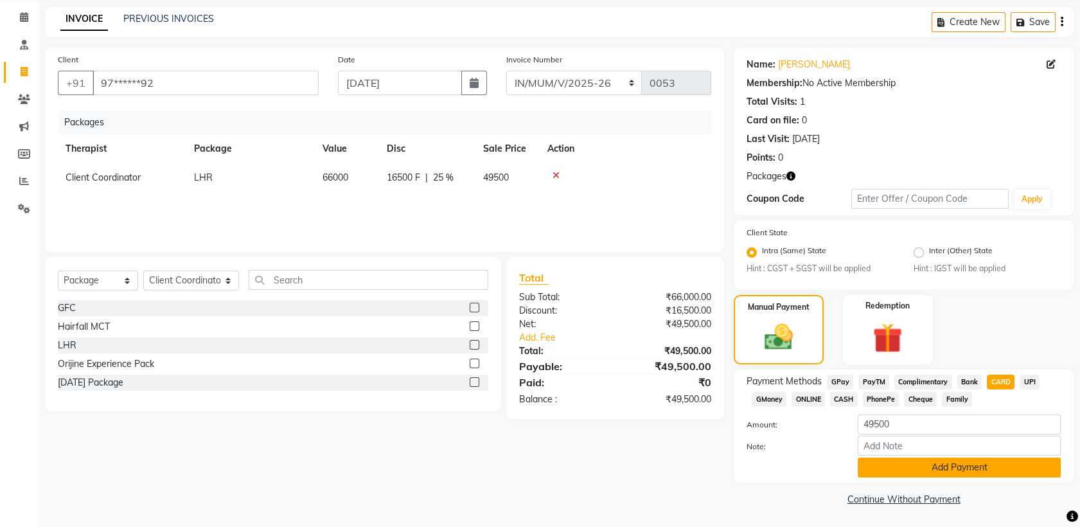
click at [910, 470] on button "Add Payment" at bounding box center [959, 468] width 203 height 20
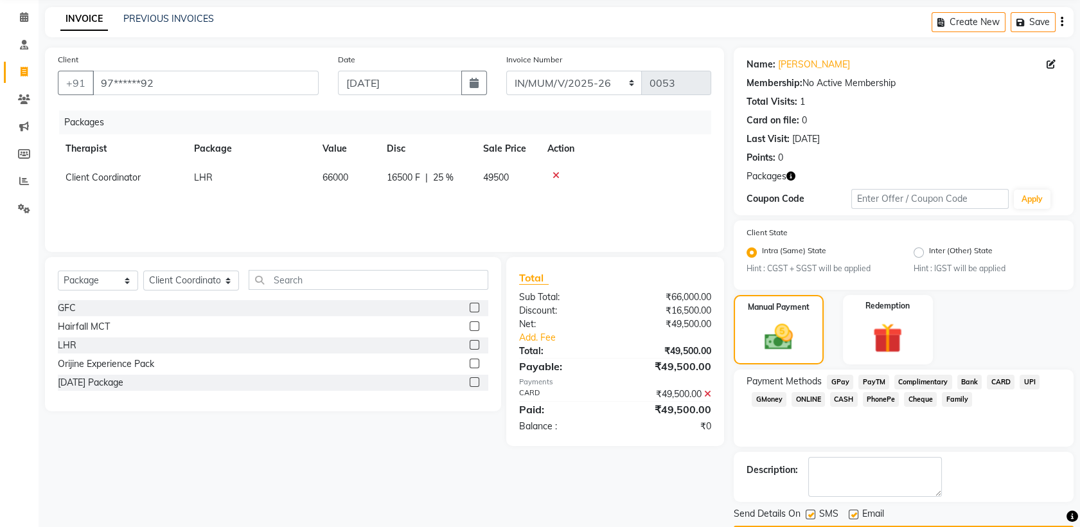
scroll to position [85, 0]
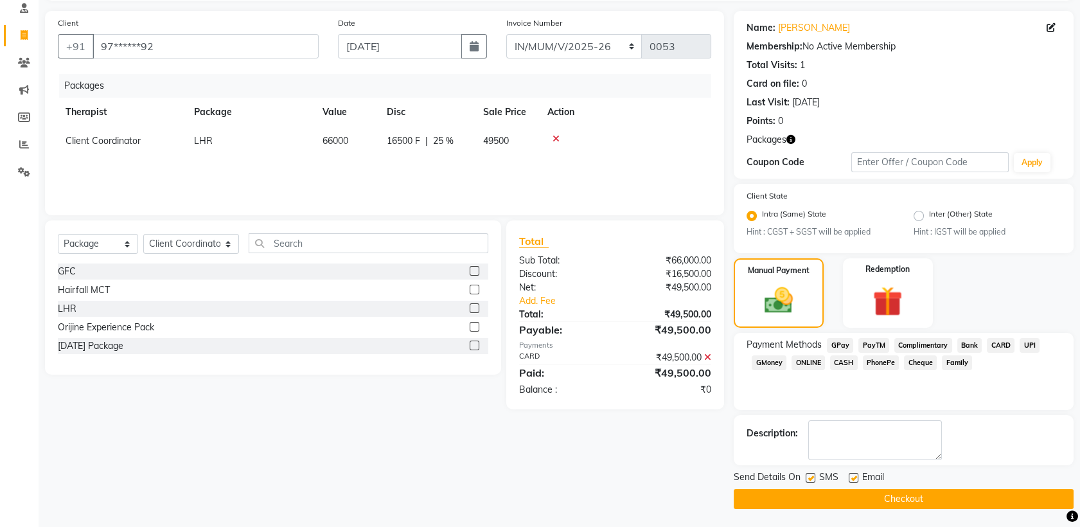
click at [812, 477] on label at bounding box center [811, 478] width 10 height 10
click at [812, 477] on input "checkbox" at bounding box center [810, 478] width 8 height 8
checkbox input "false"
click at [855, 476] on label at bounding box center [854, 478] width 10 height 10
click at [855, 476] on input "checkbox" at bounding box center [853, 478] width 8 height 8
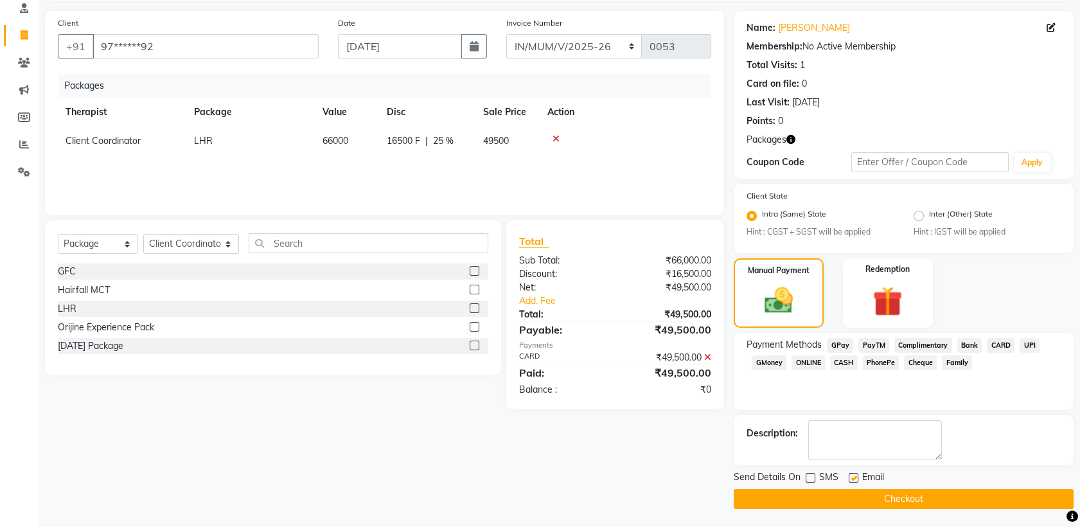
checkbox input "false"
click at [864, 492] on button "Checkout" at bounding box center [904, 499] width 340 height 20
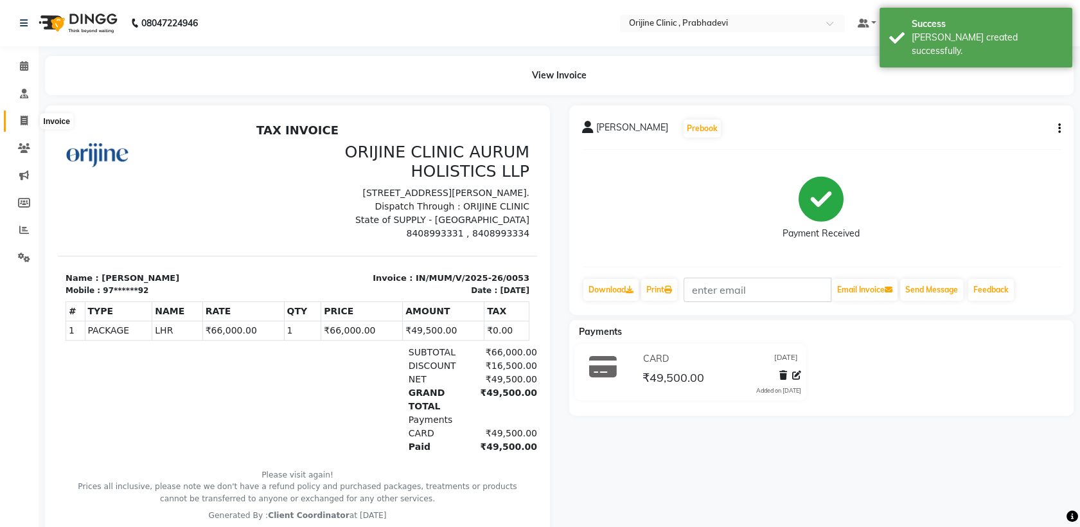
click at [26, 123] on icon at bounding box center [24, 121] width 7 height 10
select select "service"
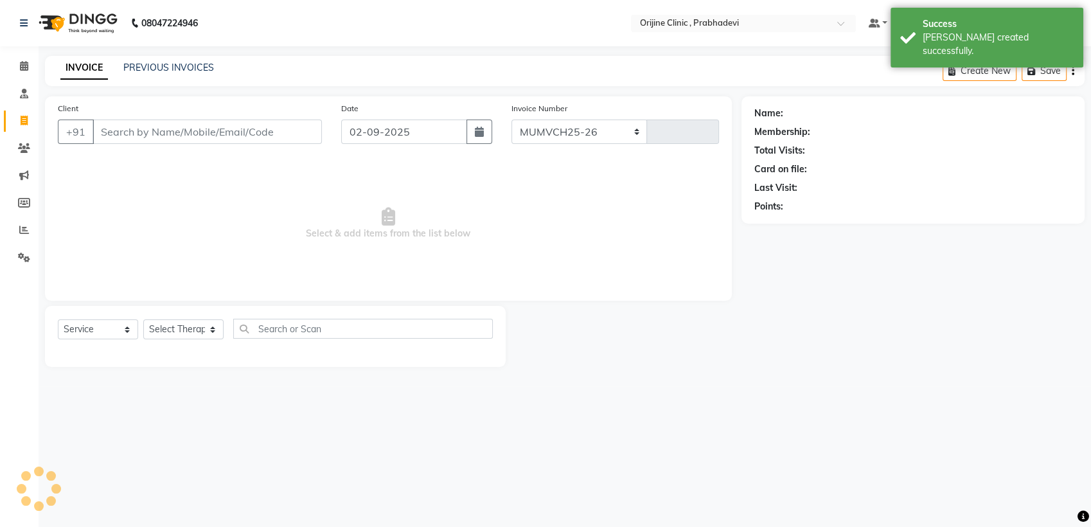
select select "8675"
type input "0003"
click at [184, 131] on input "Client" at bounding box center [207, 132] width 229 height 24
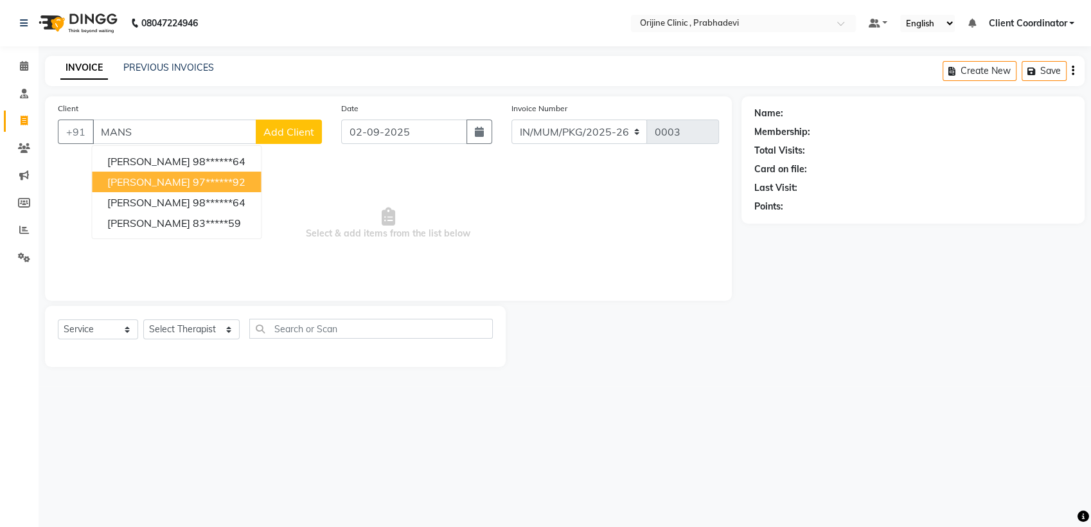
click at [201, 178] on ngb-highlight "97******92" at bounding box center [219, 181] width 53 height 13
type input "97******92"
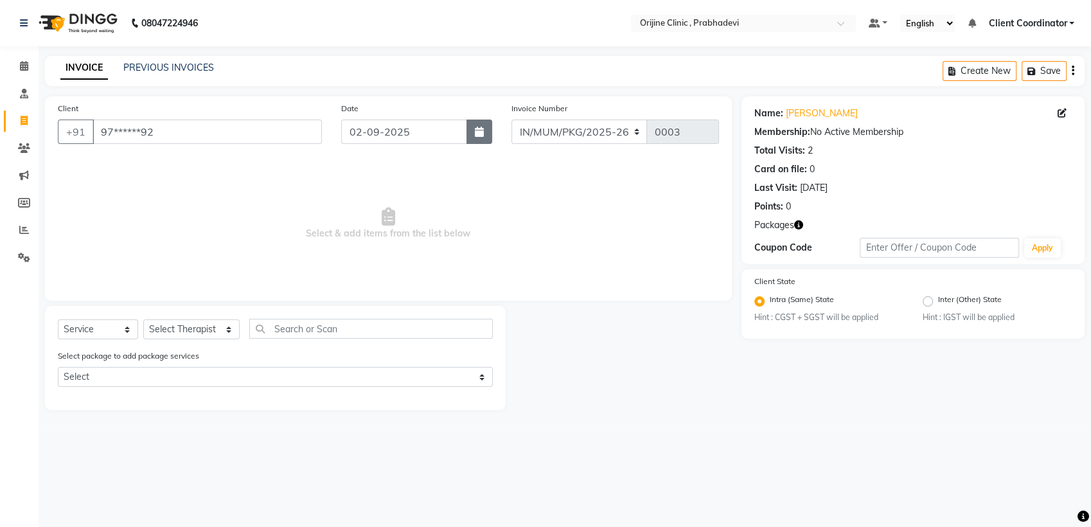
click at [476, 135] on icon "button" at bounding box center [479, 132] width 9 height 10
select select "9"
select select "2025"
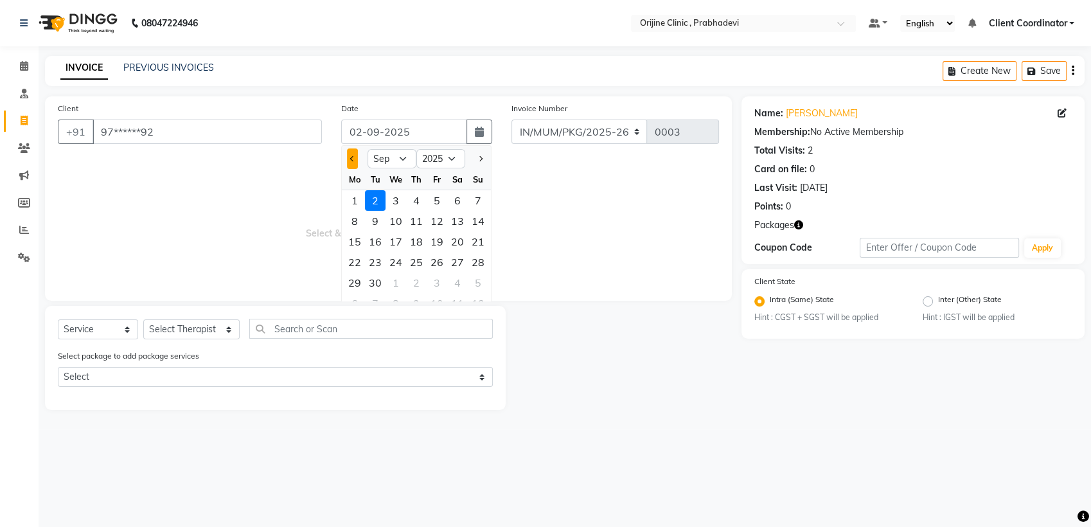
click at [348, 157] on button "Previous month" at bounding box center [352, 158] width 11 height 21
select select "7"
click at [355, 275] on div "28" at bounding box center [354, 282] width 21 height 21
type input "[DATE]"
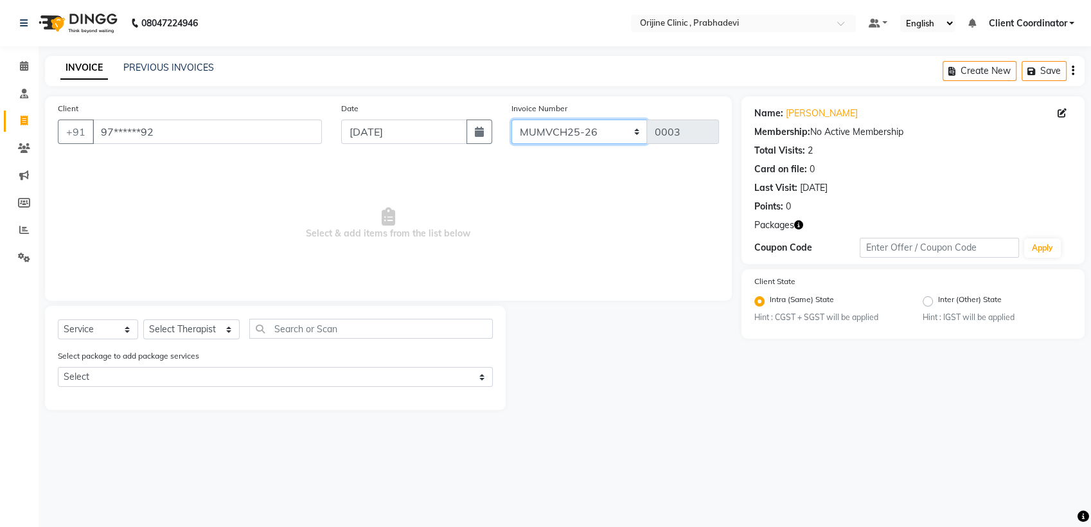
click at [619, 133] on select "MUMVCH25-26 IN/MUM/PKG/2025-26 IN/MUM/V/2025-26" at bounding box center [580, 132] width 136 height 24
select select "8675"
click at [512, 120] on select "MUMVCH25-26 IN/MUM/PKG/2025-26 IN/MUM/V/2025-26" at bounding box center [580, 132] width 136 height 24
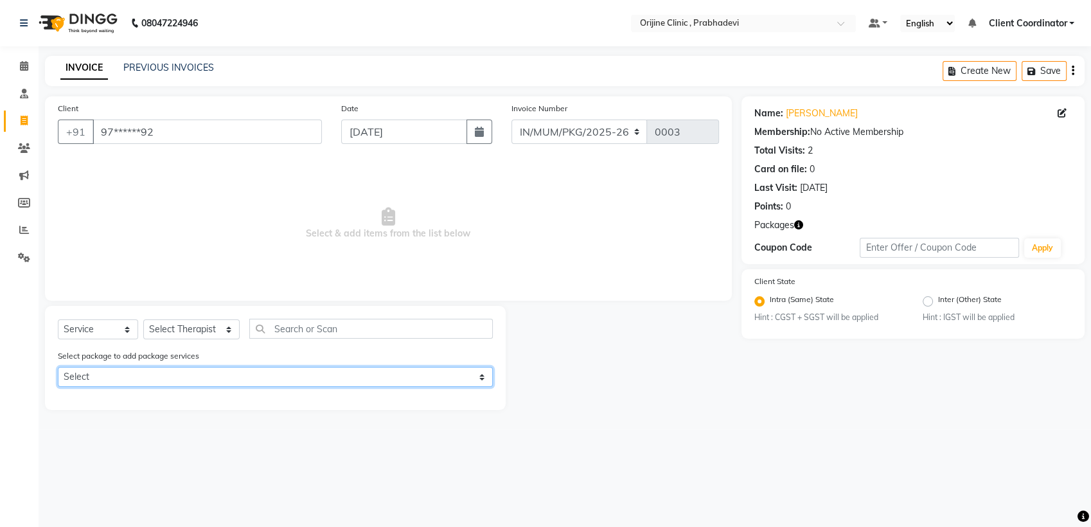
click at [470, 374] on select "Select LHR" at bounding box center [275, 377] width 435 height 20
select select "1: Object"
click at [58, 367] on select "Select LHR" at bounding box center [275, 377] width 435 height 20
click at [401, 375] on select "Select LHR" at bounding box center [275, 377] width 435 height 20
click at [58, 367] on select "Select LHR" at bounding box center [275, 377] width 435 height 20
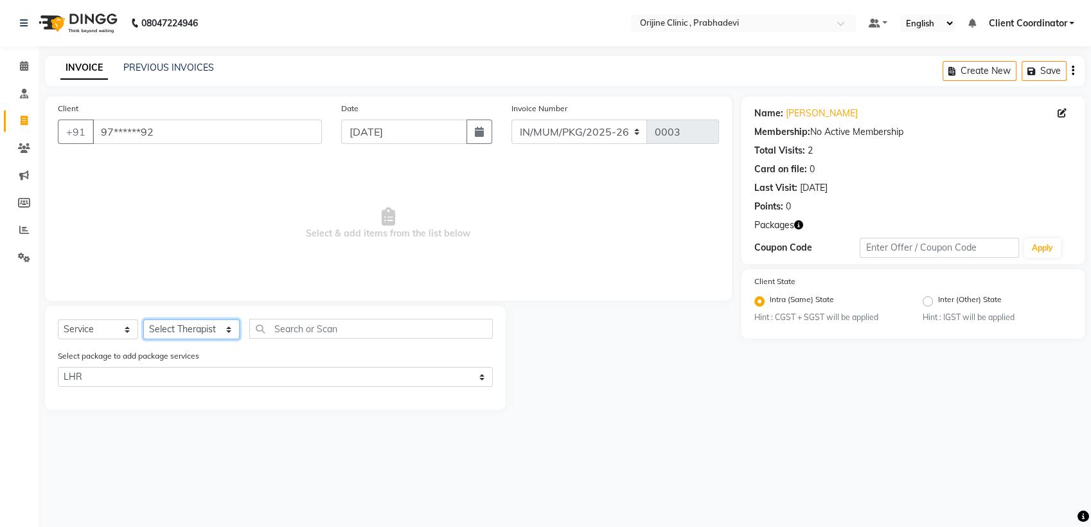
click at [211, 328] on select "Select Therapist [PERSON_NAME] [PERSON_NAME] [PERSON_NAME] [PERSON_NAME] A Assi…" at bounding box center [191, 329] width 96 height 20
select select "85343"
click at [143, 319] on select "Select Therapist [PERSON_NAME] [PERSON_NAME] [PERSON_NAME] [PERSON_NAME] A Assi…" at bounding box center [191, 329] width 96 height 20
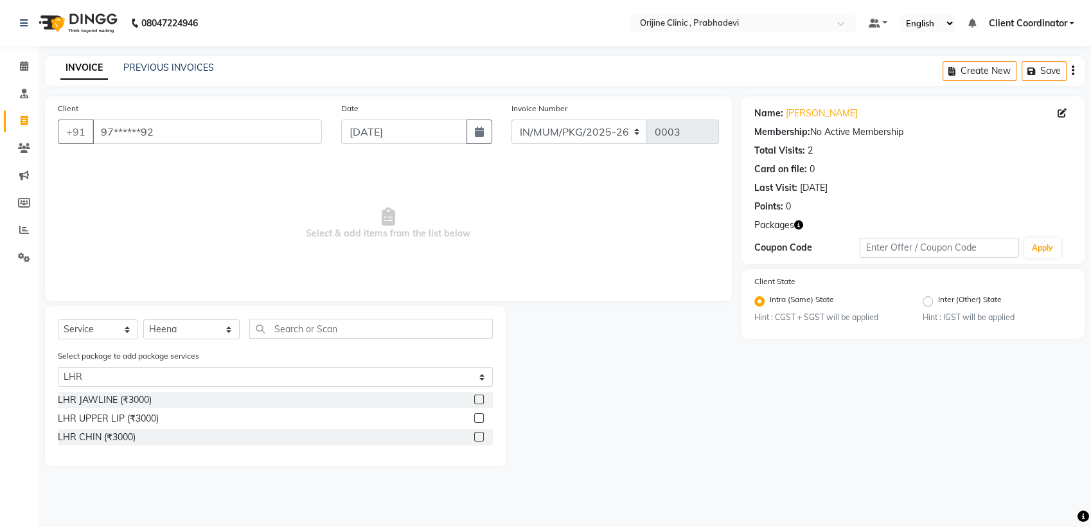
click at [475, 401] on label at bounding box center [479, 400] width 10 height 10
click at [475, 401] on input "checkbox" at bounding box center [478, 400] width 8 height 8
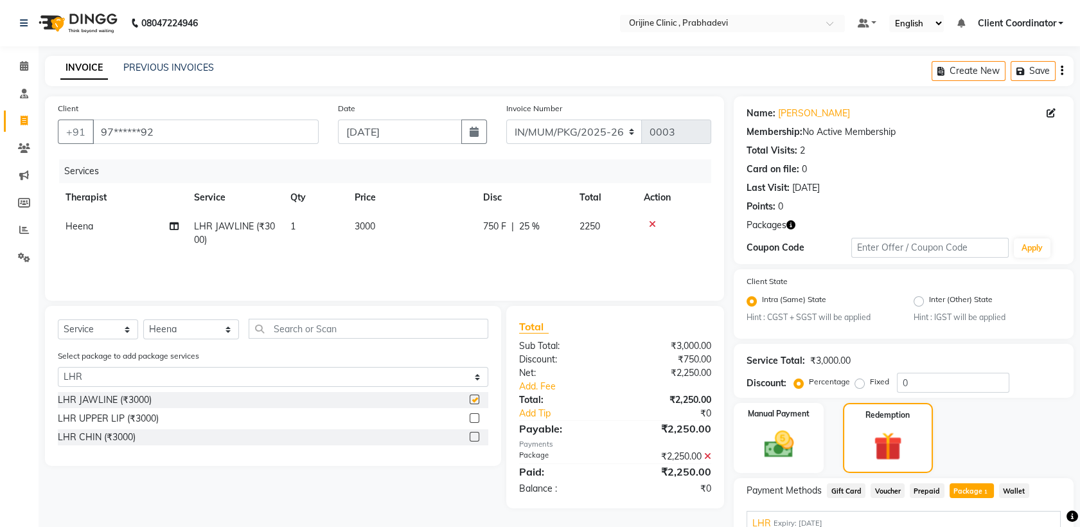
checkbox input "false"
click at [474, 416] on label at bounding box center [475, 418] width 10 height 10
click at [474, 416] on input "checkbox" at bounding box center [474, 419] width 8 height 8
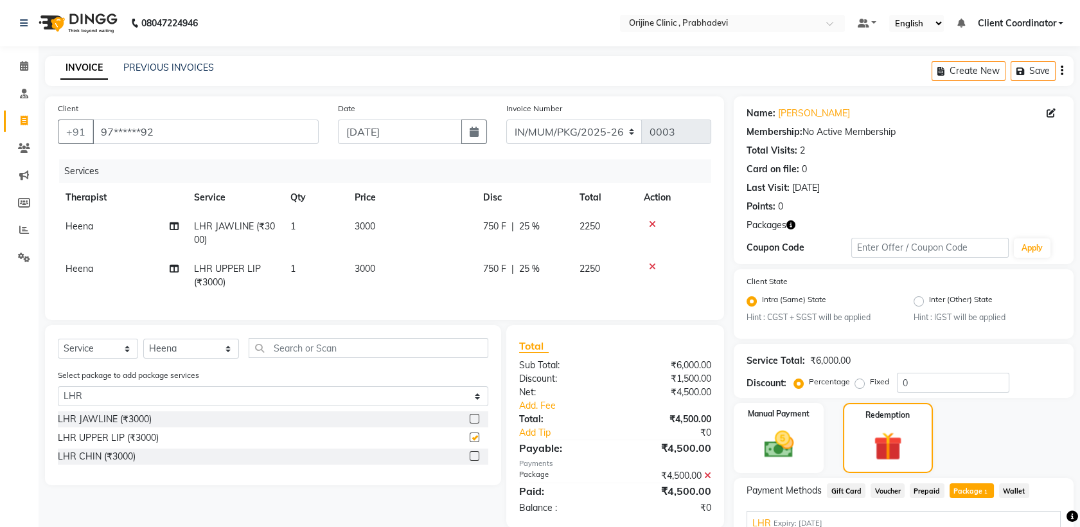
checkbox input "false"
click at [476, 461] on label at bounding box center [475, 456] width 10 height 10
click at [476, 461] on input "checkbox" at bounding box center [474, 456] width 8 height 8
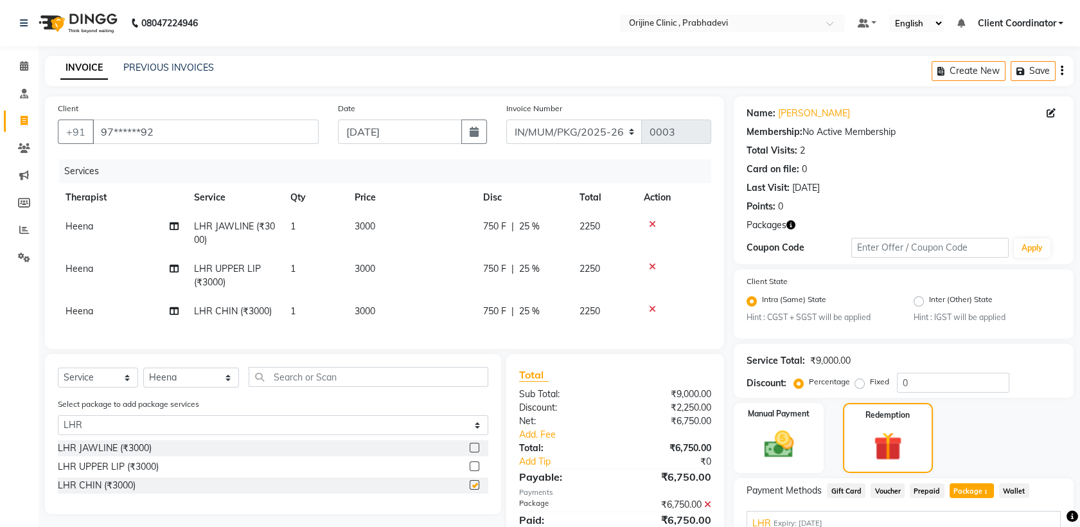
checkbox input "false"
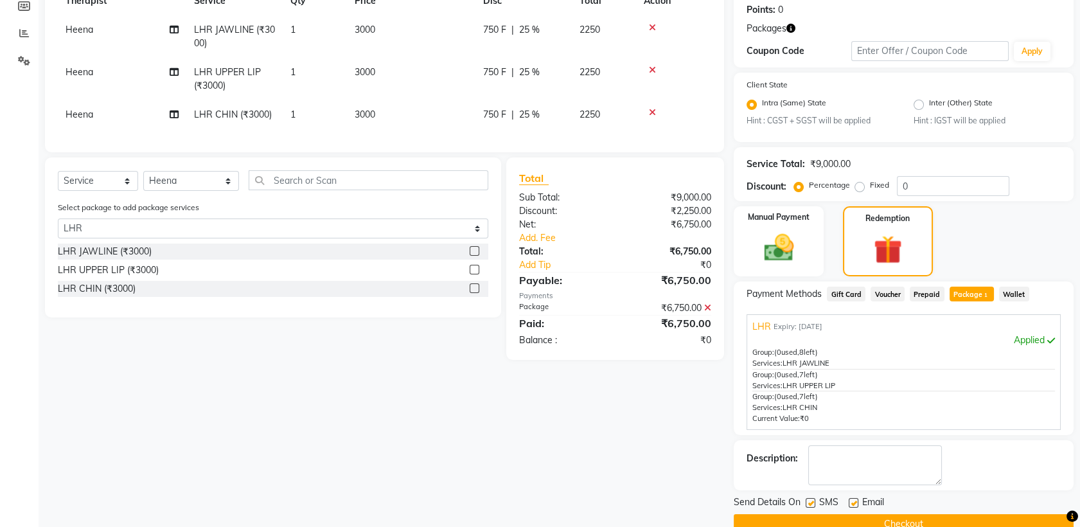
scroll to position [221, 0]
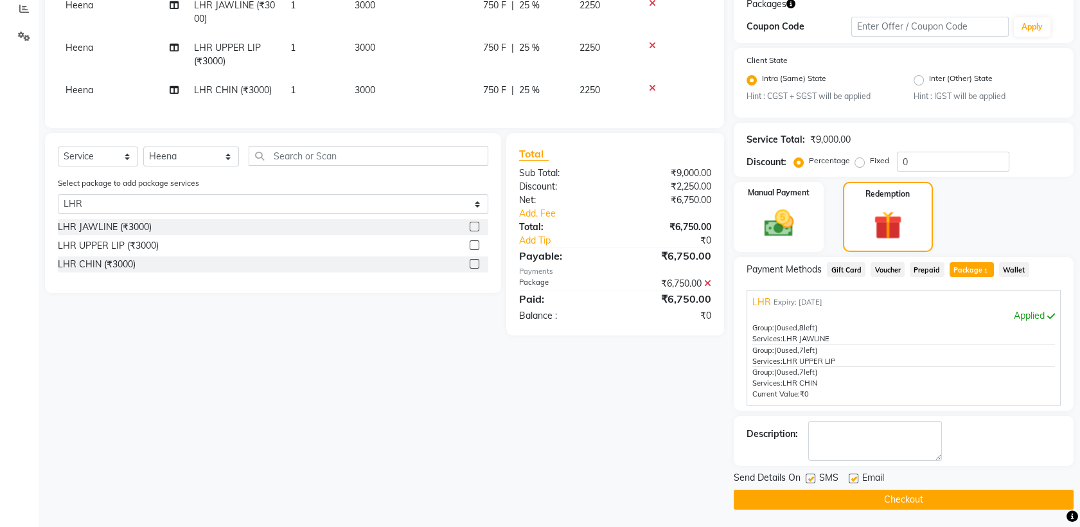
click at [809, 471] on div "SMS" at bounding box center [827, 479] width 43 height 16
click at [812, 476] on label at bounding box center [811, 479] width 10 height 10
click at [812, 476] on input "checkbox" at bounding box center [810, 479] width 8 height 8
checkbox input "false"
click at [853, 477] on label at bounding box center [854, 479] width 10 height 10
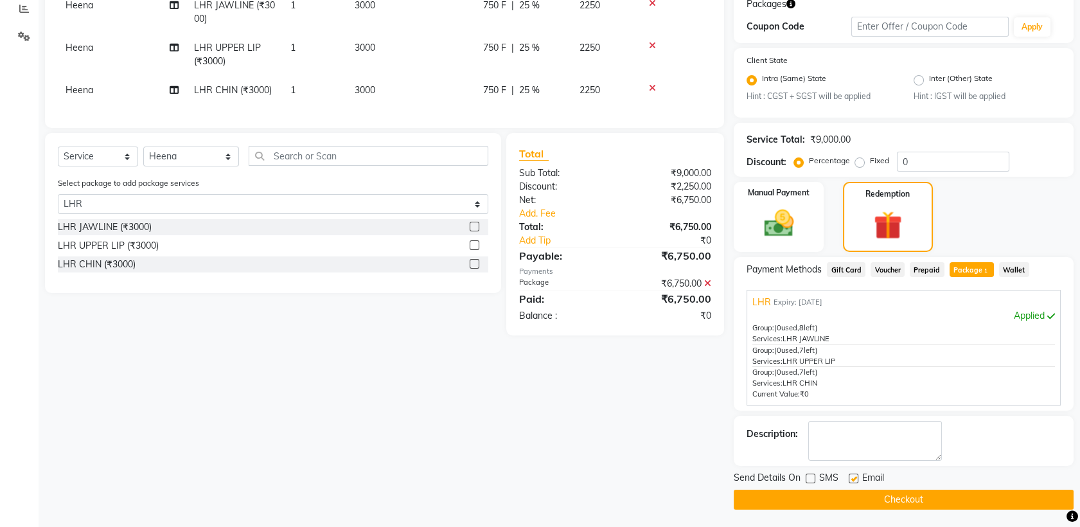
click at [853, 477] on input "checkbox" at bounding box center [853, 479] width 8 height 8
checkbox input "false"
click at [793, 500] on button "Checkout" at bounding box center [904, 500] width 340 height 20
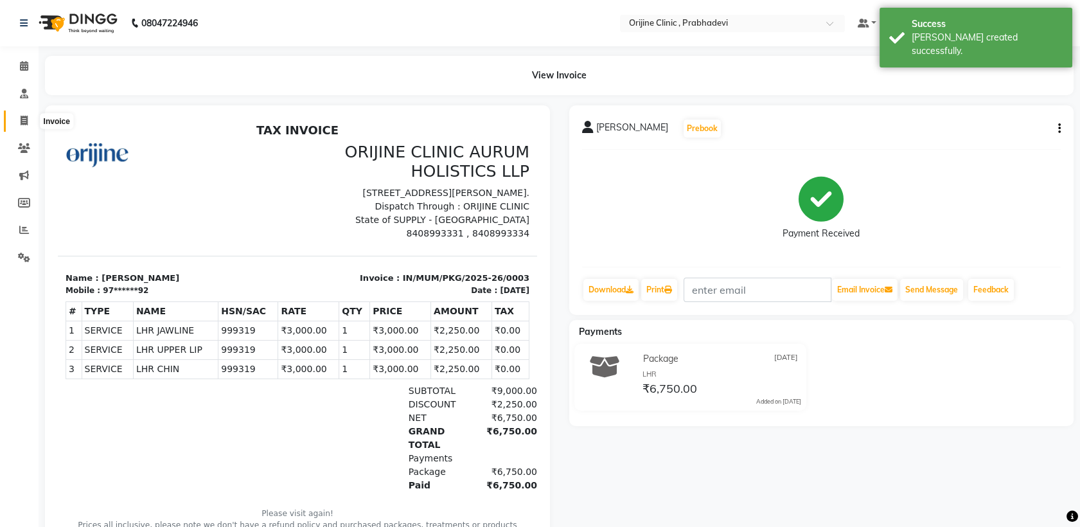
click at [24, 116] on icon at bounding box center [24, 121] width 7 height 10
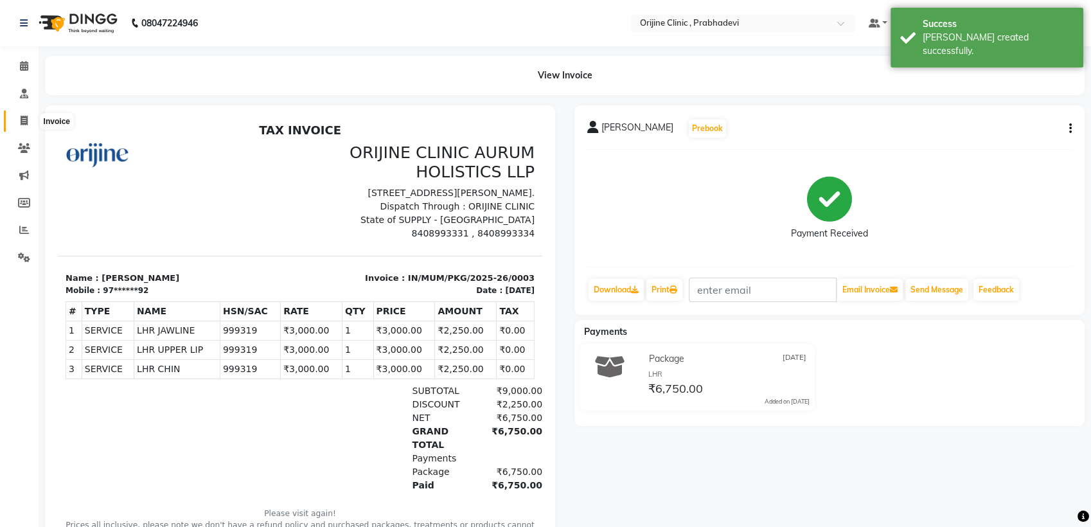
select select "8675"
select select "service"
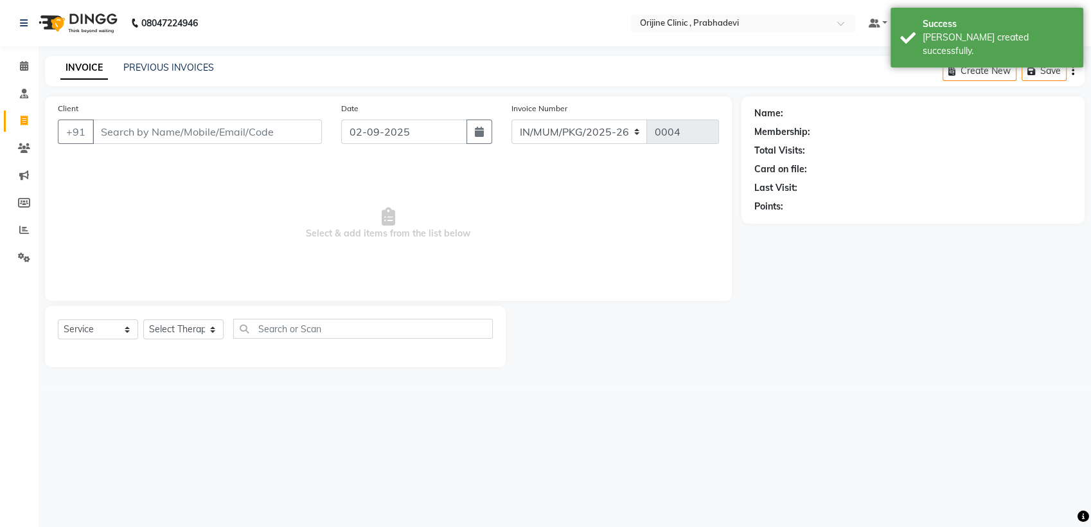
click at [177, 138] on input "Client" at bounding box center [207, 132] width 229 height 24
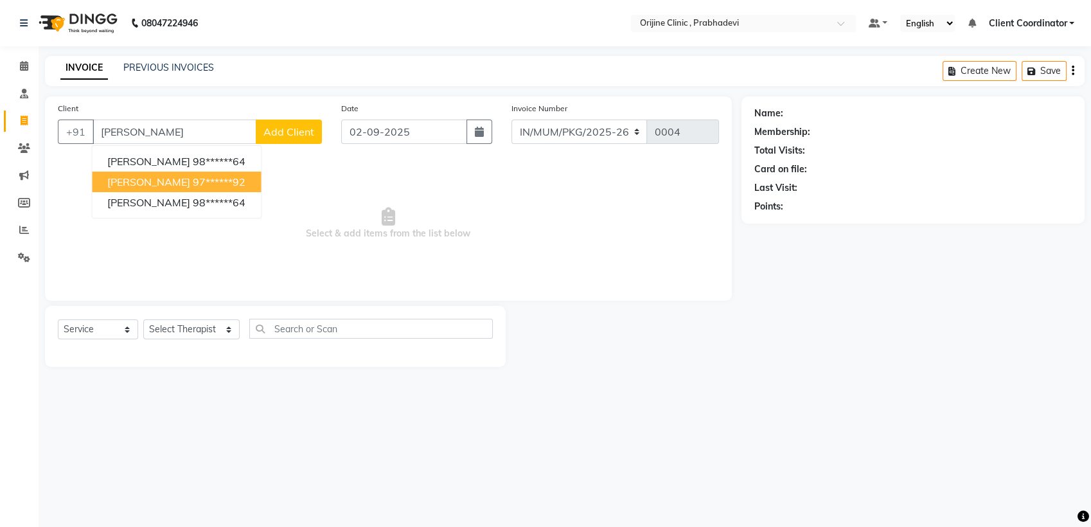
click at [193, 183] on ngb-highlight "97******92" at bounding box center [219, 181] width 53 height 13
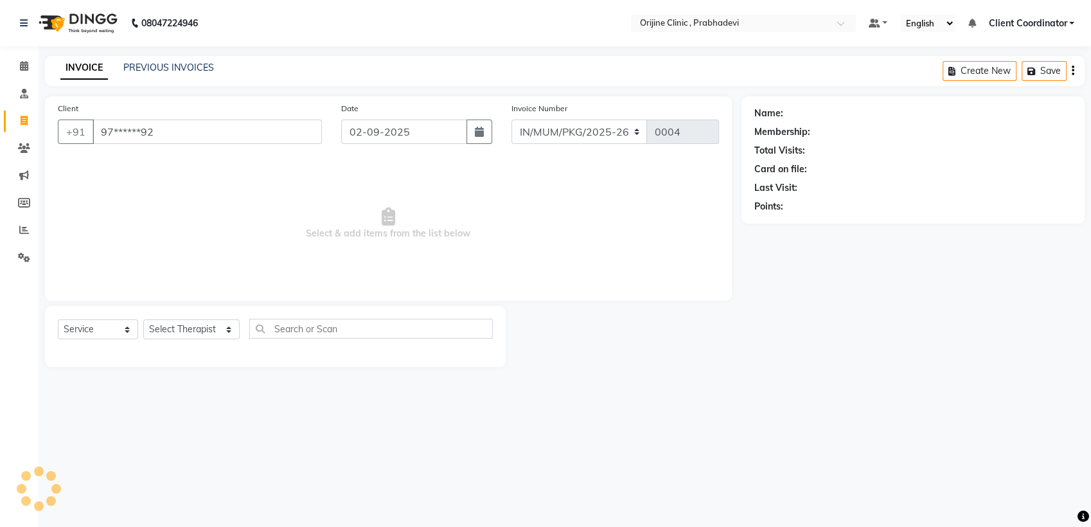
type input "97******92"
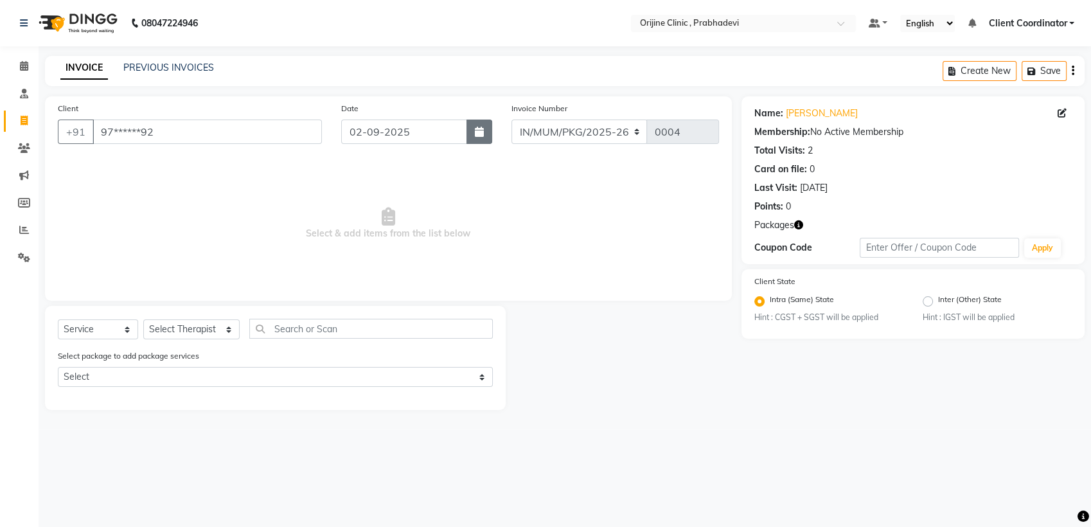
click at [486, 137] on button "button" at bounding box center [480, 132] width 26 height 24
select select "9"
select select "2025"
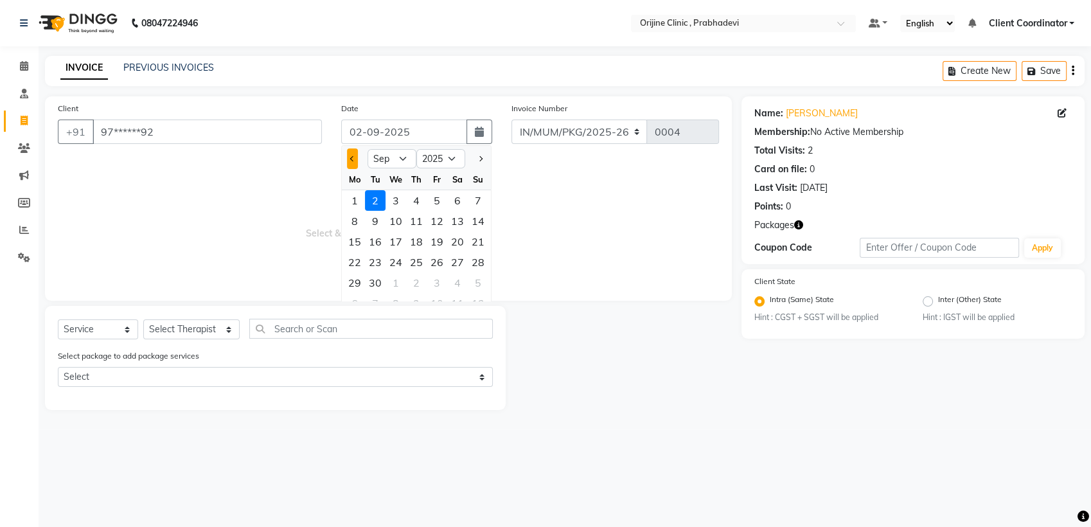
click at [352, 158] on span "Previous month" at bounding box center [352, 158] width 5 height 5
select select "8"
click at [375, 278] on div "26" at bounding box center [375, 282] width 21 height 21
type input "[DATE]"
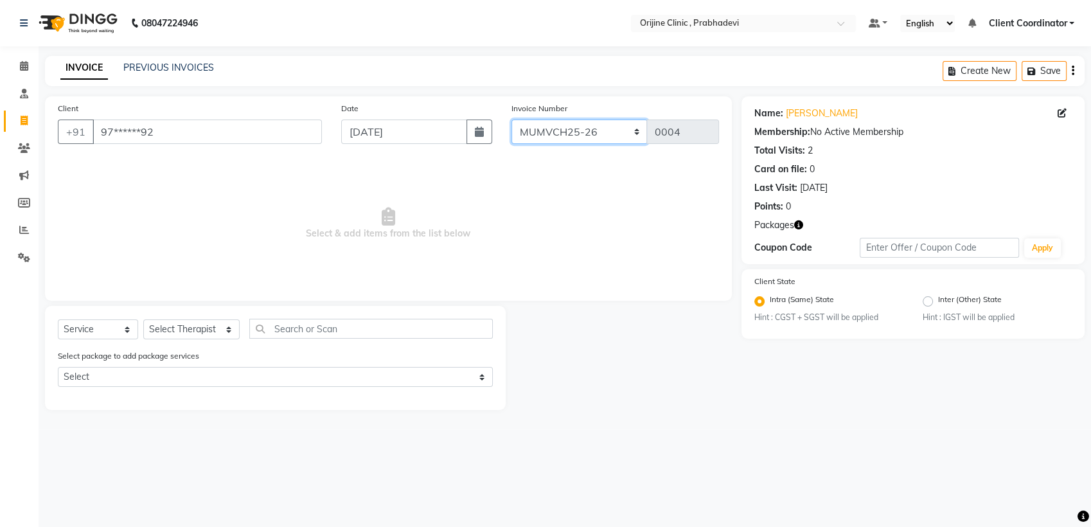
click at [612, 139] on select "MUMVCH25-26 IN/MUM/PKG/2025-26 IN/MUM/V/2025-26" at bounding box center [580, 132] width 136 height 24
select select "8674"
click at [512, 120] on select "MUMVCH25-26 IN/MUM/PKG/2025-26 IN/MUM/V/2025-26" at bounding box center [580, 132] width 136 height 24
type input "0054"
click at [629, 126] on select "MUMVCH25-26 IN/MUM/PKG/2025-26 IN/MUM/V/2025-26" at bounding box center [580, 132] width 136 height 24
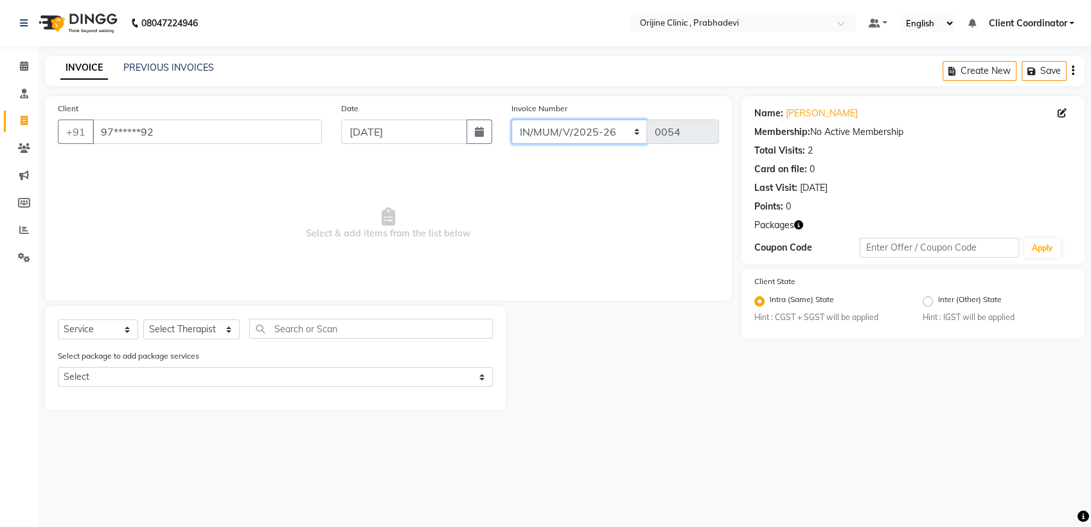
select select "8675"
click at [512, 120] on select "MUMVCH25-26 IN/MUM/PKG/2025-26 IN/MUM/V/2025-26" at bounding box center [580, 132] width 136 height 24
type input "0004"
click at [481, 134] on icon "button" at bounding box center [479, 132] width 9 height 10
select select "8"
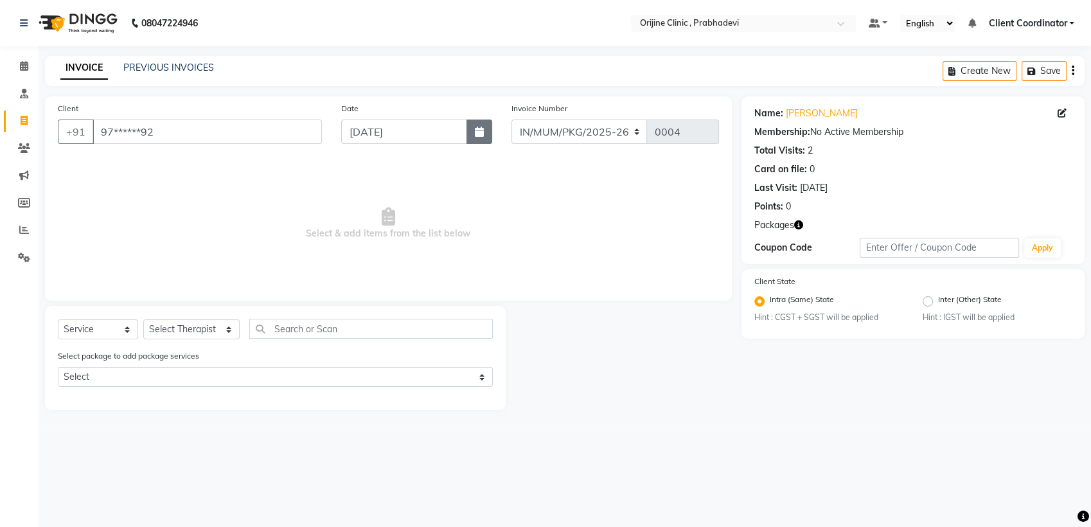
select select "2025"
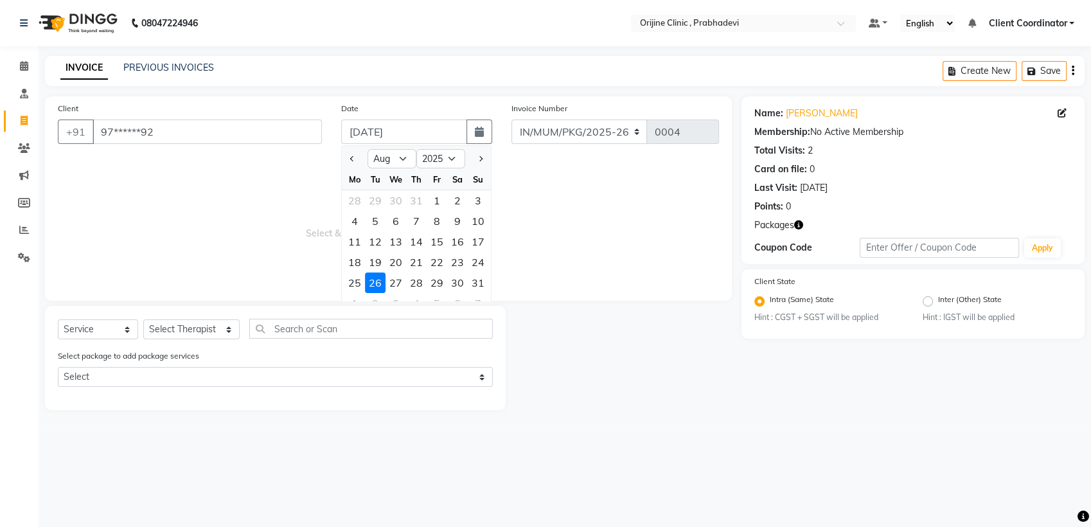
click at [375, 276] on div "26" at bounding box center [375, 282] width 21 height 21
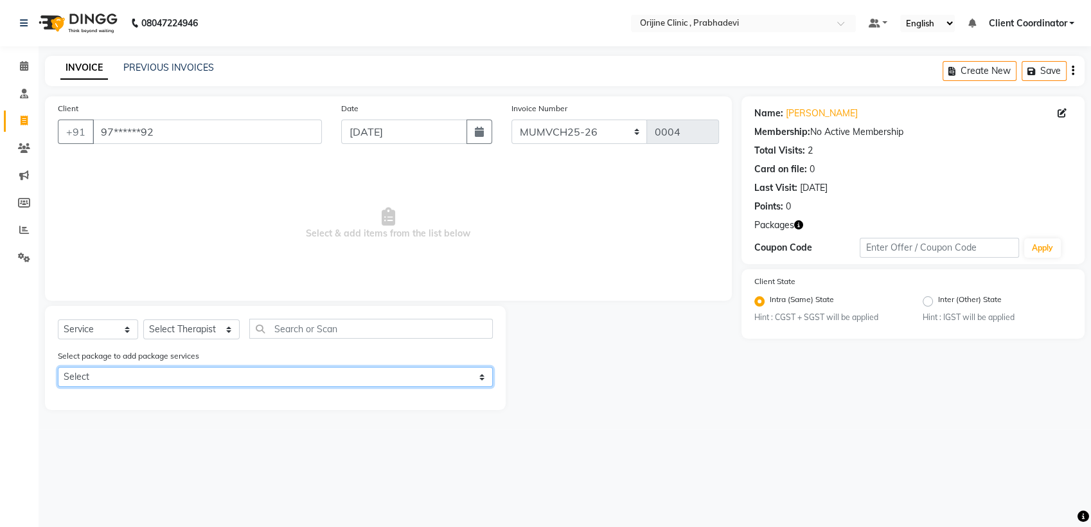
click at [451, 369] on select "Select LHR" at bounding box center [275, 377] width 435 height 20
select select "1: Object"
click at [58, 367] on select "Select LHR" at bounding box center [275, 377] width 435 height 20
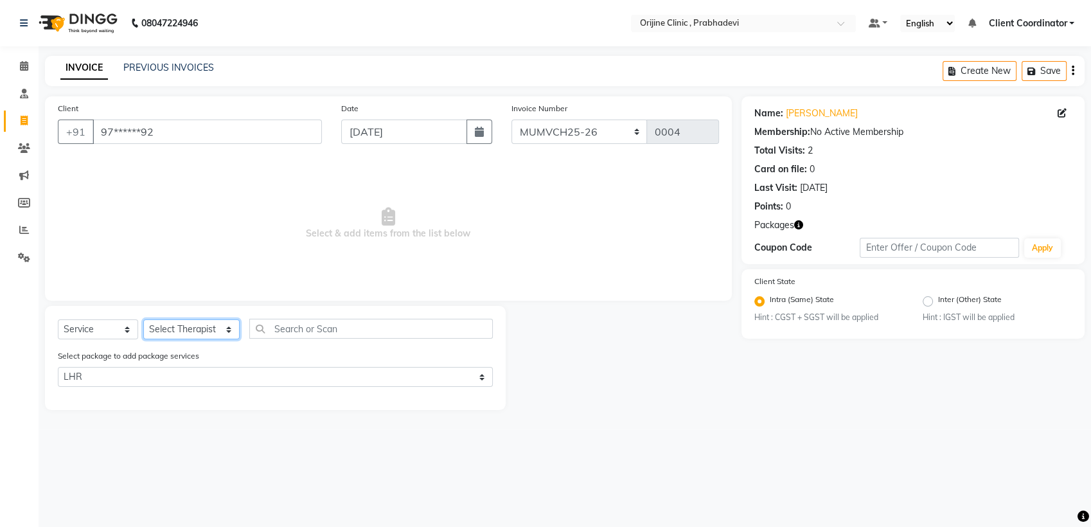
click at [177, 328] on select "Select Therapist [PERSON_NAME] [PERSON_NAME] [PERSON_NAME] [PERSON_NAME] A Assi…" at bounding box center [191, 329] width 96 height 20
select select "85343"
click at [143, 319] on select "Select Therapist [PERSON_NAME] [PERSON_NAME] [PERSON_NAME] [PERSON_NAME] A Assi…" at bounding box center [191, 329] width 96 height 20
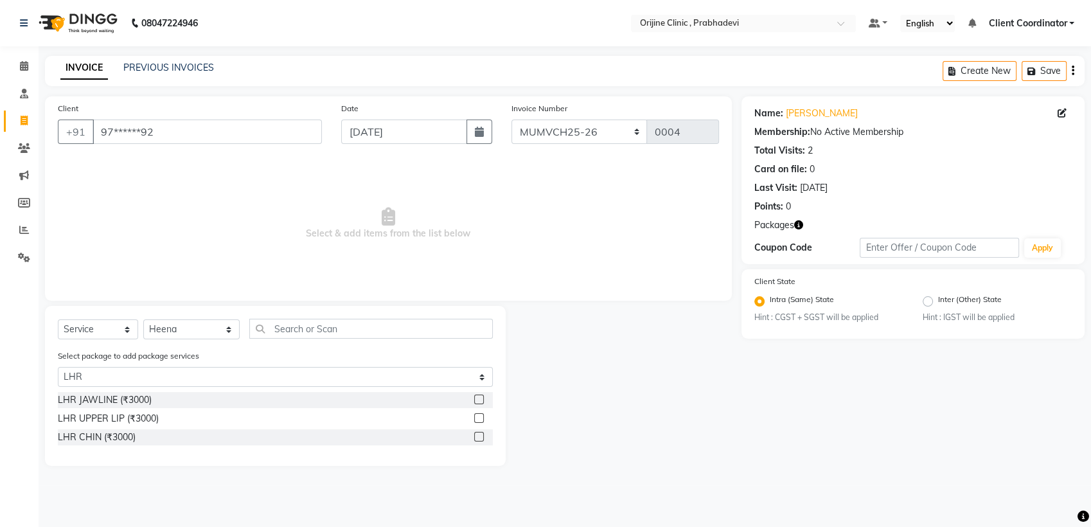
click at [479, 396] on label at bounding box center [479, 400] width 10 height 10
click at [479, 396] on input "checkbox" at bounding box center [478, 400] width 8 height 8
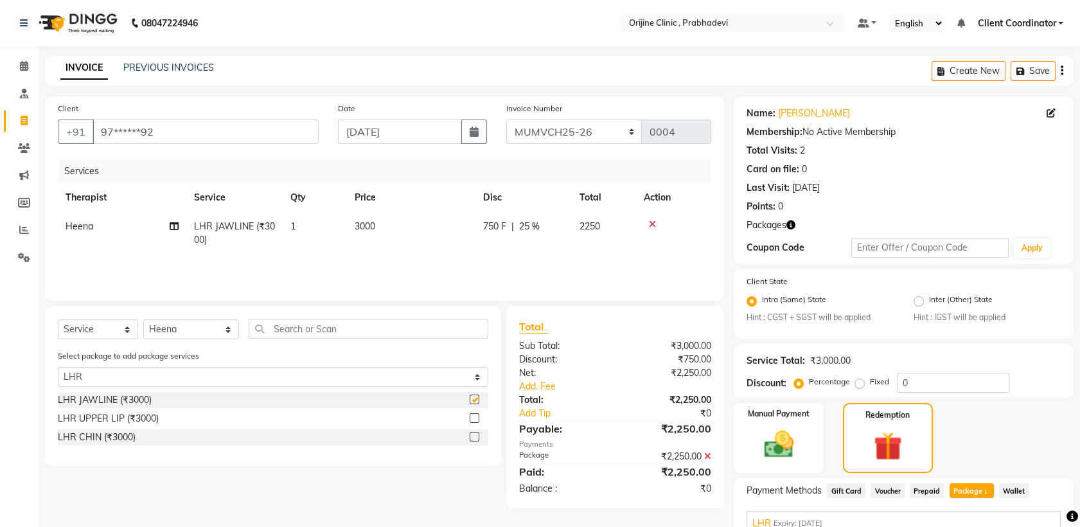
checkbox input "false"
click at [476, 416] on label at bounding box center [475, 418] width 10 height 10
click at [476, 416] on input "checkbox" at bounding box center [474, 419] width 8 height 8
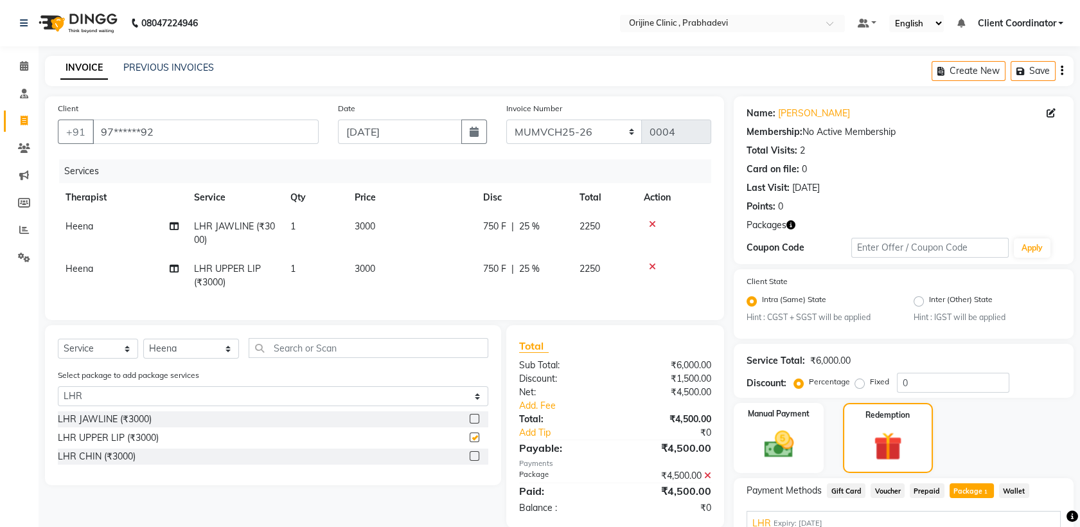
checkbox input "false"
click at [474, 461] on label at bounding box center [475, 456] width 10 height 10
click at [474, 461] on input "checkbox" at bounding box center [474, 456] width 8 height 8
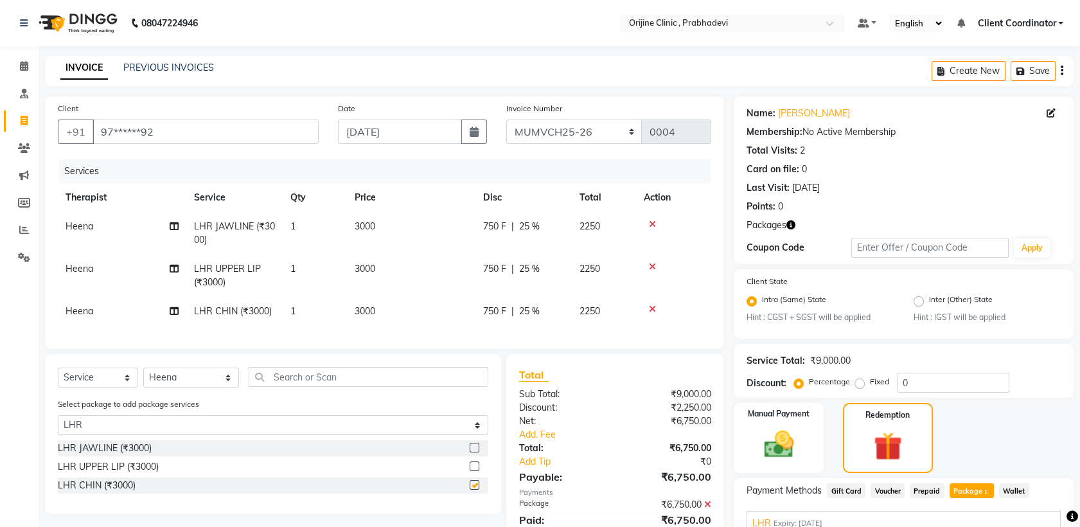
checkbox input "false"
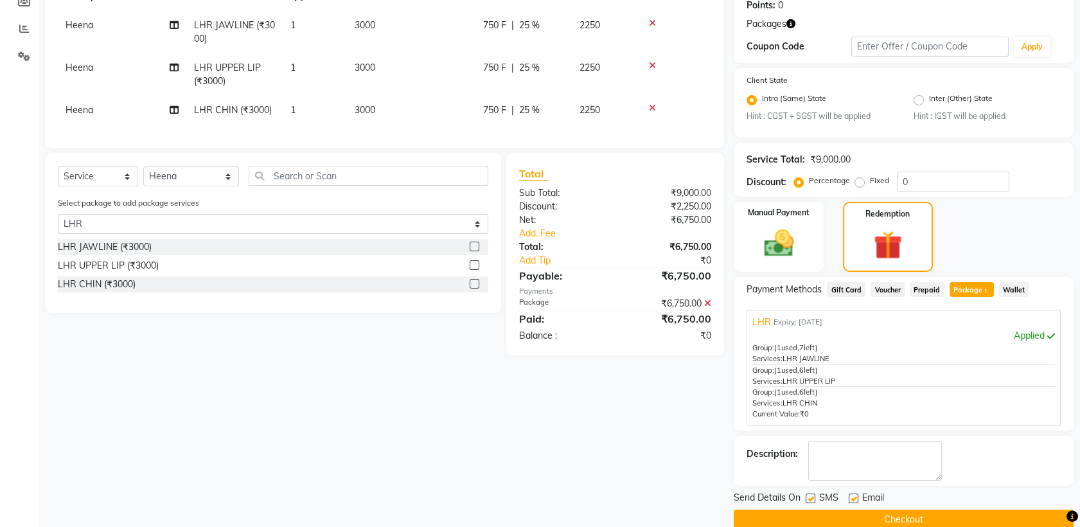
scroll to position [221, 0]
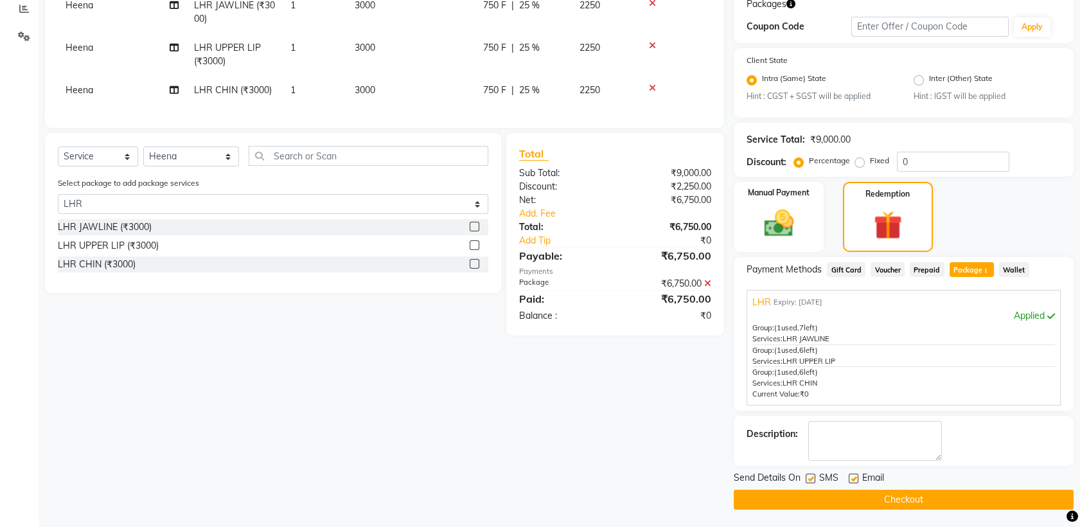
click at [810, 477] on label at bounding box center [811, 479] width 10 height 10
click at [810, 477] on input "checkbox" at bounding box center [810, 479] width 8 height 8
checkbox input "false"
click at [856, 474] on label at bounding box center [854, 479] width 10 height 10
click at [856, 475] on input "checkbox" at bounding box center [853, 479] width 8 height 8
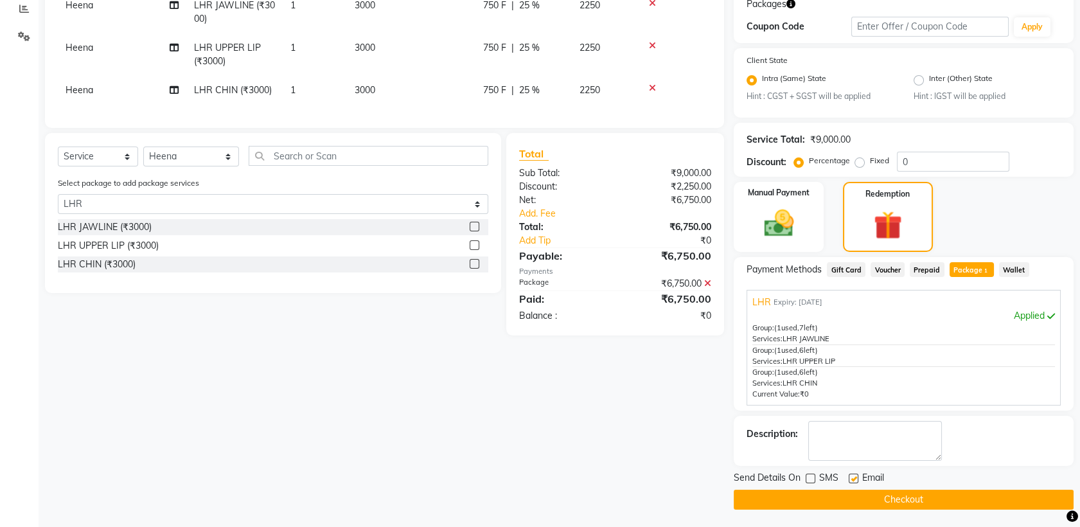
checkbox input "false"
click at [846, 500] on button "Checkout" at bounding box center [904, 500] width 340 height 20
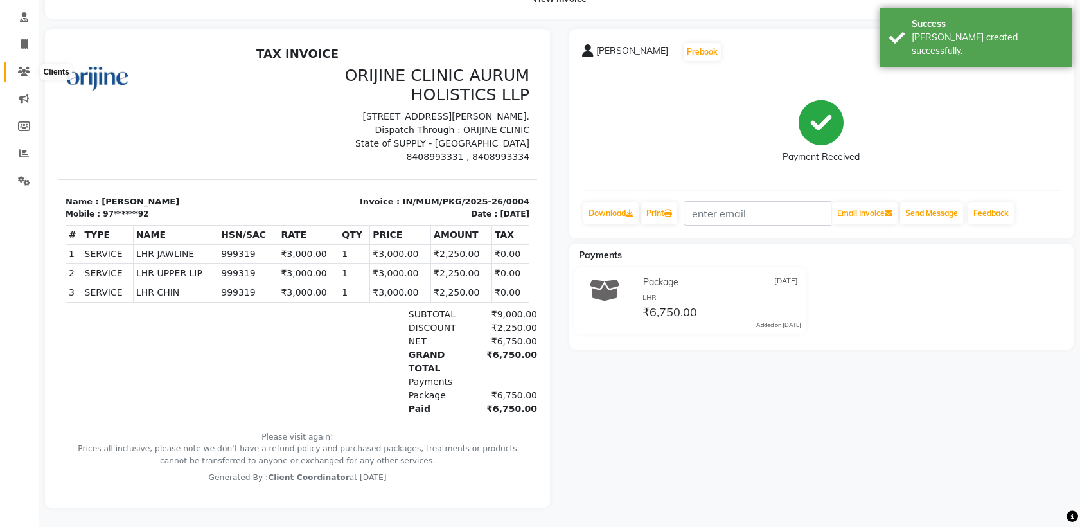
click at [22, 67] on icon at bounding box center [24, 72] width 12 height 10
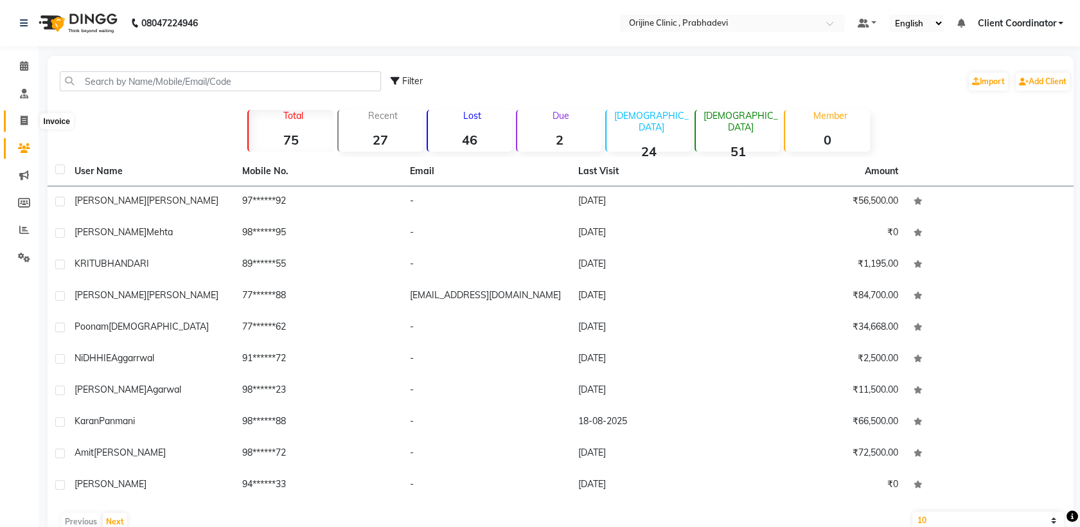
click at [21, 123] on icon at bounding box center [24, 121] width 7 height 10
select select "service"
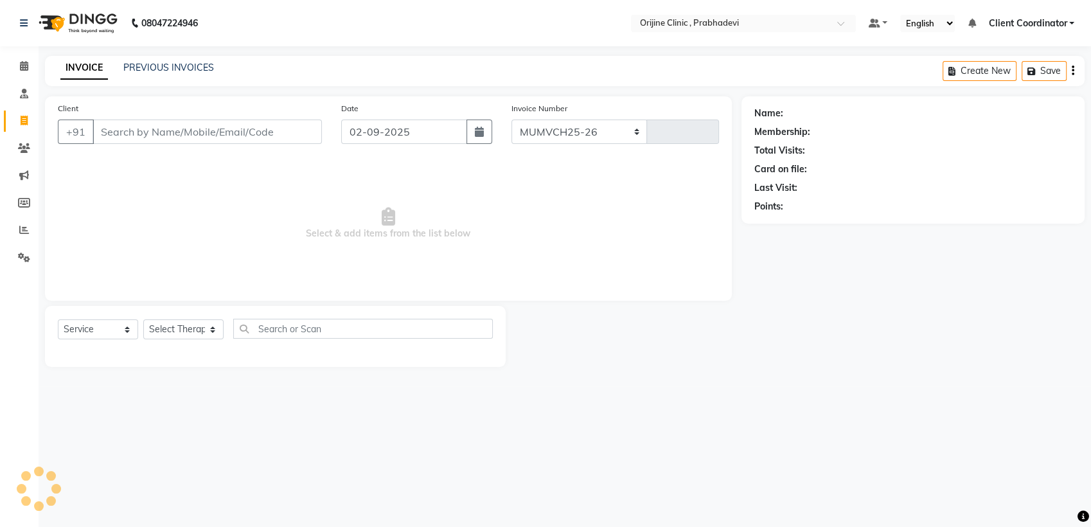
select select "8675"
type input "0005"
click at [258, 130] on input "Client" at bounding box center [207, 132] width 229 height 24
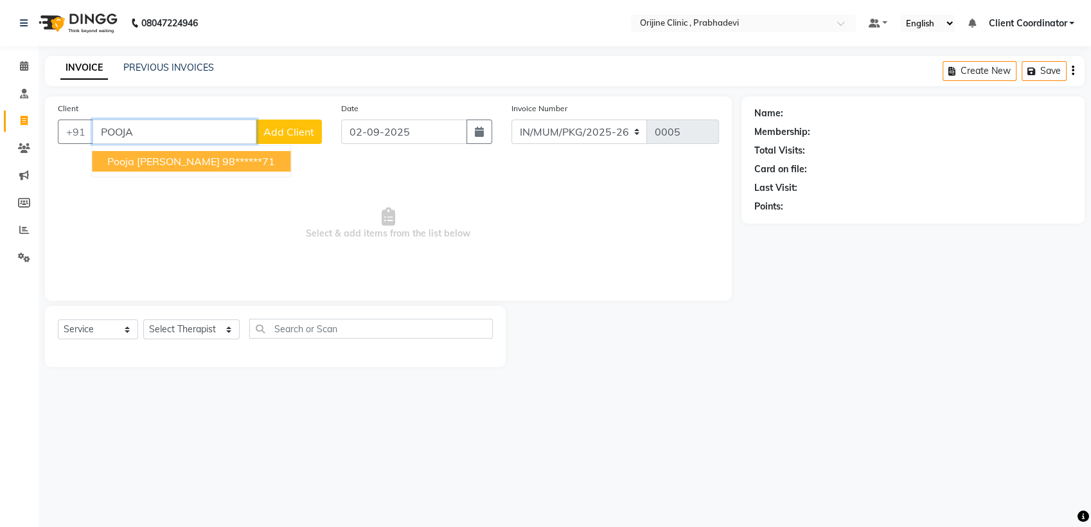
click at [227, 162] on ngb-highlight "98******71" at bounding box center [248, 161] width 53 height 13
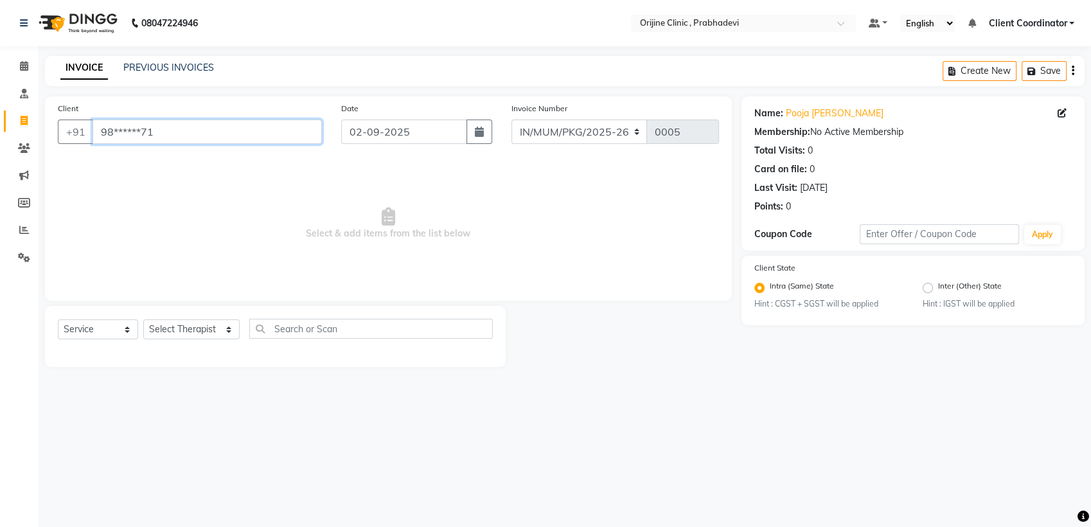
click at [295, 136] on input "98******71" at bounding box center [207, 132] width 229 height 24
type input "9"
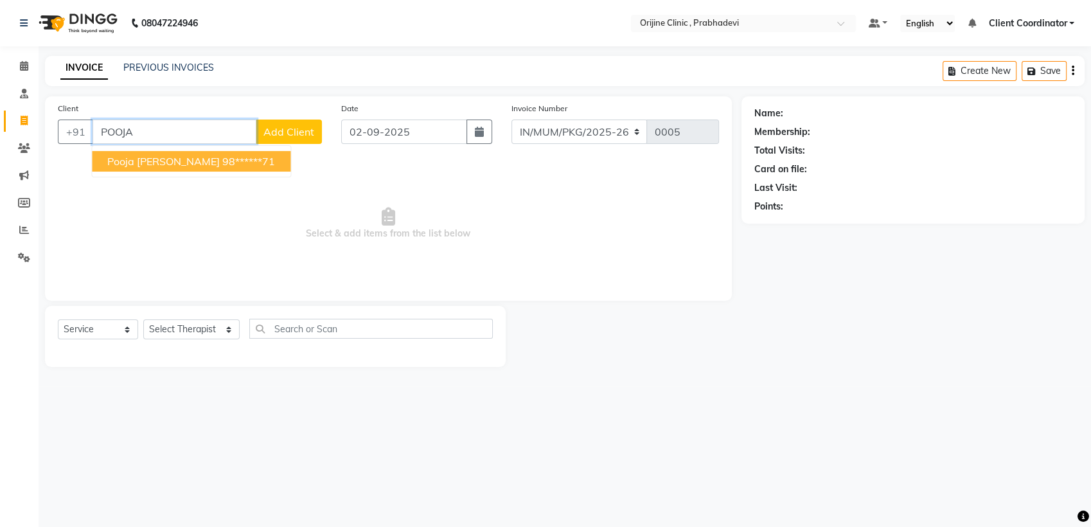
click at [184, 157] on span "Pooja [PERSON_NAME]" at bounding box center [163, 161] width 112 height 13
type input "98******71"
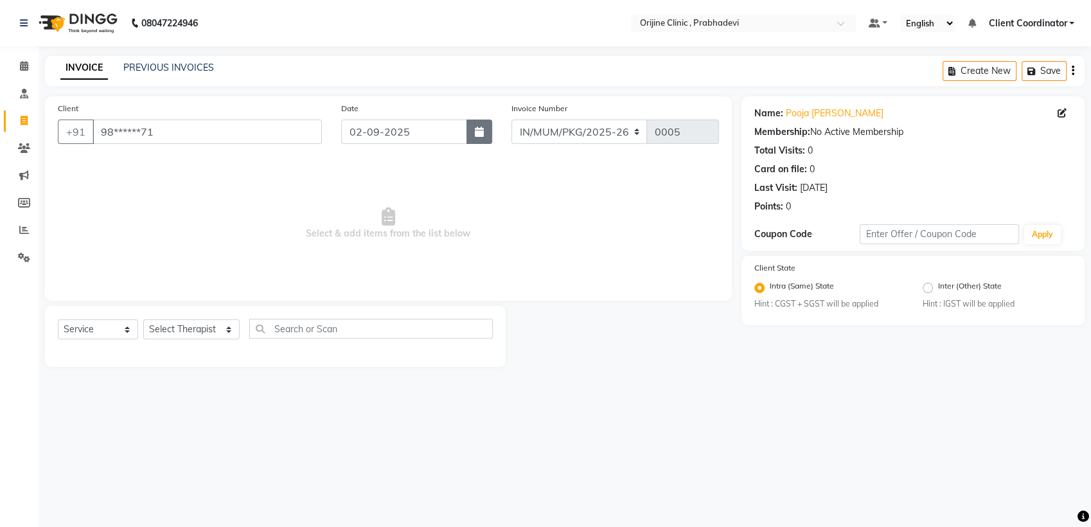
click at [477, 132] on icon "button" at bounding box center [479, 132] width 9 height 10
select select "9"
select select "2025"
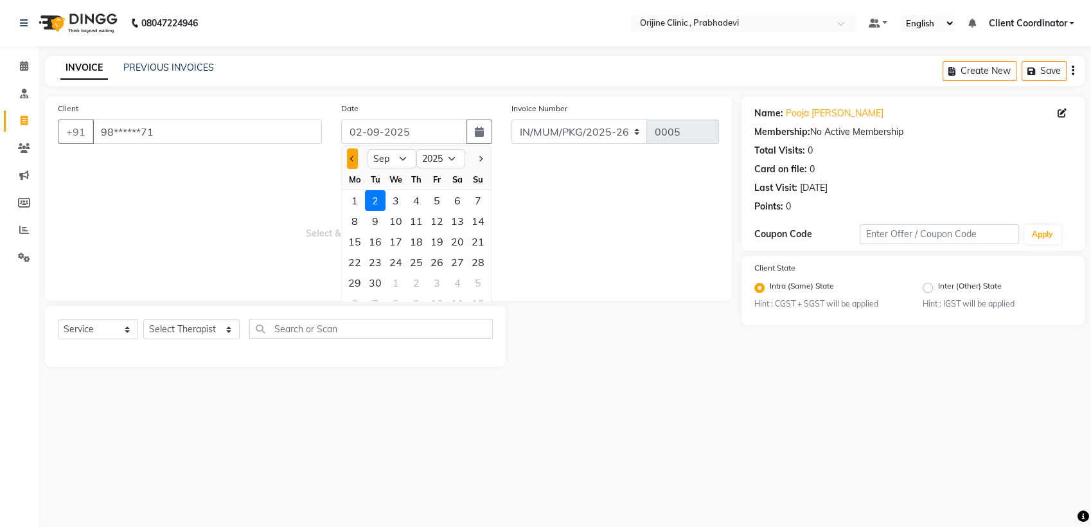
click at [355, 159] on span "Previous month" at bounding box center [352, 158] width 5 height 5
select select "7"
click at [375, 285] on div "29" at bounding box center [375, 282] width 21 height 21
type input "[DATE]"
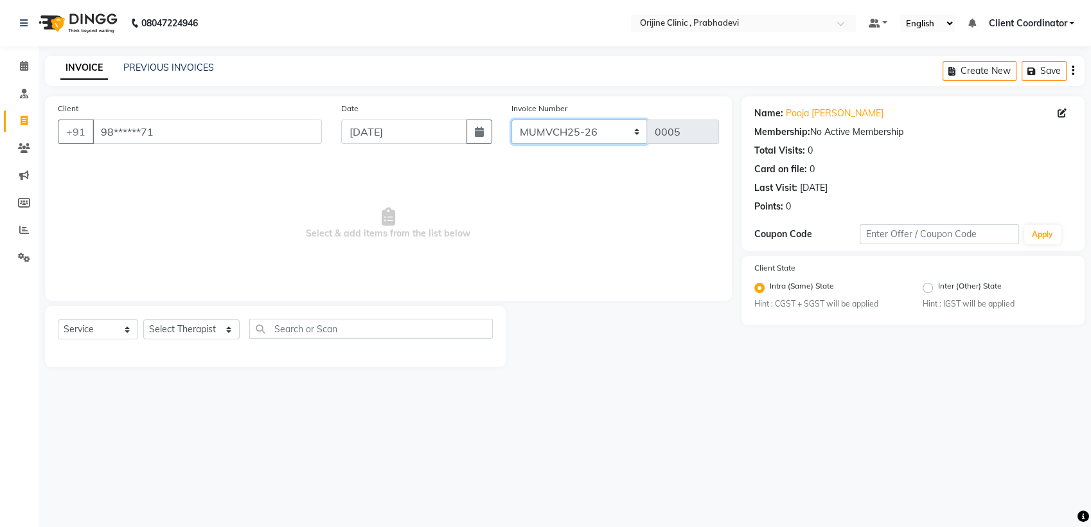
click at [604, 125] on select "MUMVCH25-26 IN/MUM/PKG/2025-26 IN/MUM/V/2025-26" at bounding box center [580, 132] width 136 height 24
select select "8674"
click at [512, 120] on select "MUMVCH25-26 IN/MUM/PKG/2025-26 IN/MUM/V/2025-26" at bounding box center [580, 132] width 136 height 24
type input "0054"
click at [195, 332] on select "Select Therapist [PERSON_NAME] [PERSON_NAME] [PERSON_NAME] [PERSON_NAME] A Assi…" at bounding box center [191, 329] width 96 height 20
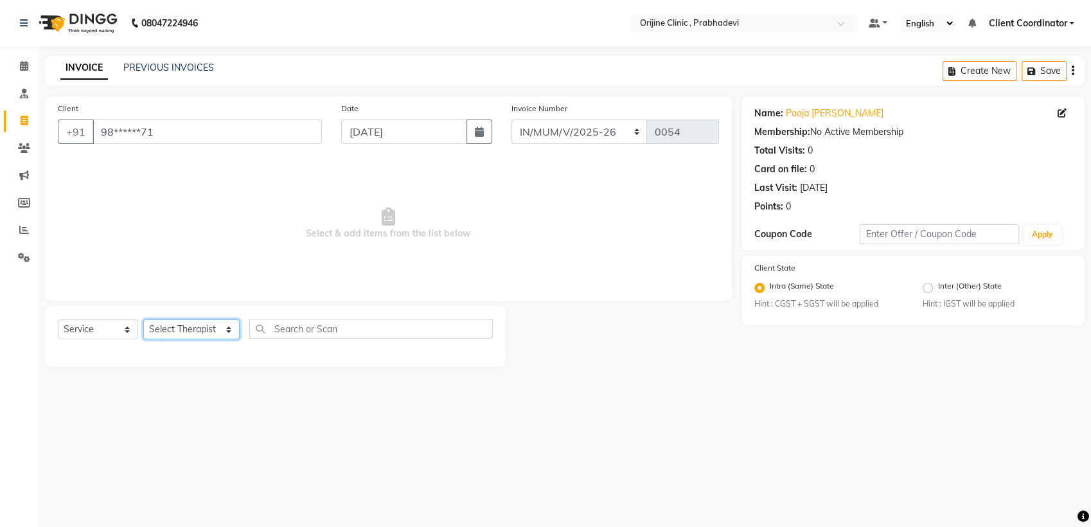
select select "85383"
click at [143, 319] on select "Select Therapist [PERSON_NAME] [PERSON_NAME] [PERSON_NAME] [PERSON_NAME] A Assi…" at bounding box center [191, 329] width 96 height 20
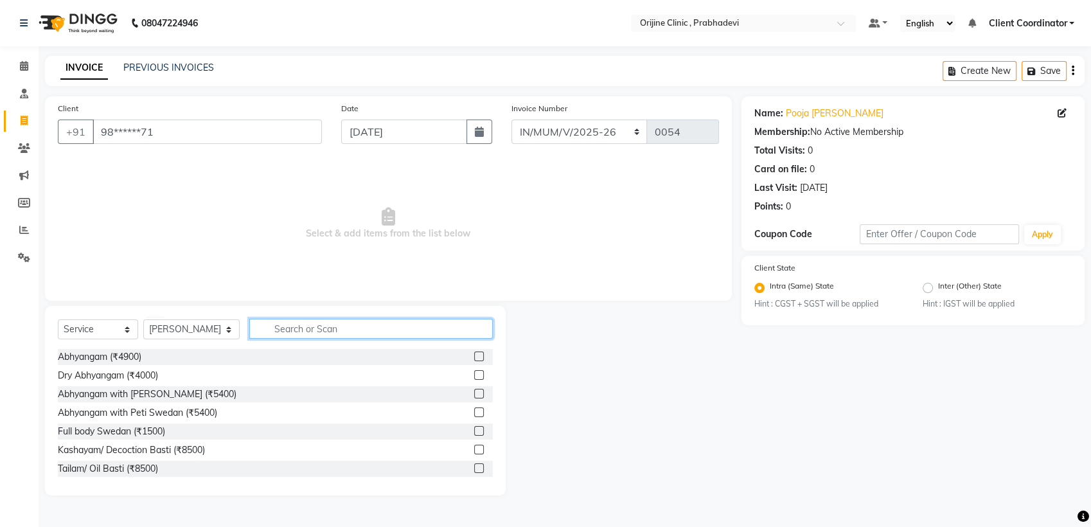
click at [296, 330] on input "text" at bounding box center [371, 329] width 244 height 20
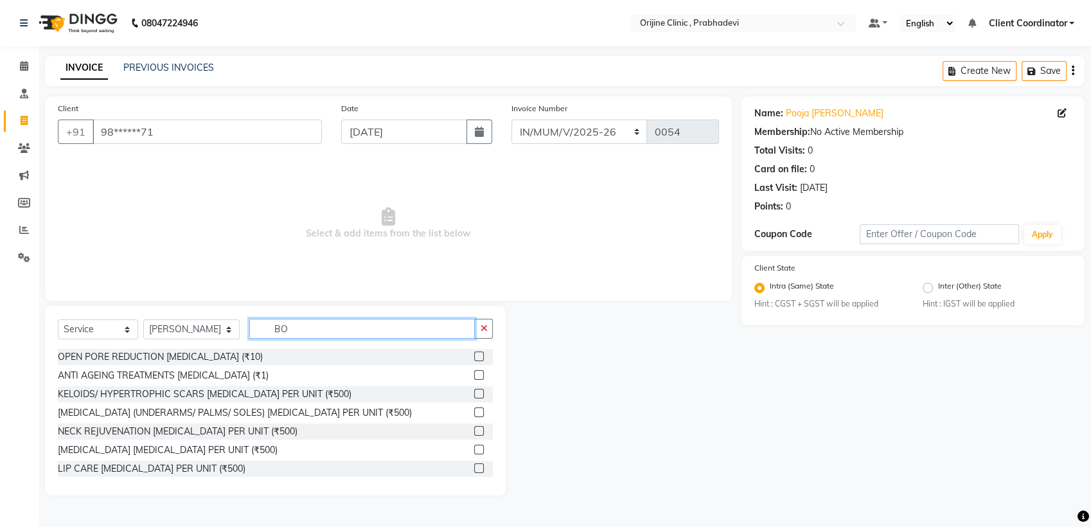
type input "B"
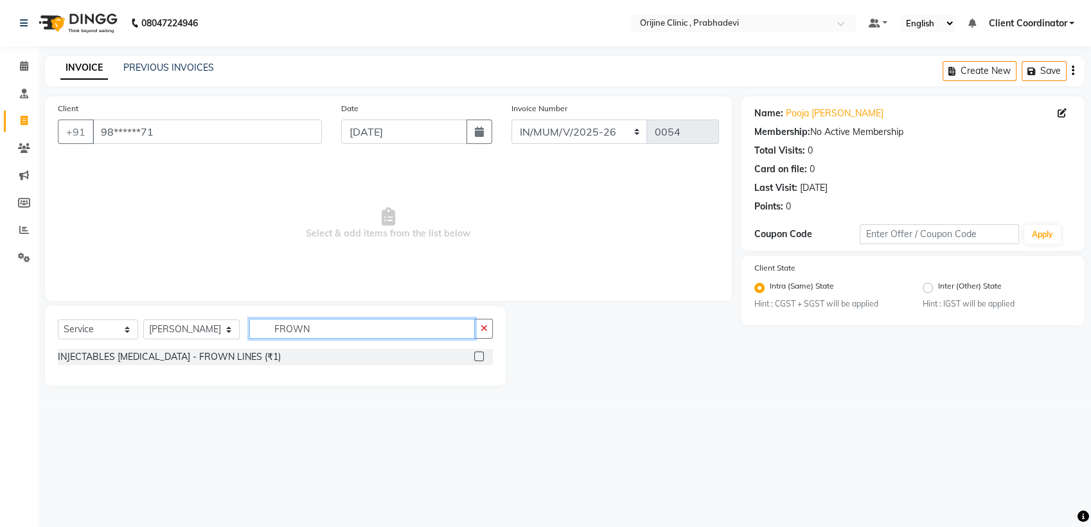
type input "FROWN"
click at [478, 355] on label at bounding box center [479, 357] width 10 height 10
click at [478, 355] on input "checkbox" at bounding box center [478, 357] width 8 height 8
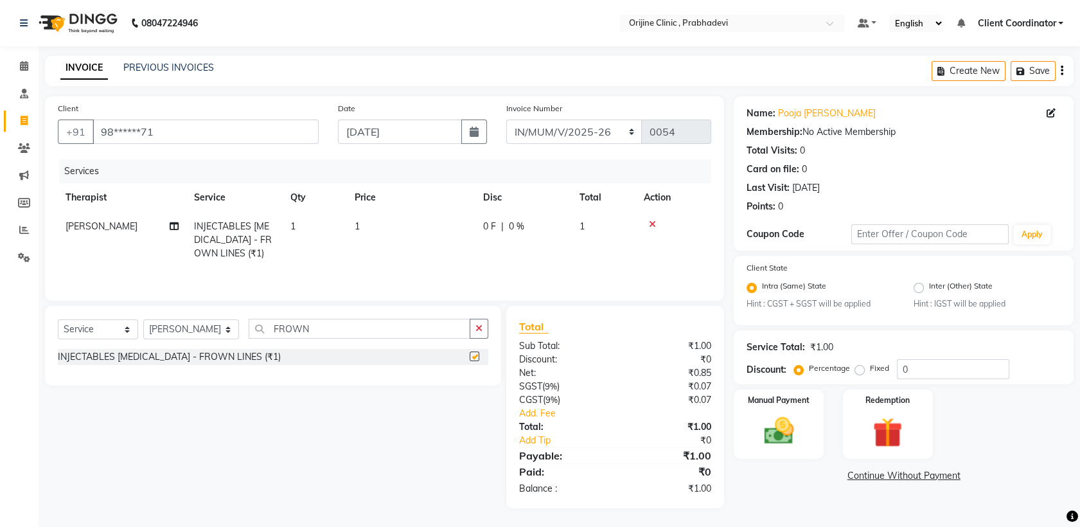
checkbox input "false"
click at [303, 221] on td "1" at bounding box center [315, 240] width 64 height 56
select select "85383"
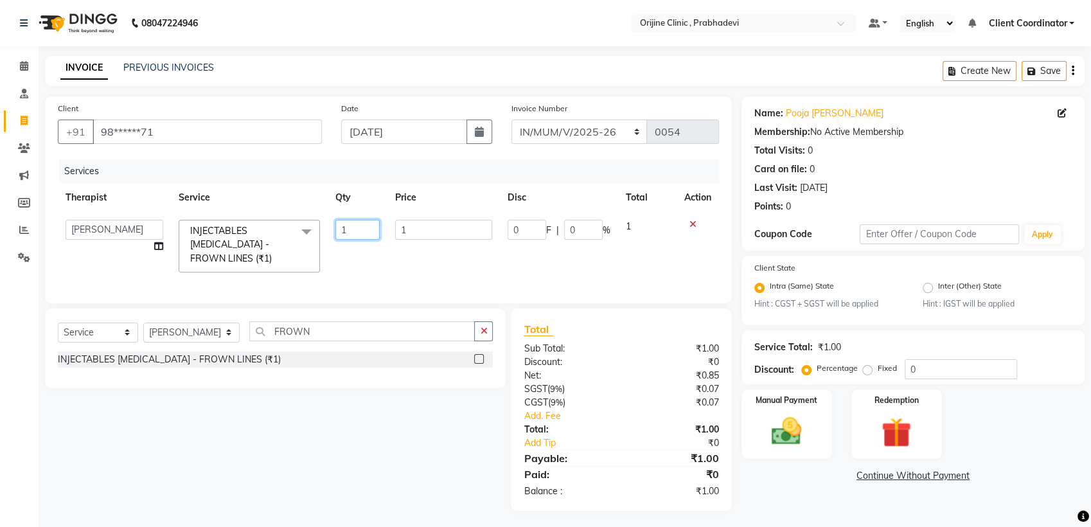
click at [350, 225] on input "1" at bounding box center [357, 230] width 44 height 20
type input "20"
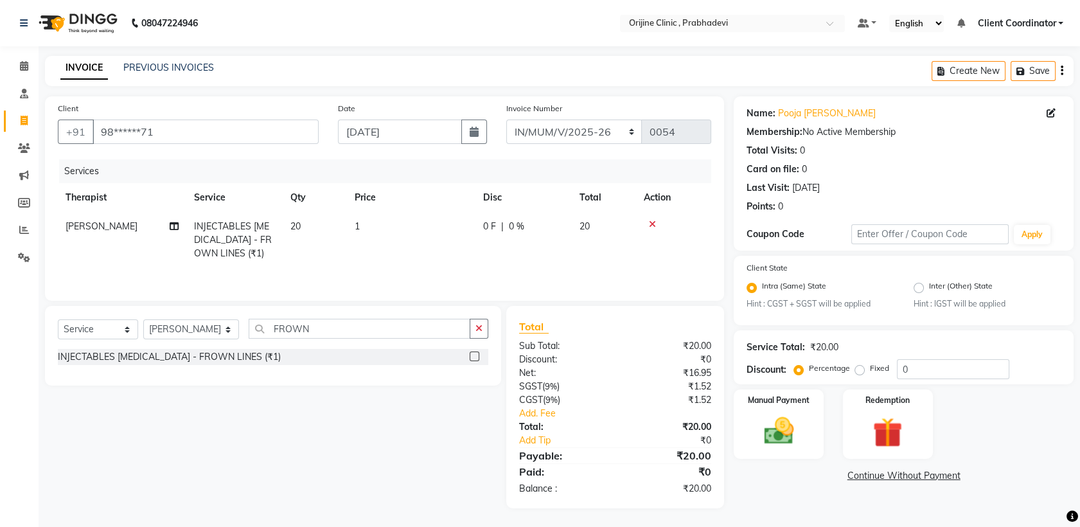
click at [375, 222] on td "1" at bounding box center [411, 240] width 129 height 56
select select "85383"
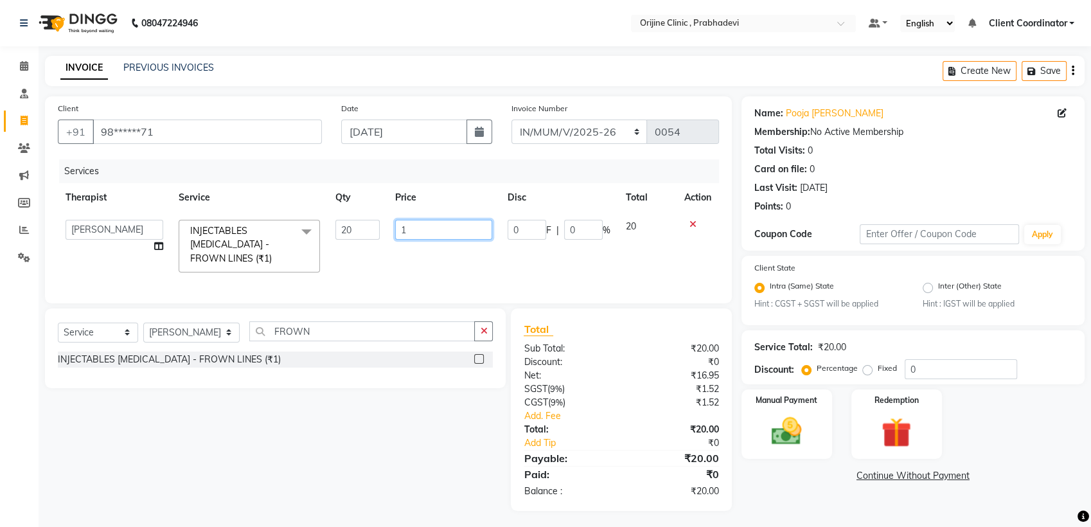
click at [438, 229] on input "1" at bounding box center [443, 230] width 97 height 20
type input "500"
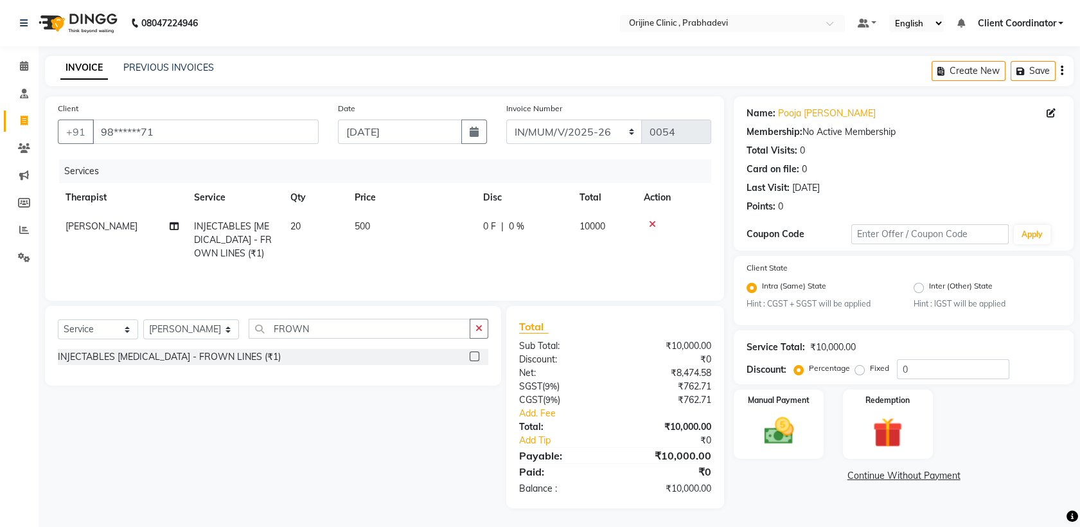
click at [540, 273] on div "Services Therapist Service Qty Price Disc Total Action [PERSON_NAME] INJECTABLE…" at bounding box center [385, 223] width 654 height 129
click at [525, 222] on div "0 F | 0 %" at bounding box center [523, 226] width 81 height 13
select select "85383"
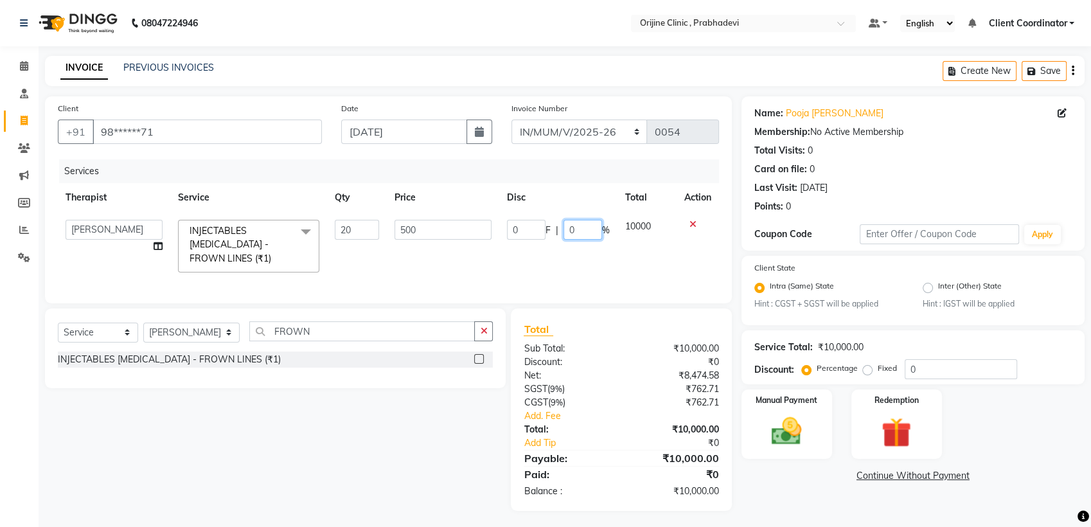
click at [586, 228] on input "0" at bounding box center [583, 230] width 39 height 20
type input "20"
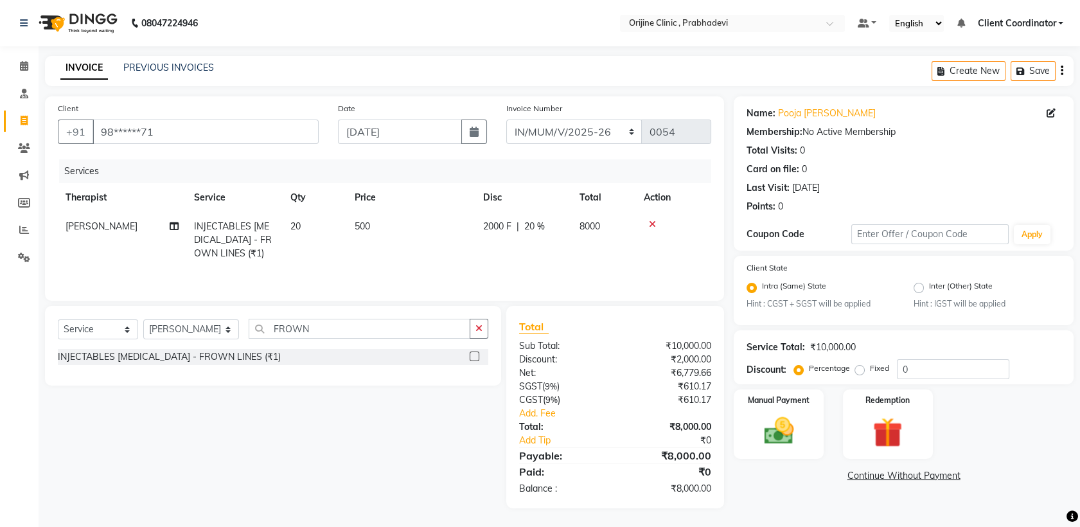
click at [497, 451] on div "Select Service Product Membership Package Voucher Prepaid Gift Card Select Ther…" at bounding box center [268, 407] width 466 height 202
click at [348, 326] on input "FROWN" at bounding box center [360, 329] width 222 height 20
type input "F"
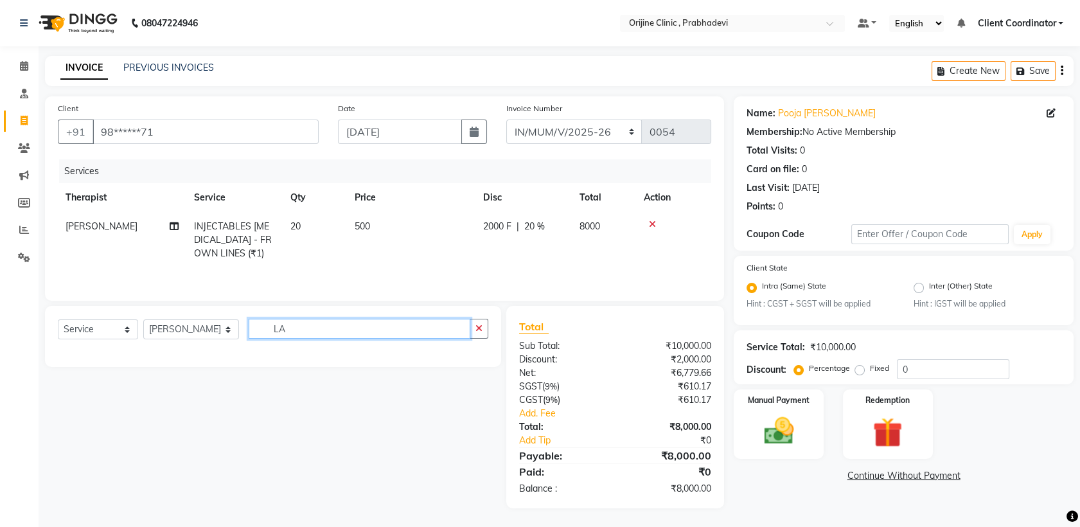
type input "L"
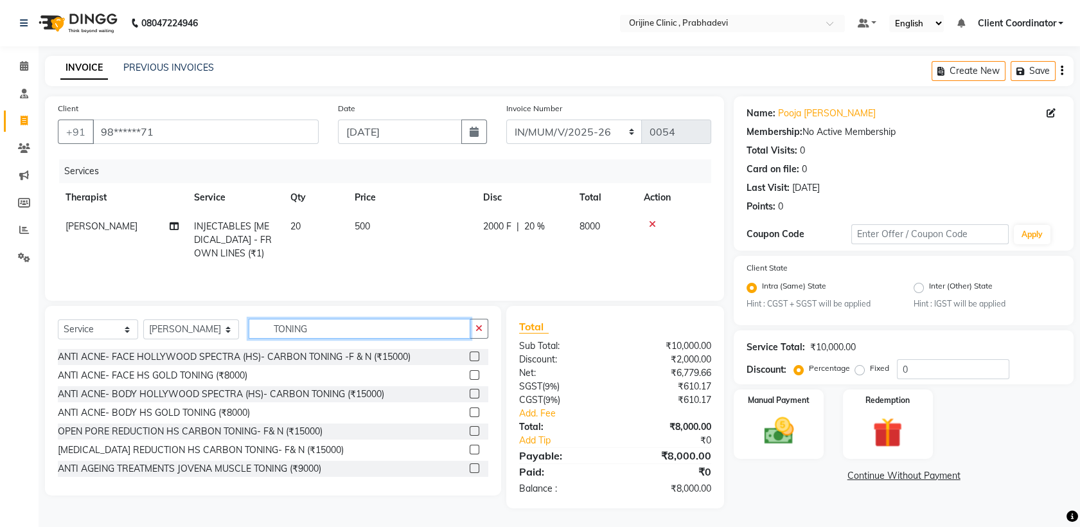
type input "TONING"
click at [470, 376] on label at bounding box center [475, 375] width 10 height 10
click at [470, 376] on input "checkbox" at bounding box center [474, 375] width 8 height 8
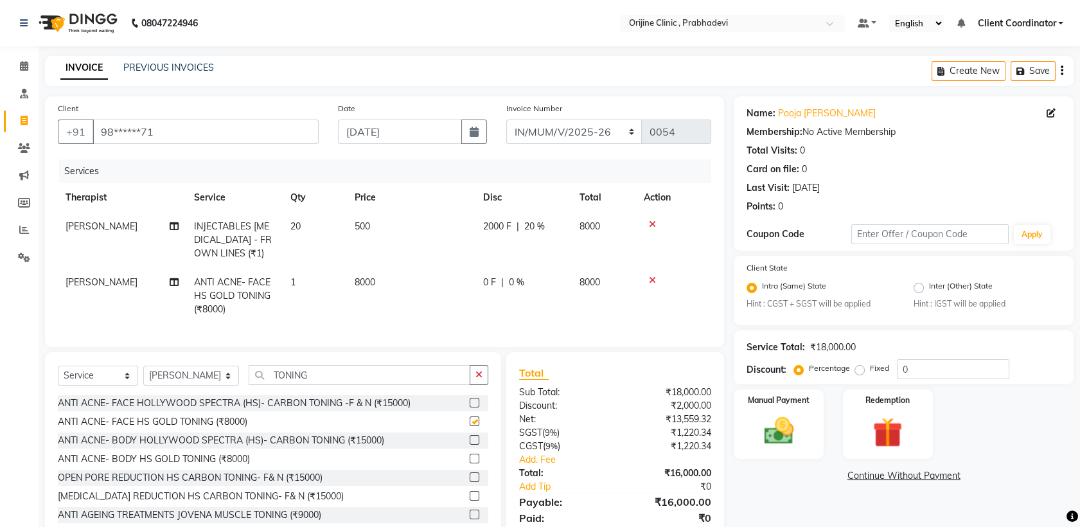
checkbox input "false"
click at [933, 369] on input "0" at bounding box center [953, 369] width 112 height 20
type input "20"
click at [796, 477] on link "Continue Without Payment" at bounding box center [903, 475] width 335 height 13
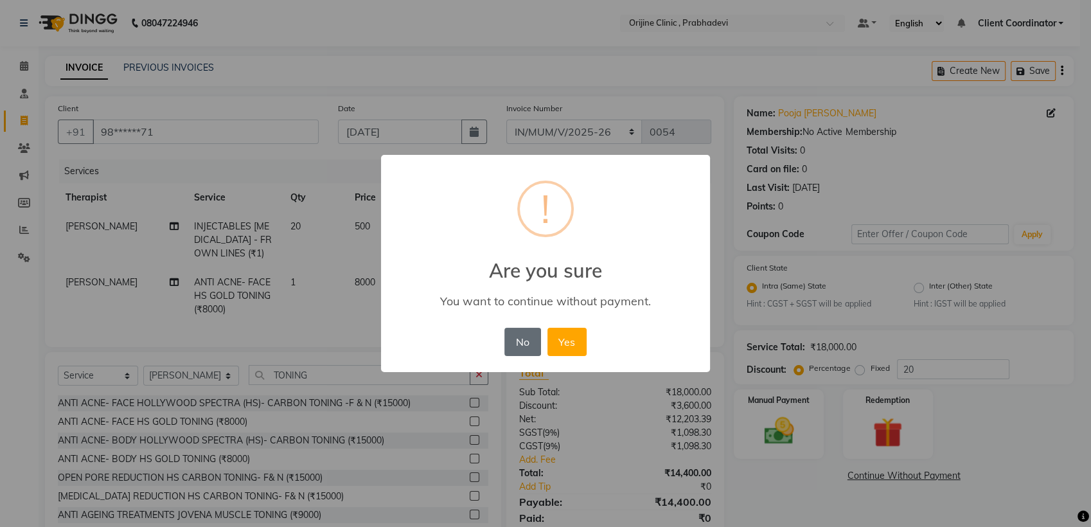
click at [530, 341] on button "No" at bounding box center [522, 342] width 36 height 28
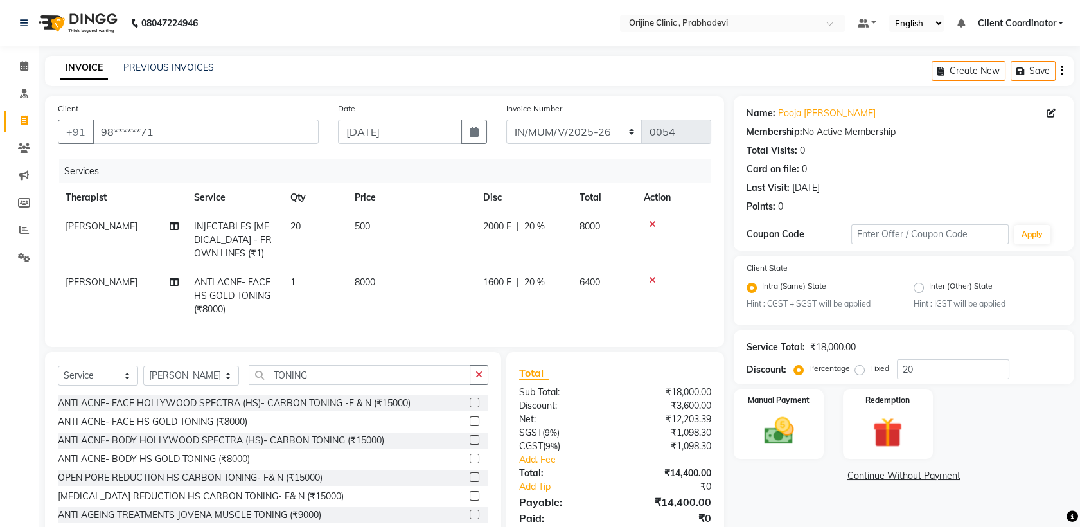
scroll to position [57, 0]
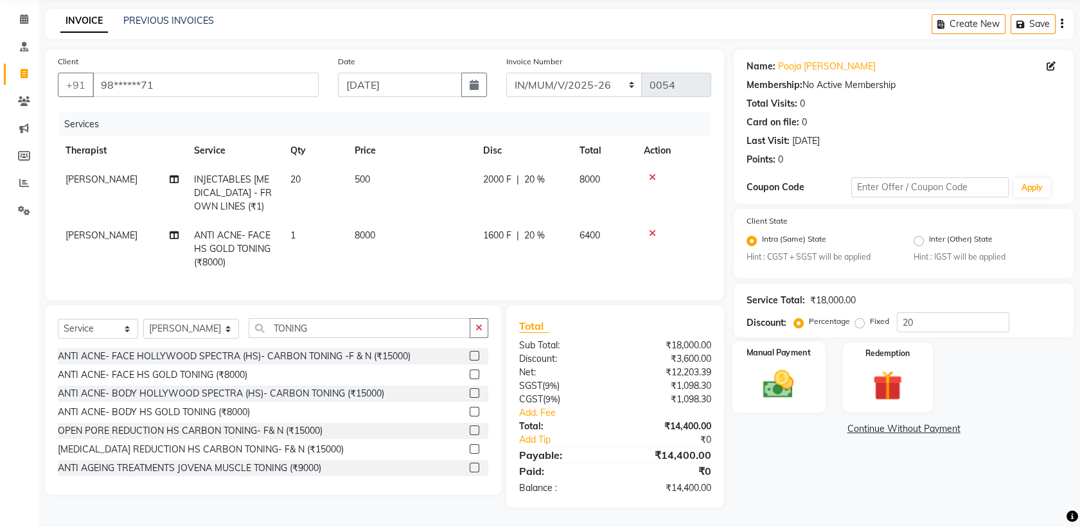
click at [777, 375] on img at bounding box center [779, 384] width 50 height 35
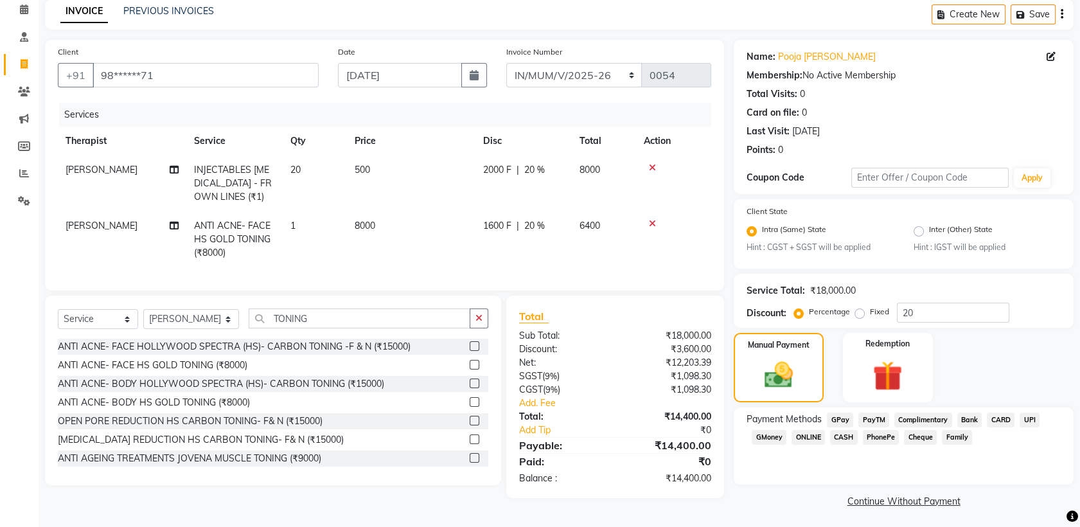
click at [846, 440] on span "CASH" at bounding box center [844, 437] width 28 height 15
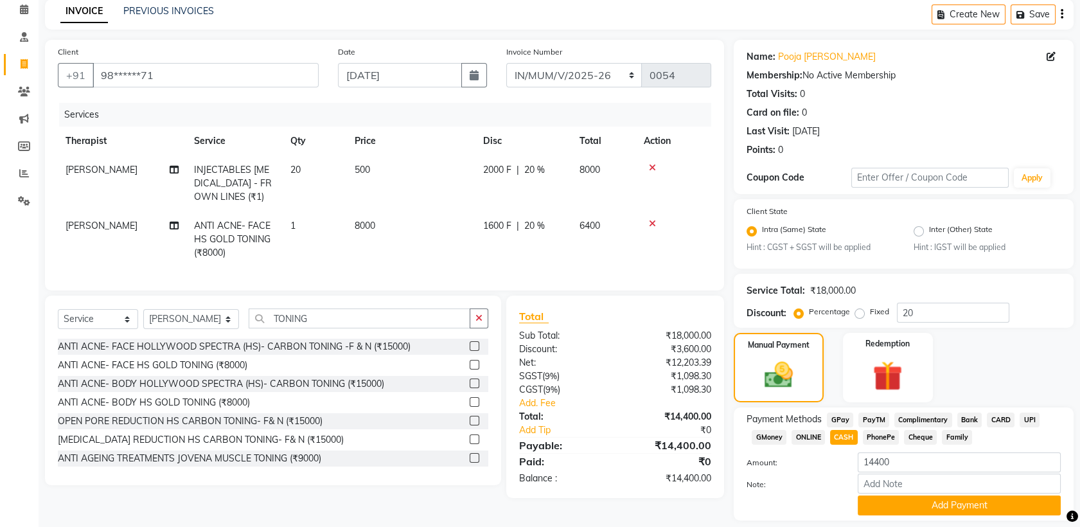
scroll to position [94, 0]
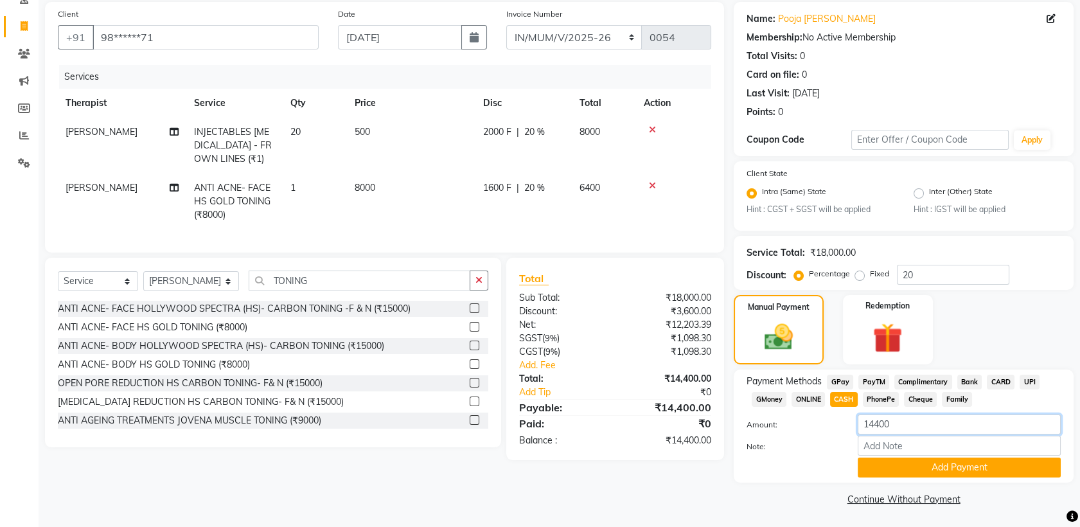
click at [908, 422] on input "14400" at bounding box center [959, 425] width 203 height 20
type input "14000"
click at [893, 461] on button "Add Payment" at bounding box center [959, 468] width 203 height 20
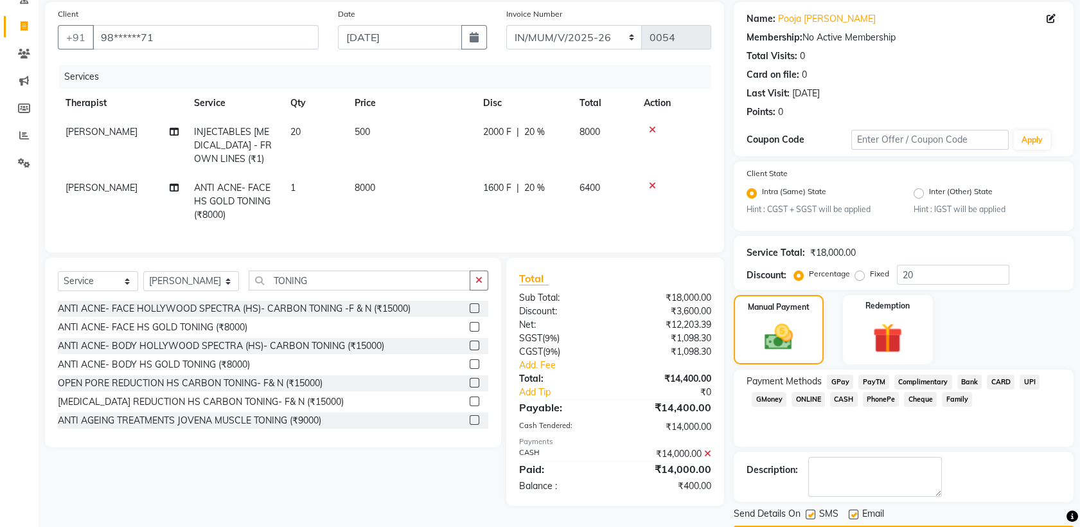
scroll to position [130, 0]
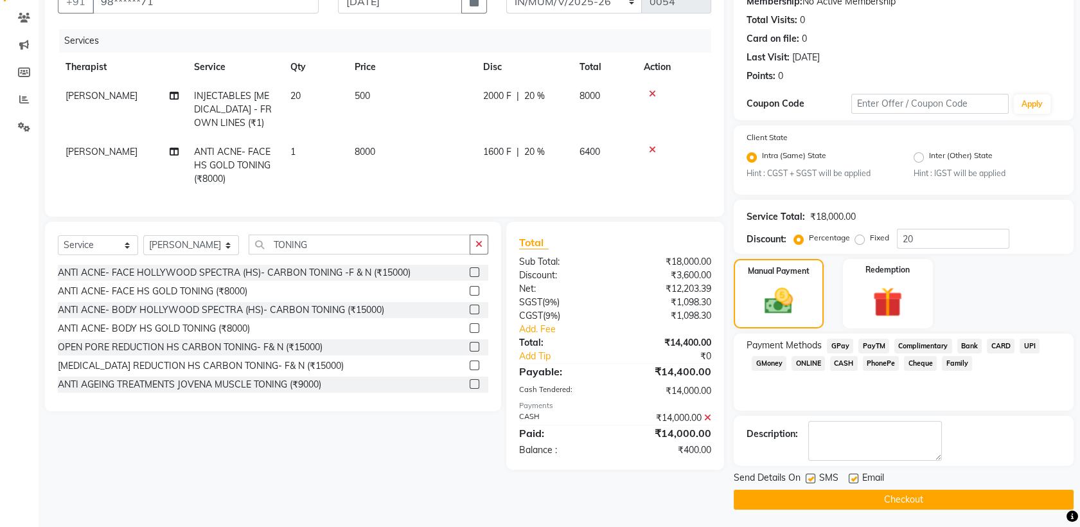
click at [810, 476] on label at bounding box center [811, 479] width 10 height 10
click at [810, 476] on input "checkbox" at bounding box center [810, 479] width 8 height 8
checkbox input "false"
click at [853, 481] on label at bounding box center [854, 479] width 10 height 10
click at [853, 481] on input "checkbox" at bounding box center [853, 479] width 8 height 8
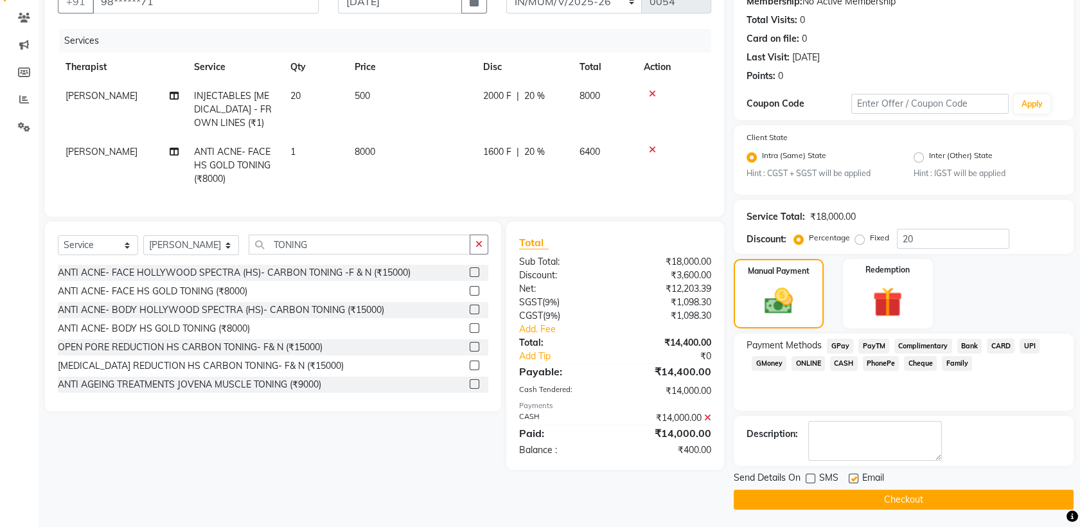
checkbox input "false"
click at [832, 500] on button "Checkout" at bounding box center [904, 500] width 340 height 20
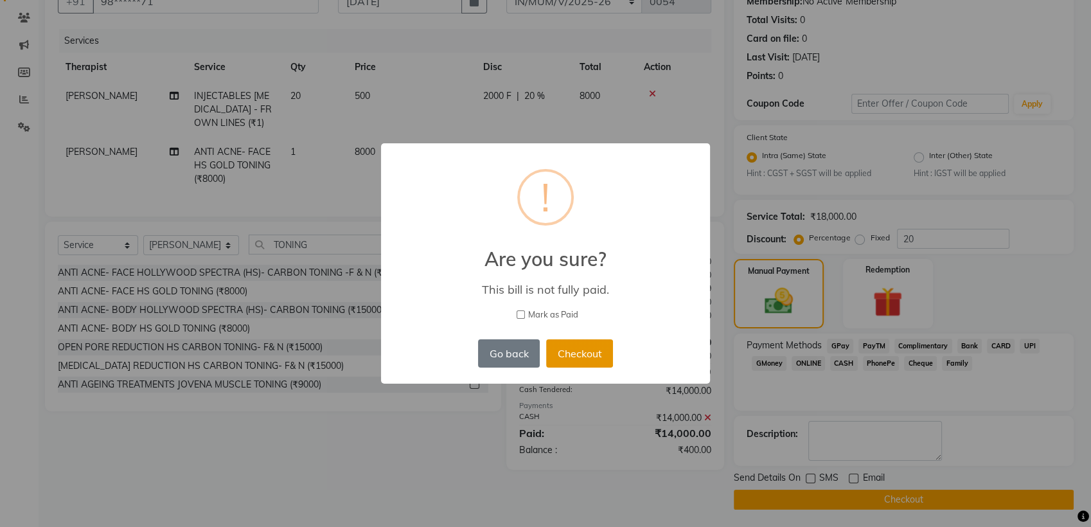
click at [571, 347] on button "Checkout" at bounding box center [579, 353] width 67 height 28
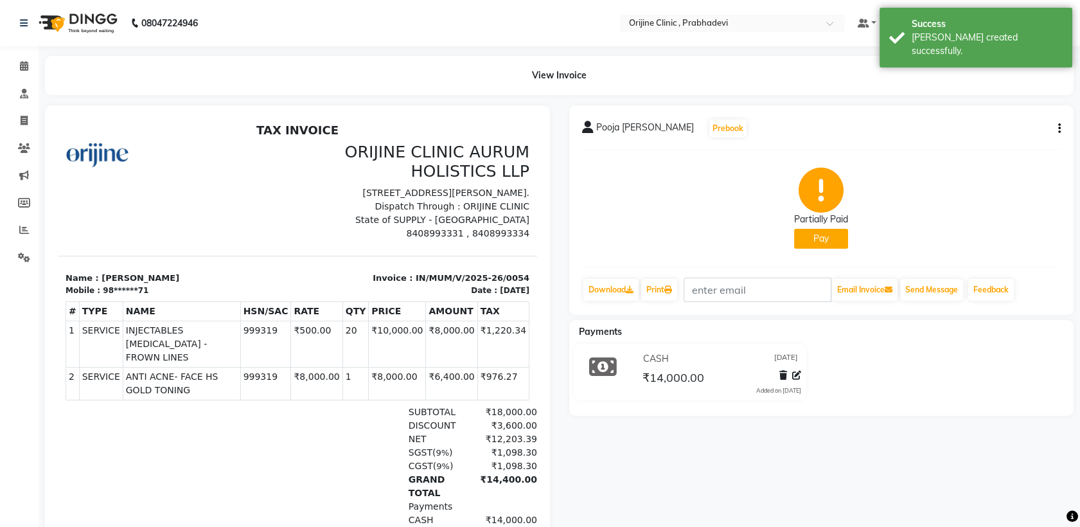
click at [627, 345] on div "CASH [DATE] ₹14,000.00 Added on [DATE]" at bounding box center [691, 372] width 252 height 57
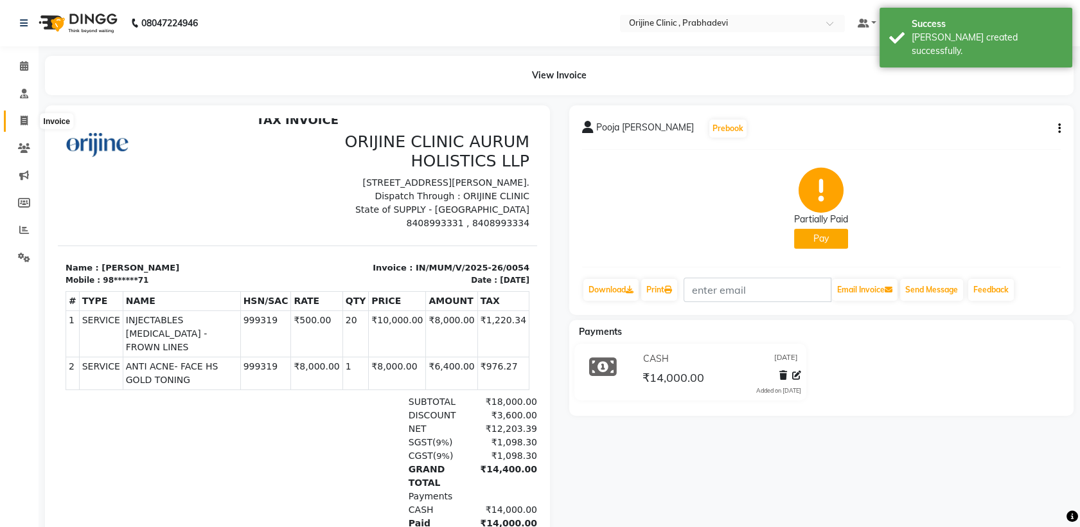
click at [21, 127] on span at bounding box center [24, 121] width 22 height 15
select select "service"
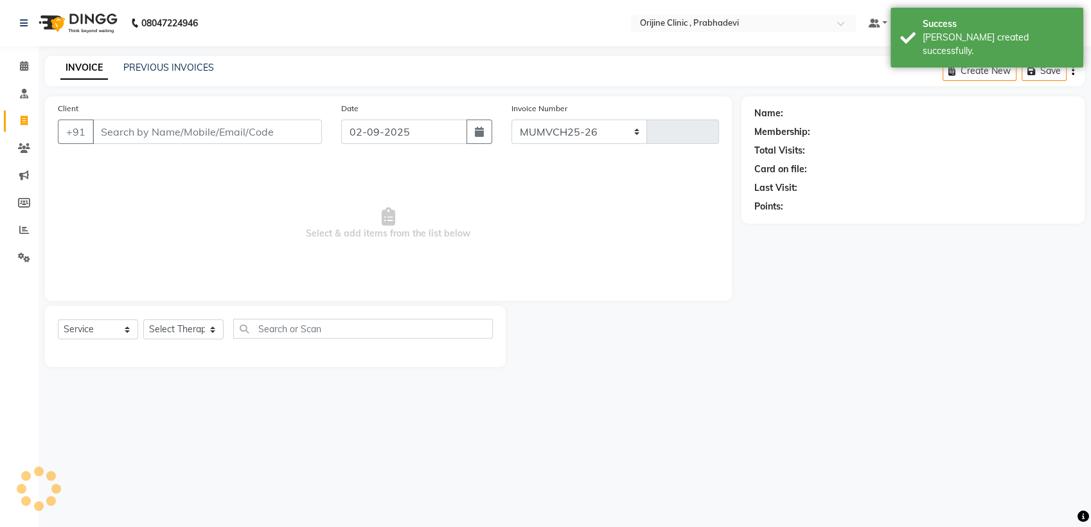
select select "8675"
type input "0005"
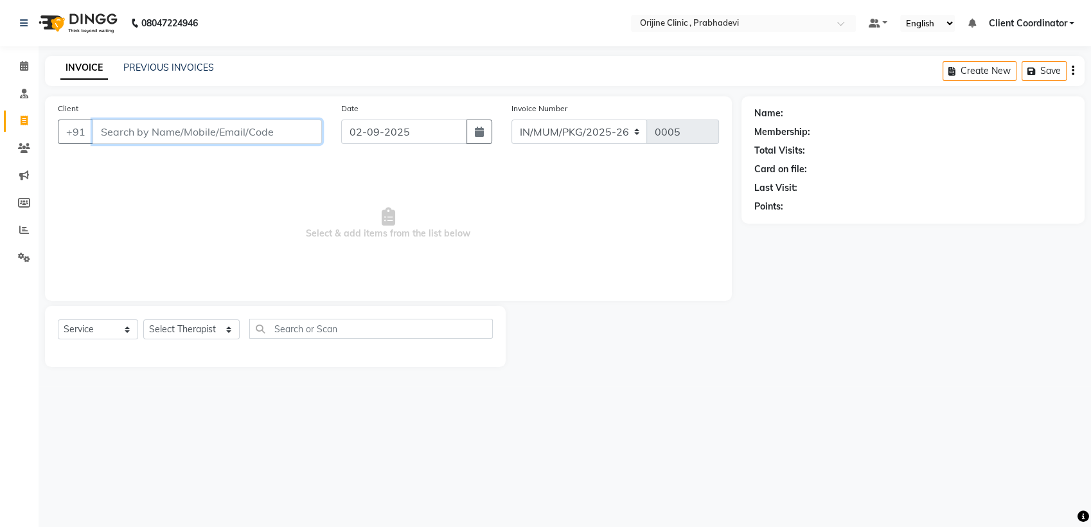
click at [178, 136] on input "Client" at bounding box center [207, 132] width 229 height 24
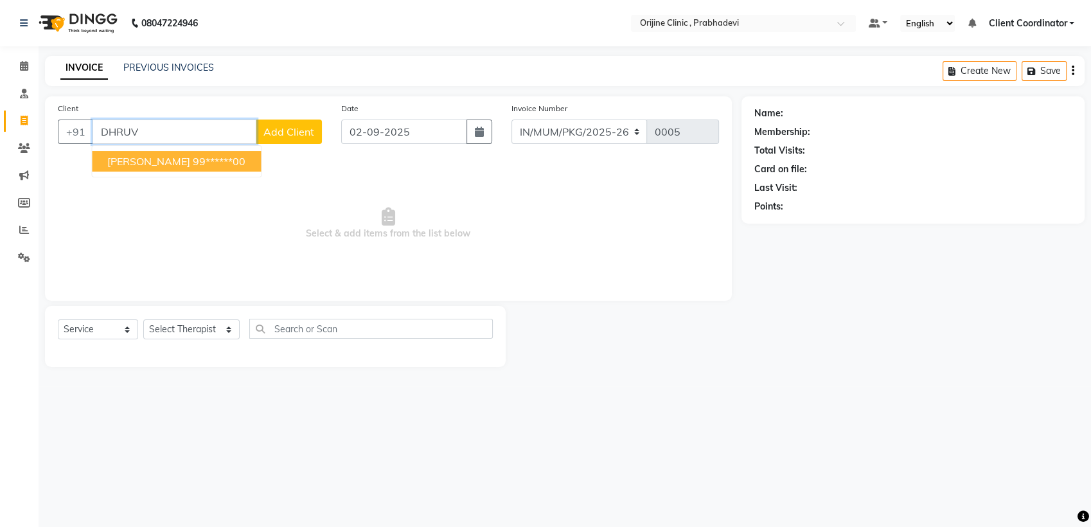
click at [186, 163] on button "[PERSON_NAME] 99******00" at bounding box center [176, 161] width 169 height 21
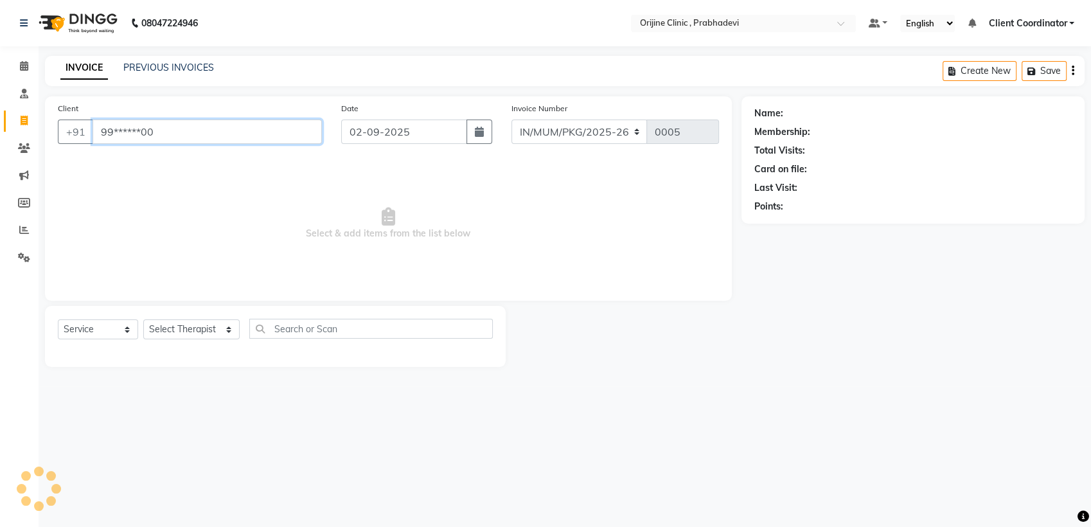
type input "99******00"
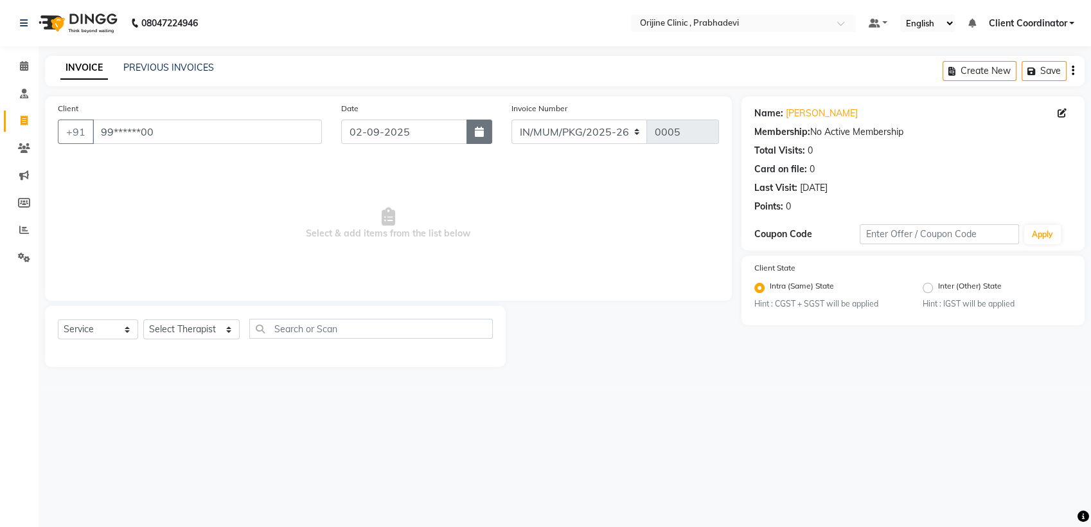
click at [481, 129] on icon "button" at bounding box center [479, 132] width 9 height 10
select select "9"
select select "2025"
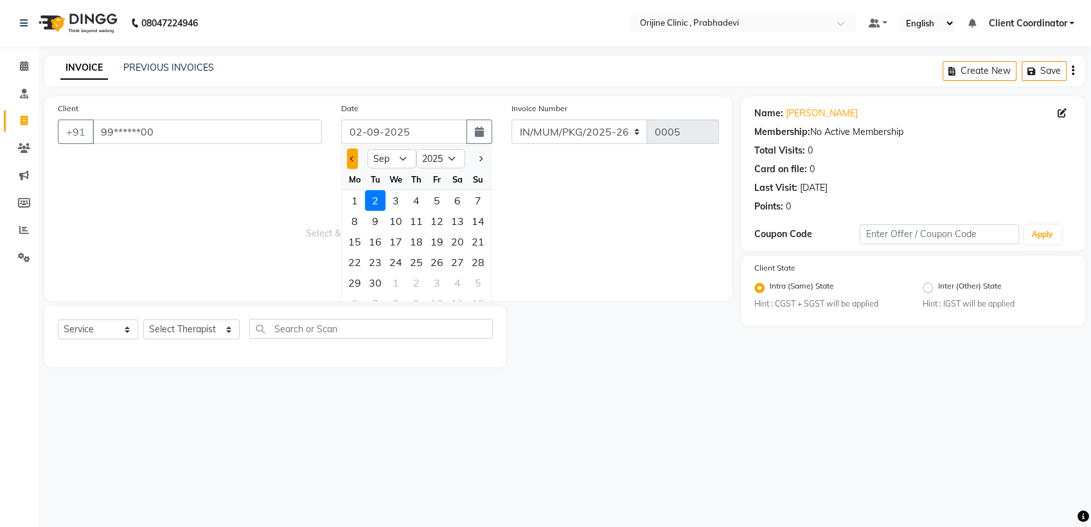
click at [350, 156] on button "Previous month" at bounding box center [352, 158] width 11 height 21
select select "7"
click at [397, 281] on div "30" at bounding box center [396, 282] width 21 height 21
type input "[DATE]"
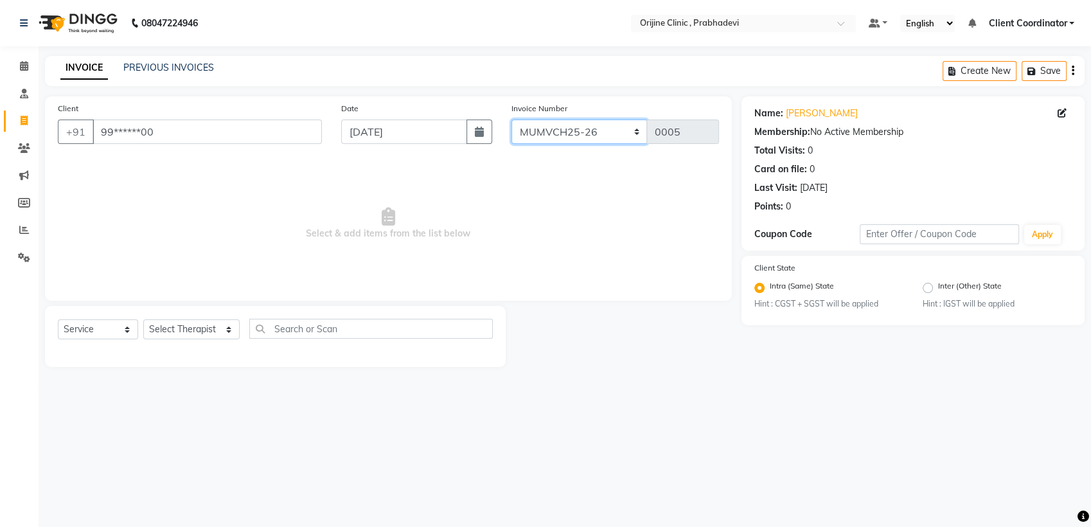
drag, startPoint x: 623, startPoint y: 135, endPoint x: 598, endPoint y: 195, distance: 64.8
click at [598, 195] on div "Client +91 99******00 Date [DATE] Invoice Number MUMVCH25-26 IN/MUM/PKG/2025-26…" at bounding box center [388, 198] width 687 height 204
select select "8674"
click at [512, 120] on select "MUMVCH25-26 IN/MUM/PKG/2025-26 IN/MUM/V/2025-26" at bounding box center [580, 132] width 136 height 24
type input "0055"
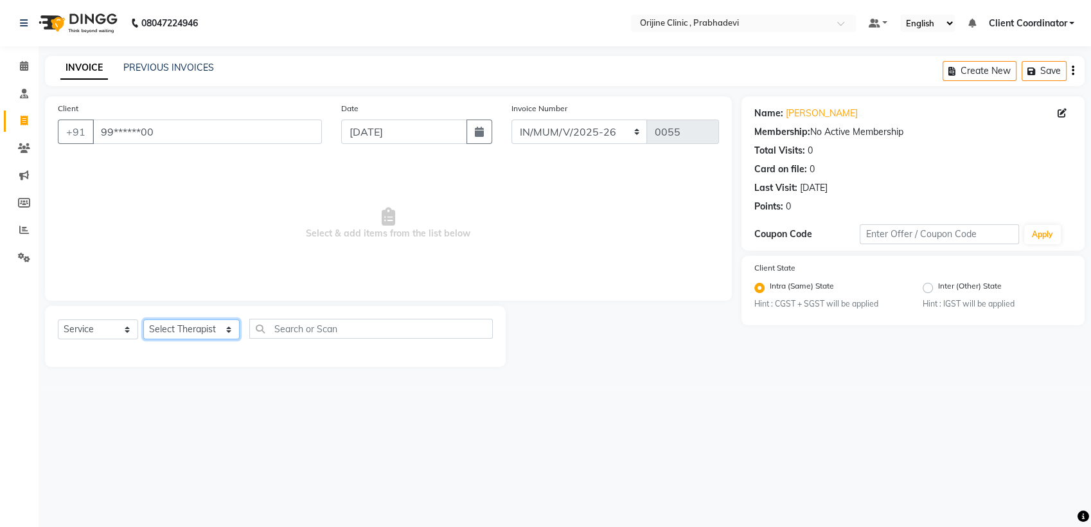
click at [201, 326] on select "Select Therapist [PERSON_NAME] [PERSON_NAME] [PERSON_NAME] [PERSON_NAME] A Assi…" at bounding box center [191, 329] width 96 height 20
select select "84752"
click at [143, 319] on select "Select Therapist [PERSON_NAME] [PERSON_NAME] [PERSON_NAME] [PERSON_NAME] A Assi…" at bounding box center [191, 329] width 96 height 20
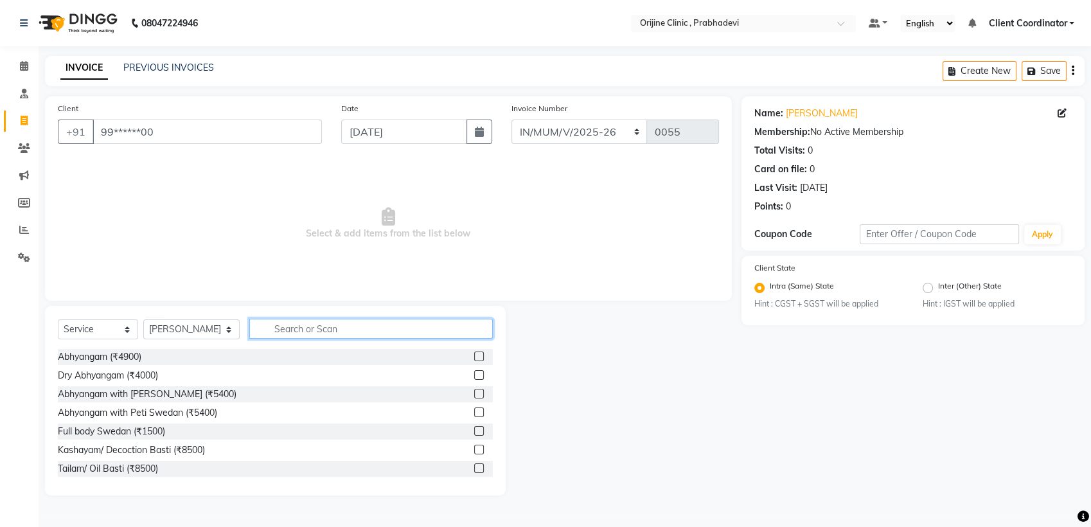
click at [290, 321] on input "text" at bounding box center [371, 329] width 244 height 20
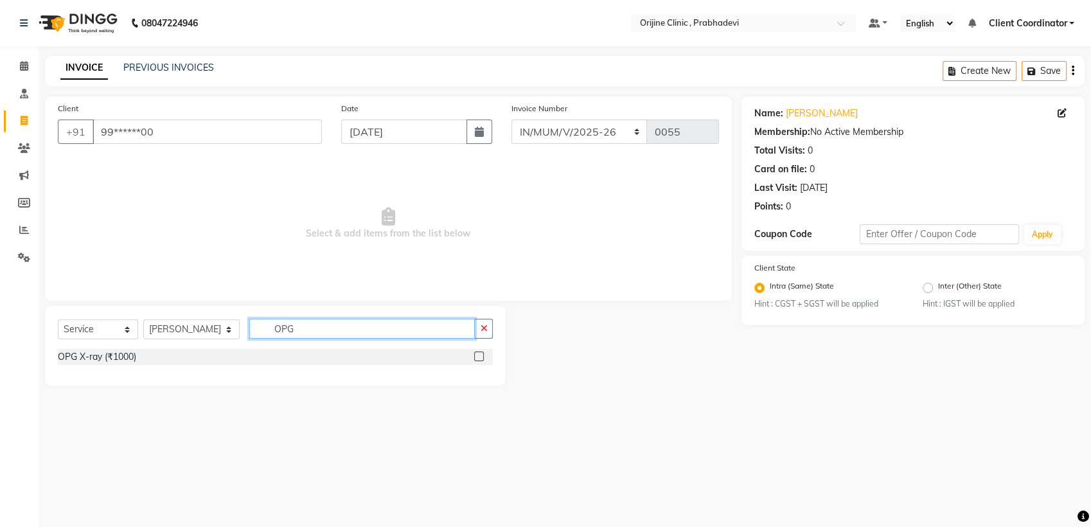
type input "OPG"
click at [480, 353] on label at bounding box center [479, 357] width 10 height 10
click at [480, 353] on input "checkbox" at bounding box center [478, 357] width 8 height 8
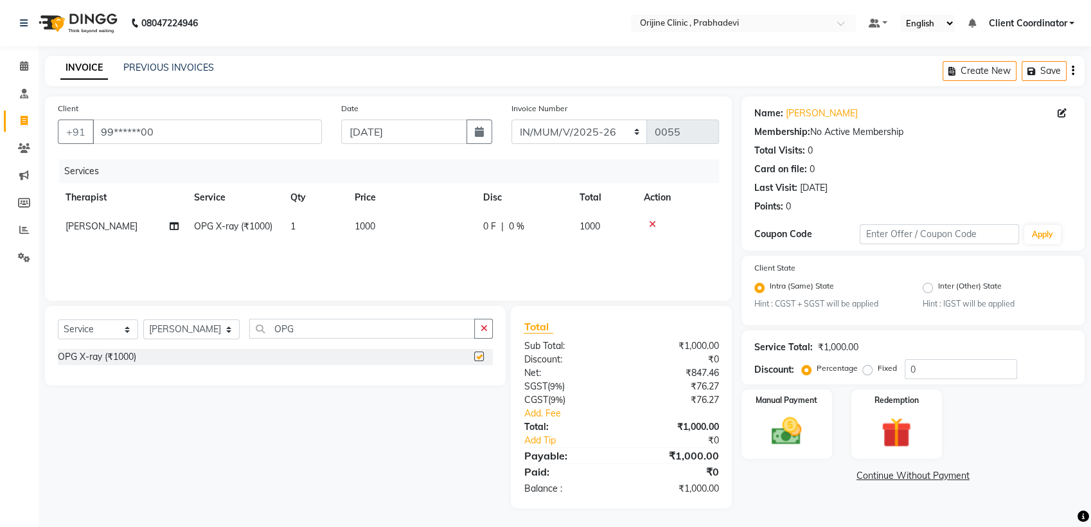
checkbox input "false"
click at [377, 328] on input "OPG" at bounding box center [362, 329] width 226 height 20
type input "O"
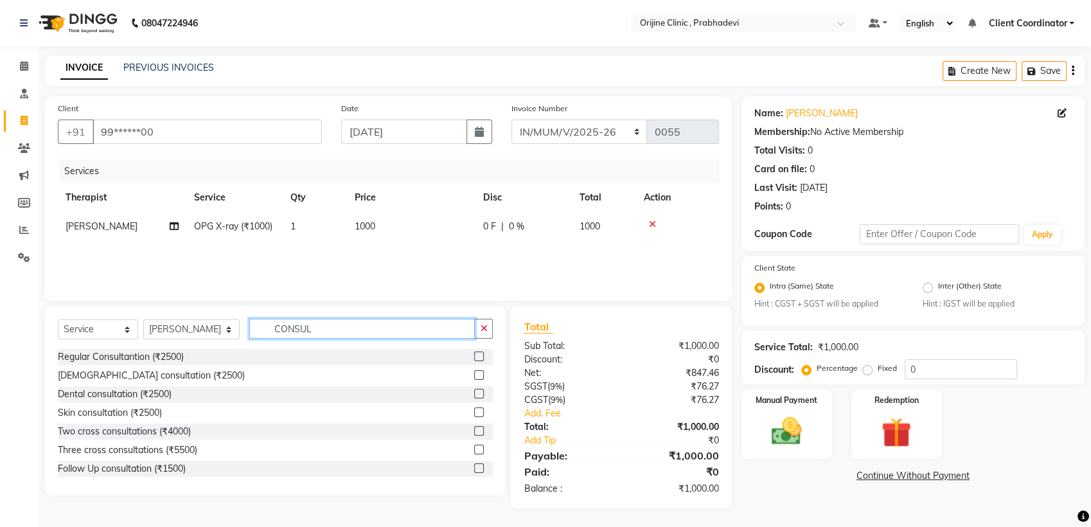
type input "CONSUL"
click at [474, 391] on label at bounding box center [479, 394] width 10 height 10
click at [474, 391] on input "checkbox" at bounding box center [478, 394] width 8 height 8
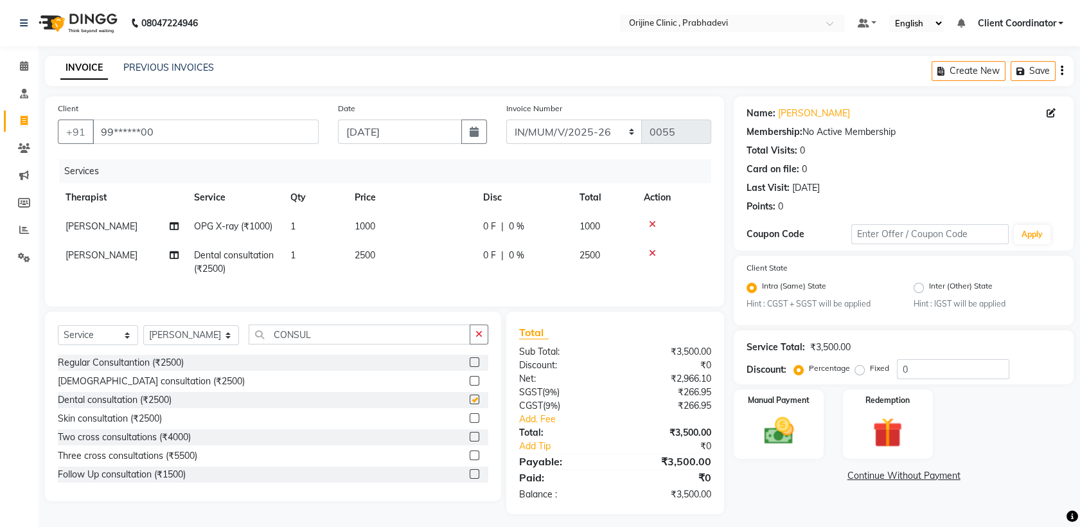
checkbox input "false"
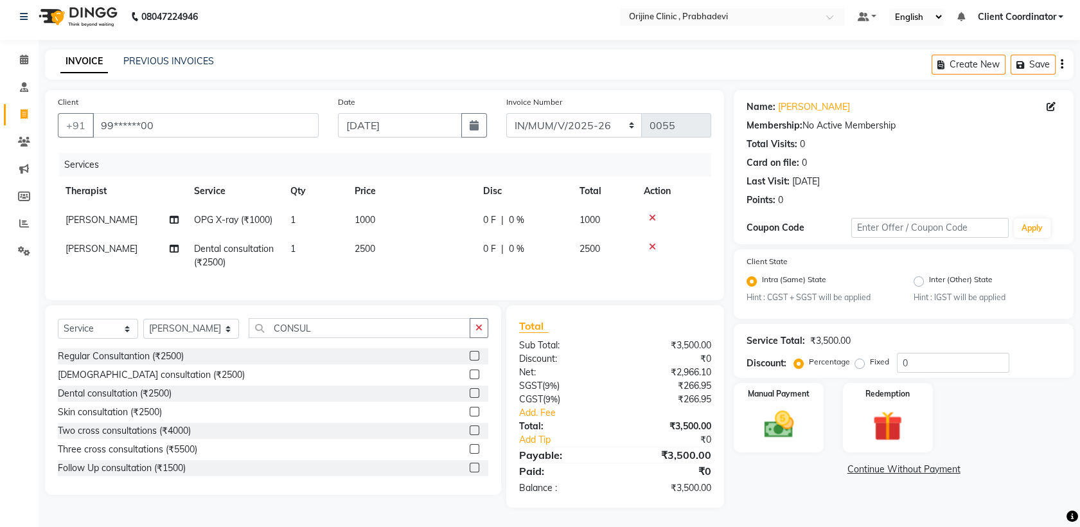
click at [1062, 64] on icon "button" at bounding box center [1062, 64] width 3 height 1
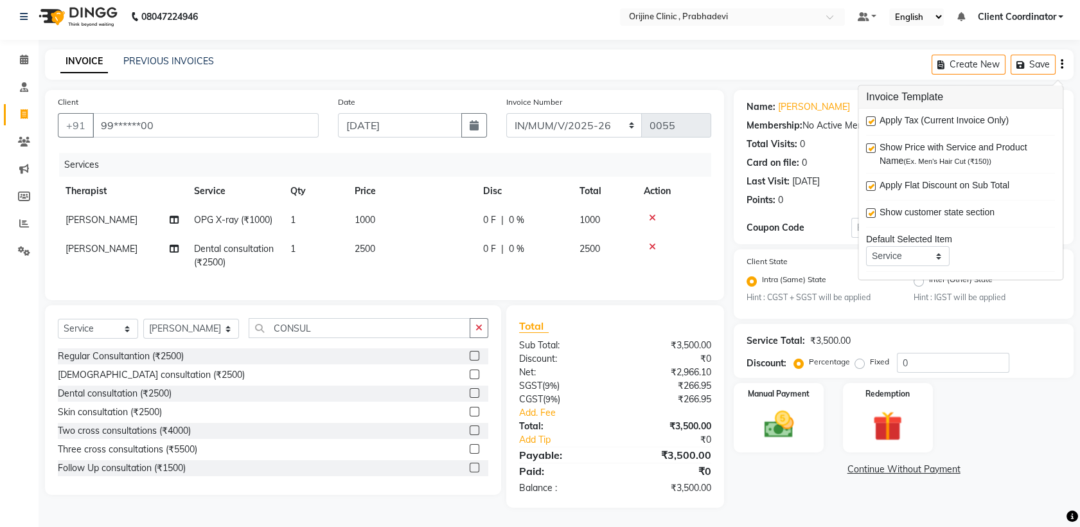
click at [869, 116] on label at bounding box center [871, 121] width 10 height 10
click at [869, 118] on input "checkbox" at bounding box center [870, 122] width 8 height 8
checkbox input "false"
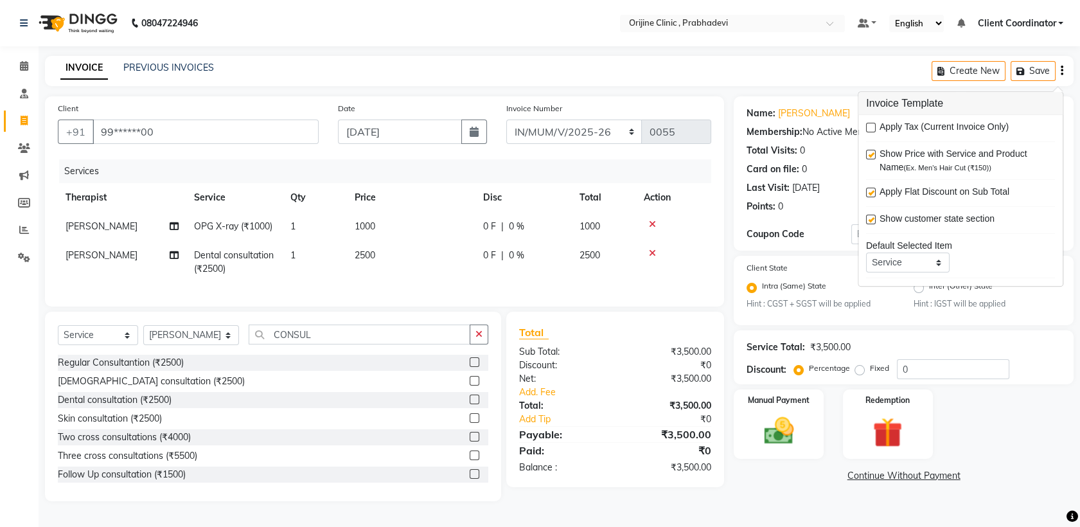
scroll to position [4, 0]
click at [773, 425] on img at bounding box center [779, 431] width 50 height 35
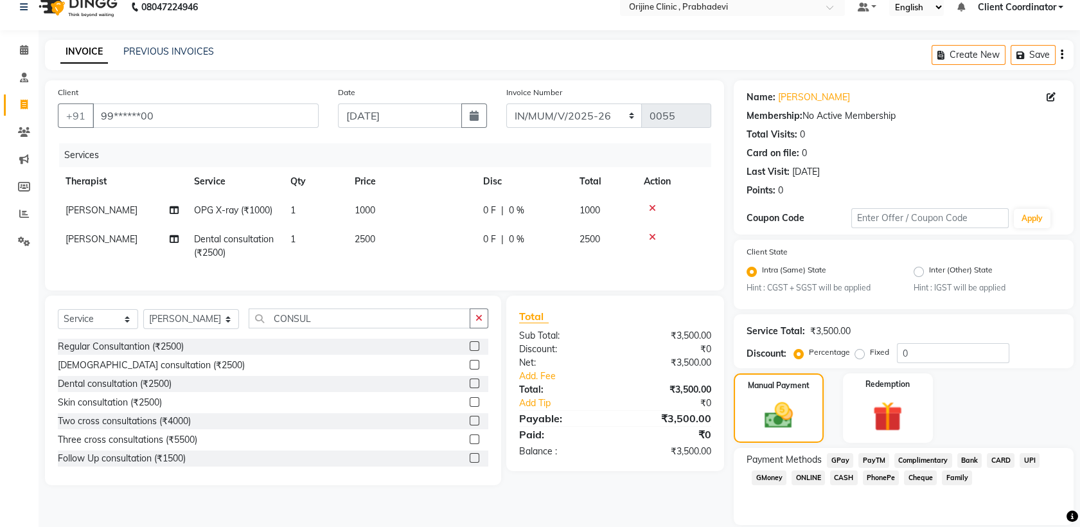
scroll to position [58, 0]
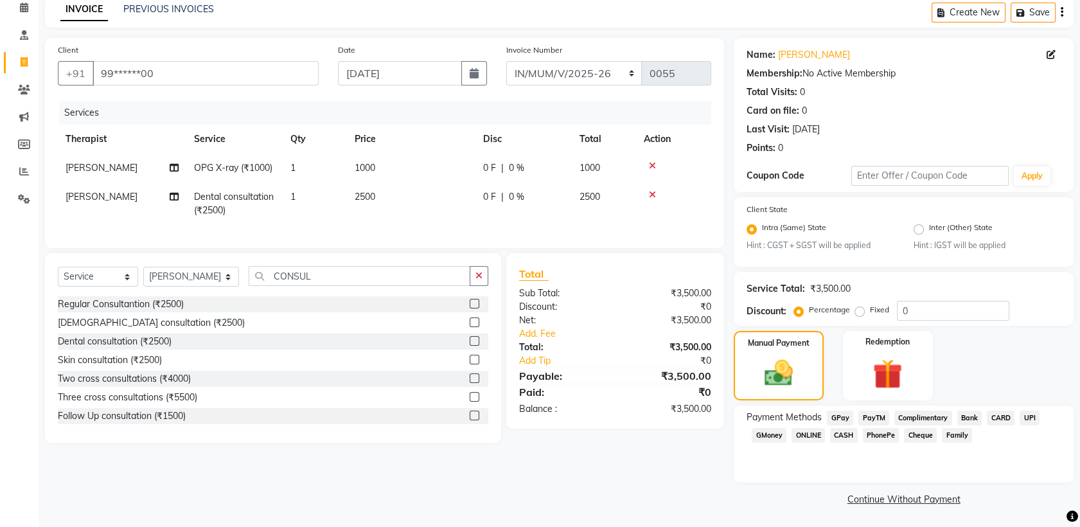
click at [1004, 413] on span "CARD" at bounding box center [1001, 418] width 28 height 15
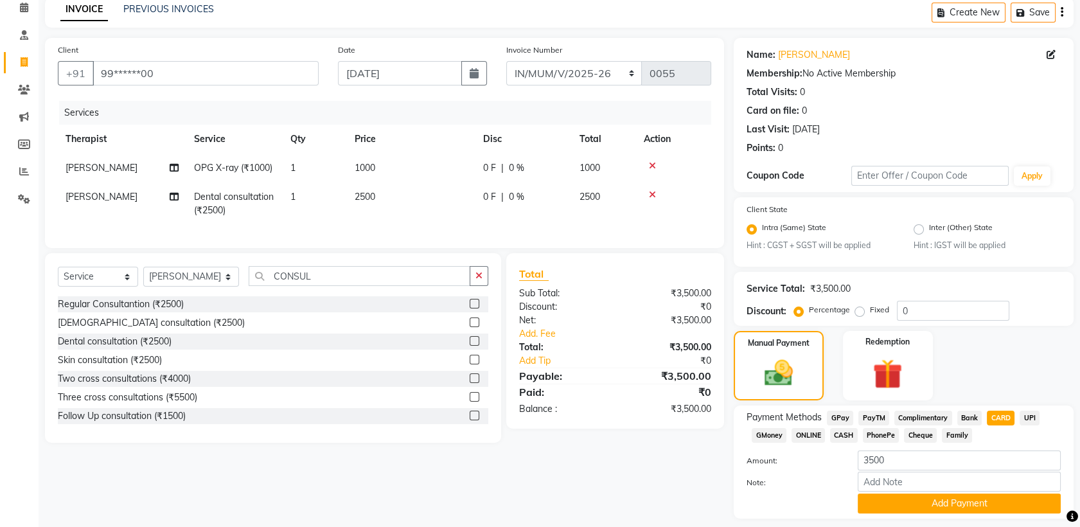
scroll to position [94, 0]
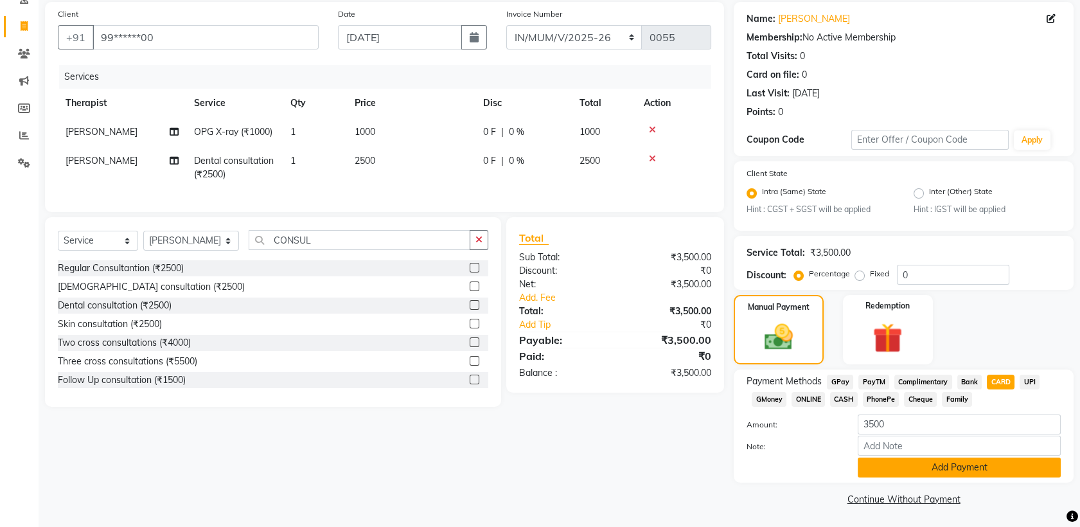
click at [934, 460] on button "Add Payment" at bounding box center [959, 468] width 203 height 20
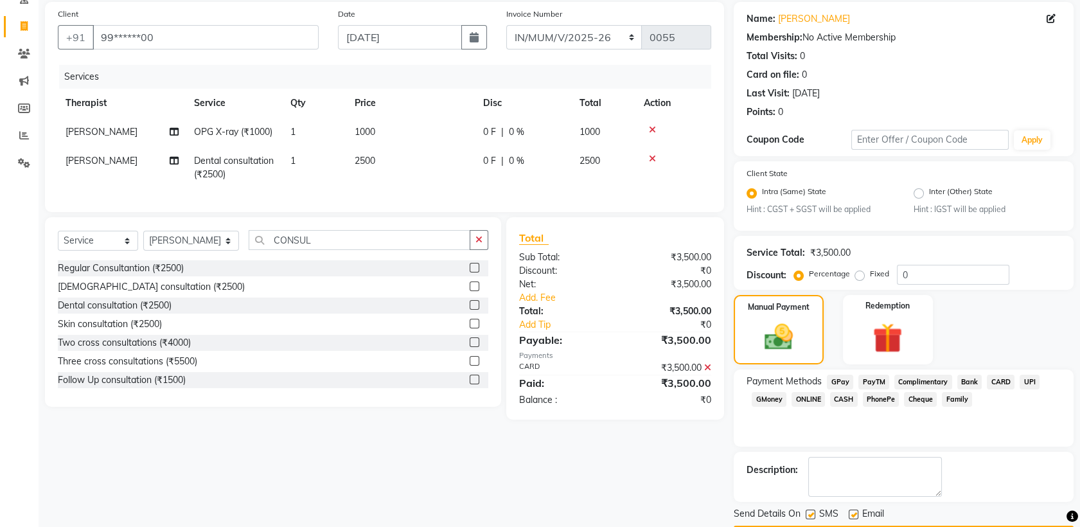
scroll to position [130, 0]
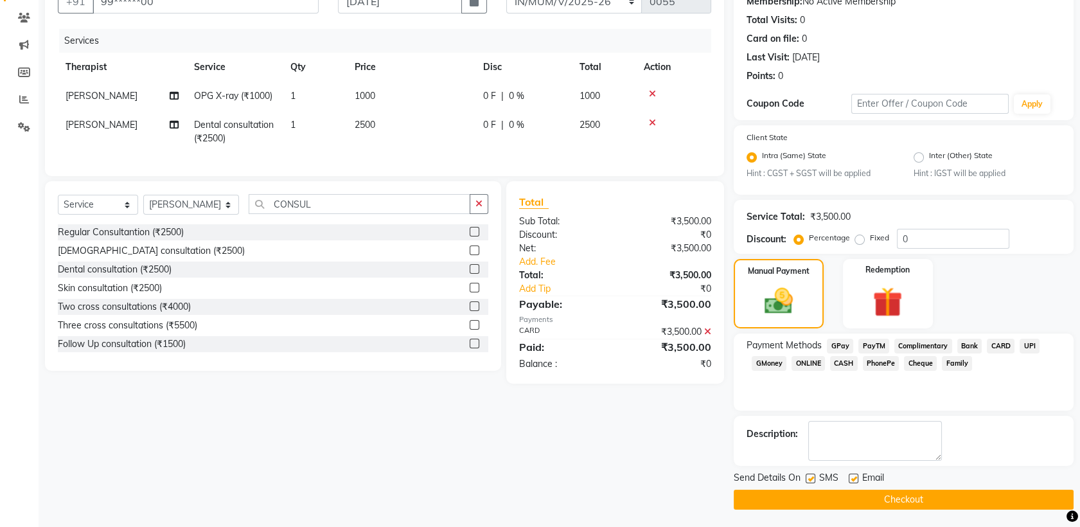
click at [812, 474] on label at bounding box center [811, 479] width 10 height 10
click at [812, 475] on input "checkbox" at bounding box center [810, 479] width 8 height 8
checkbox input "false"
click at [853, 476] on label at bounding box center [854, 479] width 10 height 10
click at [853, 476] on input "checkbox" at bounding box center [853, 479] width 8 height 8
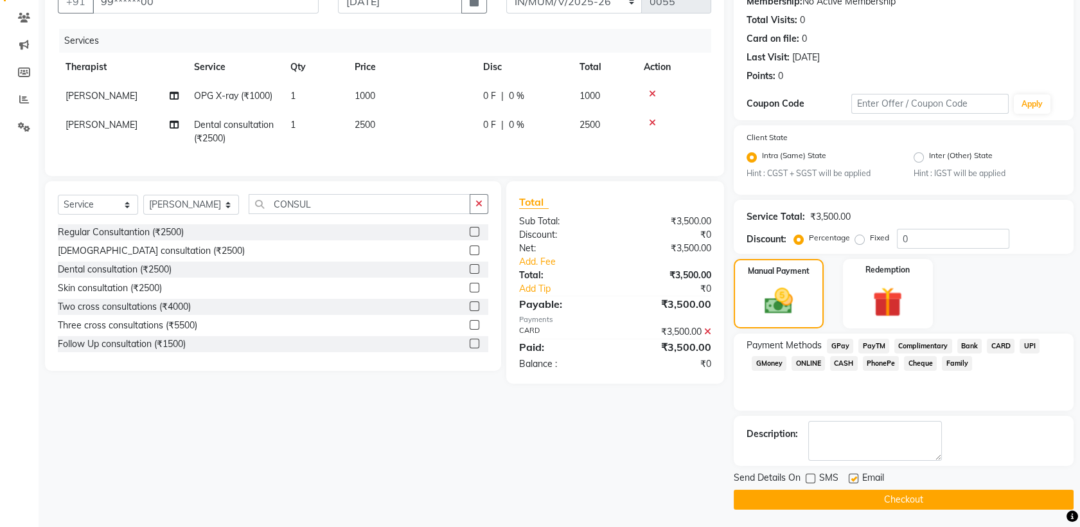
checkbox input "false"
click at [761, 492] on button "Checkout" at bounding box center [904, 500] width 340 height 20
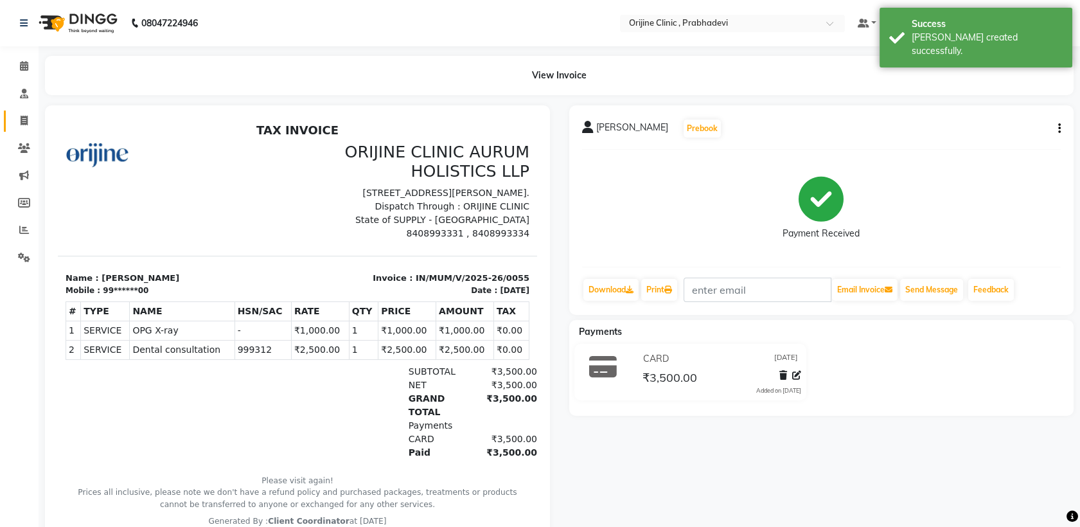
click at [28, 118] on span at bounding box center [24, 121] width 22 height 15
select select "service"
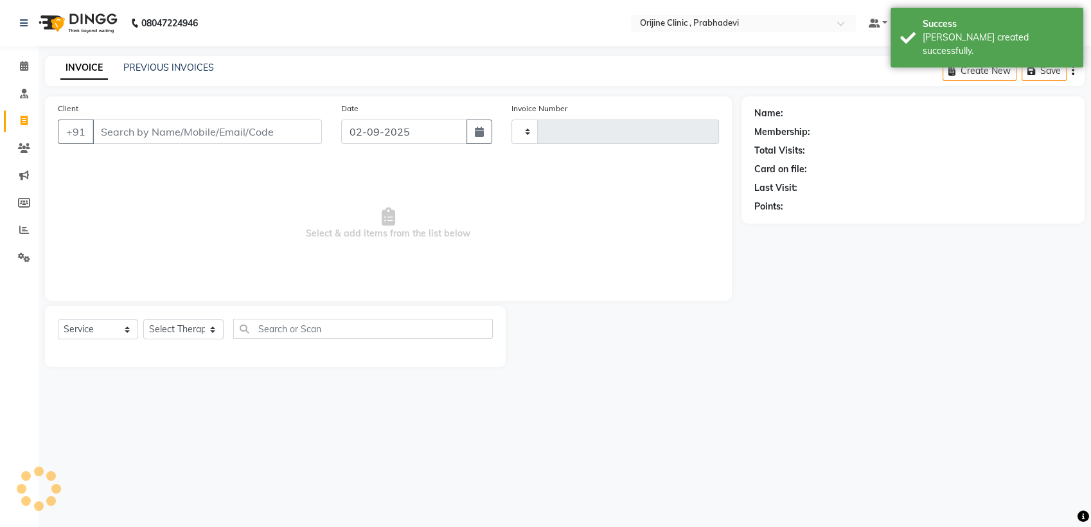
type input "0005"
select select "8675"
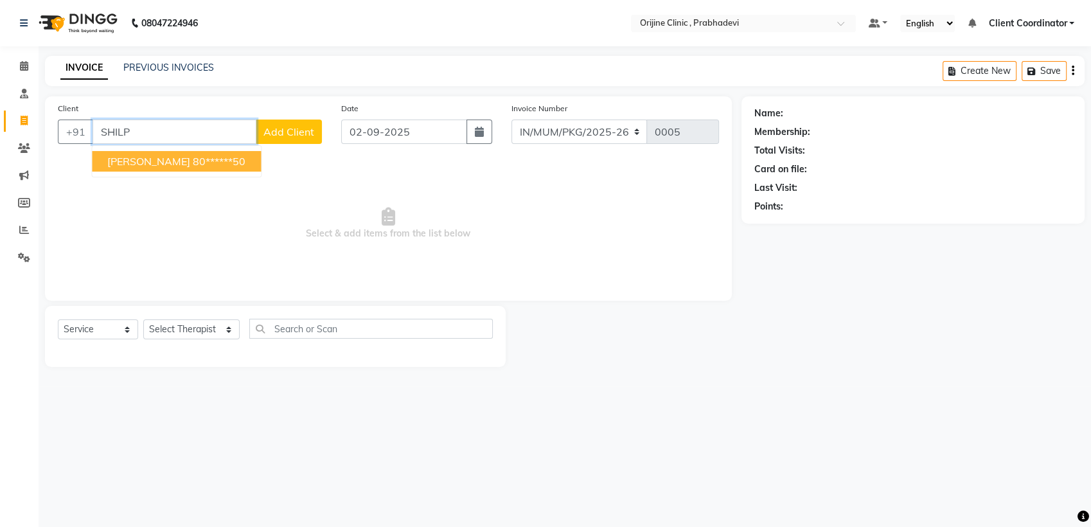
click at [208, 162] on ngb-highlight "80******50" at bounding box center [219, 161] width 53 height 13
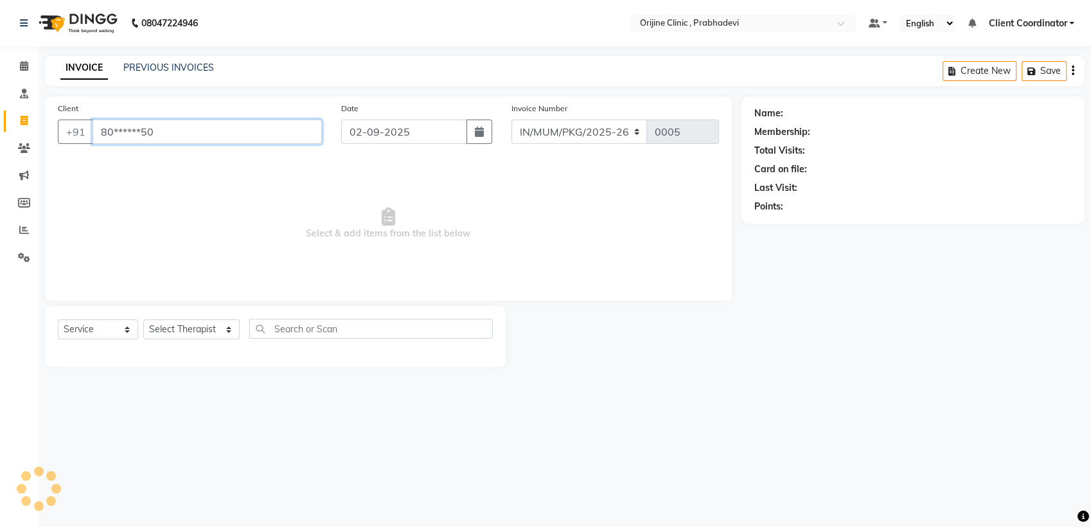
type input "80******50"
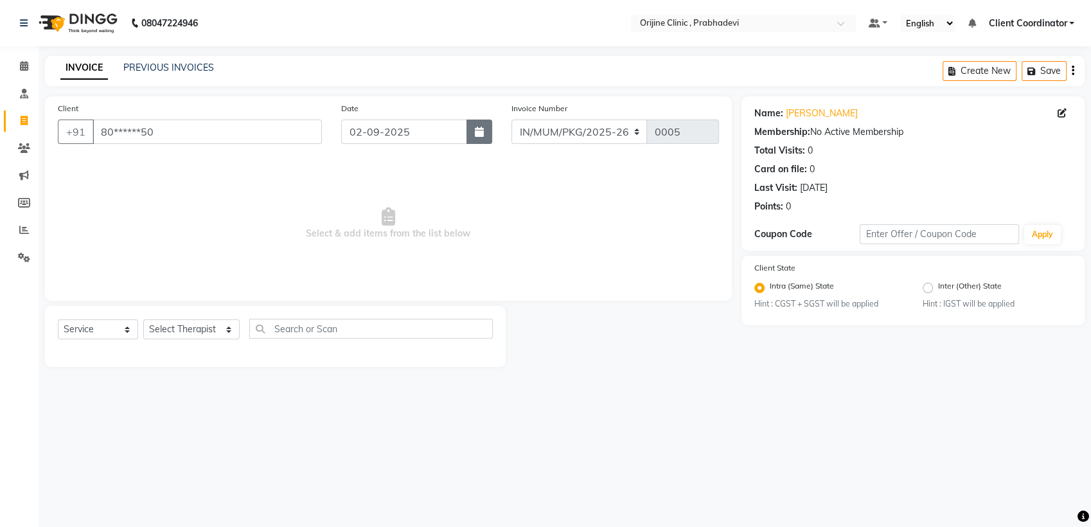
click at [478, 139] on button "button" at bounding box center [480, 132] width 26 height 24
select select "9"
select select "2025"
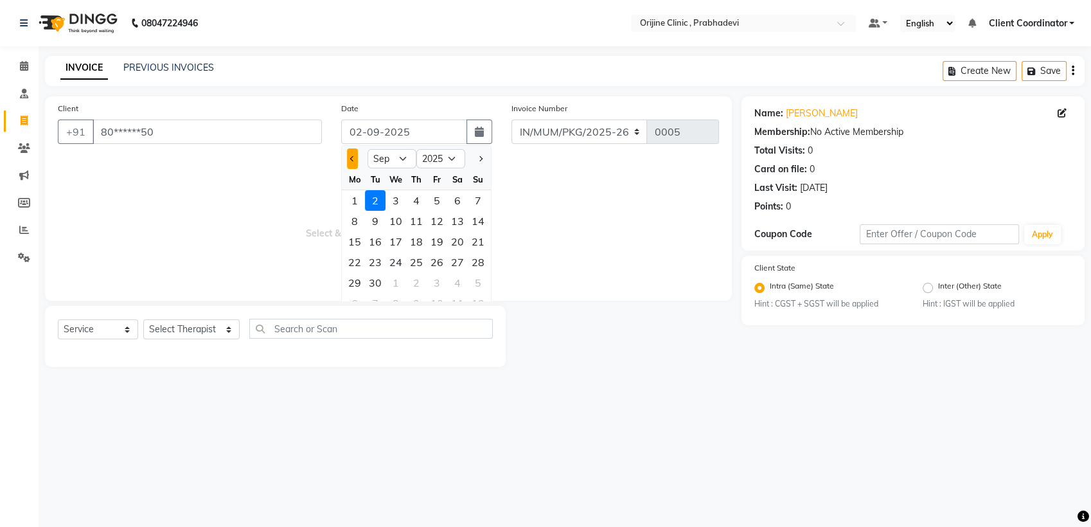
click at [353, 156] on button "Previous month" at bounding box center [352, 158] width 11 height 21
select select "7"
click at [395, 280] on div "30" at bounding box center [396, 282] width 21 height 21
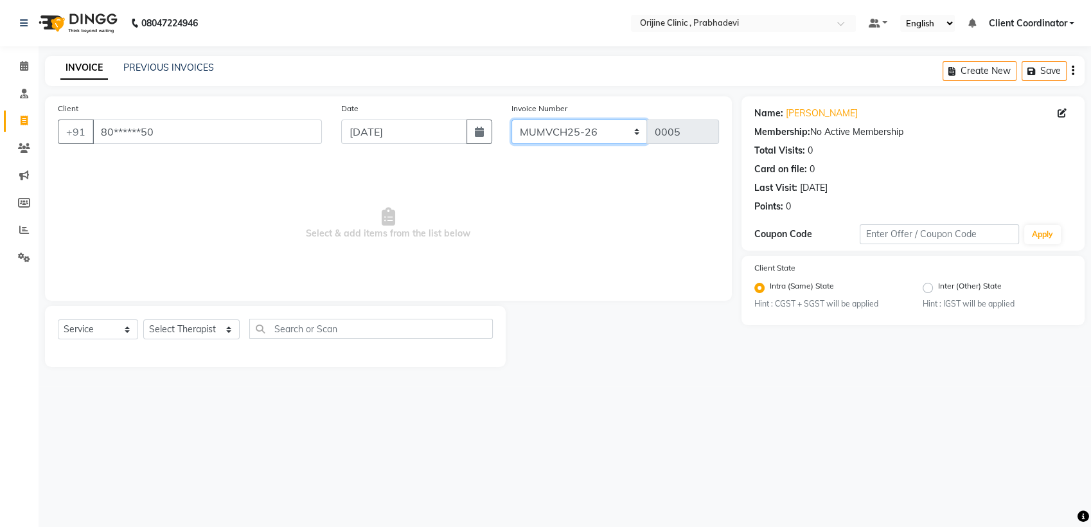
click at [612, 126] on select "MUMVCH25-26 IN/MUM/PKG/2025-26 IN/MUM/V/2025-26" at bounding box center [580, 132] width 136 height 24
click at [512, 120] on select "MUMVCH25-26 IN/MUM/PKG/2025-26 IN/MUM/V/2025-26" at bounding box center [580, 132] width 136 height 24
click at [186, 331] on select "Select Therapist [PERSON_NAME] [PERSON_NAME] [PERSON_NAME] [PERSON_NAME] A Assi…" at bounding box center [191, 329] width 96 height 20
click at [143, 319] on select "Select Therapist [PERSON_NAME] [PERSON_NAME] [PERSON_NAME] [PERSON_NAME] A Assi…" at bounding box center [191, 329] width 96 height 20
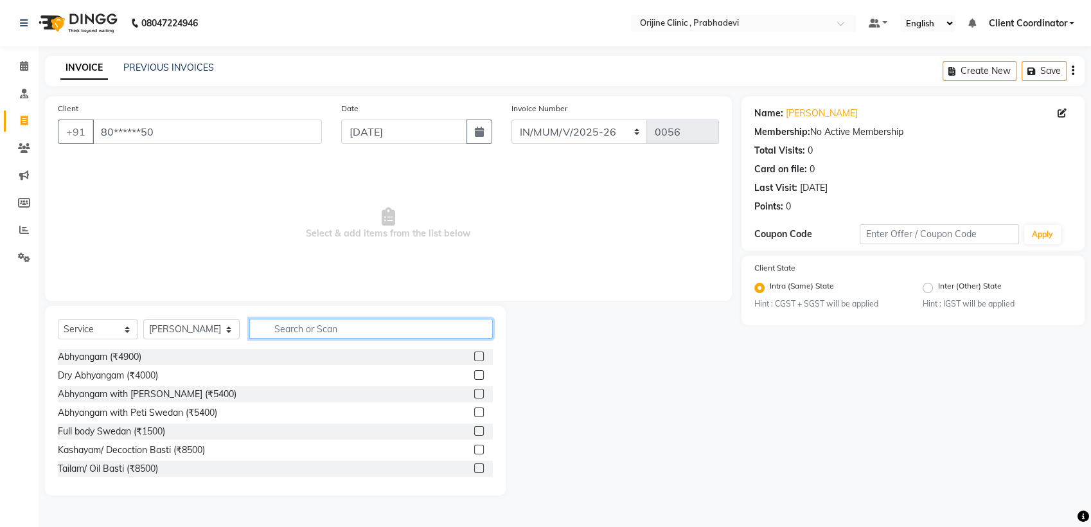
click at [313, 331] on input "text" at bounding box center [371, 329] width 244 height 20
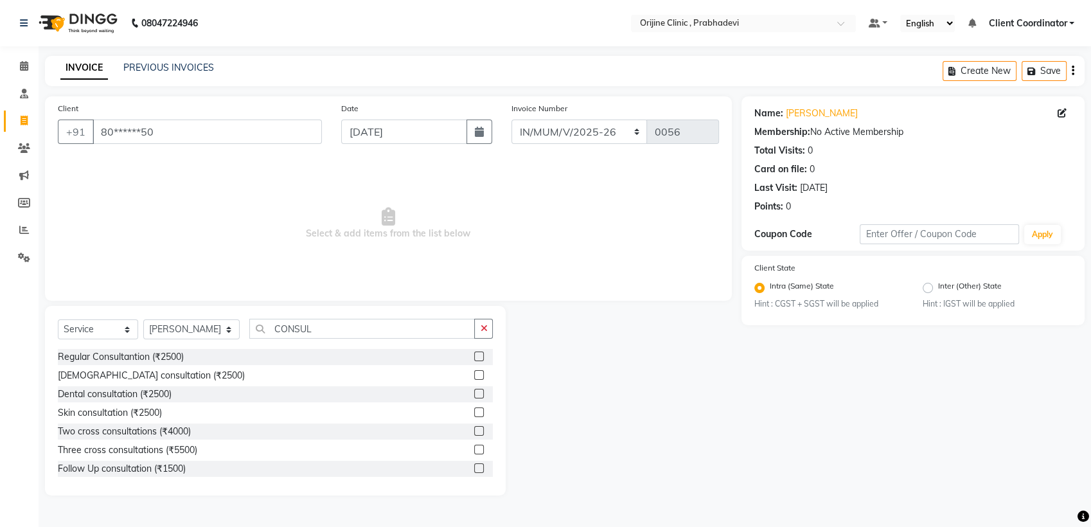
click at [474, 409] on label at bounding box center [479, 412] width 10 height 10
click at [474, 409] on input "checkbox" at bounding box center [478, 413] width 8 height 8
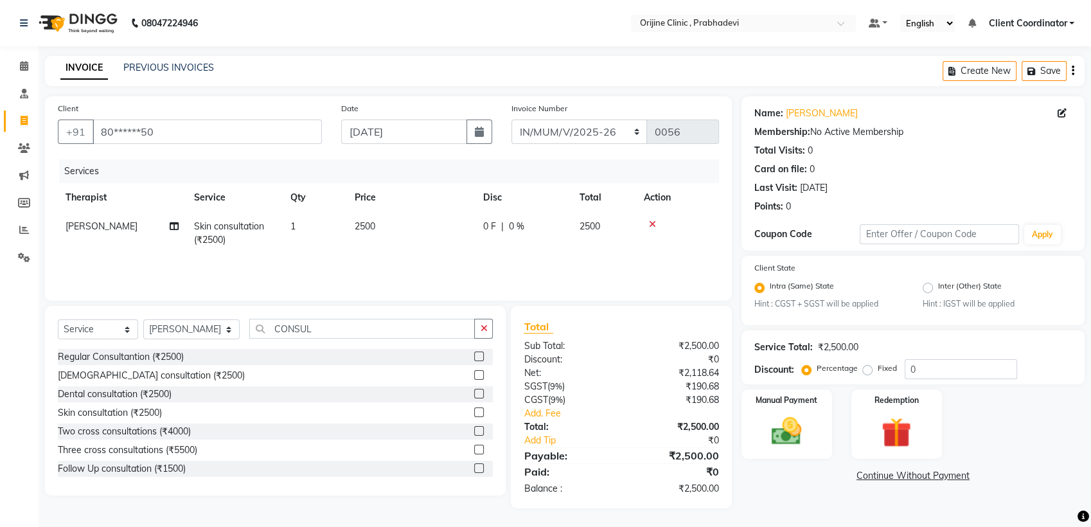
click at [1074, 71] on icon "button" at bounding box center [1073, 71] width 3 height 1
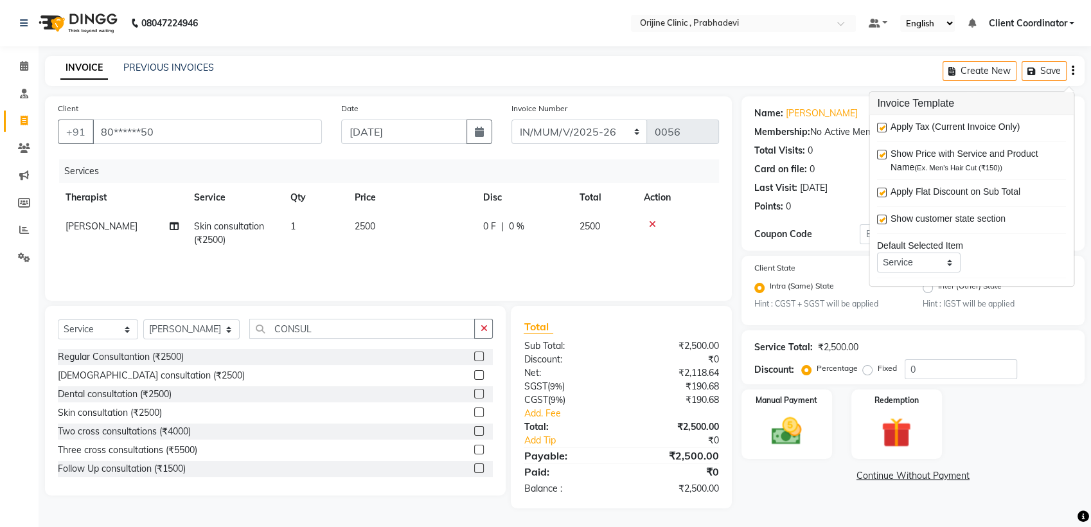
click at [882, 127] on label at bounding box center [882, 128] width 10 height 10
click at [882, 127] on input "checkbox" at bounding box center [881, 128] width 8 height 8
click at [767, 431] on img at bounding box center [787, 432] width 51 height 36
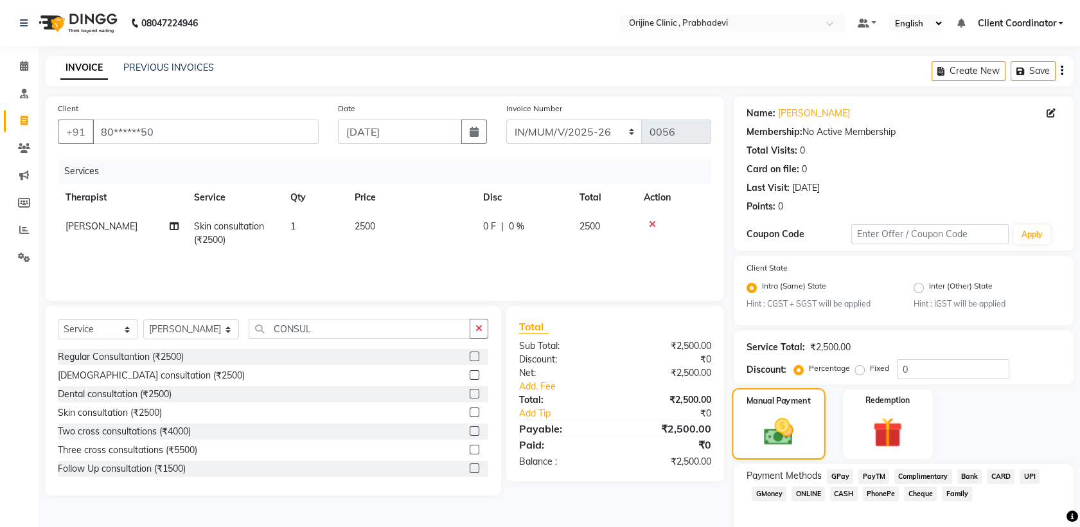
scroll to position [58, 0]
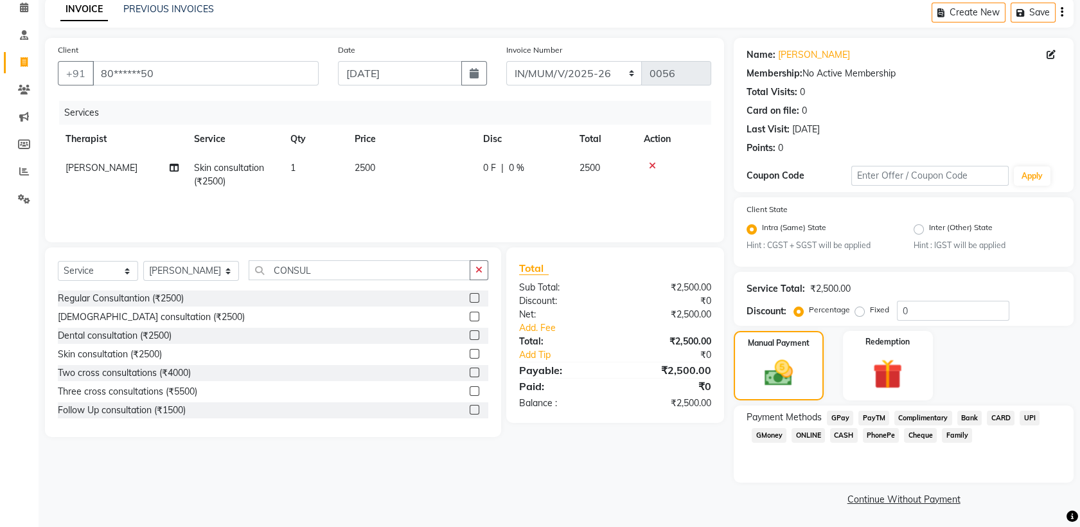
click at [841, 433] on span "CASH" at bounding box center [844, 435] width 28 height 15
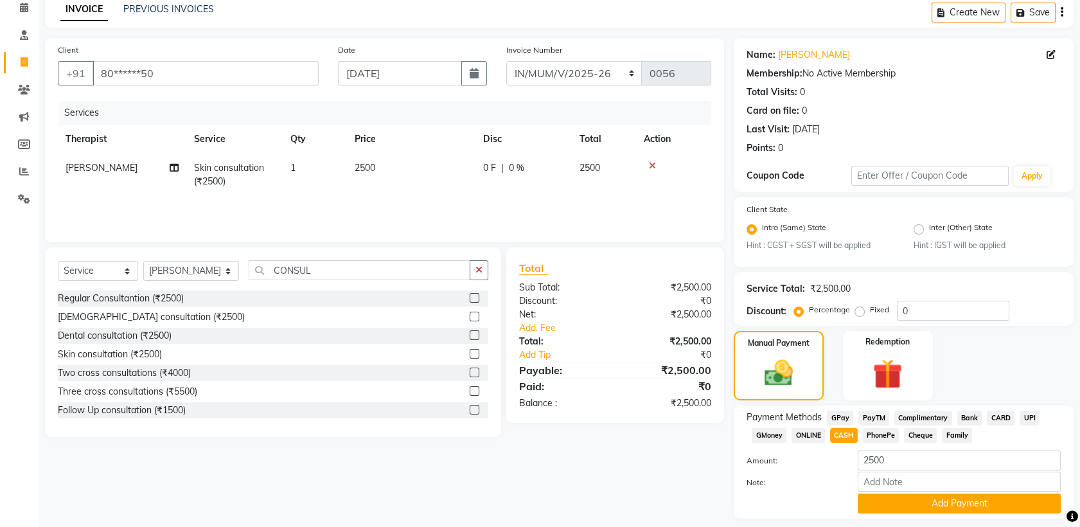
scroll to position [94, 0]
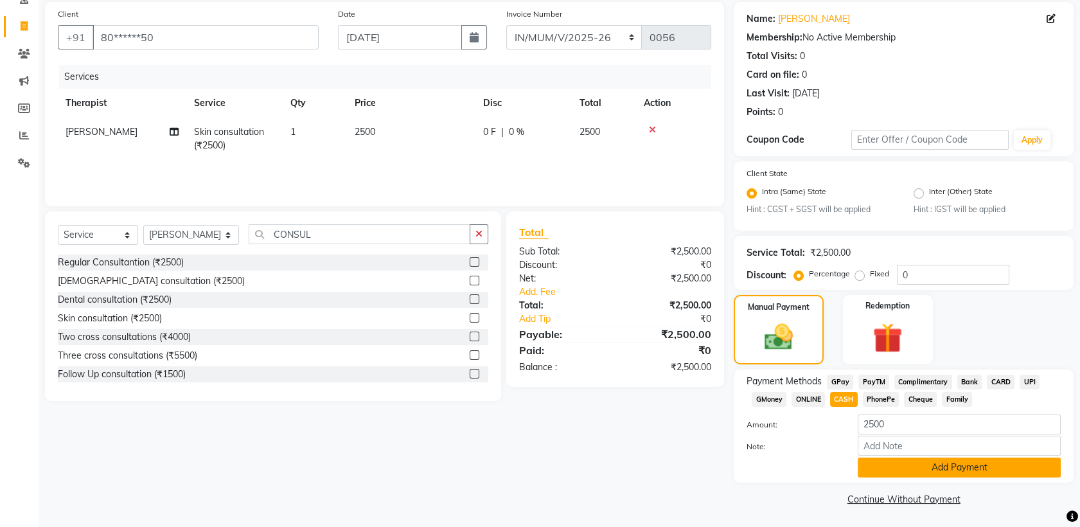
click at [906, 465] on button "Add Payment" at bounding box center [959, 468] width 203 height 20
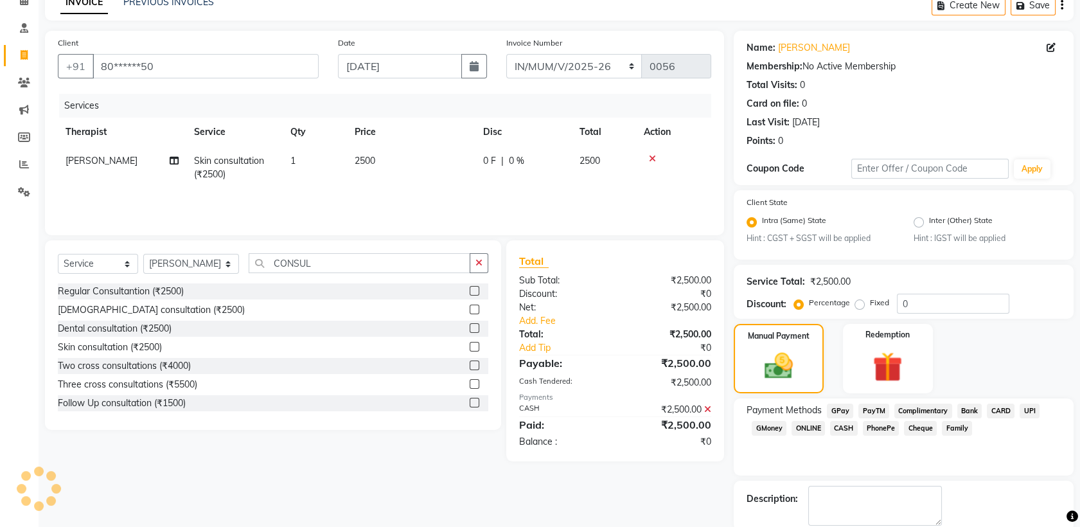
scroll to position [130, 0]
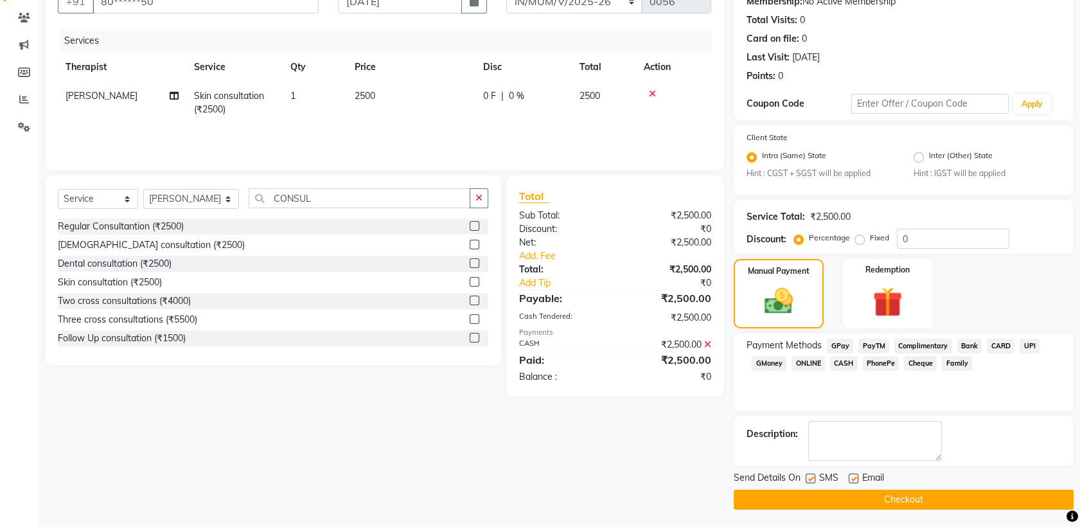
click at [812, 476] on label at bounding box center [811, 479] width 10 height 10
click at [812, 476] on input "checkbox" at bounding box center [810, 479] width 8 height 8
click at [852, 476] on label at bounding box center [854, 479] width 10 height 10
click at [852, 476] on input "checkbox" at bounding box center [853, 479] width 8 height 8
click at [852, 476] on label at bounding box center [854, 479] width 10 height 10
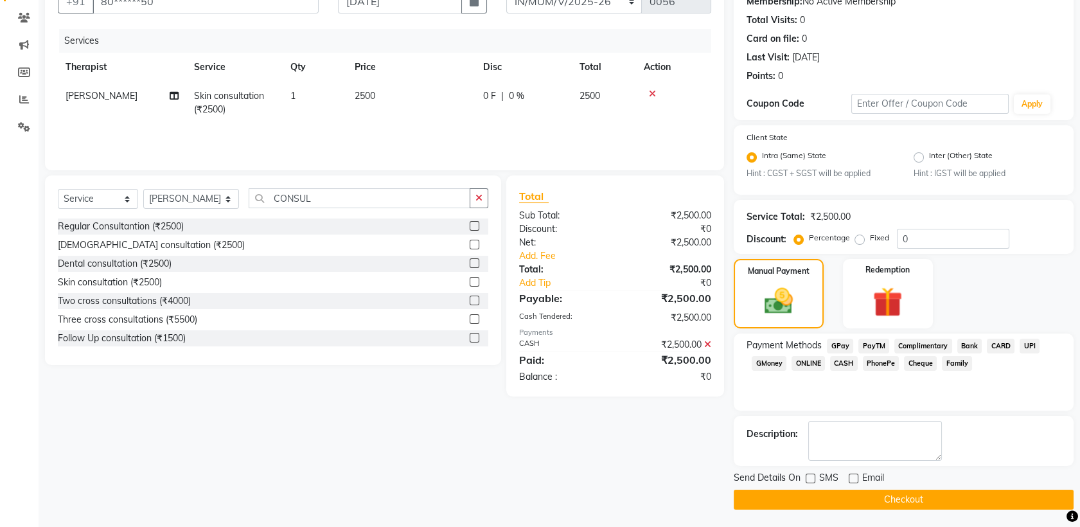
click at [852, 476] on input "checkbox" at bounding box center [853, 479] width 8 height 8
click at [852, 476] on label at bounding box center [854, 479] width 10 height 10
click at [852, 476] on input "checkbox" at bounding box center [853, 479] width 8 height 8
click at [835, 492] on button "Checkout" at bounding box center [904, 500] width 340 height 20
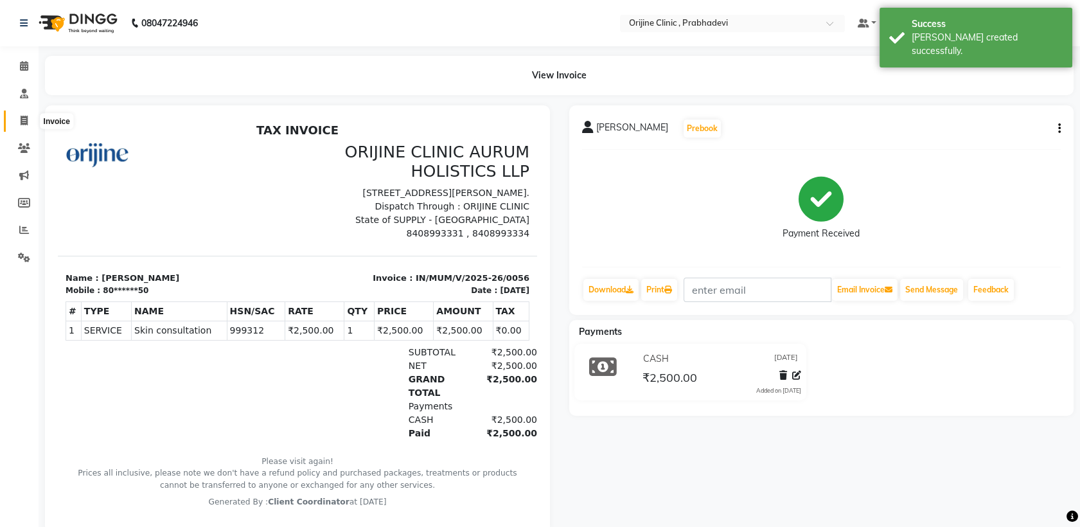
click at [22, 118] on icon at bounding box center [24, 121] width 7 height 10
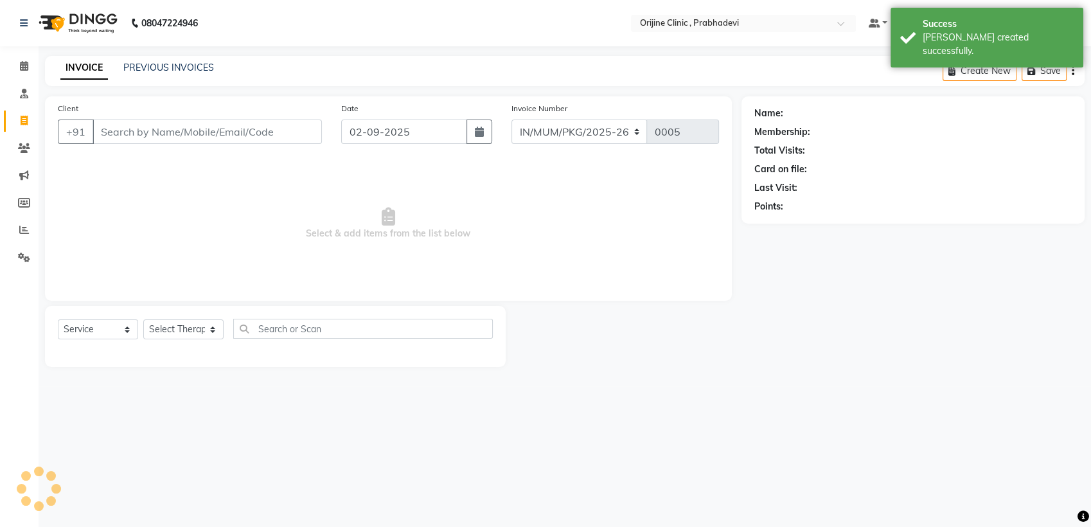
click at [140, 130] on input "Client" at bounding box center [207, 132] width 229 height 24
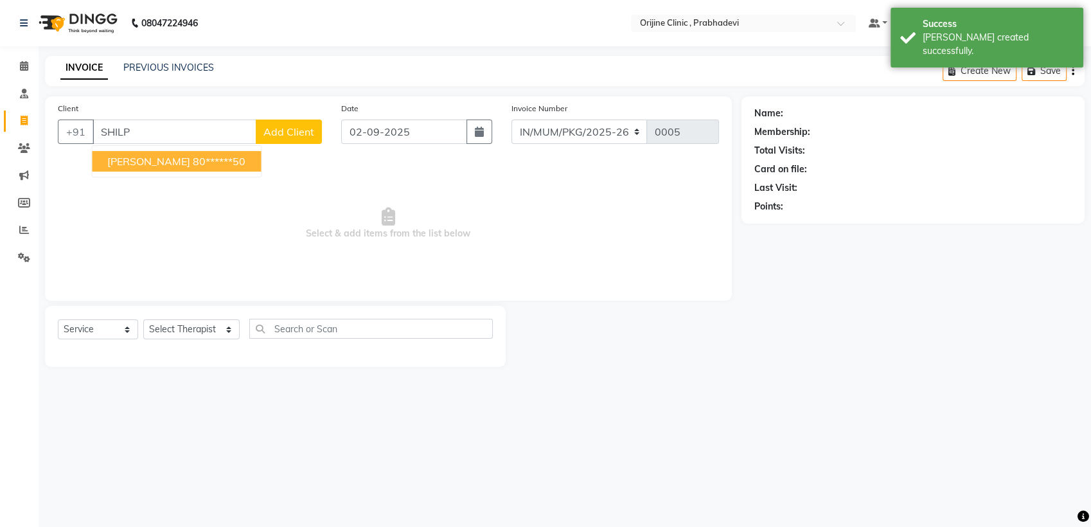
click at [149, 157] on span "[PERSON_NAME]" at bounding box center [148, 161] width 83 height 13
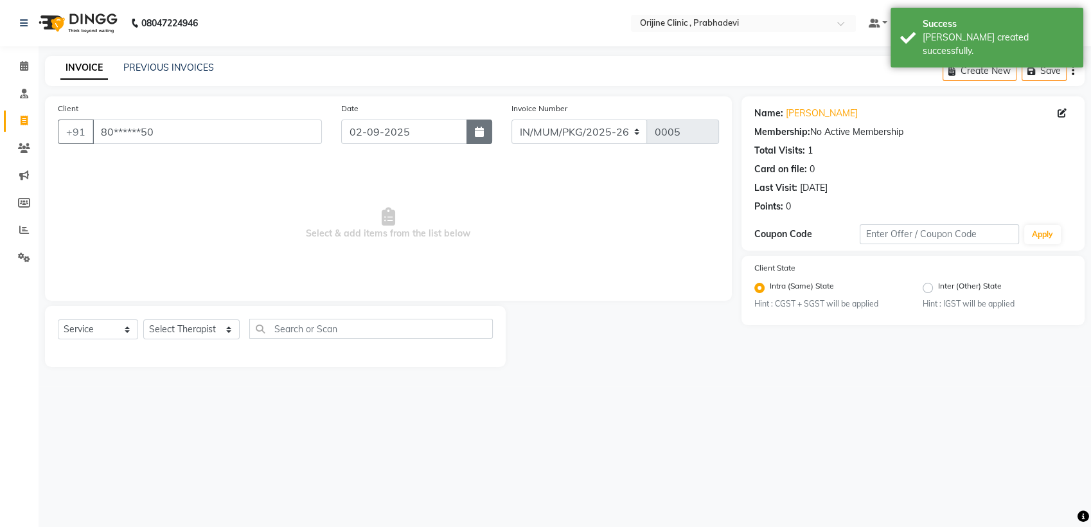
click at [483, 134] on icon "button" at bounding box center [479, 132] width 9 height 10
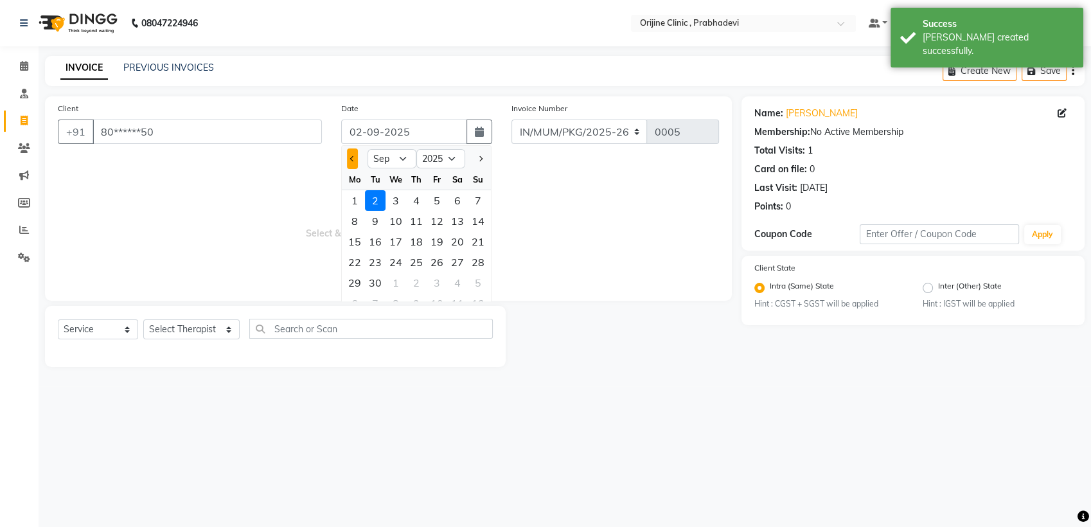
click at [355, 155] on button "Previous month" at bounding box center [352, 158] width 11 height 21
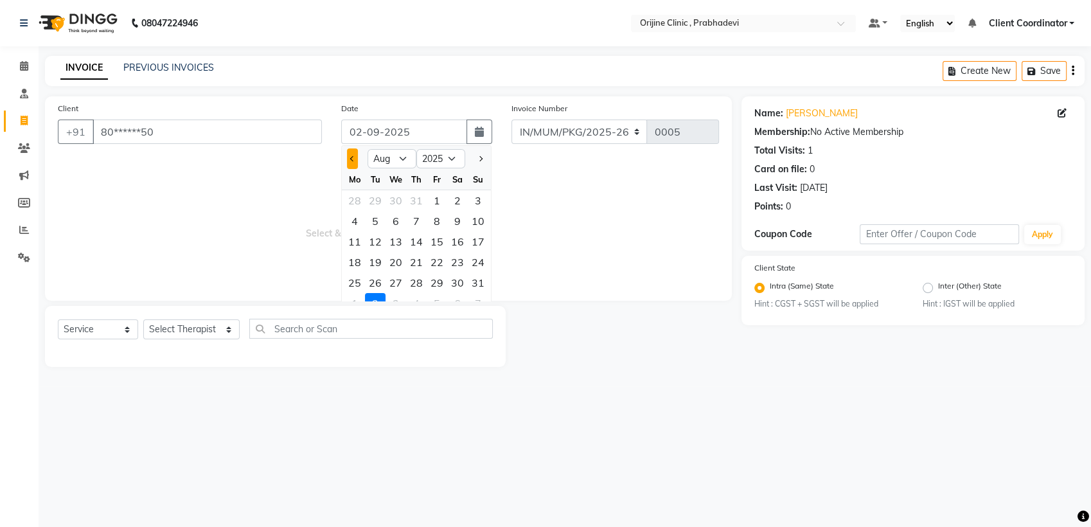
click at [355, 155] on button "Previous month" at bounding box center [352, 158] width 11 height 21
click at [416, 280] on div "31" at bounding box center [416, 282] width 21 height 21
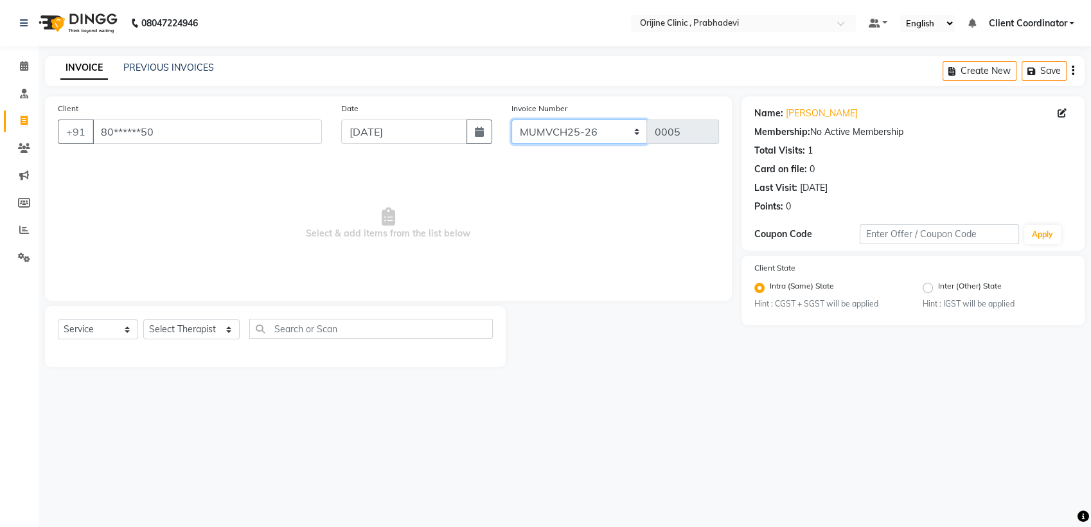
click at [602, 138] on select "MUMVCH25-26 IN/MUM/PKG/2025-26 IN/MUM/V/2025-26" at bounding box center [580, 132] width 136 height 24
click at [512, 120] on select "MUMVCH25-26 IN/MUM/PKG/2025-26 IN/MUM/V/2025-26" at bounding box center [580, 132] width 136 height 24
click at [104, 332] on select "Select Service Product Membership Package Voucher Prepaid Gift Card" at bounding box center [98, 329] width 80 height 20
click at [58, 319] on select "Select Service Product Membership Package Voucher Prepaid Gift Card" at bounding box center [98, 329] width 80 height 20
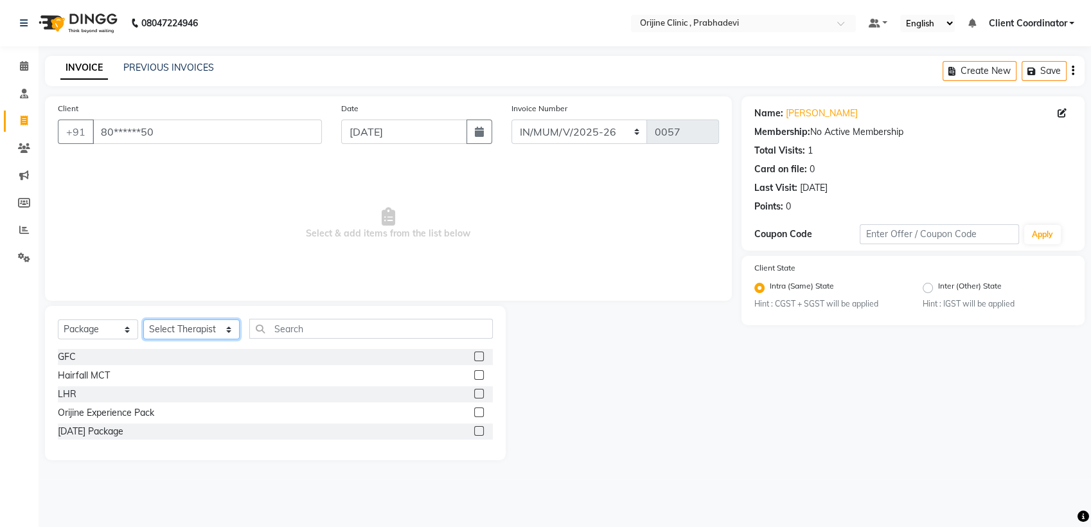
click at [202, 330] on select "Select Therapist [PERSON_NAME] [PERSON_NAME] [PERSON_NAME] [PERSON_NAME] A Assi…" at bounding box center [191, 329] width 96 height 20
click at [143, 319] on select "Select Therapist [PERSON_NAME] [PERSON_NAME] [PERSON_NAME] [PERSON_NAME] A Assi…" at bounding box center [191, 329] width 96 height 20
click at [478, 354] on label at bounding box center [479, 357] width 10 height 10
click at [478, 354] on input "checkbox" at bounding box center [478, 357] width 8 height 8
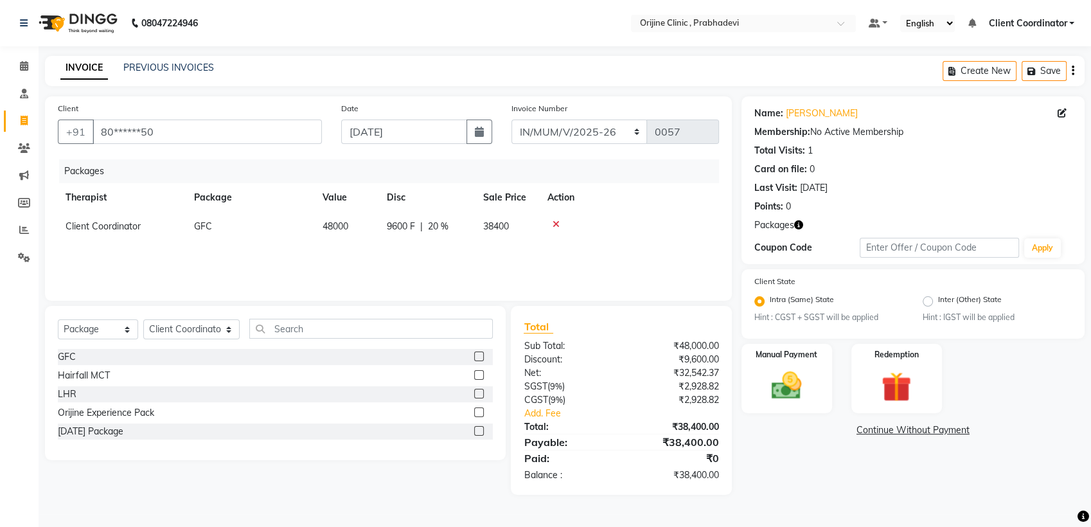
click at [1074, 71] on icon "button" at bounding box center [1073, 71] width 3 height 1
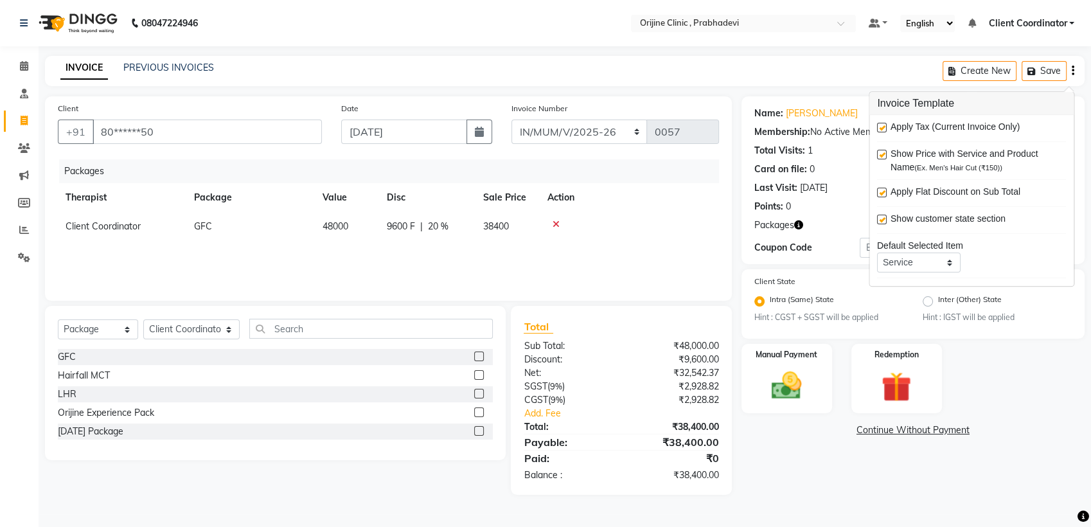
click at [884, 125] on label at bounding box center [882, 128] width 10 height 10
click at [884, 125] on input "checkbox" at bounding box center [881, 128] width 8 height 8
click at [769, 384] on img at bounding box center [787, 386] width 51 height 36
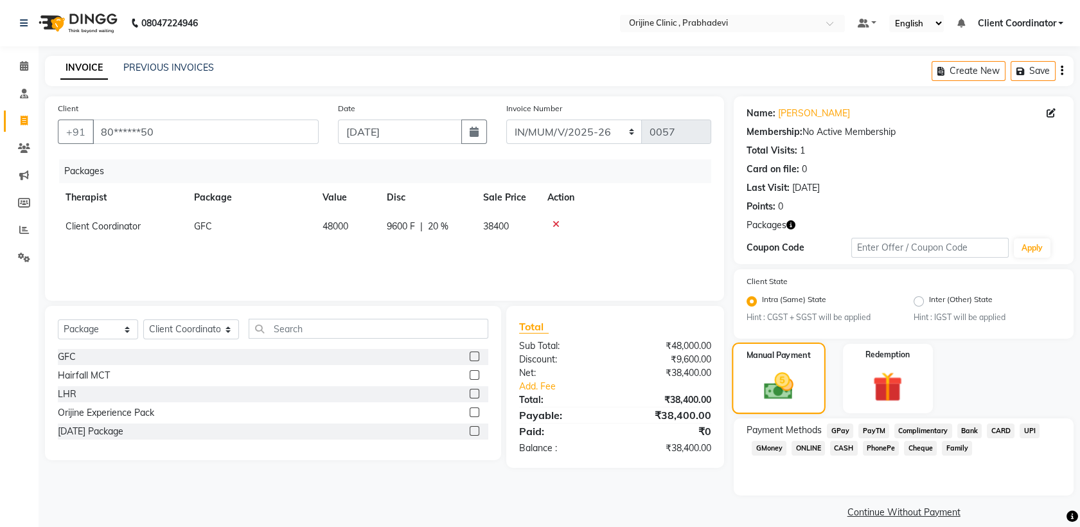
scroll to position [13, 0]
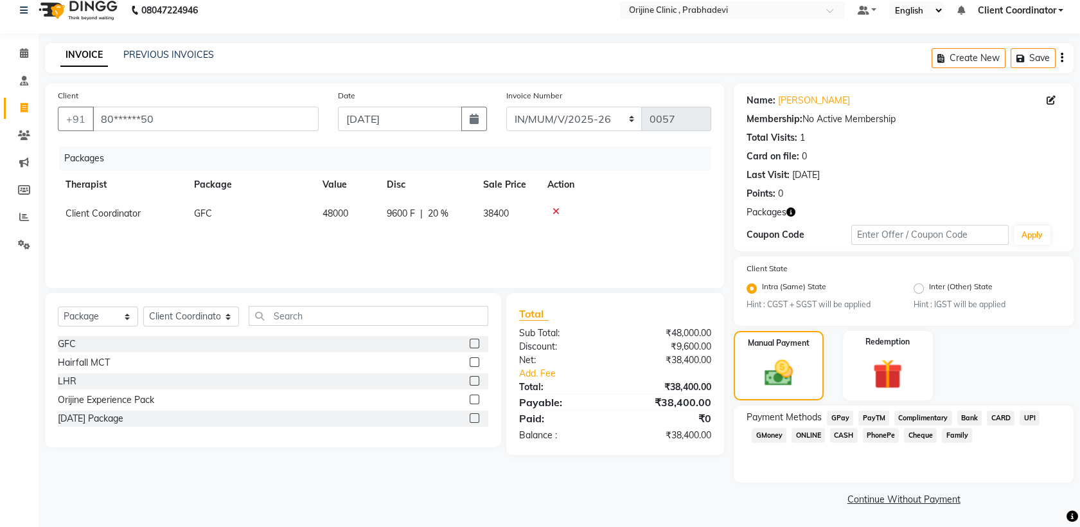
click at [850, 434] on span "CASH" at bounding box center [844, 435] width 28 height 15
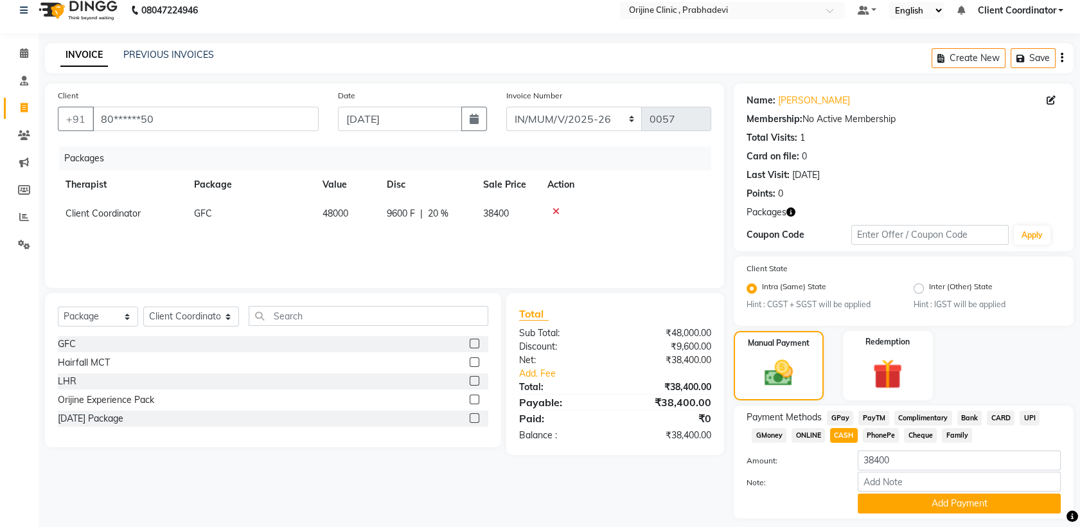
scroll to position [49, 0]
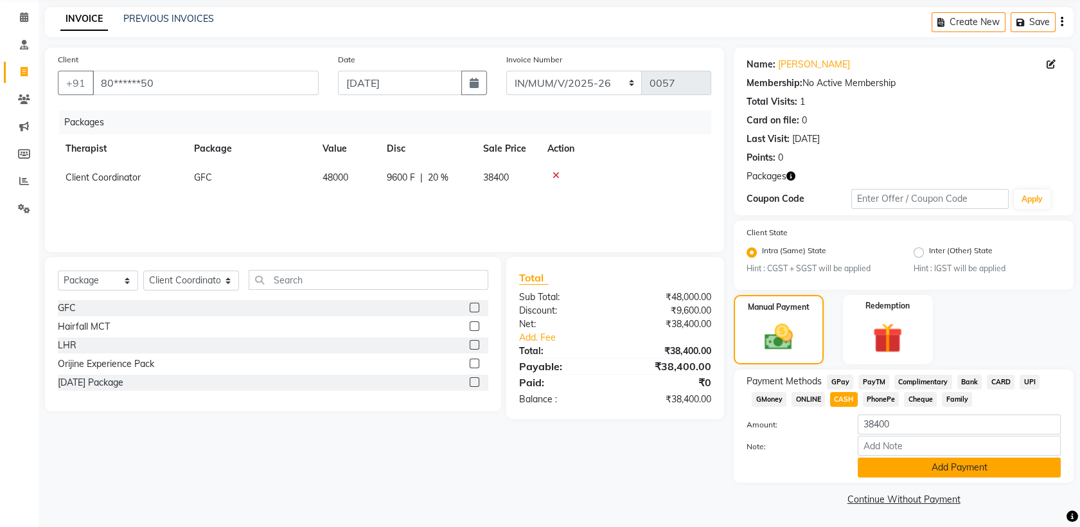
click at [910, 463] on button "Add Payment" at bounding box center [959, 468] width 203 height 20
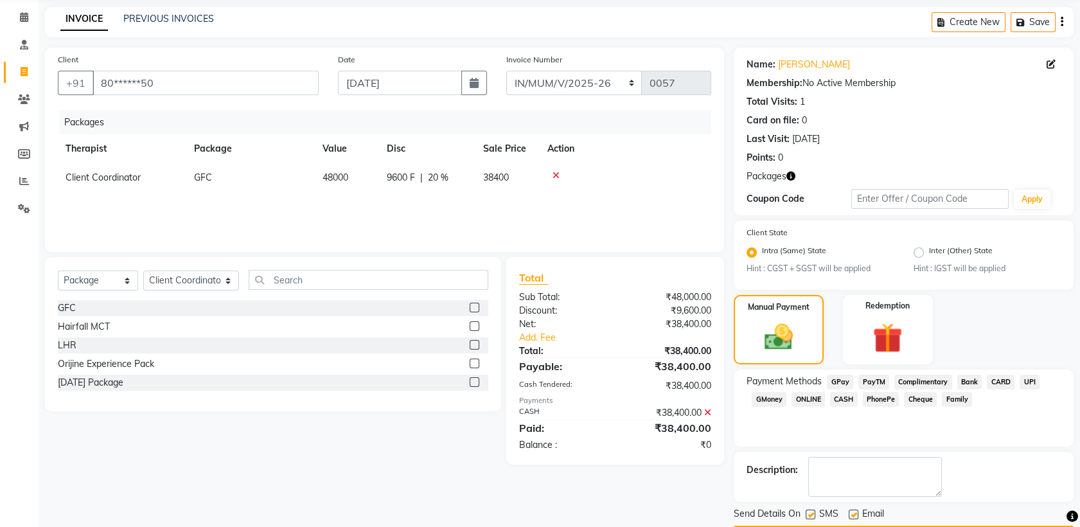
scroll to position [85, 0]
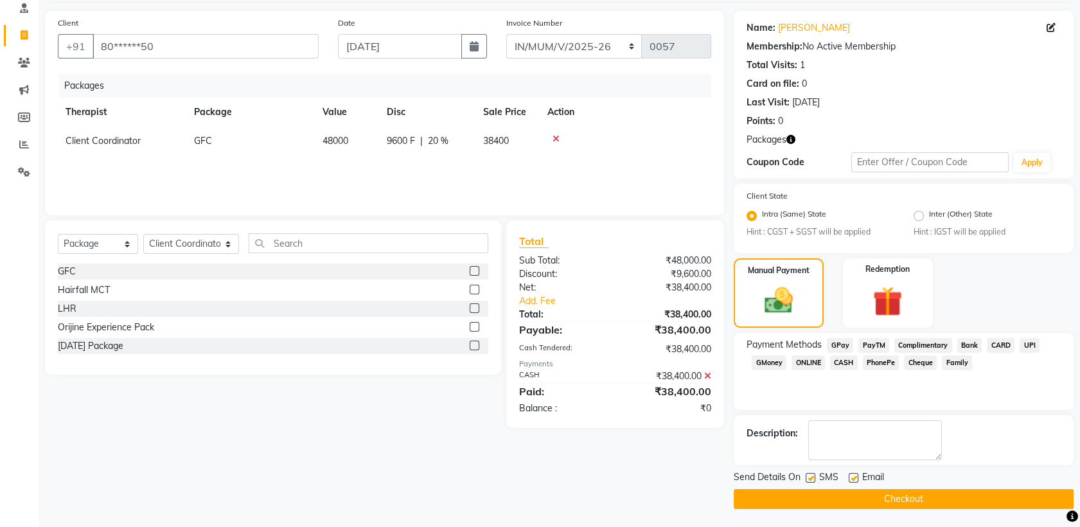
click at [807, 475] on label at bounding box center [811, 478] width 10 height 10
click at [807, 475] on input "checkbox" at bounding box center [810, 478] width 8 height 8
click at [853, 477] on label at bounding box center [854, 478] width 10 height 10
click at [853, 477] on input "checkbox" at bounding box center [853, 478] width 8 height 8
click at [837, 500] on button "Checkout" at bounding box center [904, 499] width 340 height 20
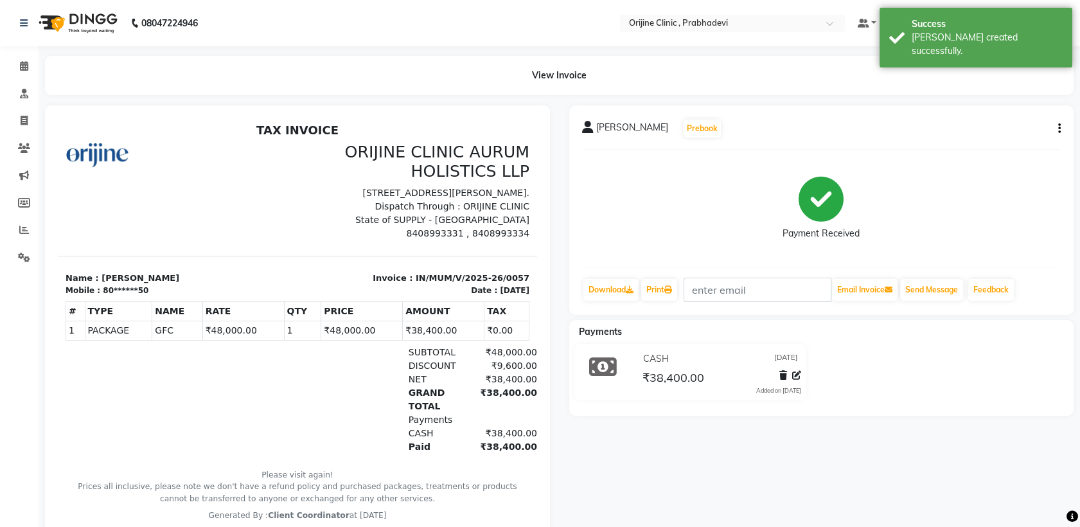
scroll to position [23, 0]
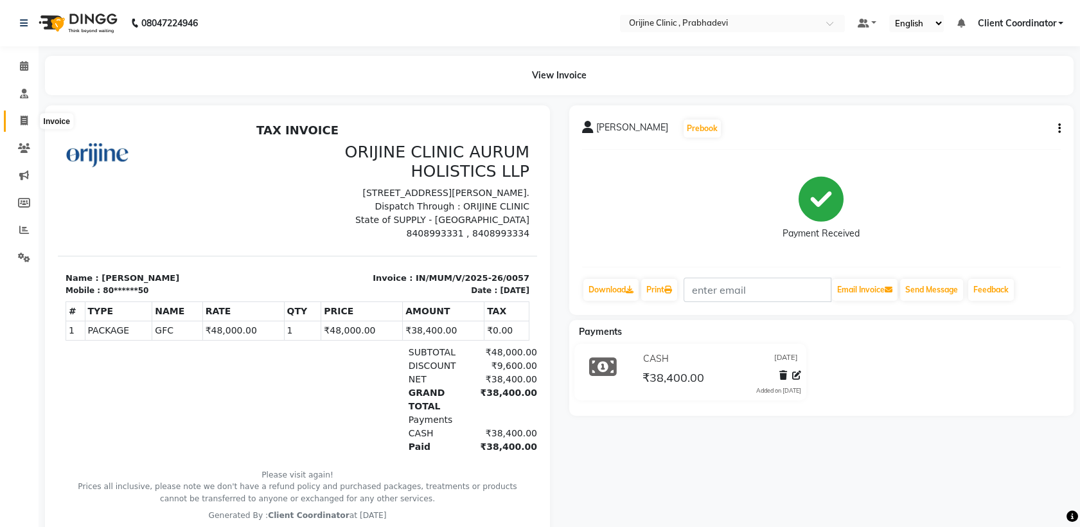
click at [24, 118] on icon at bounding box center [24, 121] width 7 height 10
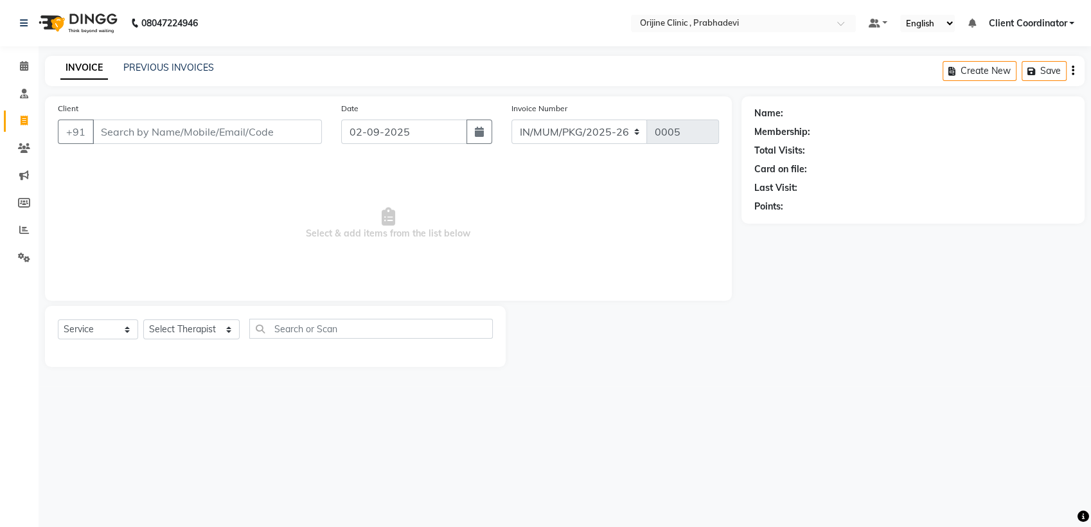
click at [244, 136] on input "Client" at bounding box center [207, 132] width 229 height 24
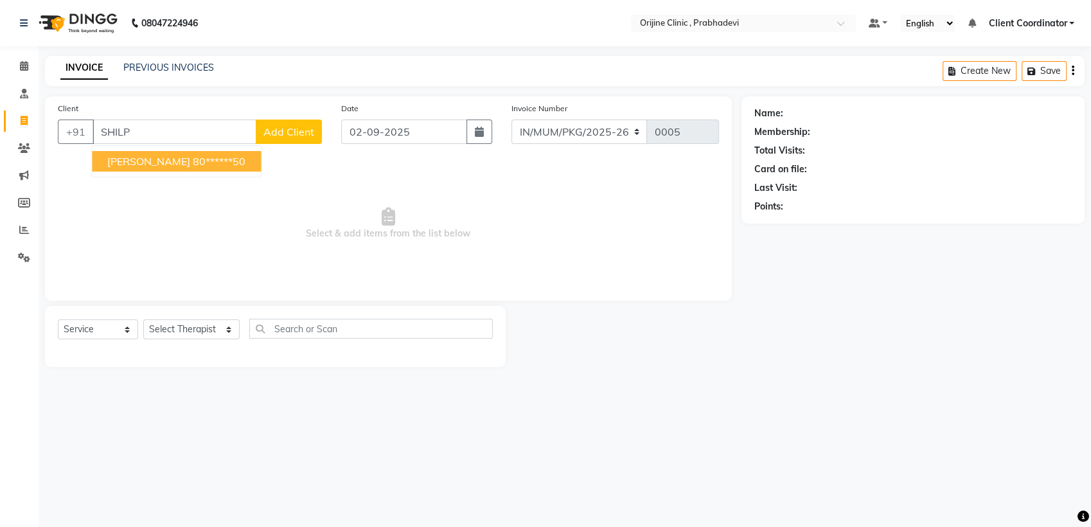
click at [193, 161] on ngb-highlight "80******50" at bounding box center [219, 161] width 53 height 13
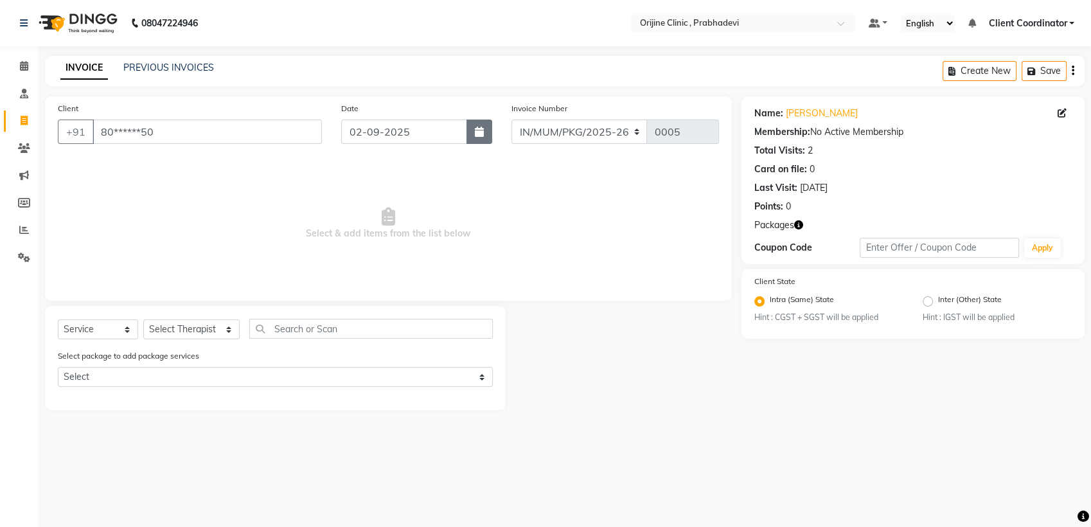
click at [478, 133] on icon "button" at bounding box center [479, 132] width 9 height 10
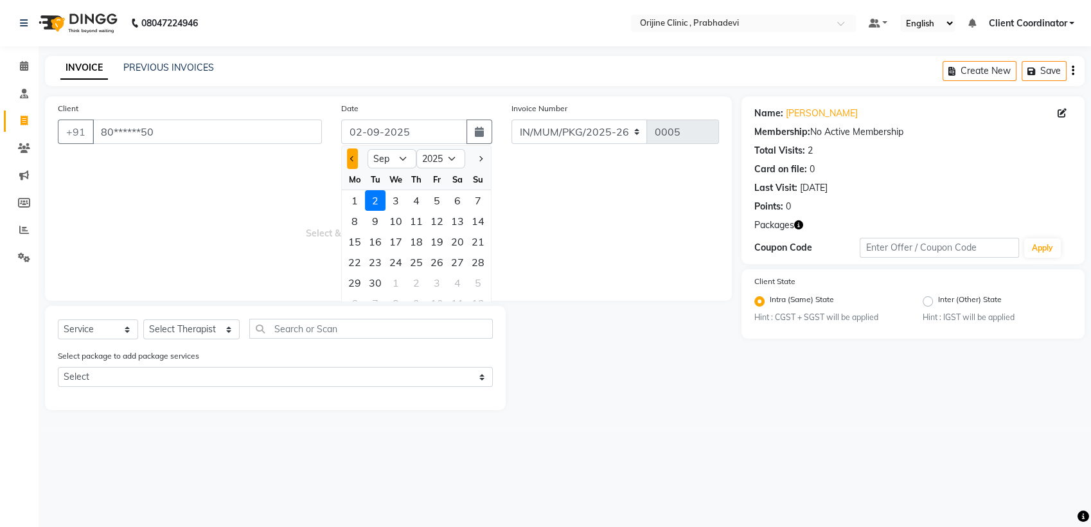
click at [349, 161] on button "Previous month" at bounding box center [352, 158] width 11 height 21
click at [411, 281] on div "31" at bounding box center [416, 282] width 21 height 21
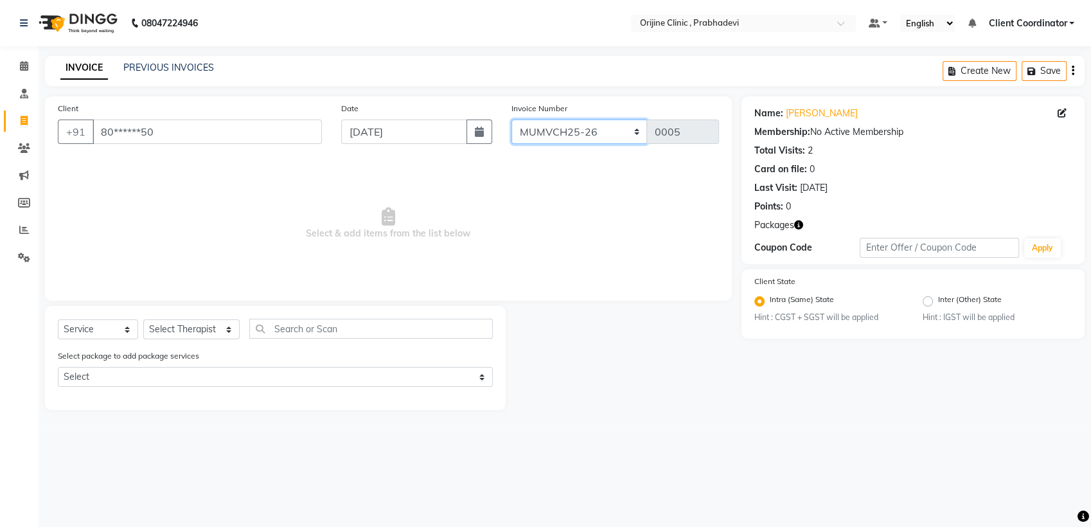
click at [591, 130] on select "MUMVCH25-26 IN/MUM/PKG/2025-26 IN/MUM/V/2025-26" at bounding box center [580, 132] width 136 height 24
click at [512, 120] on select "MUMVCH25-26 IN/MUM/PKG/2025-26 IN/MUM/V/2025-26" at bounding box center [580, 132] width 136 height 24
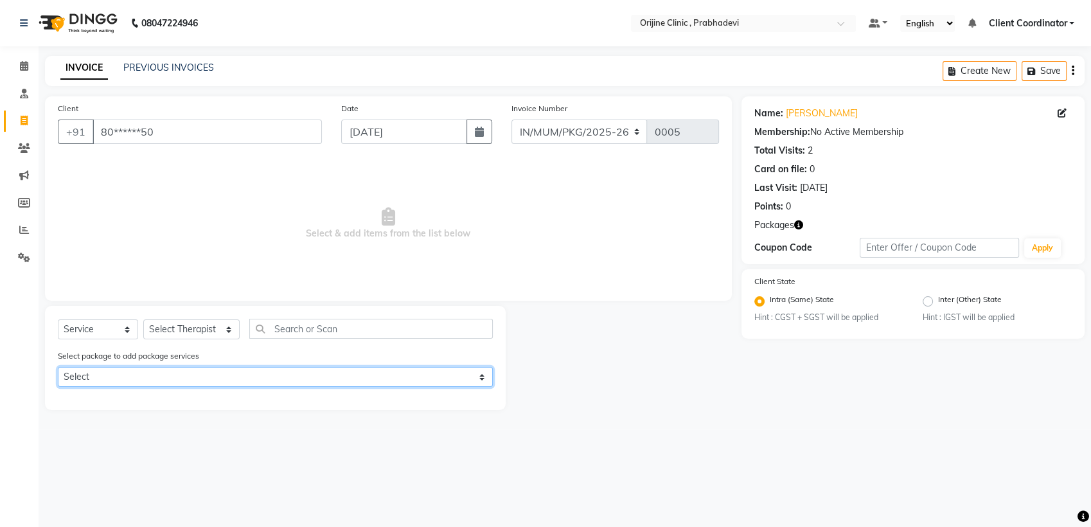
click at [422, 377] on select "Select GFC" at bounding box center [275, 377] width 435 height 20
click at [58, 367] on select "Select GFC" at bounding box center [275, 377] width 435 height 20
click at [384, 373] on select "Select GFC" at bounding box center [275, 377] width 435 height 20
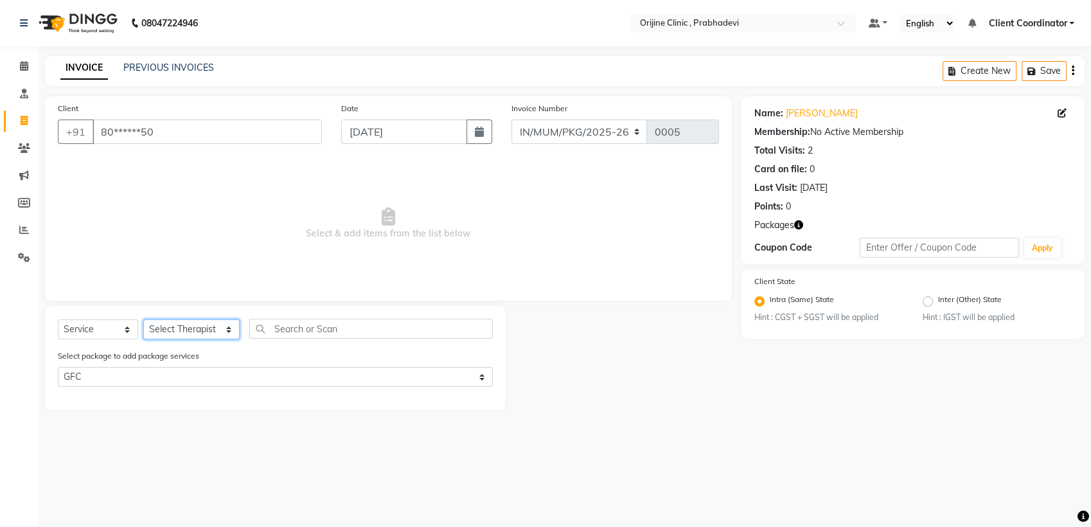
click at [215, 324] on select "Select Therapist [PERSON_NAME] [PERSON_NAME] [PERSON_NAME] [PERSON_NAME] A Assi…" at bounding box center [191, 329] width 96 height 20
click at [143, 319] on select "Select Therapist [PERSON_NAME] [PERSON_NAME] [PERSON_NAME] [PERSON_NAME] A Assi…" at bounding box center [191, 329] width 96 height 20
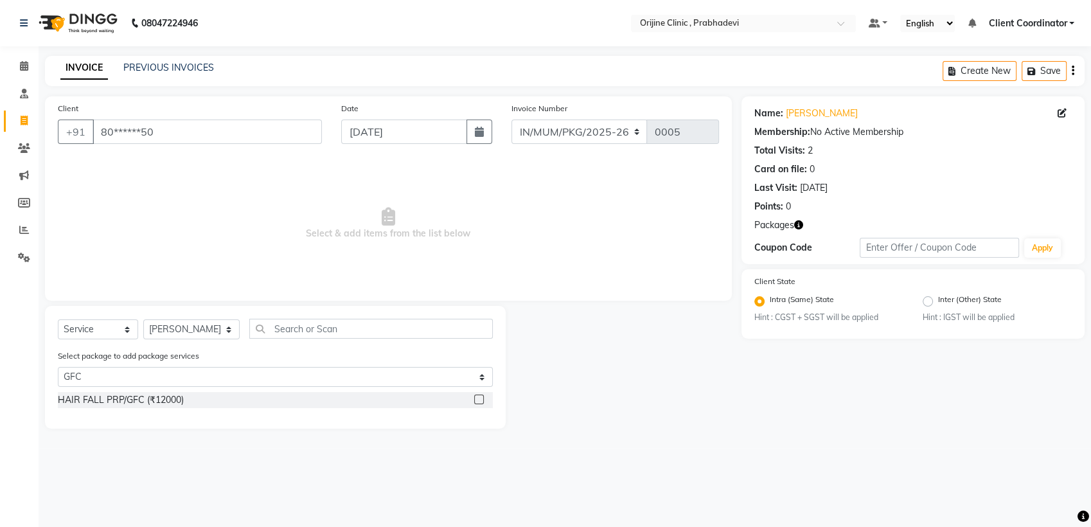
click at [483, 399] on label at bounding box center [479, 400] width 10 height 10
click at [483, 399] on input "checkbox" at bounding box center [478, 400] width 8 height 8
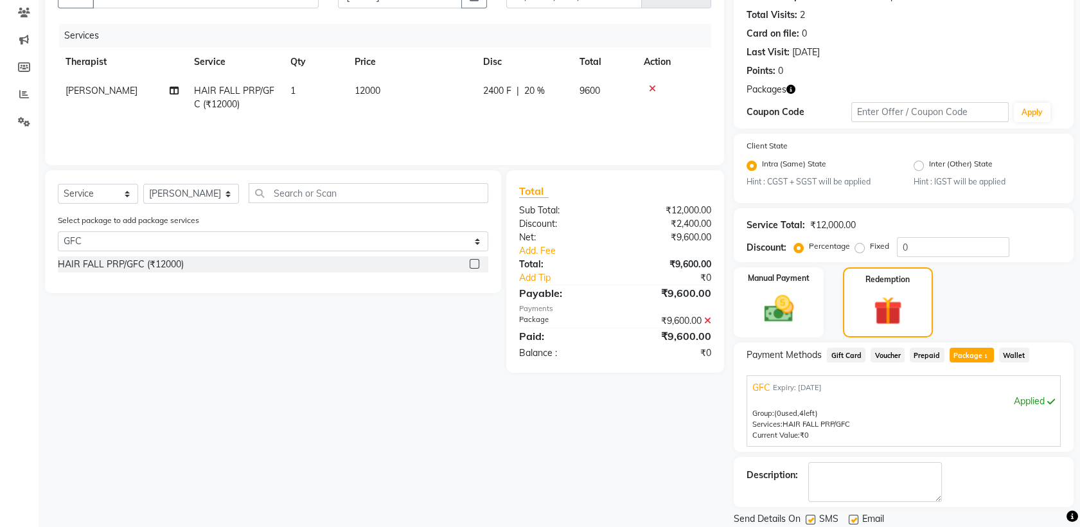
scroll to position [177, 0]
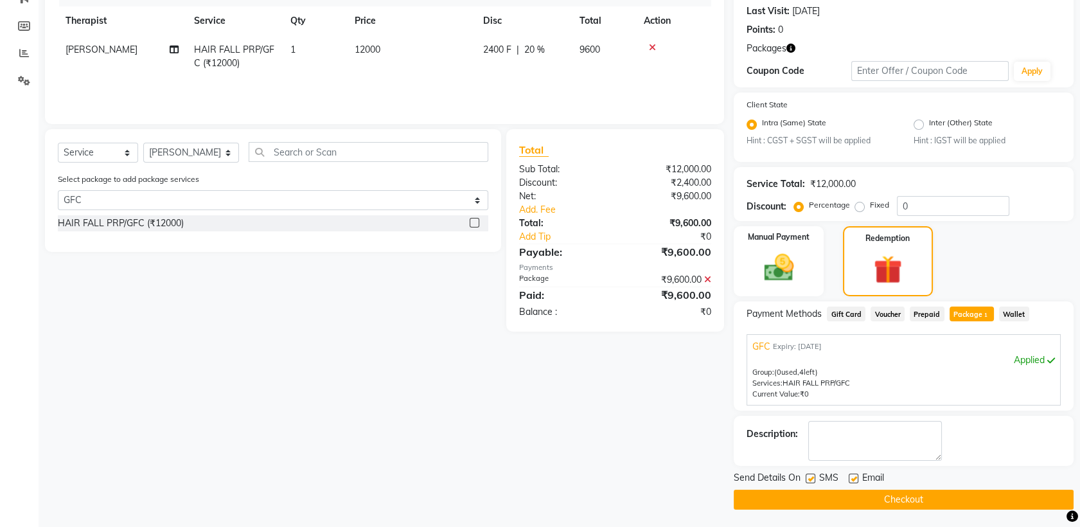
click at [810, 476] on label at bounding box center [811, 479] width 10 height 10
click at [810, 476] on input "checkbox" at bounding box center [810, 479] width 8 height 8
click at [853, 477] on label at bounding box center [854, 479] width 10 height 10
click at [853, 477] on input "checkbox" at bounding box center [853, 479] width 8 height 8
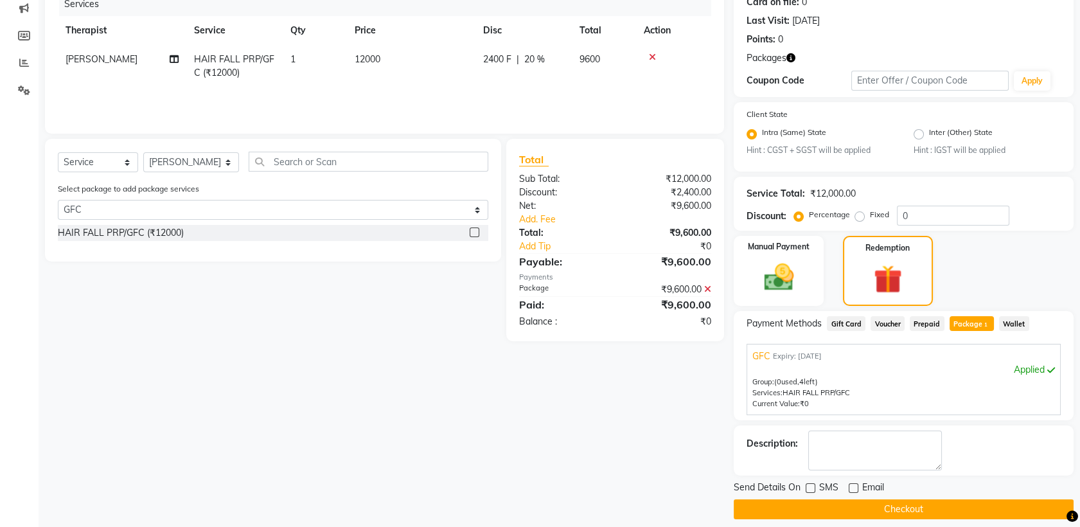
scroll to position [176, 0]
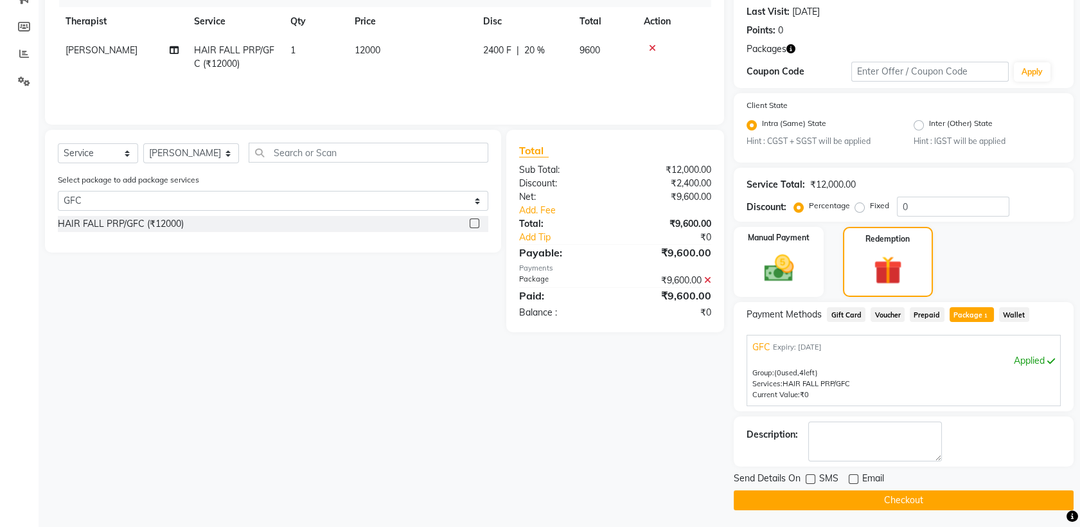
click at [843, 501] on button "Checkout" at bounding box center [904, 500] width 340 height 20
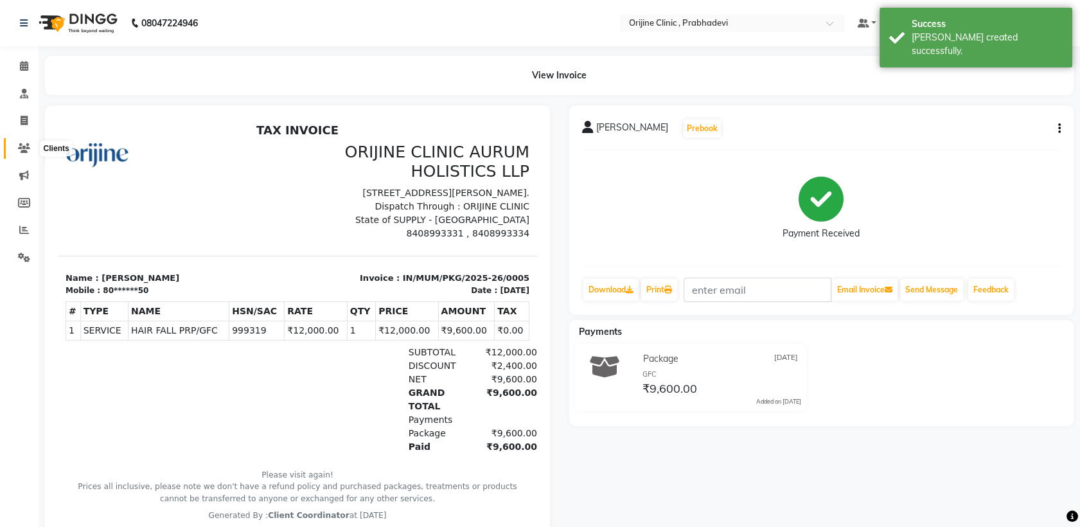
click at [27, 144] on icon at bounding box center [24, 148] width 12 height 10
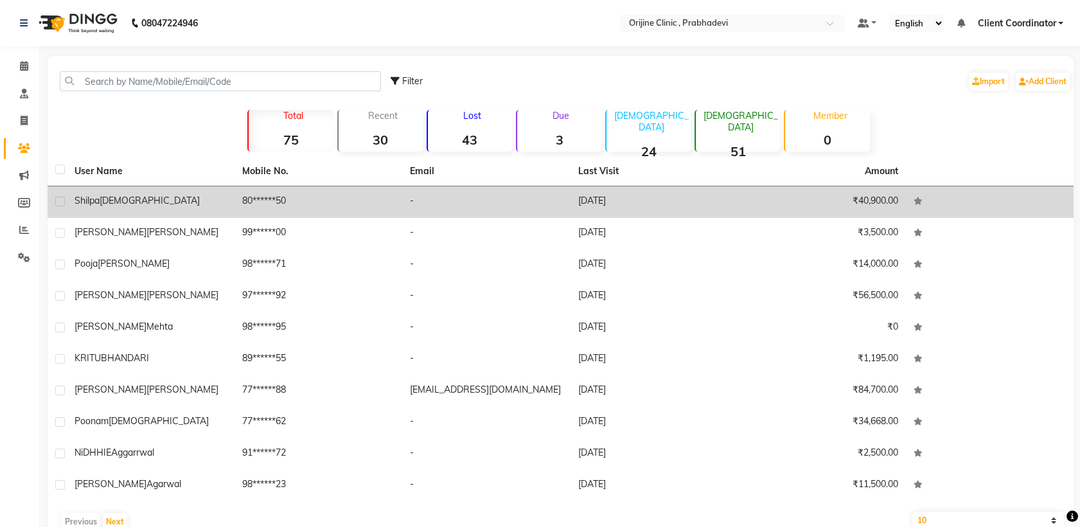
click at [135, 193] on td "[PERSON_NAME]" at bounding box center [151, 201] width 168 height 31
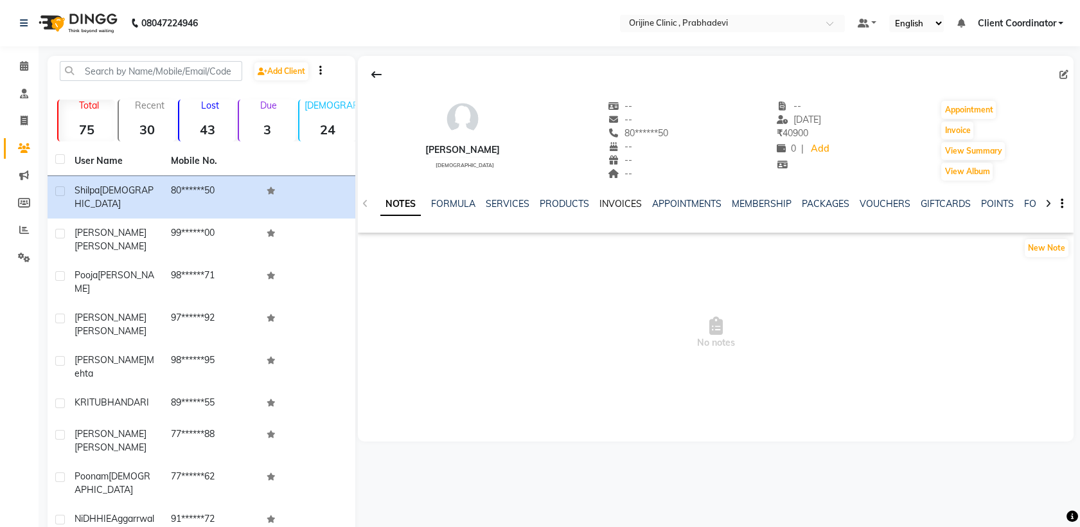
click at [607, 203] on link "INVOICES" at bounding box center [621, 204] width 42 height 12
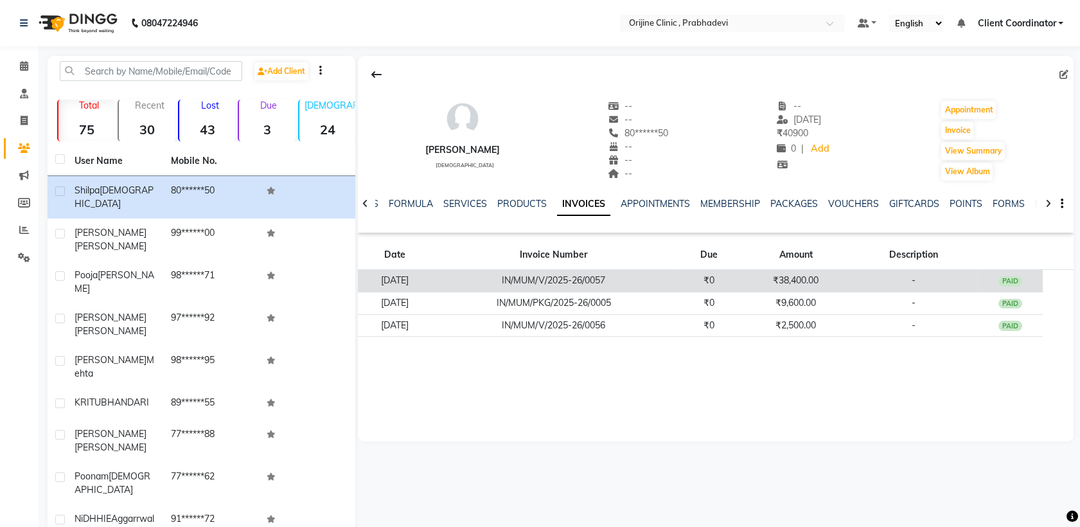
click at [607, 277] on td "IN/MUM/V/2025-26/0057" at bounding box center [553, 281] width 245 height 22
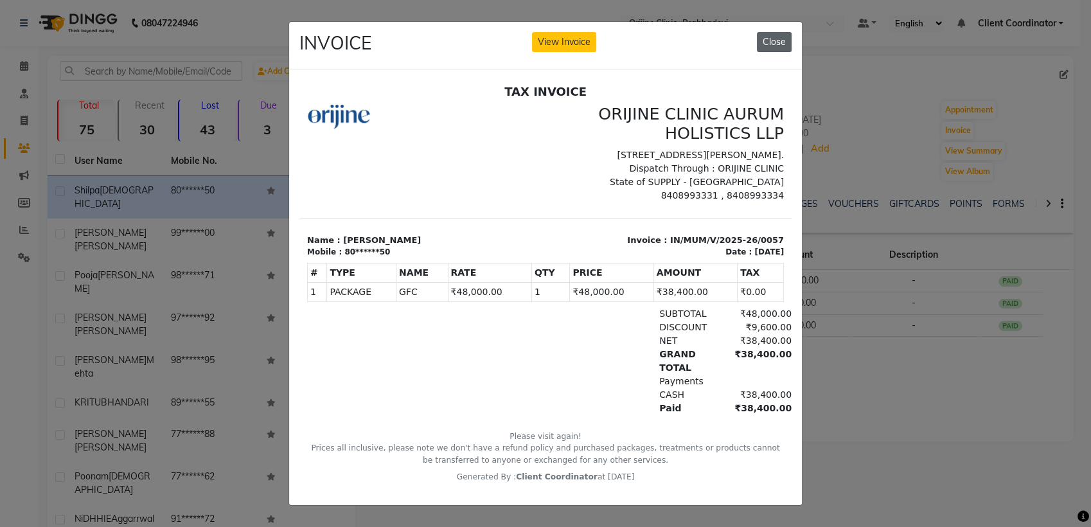
click at [778, 37] on button "Close" at bounding box center [774, 42] width 35 height 20
